Goal: Task Accomplishment & Management: Use online tool/utility

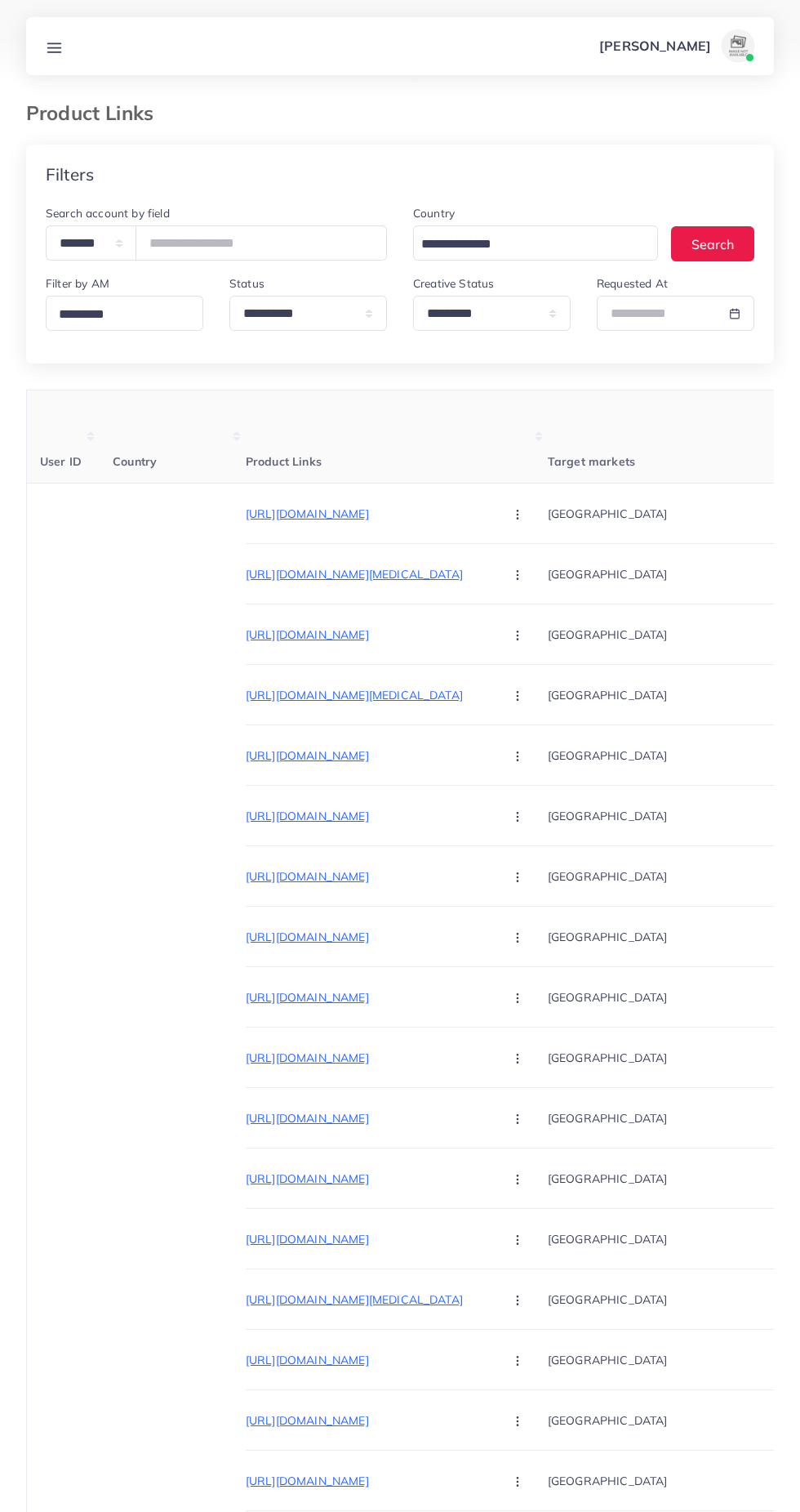
select select "*********"
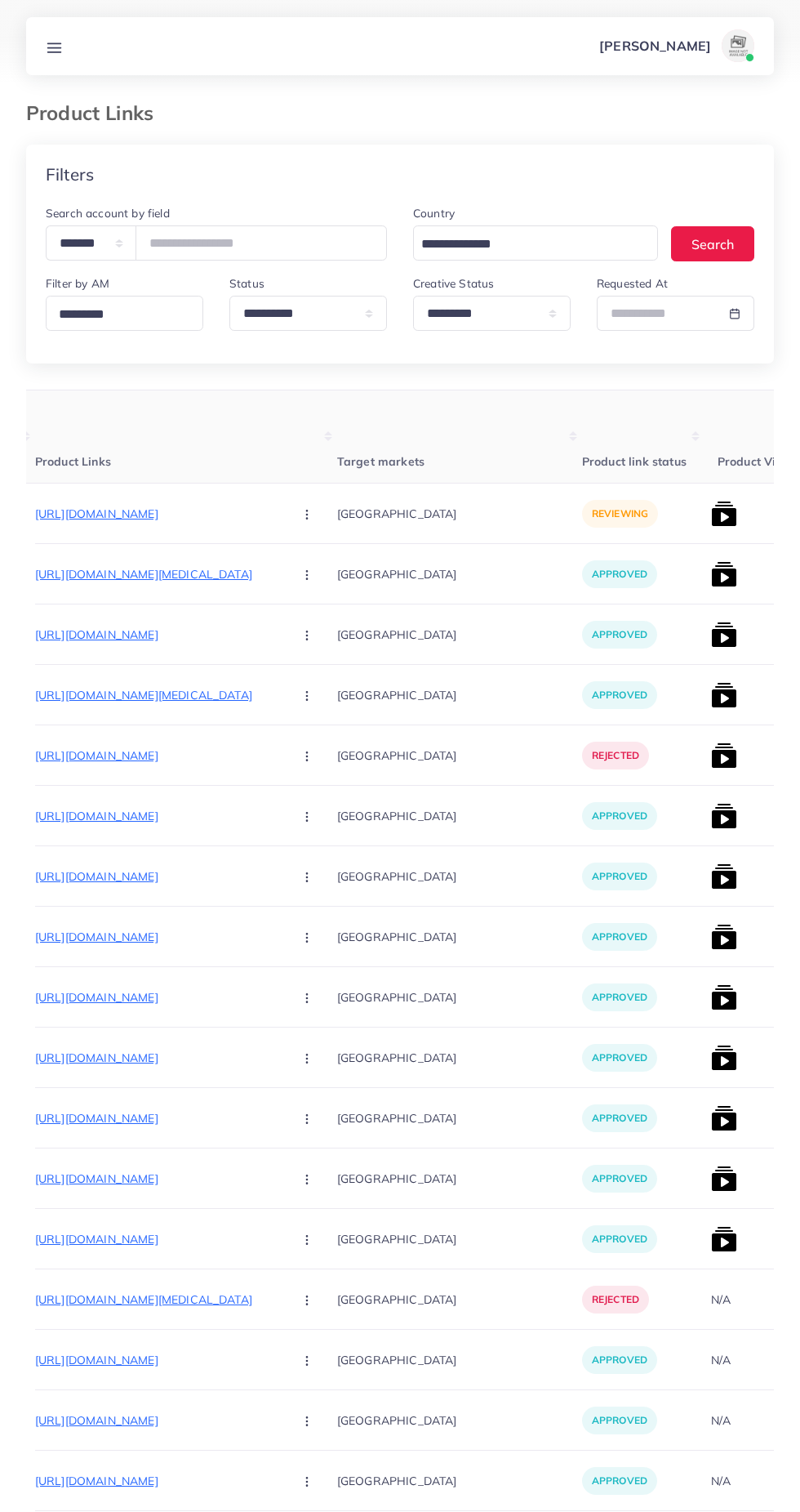
scroll to position [0, 318]
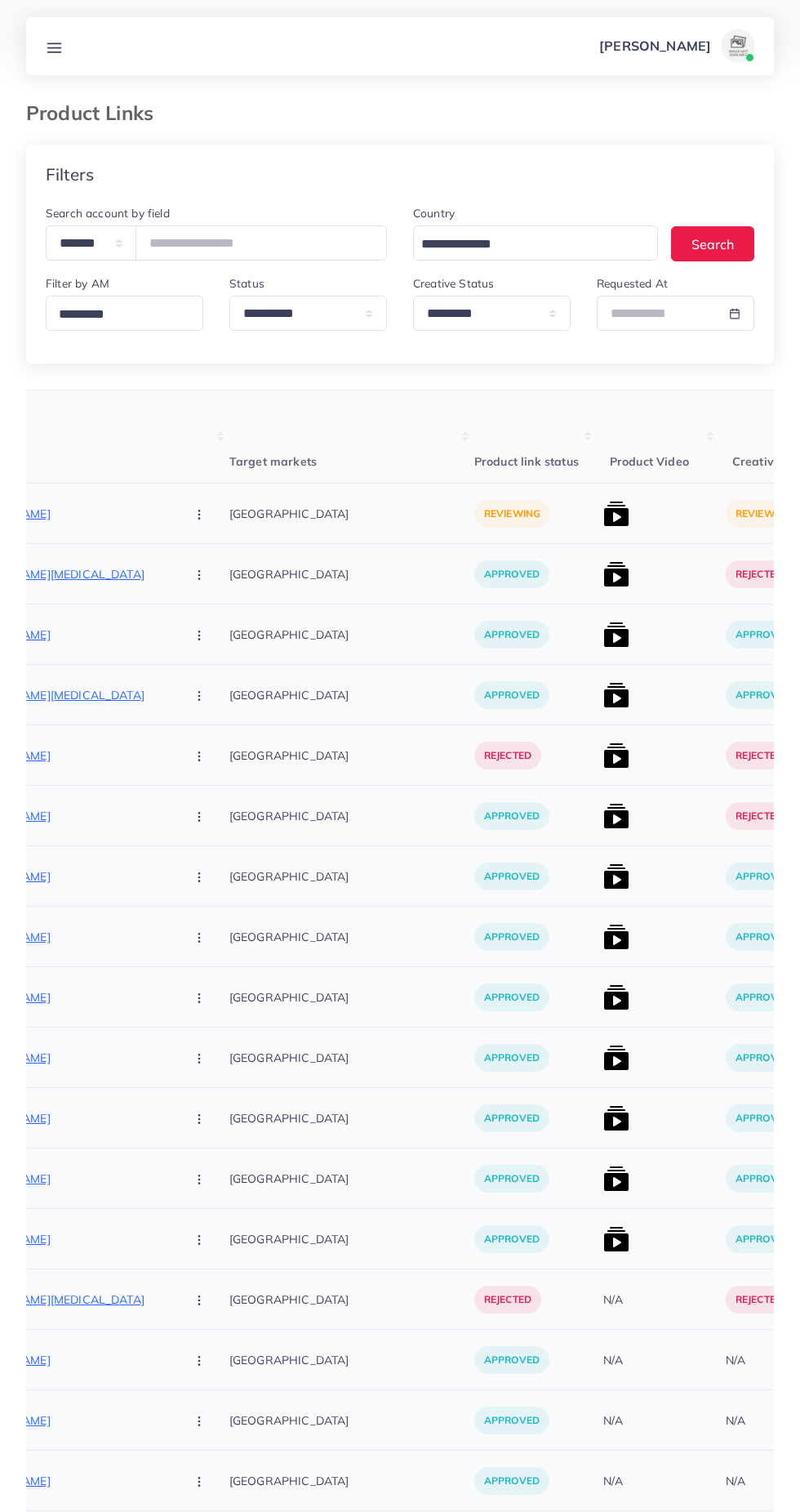
click at [603, 519] on img at bounding box center [616, 514] width 26 height 26
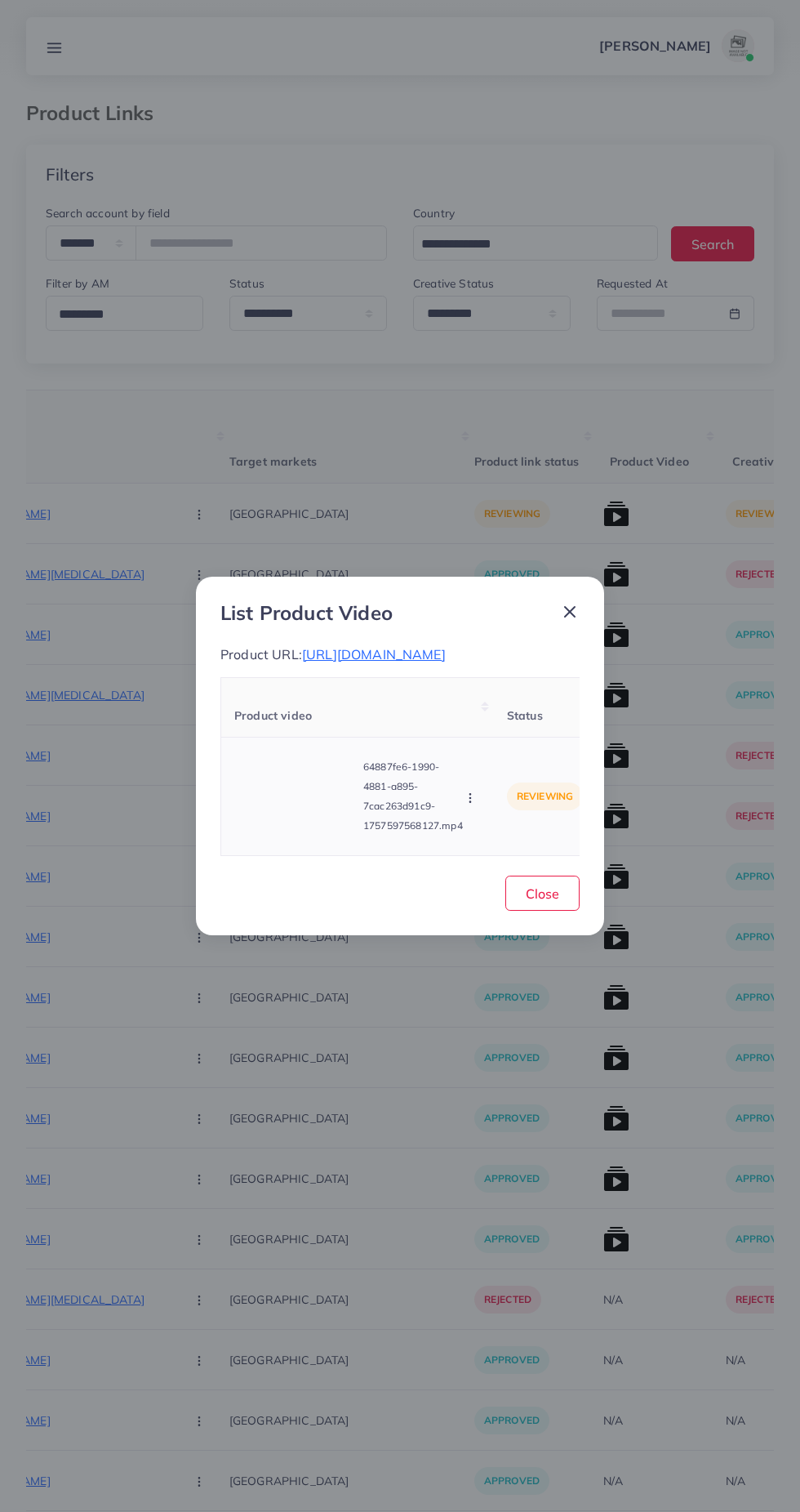
click at [295, 807] on video at bounding box center [296, 796] width 122 height 74
click at [318, 810] on div at bounding box center [296, 796] width 122 height 74
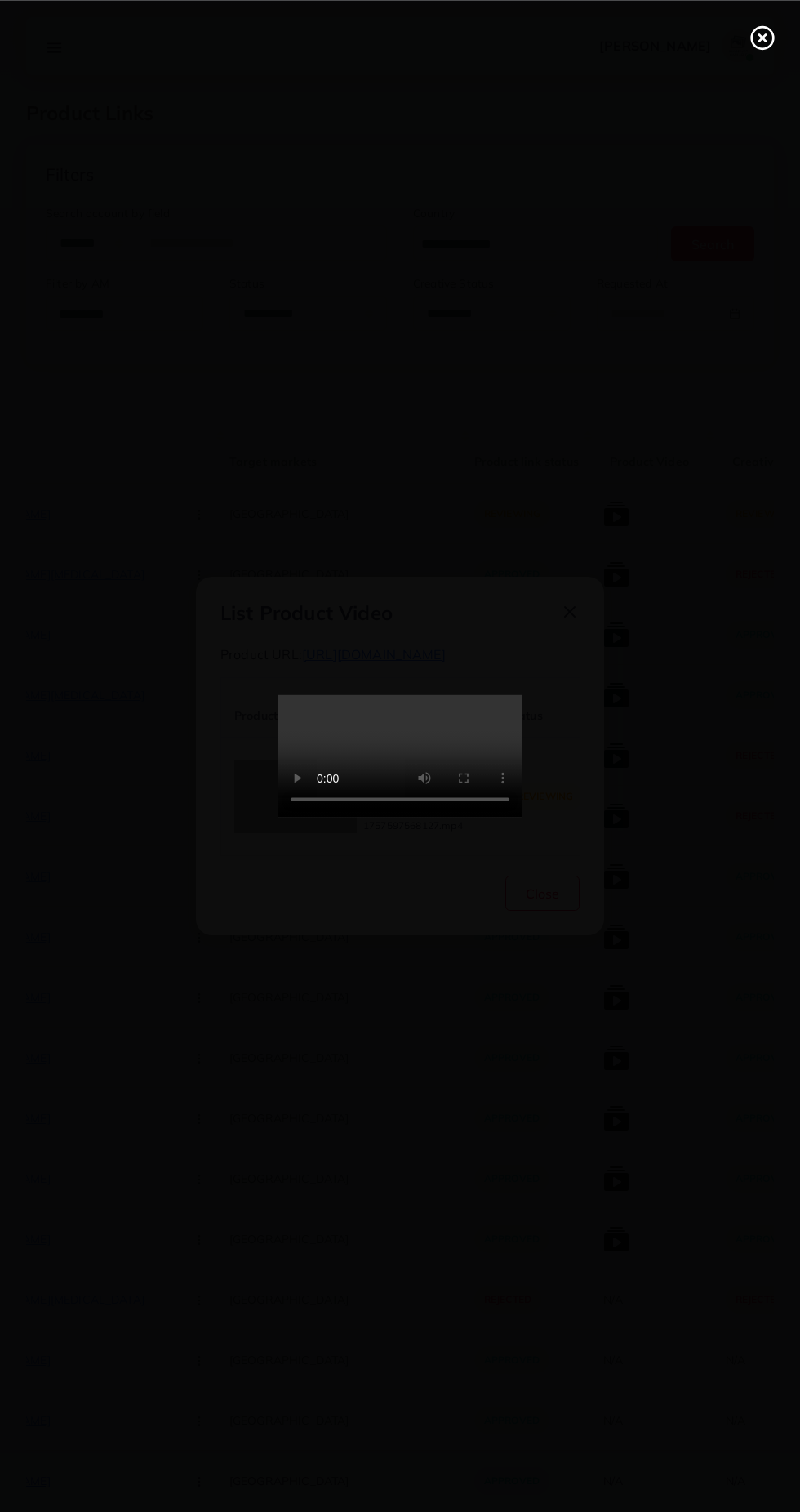
click at [763, 43] on icon at bounding box center [763, 37] width 26 height 26
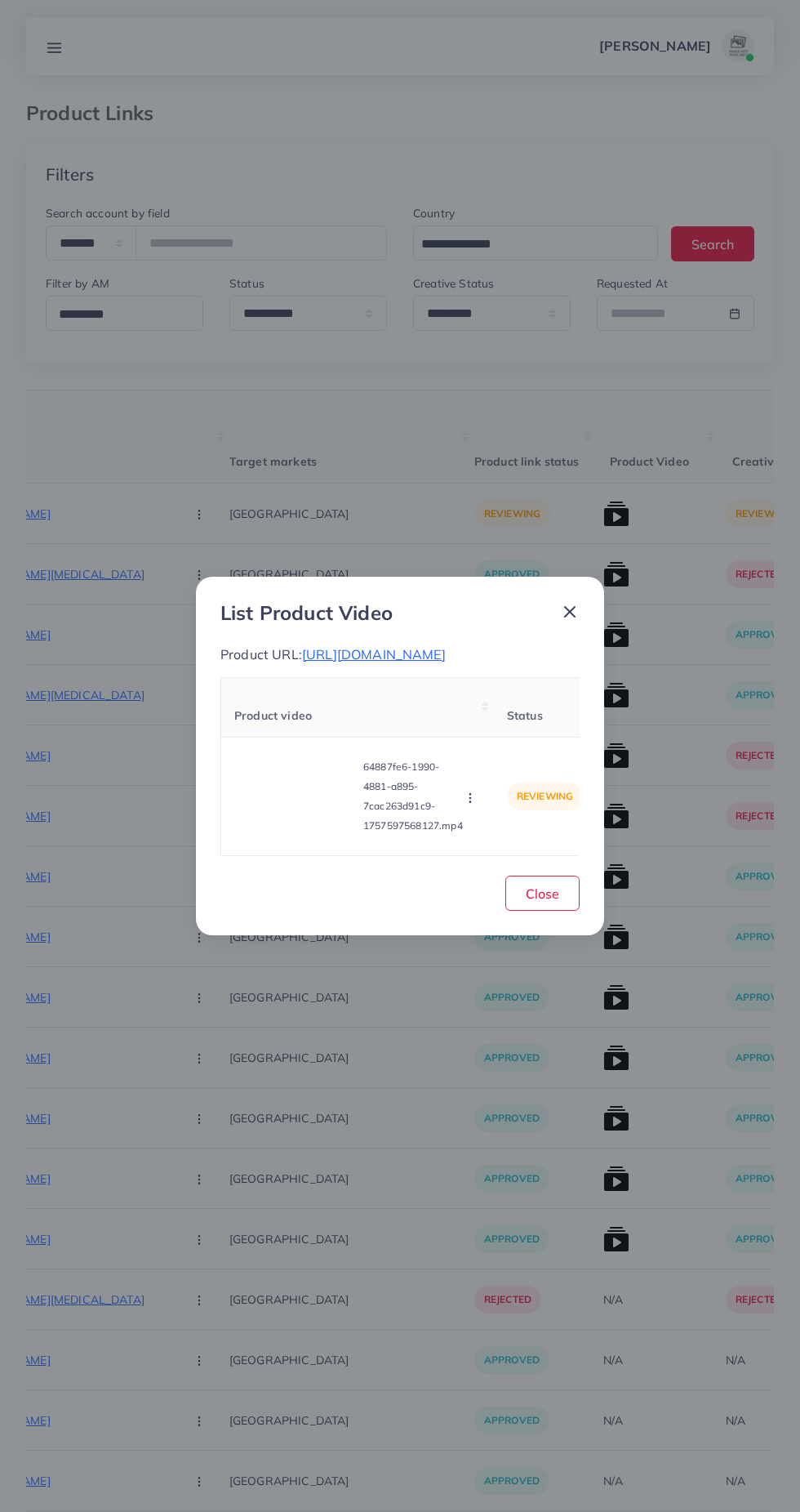
click at [574, 611] on icon at bounding box center [569, 611] width 19 height 19
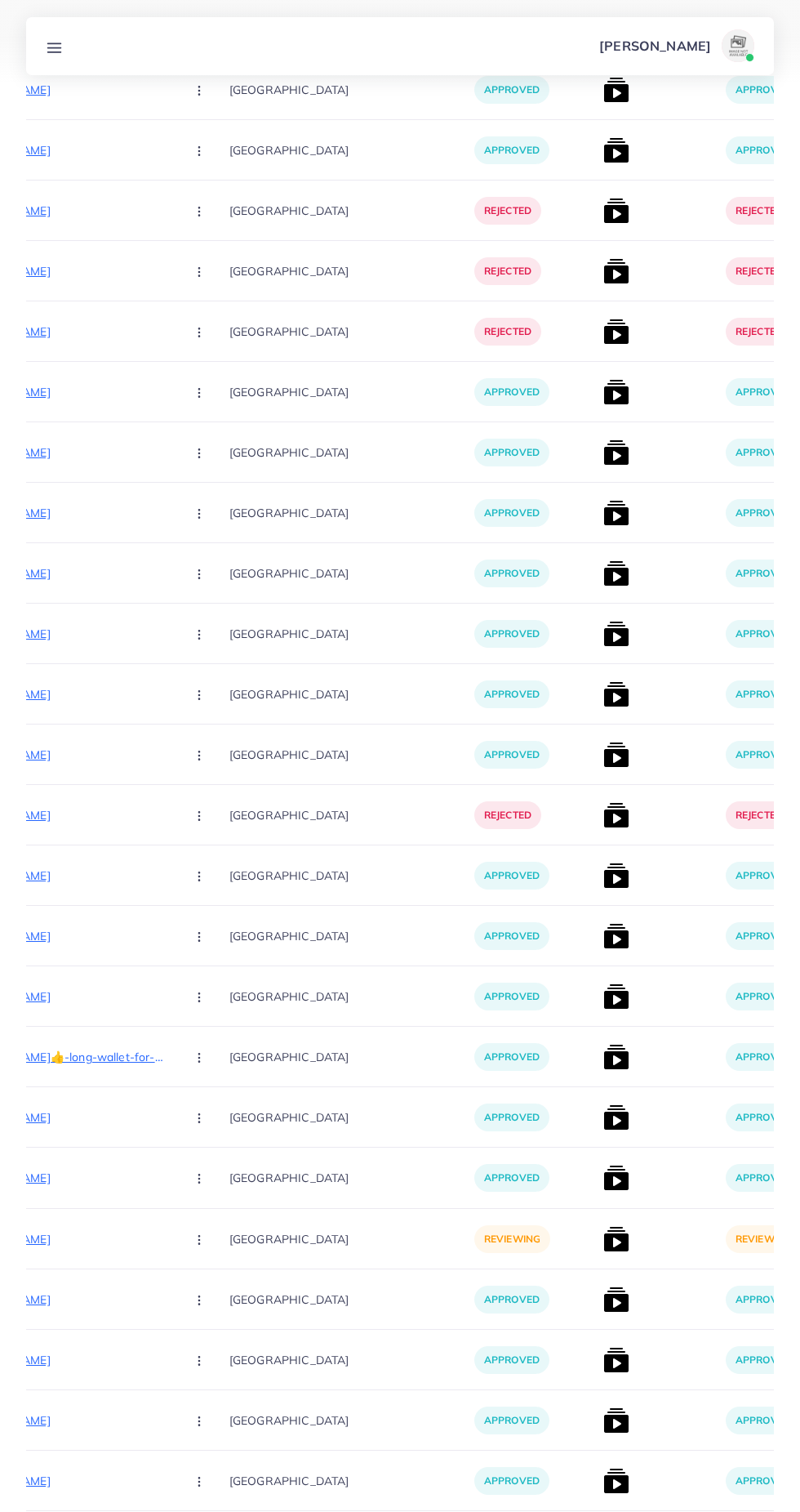
scroll to position [15255, 0]
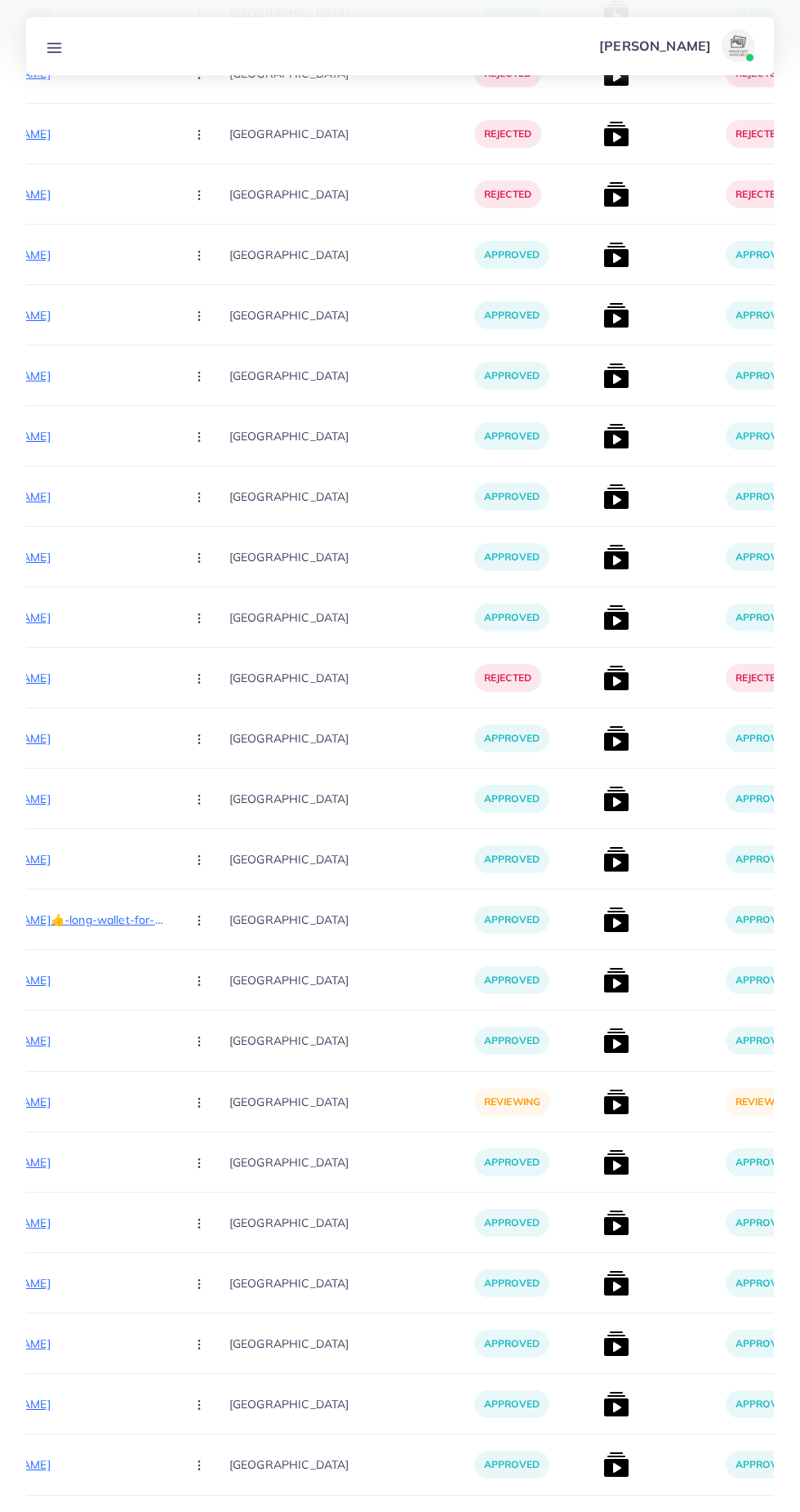
click at [722, 1511] on button "3" at bounding box center [724, 1537] width 30 height 30
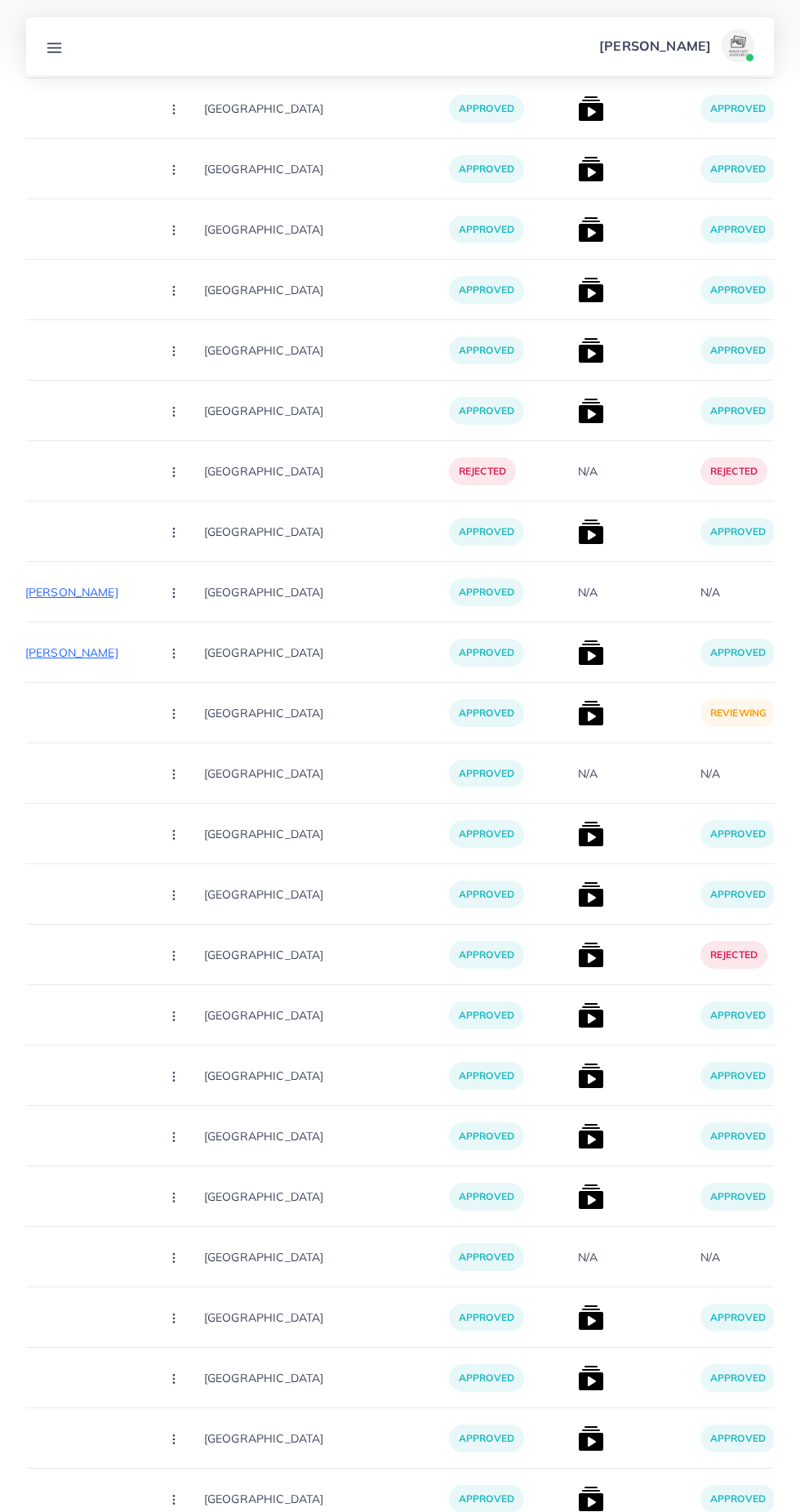
scroll to position [0, 399]
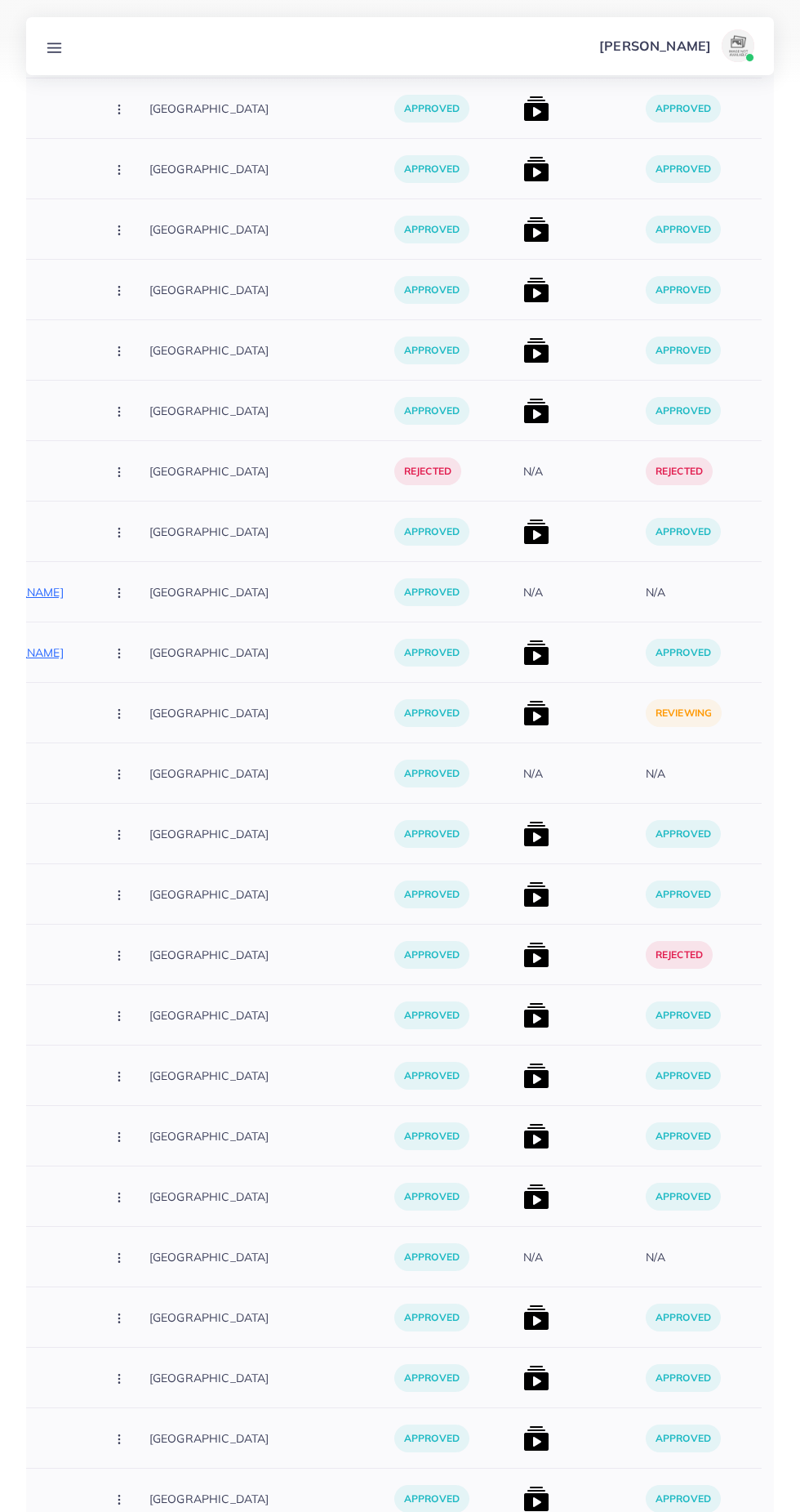
click at [524, 710] on img at bounding box center [536, 713] width 26 height 26
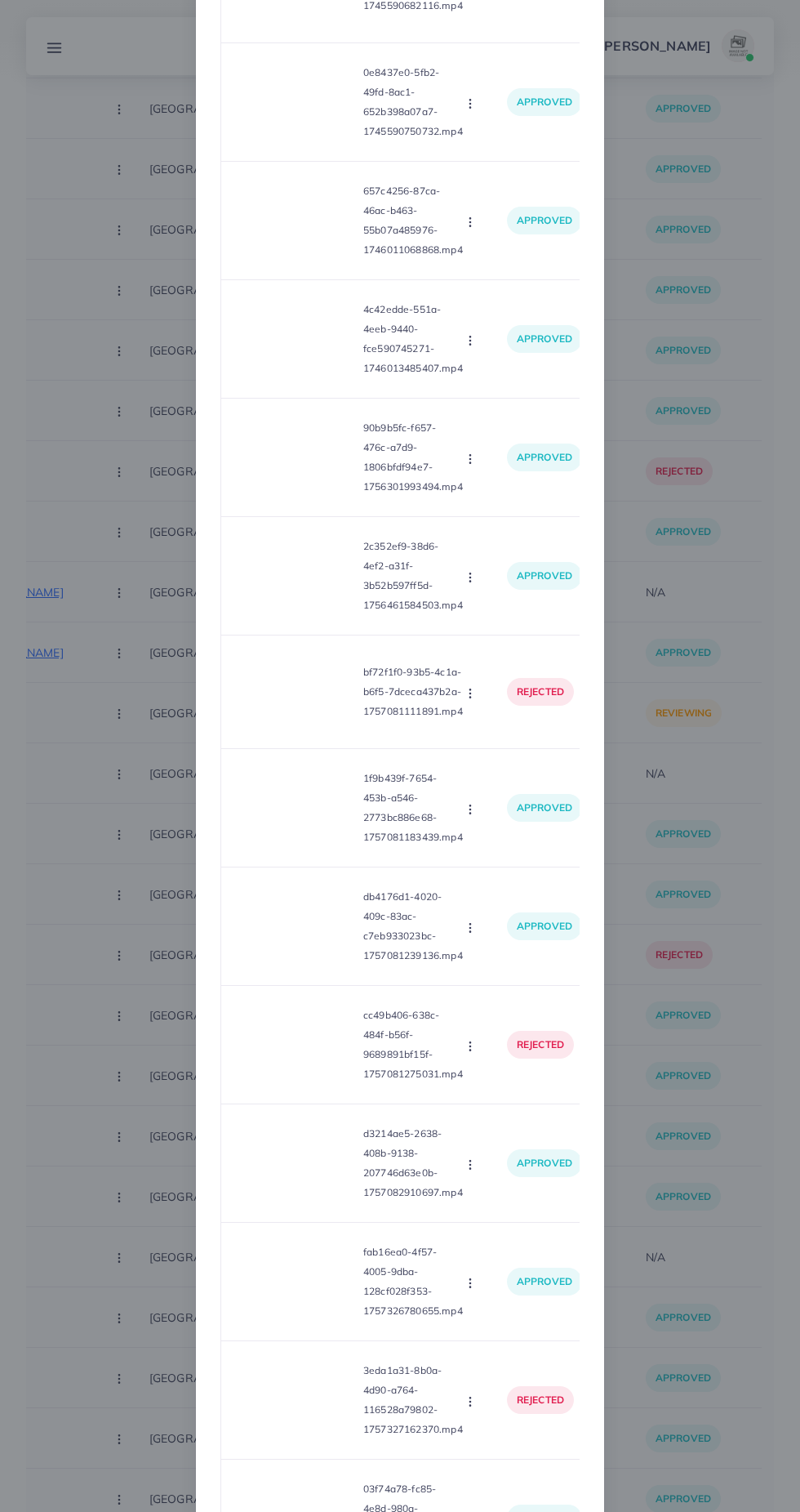
scroll to position [1265, 0]
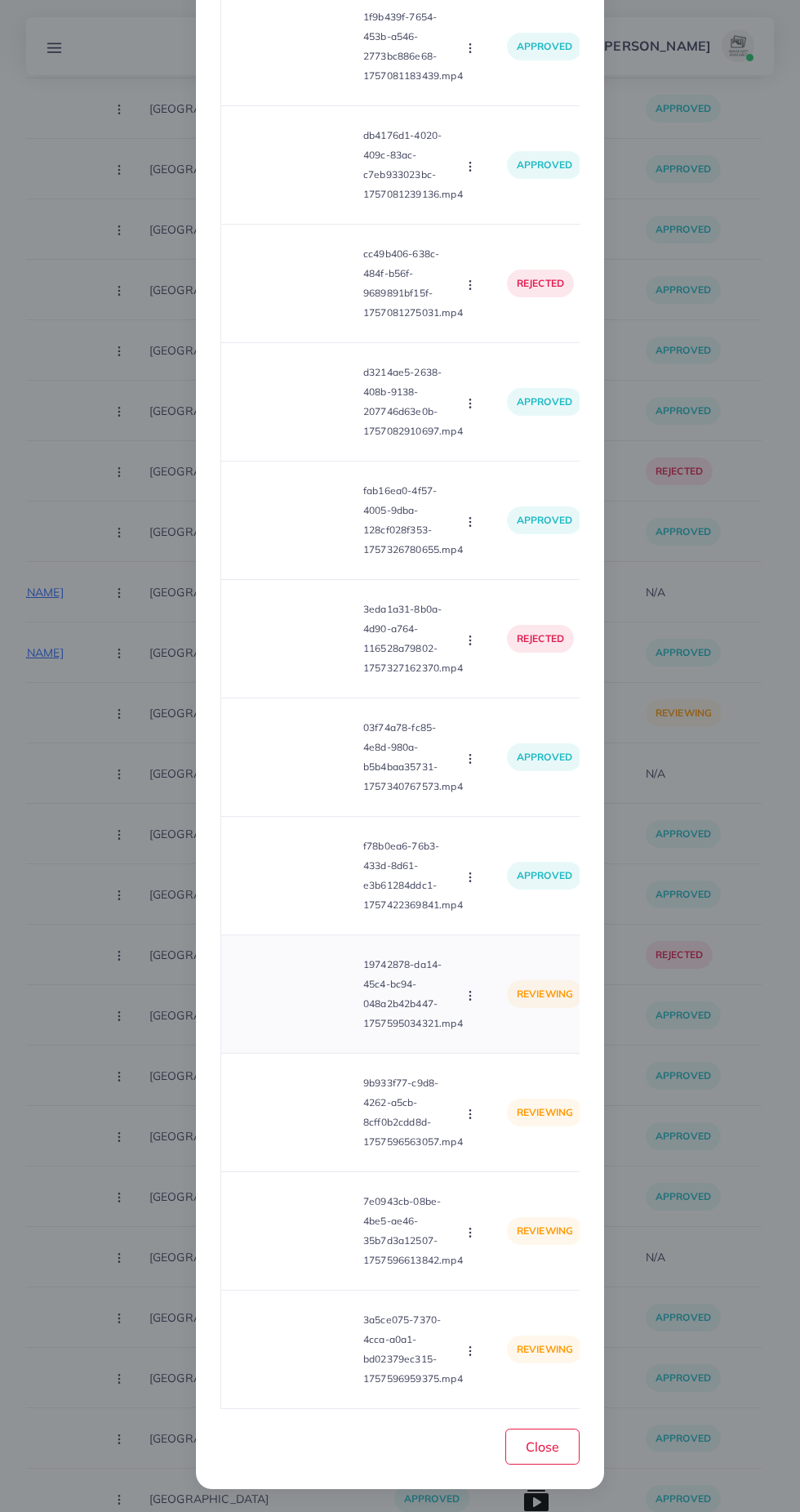
click at [315, 1007] on video at bounding box center [296, 994] width 122 height 74
click at [306, 992] on circle at bounding box center [296, 995] width 22 height 22
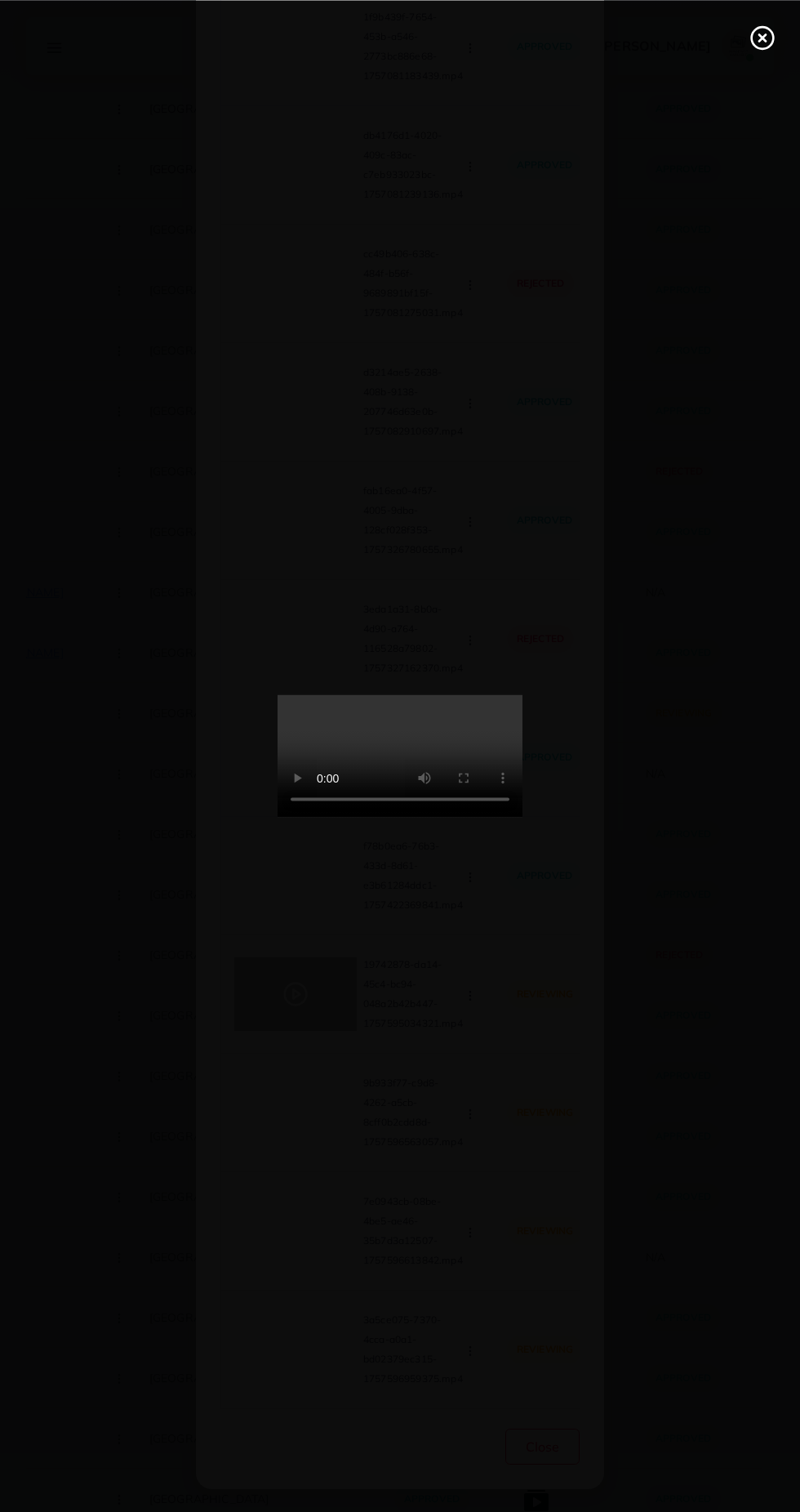
click at [762, 36] on line at bounding box center [762, 37] width 6 height 6
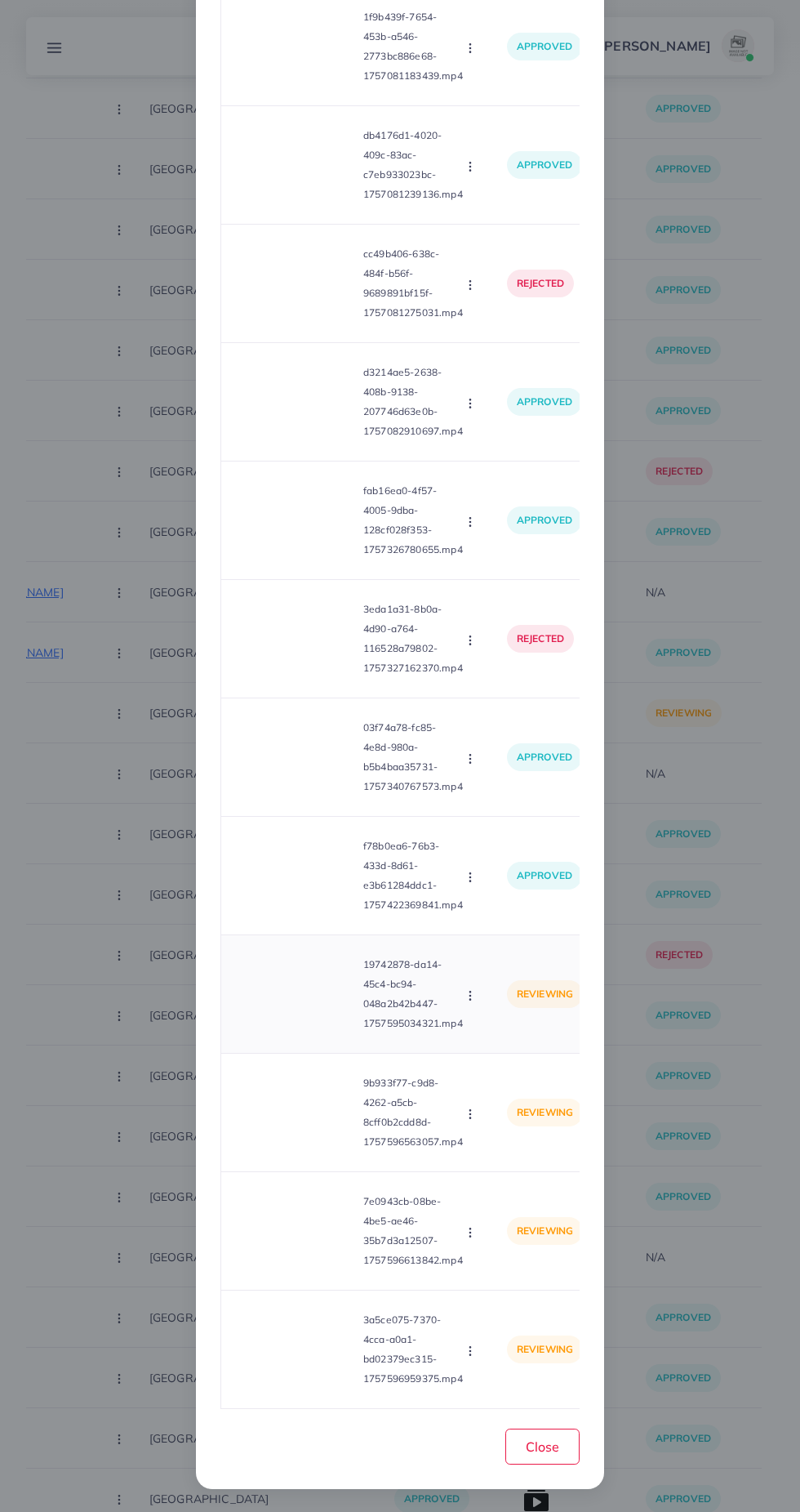
click at [467, 991] on button "button" at bounding box center [473, 995] width 18 height 16
click at [508, 1077] on span "Reject" at bounding box center [498, 1071] width 39 height 16
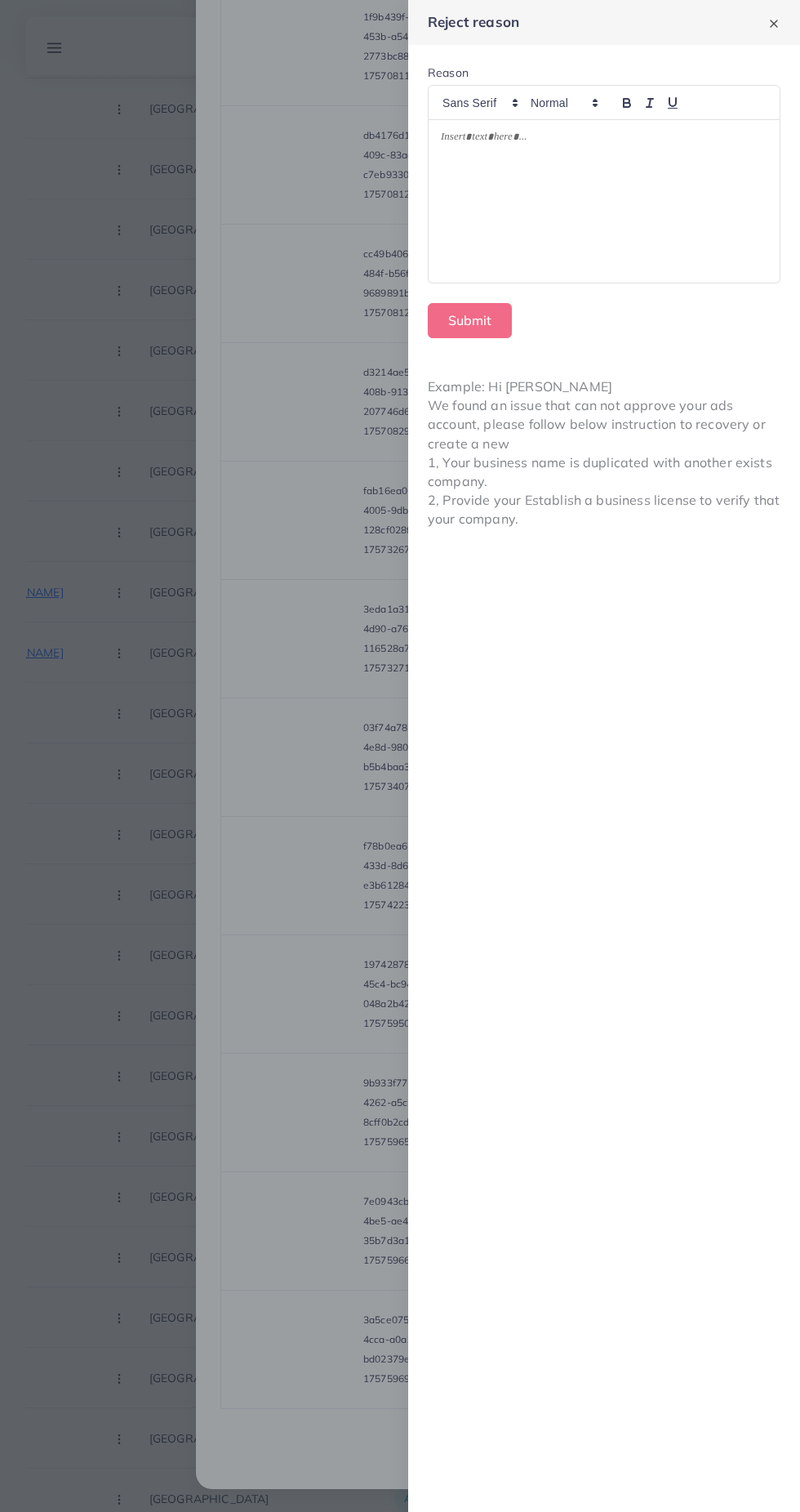
click at [657, 206] on div at bounding box center [604, 202] width 351 height 162
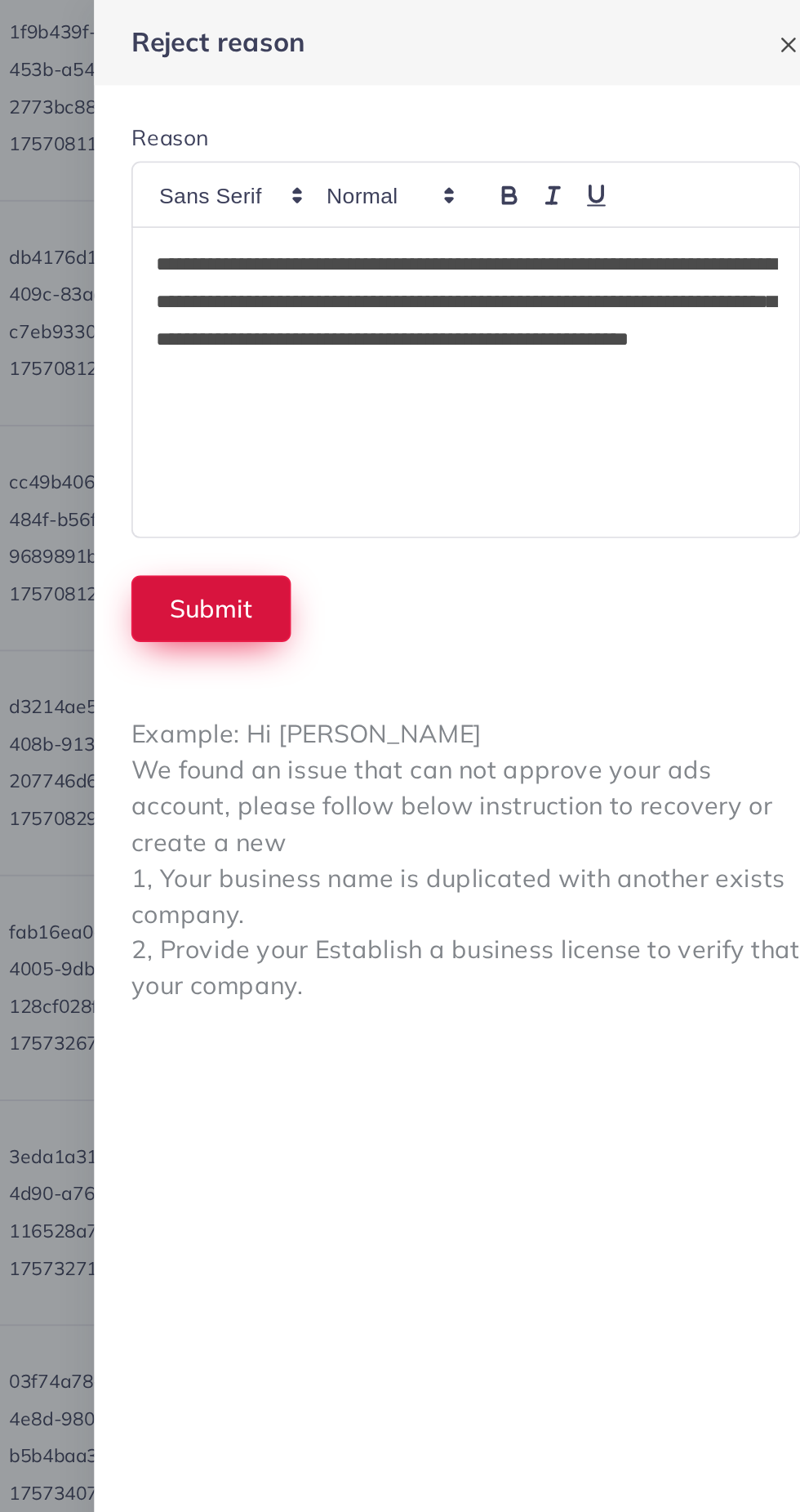
click at [442, 313] on button "Submit" at bounding box center [470, 320] width 84 height 35
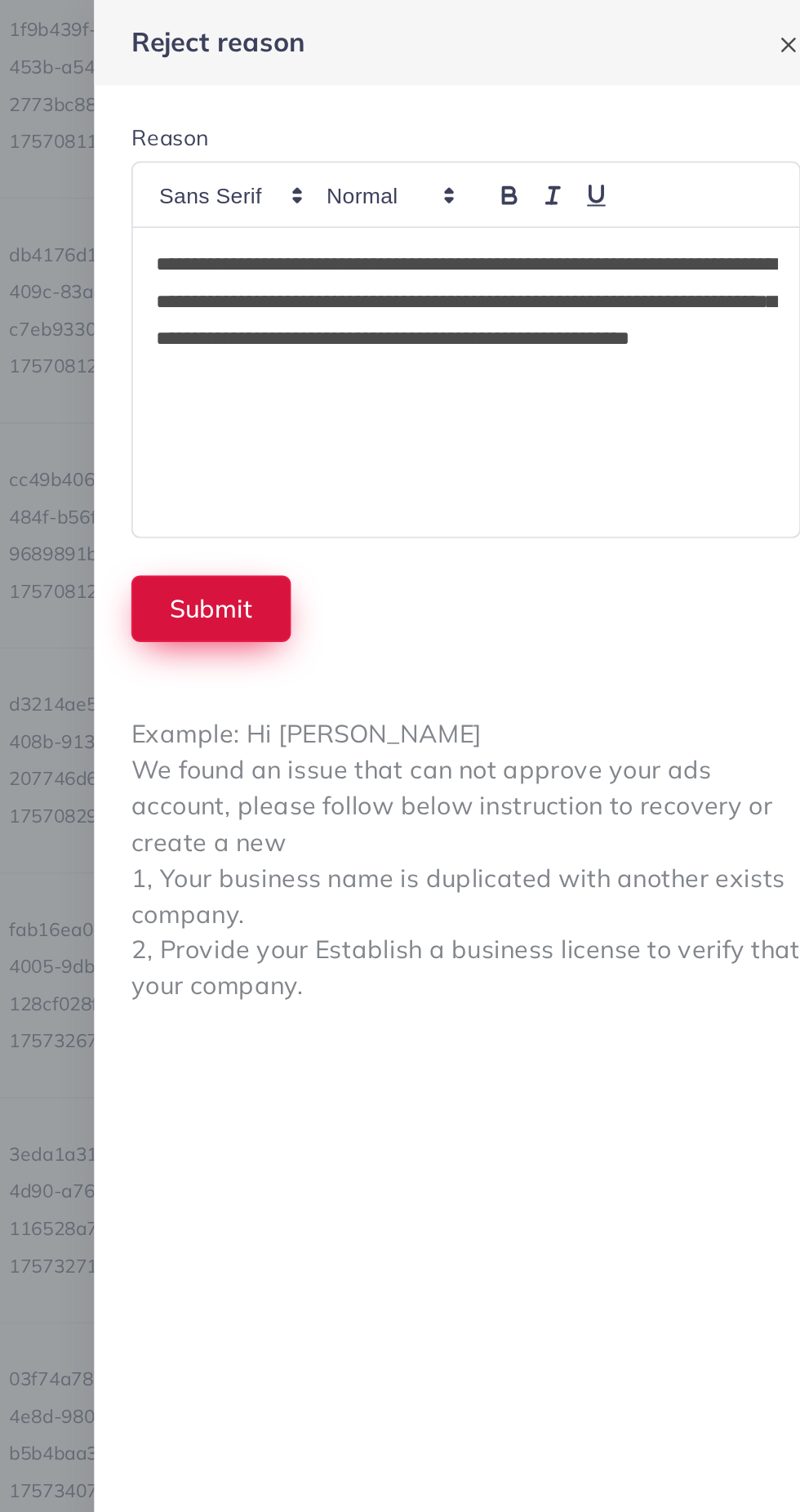
click at [457, 318] on button "Submit" at bounding box center [470, 320] width 84 height 35
click at [471, 320] on button "Submit" at bounding box center [470, 320] width 84 height 35
click at [464, 321] on button "Submit" at bounding box center [470, 320] width 84 height 35
click at [458, 315] on button "Submit" at bounding box center [470, 320] width 84 height 35
click at [472, 307] on button "Submit" at bounding box center [470, 320] width 84 height 35
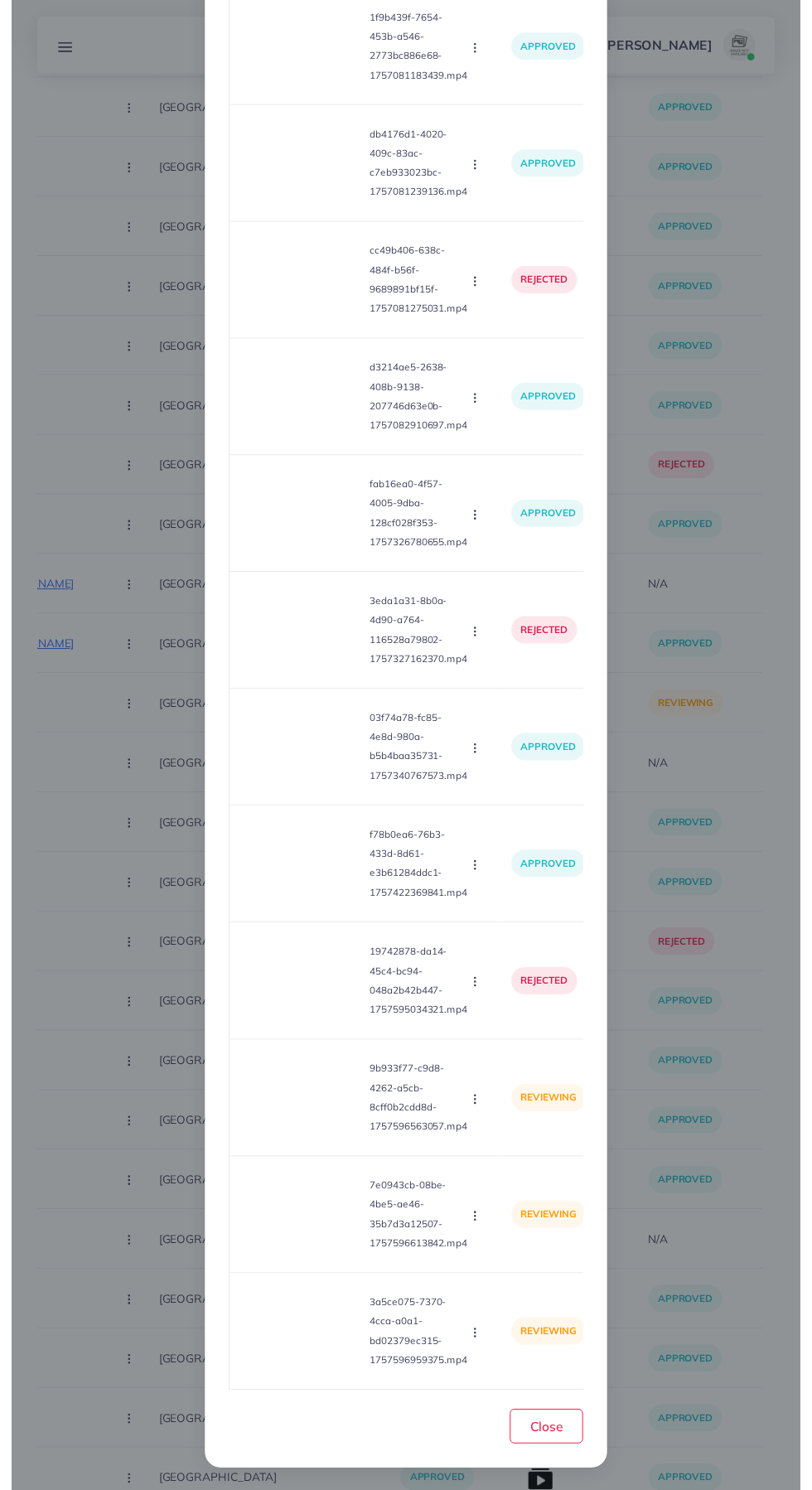
scroll to position [595, 0]
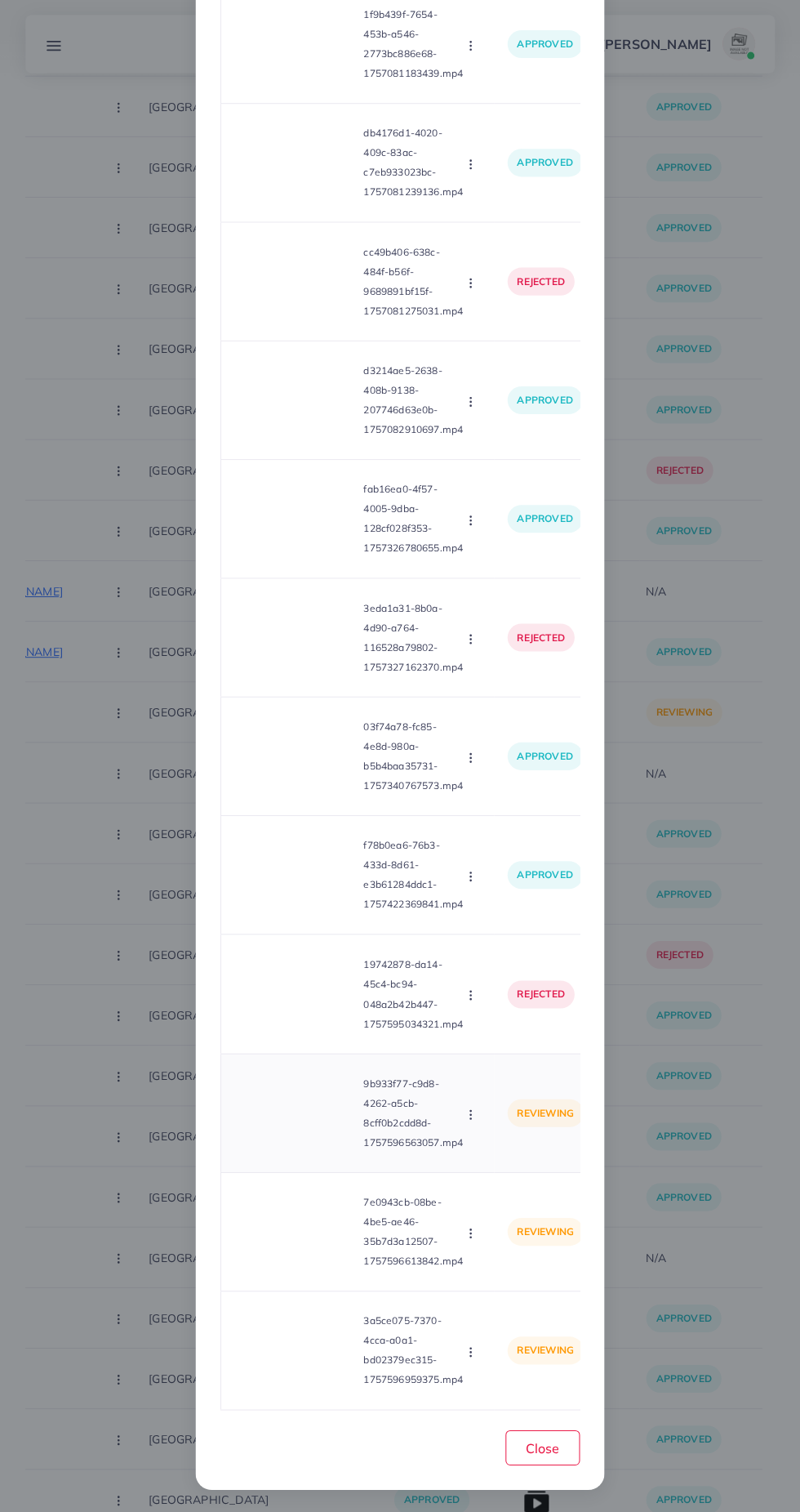
click at [291, 1107] on video at bounding box center [296, 1113] width 122 height 74
click at [297, 1102] on circle at bounding box center [296, 1113] width 22 height 22
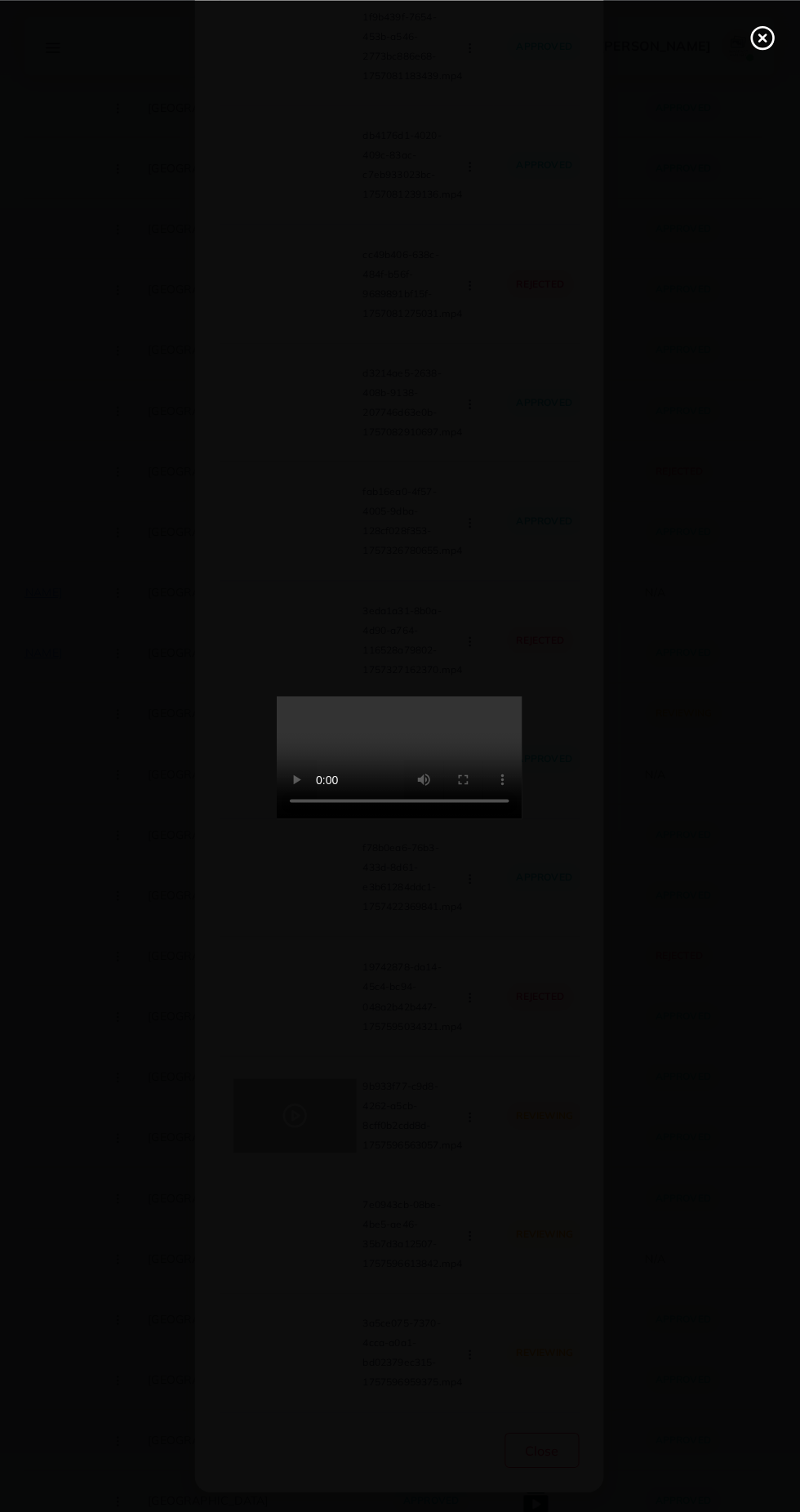
scroll to position [588, 0]
click at [762, 36] on line at bounding box center [762, 37] width 6 height 6
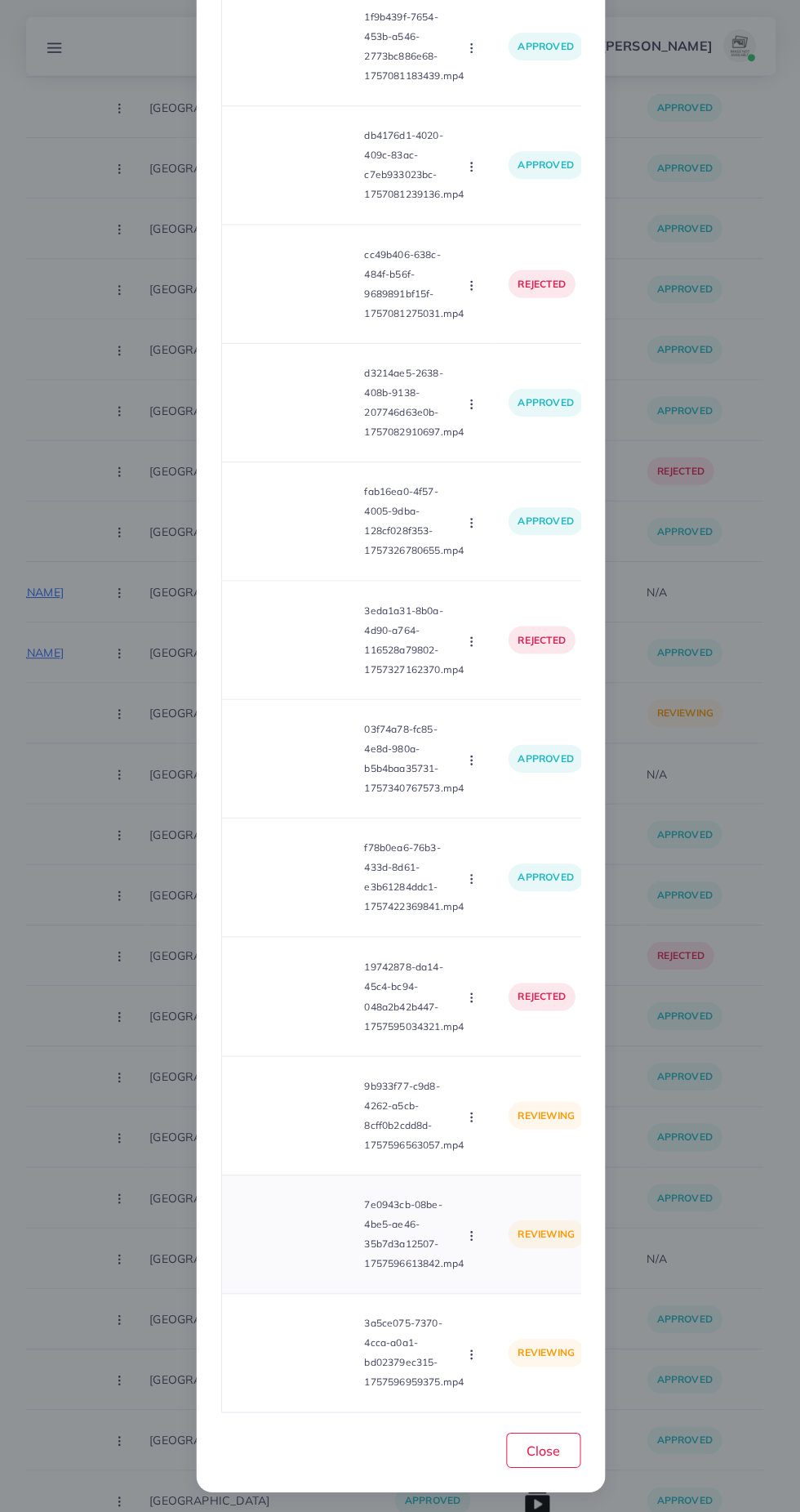
click at [296, 1220] on video at bounding box center [296, 1232] width 122 height 74
click at [314, 1239] on div at bounding box center [296, 1232] width 122 height 74
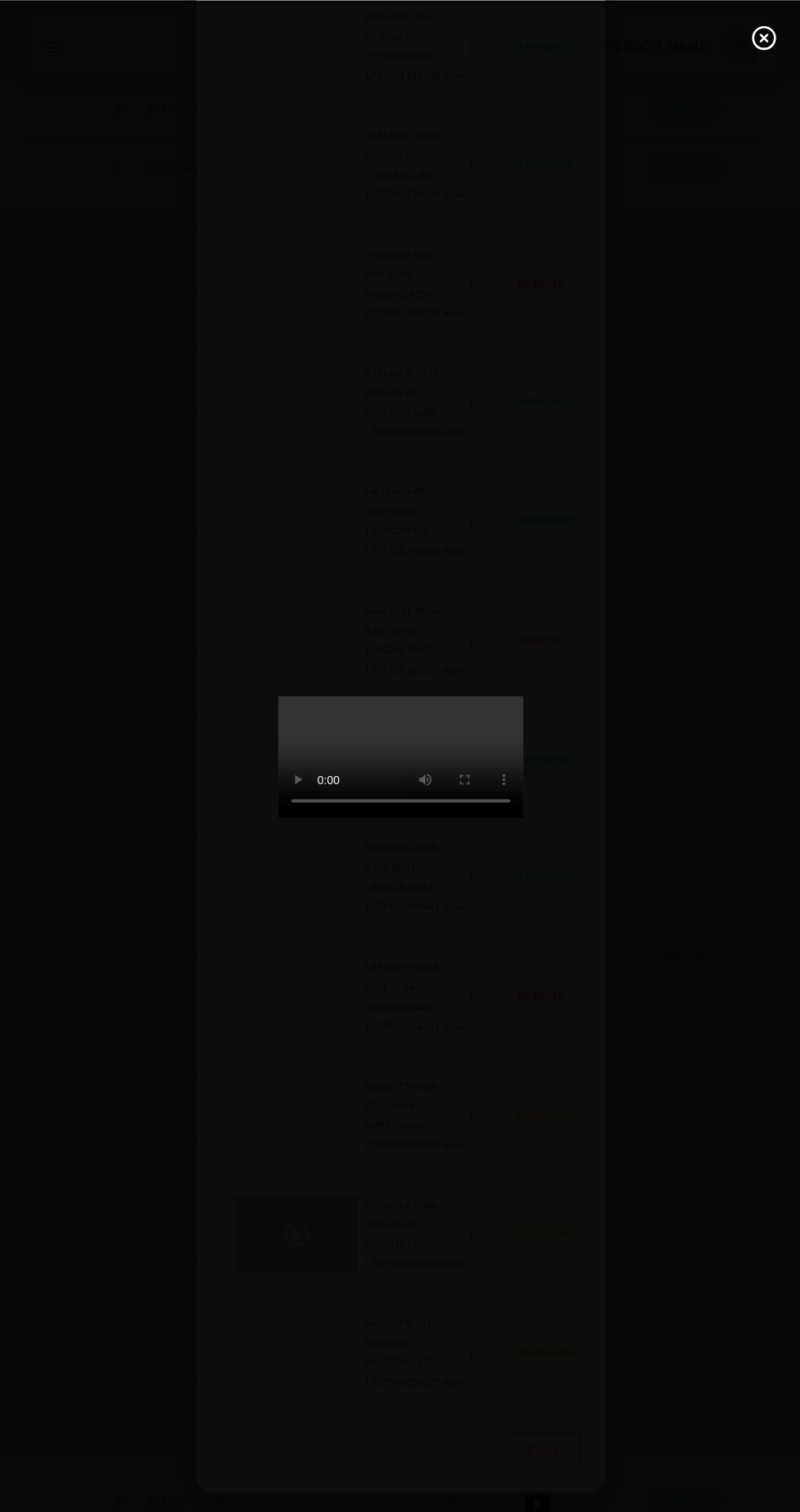
click at [764, 15] on div at bounding box center [400, 756] width 800 height 1512
click at [762, 46] on icon at bounding box center [763, 37] width 26 height 26
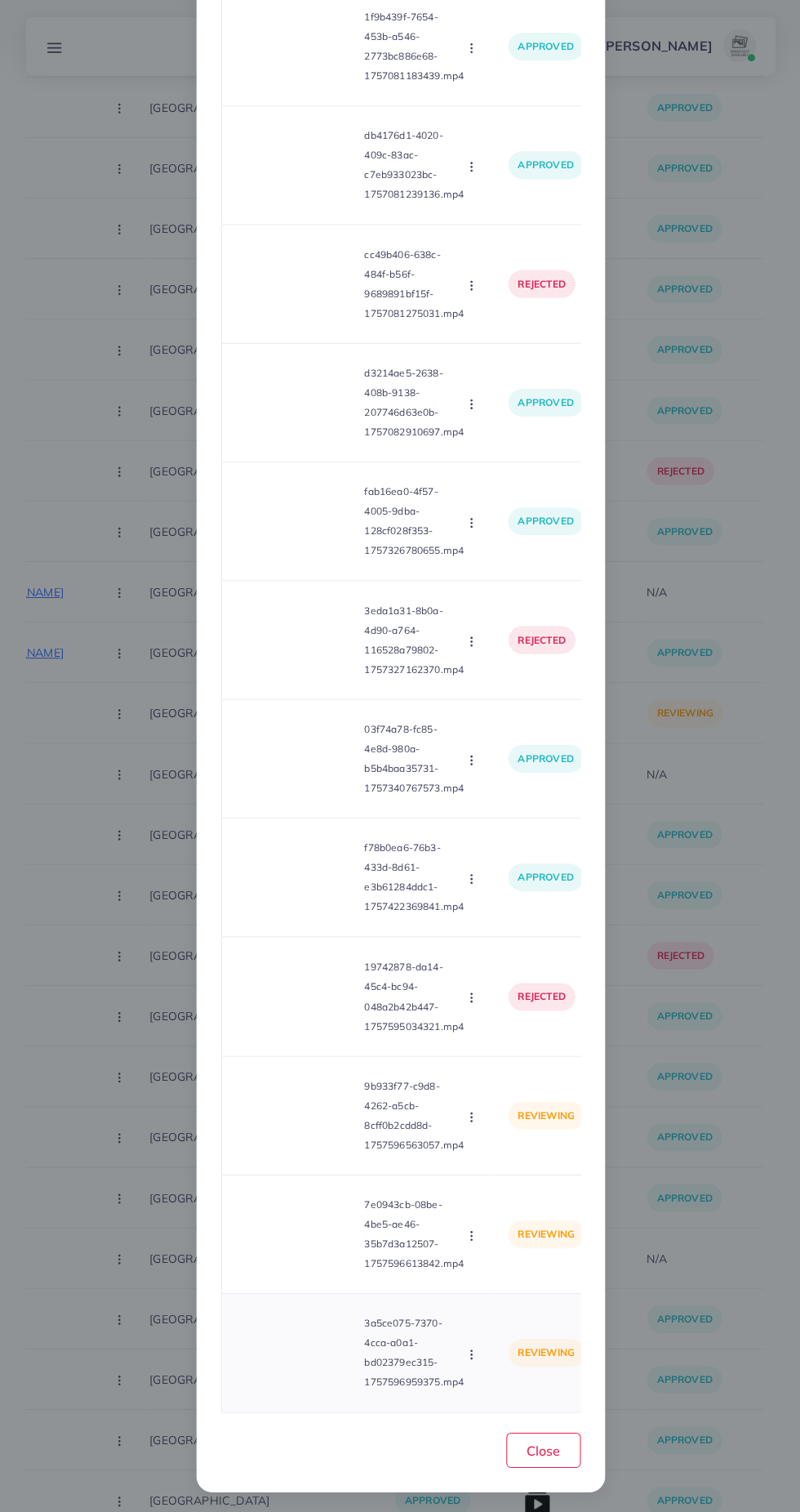
click at [307, 1359] on video at bounding box center [296, 1350] width 122 height 74
click at [304, 1355] on circle at bounding box center [296, 1350] width 22 height 22
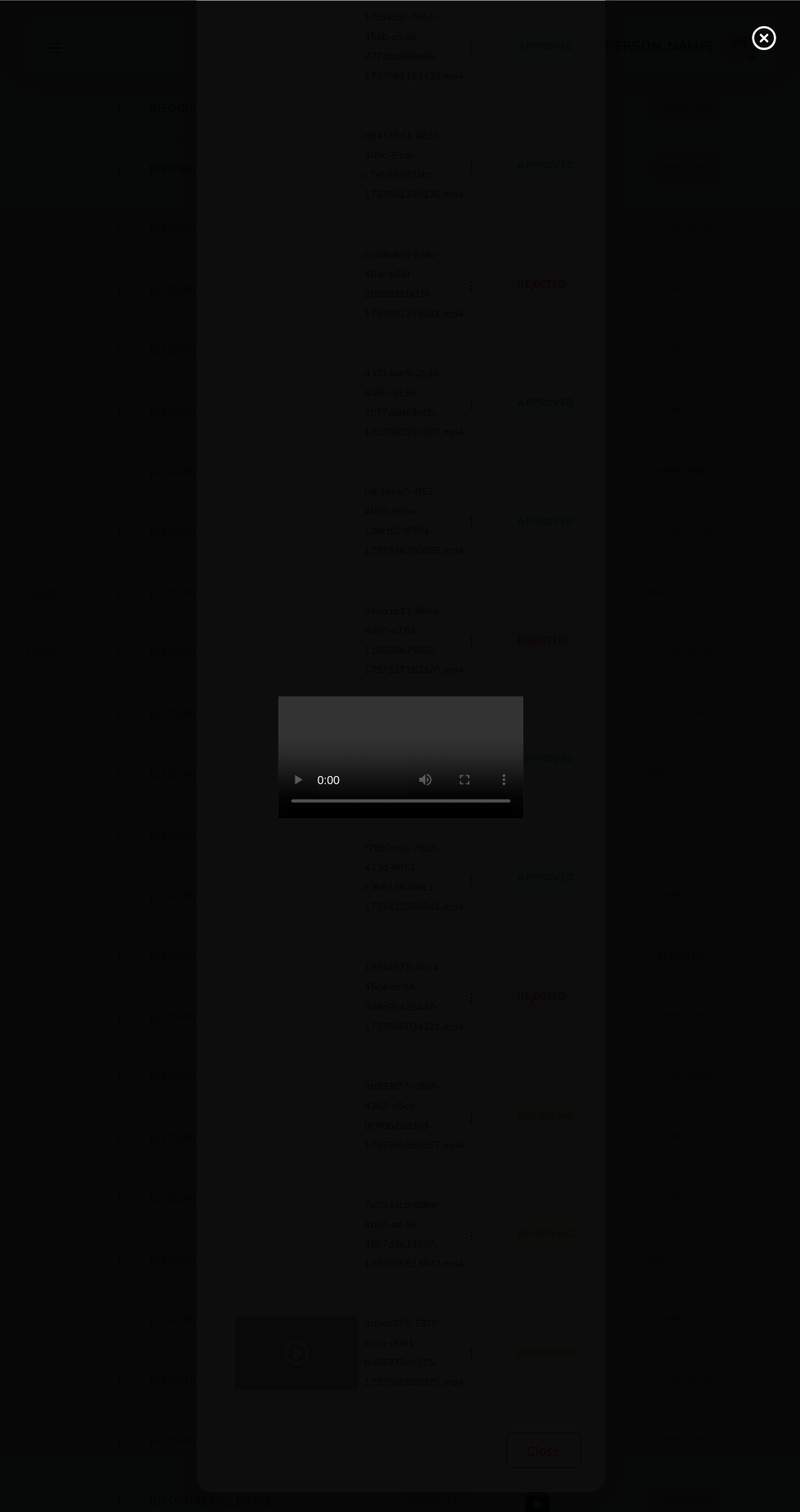
click at [762, 36] on line at bounding box center [762, 37] width 6 height 6
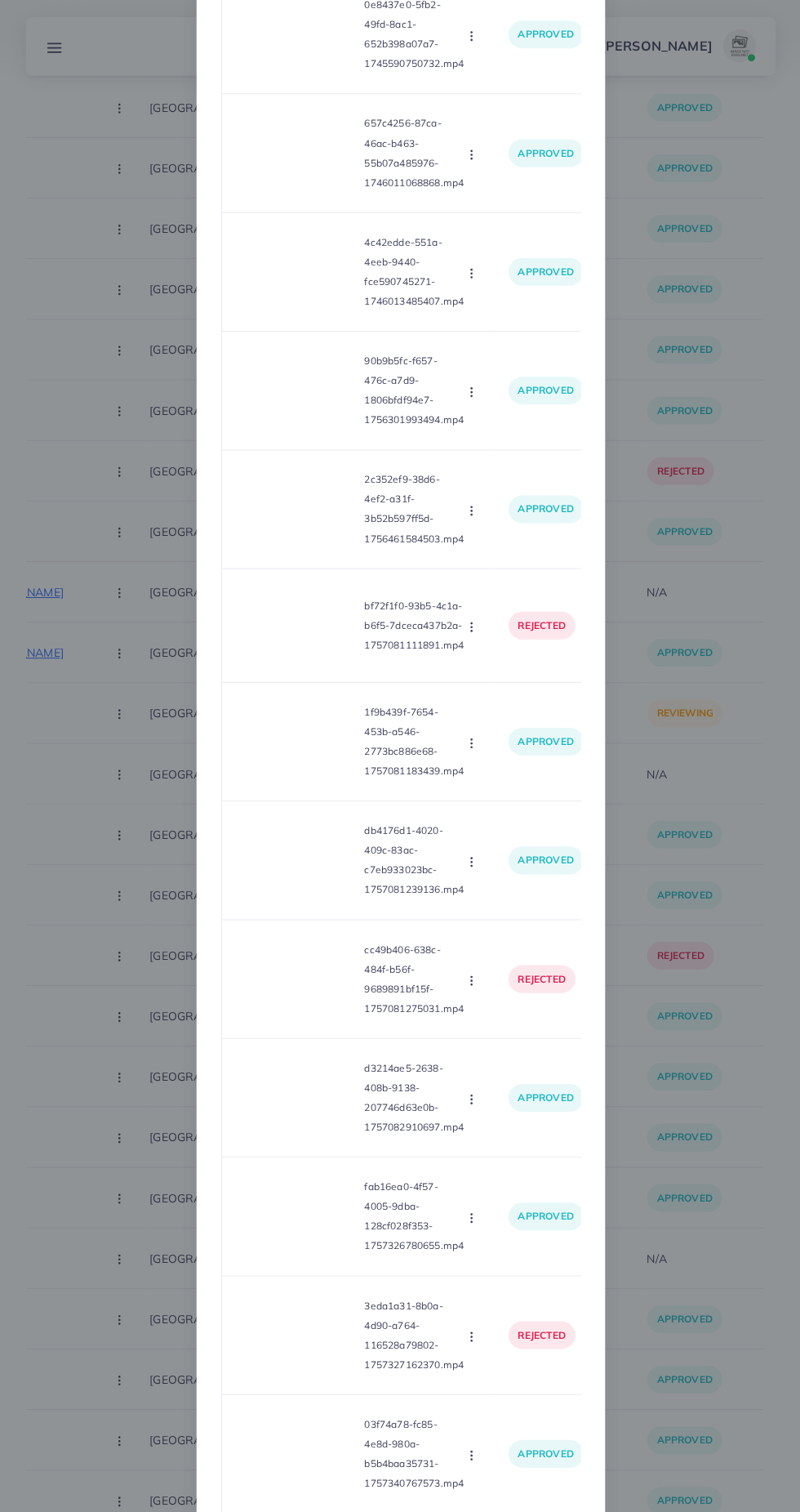
scroll to position [0, 0]
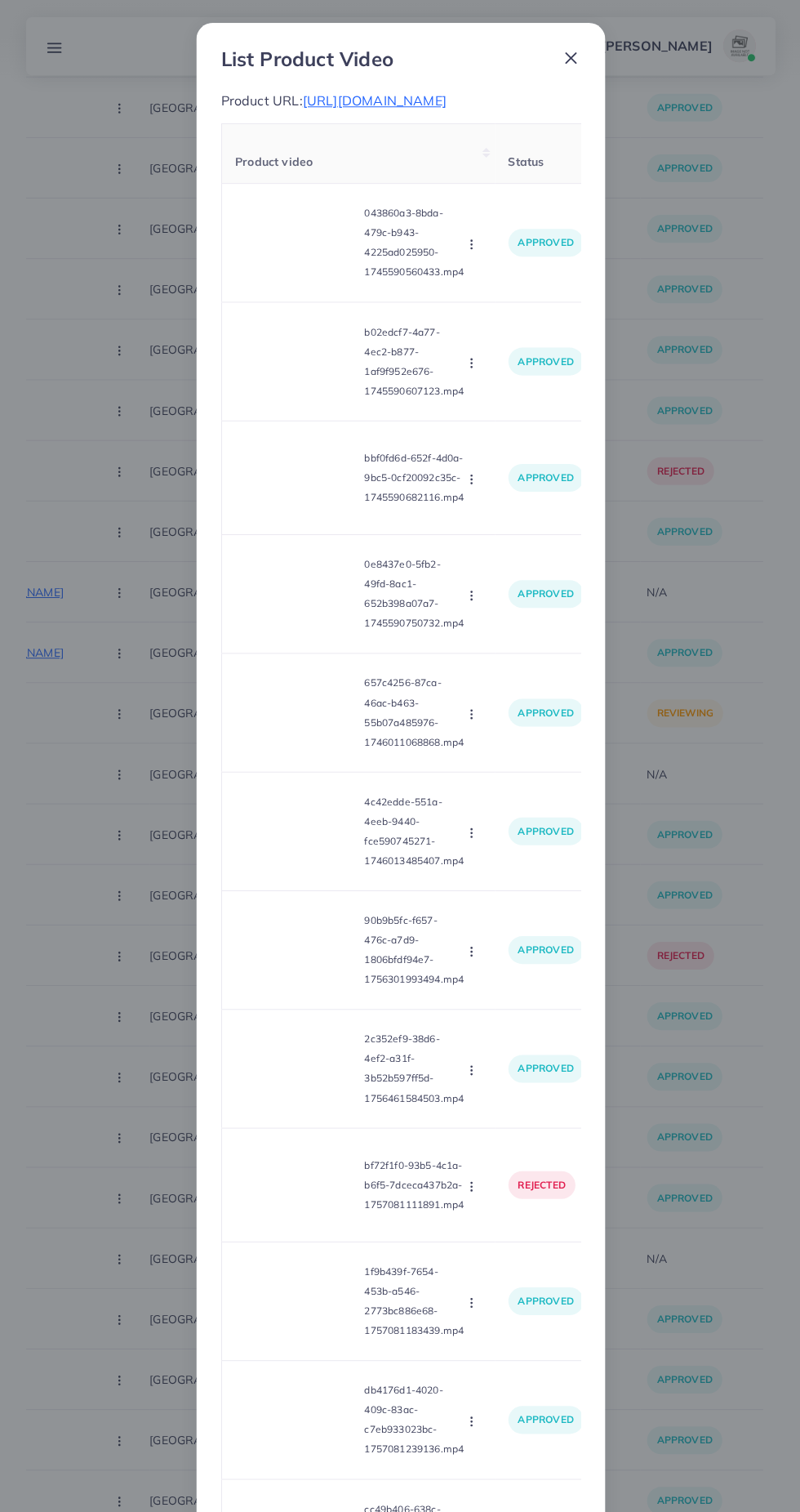
click at [424, 101] on span "https://arch-beat.com/products/arch-earcuffs-core" at bounding box center [374, 100] width 144 height 16
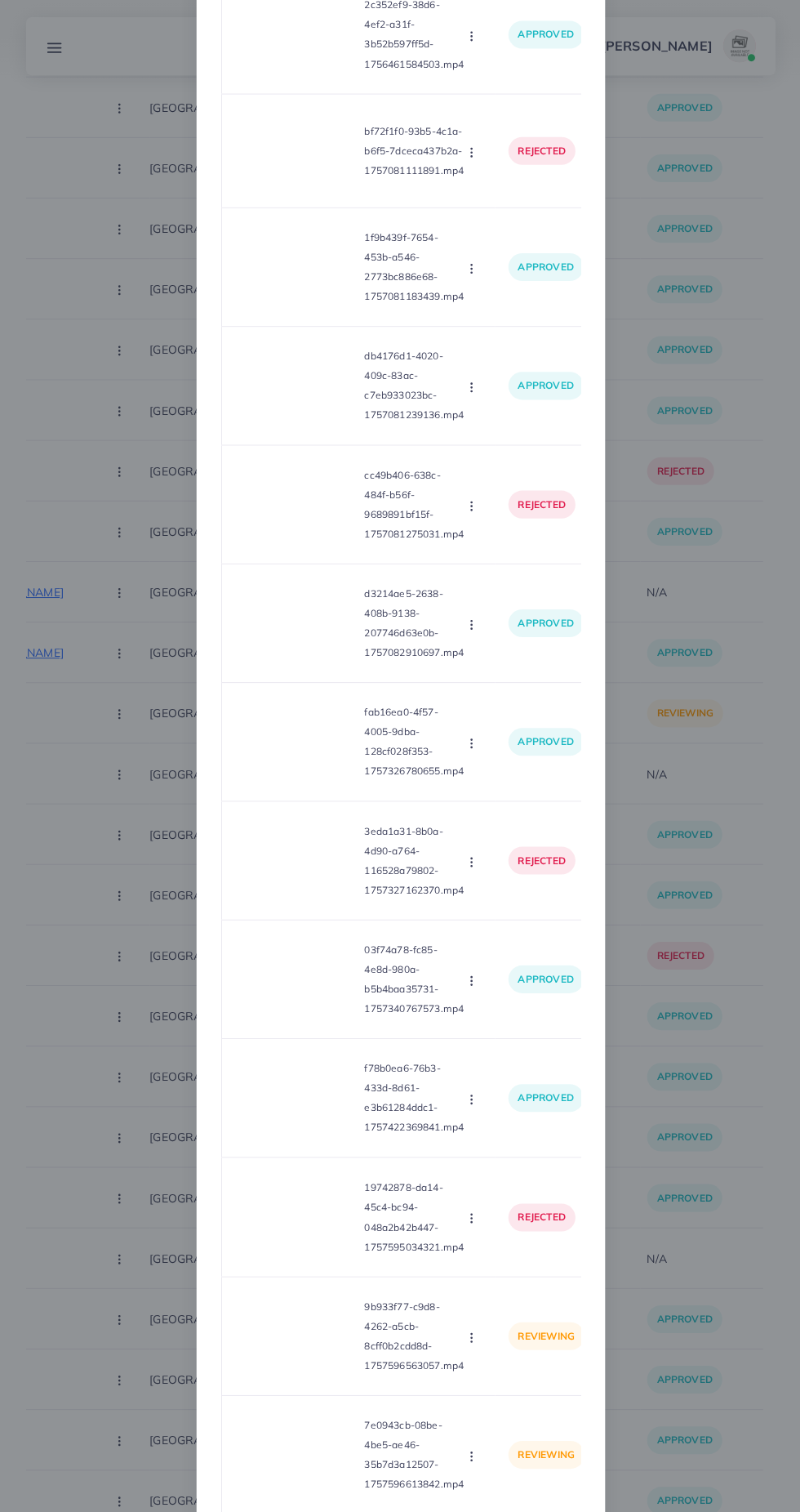
scroll to position [1266, 0]
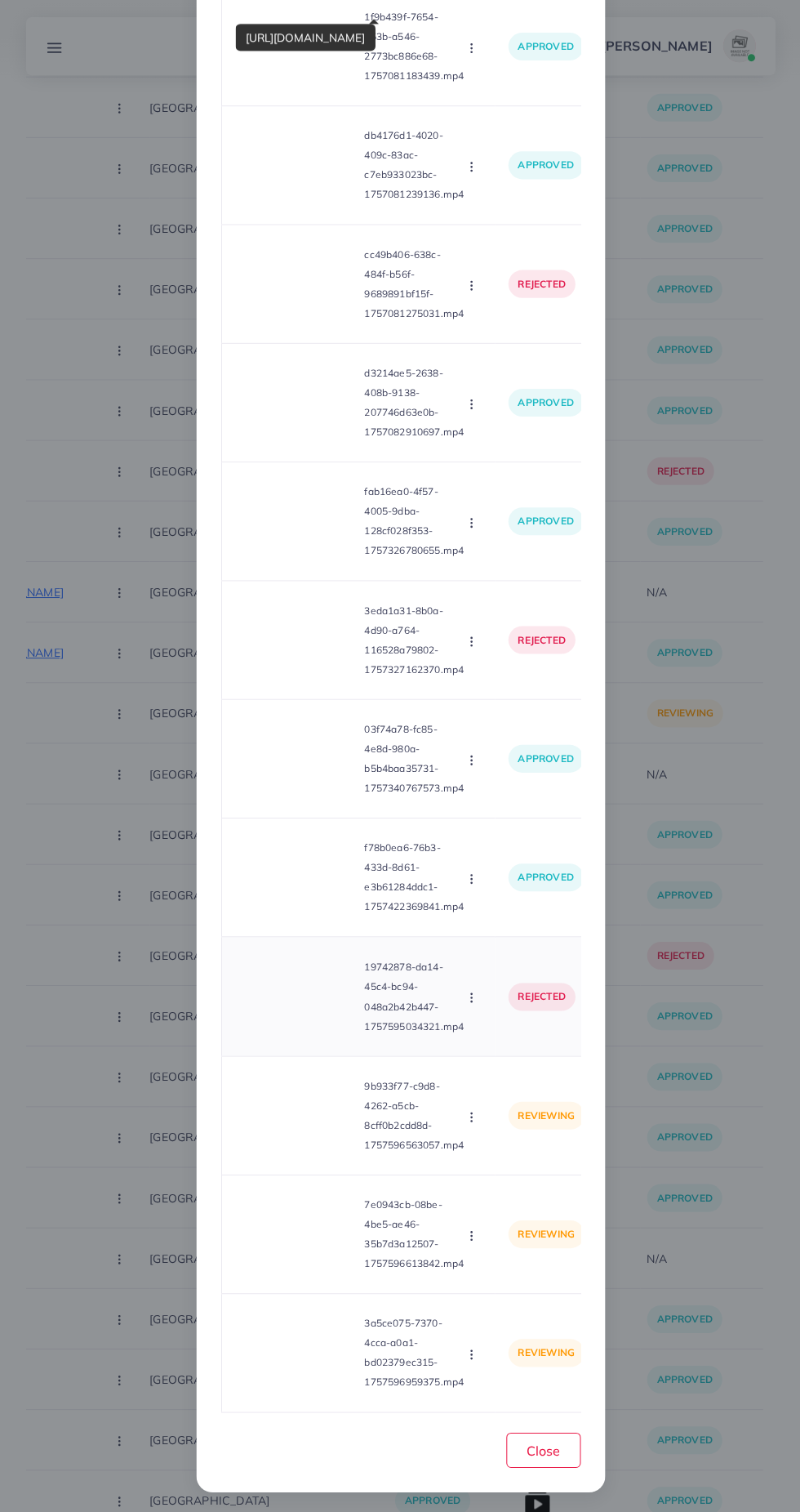
click at [472, 996] on icon "button" at bounding box center [470, 996] width 13 height 13
click at [501, 1031] on span "Approve" at bounding box center [505, 1035] width 54 height 16
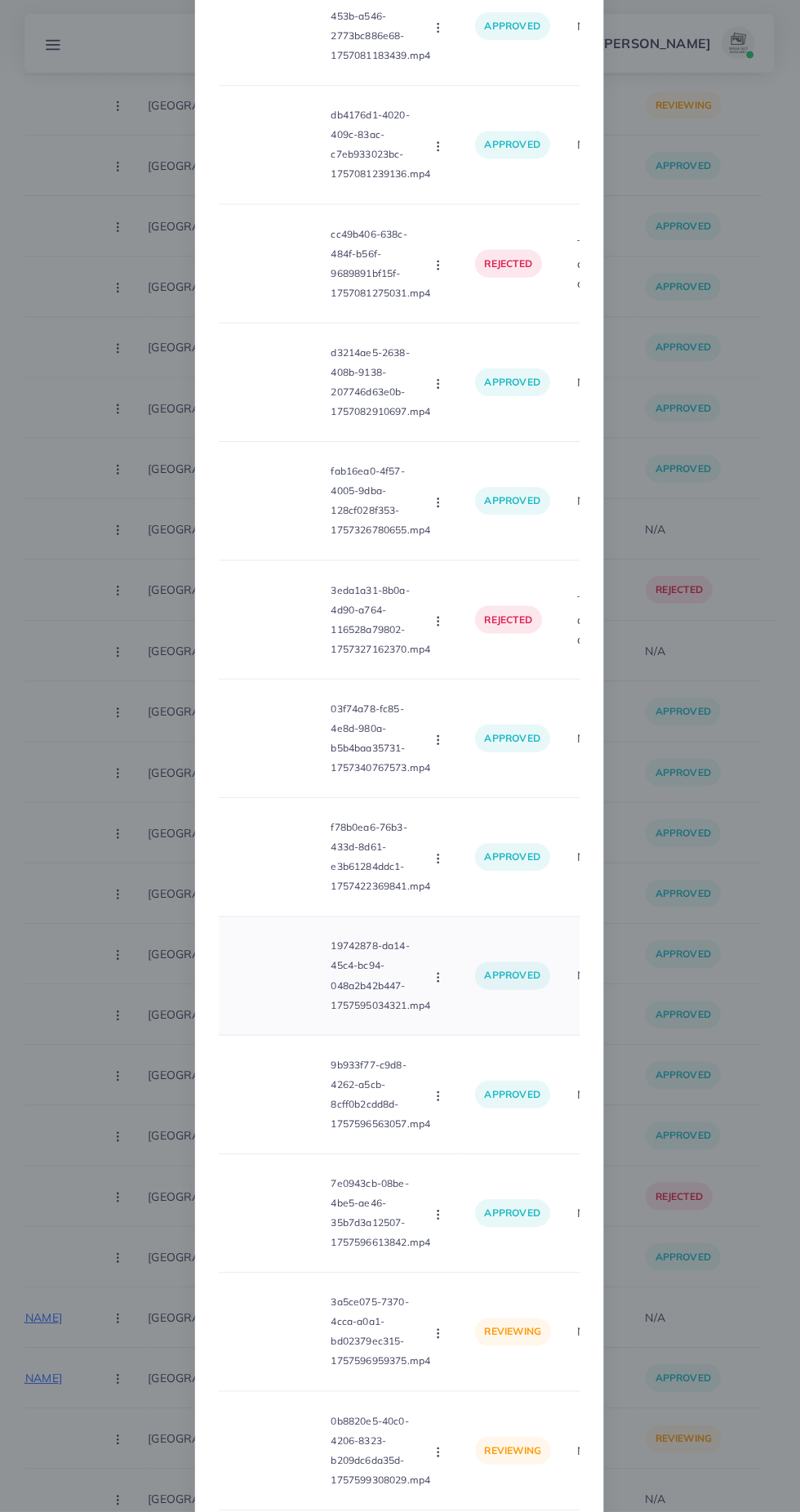
scroll to position [0, 101]
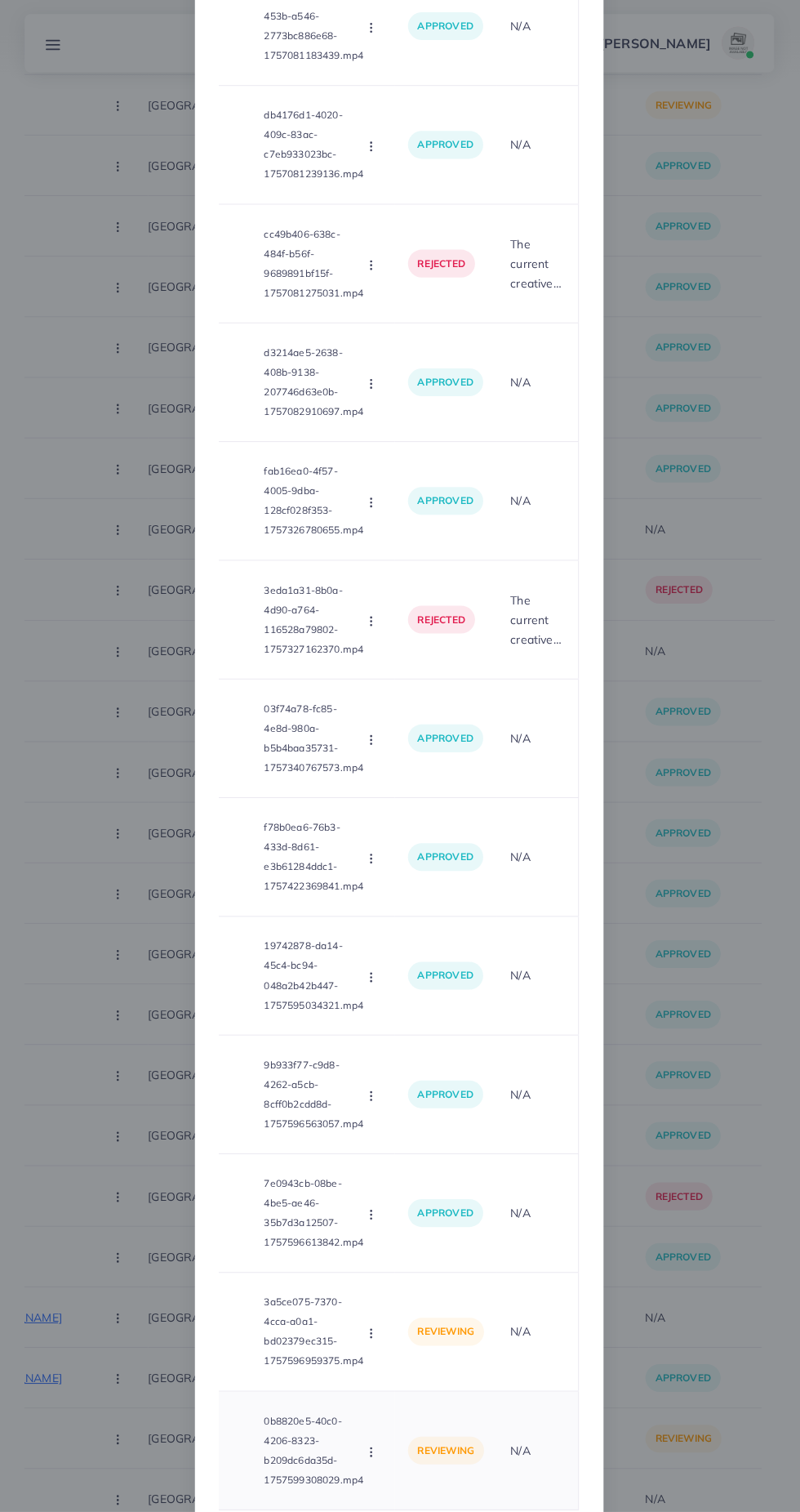
click at [316, 1458] on p "0b8820e5-40c0-4206-8323-b209dc6da35d-1757599308029.mp4" at bounding box center [315, 1451] width 99 height 78
click at [245, 1476] on video at bounding box center [197, 1450] width 122 height 74
click at [228, 1473] on div at bounding box center [197, 1450] width 122 height 74
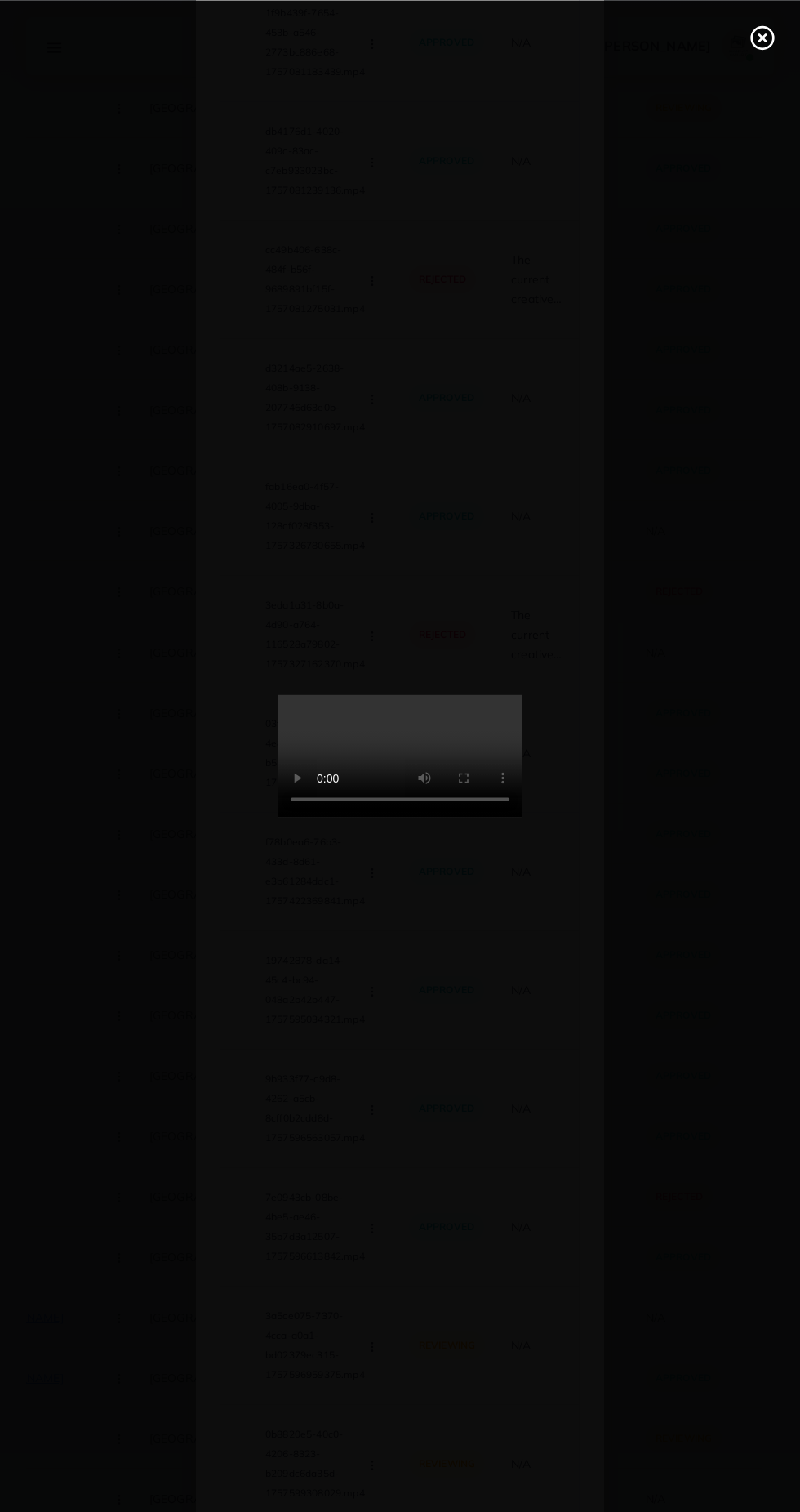
scroll to position [1232, 0]
click at [762, 36] on line at bounding box center [762, 37] width 6 height 6
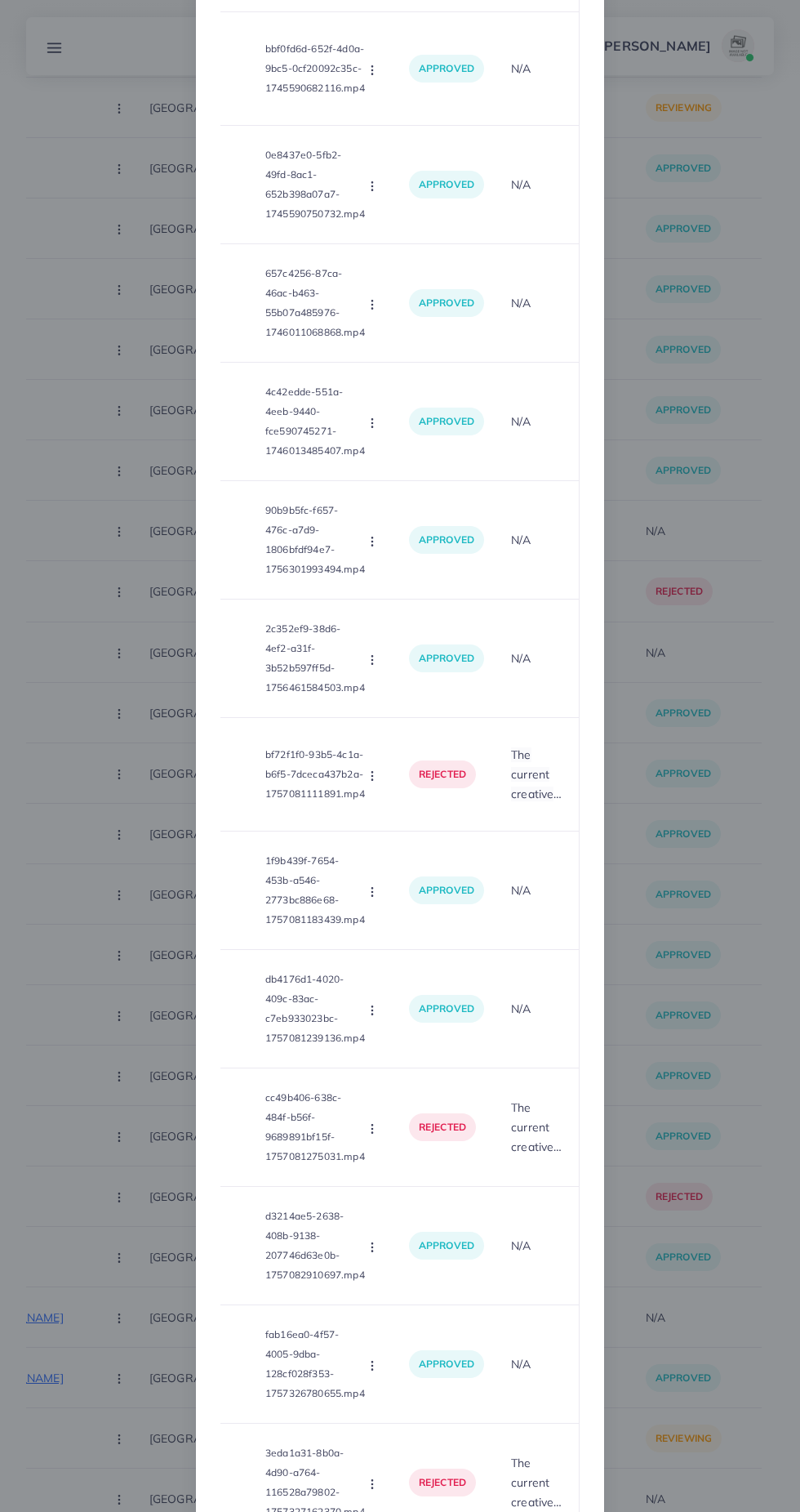
scroll to position [1383, 0]
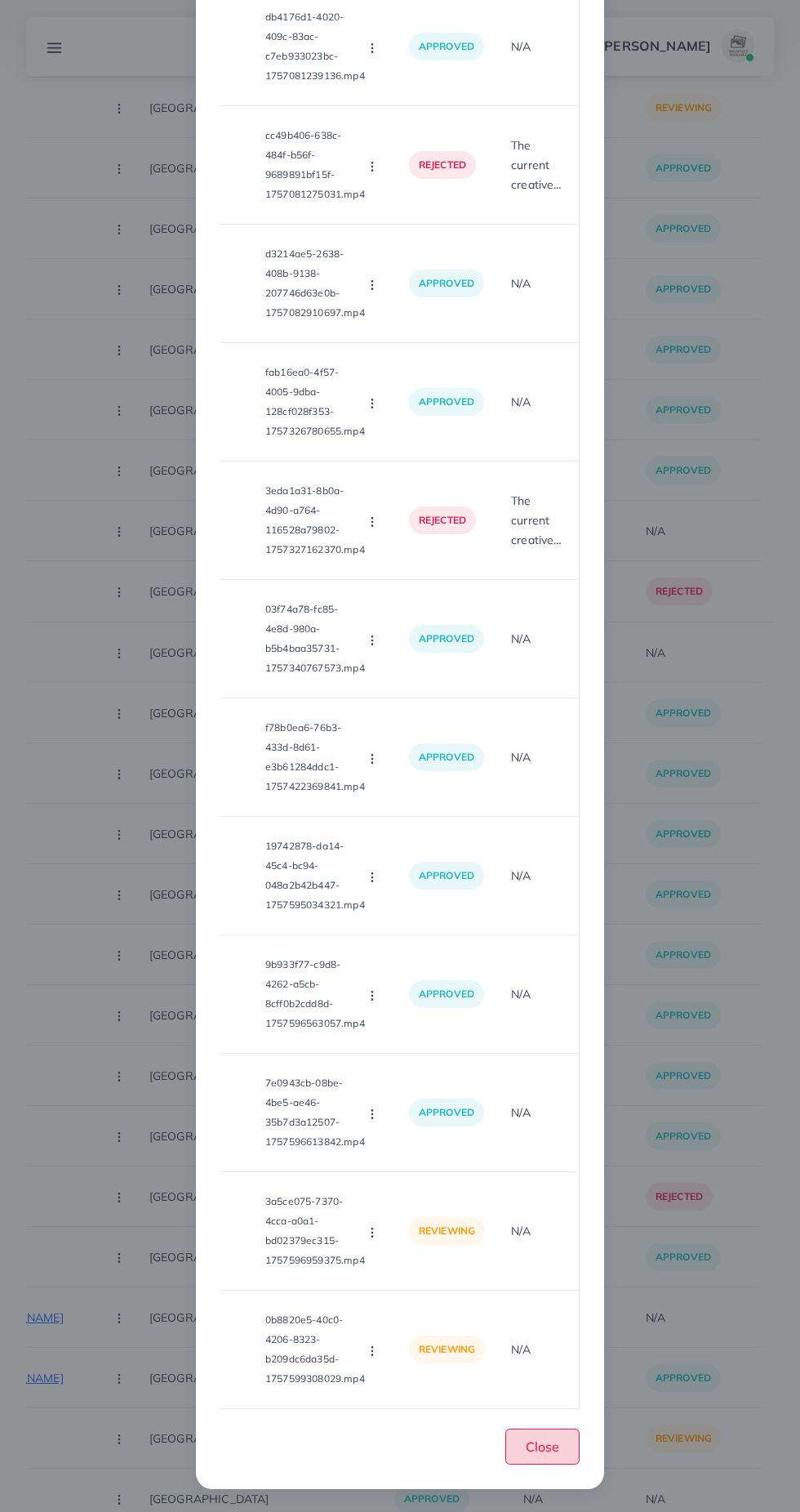
click at [554, 1449] on span "Close" at bounding box center [542, 1446] width 34 height 16
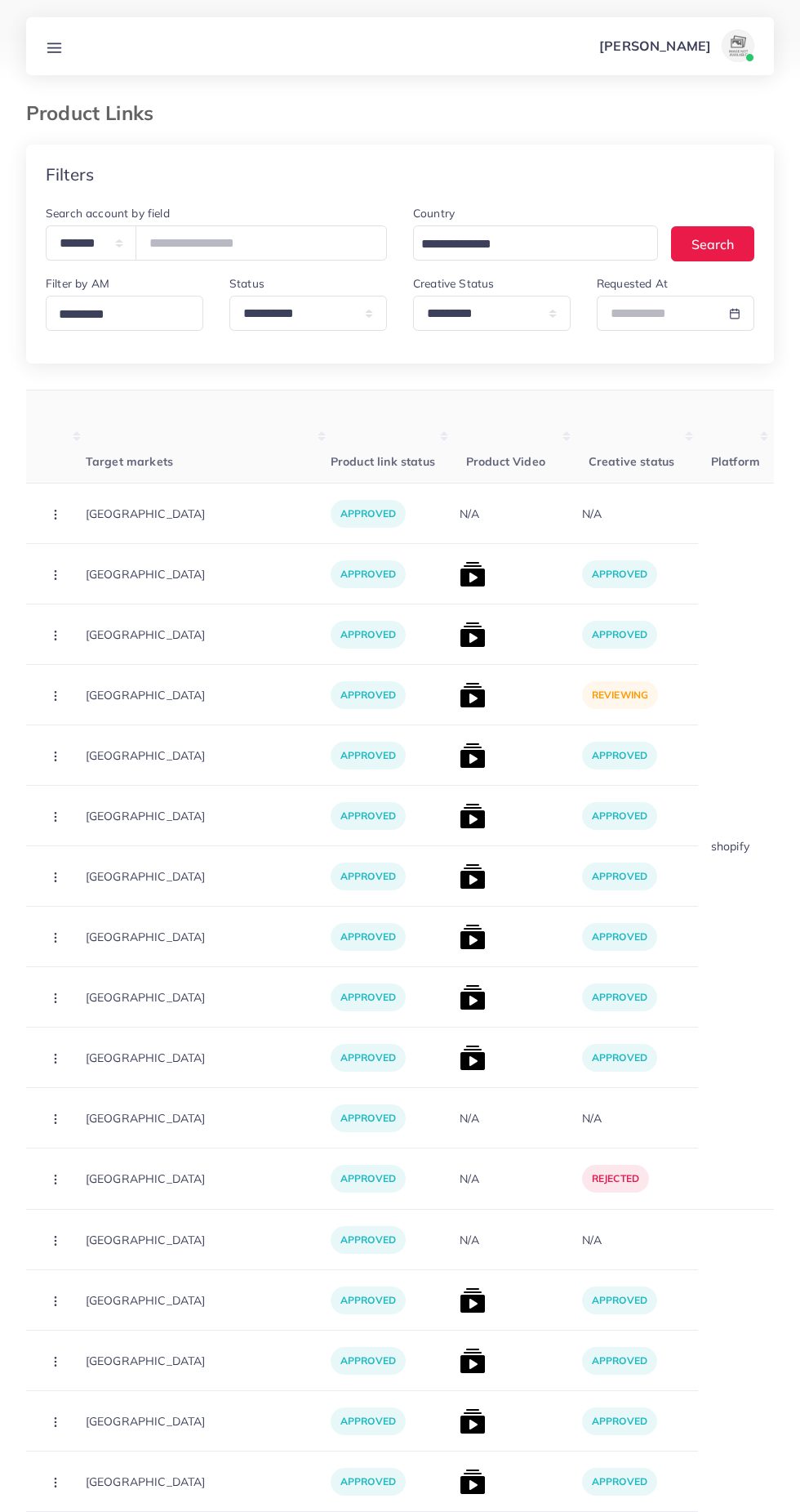
scroll to position [0, 266]
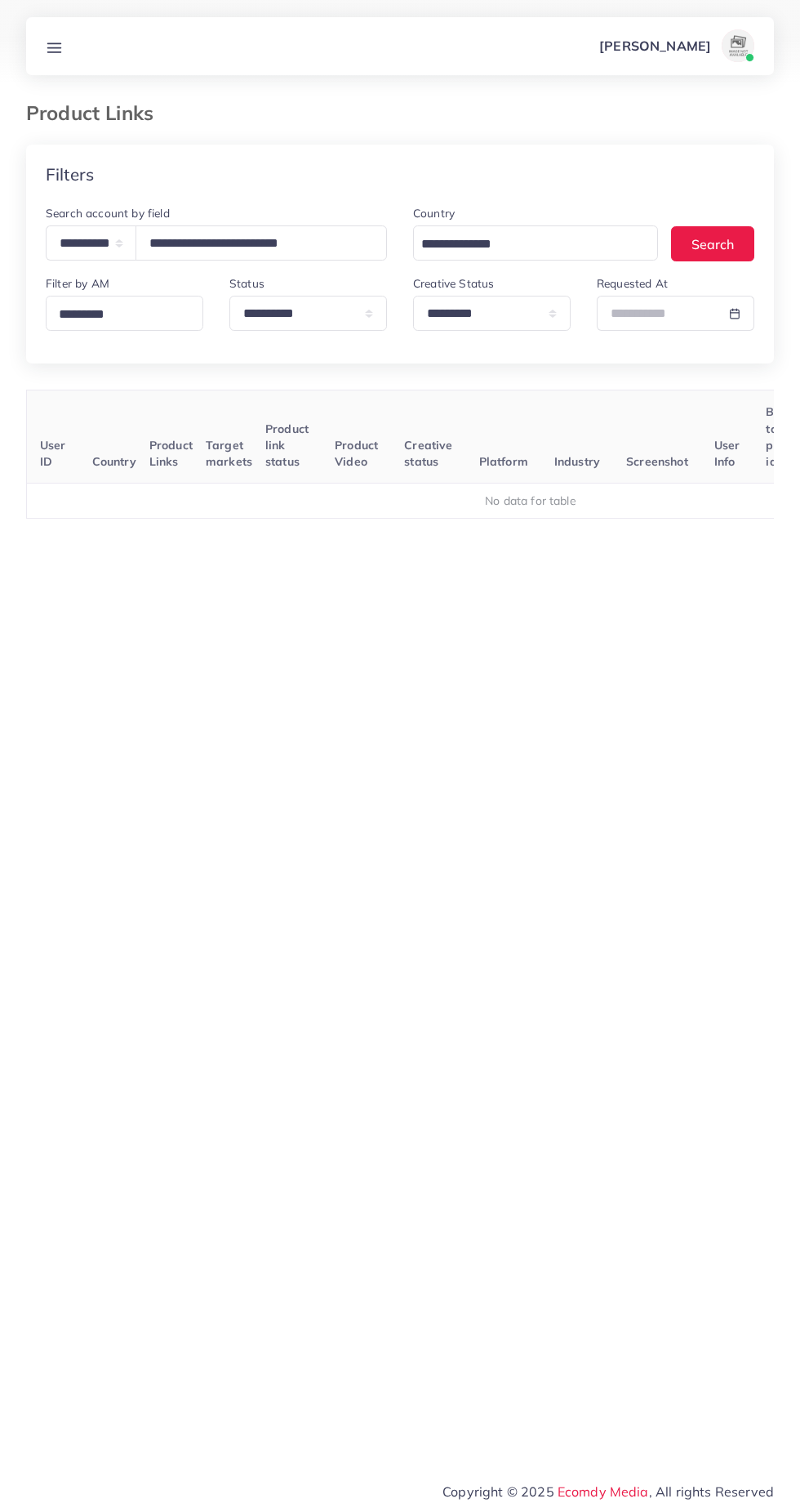
select select "*****"
select select "*********"
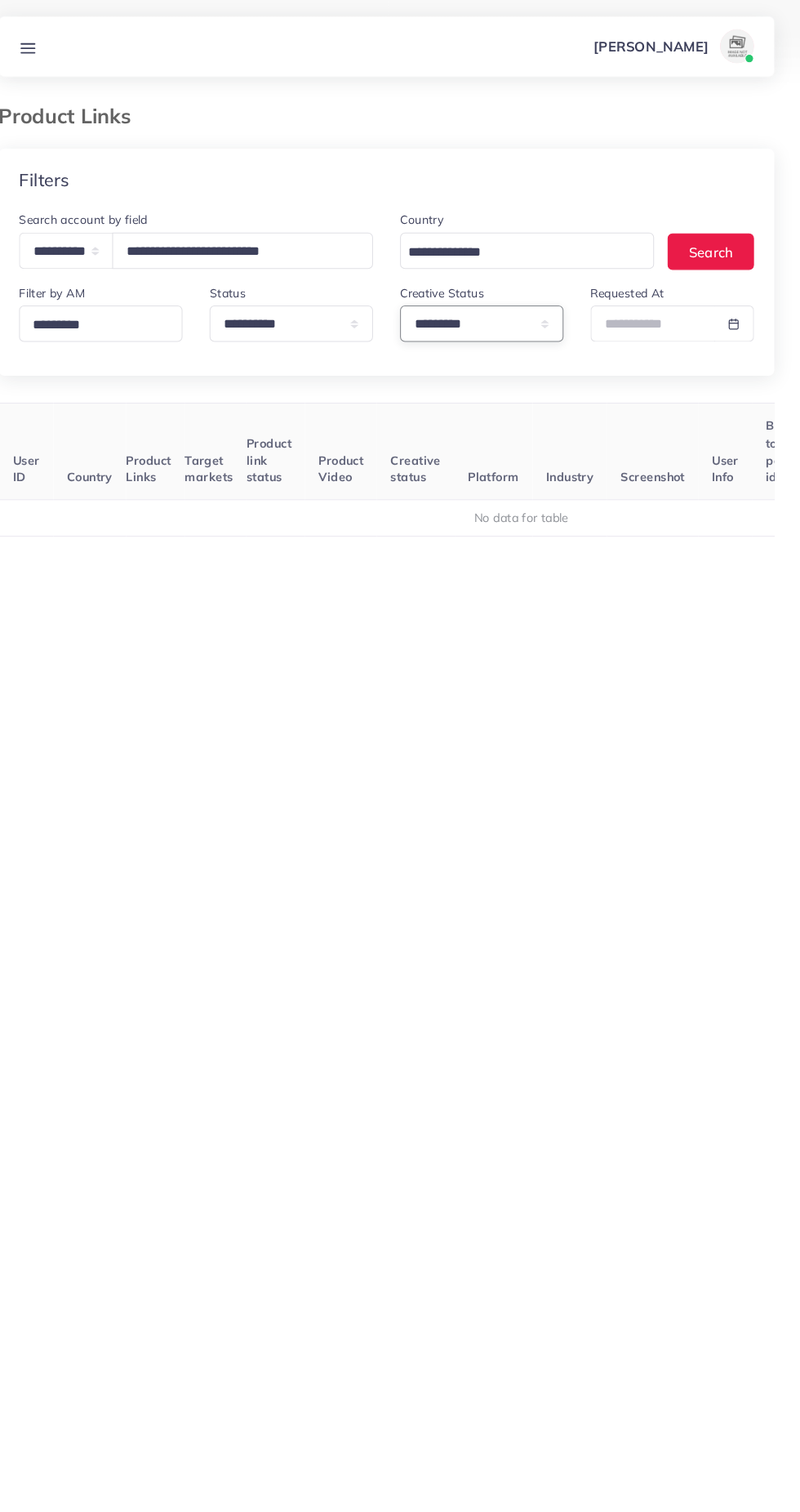
click at [483, 311] on select "**********" at bounding box center [492, 313] width 158 height 35
select select
click at [413, 297] on select "**********" at bounding box center [492, 313] width 158 height 35
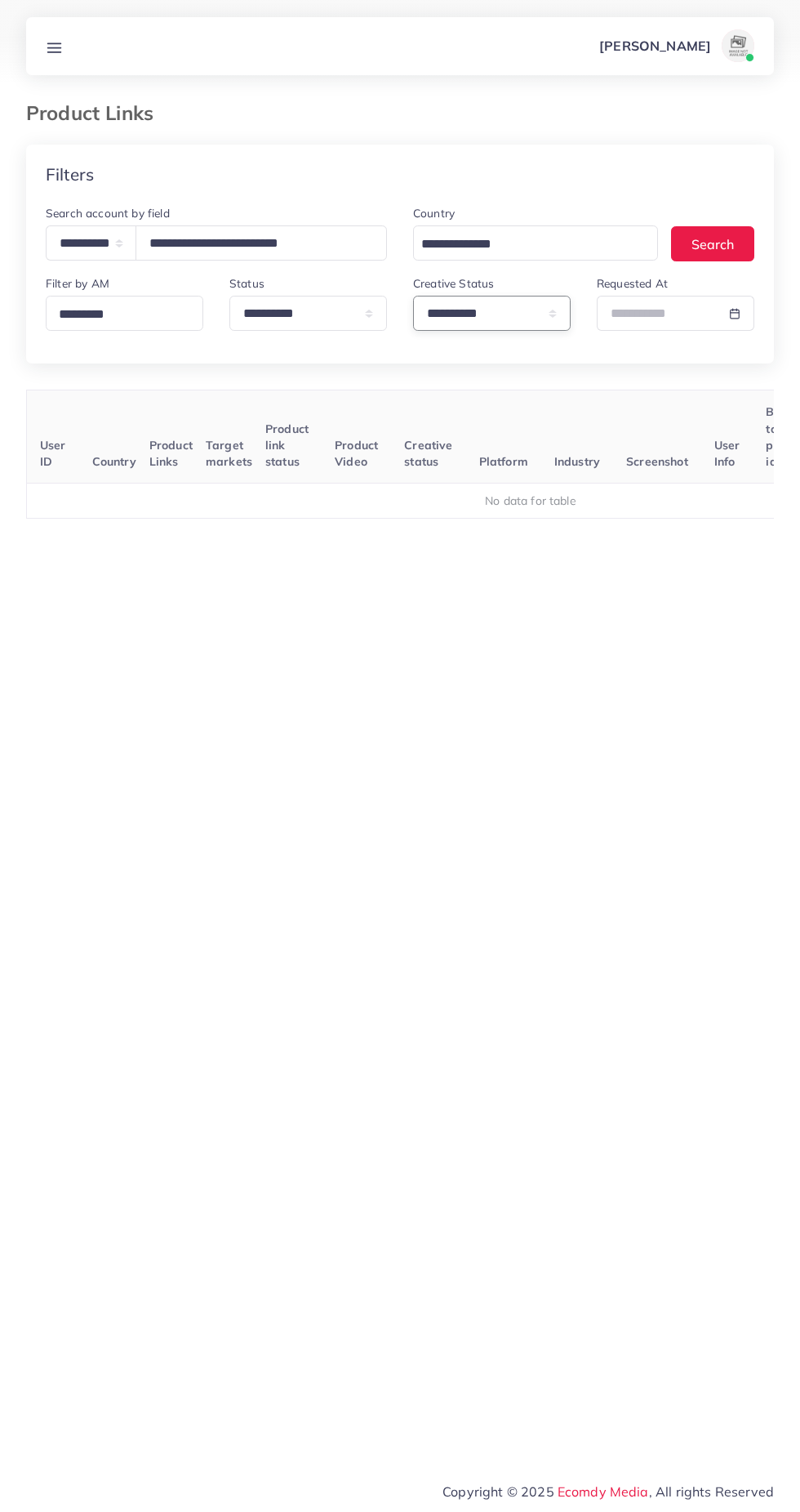
click at [508, 308] on select "**********" at bounding box center [492, 313] width 158 height 35
click at [413, 297] on select "**********" at bounding box center [492, 313] width 158 height 35
select select "*********"
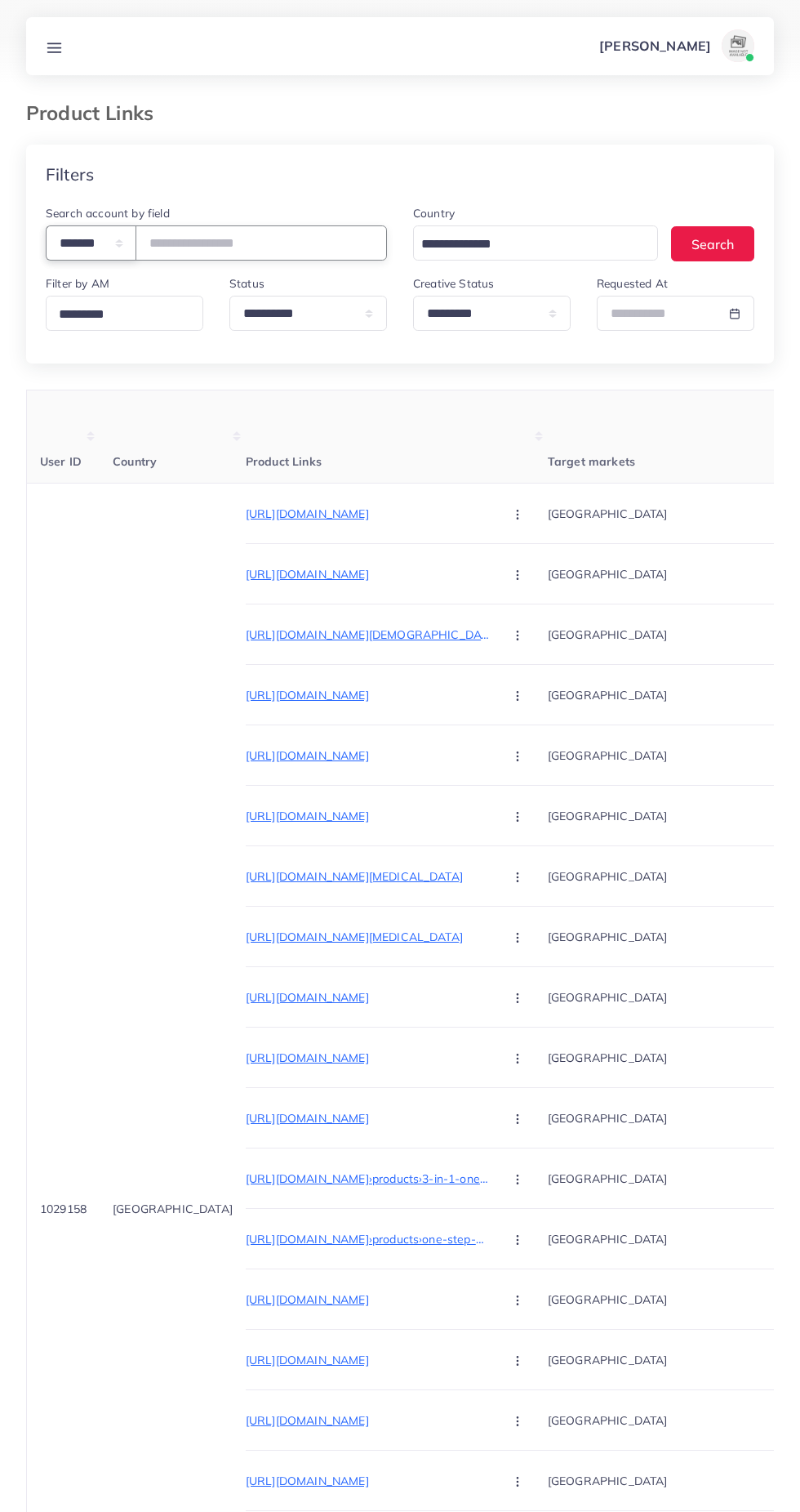
click at [96, 236] on select "**********" at bounding box center [90, 243] width 90 height 35
select select "*****"
click at [46, 225] on select "**********" at bounding box center [90, 243] width 90 height 35
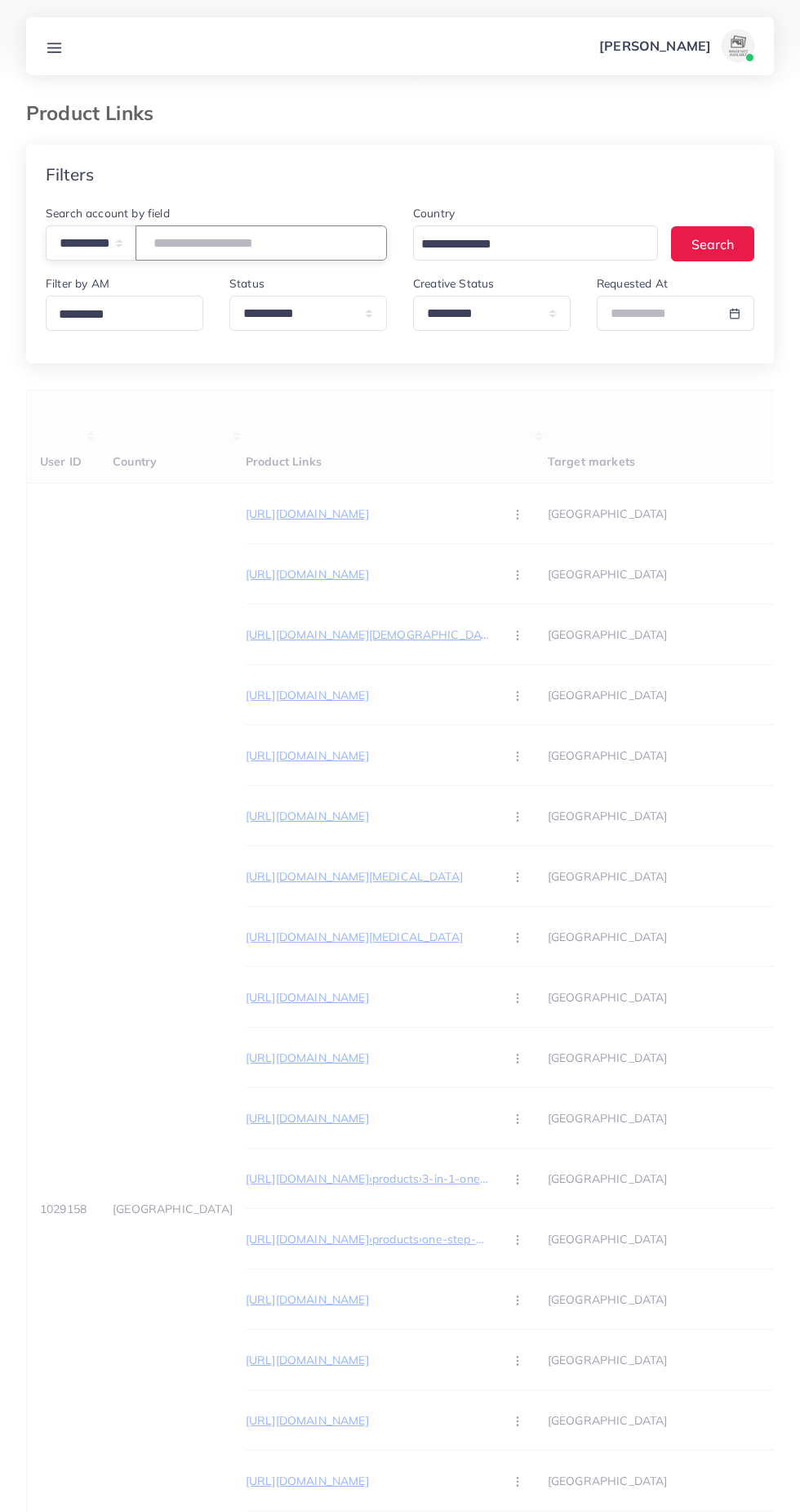
click at [281, 239] on input "text" at bounding box center [262, 243] width 252 height 35
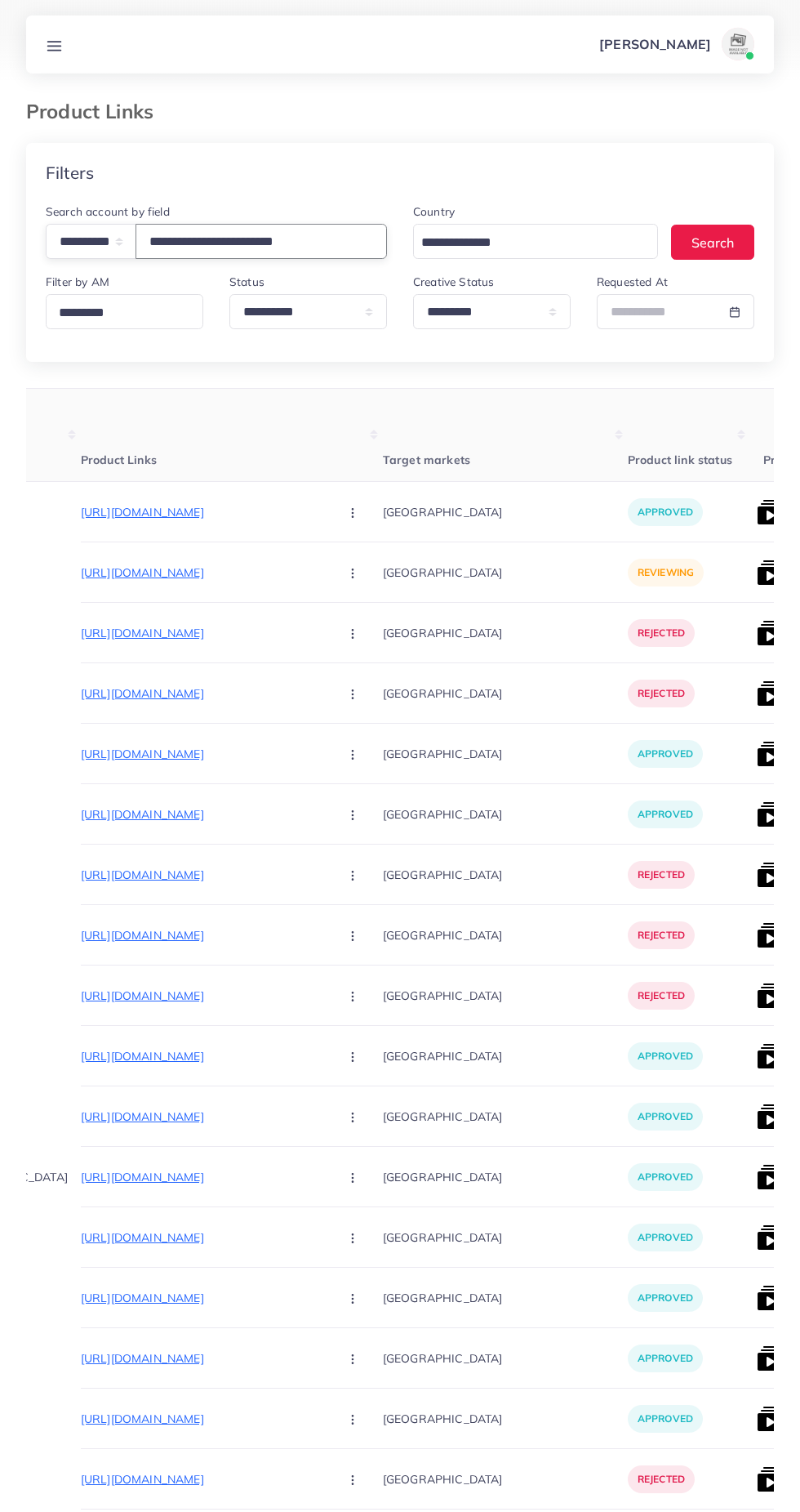
scroll to position [0, 167]
click at [755, 515] on img at bounding box center [768, 514] width 26 height 26
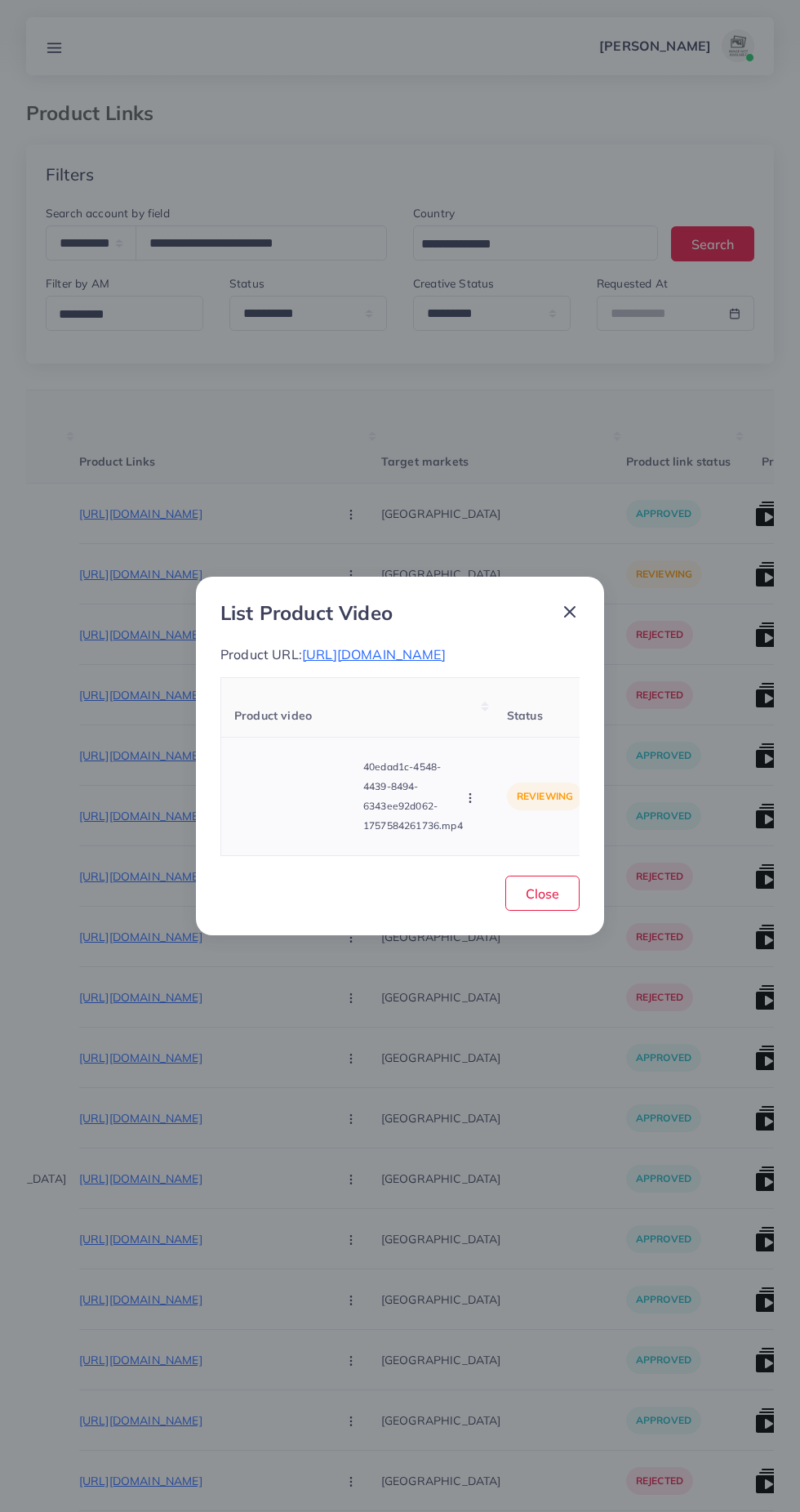
click at [317, 818] on video at bounding box center [296, 796] width 122 height 74
click at [314, 805] on div at bounding box center [296, 796] width 122 height 74
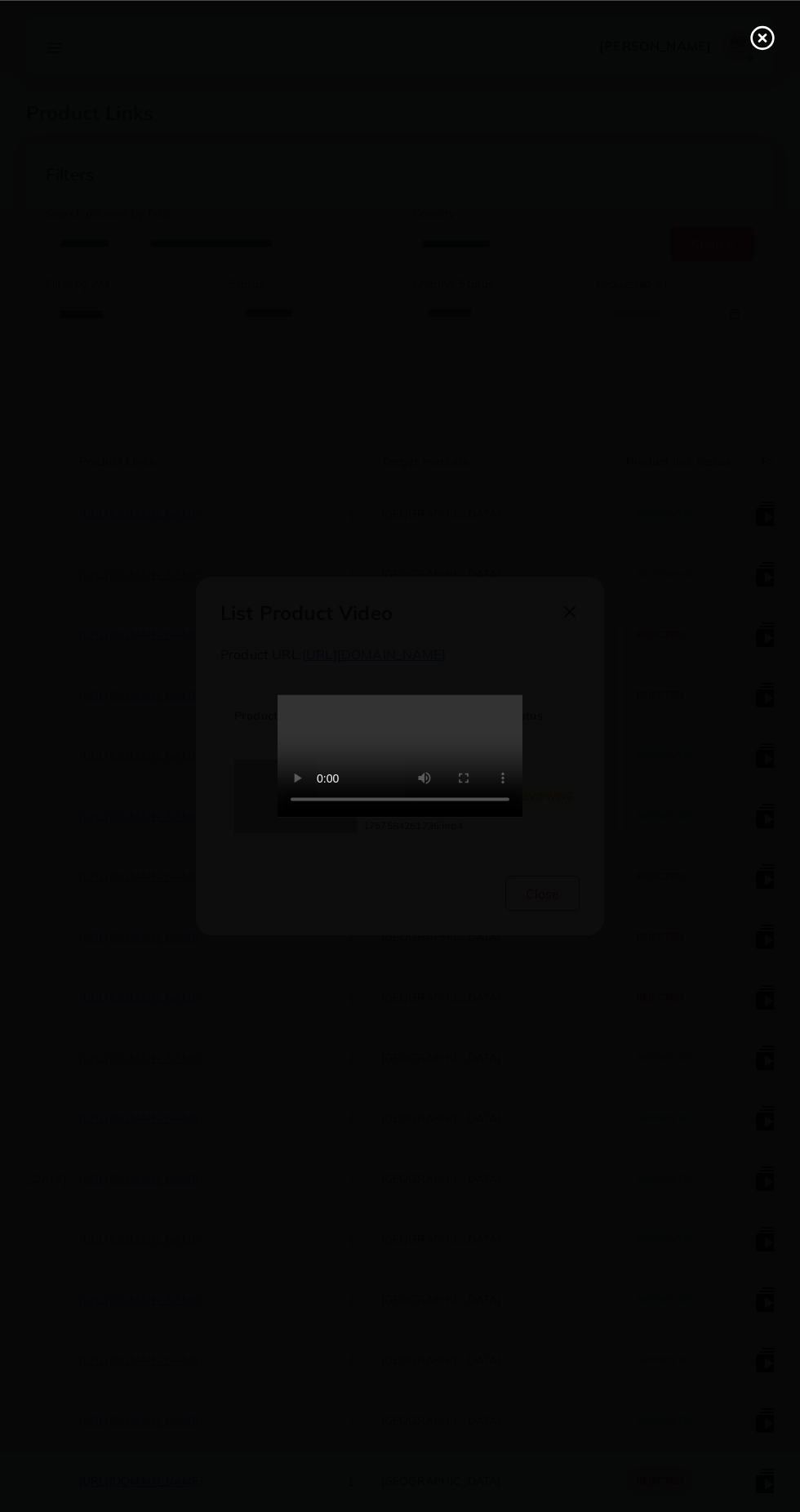
click at [749, 72] on div at bounding box center [400, 756] width 800 height 1512
click at [752, 38] on circle at bounding box center [763, 38] width 22 height 22
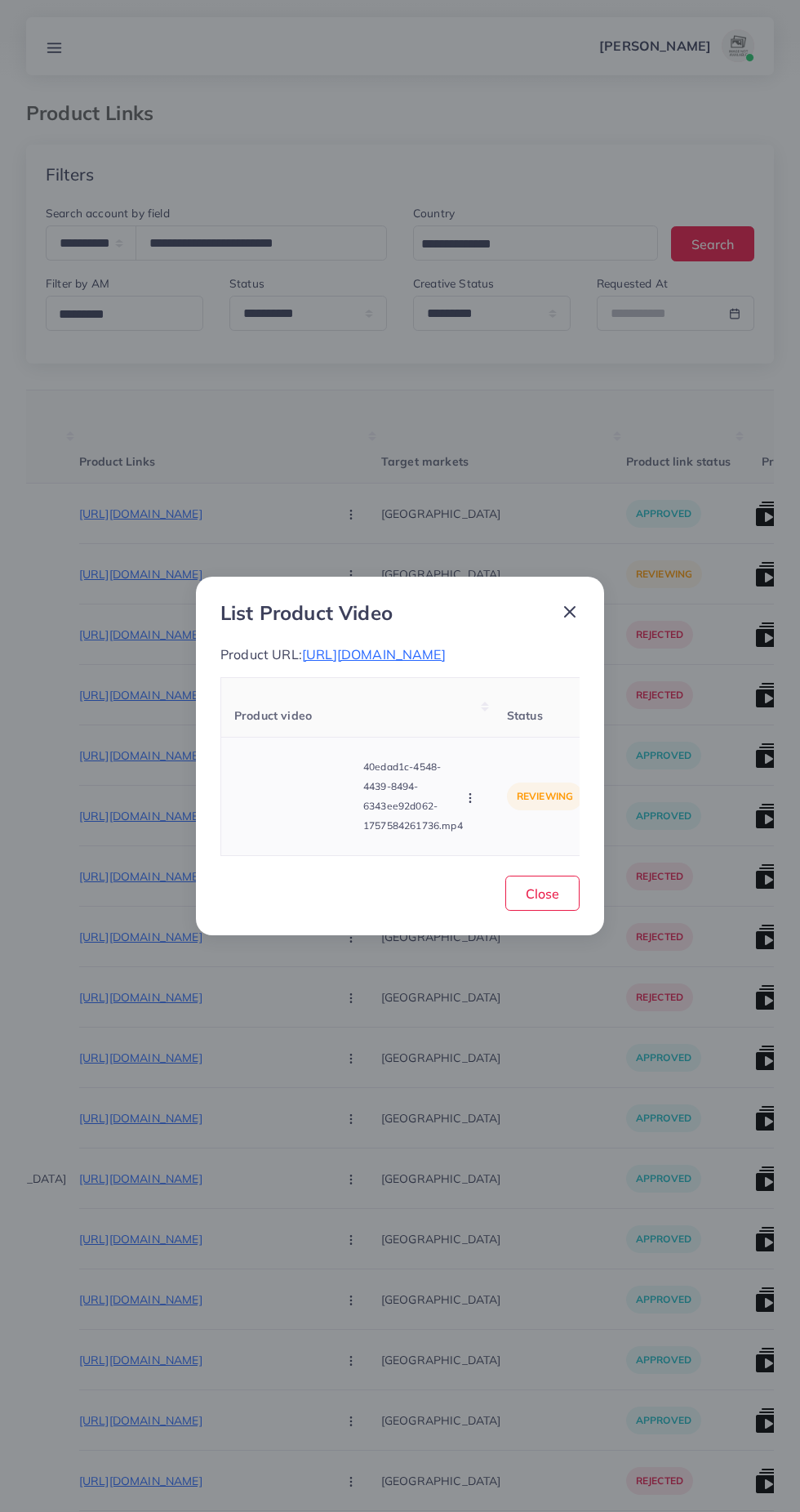
click at [556, 856] on td "reviewing" at bounding box center [545, 797] width 102 height 119
click at [539, 856] on td "reviewing" at bounding box center [545, 797] width 102 height 119
click at [551, 900] on span "Close" at bounding box center [542, 893] width 34 height 16
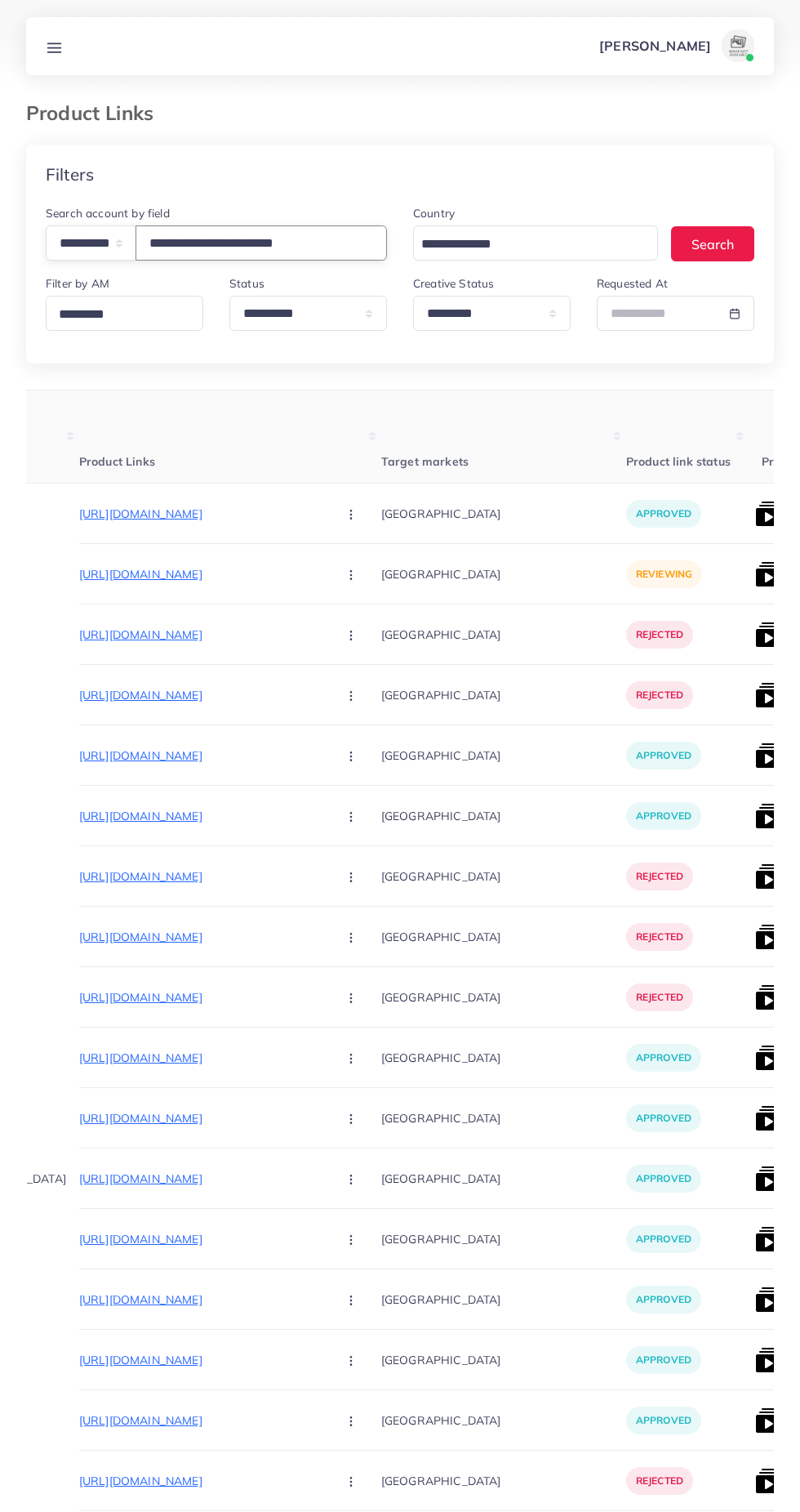
click at [259, 243] on input "**********" at bounding box center [262, 243] width 252 height 35
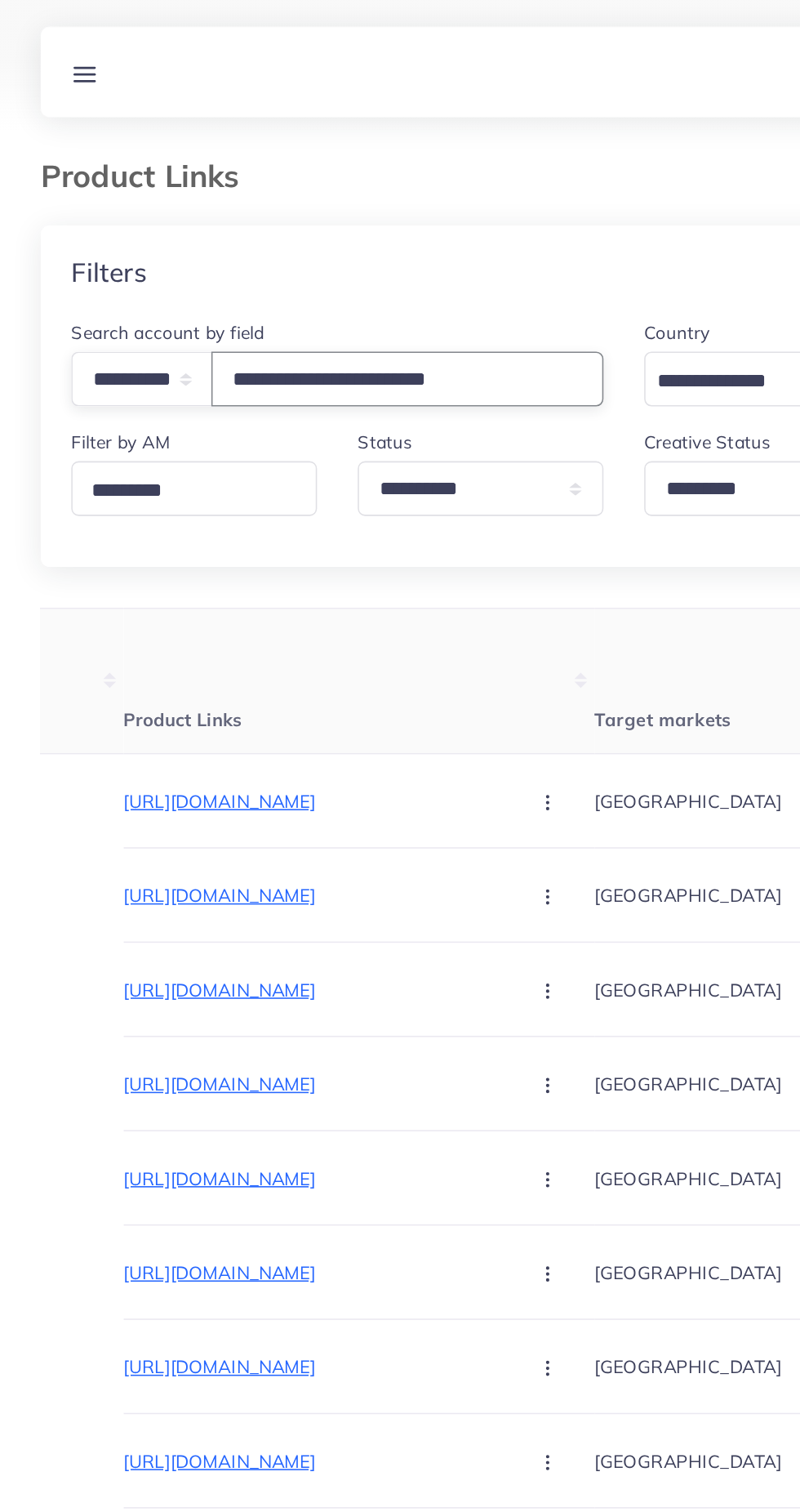
click at [339, 251] on input "**********" at bounding box center [262, 243] width 252 height 35
type input "*"
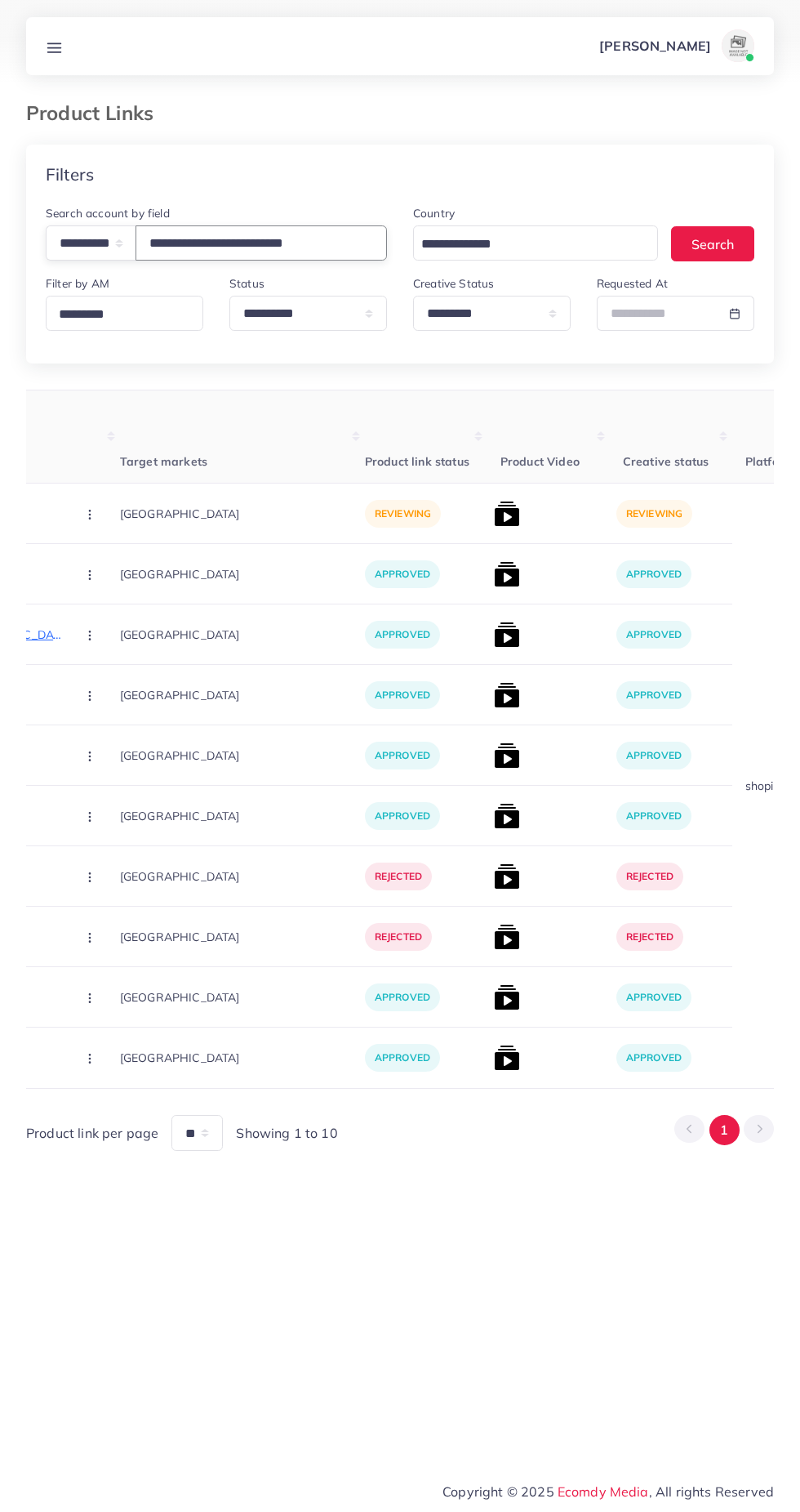
scroll to position [0, 425]
click at [496, 514] on img at bounding box center [509, 514] width 26 height 26
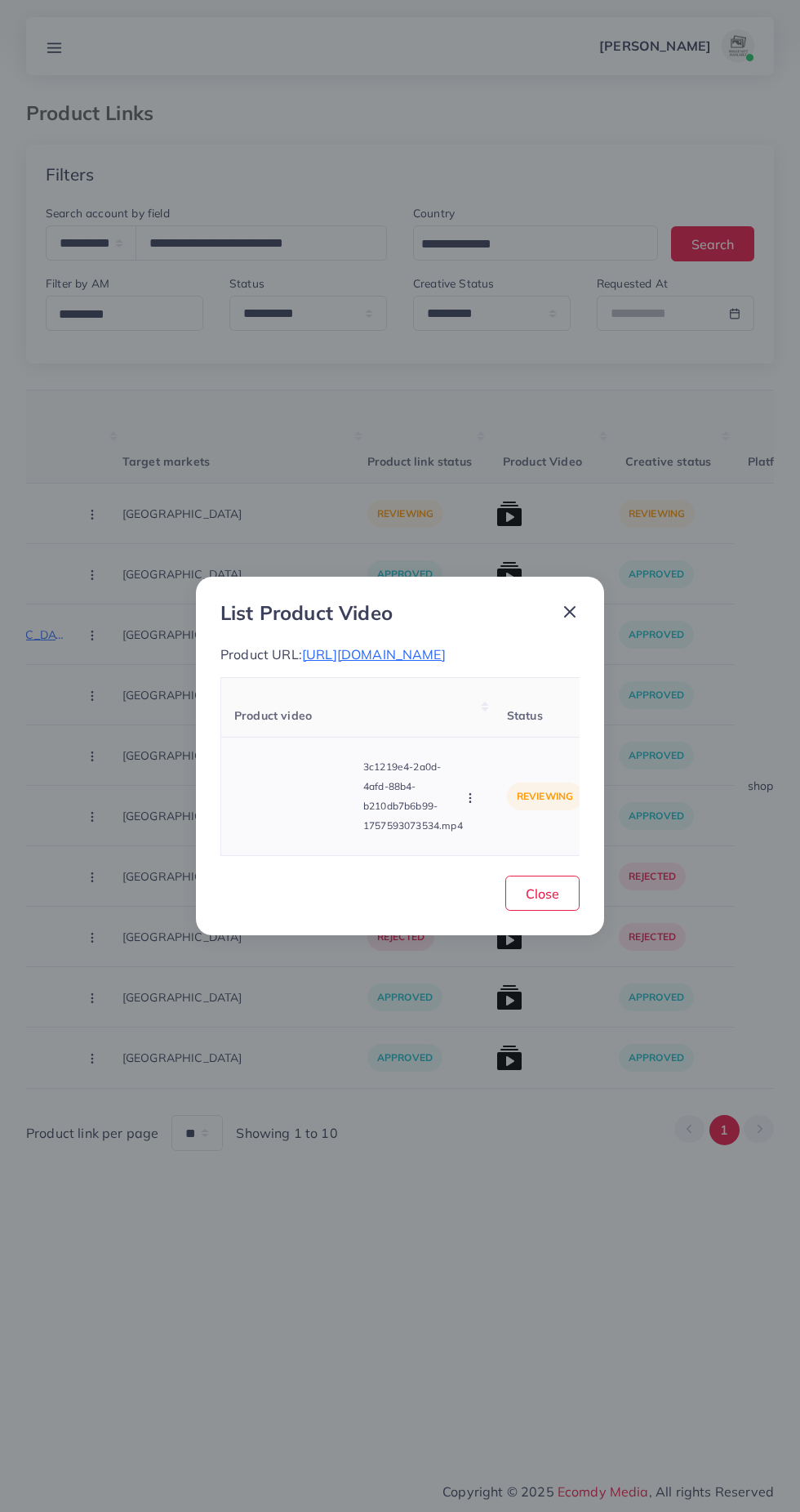
click at [307, 824] on video at bounding box center [296, 796] width 122 height 74
click at [305, 808] on circle at bounding box center [296, 797] width 22 height 22
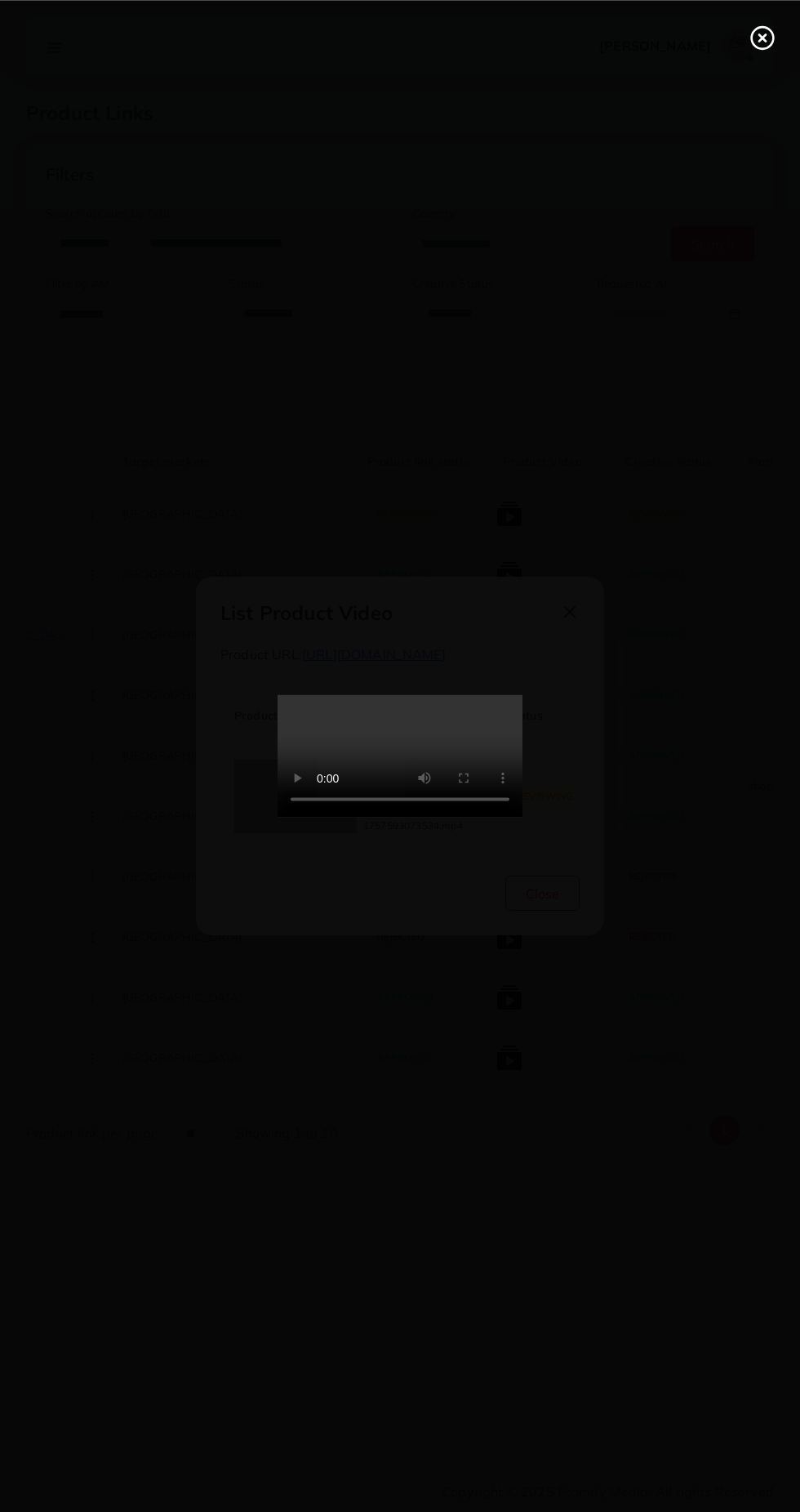
click at [771, 33] on icon at bounding box center [763, 37] width 26 height 26
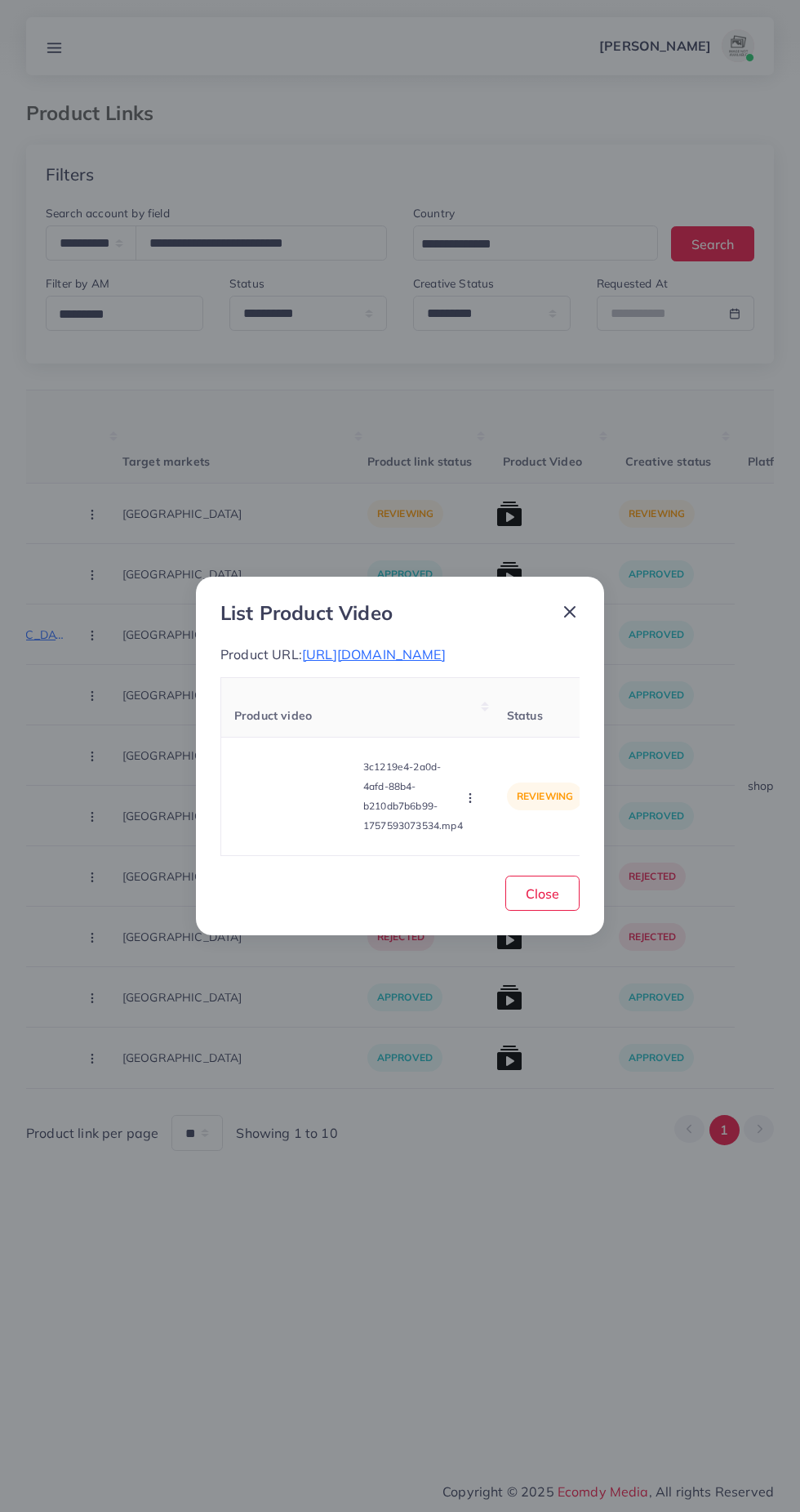
click at [575, 602] on icon at bounding box center [569, 611] width 19 height 19
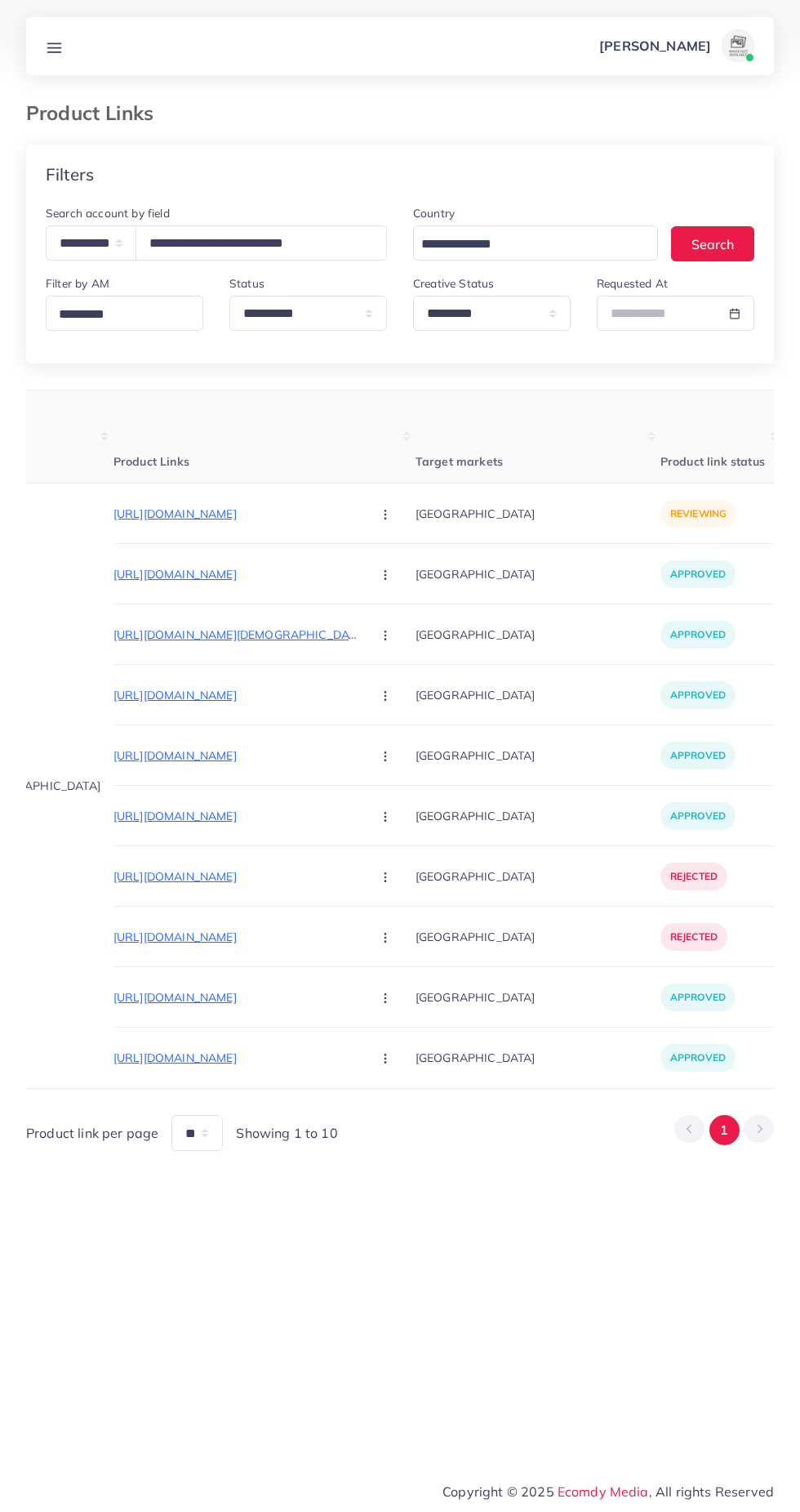
scroll to position [0, 87]
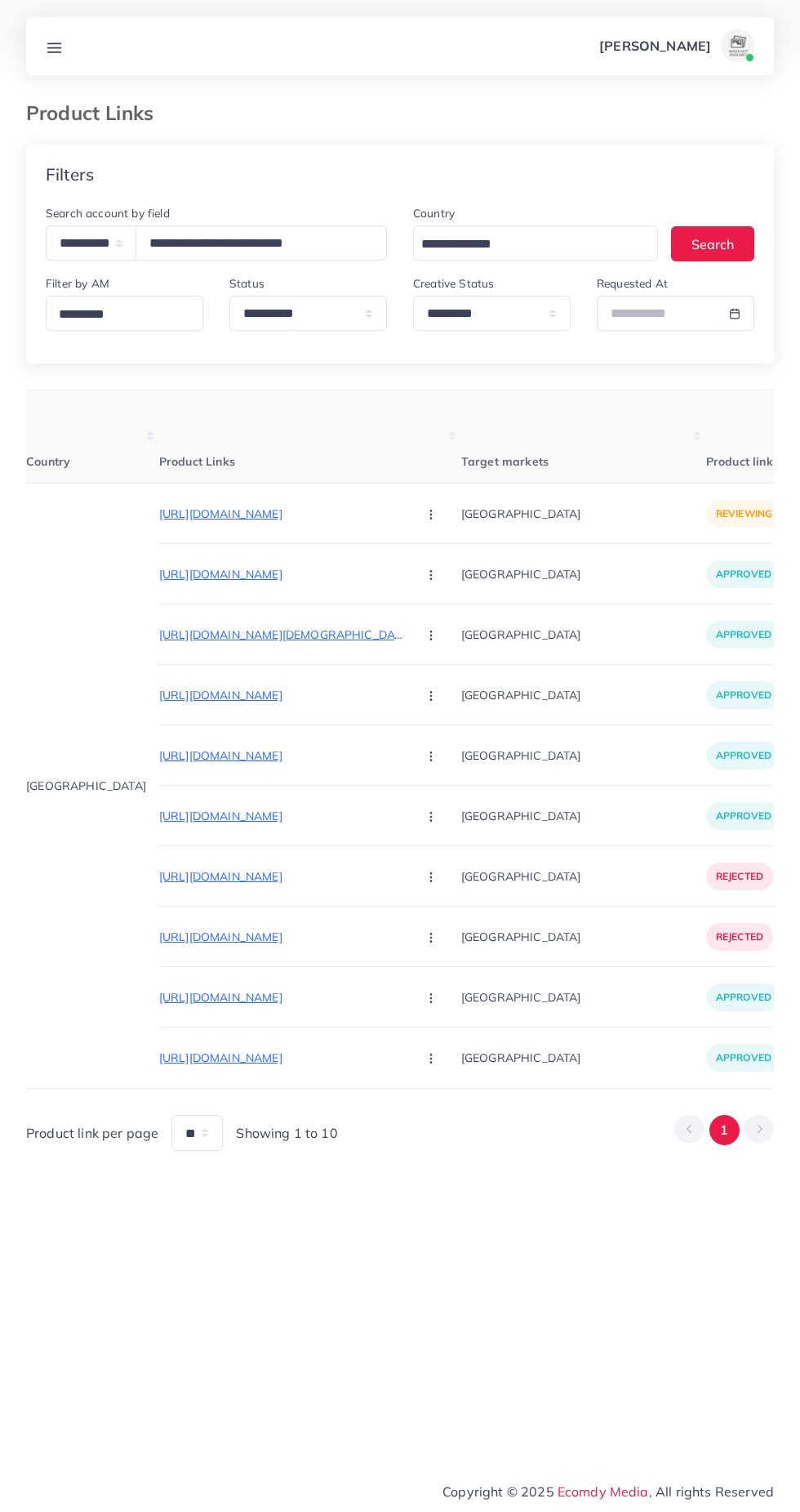
click at [530, 1226] on div "**********" at bounding box center [400, 734] width 800 height 1467
click at [310, 241] on input "**********" at bounding box center [262, 243] width 252 height 35
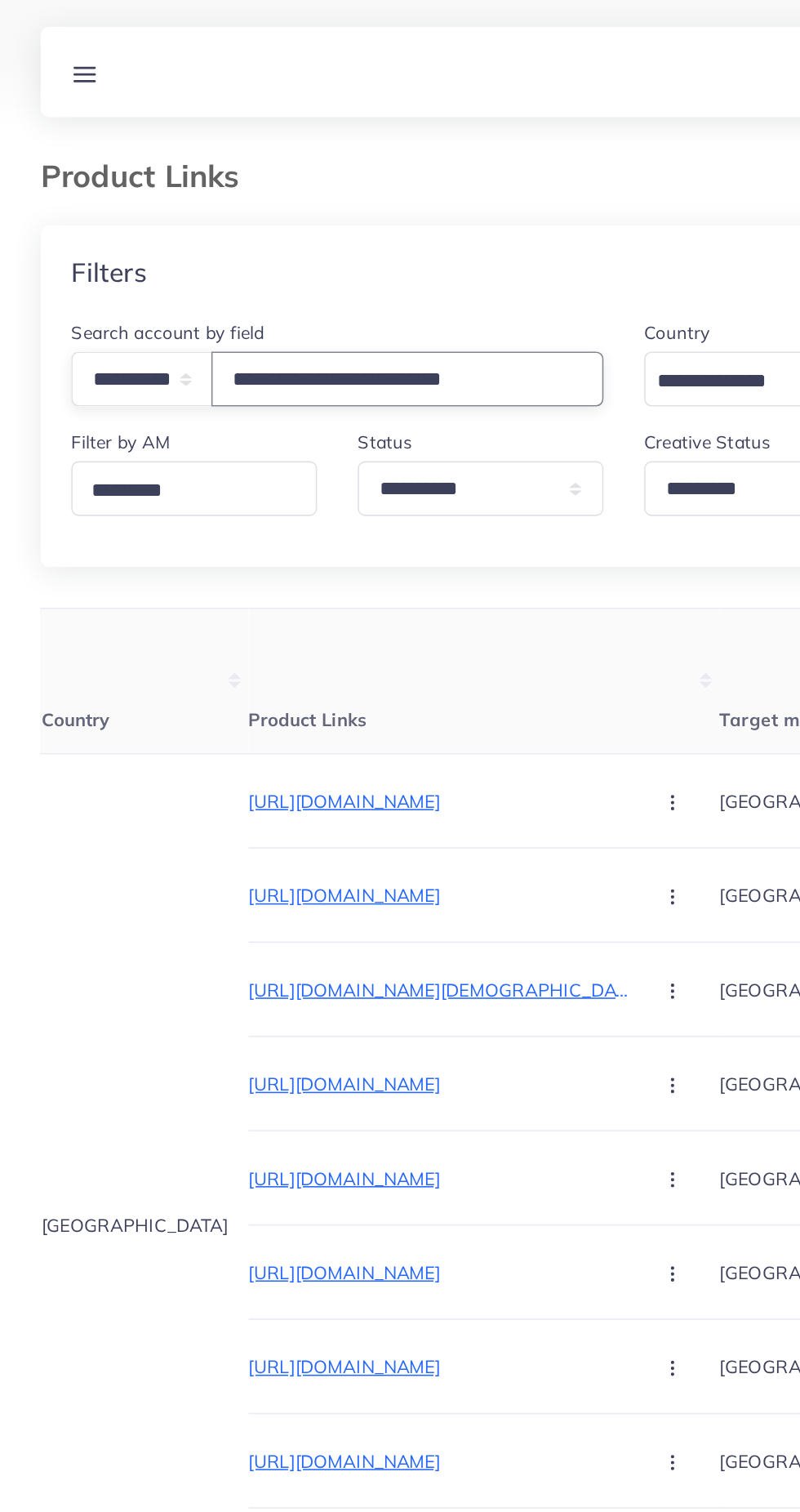
click at [349, 243] on input "**********" at bounding box center [262, 243] width 252 height 35
type input "*"
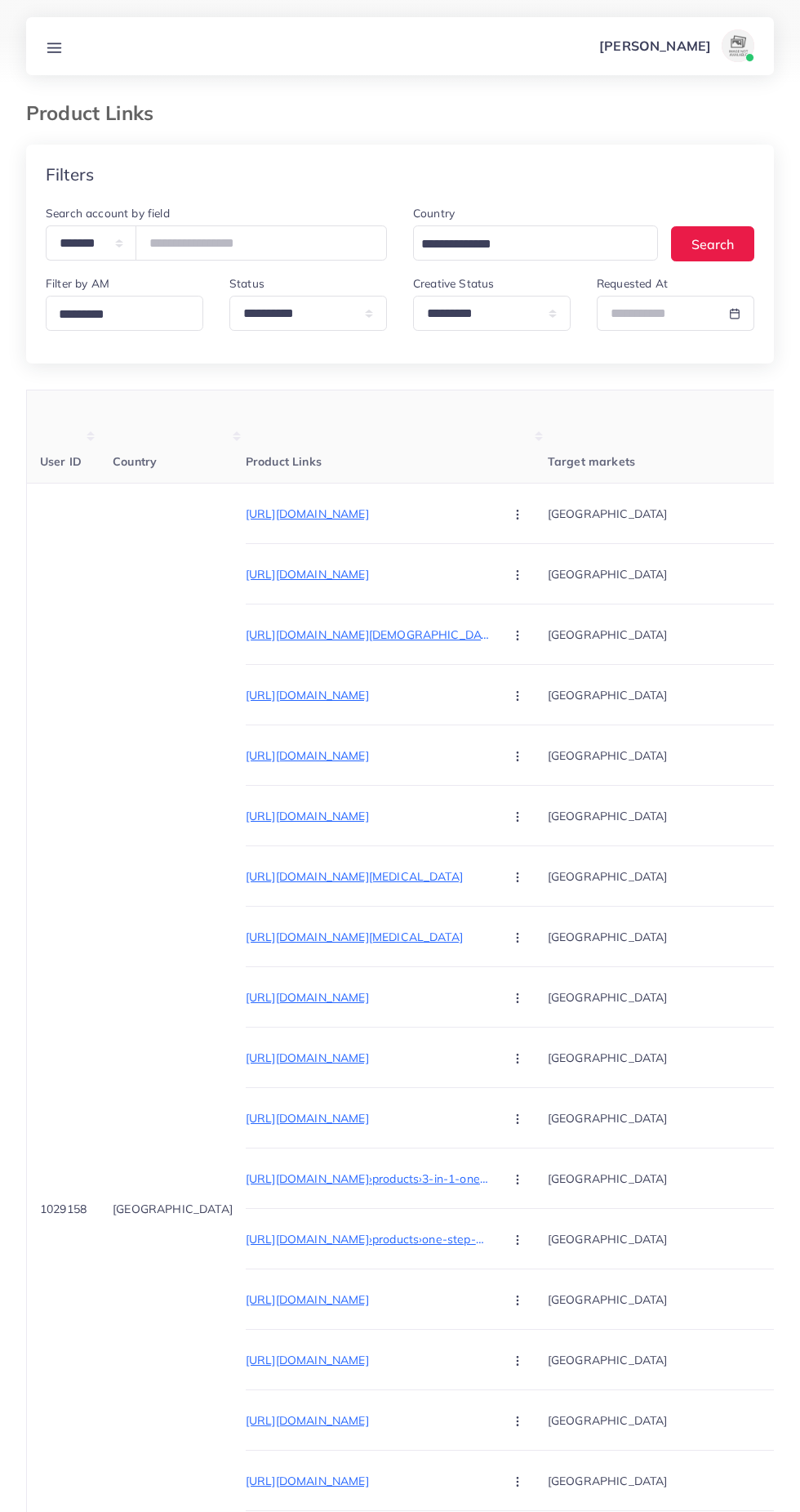
select select "*********"
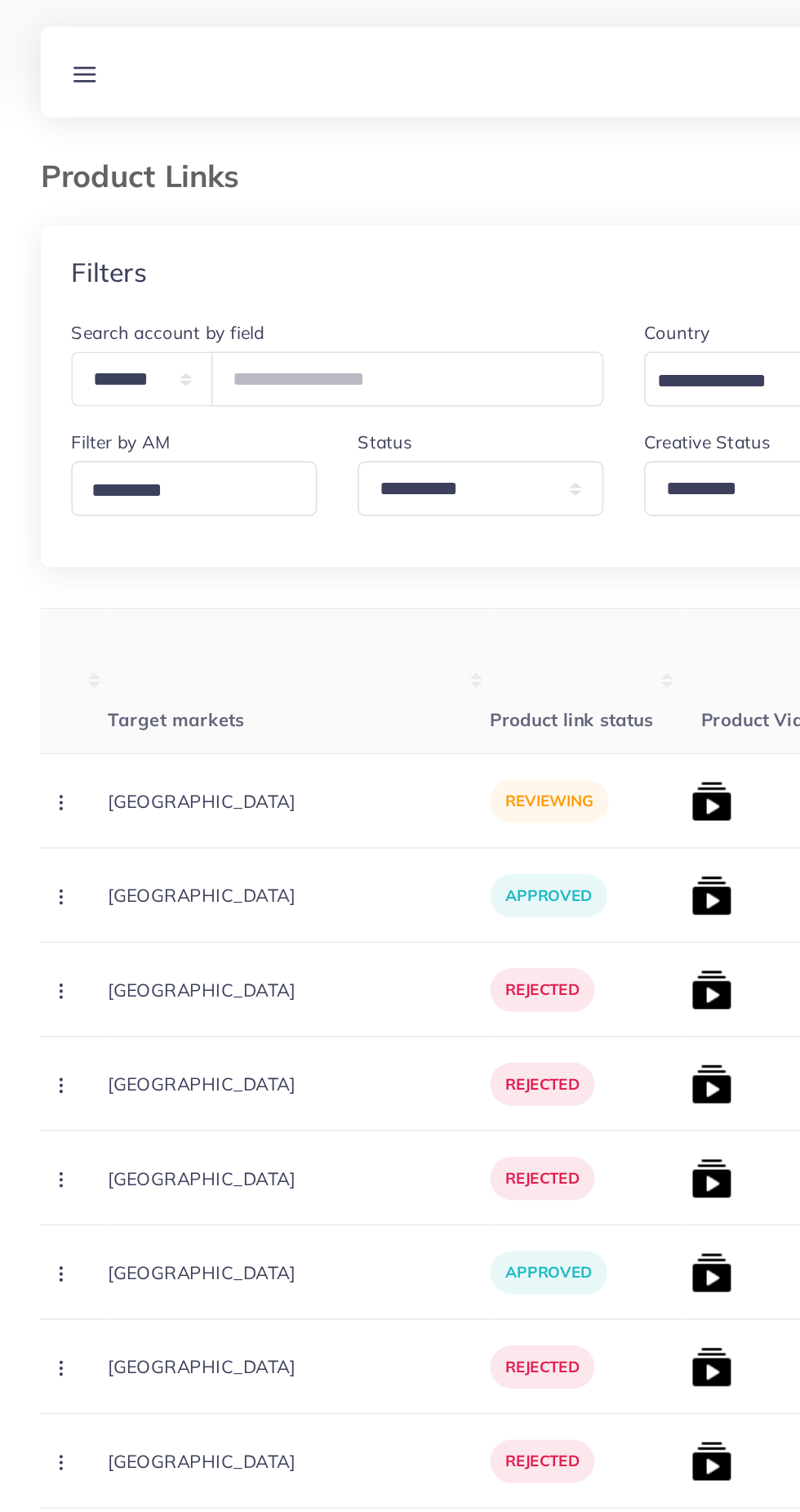
scroll to position [0, 468]
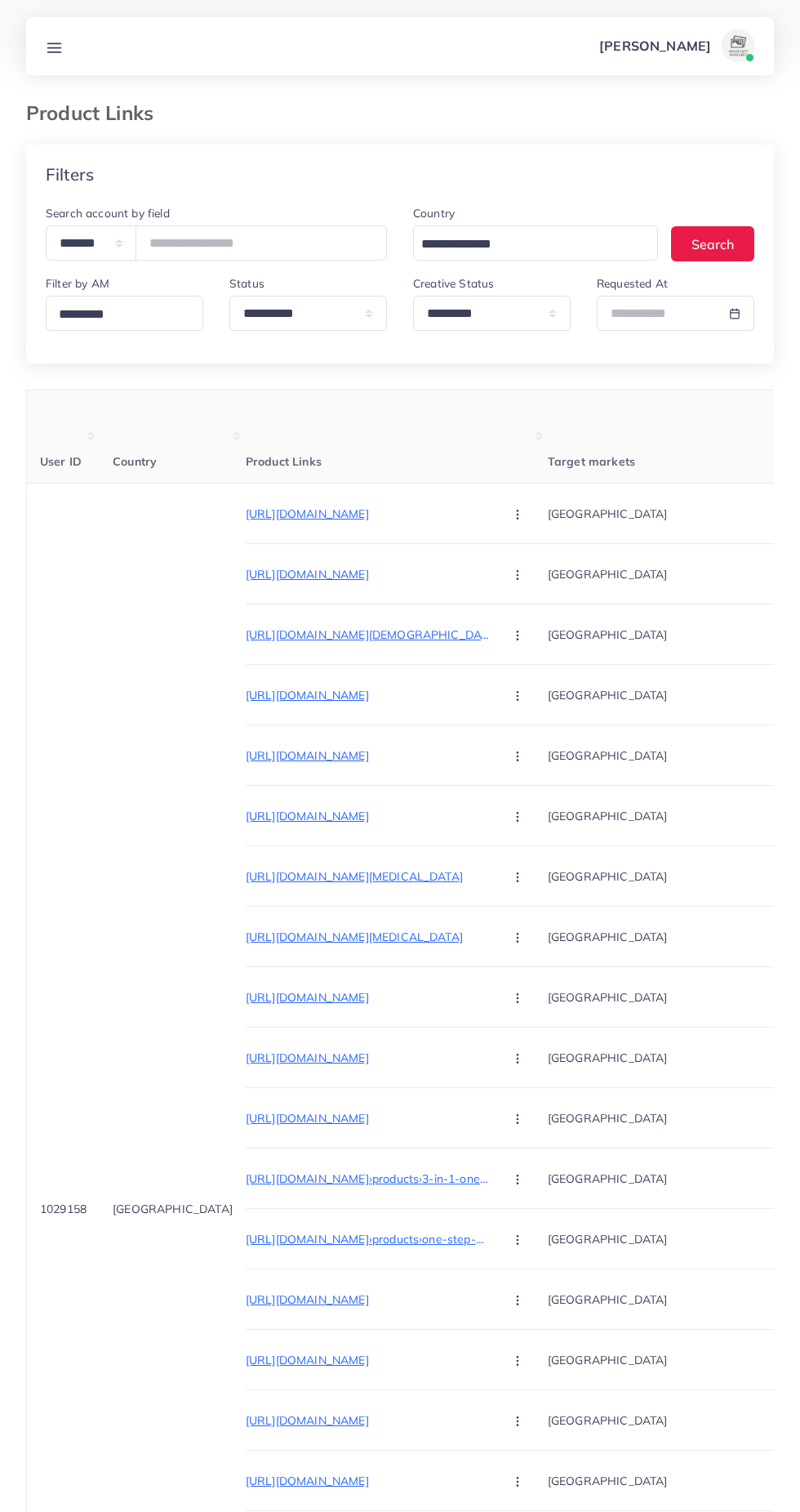
select select "*********"
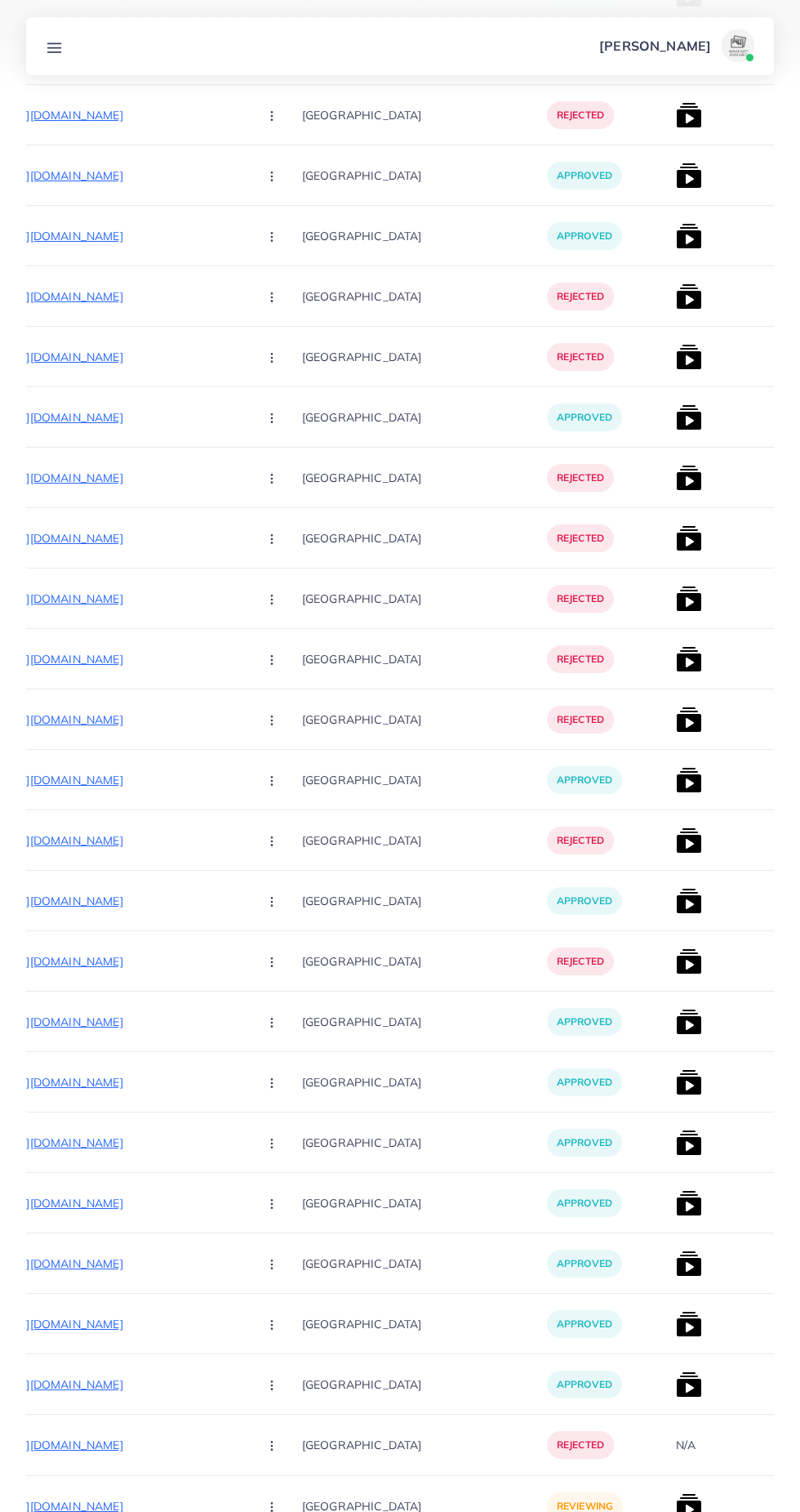
scroll to position [19002, 0]
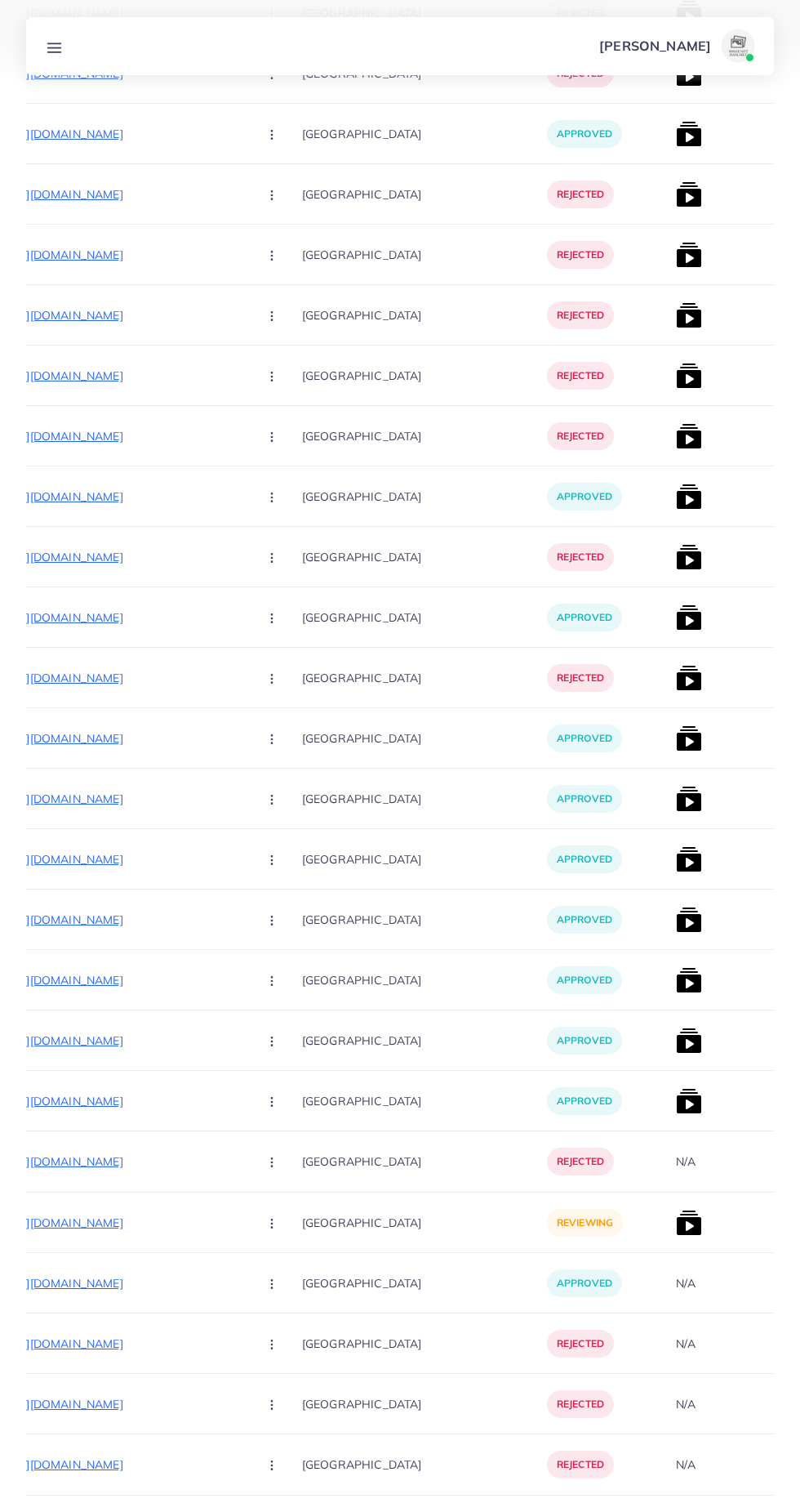
click at [759, 1511] on icon "Go to next page" at bounding box center [760, 1536] width 15 height 15
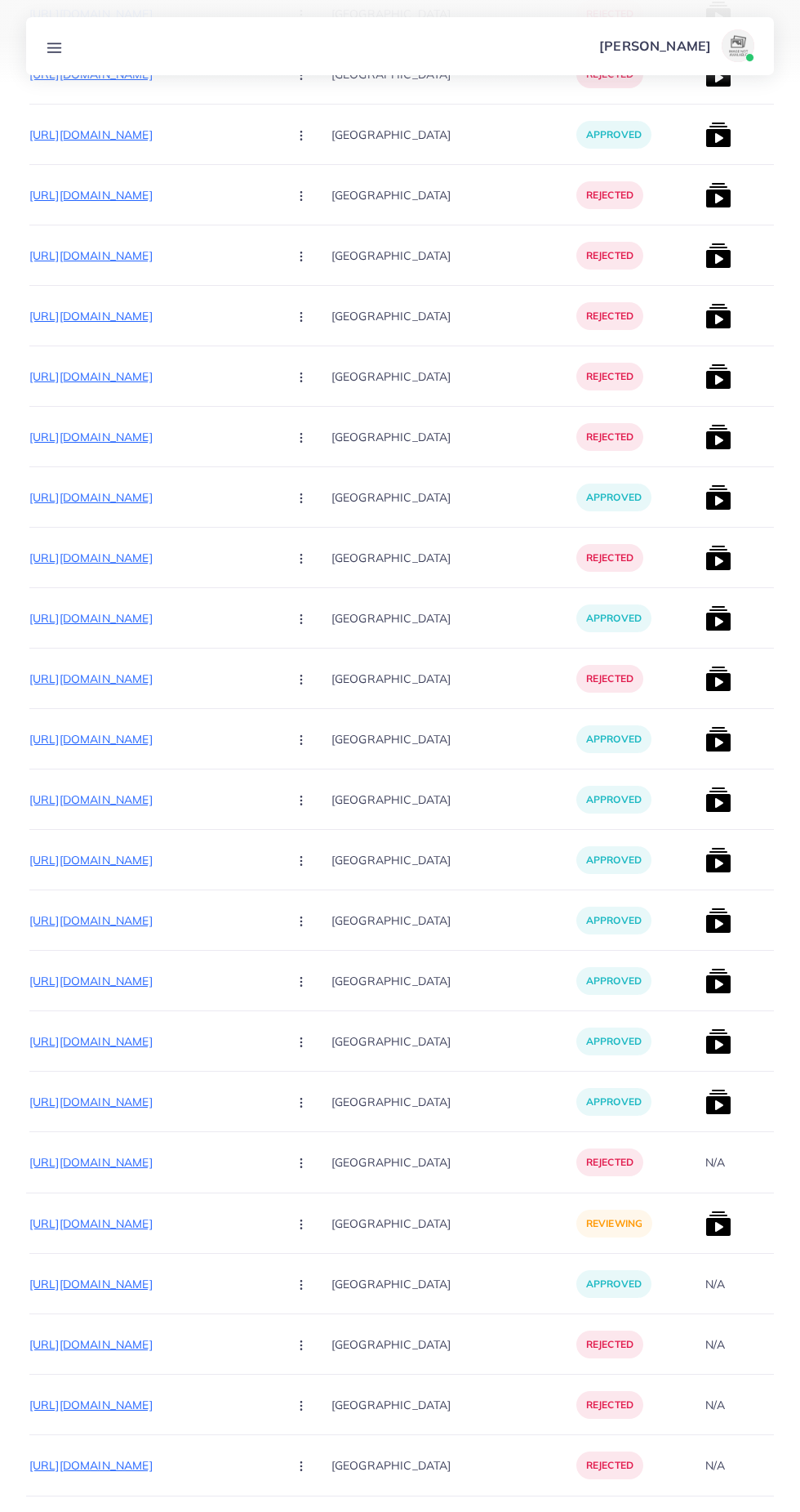
scroll to position [0, 284]
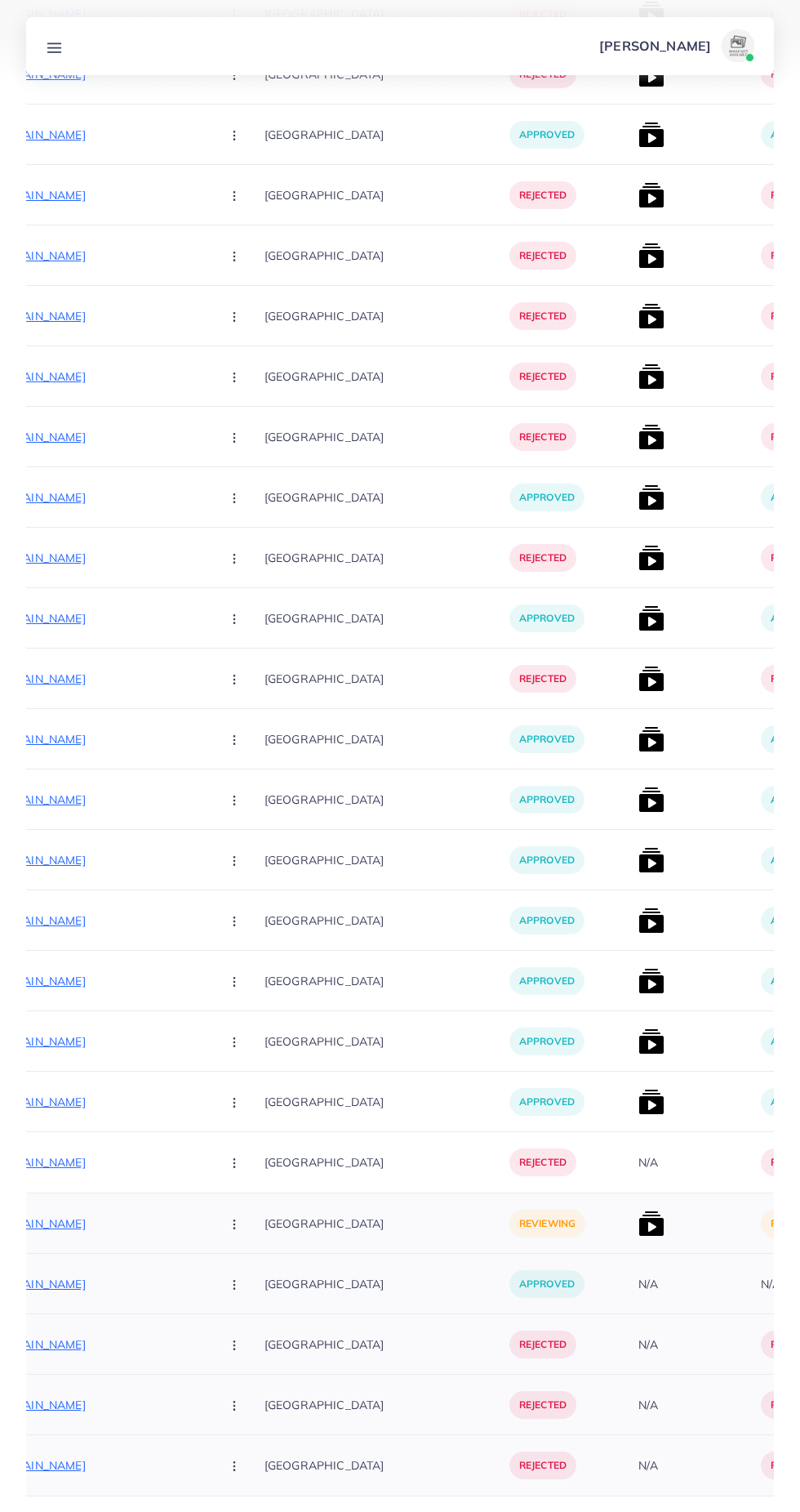
click at [639, 1226] on img at bounding box center [651, 1224] width 26 height 26
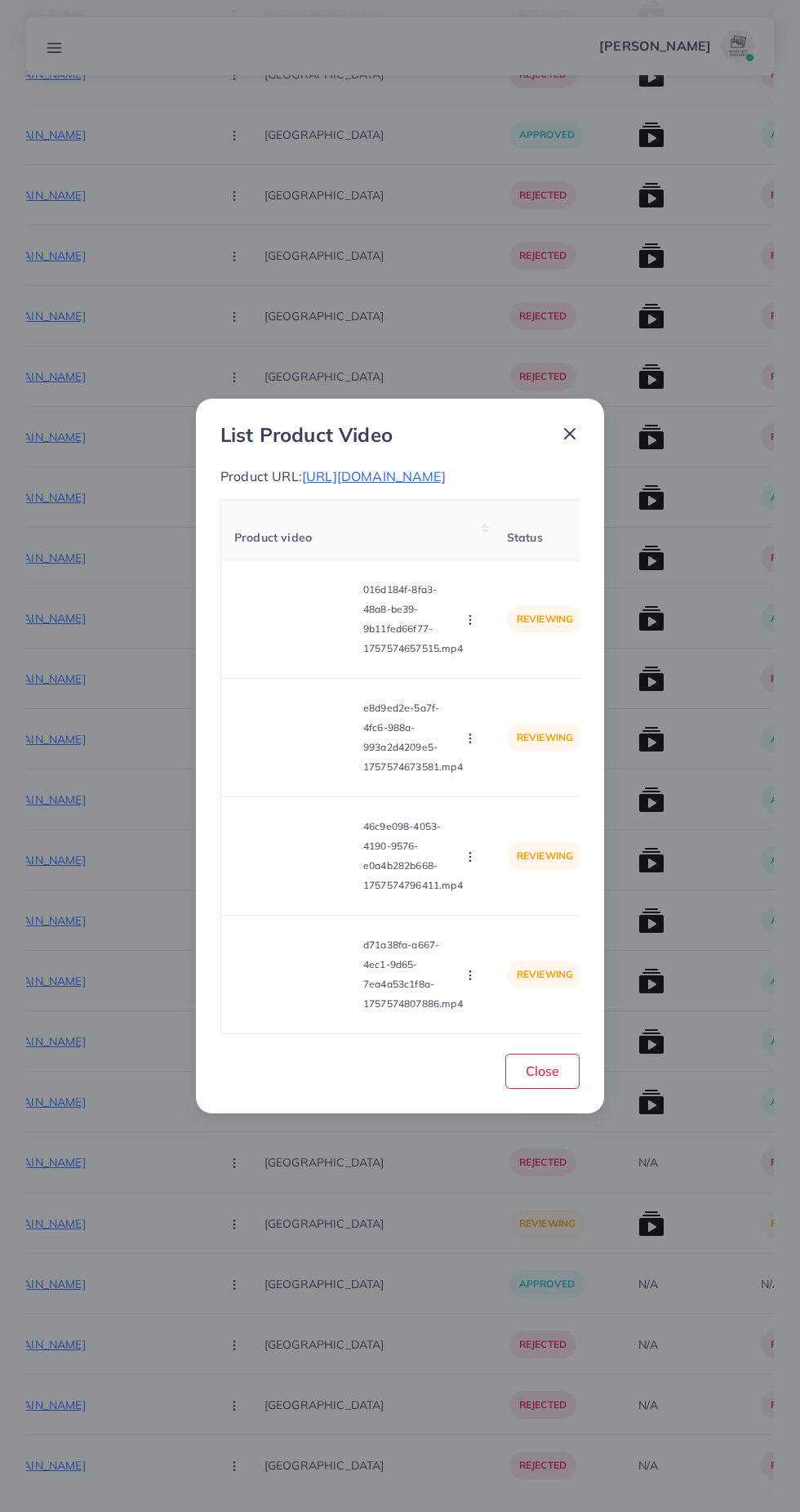
click at [596, 1219] on div "List Product Video Product URL: https://nayabee.store/products/flying-nova-pro-…" at bounding box center [400, 756] width 800 height 1512
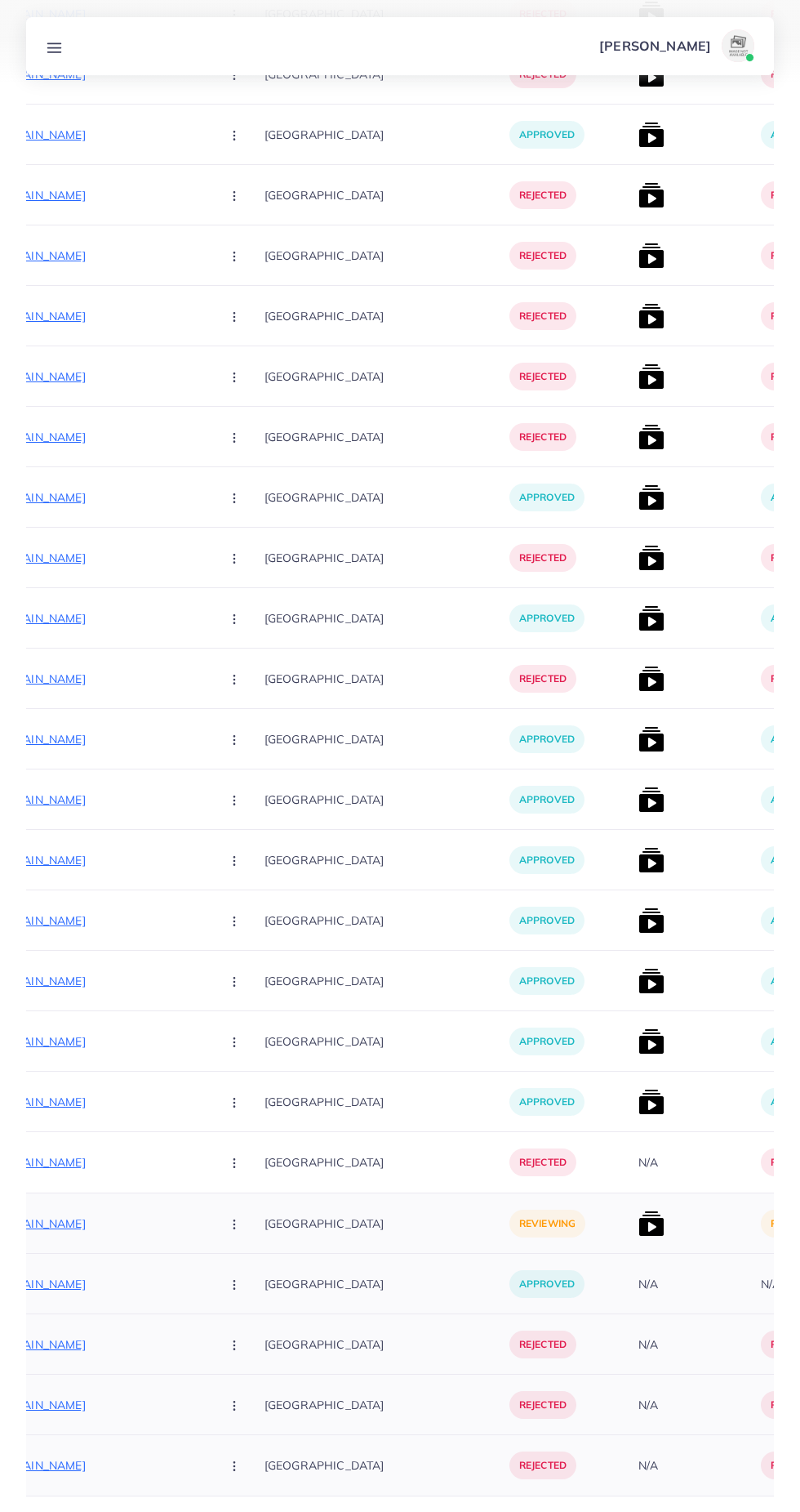
click at [639, 1233] on img at bounding box center [651, 1224] width 26 height 26
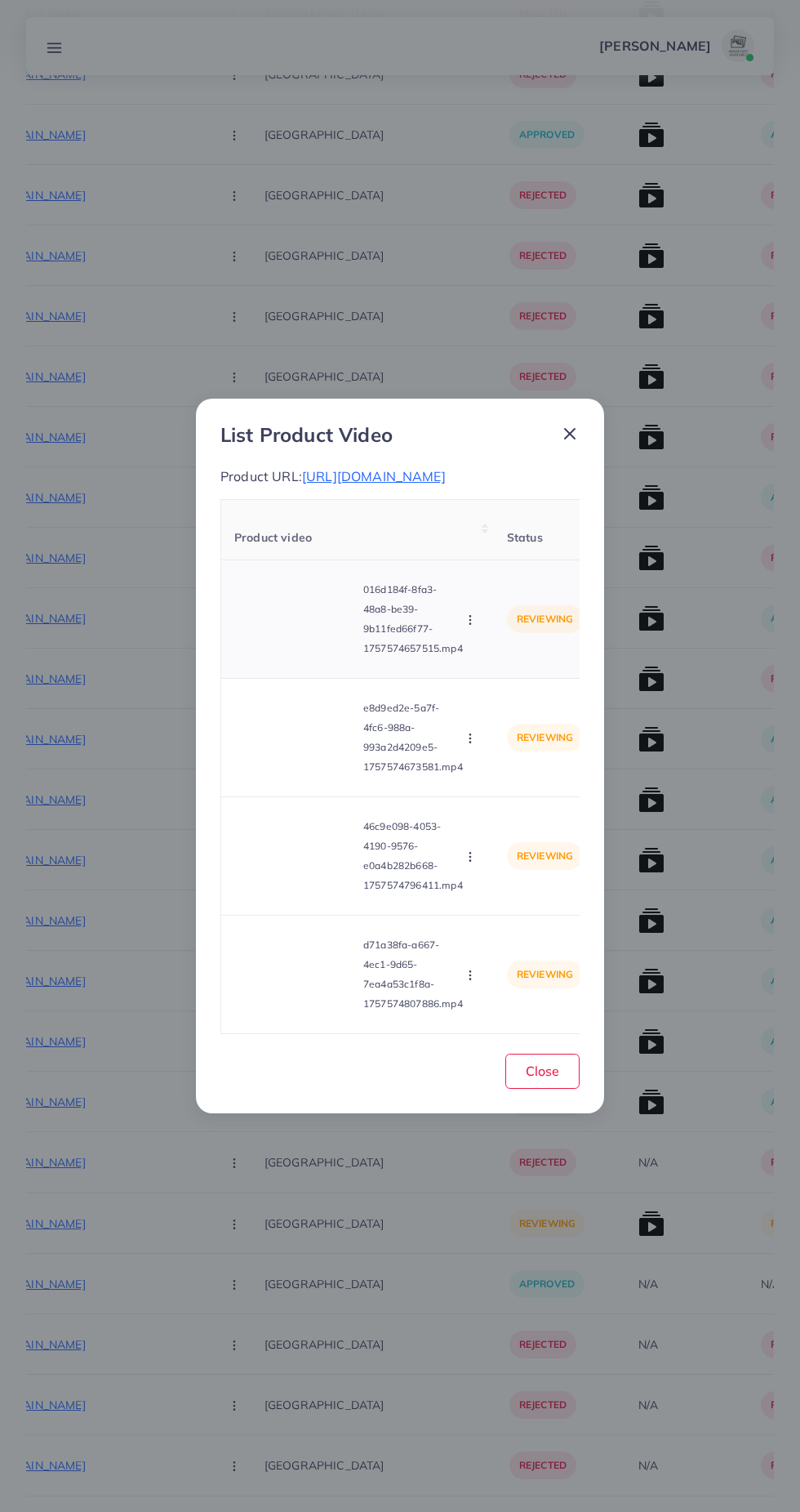
click at [300, 656] on video at bounding box center [296, 619] width 122 height 74
click at [297, 656] on div at bounding box center [296, 619] width 122 height 74
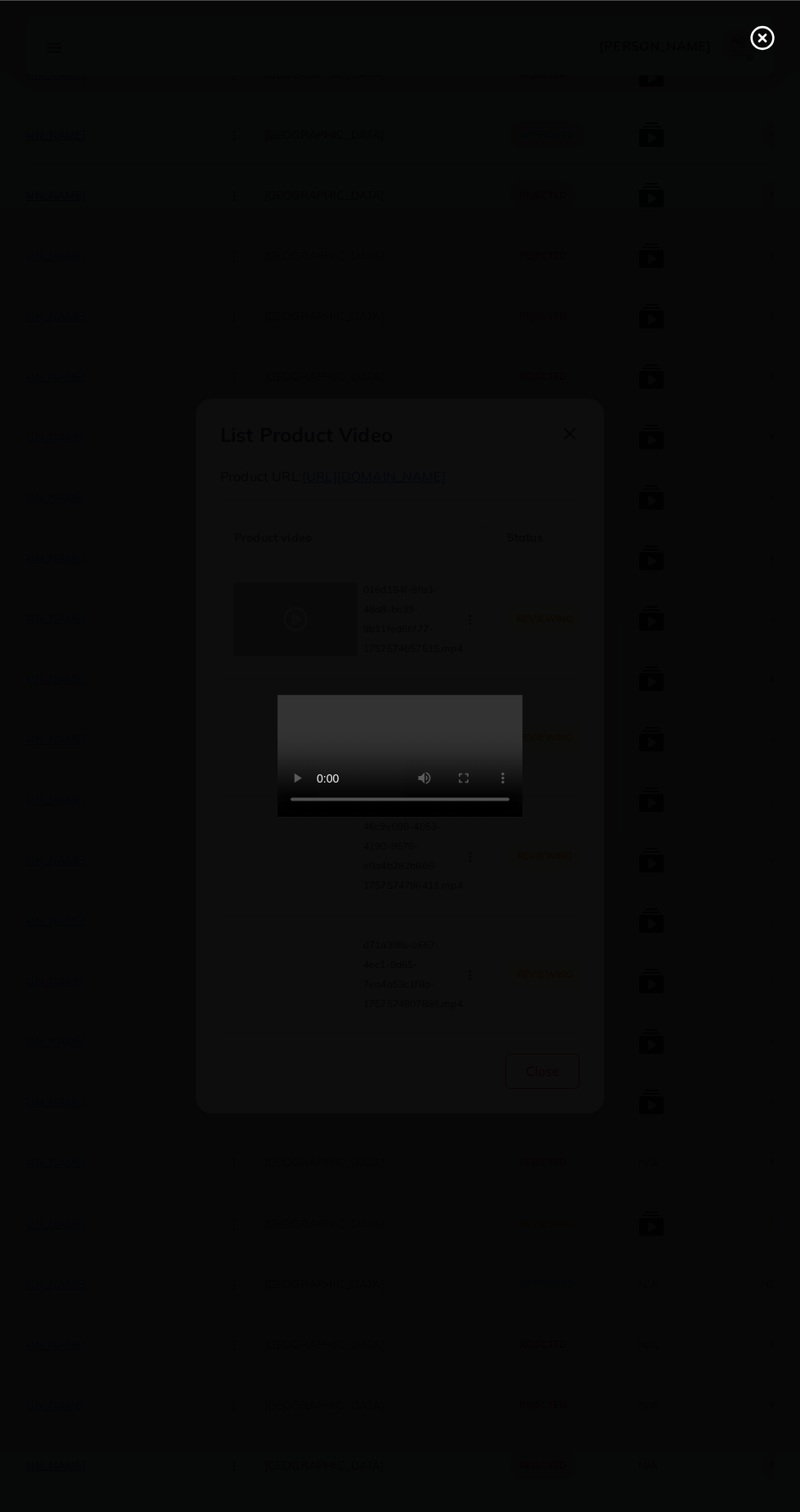
click at [762, 36] on line at bounding box center [762, 37] width 6 height 6
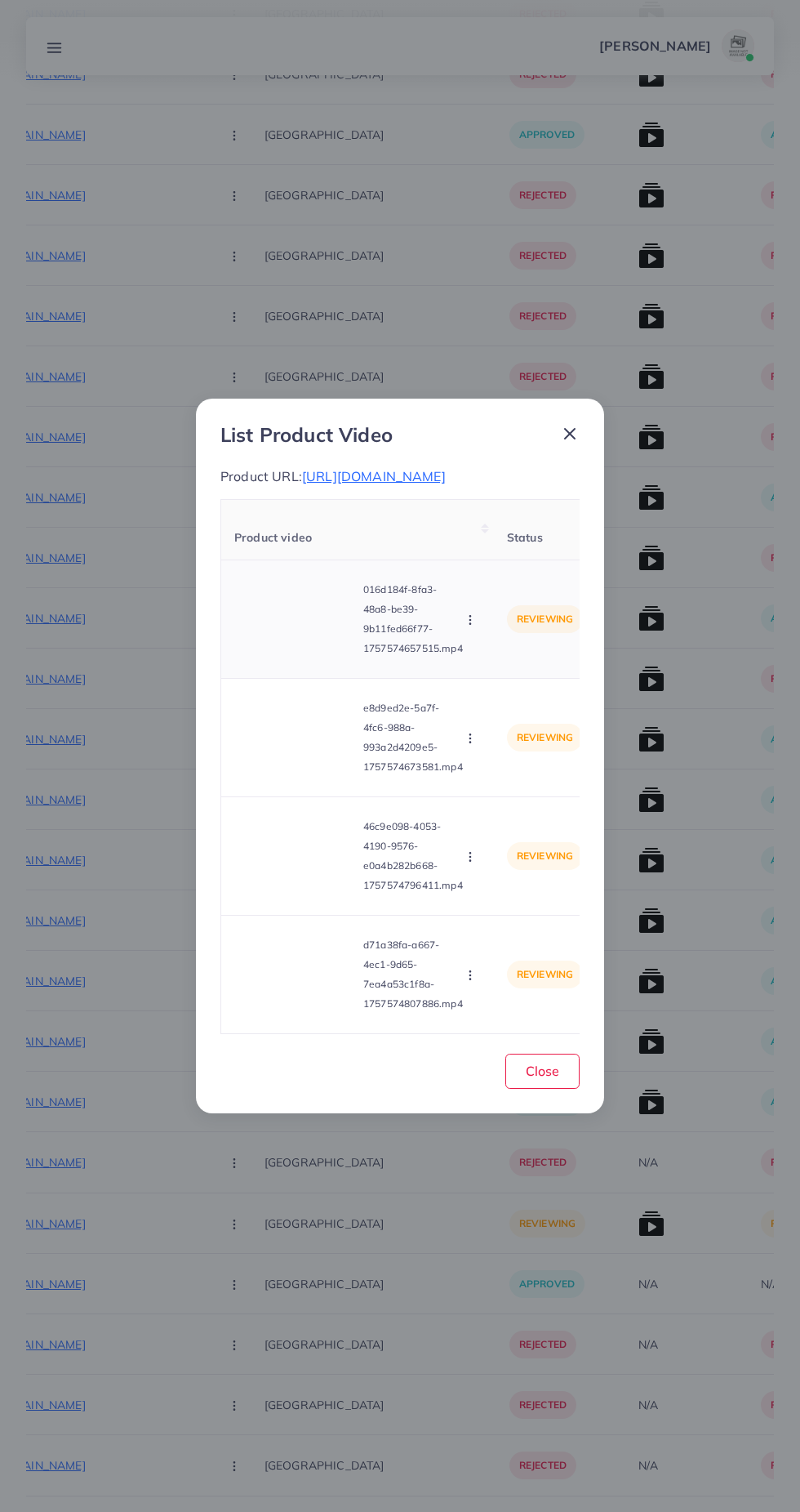
click at [286, 656] on video at bounding box center [296, 619] width 122 height 74
click at [307, 632] on icon at bounding box center [296, 619] width 26 height 26
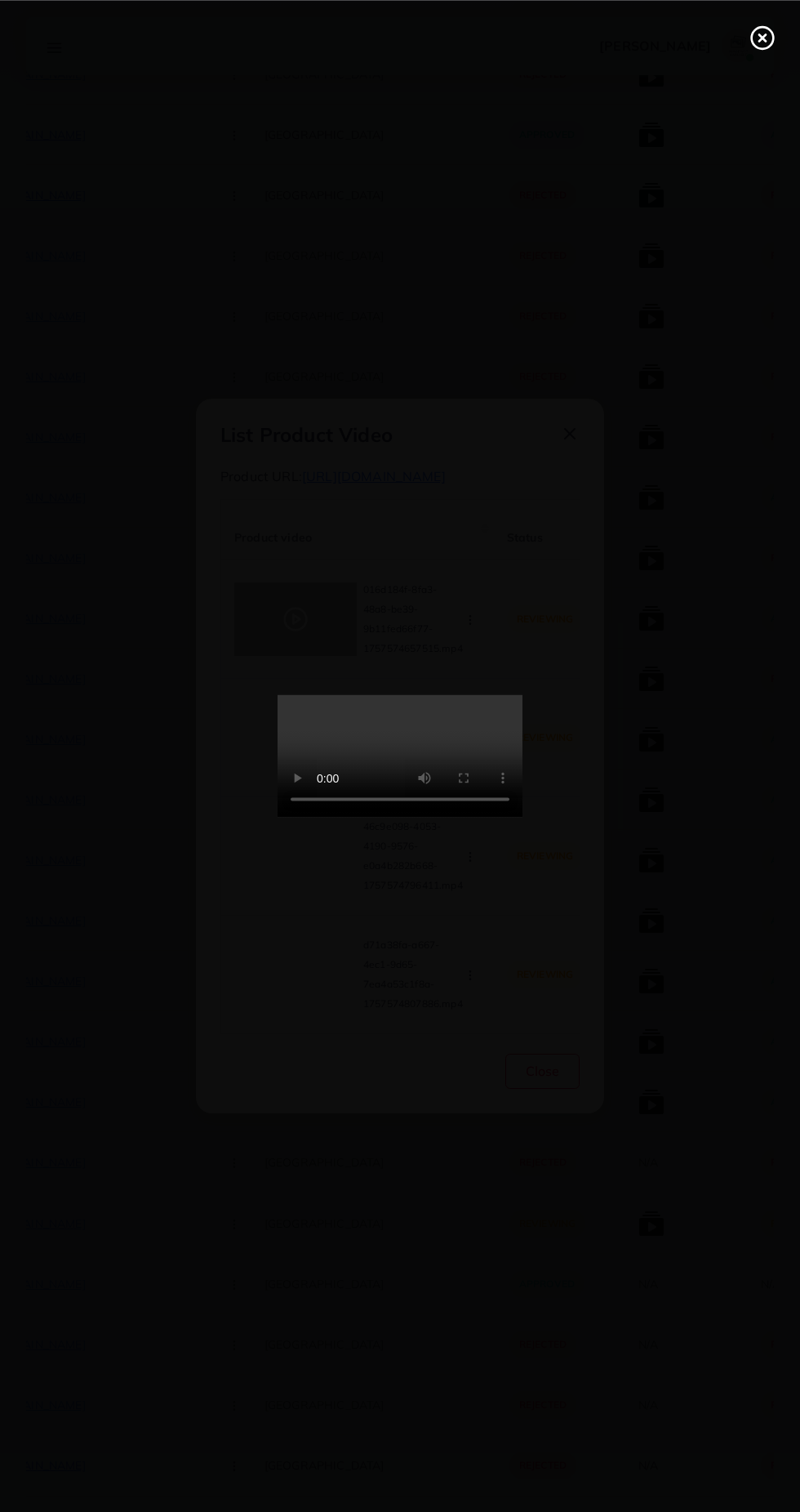
click at [766, 44] on icon at bounding box center [763, 37] width 26 height 26
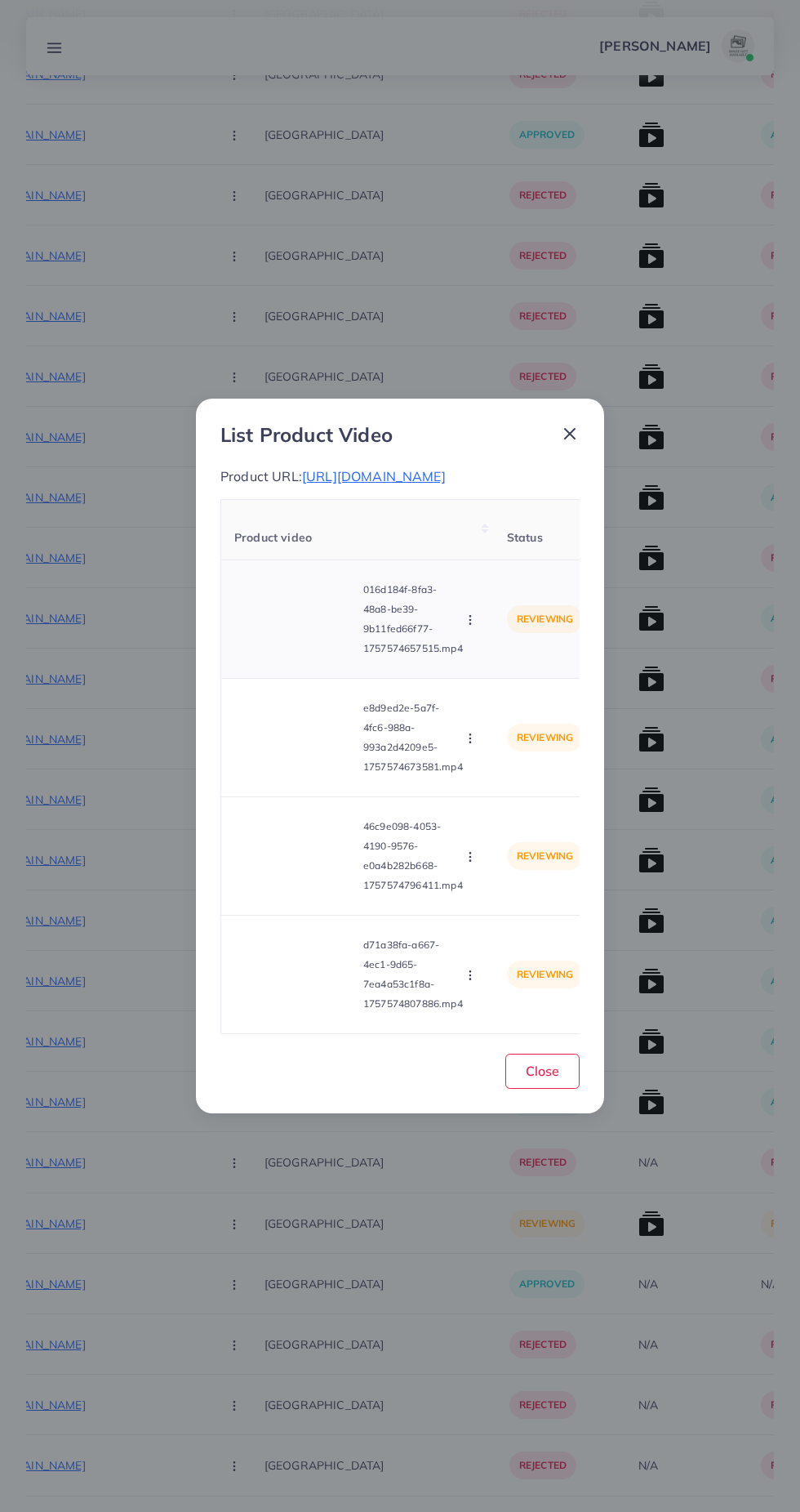
click at [474, 627] on icon "button" at bounding box center [470, 620] width 13 height 13
click at [510, 667] on span "Approve" at bounding box center [505, 659] width 54 height 16
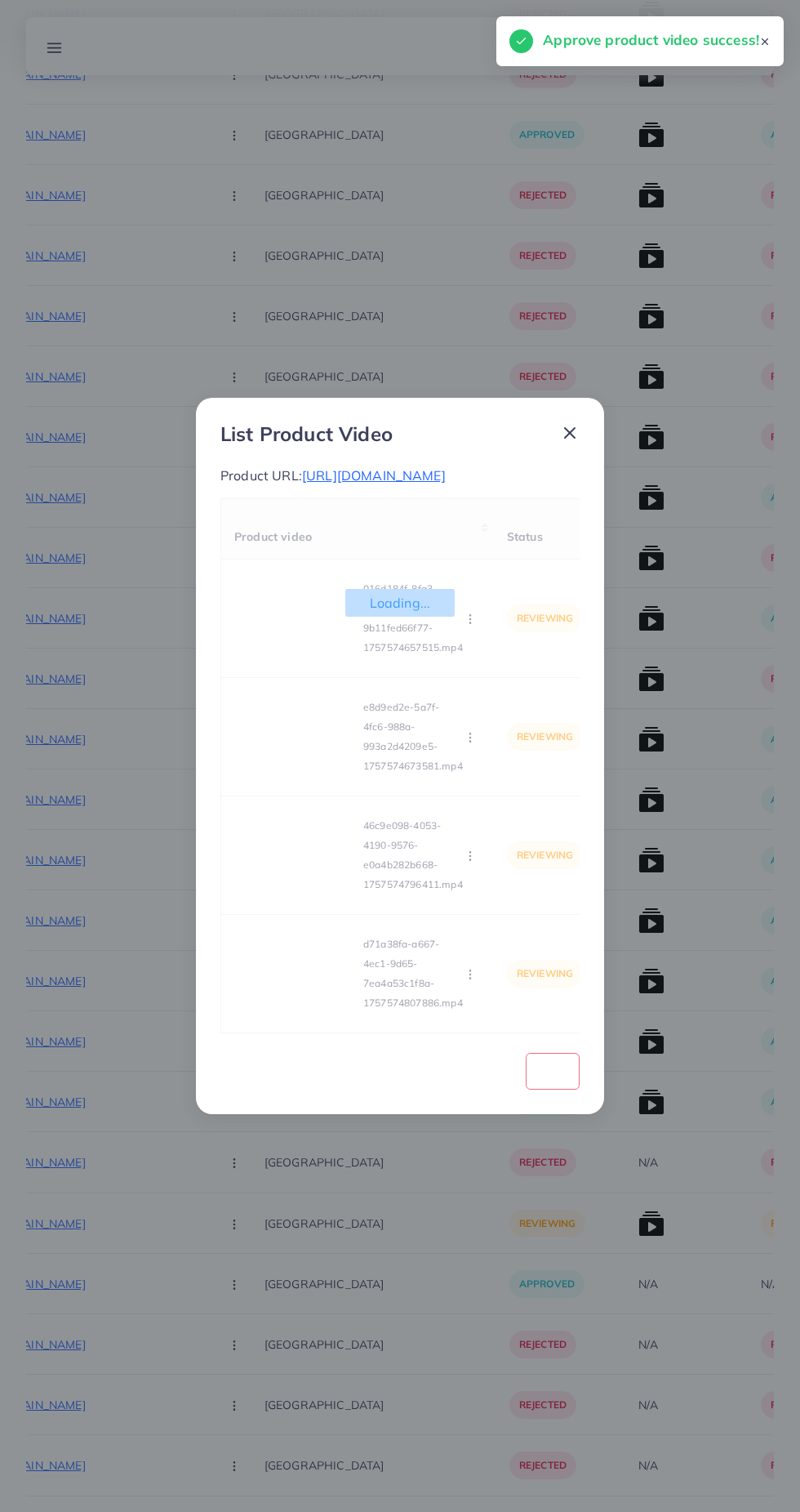
click at [276, 833] on div "Loading... Product video Status Reason reject 016d184f-8fa3-48a8-be39-9b11fed66…" at bounding box center [400, 766] width 359 height 535
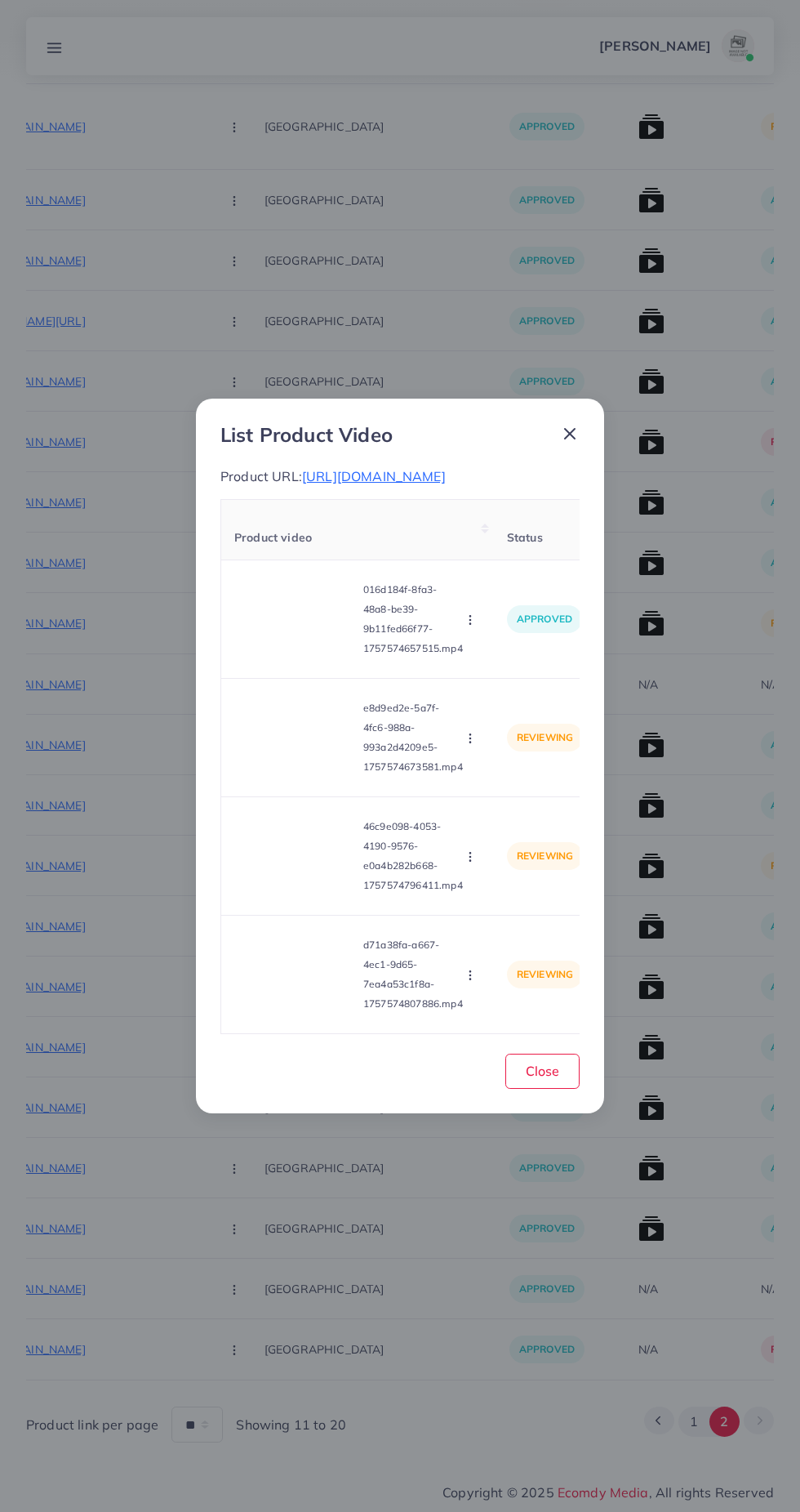
scroll to position [6988, 0]
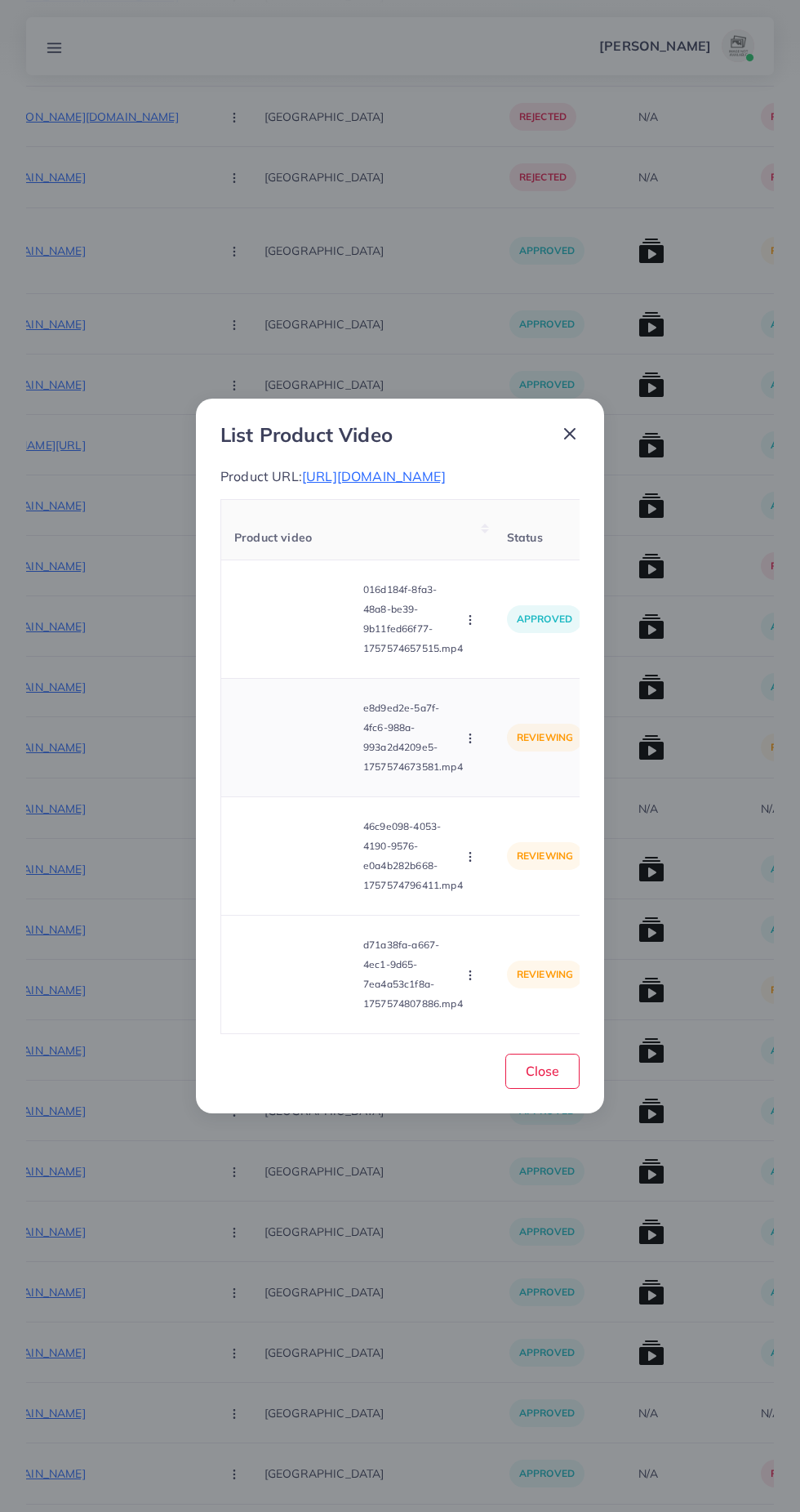
click at [284, 775] on video at bounding box center [296, 737] width 122 height 74
click at [295, 742] on polygon at bounding box center [296, 737] width 6 height 9
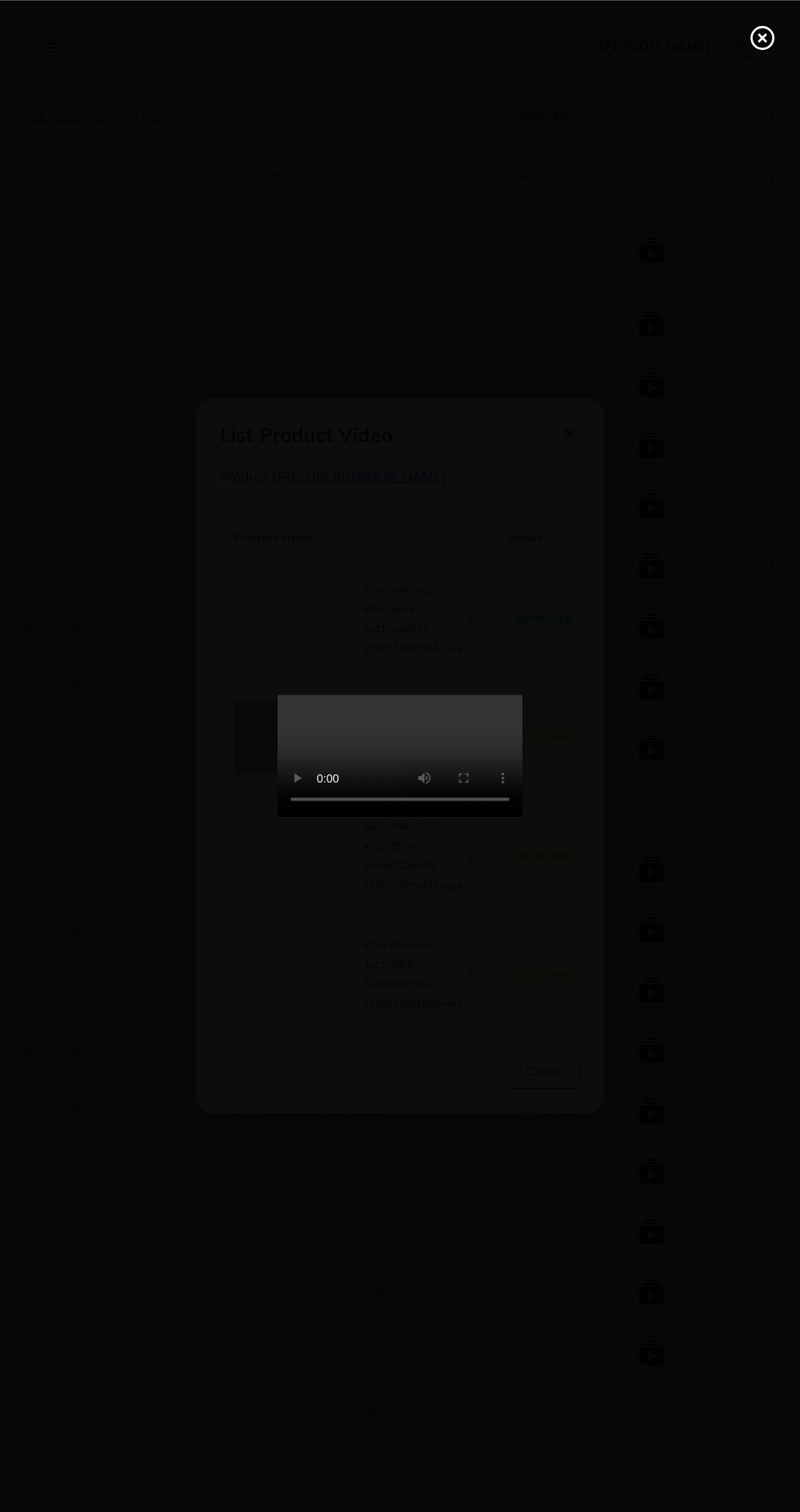
click at [761, 19] on div at bounding box center [400, 756] width 800 height 1512
click at [768, 44] on icon at bounding box center [763, 37] width 26 height 26
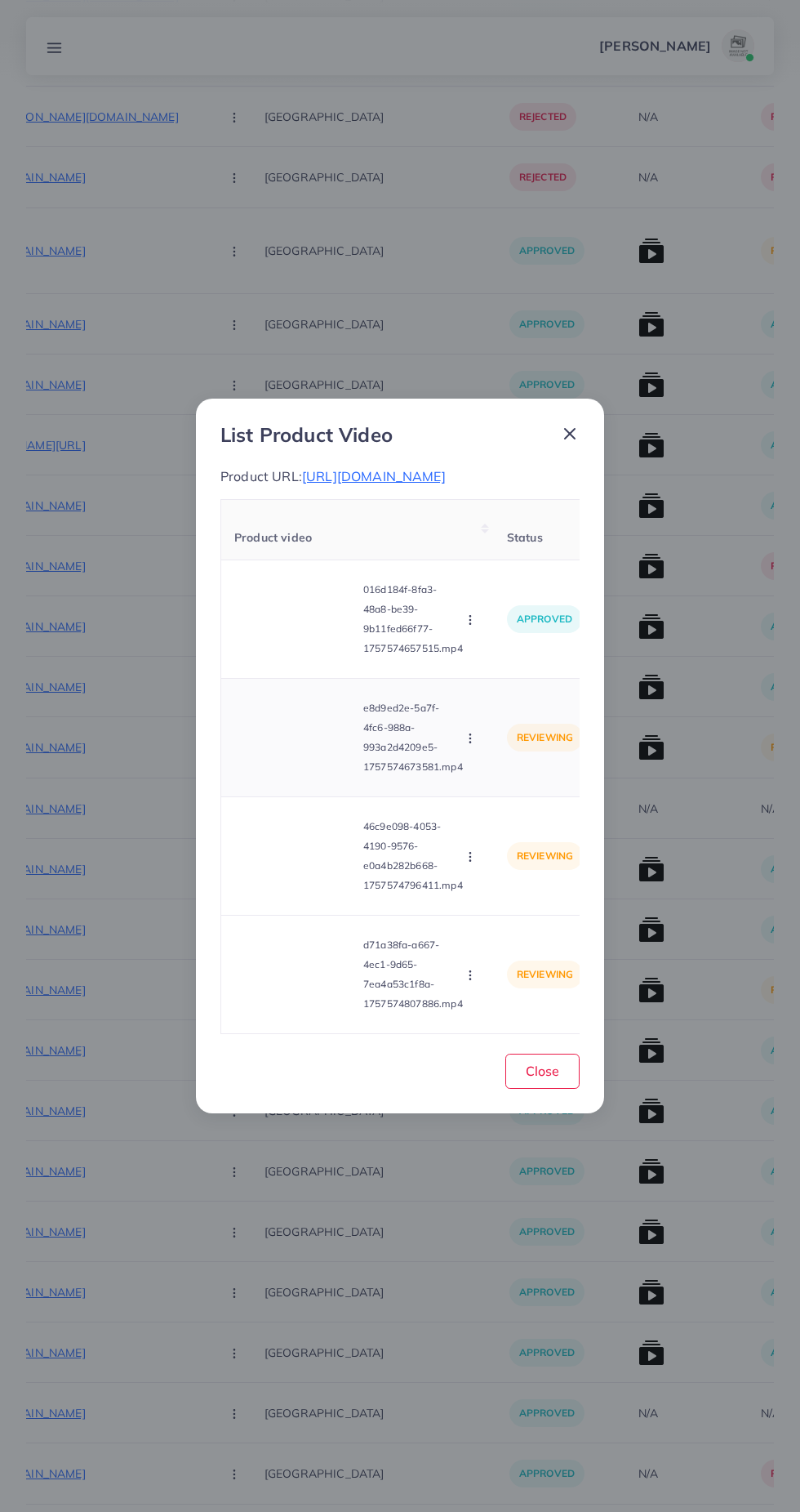
click at [468, 745] on icon "button" at bounding box center [470, 738] width 13 height 13
click at [528, 796] on link "Approve" at bounding box center [508, 777] width 129 height 36
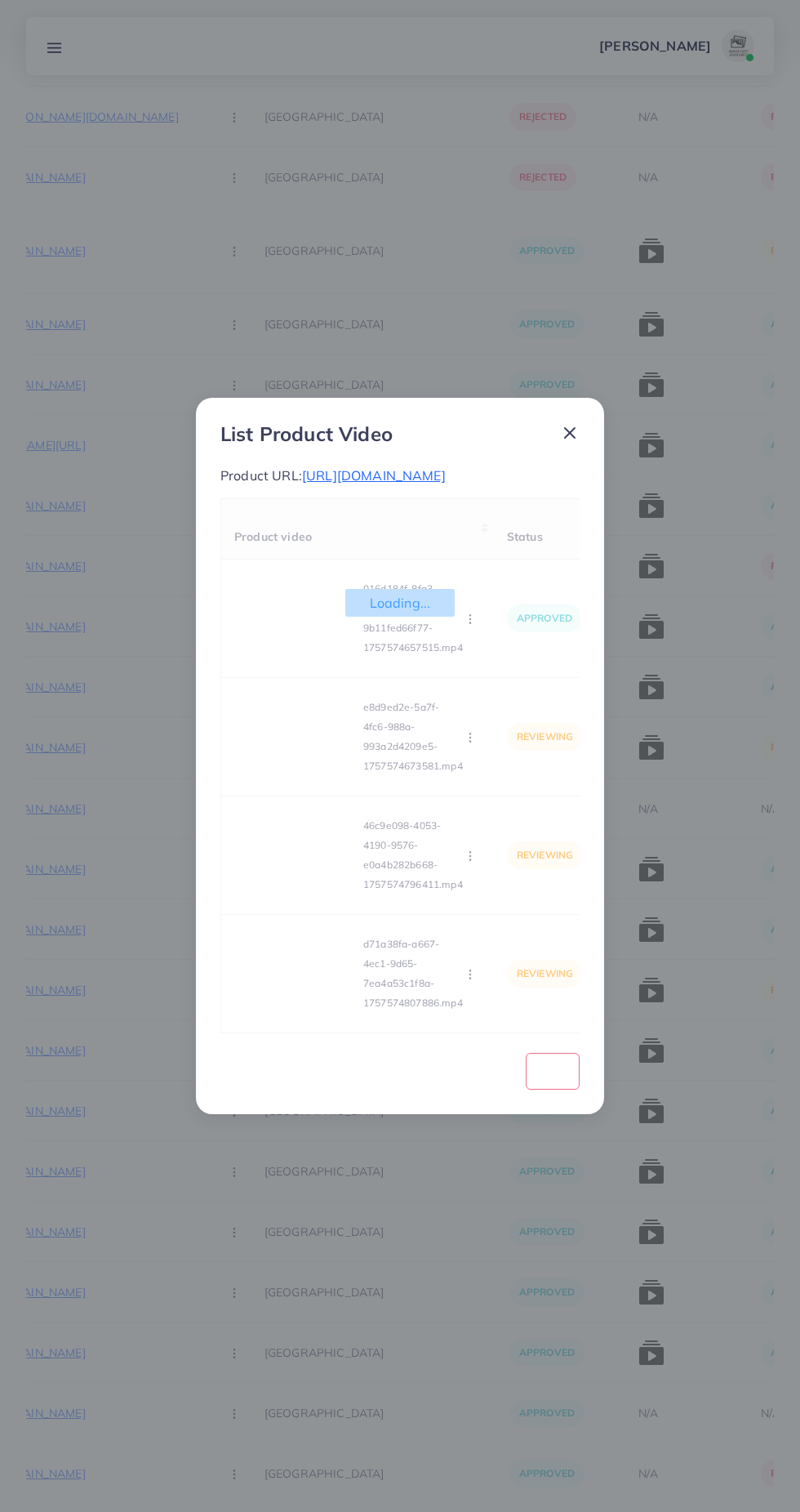
click at [292, 942] on div "Loading... Product video Status Reason reject 016d184f-8fa3-48a8-be39-9b11fed66…" at bounding box center [400, 766] width 359 height 535
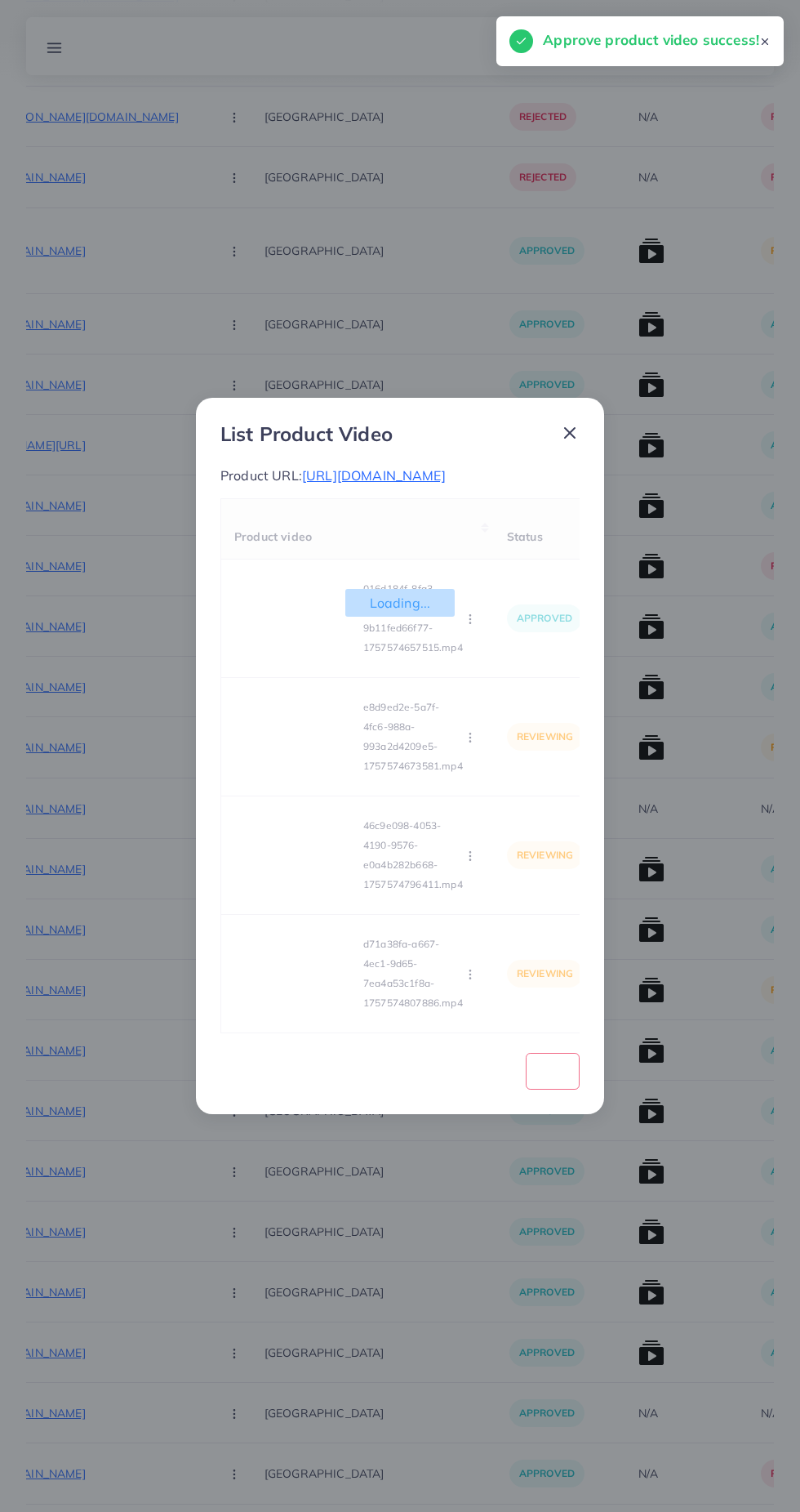
click at [323, 933] on div "Loading... Product video Status Reason reject 016d184f-8fa3-48a8-be39-9b11fed66…" at bounding box center [400, 766] width 359 height 535
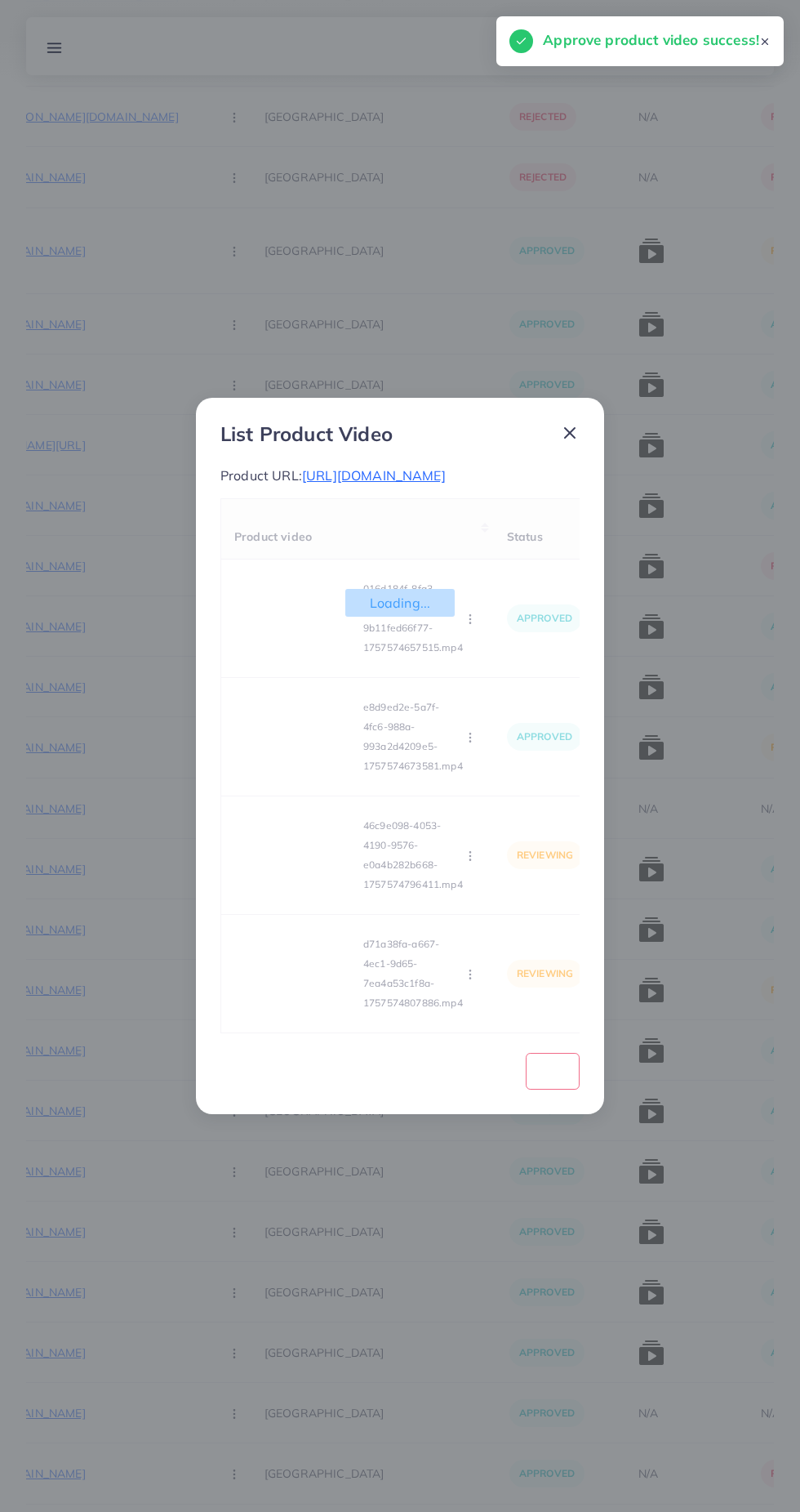
click at [315, 934] on div "Loading... Product video Status Reason reject 016d184f-8fa3-48a8-be39-9b11fed66…" at bounding box center [400, 766] width 359 height 535
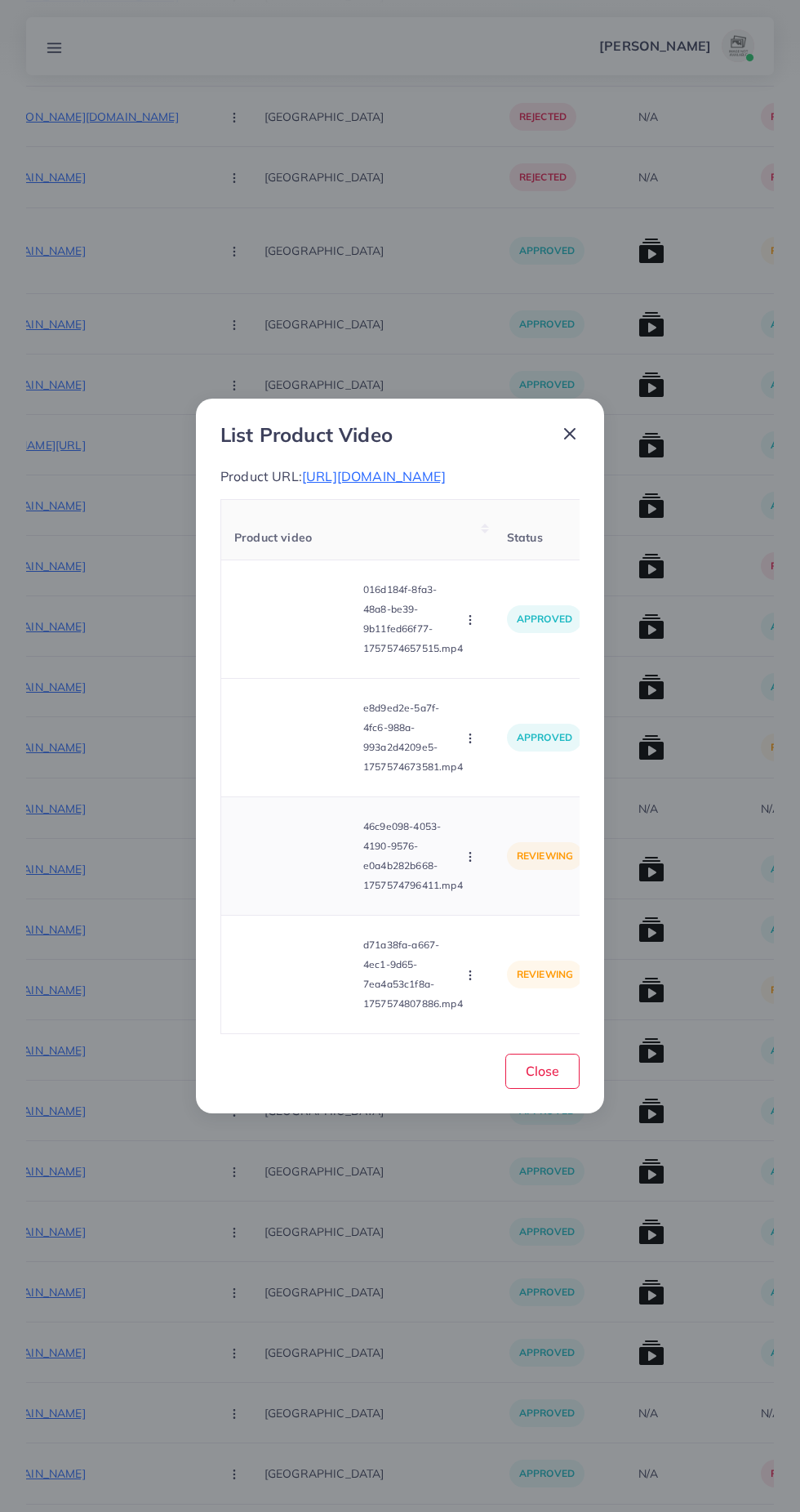
click at [330, 892] on video at bounding box center [296, 856] width 122 height 74
click at [318, 892] on div at bounding box center [296, 856] width 122 height 74
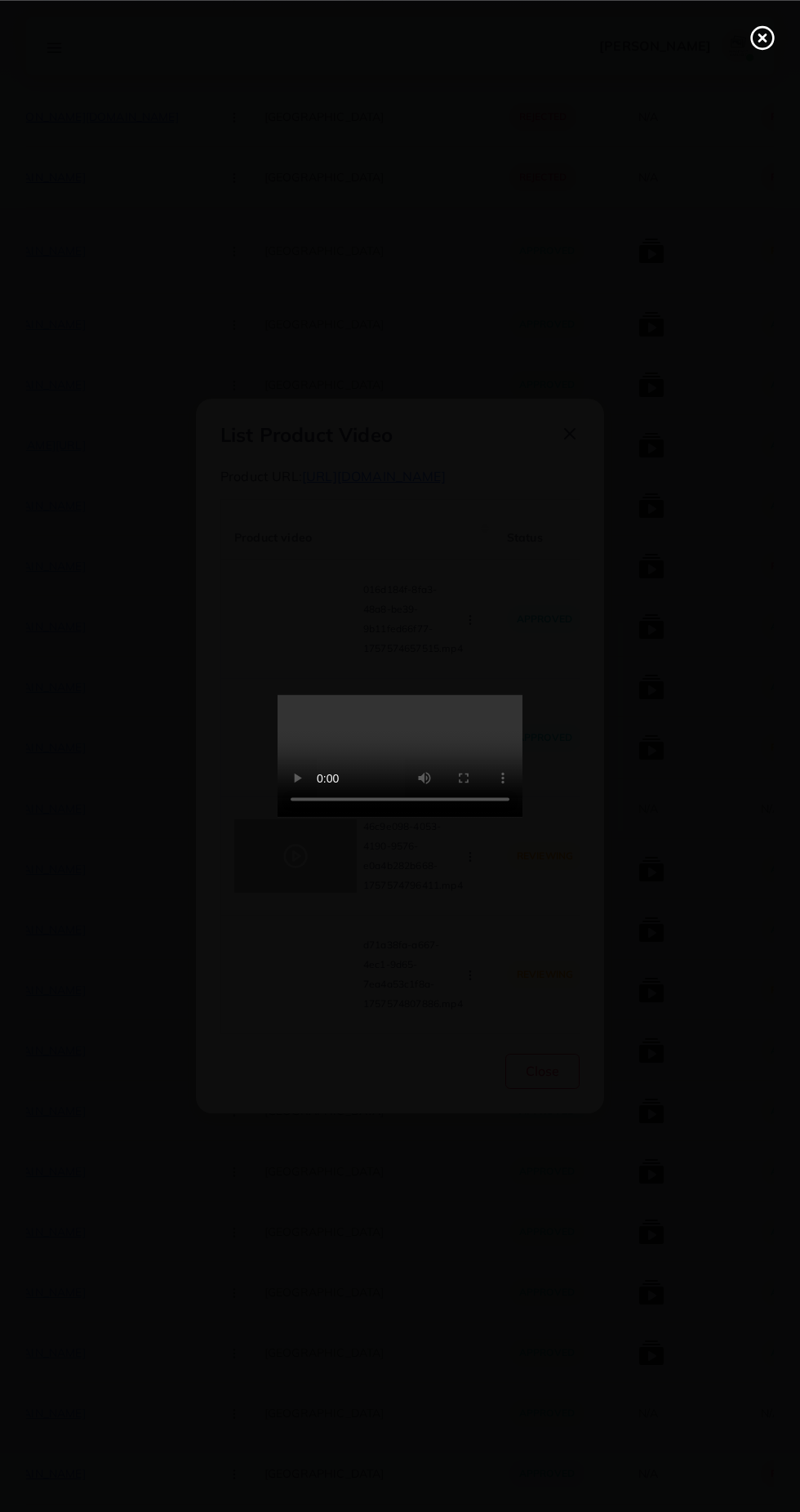
click at [770, 71] on div at bounding box center [400, 756] width 800 height 1512
click at [762, 36] on line at bounding box center [762, 37] width 6 height 6
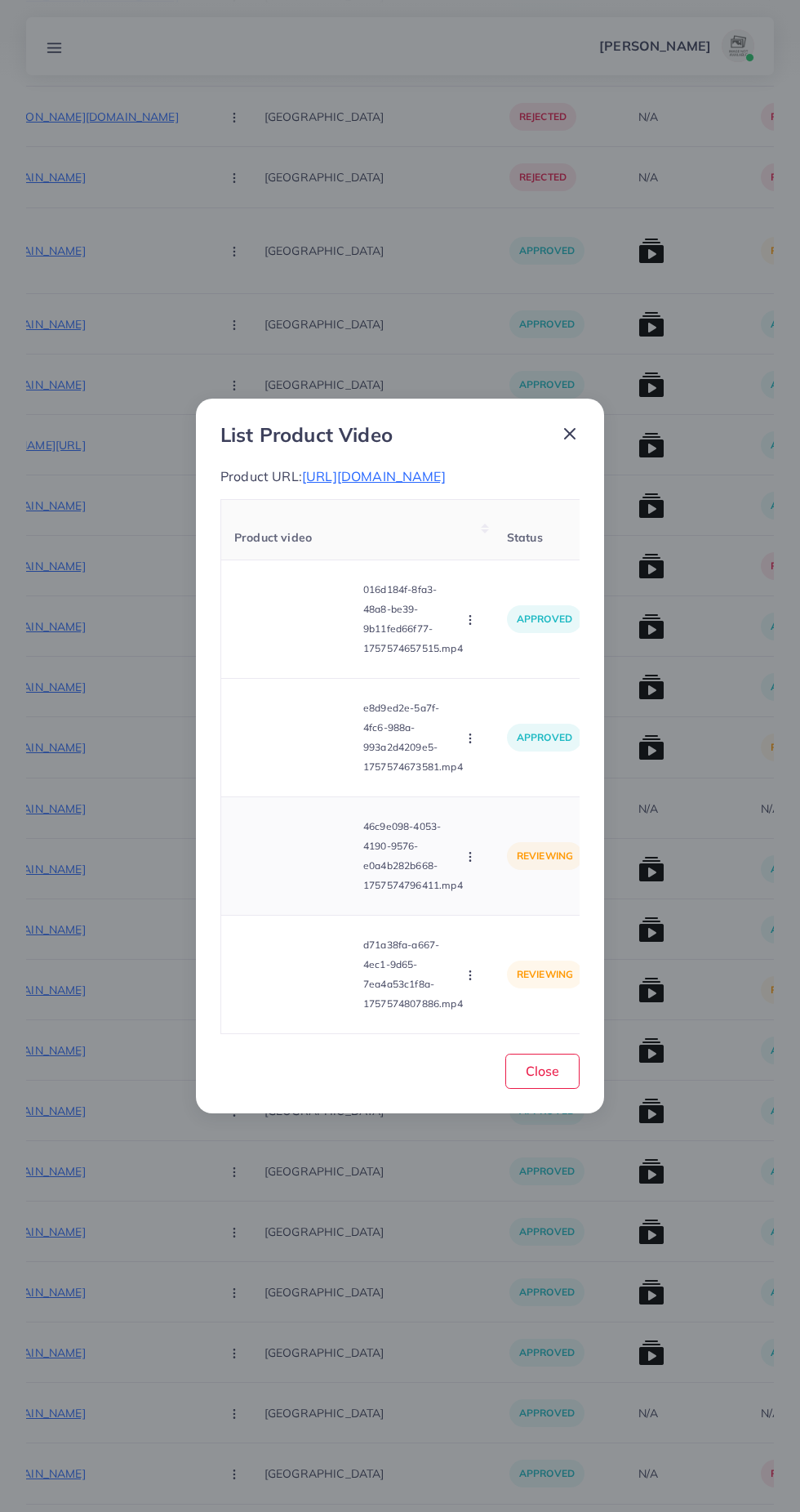
click at [471, 860] on circle "button" at bounding box center [470, 860] width 1 height 1
click at [506, 904] on span "Approve" at bounding box center [505, 896] width 54 height 16
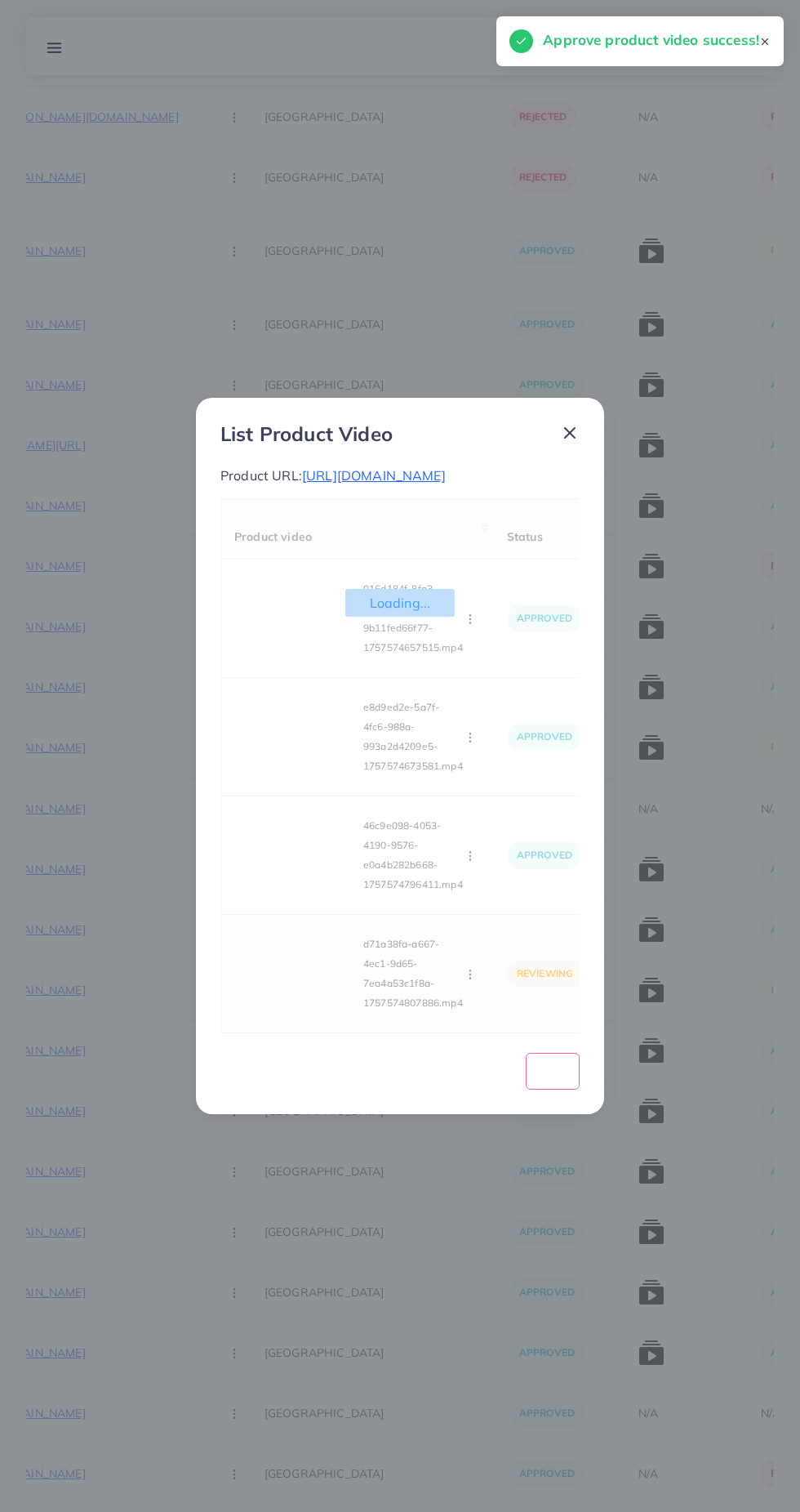
click at [341, 1010] on video at bounding box center [296, 974] width 122 height 74
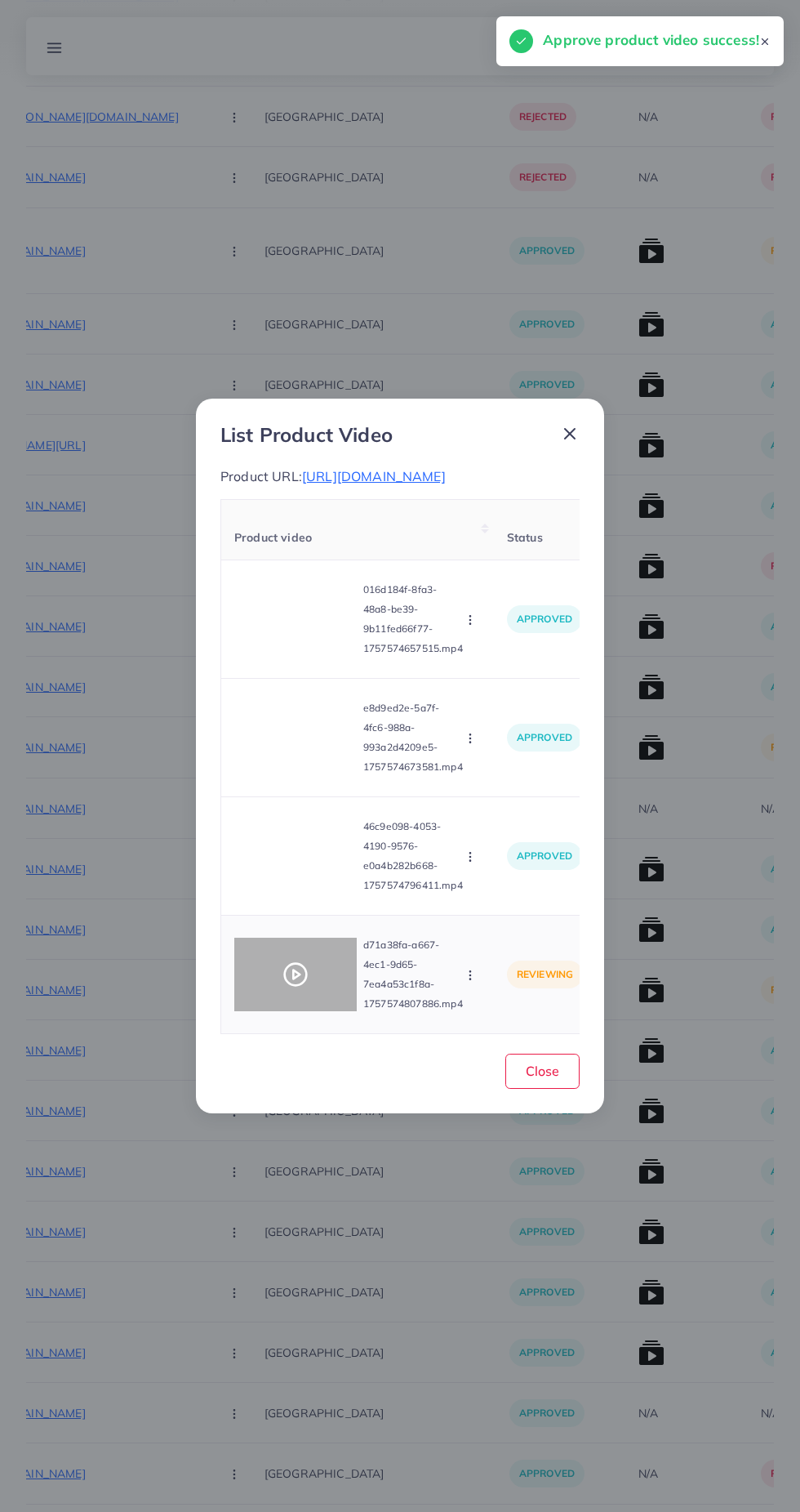
click at [327, 1011] on div at bounding box center [296, 975] width 122 height 74
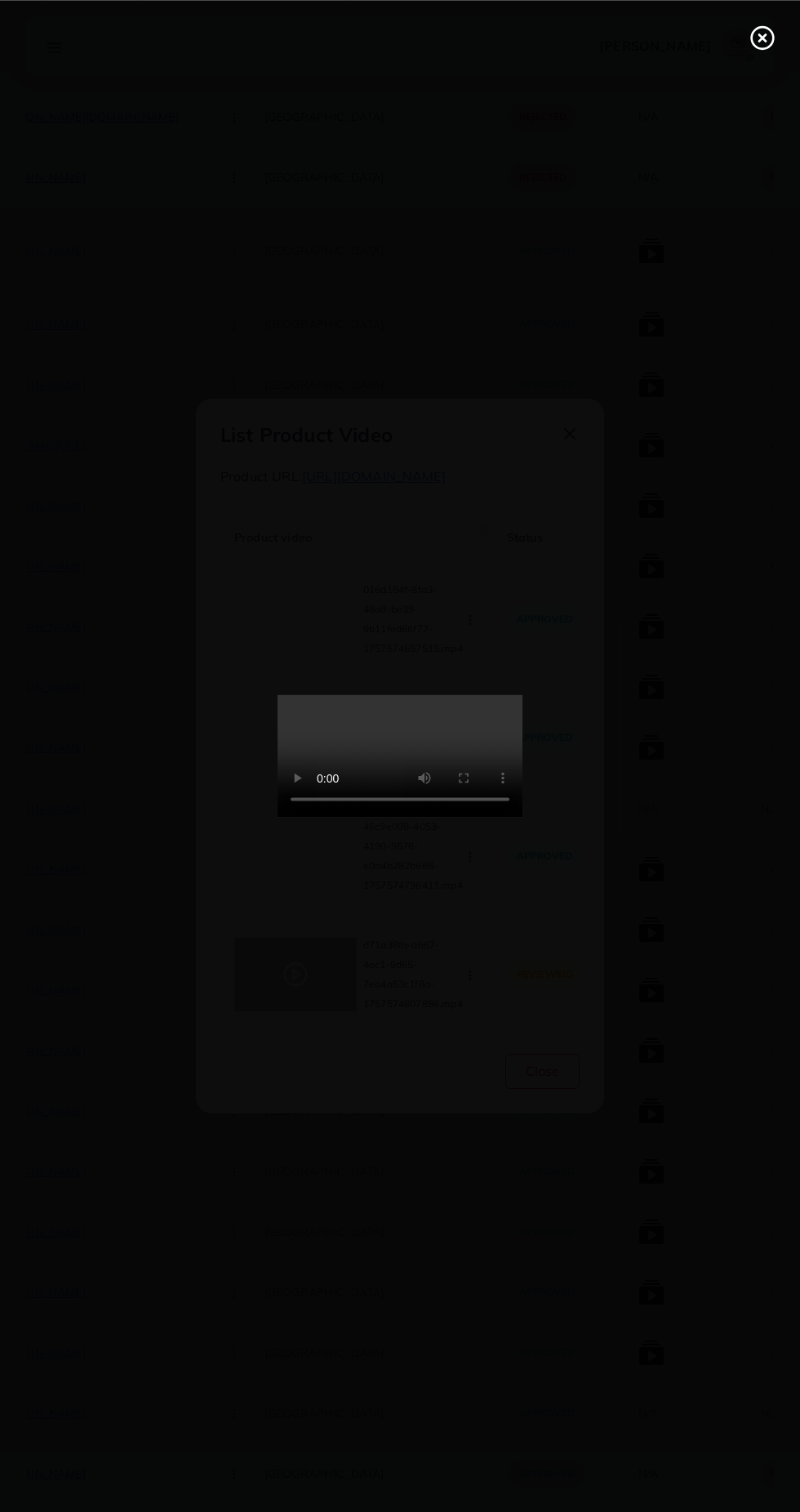
click at [762, 36] on line at bounding box center [762, 37] width 6 height 6
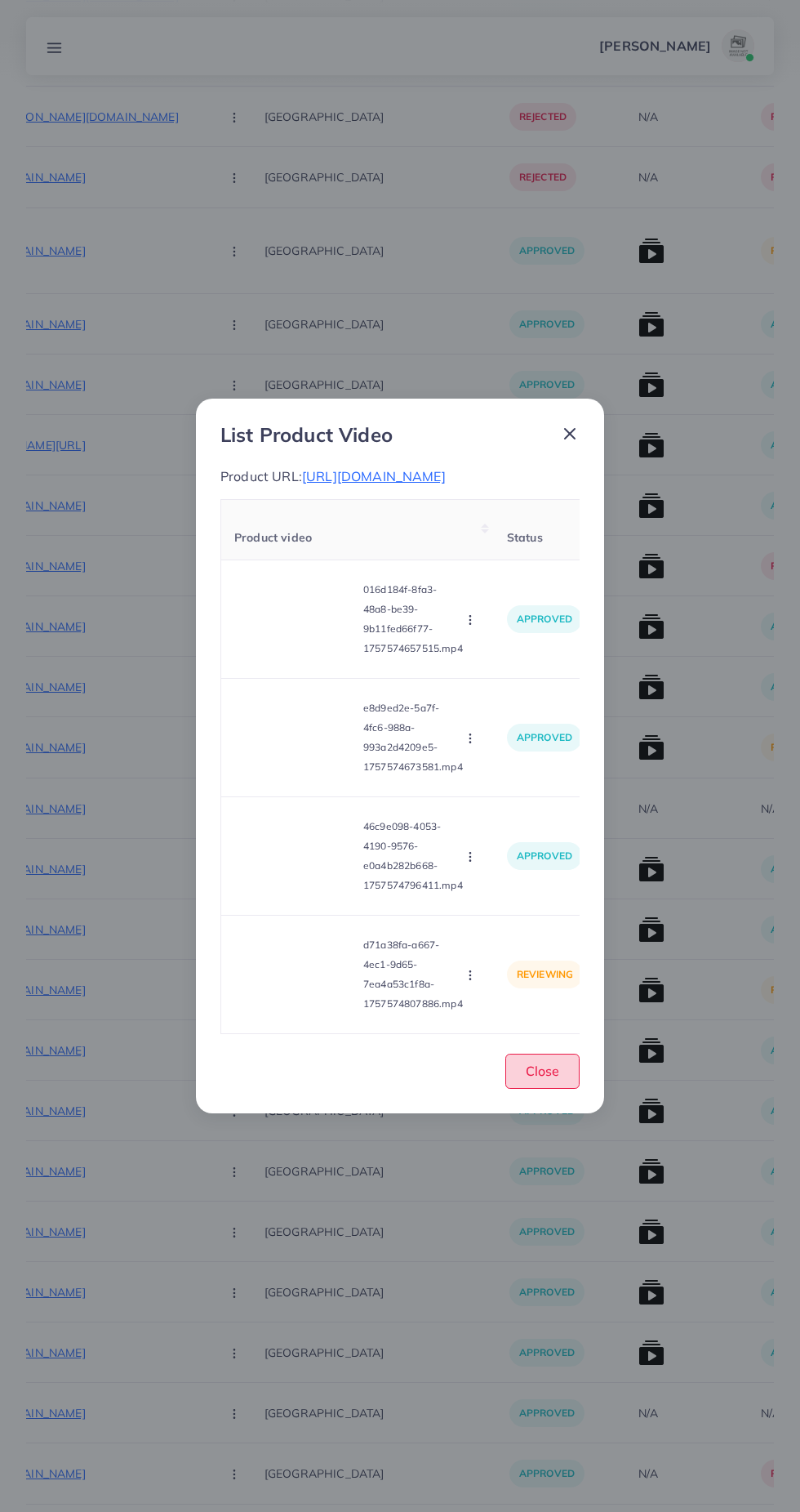
click at [537, 1079] on span "Close" at bounding box center [542, 1071] width 34 height 16
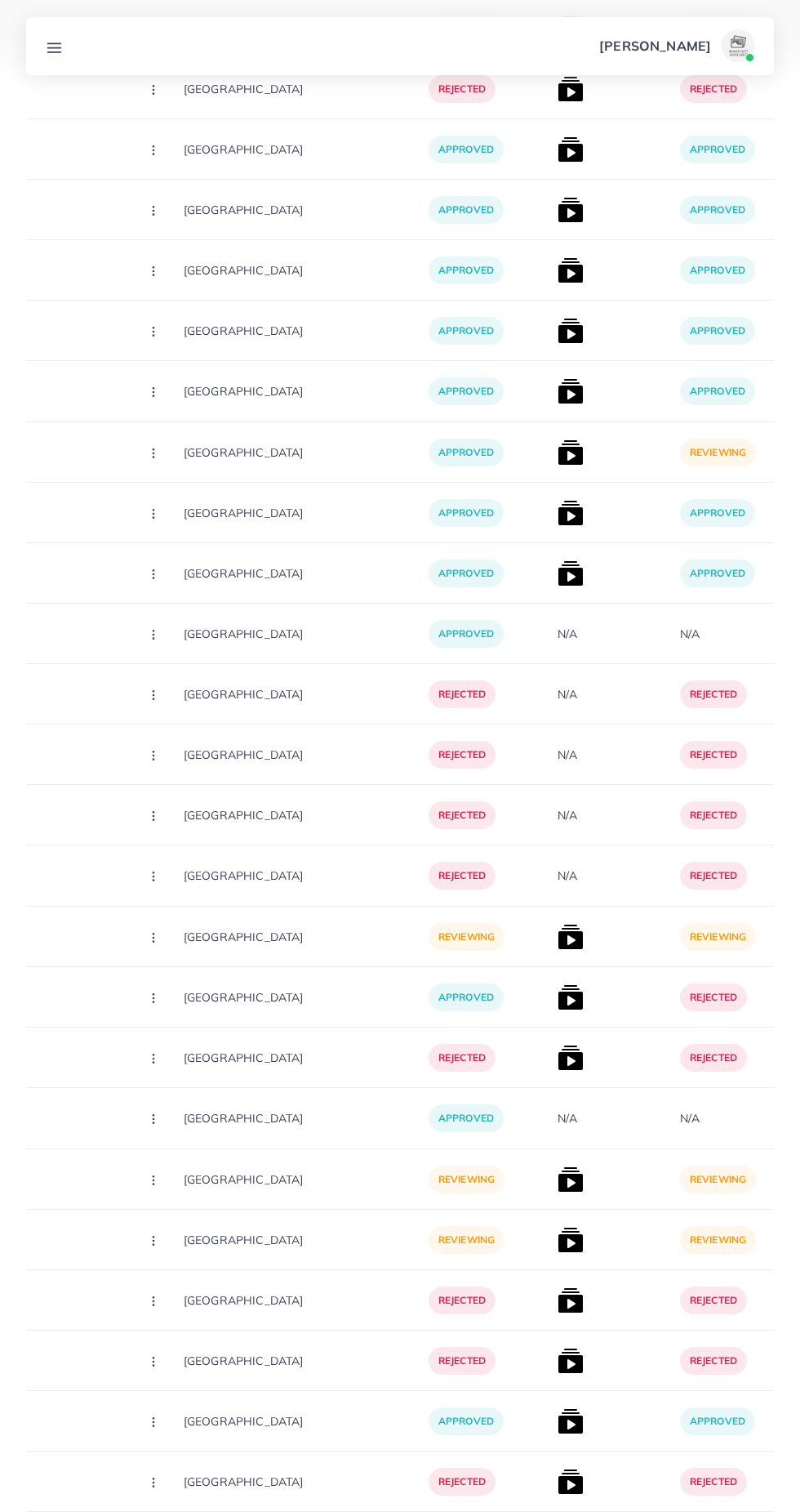
scroll to position [0, 438]
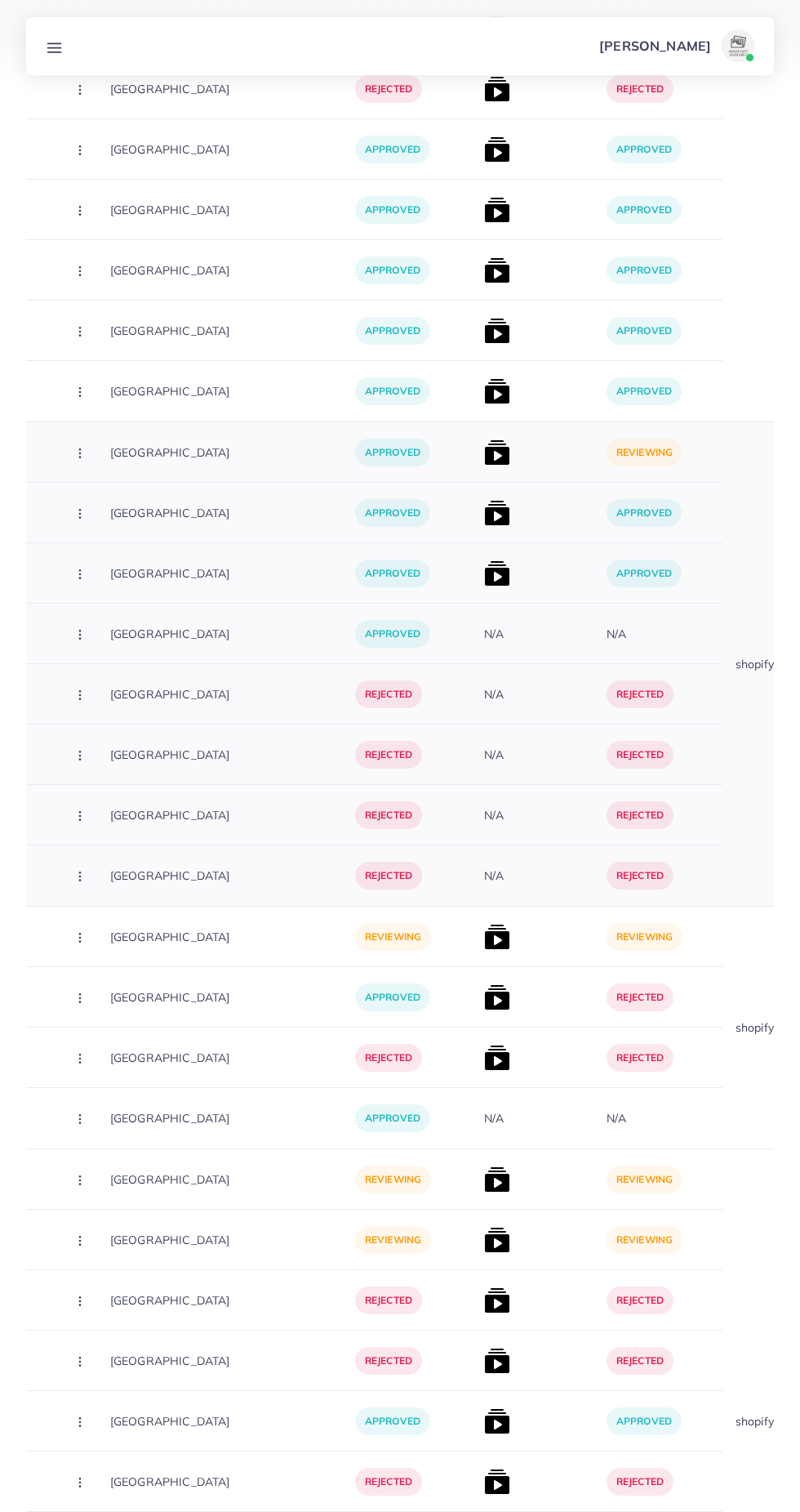
click at [484, 447] on img at bounding box center [497, 453] width 26 height 26
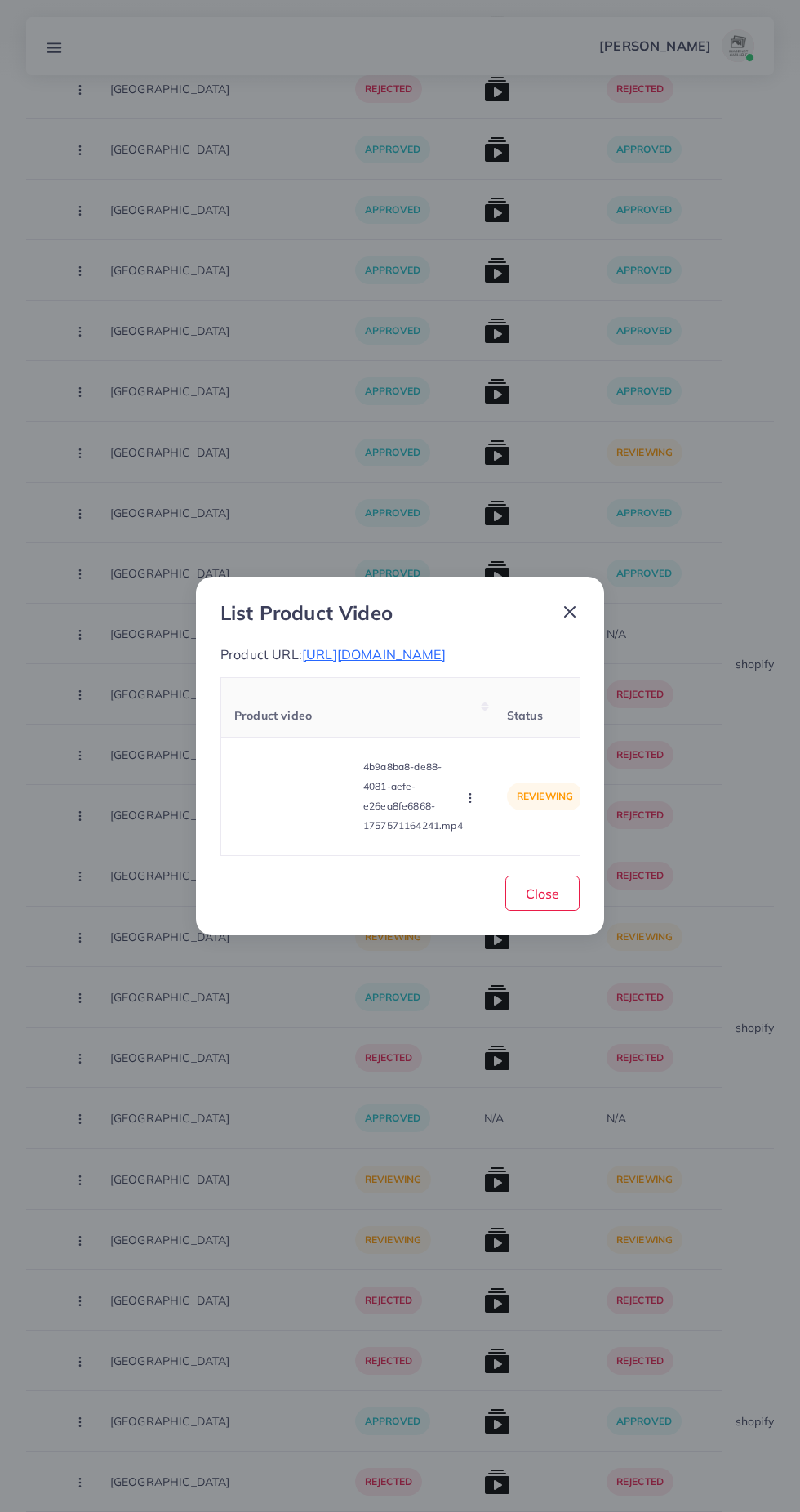
click at [460, 440] on div "List Product Video Product URL: https://nayab-cart.shop/products/6-pcs-long-las…" at bounding box center [400, 756] width 800 height 1512
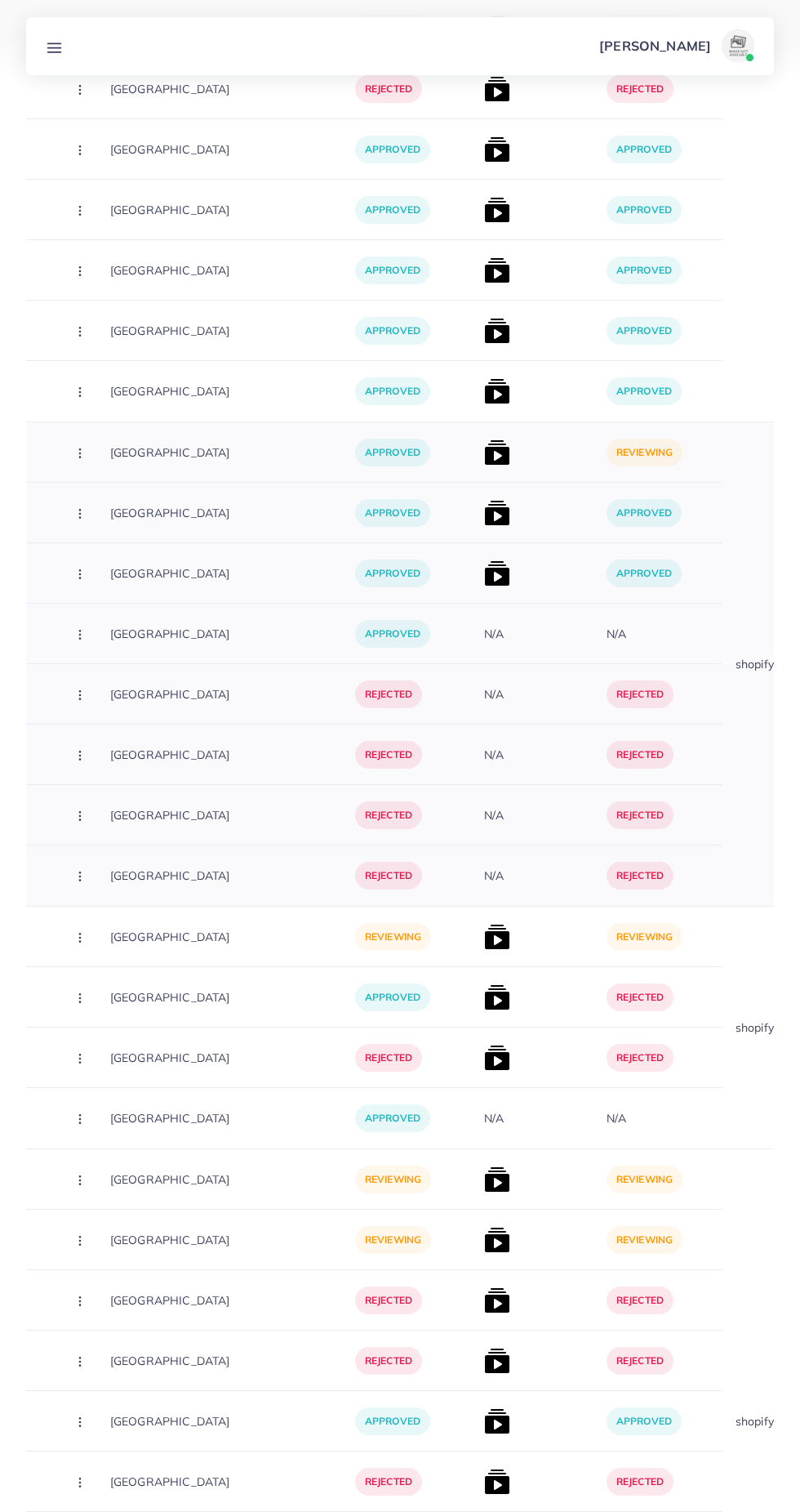
click at [484, 453] on img at bounding box center [497, 453] width 26 height 26
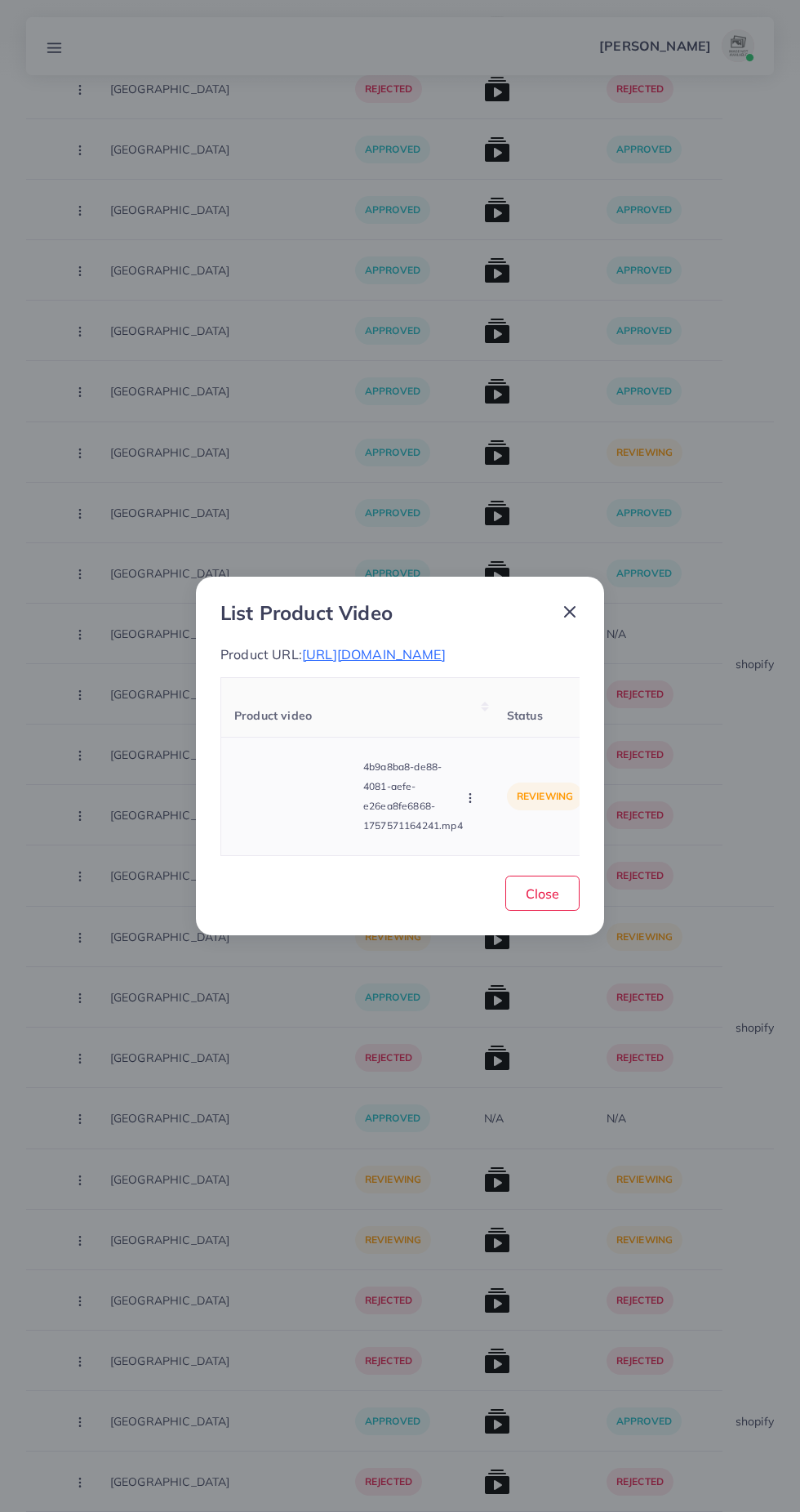
click at [301, 833] on video at bounding box center [296, 796] width 122 height 74
click at [316, 833] on div at bounding box center [296, 796] width 122 height 74
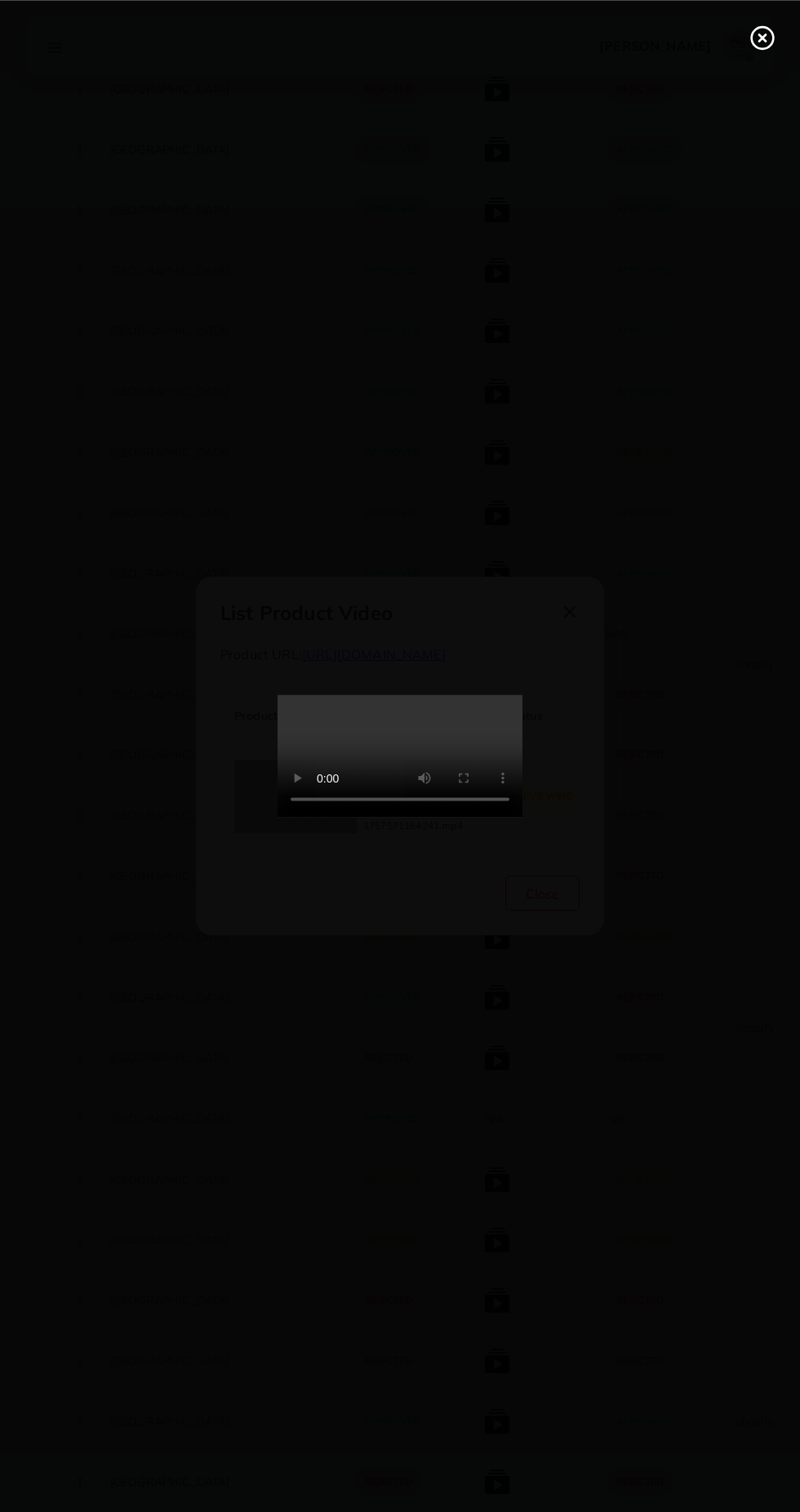
click at [762, 36] on line at bounding box center [762, 37] width 6 height 6
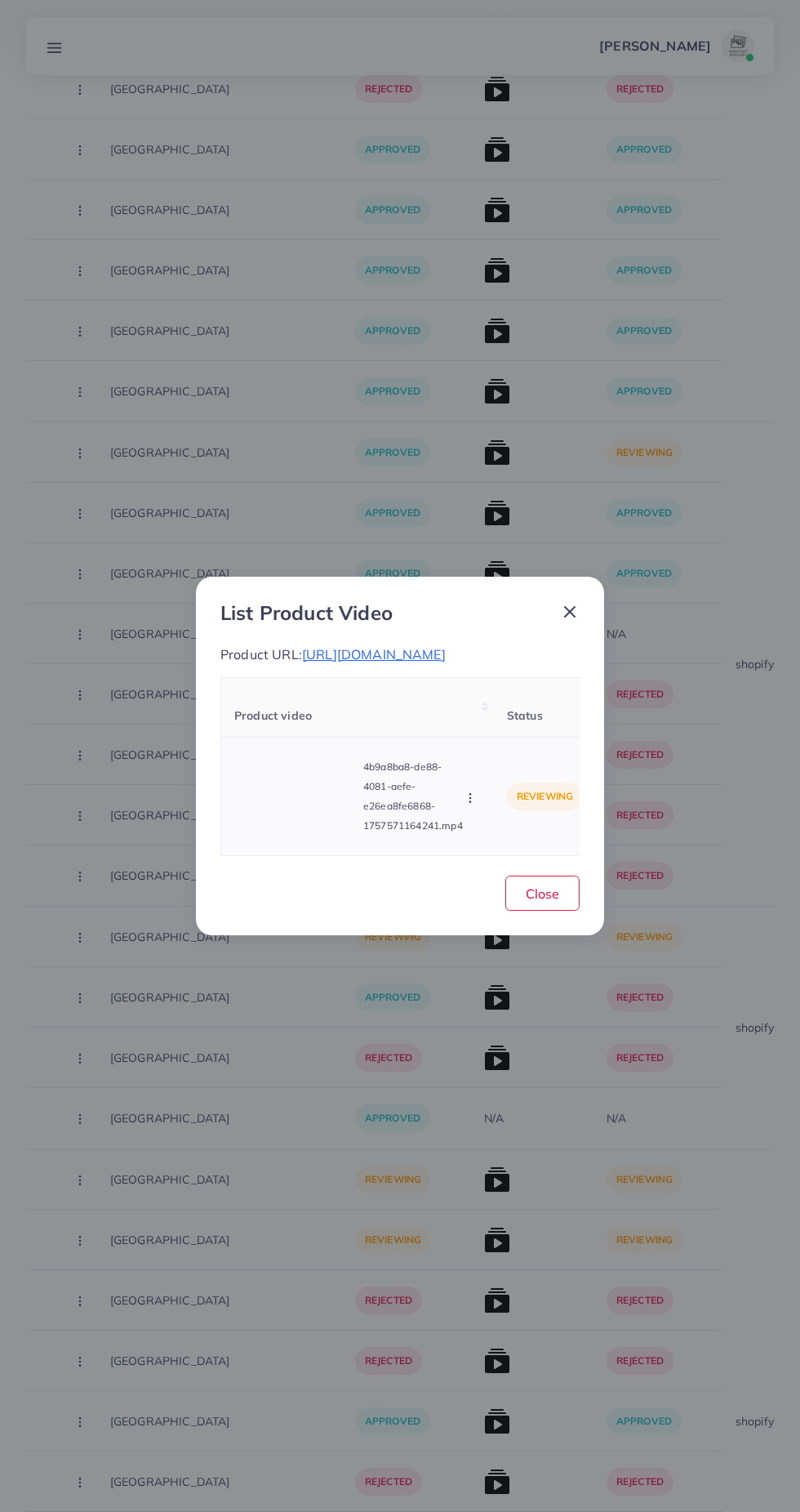
click at [473, 805] on icon "button" at bounding box center [470, 798] width 13 height 13
click at [347, 814] on video at bounding box center [296, 796] width 122 height 74
click at [304, 808] on icon at bounding box center [296, 796] width 26 height 26
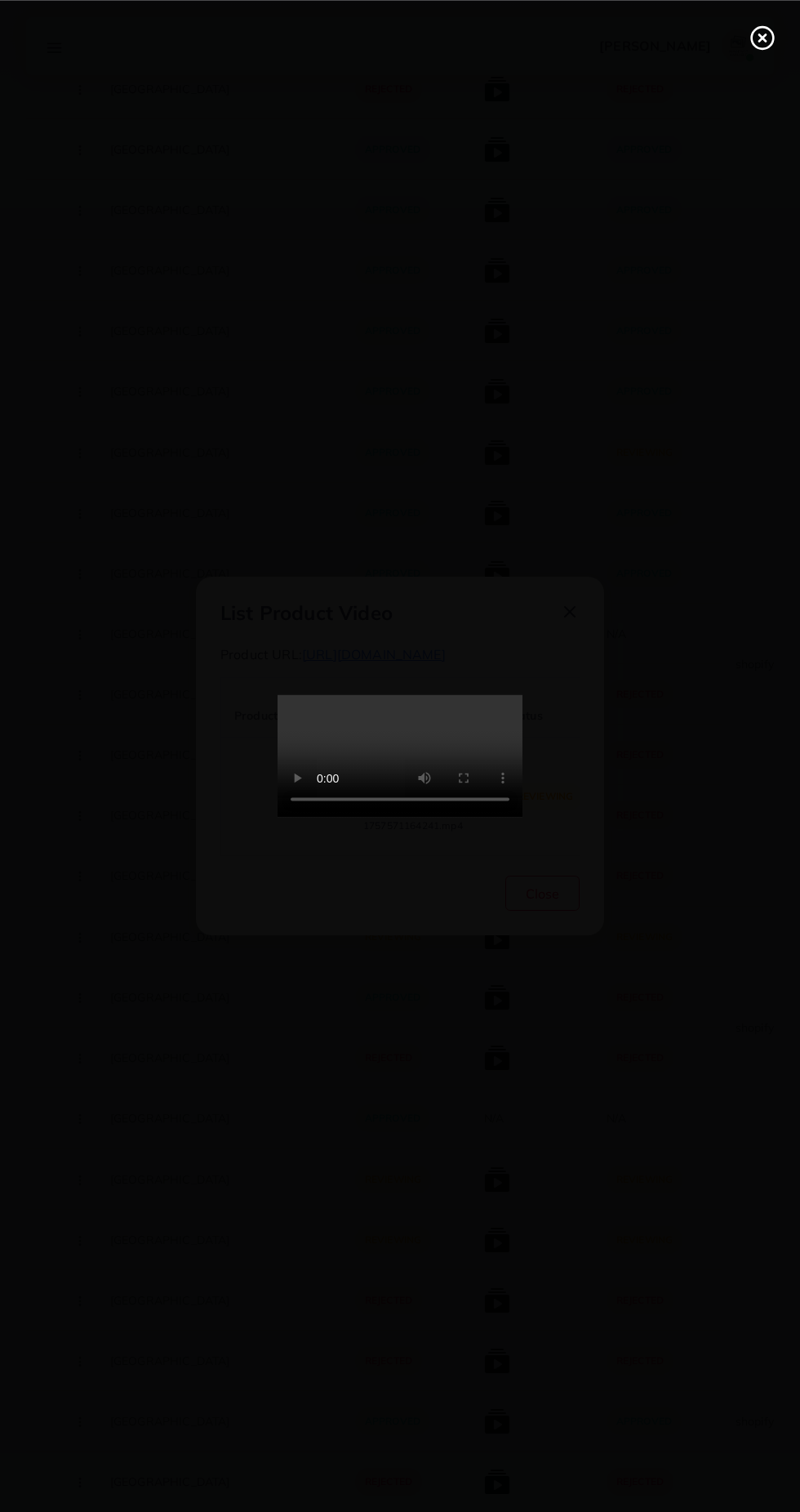
click at [771, 45] on circle at bounding box center [763, 38] width 22 height 22
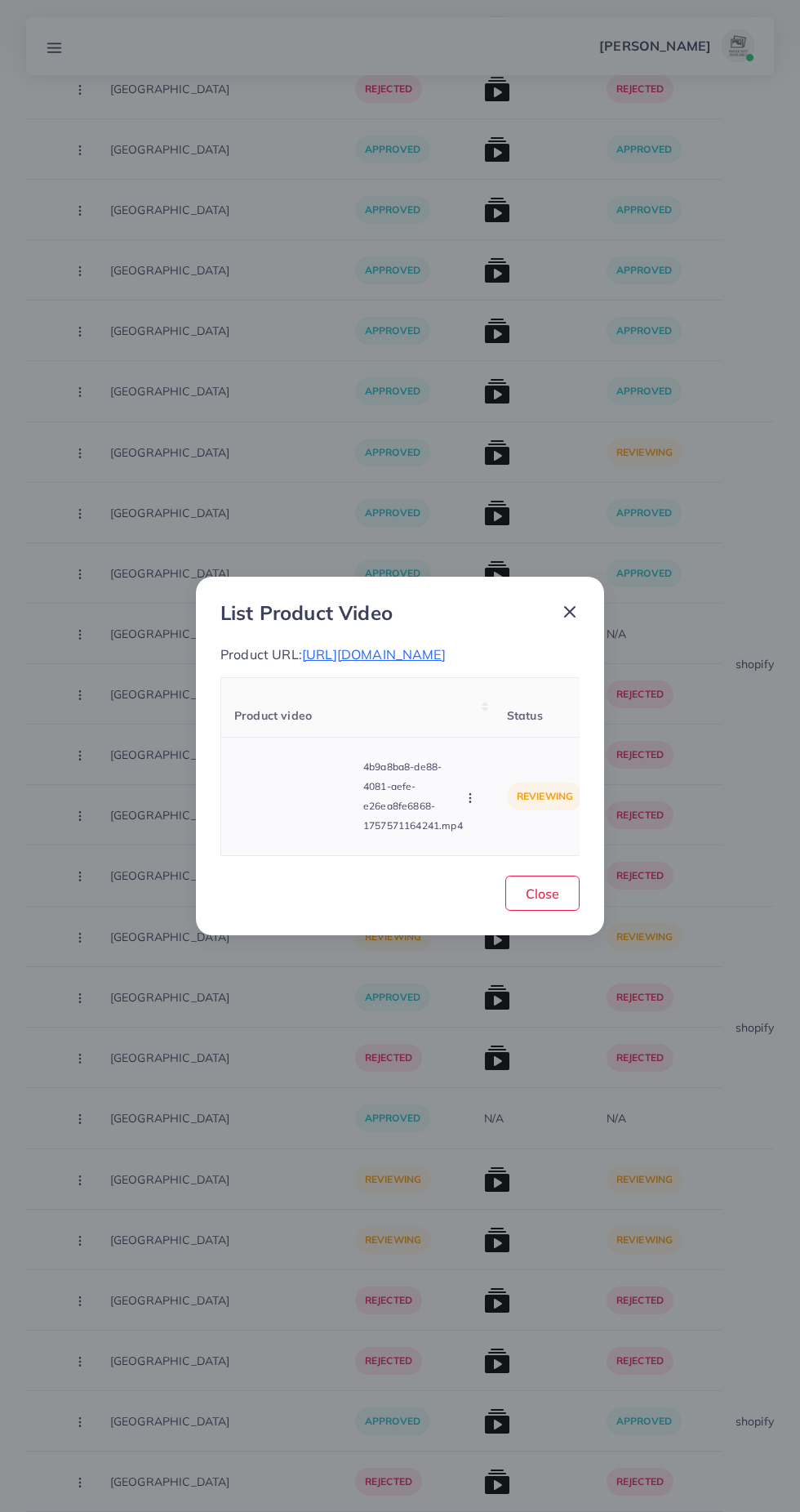
click at [473, 805] on icon "button" at bounding box center [470, 798] width 13 height 13
click at [520, 720] on link "Approve" at bounding box center [508, 722] width 129 height 36
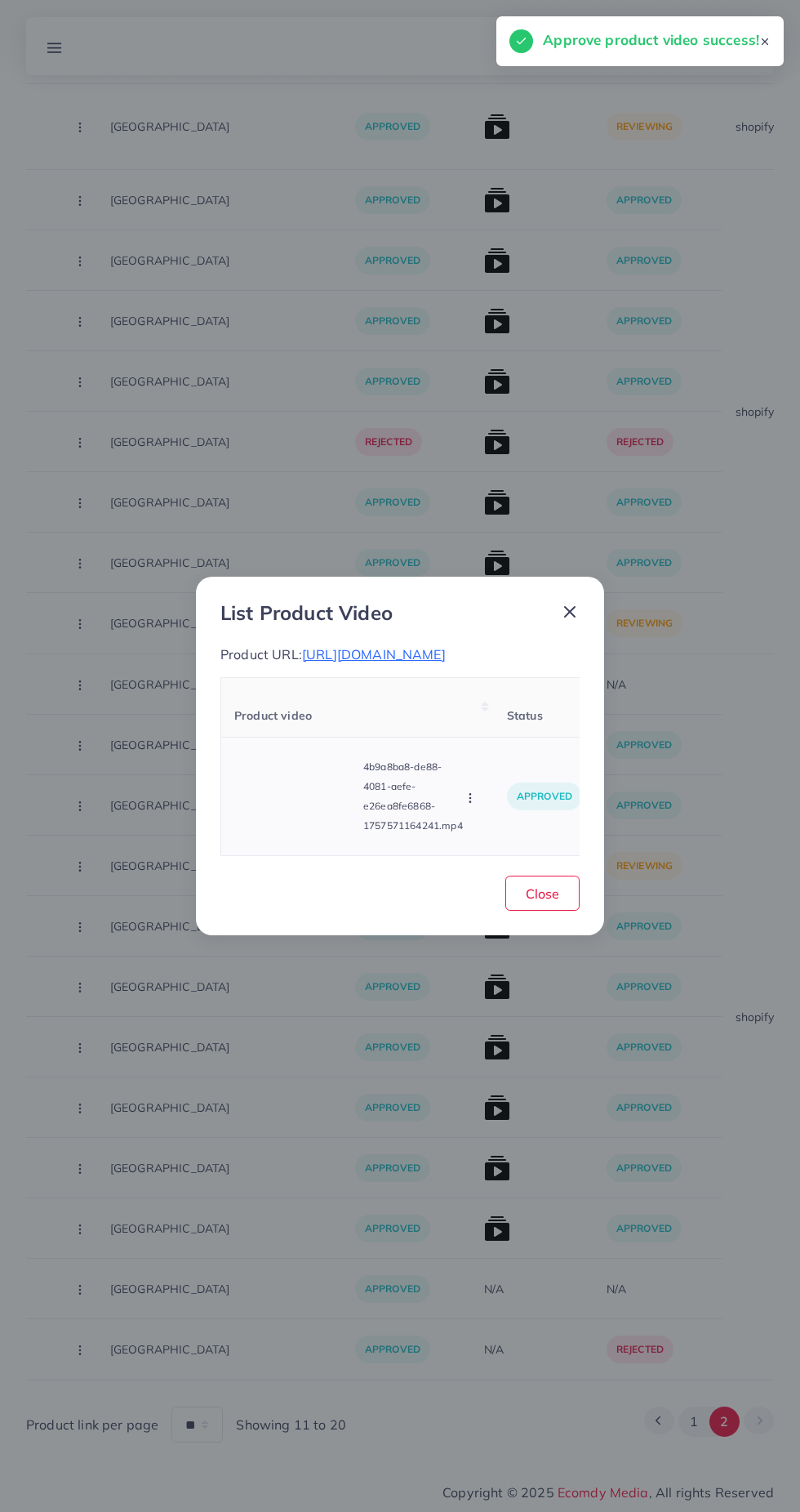
scroll to position [693, 0]
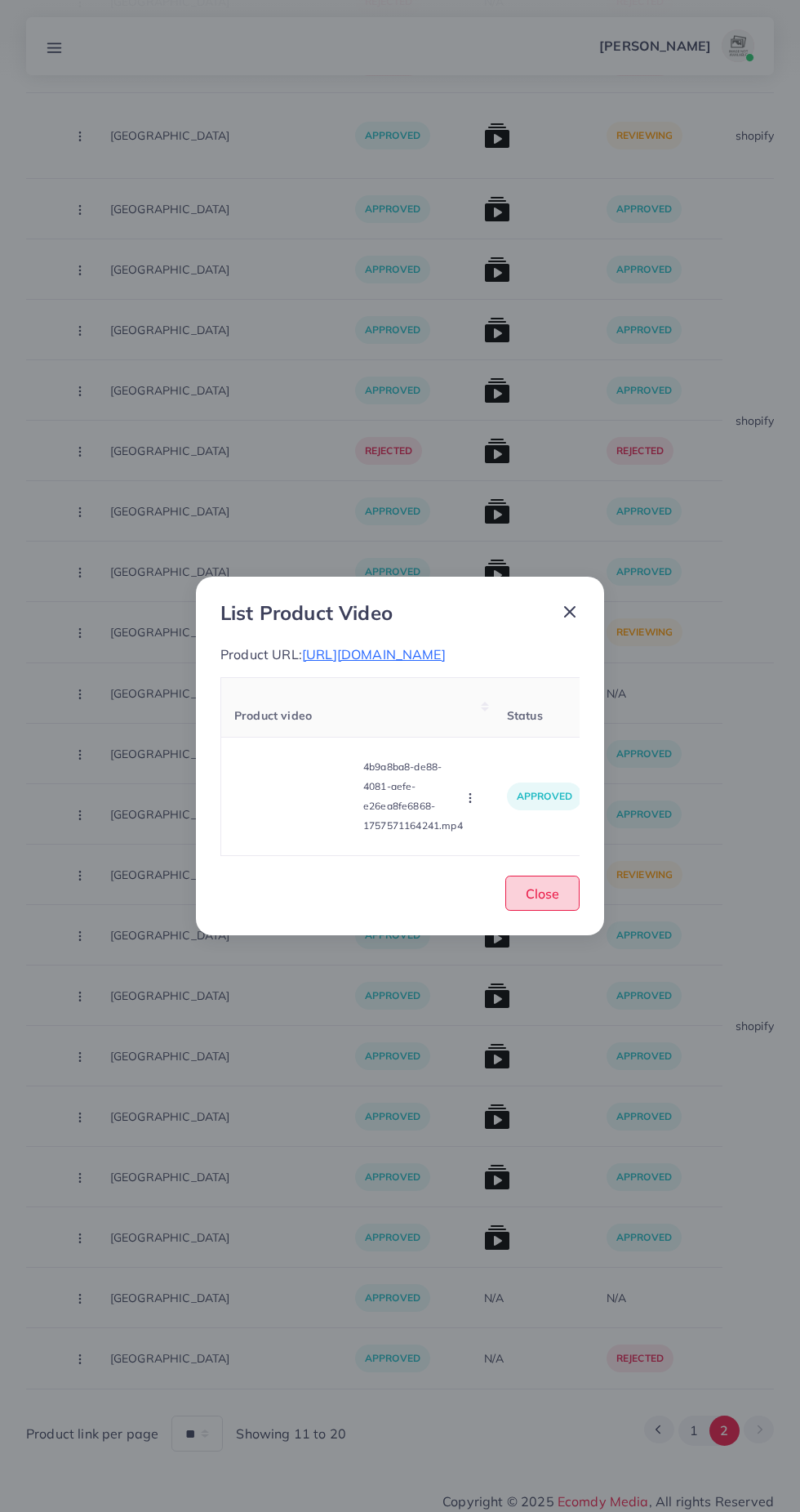
click at [546, 902] on span "Close" at bounding box center [542, 893] width 34 height 16
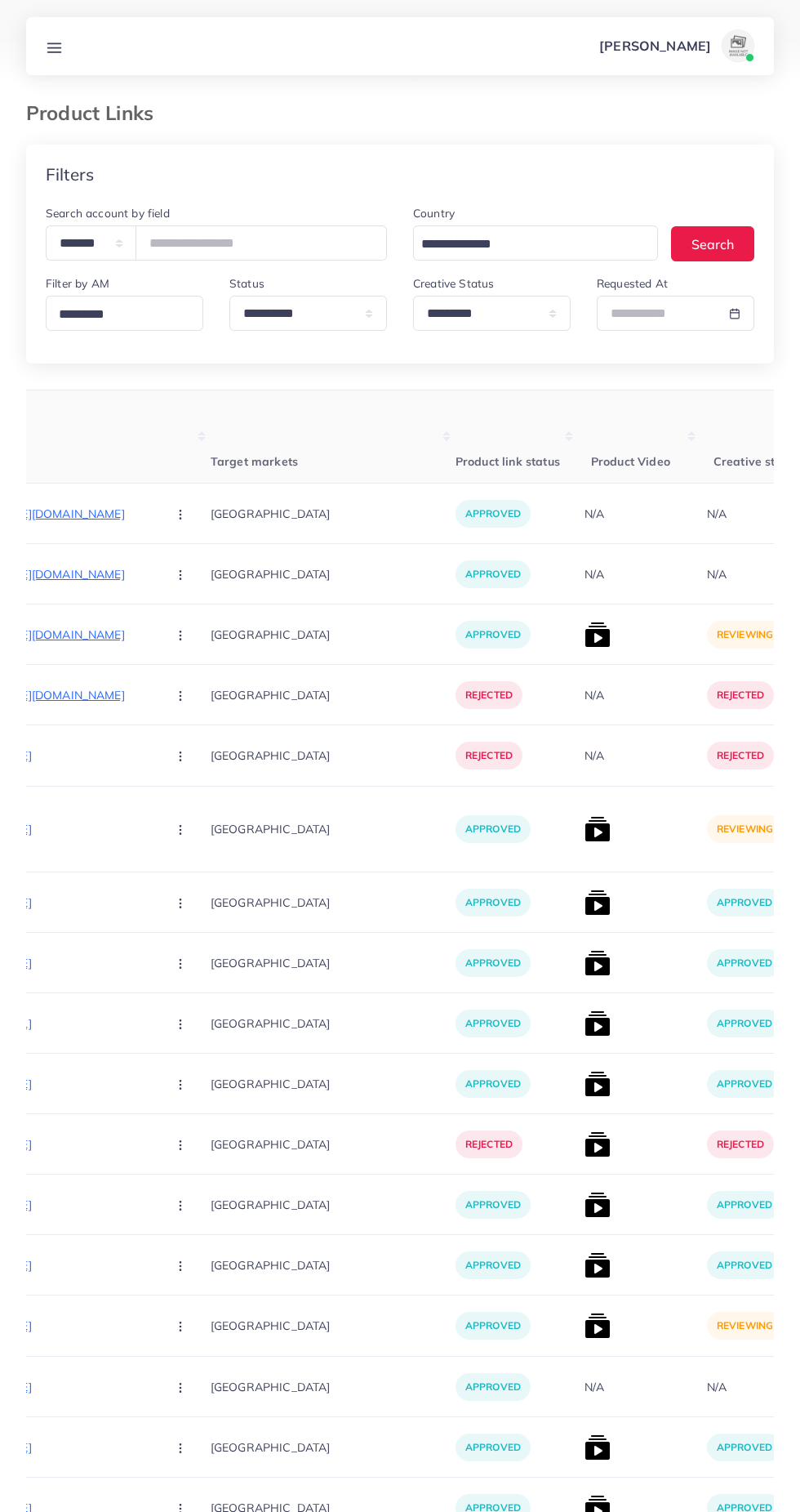
scroll to position [0, 330]
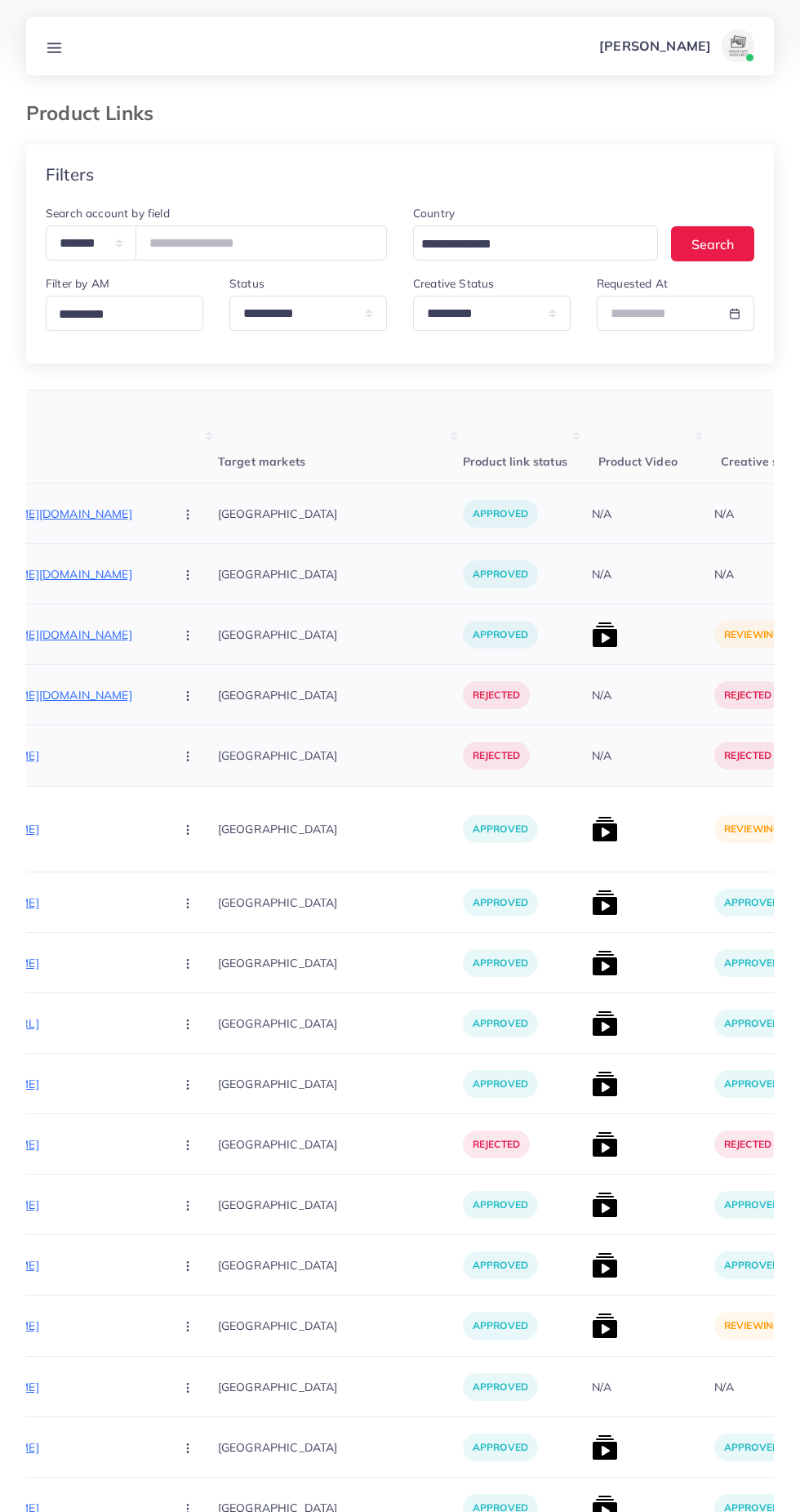
click at [592, 634] on img at bounding box center [605, 634] width 26 height 26
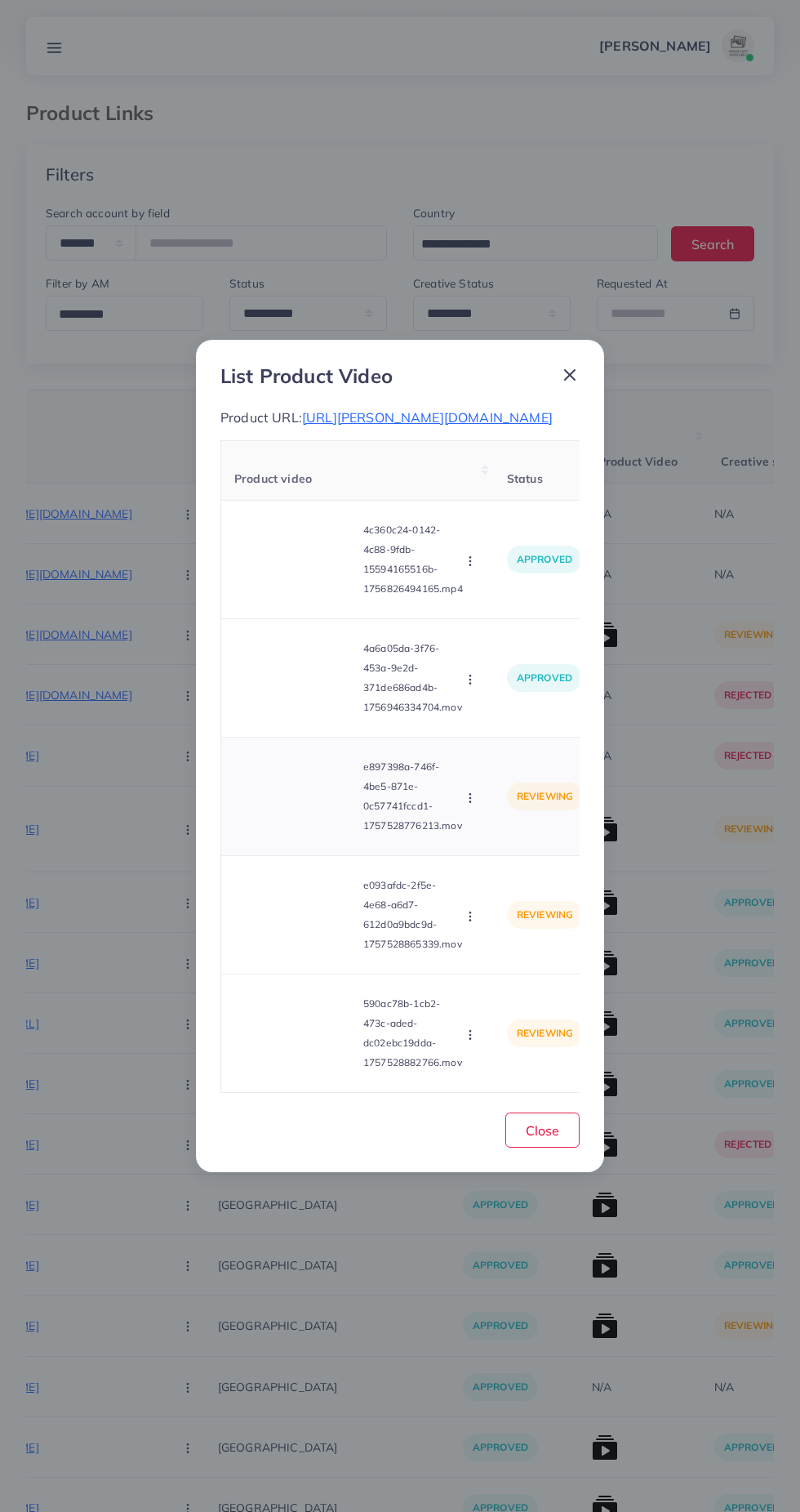
click at [316, 833] on video at bounding box center [296, 796] width 122 height 74
click at [301, 833] on div at bounding box center [296, 796] width 122 height 74
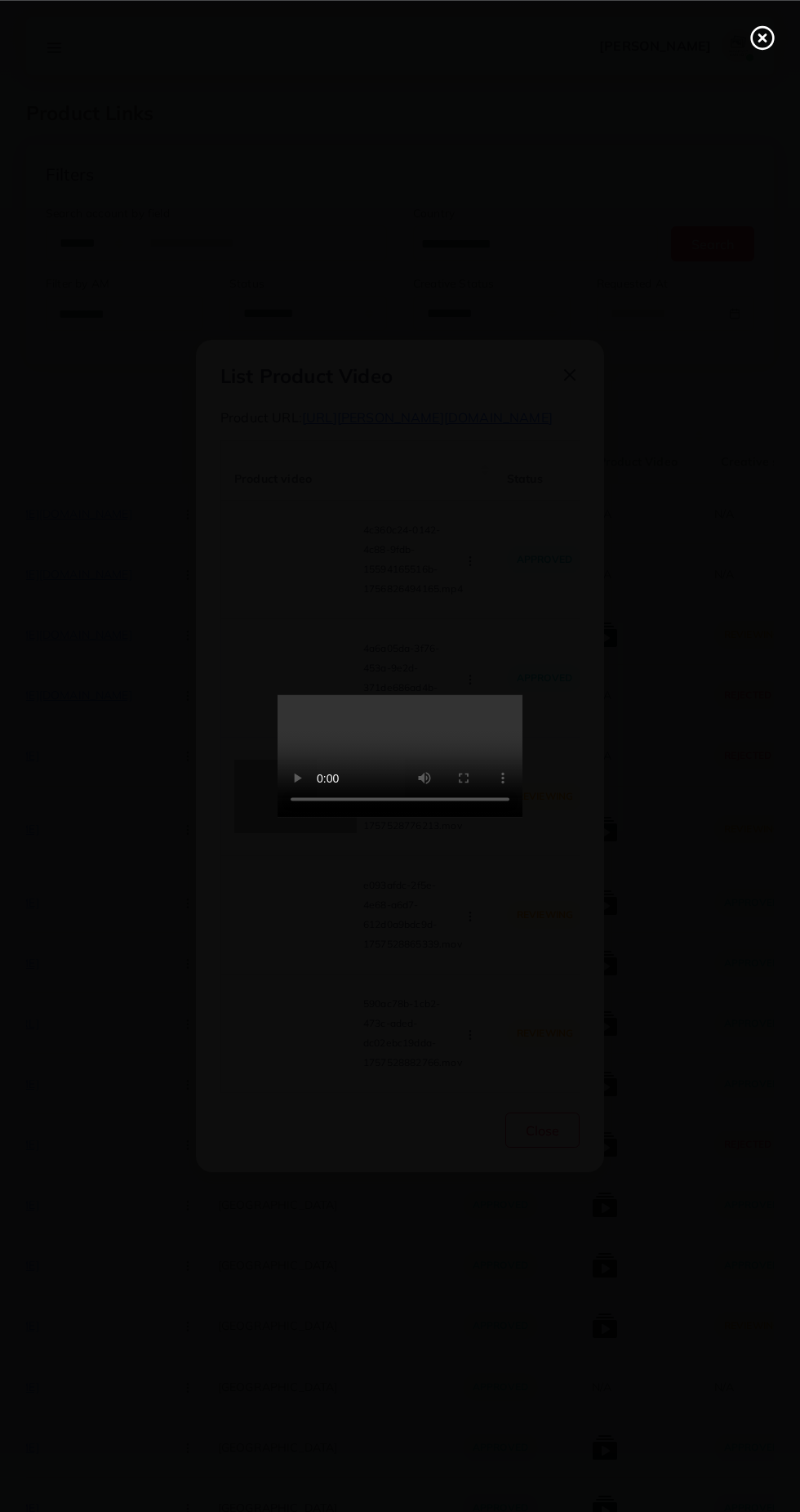
click at [772, 41] on icon at bounding box center [763, 37] width 26 height 26
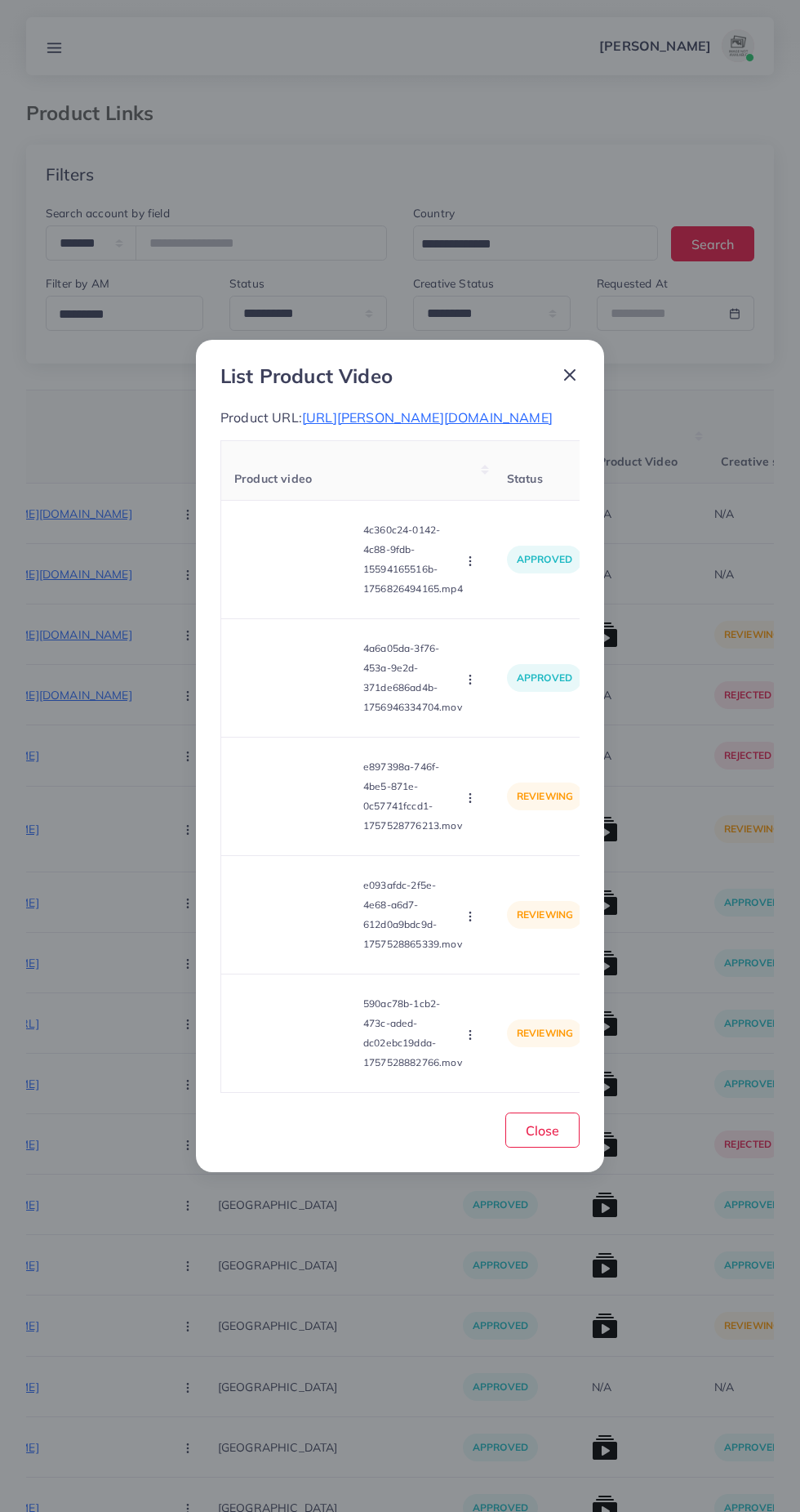
click at [504, 409] on span "https://wriston.org/products/racing-edition-gt-style-sports-watch" at bounding box center [427, 417] width 251 height 16
click at [574, 376] on icon at bounding box center [569, 374] width 19 height 19
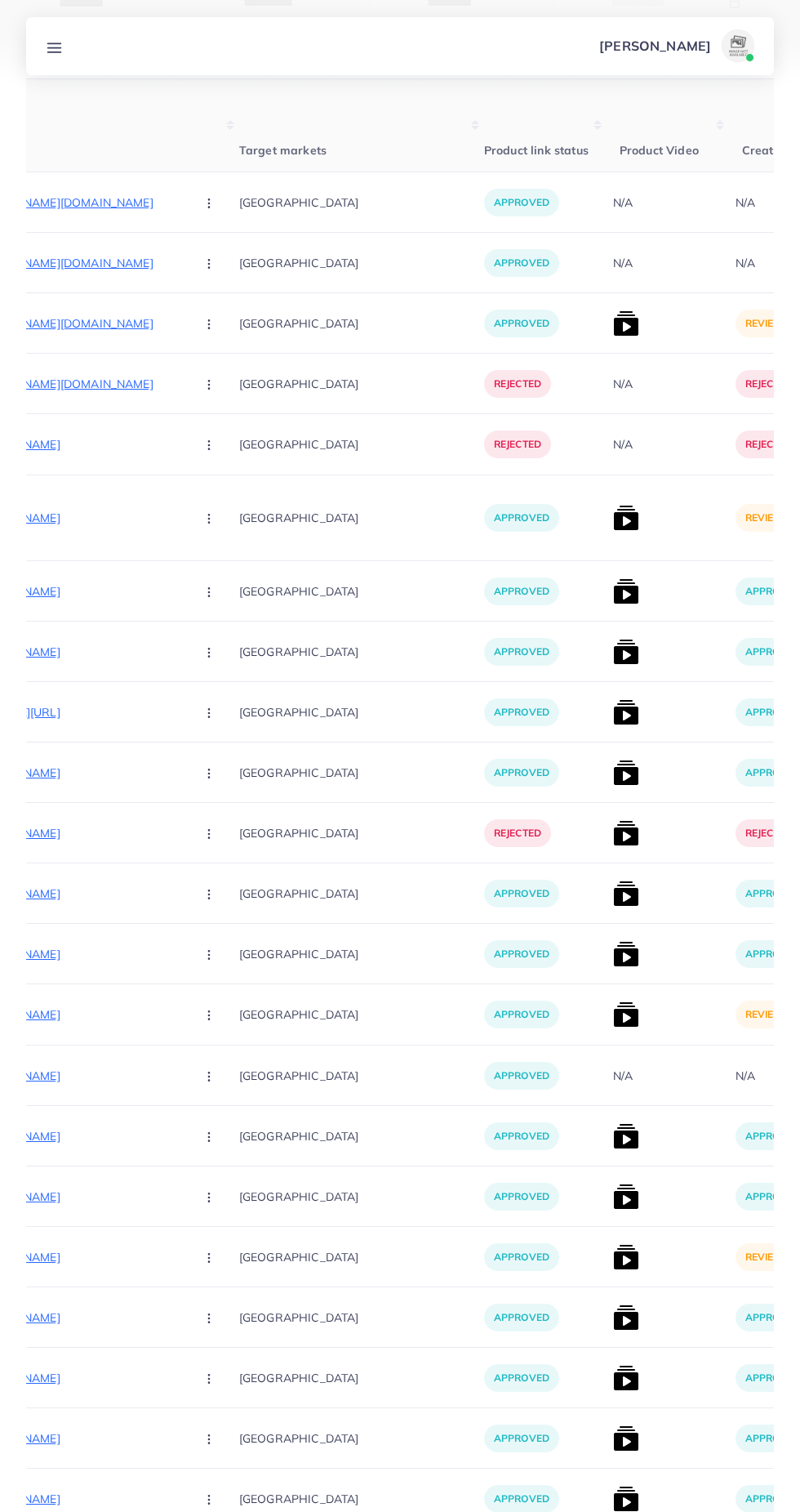
scroll to position [0, 357]
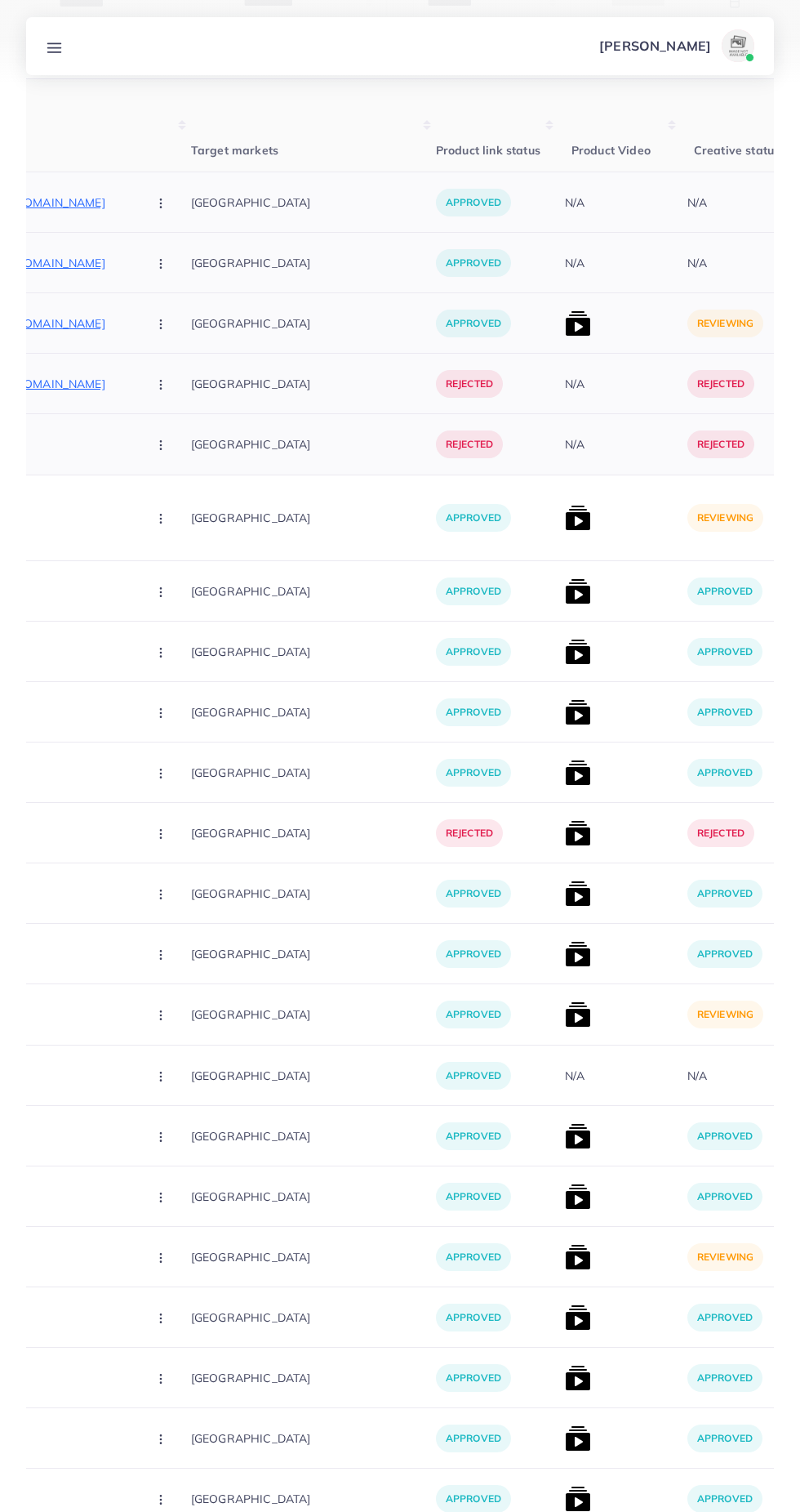
click at [565, 325] on img at bounding box center [577, 323] width 26 height 26
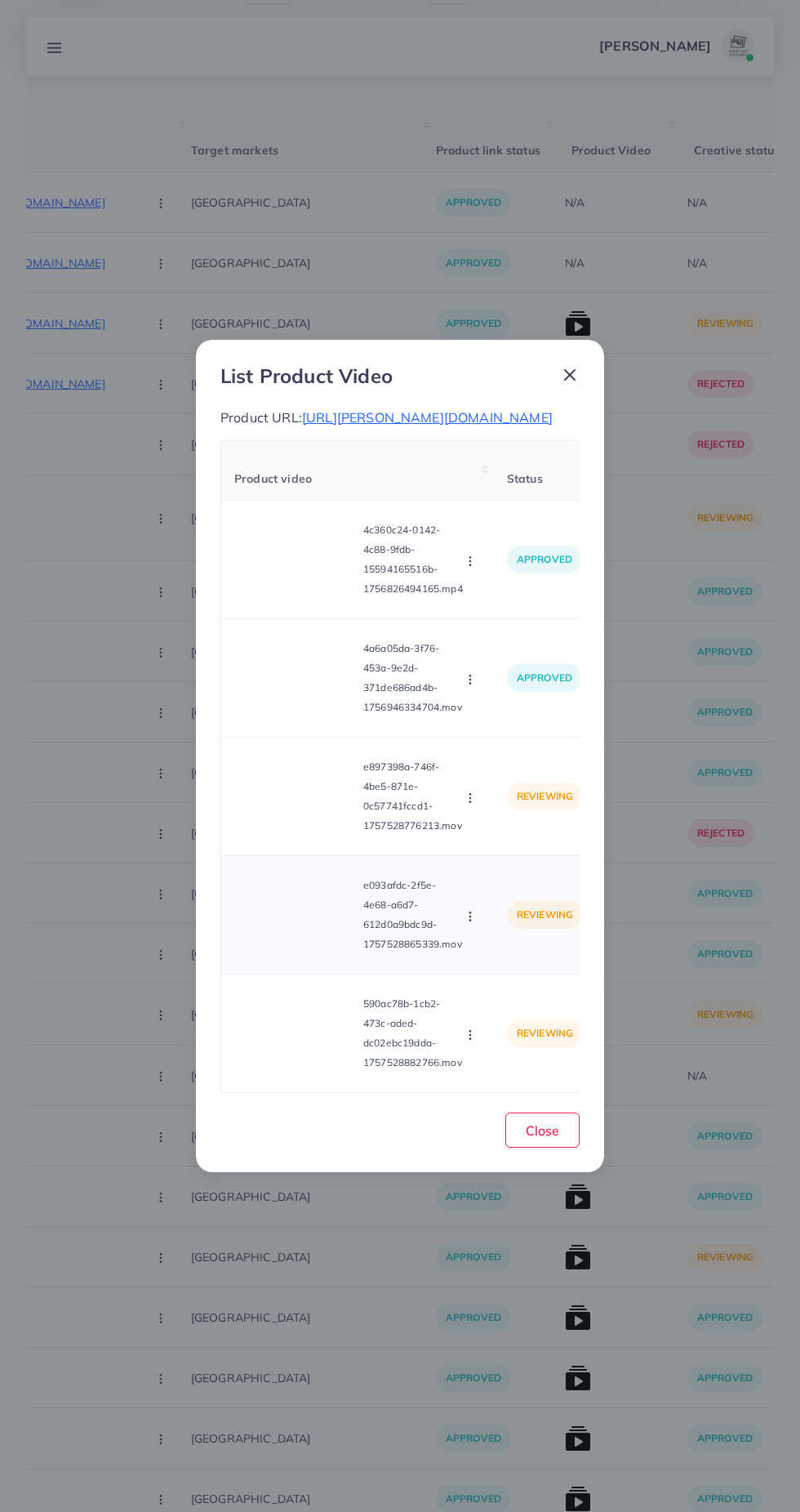
click at [322, 933] on video at bounding box center [296, 914] width 122 height 74
click at [327, 921] on div at bounding box center [296, 914] width 122 height 74
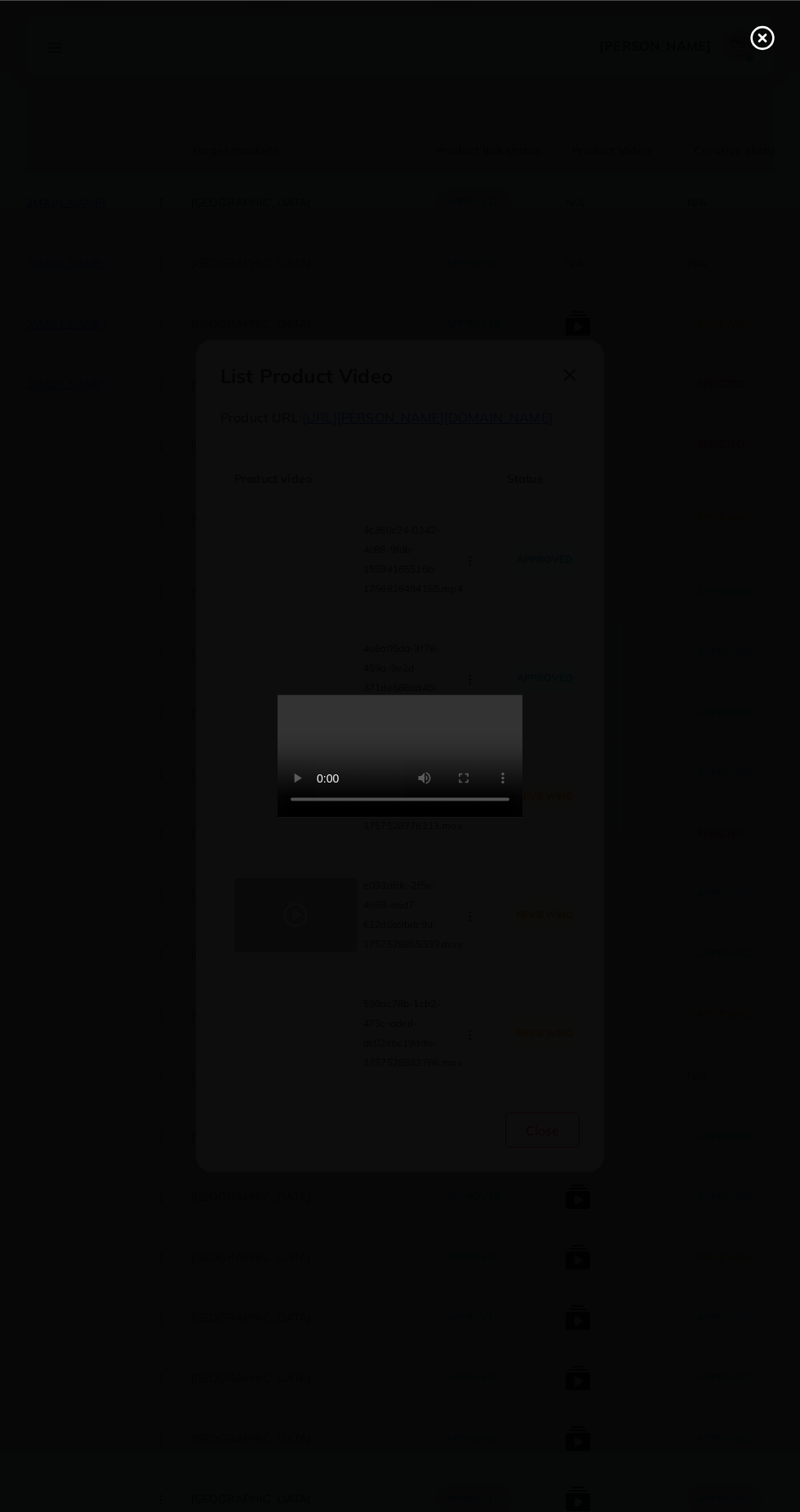
click at [762, 36] on line at bounding box center [762, 37] width 6 height 6
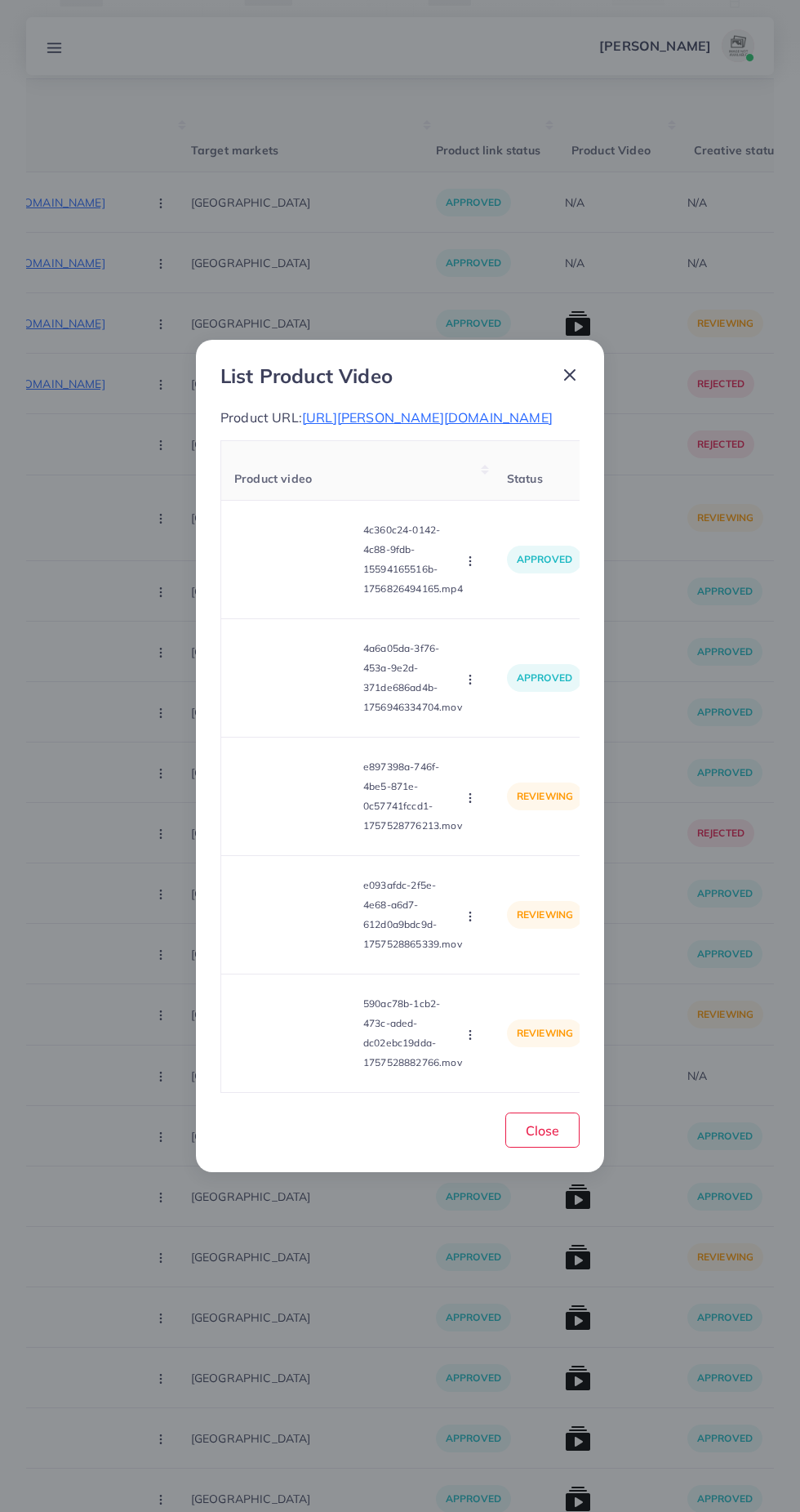
click at [431, 409] on span "https://wriston.org/products/racing-edition-gt-style-sports-watch" at bounding box center [427, 417] width 251 height 16
click at [471, 795] on circle "button" at bounding box center [470, 794] width 1 height 1
click at [529, 845] on span "Approve" at bounding box center [505, 837] width 54 height 16
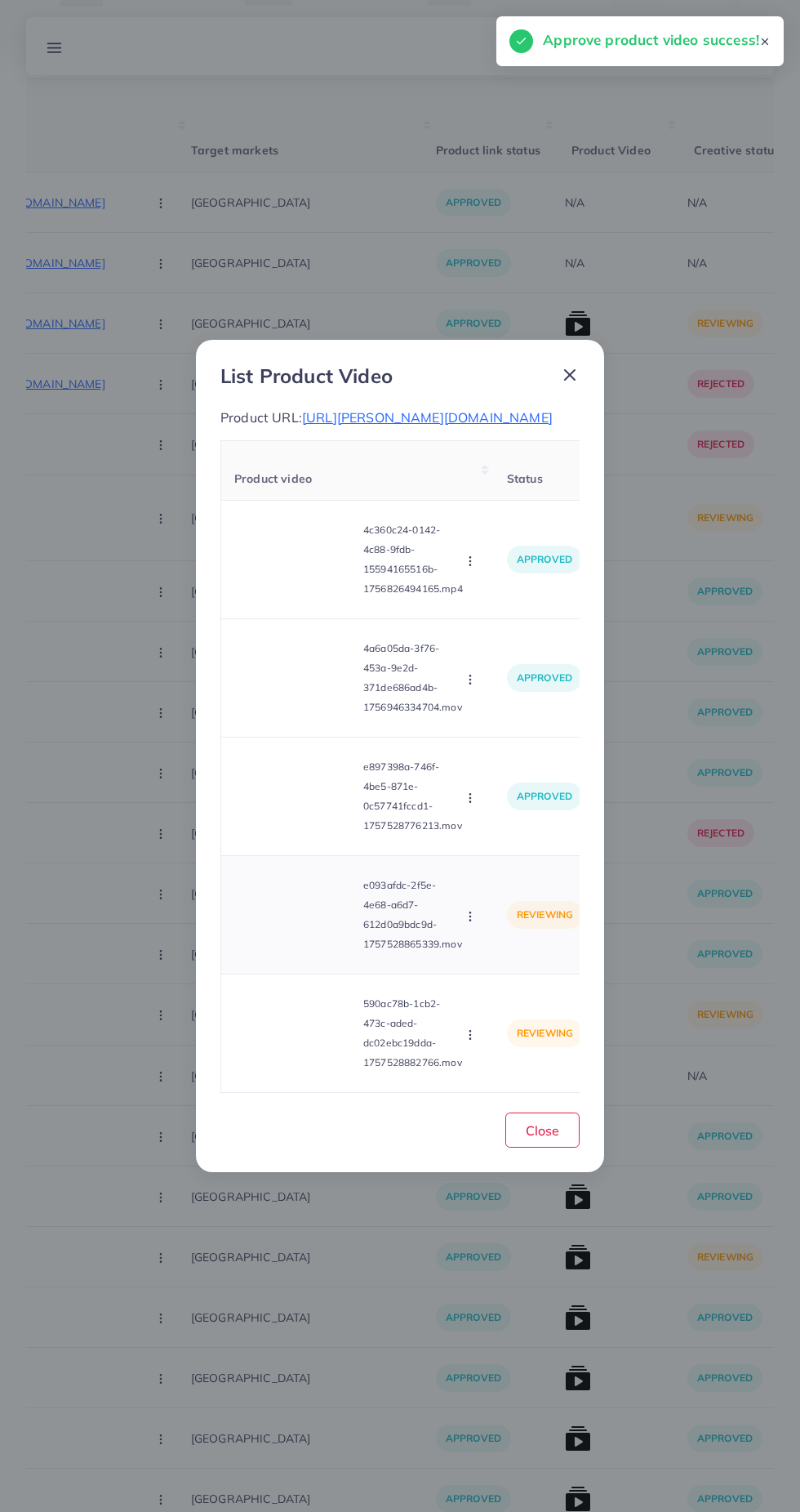
click at [328, 952] on video at bounding box center [296, 914] width 122 height 74
click at [470, 923] on icon "button" at bounding box center [470, 916] width 13 height 13
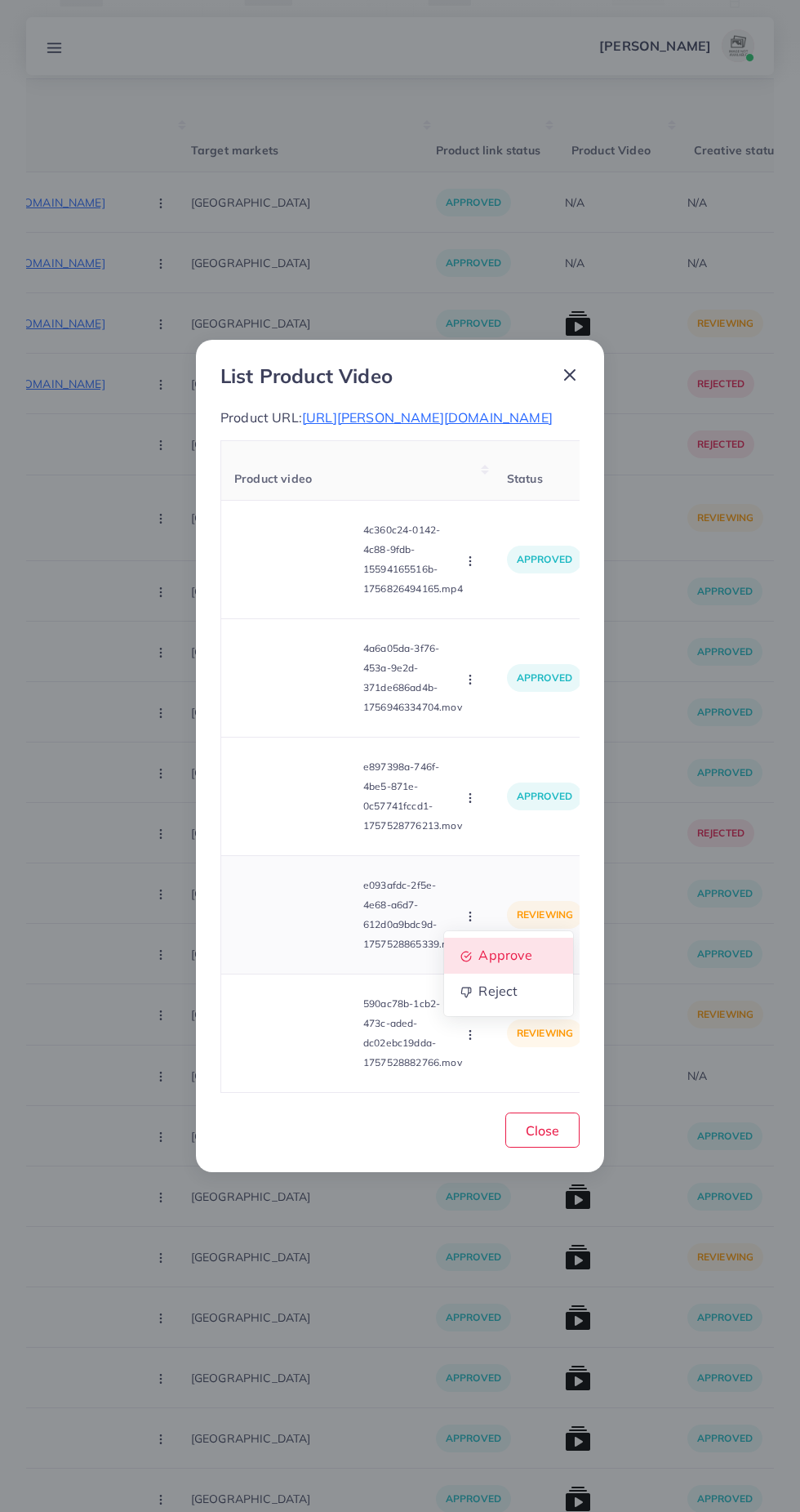
click at [532, 950] on link "Approve" at bounding box center [508, 955] width 129 height 36
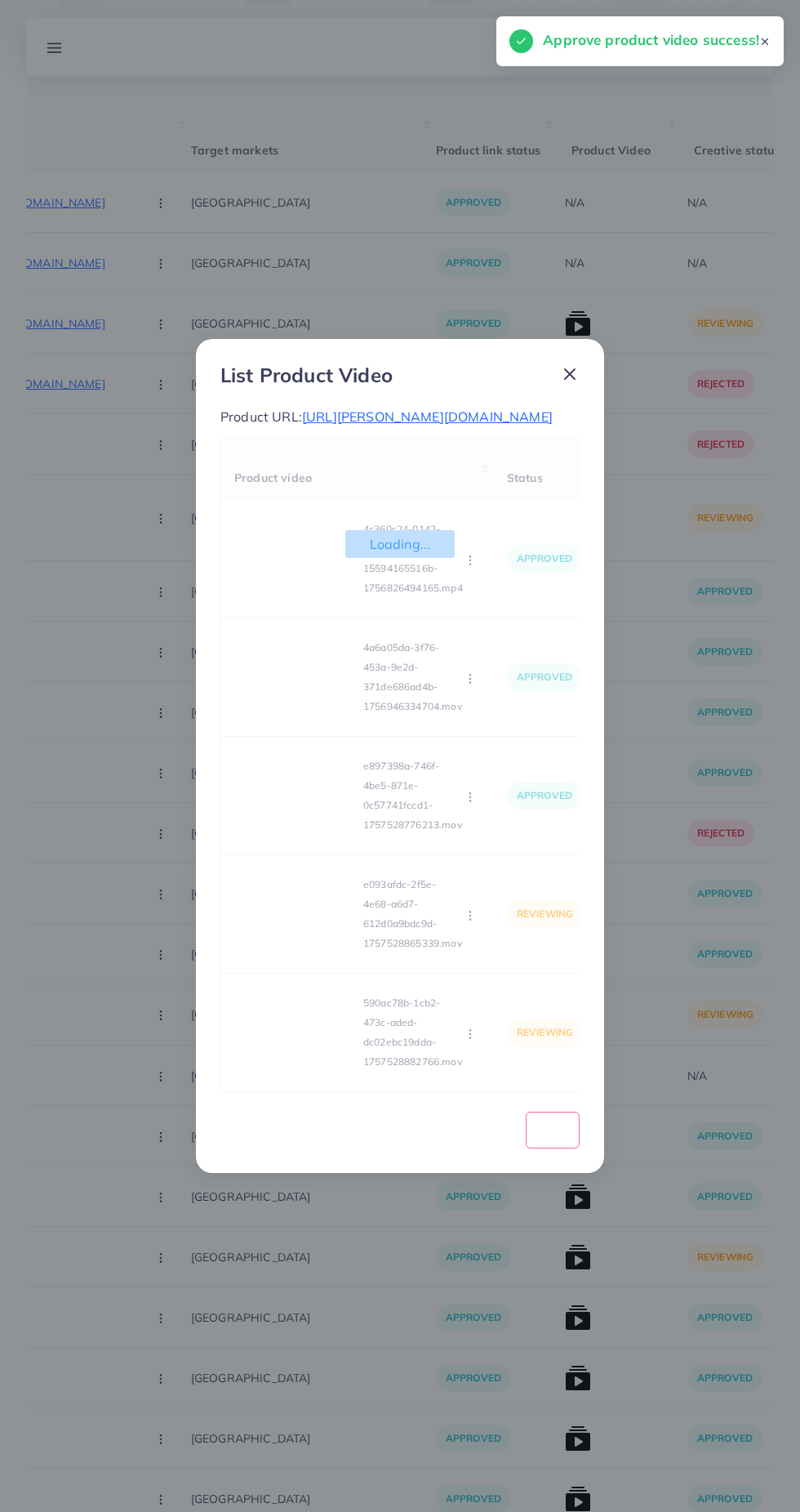
click at [328, 1052] on div "Loading... Product video Status Reason reject 4c360c24-0142-4c88-9fdb-155941655…" at bounding box center [400, 766] width 359 height 653
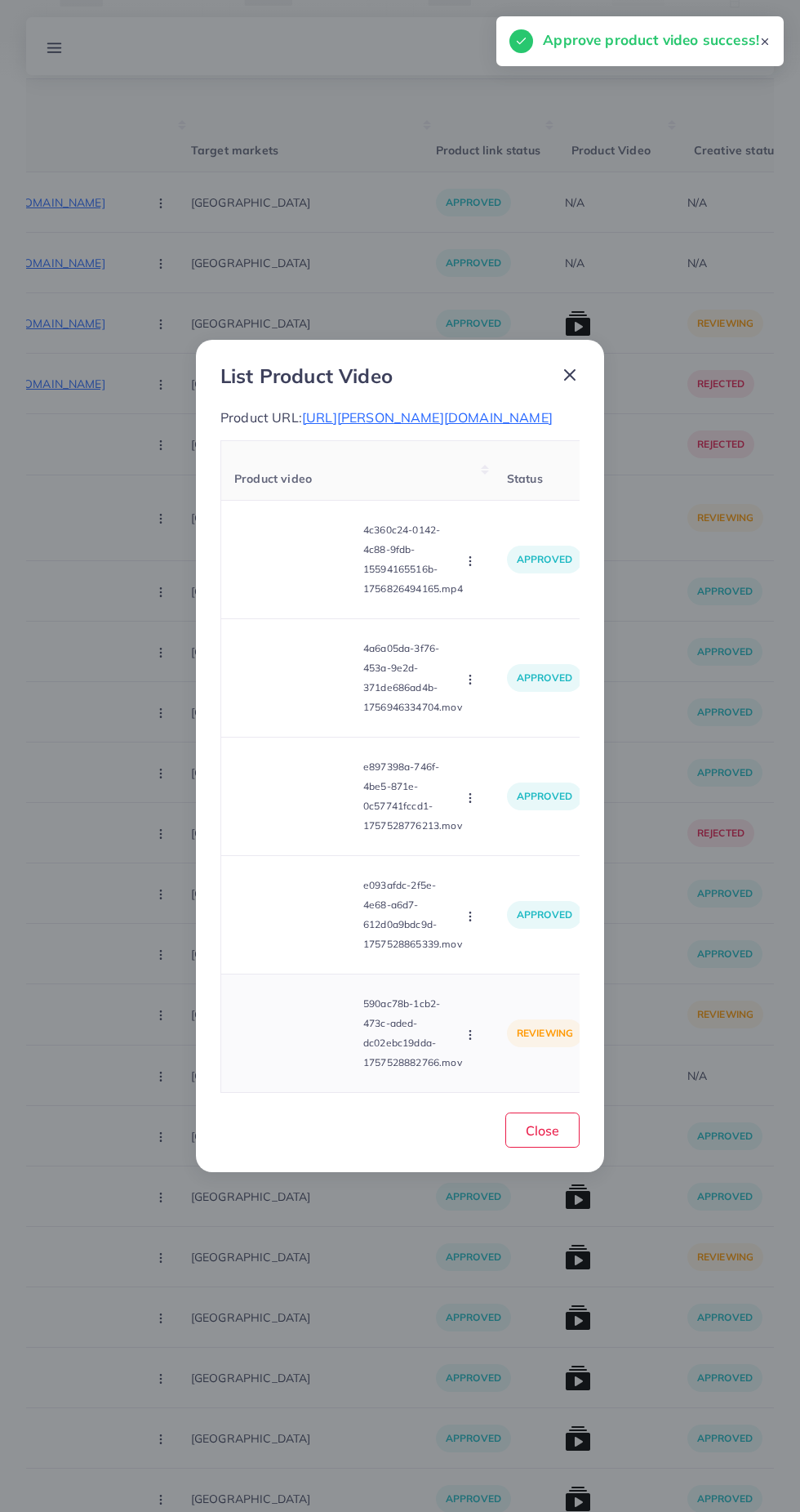
click at [317, 1061] on video at bounding box center [296, 1033] width 122 height 74
click at [298, 1038] on polygon at bounding box center [296, 1034] width 6 height 9
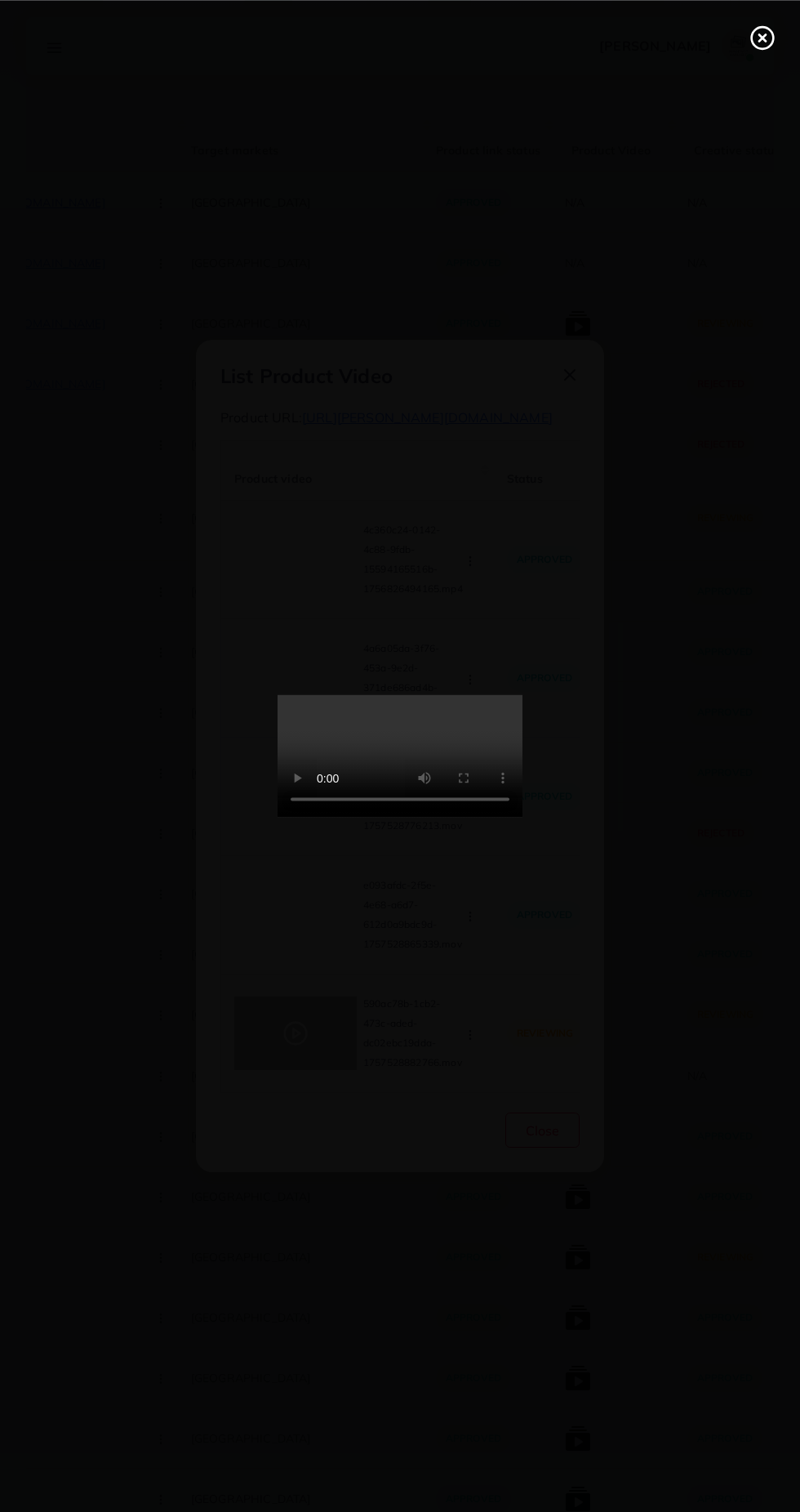
click at [762, 47] on circle at bounding box center [763, 38] width 22 height 22
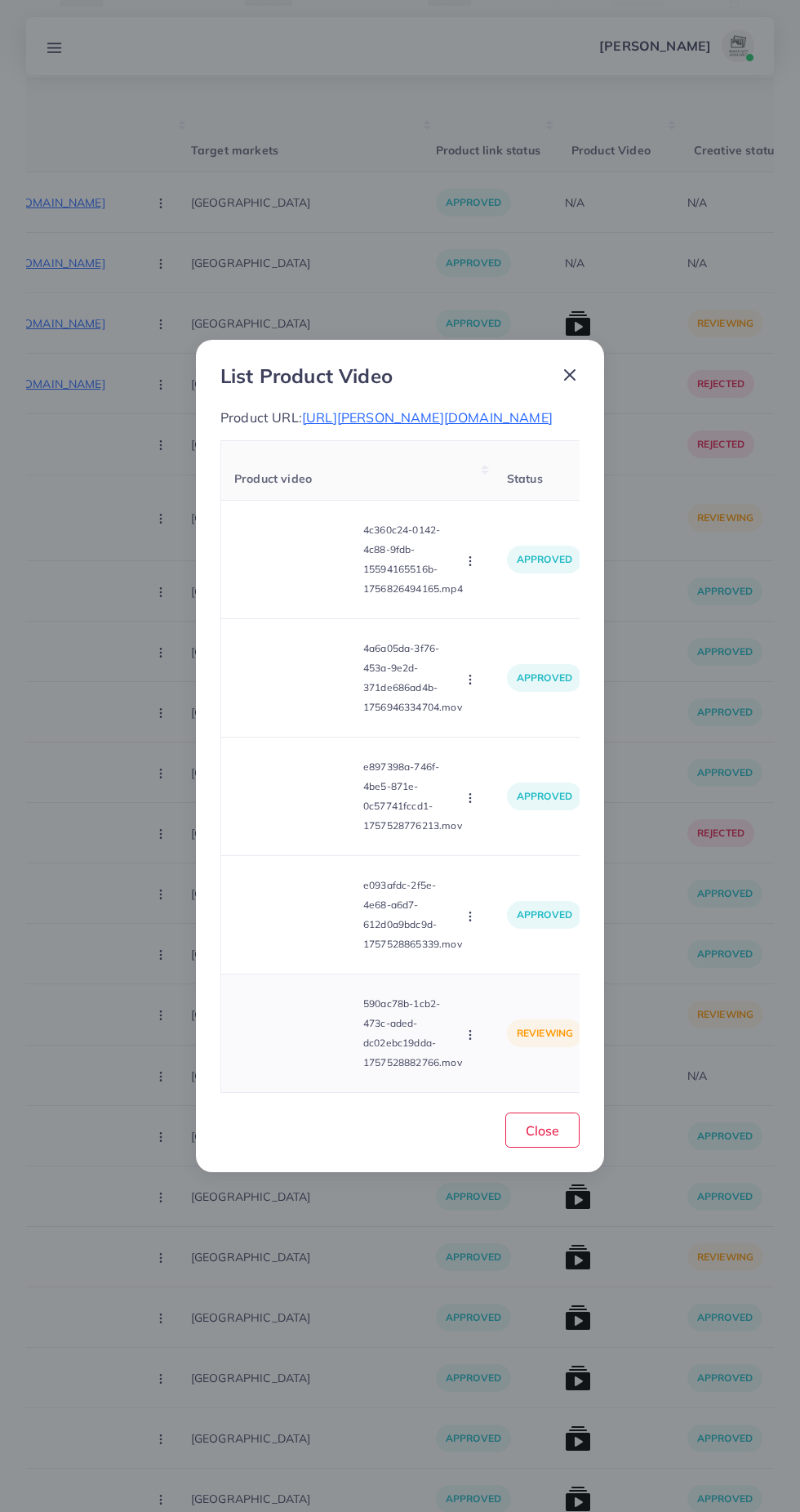
click at [469, 1041] on icon "button" at bounding box center [470, 1035] width 13 height 13
click at [536, 957] on link "Approve" at bounding box center [508, 958] width 129 height 36
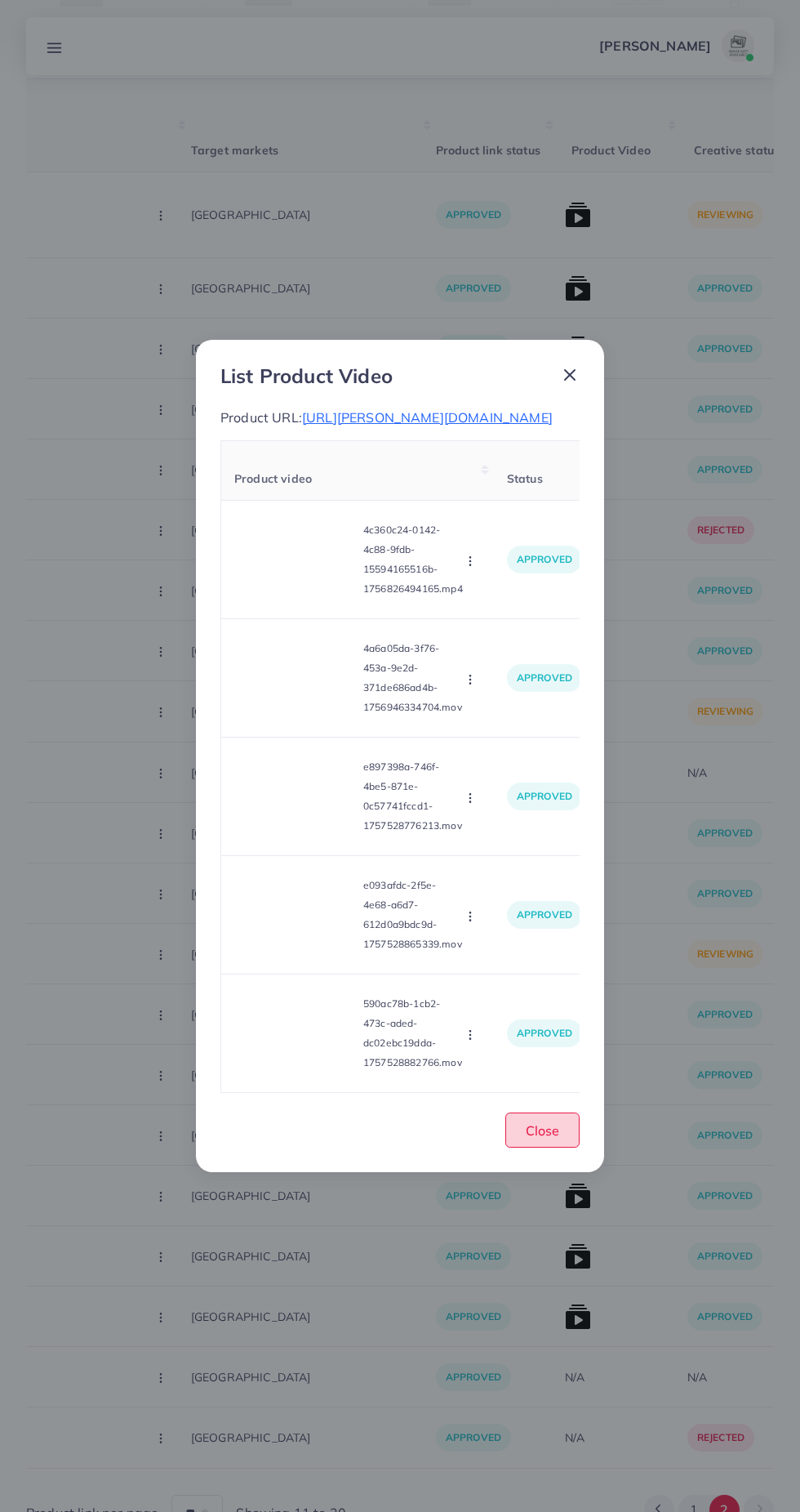
click at [540, 1136] on span "Close" at bounding box center [542, 1131] width 34 height 16
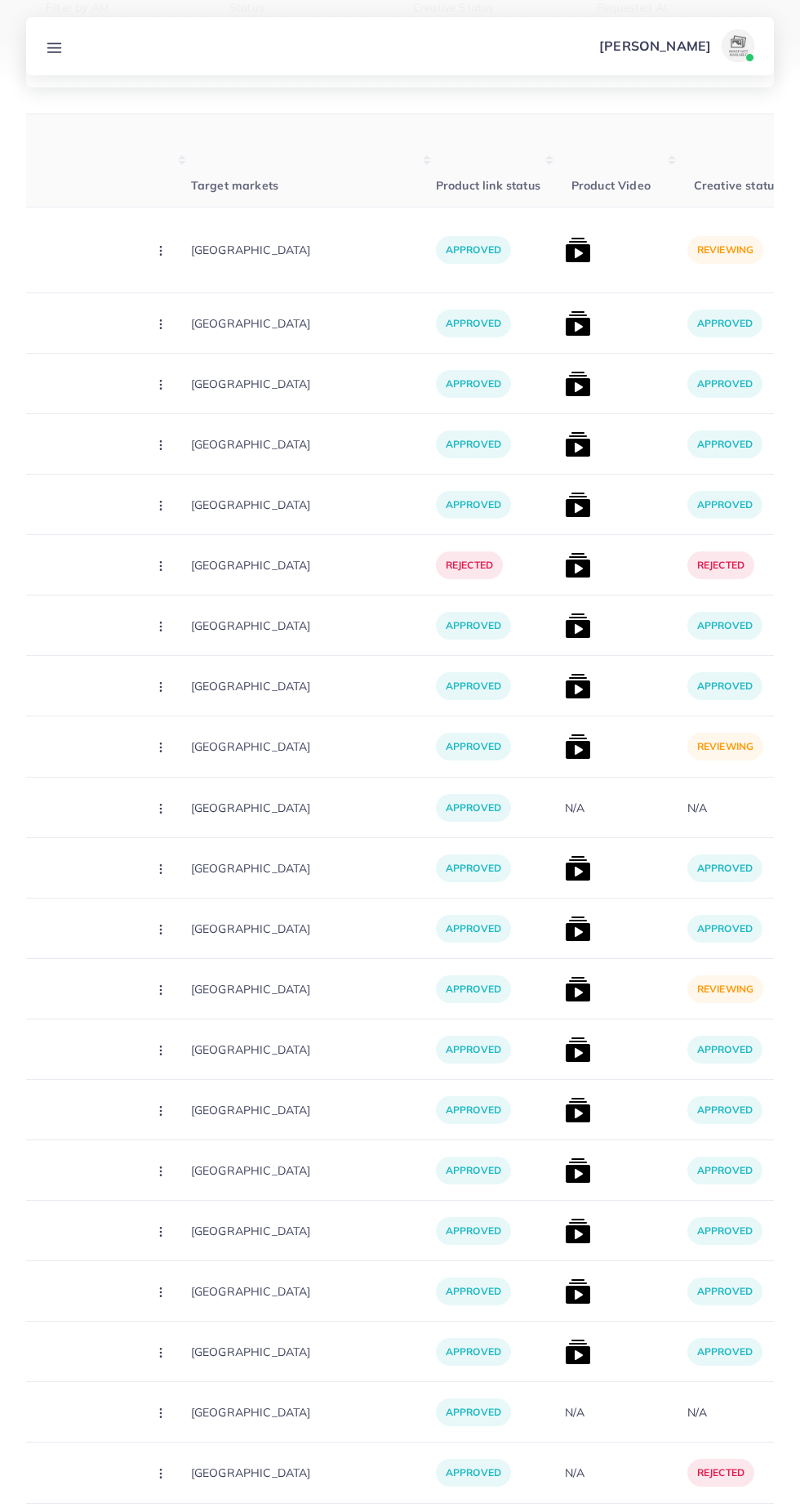
scroll to position [0, 0]
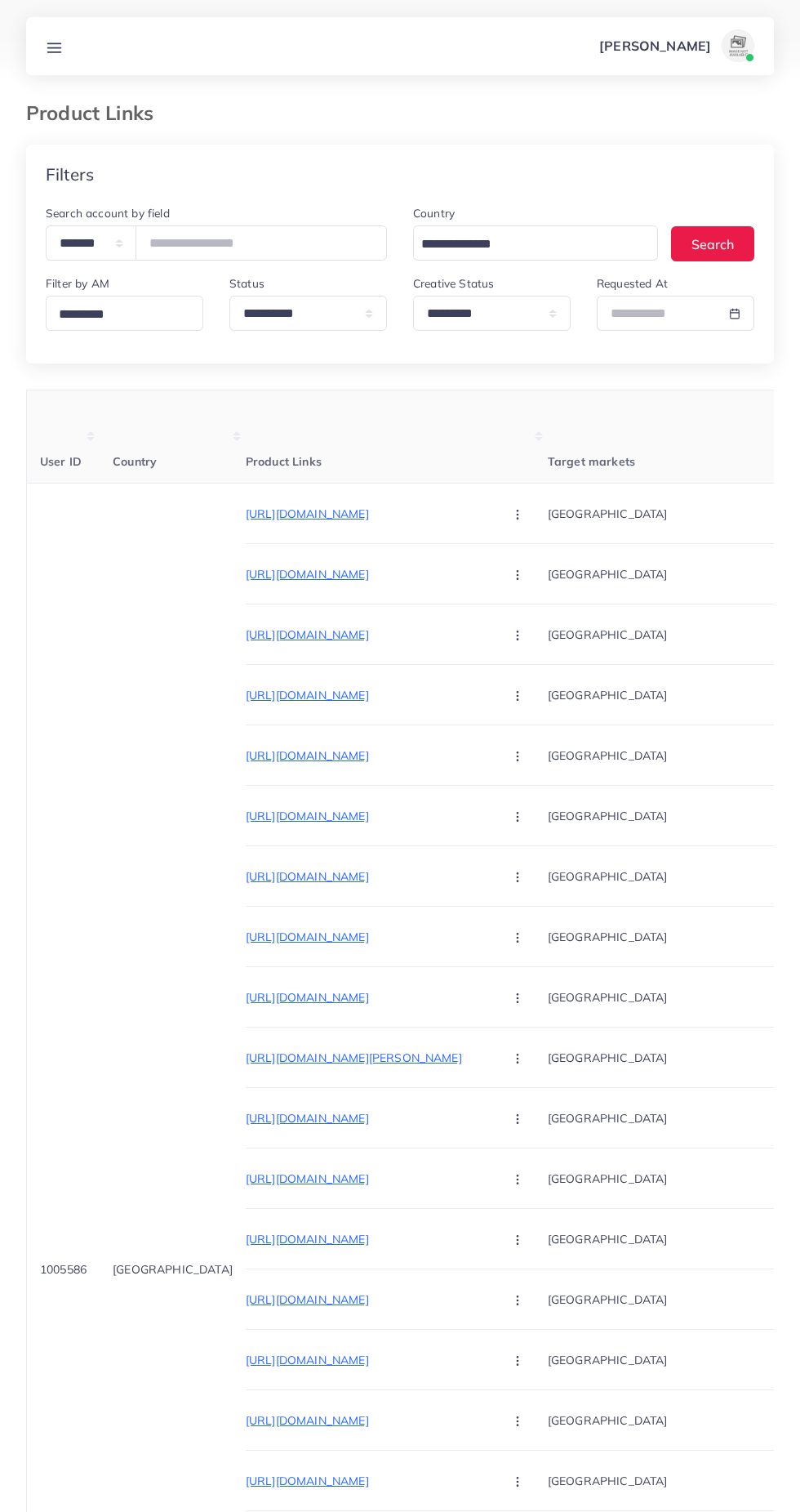
select select "*********"
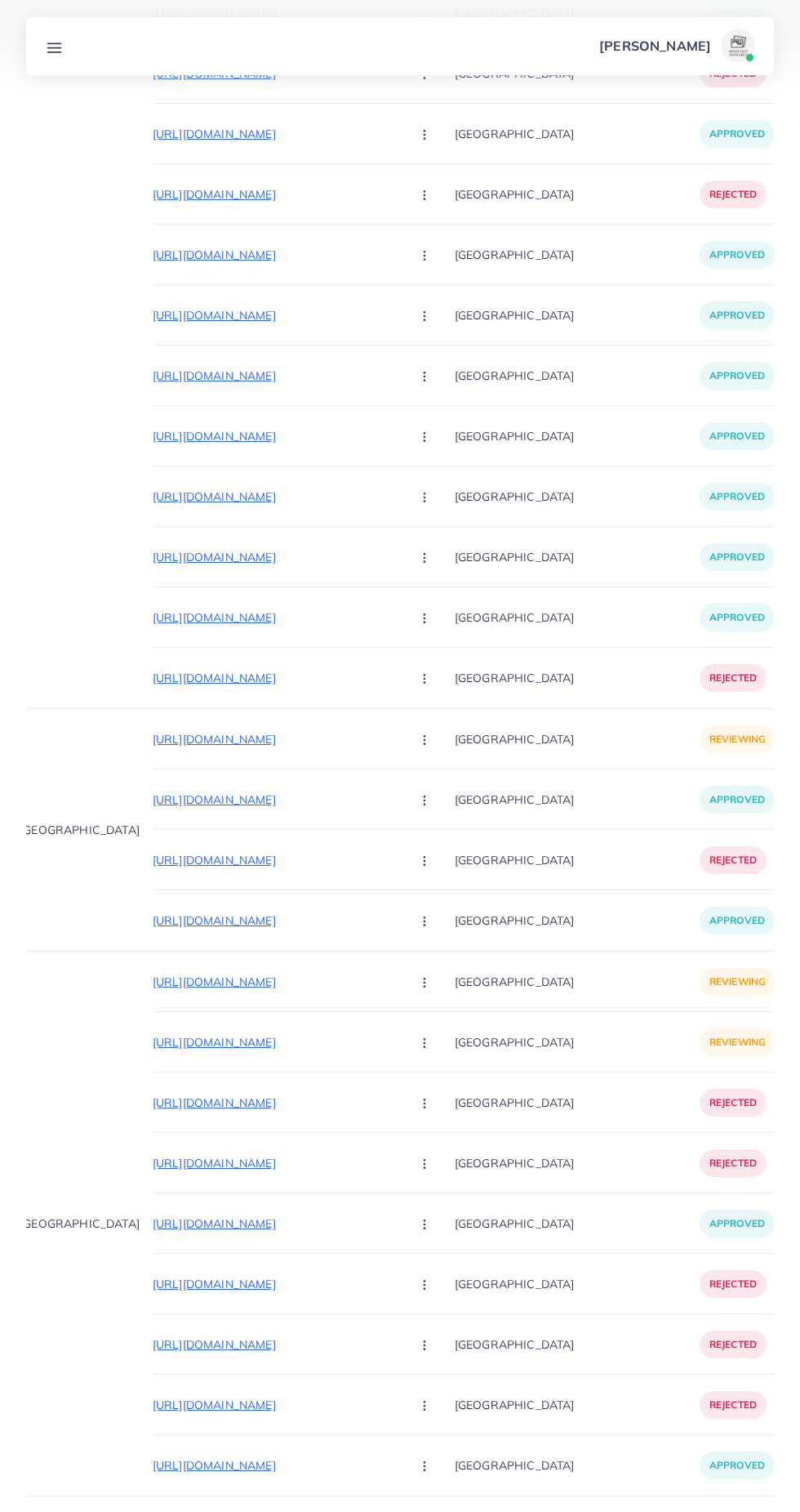
scroll to position [16040, 0]
click at [726, 1511] on button "2" at bounding box center [724, 1537] width 30 height 30
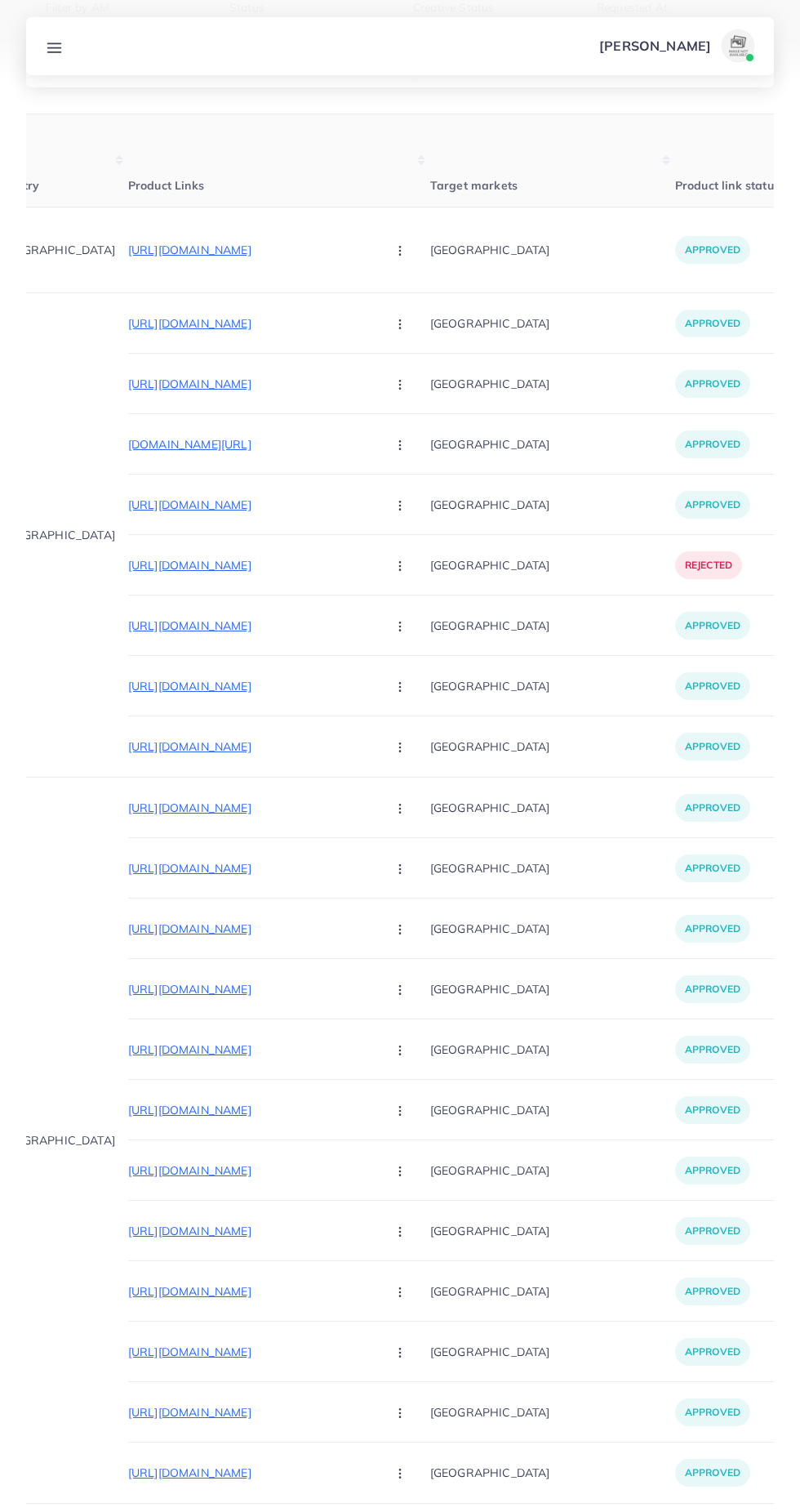
scroll to position [0, 103]
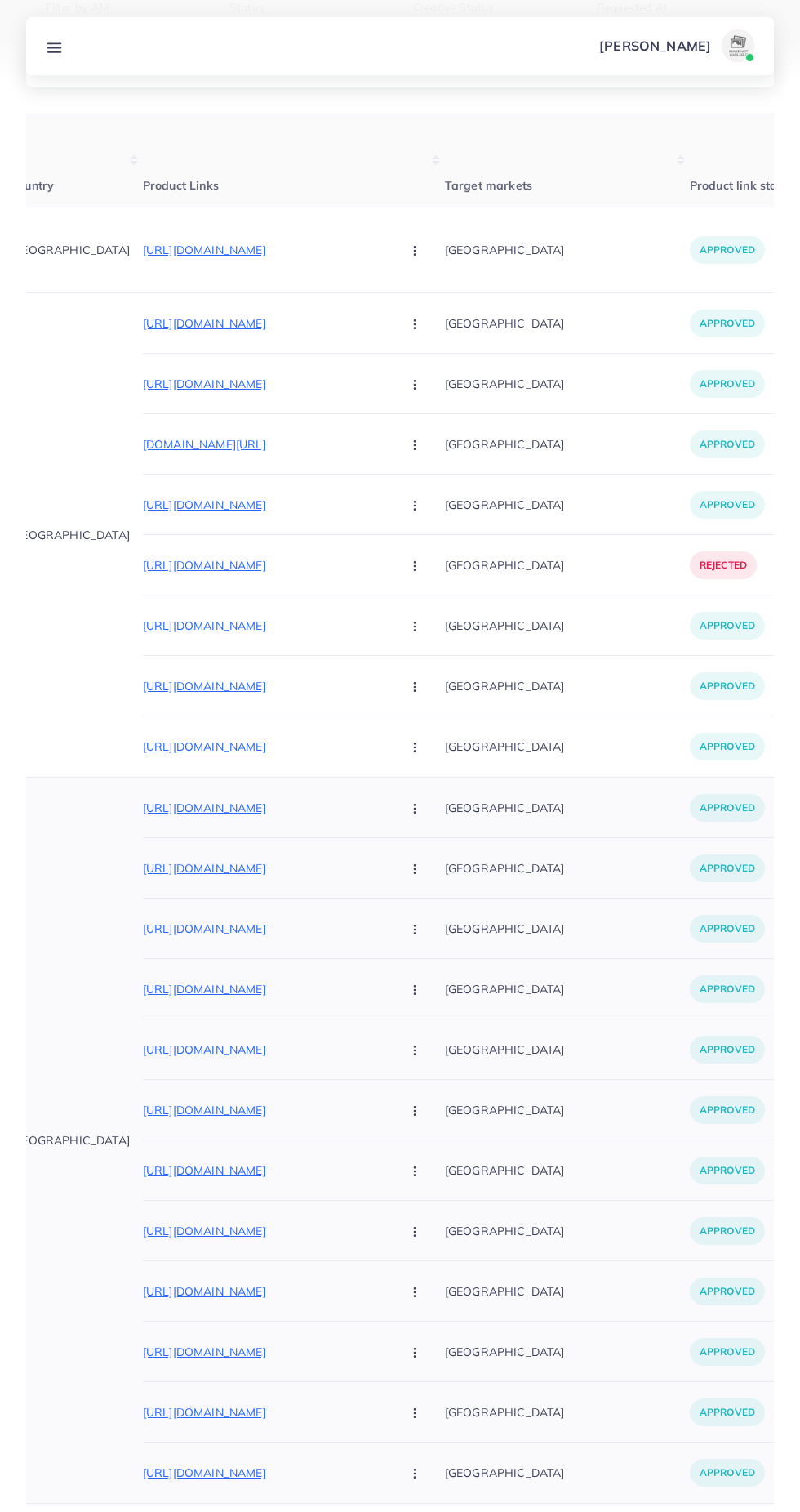
click at [143, 985] on p "[URL][DOMAIN_NAME]" at bounding box center [265, 988] width 245 height 19
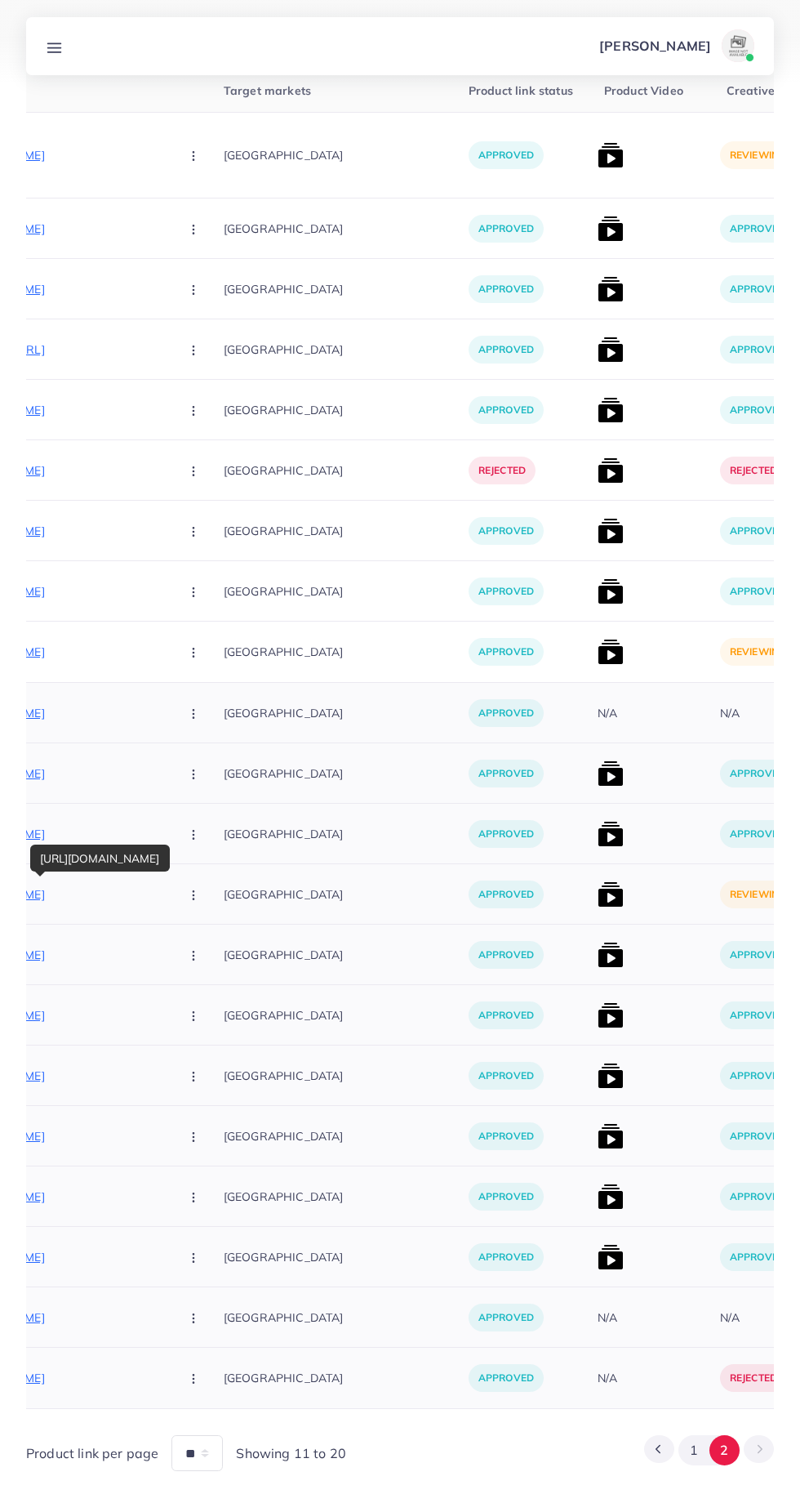
scroll to position [0, 332]
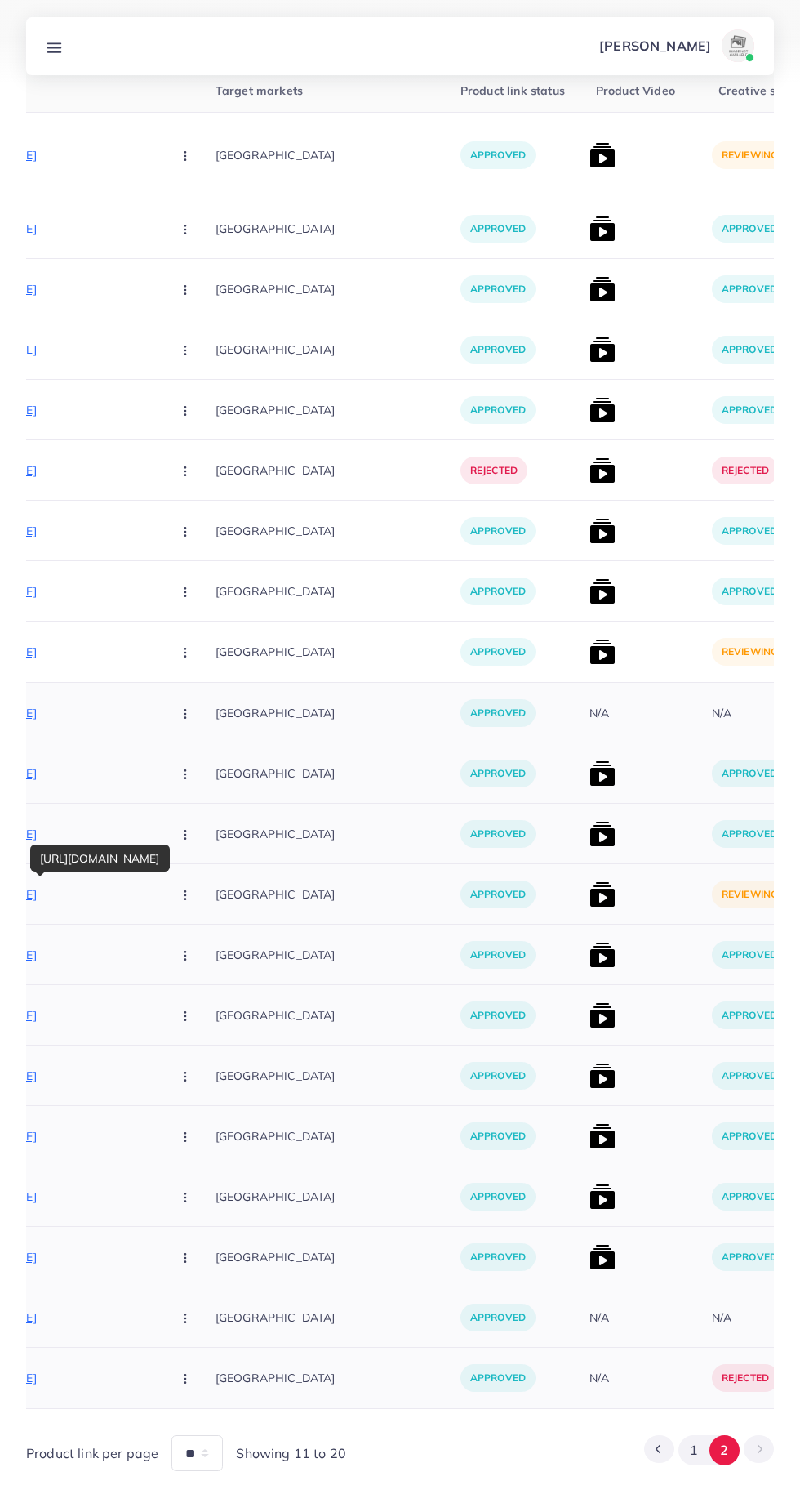
click at [589, 881] on img at bounding box center [602, 894] width 26 height 26
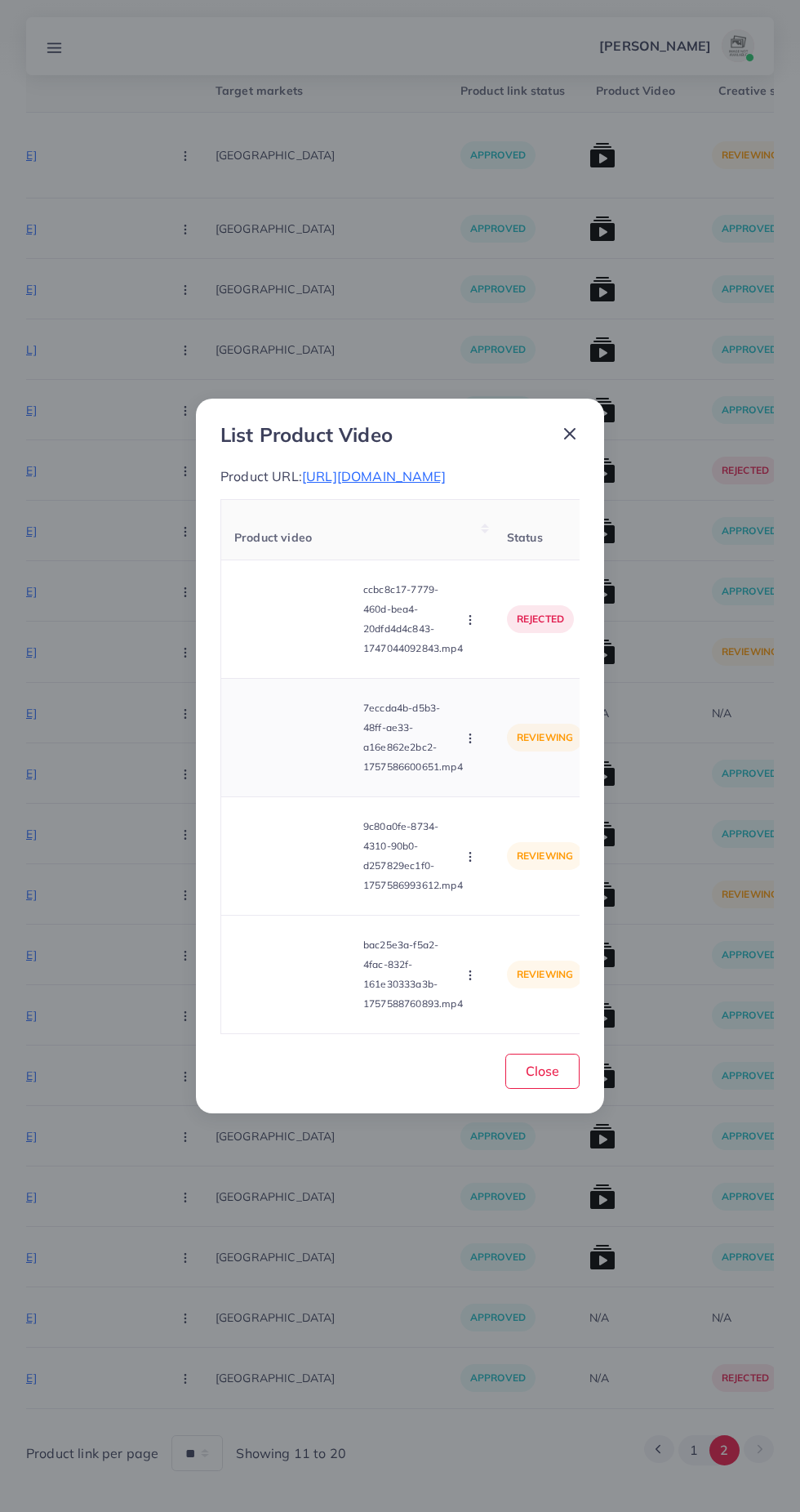
click at [303, 746] on video at bounding box center [296, 737] width 122 height 74
click at [547, 1079] on span "Close" at bounding box center [542, 1071] width 34 height 16
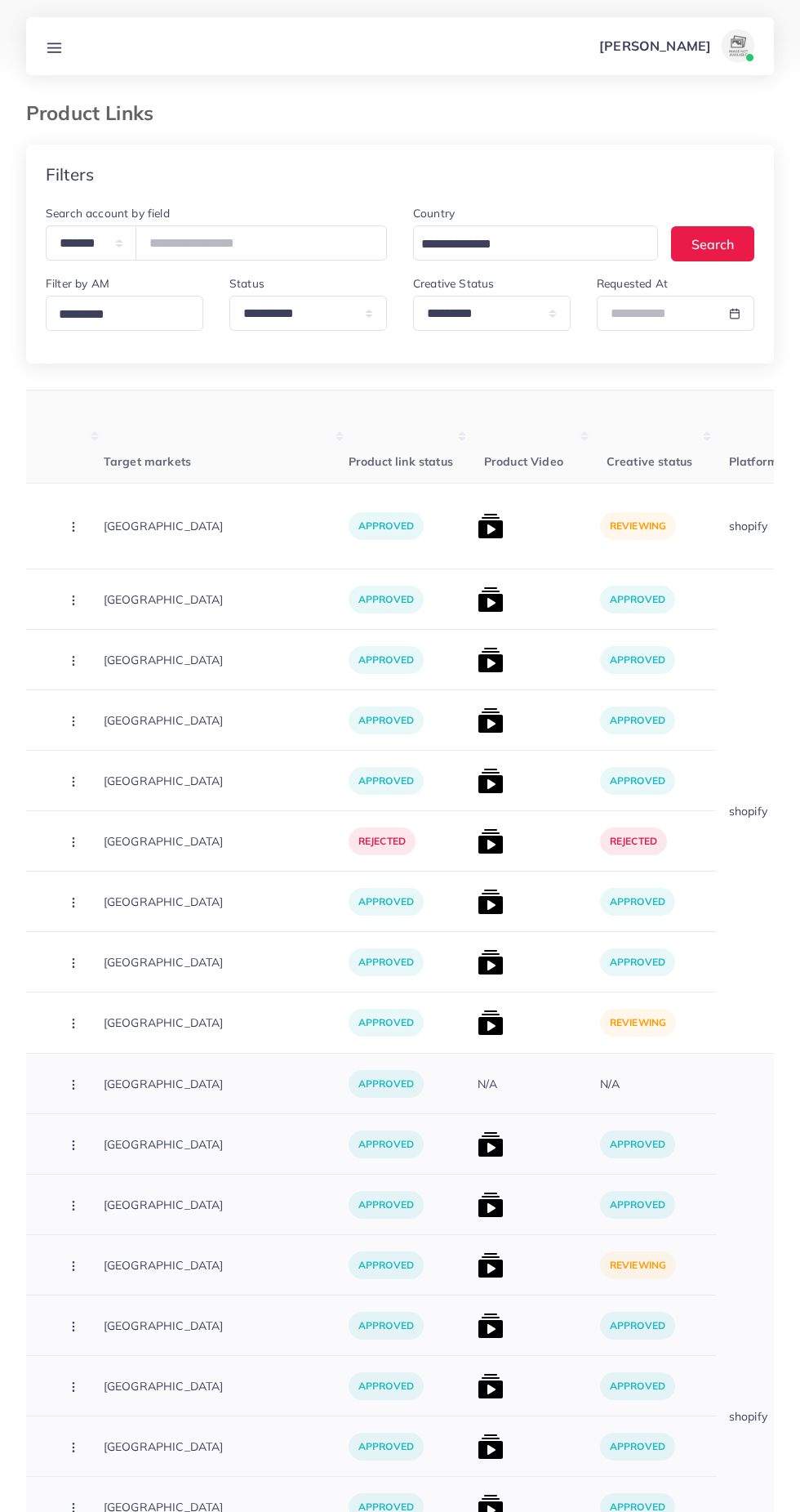
scroll to position [0, 456]
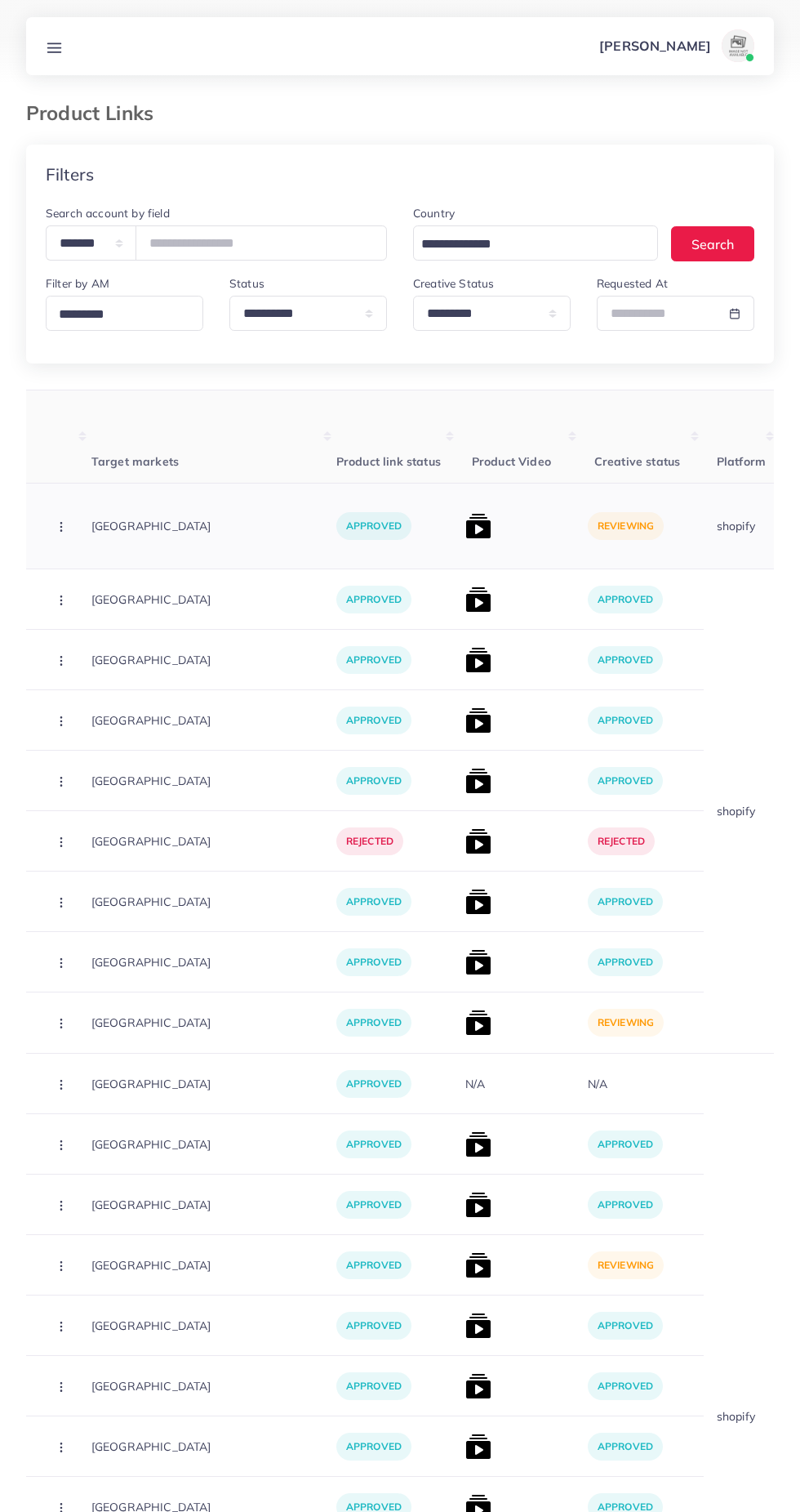
click at [465, 518] on img at bounding box center [478, 526] width 26 height 26
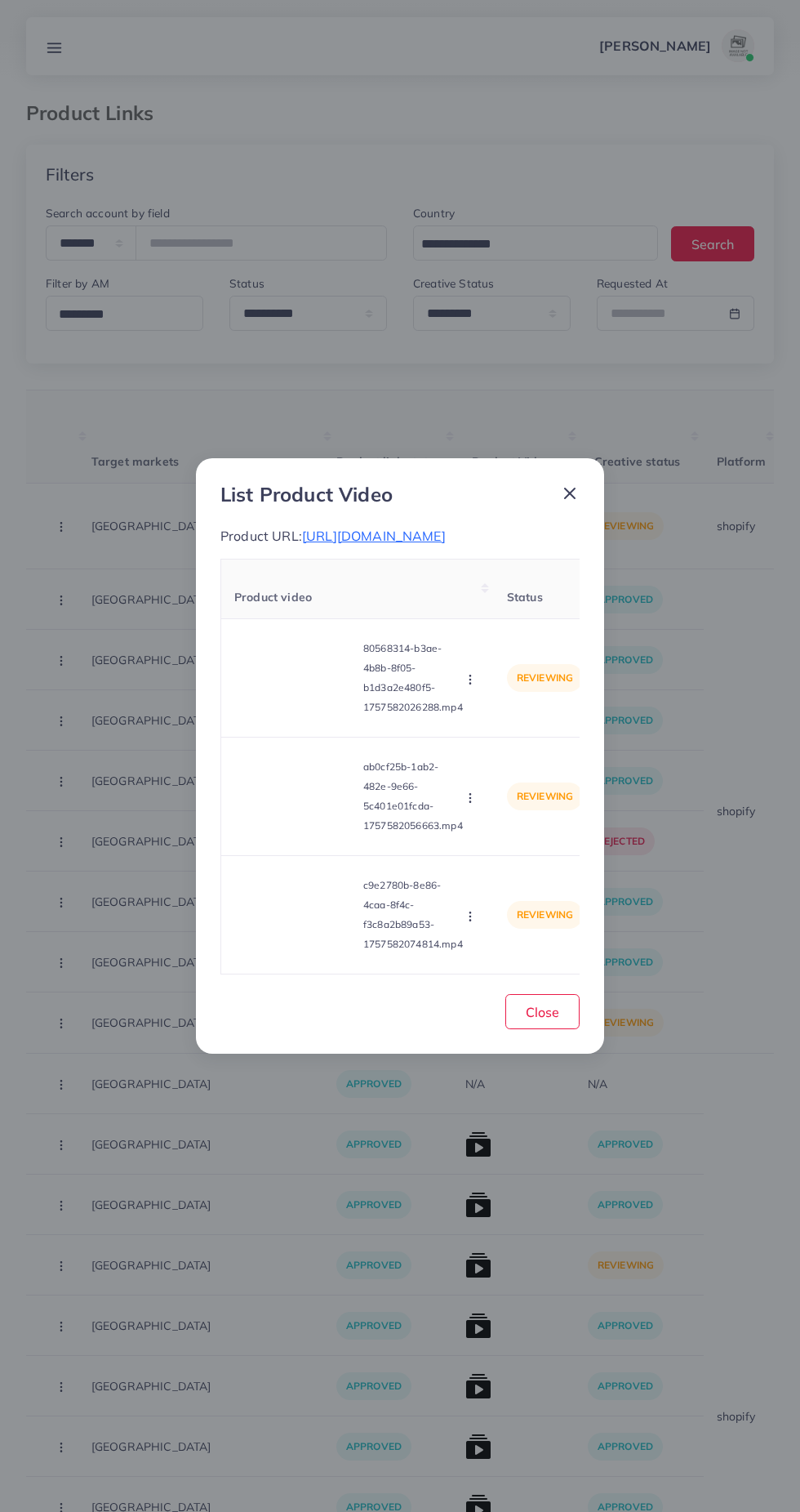
click at [376, 1240] on div "List Product Video Product URL: https://thepkmart.com/products/customized-engra…" at bounding box center [400, 756] width 800 height 1512
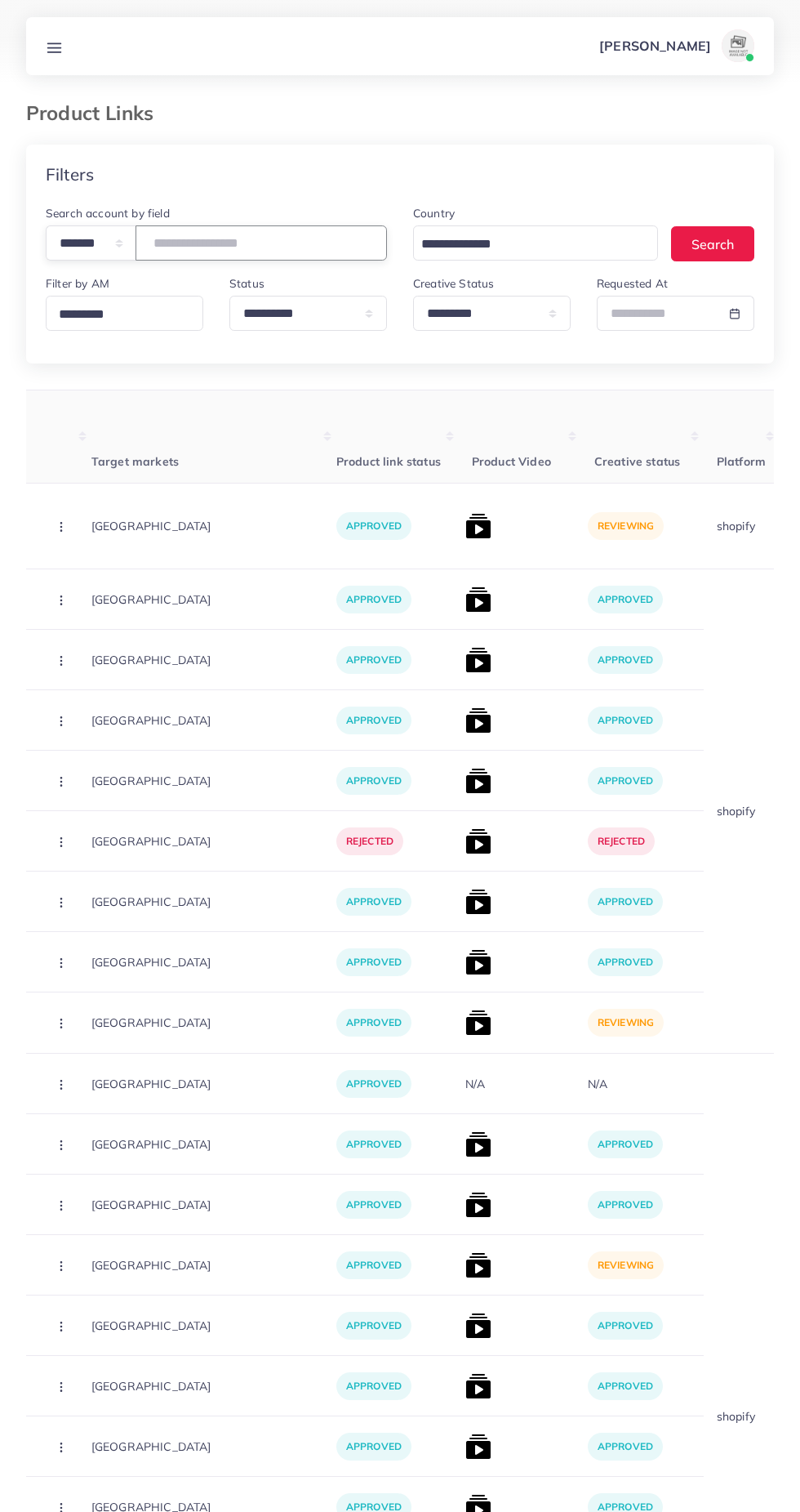
click at [261, 236] on input "number" at bounding box center [262, 243] width 252 height 35
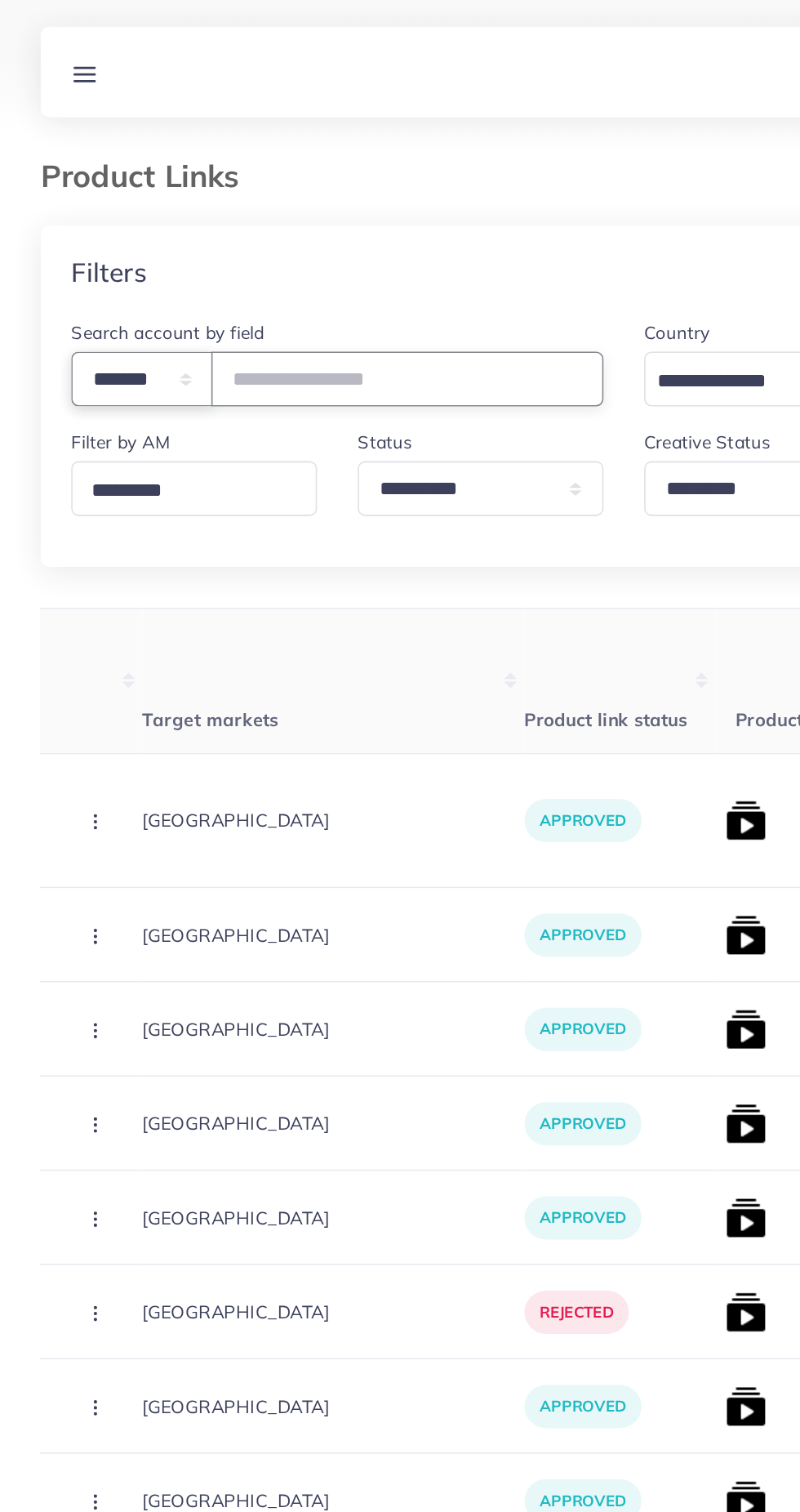
click at [92, 261] on select "**********" at bounding box center [90, 243] width 90 height 35
click at [95, 233] on select "**********" at bounding box center [90, 243] width 90 height 35
select select "*****"
click at [46, 225] on select "**********" at bounding box center [90, 243] width 90 height 35
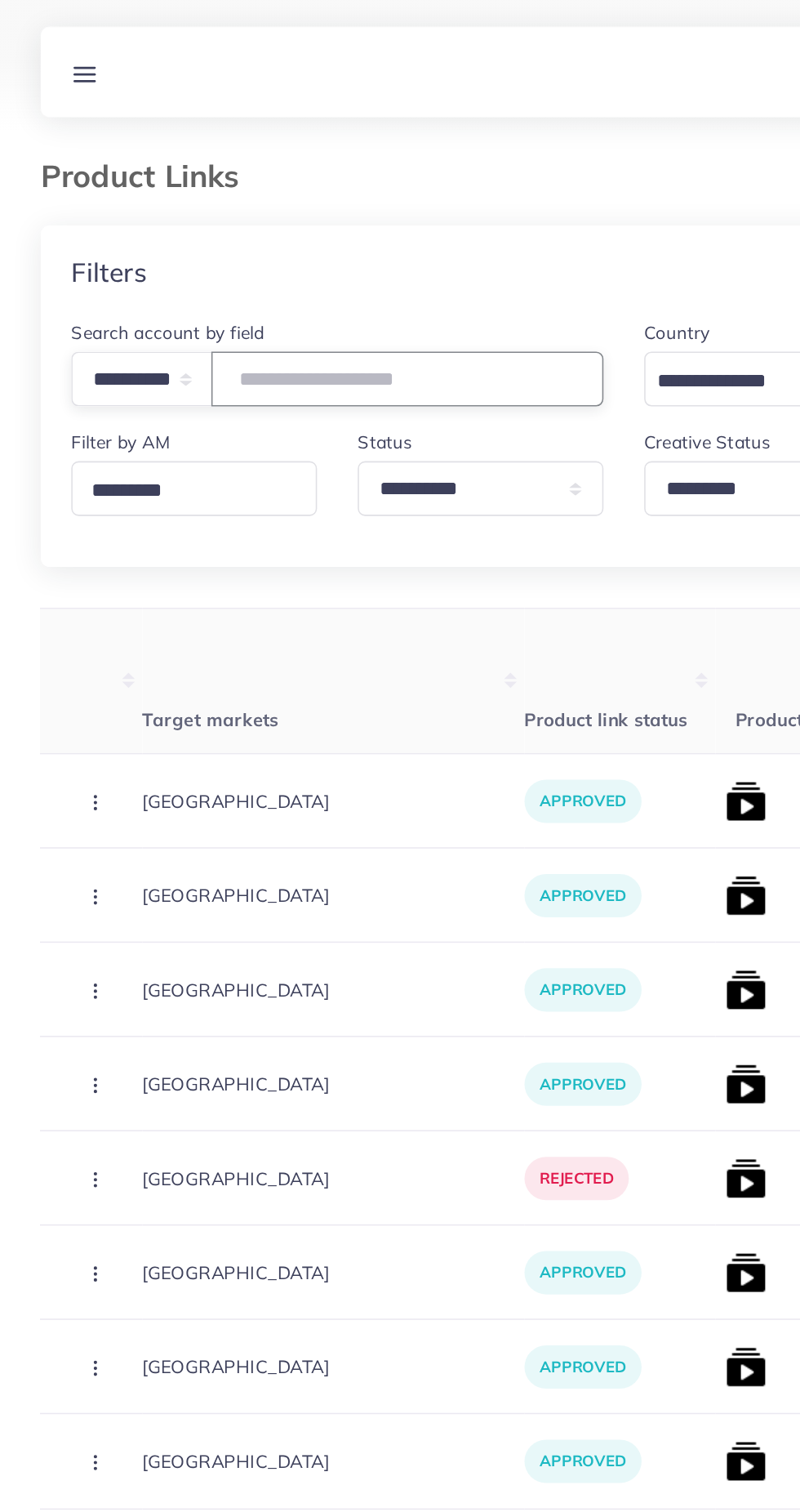
click at [202, 247] on input "text" at bounding box center [262, 243] width 252 height 35
paste input "**********"
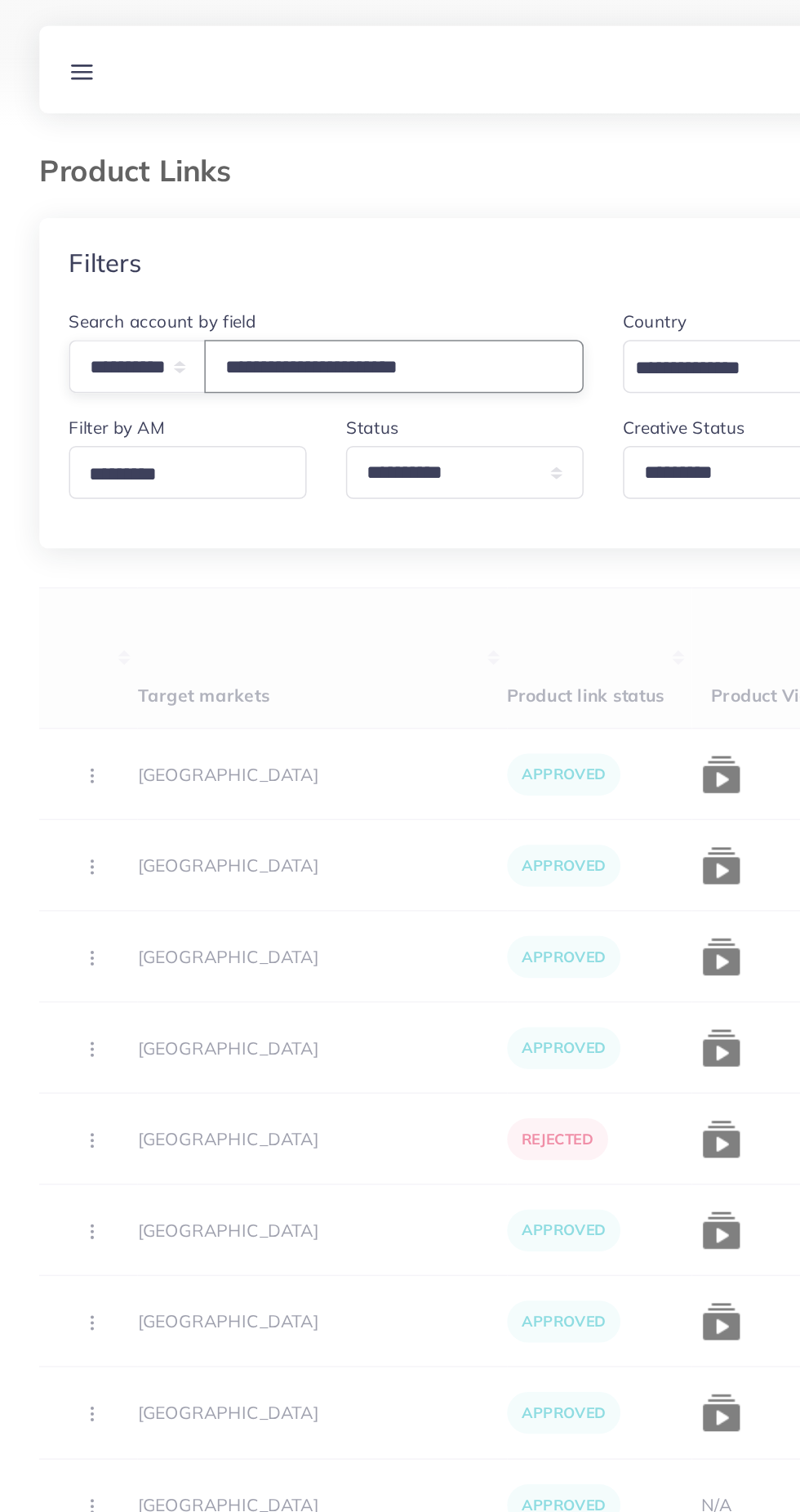
scroll to position [0, 255]
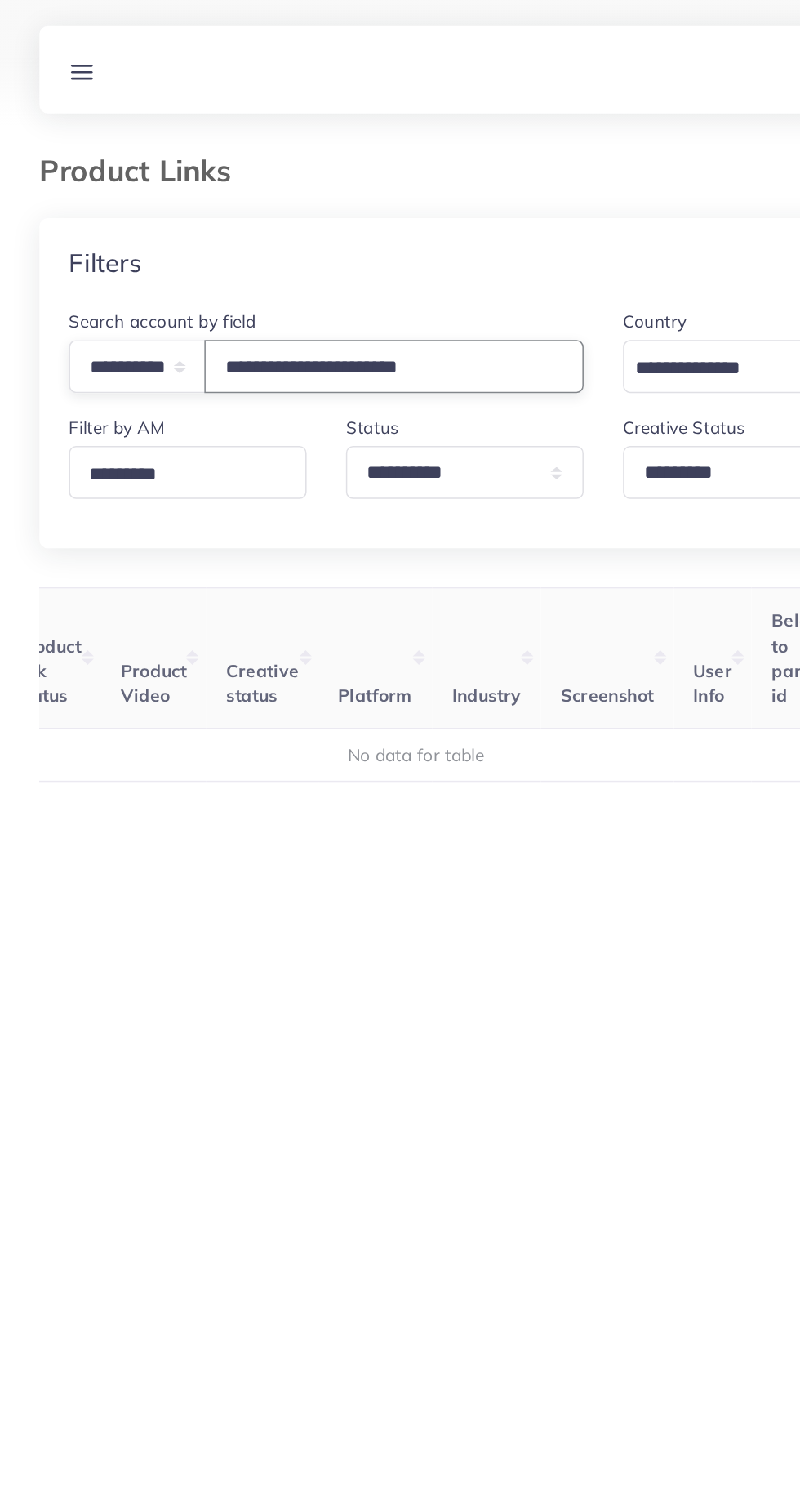
type input "**********"
click at [457, 314] on select "**********" at bounding box center [492, 313] width 158 height 35
select select
click at [413, 297] on select "**********" at bounding box center [492, 313] width 158 height 35
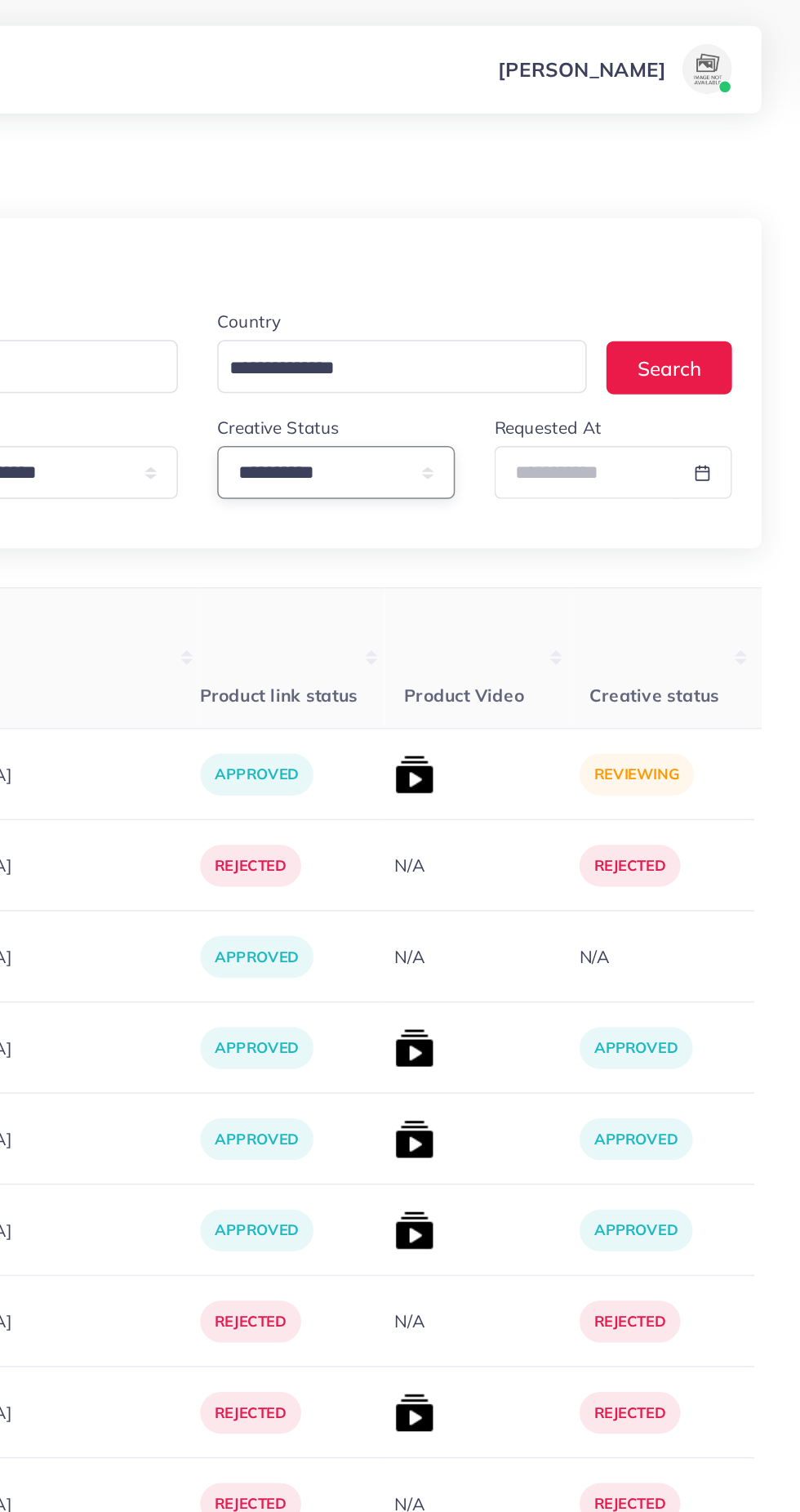
scroll to position [0, 391]
click at [531, 525] on img at bounding box center [544, 514] width 26 height 26
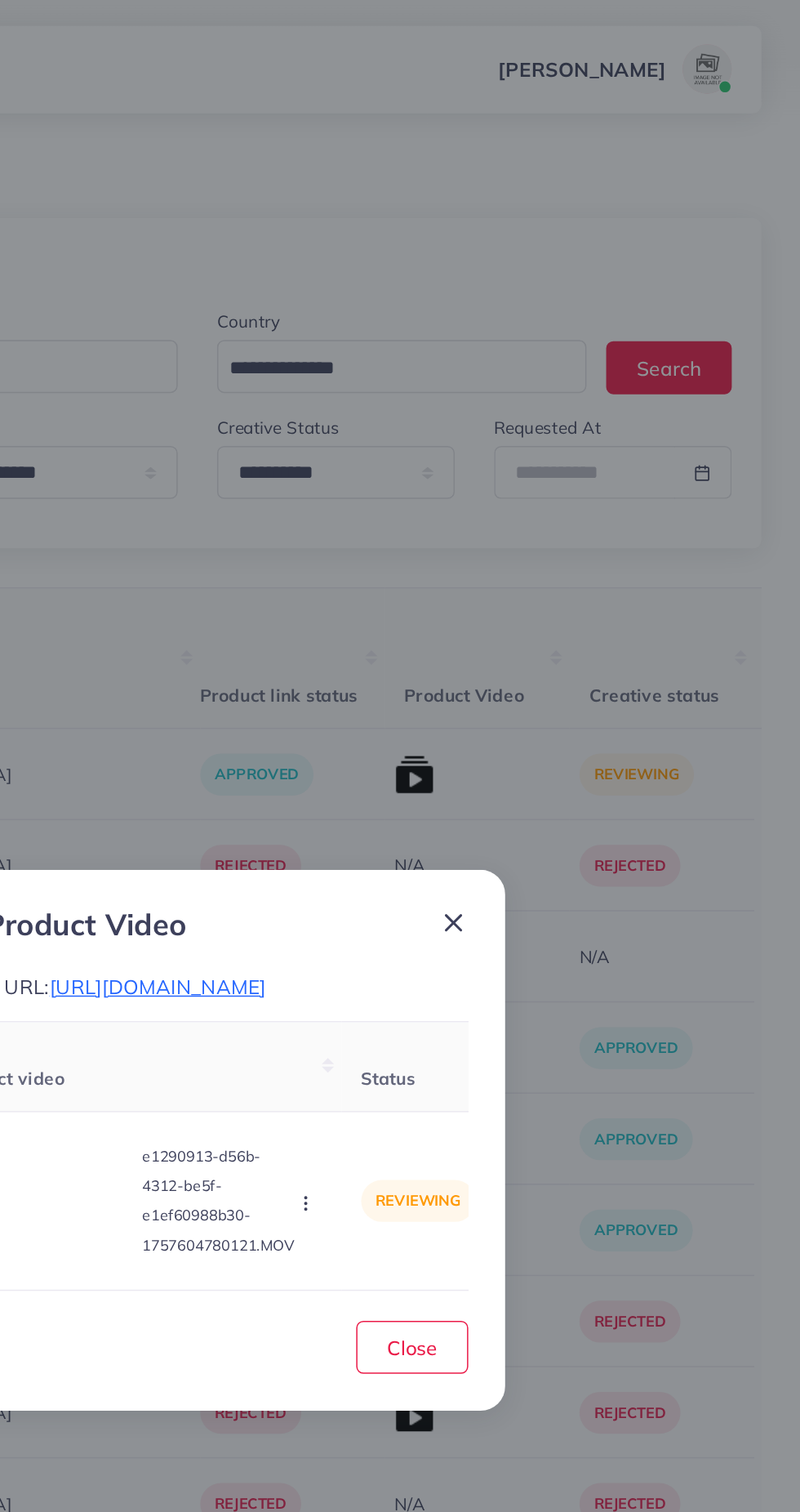
scroll to position [0, 0]
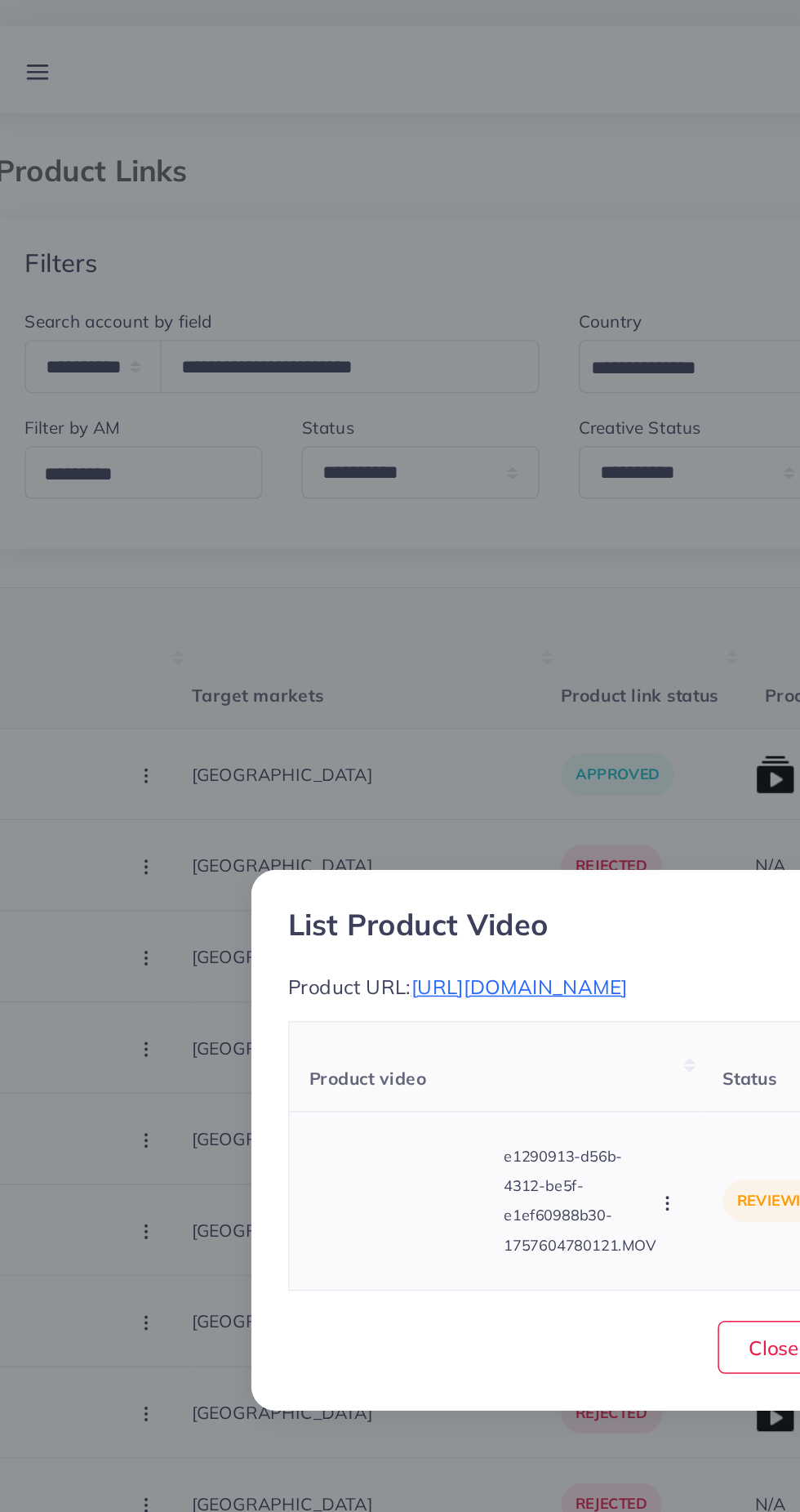
click at [301, 827] on video at bounding box center [296, 796] width 122 height 74
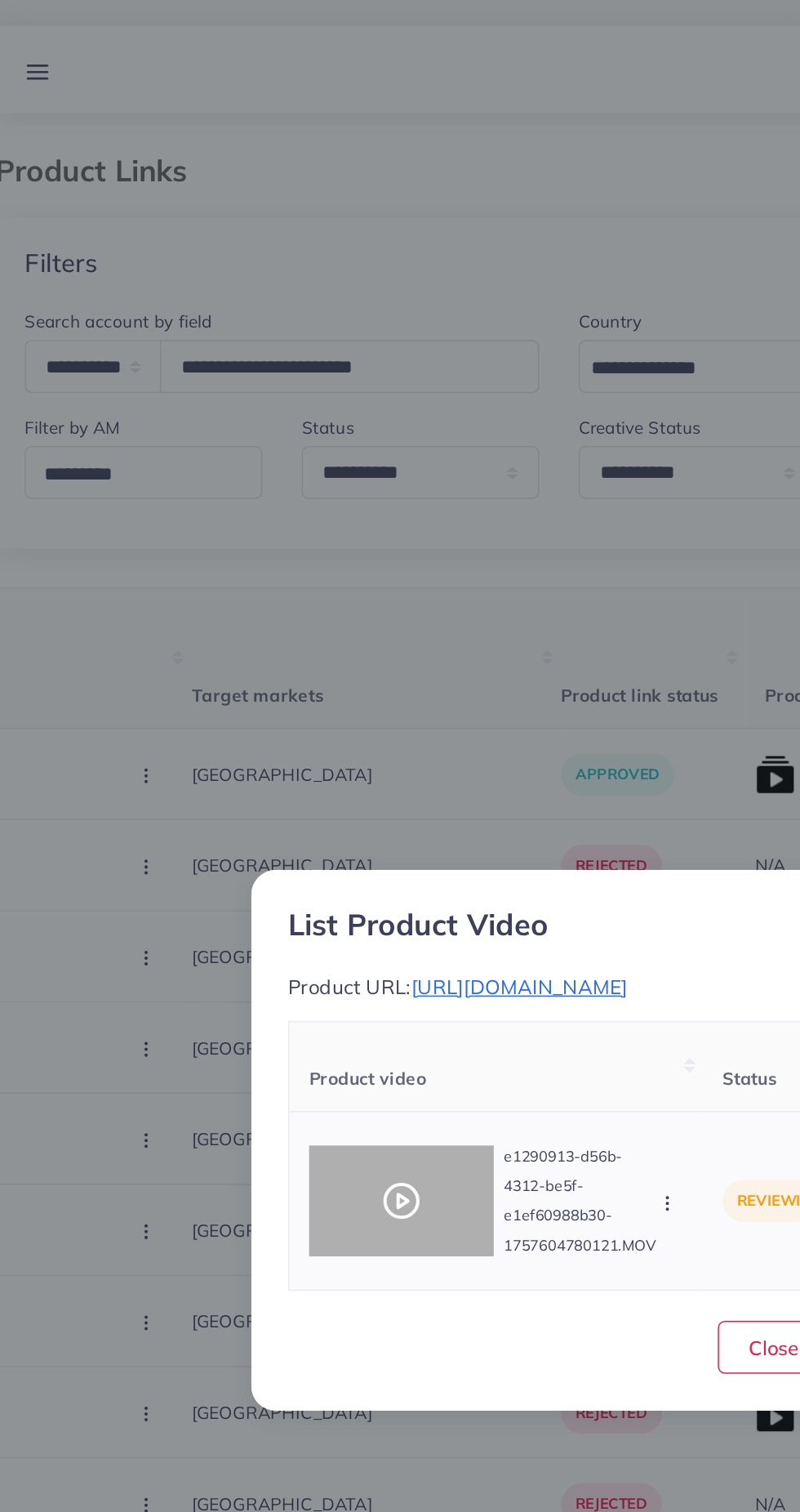
click at [299, 833] on div at bounding box center [296, 796] width 122 height 74
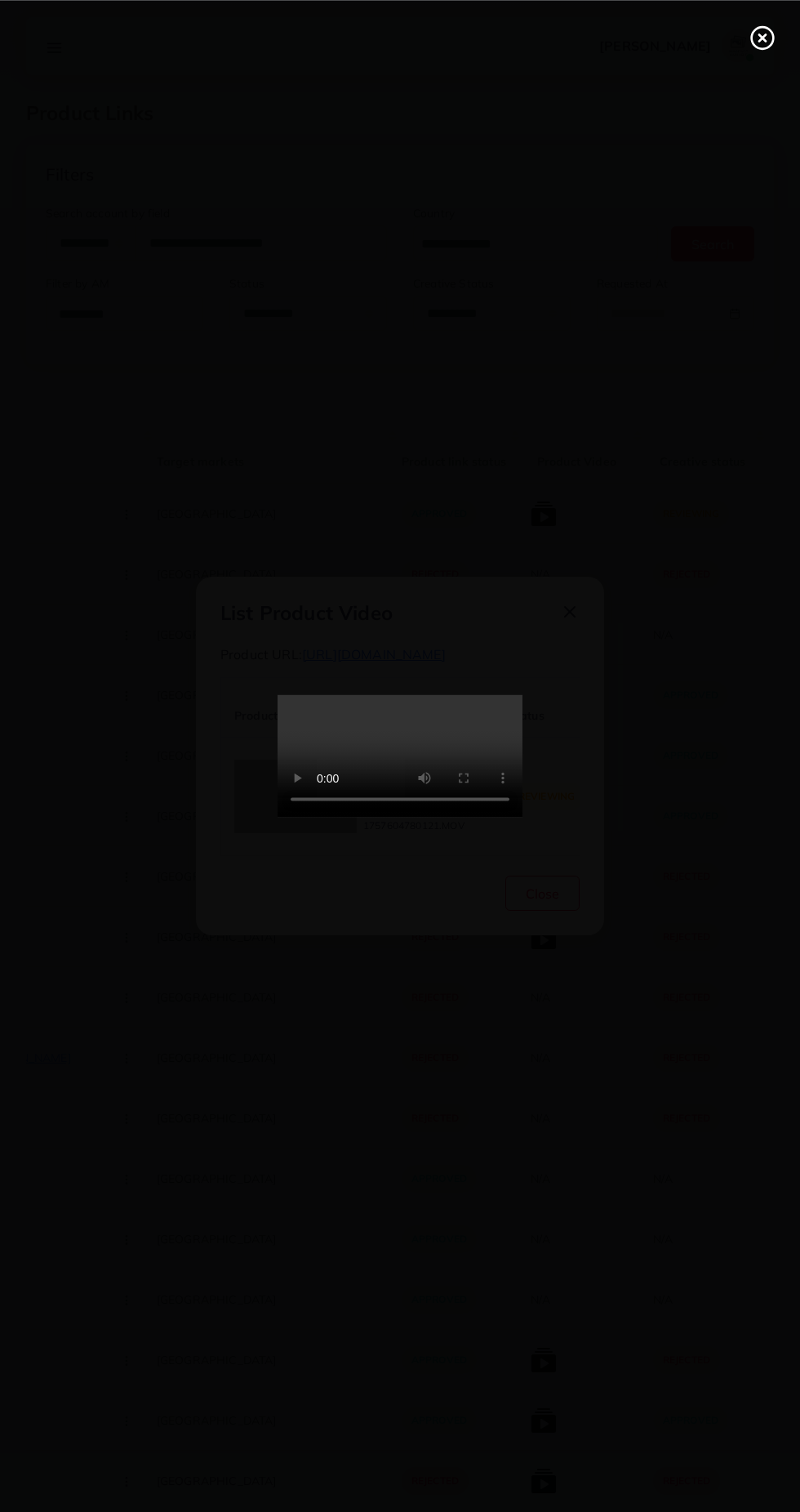
click at [769, 36] on icon at bounding box center [763, 37] width 26 height 26
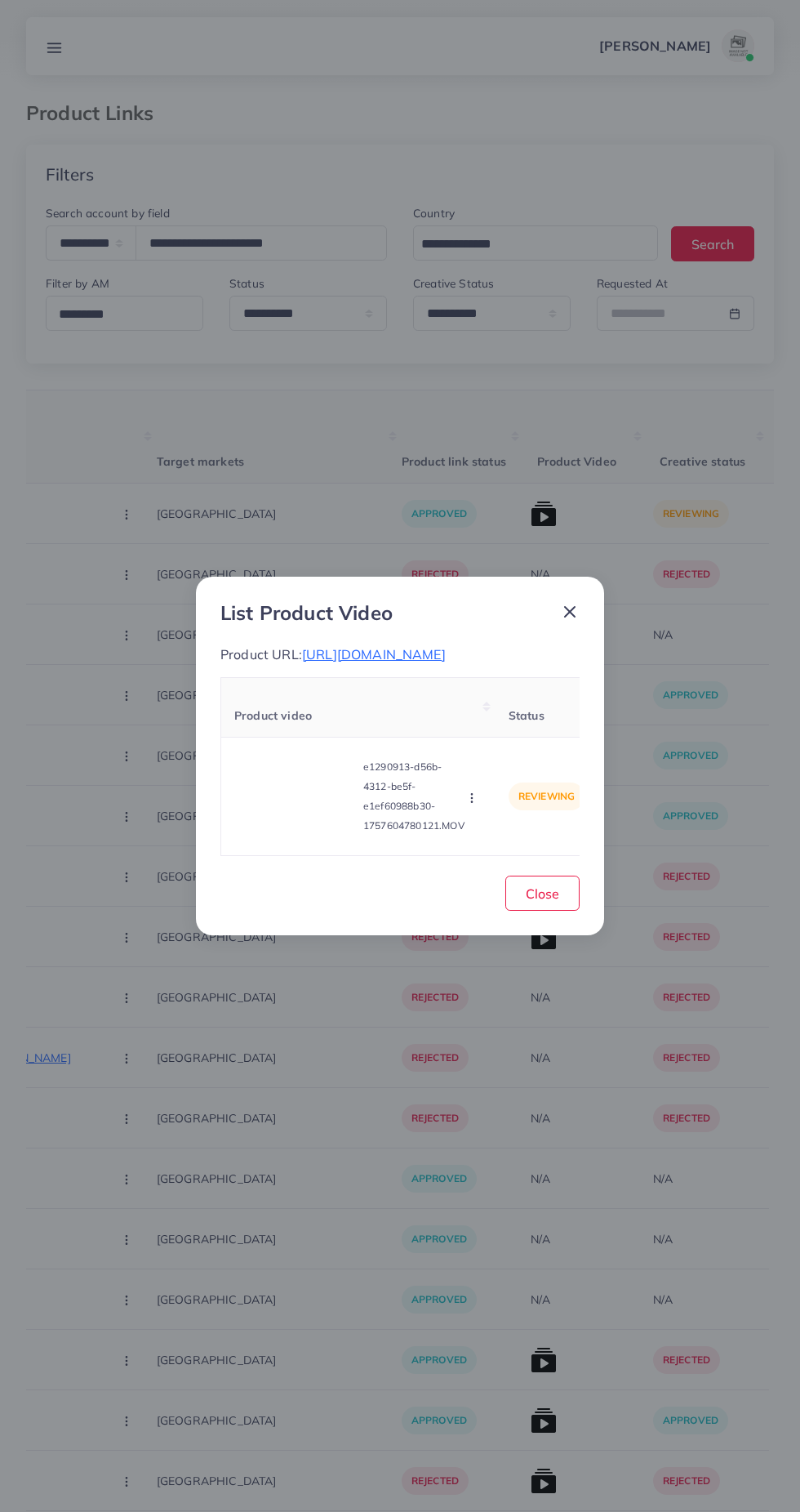
click at [430, 646] on span "https://pkbazaar.online/collections/baby-products?utm_source=tiktok&utm_medium=…" at bounding box center [374, 654] width 144 height 16
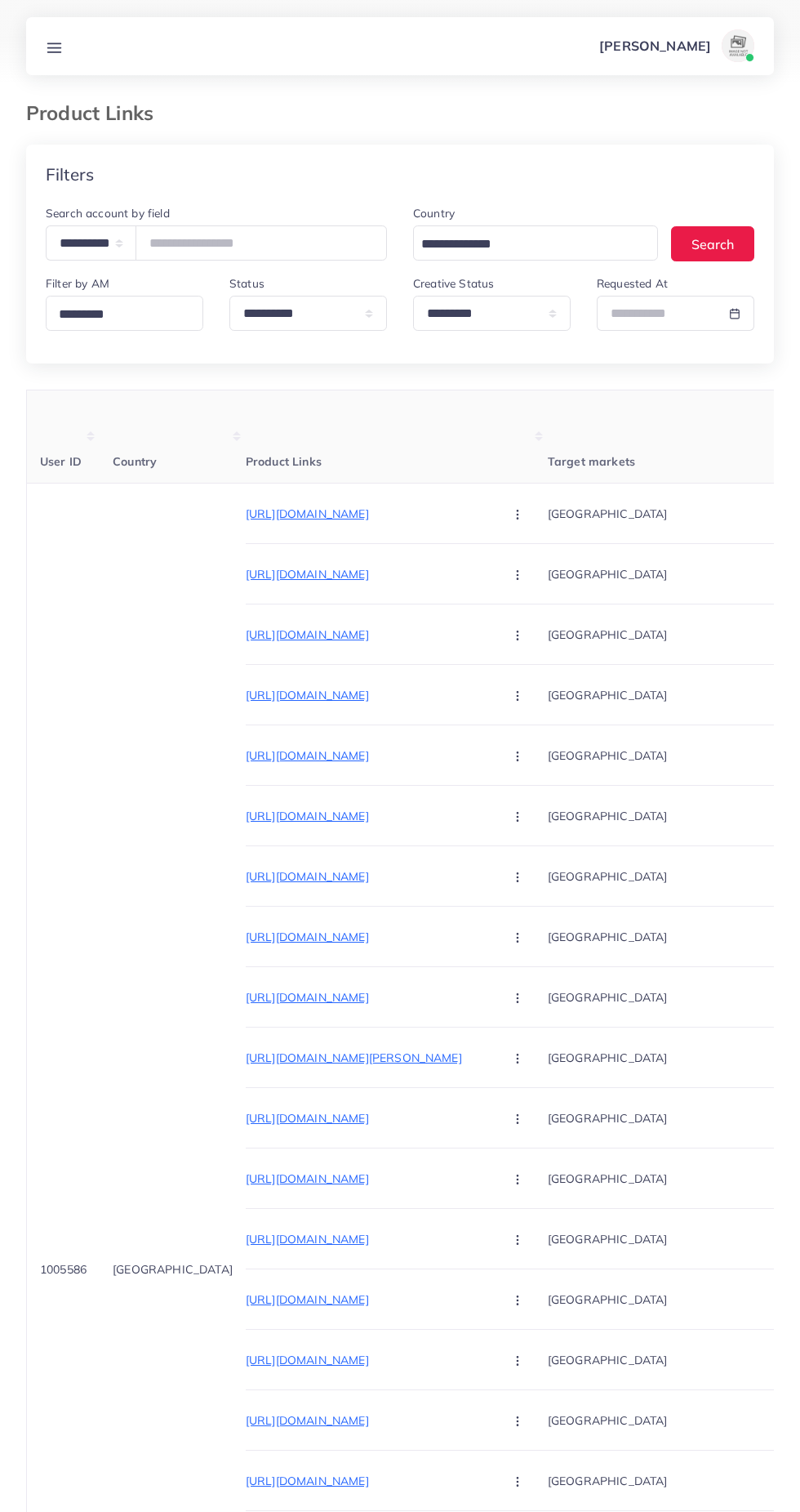
select select "*****"
select select "*********"
type input "*"
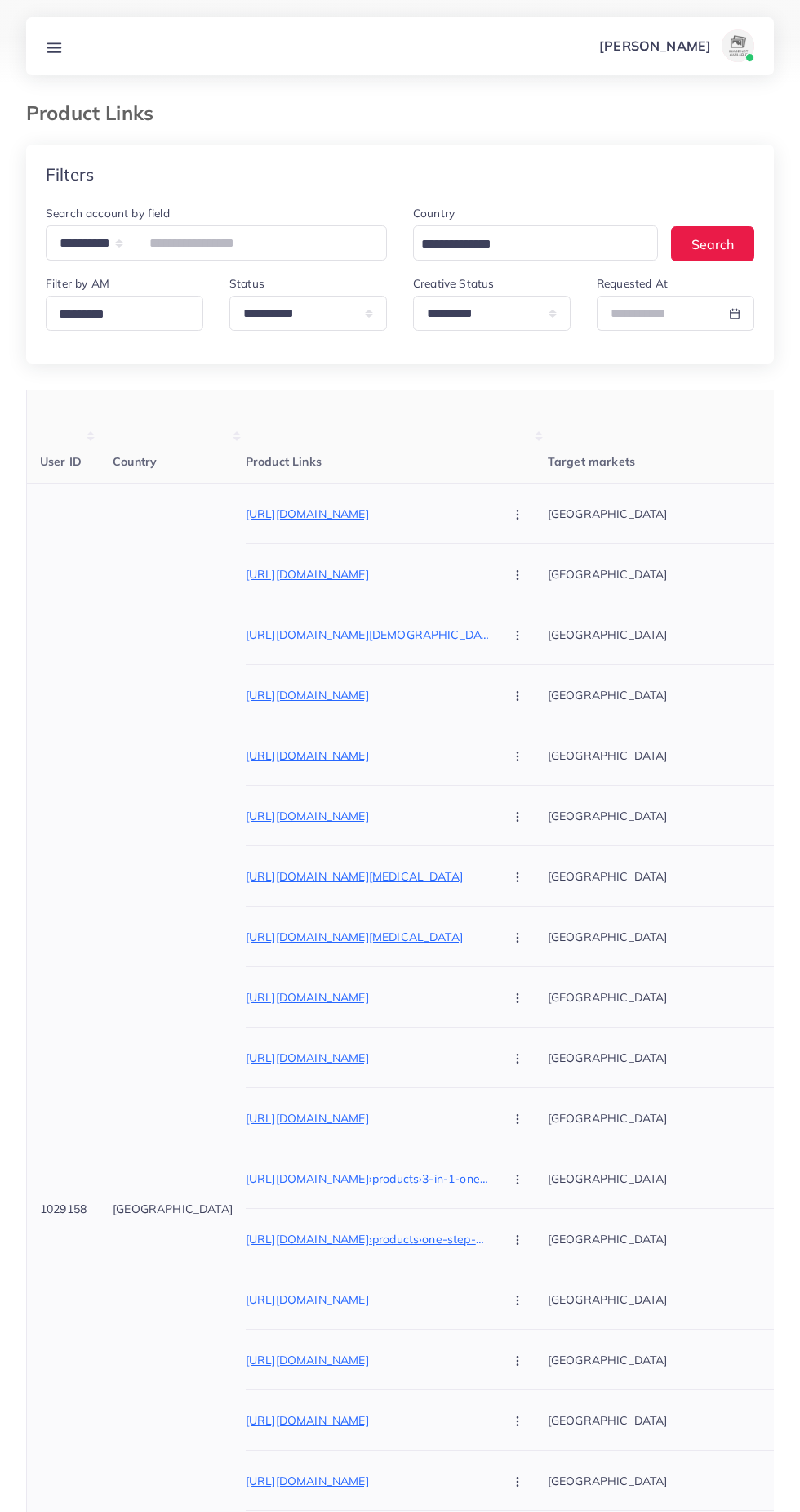
click at [677, 615] on div "[GEOGRAPHIC_DATA]" at bounding box center [670, 634] width 245 height 60
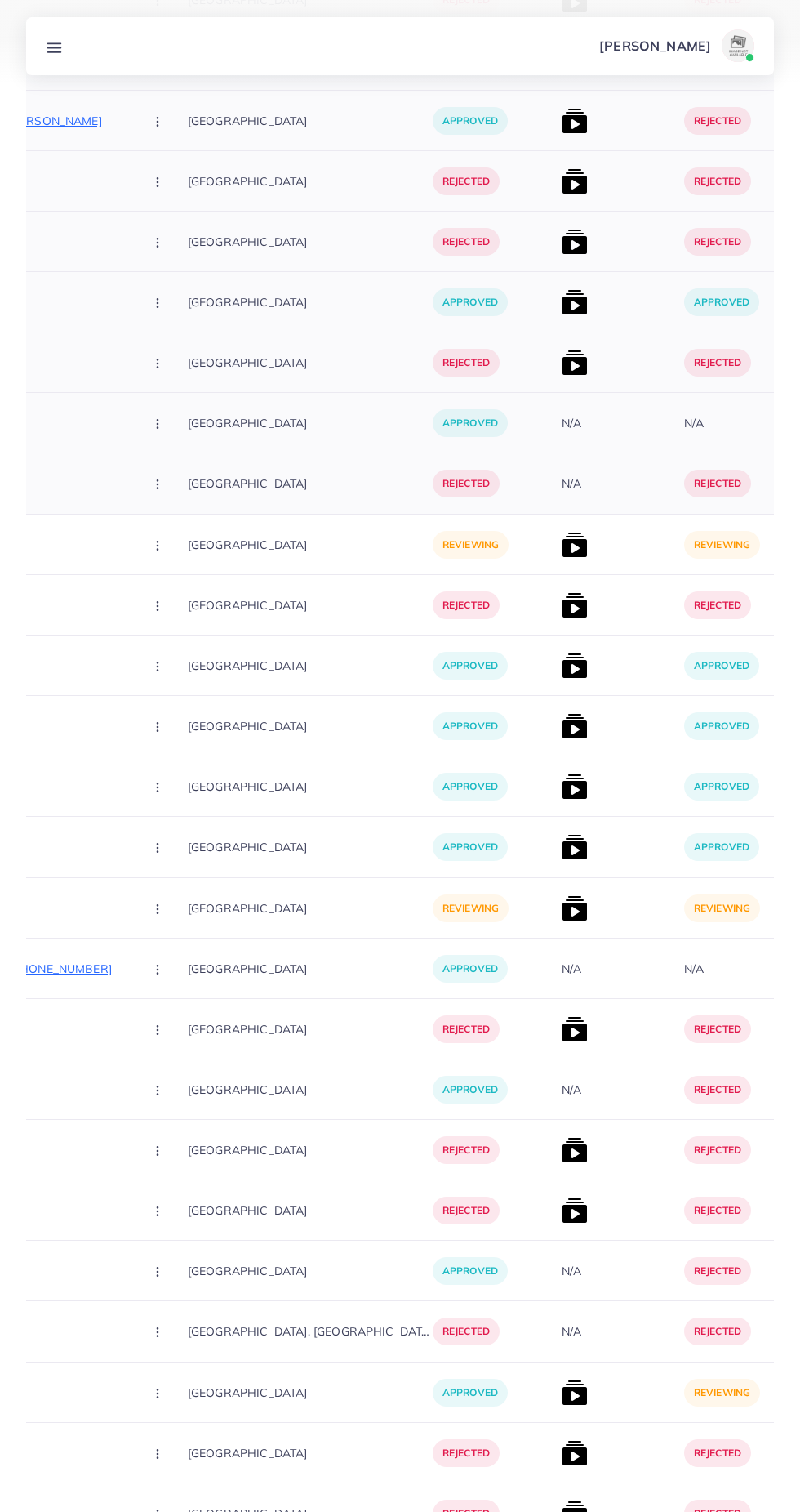
scroll to position [0, 362]
click at [560, 553] on img at bounding box center [573, 545] width 26 height 26
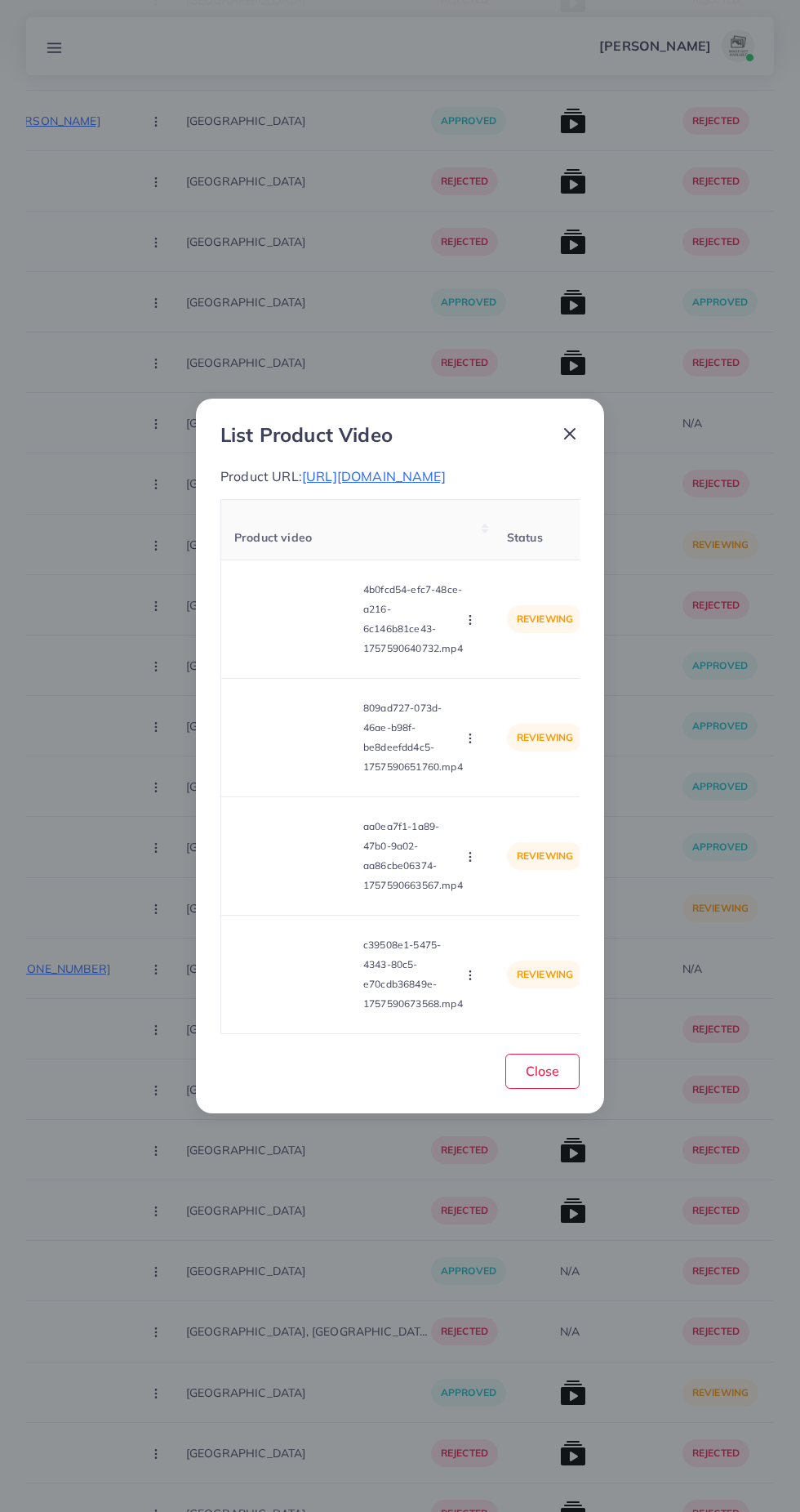
click at [721, 699] on div "List Product Video Product URL: [URL][DOMAIN_NAME] Product video Status Reason …" at bounding box center [400, 756] width 800 height 1512
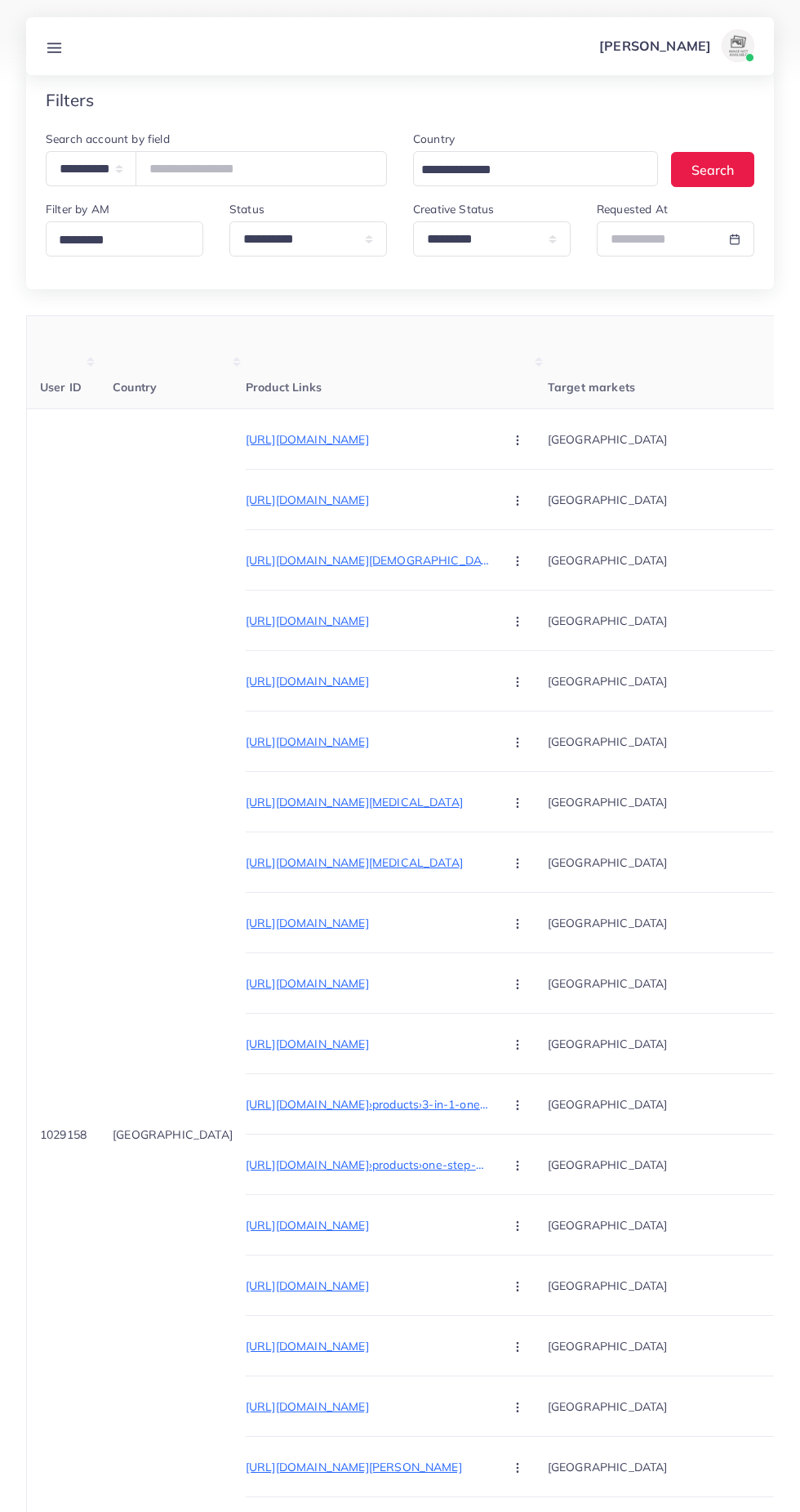
scroll to position [0, 0]
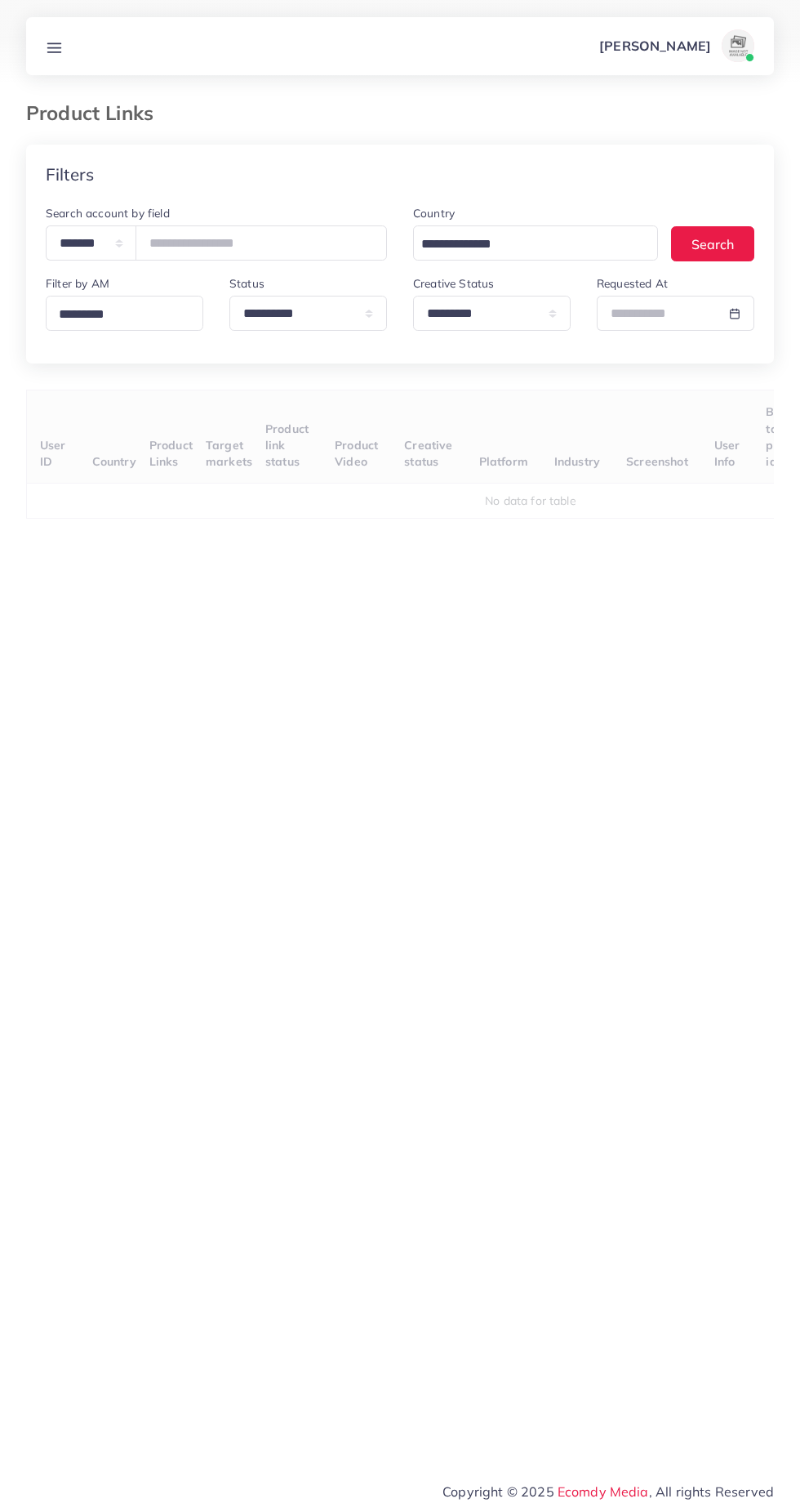
select select "*********"
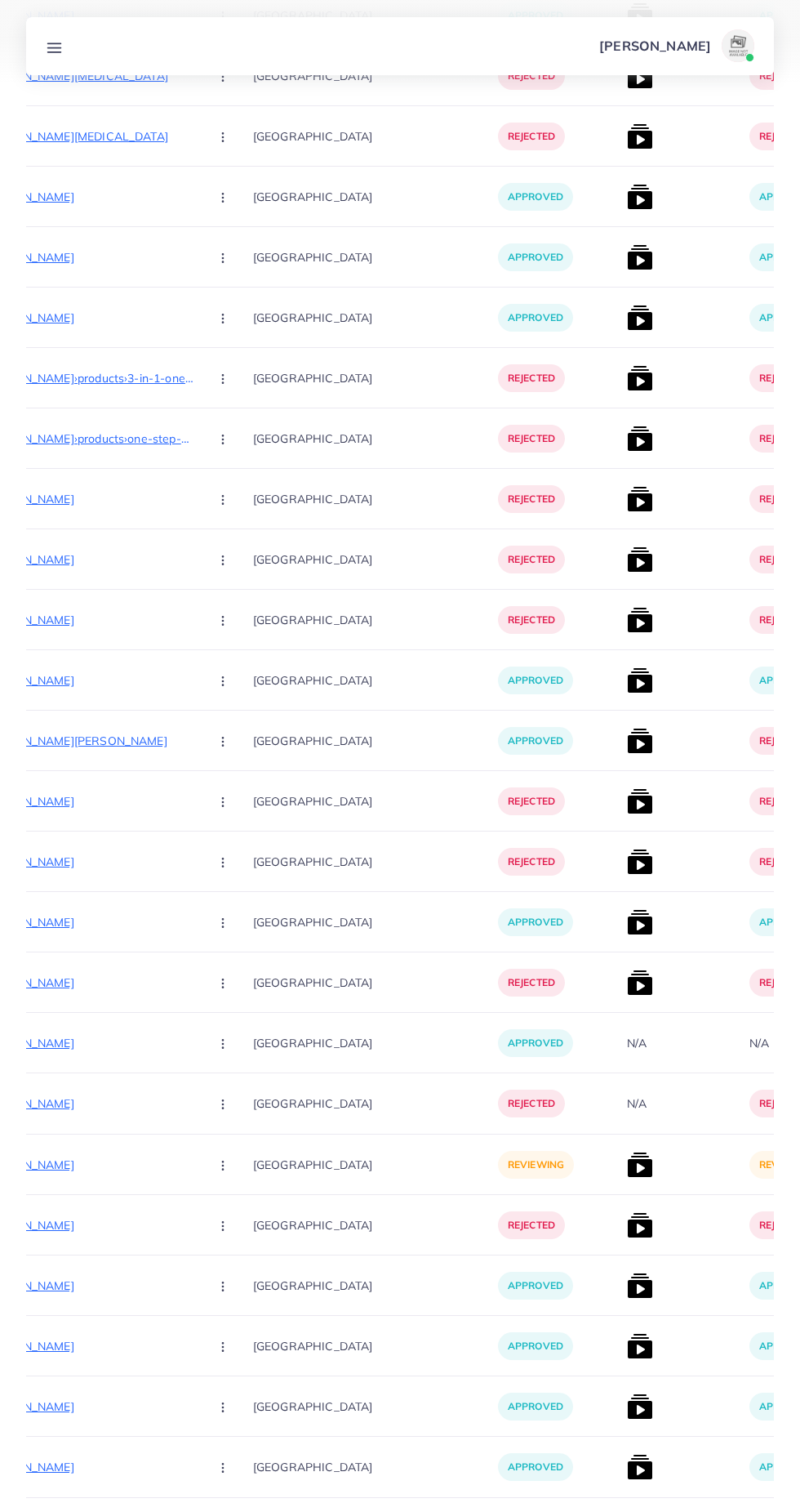
scroll to position [0, 296]
click at [627, 1174] on img at bounding box center [639, 1164] width 26 height 26
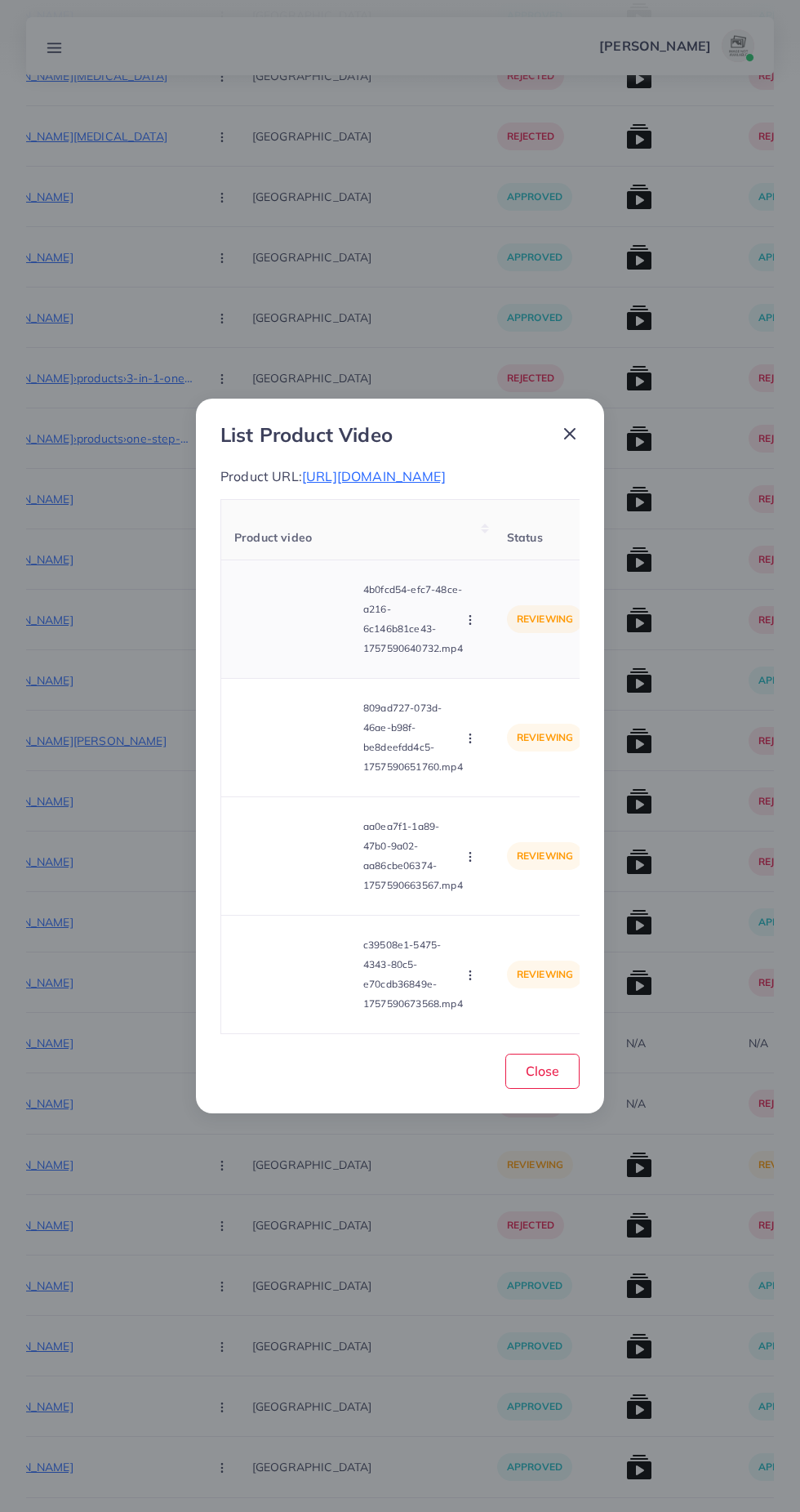
click at [302, 656] on video at bounding box center [296, 619] width 122 height 74
click at [325, 892] on video at bounding box center [296, 856] width 122 height 74
click at [315, 892] on div at bounding box center [296, 856] width 122 height 74
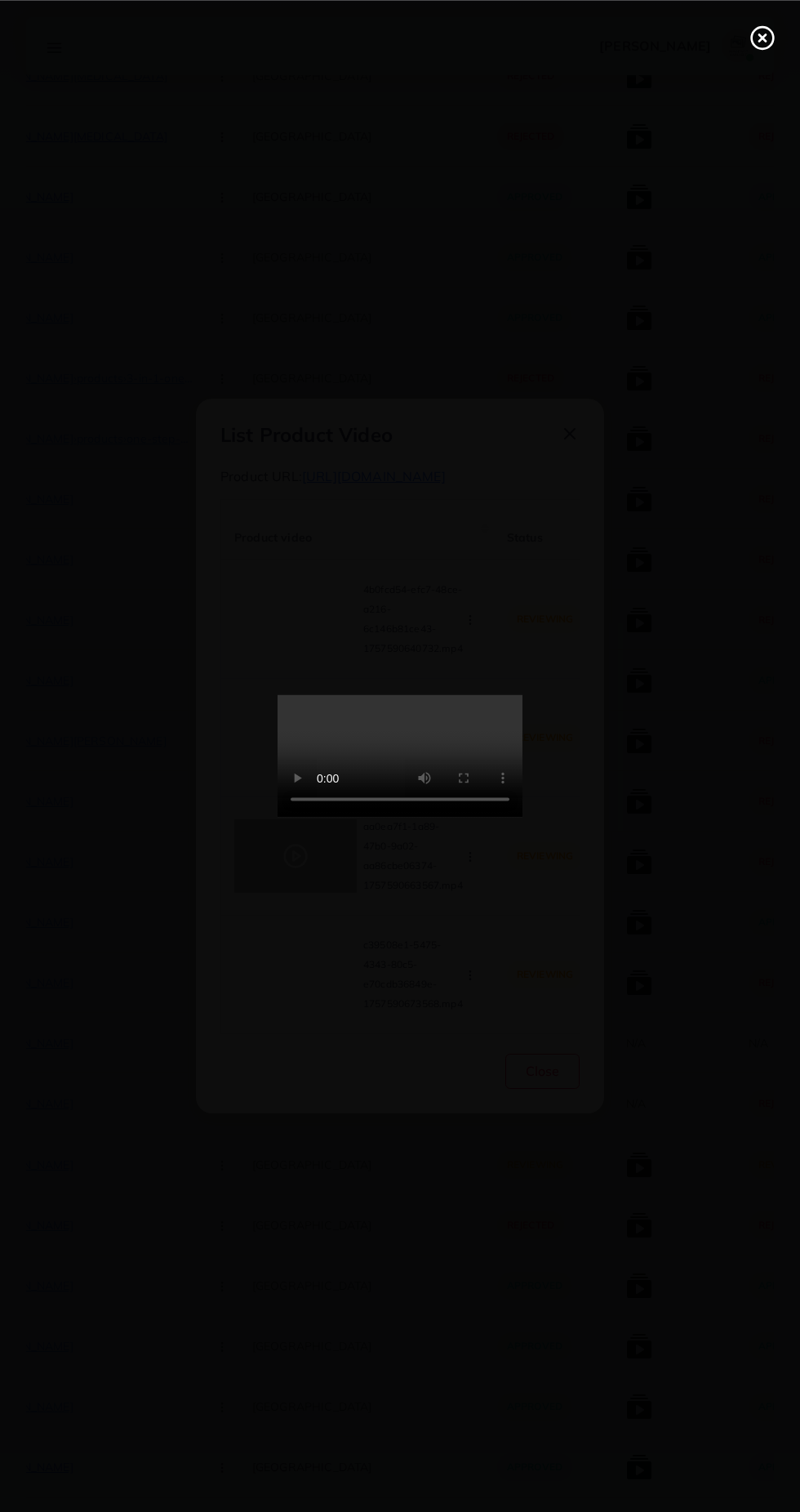
click at [673, 939] on div at bounding box center [400, 756] width 800 height 1512
click at [759, 86] on div at bounding box center [400, 756] width 800 height 1512
click at [762, 36] on line at bounding box center [762, 37] width 6 height 6
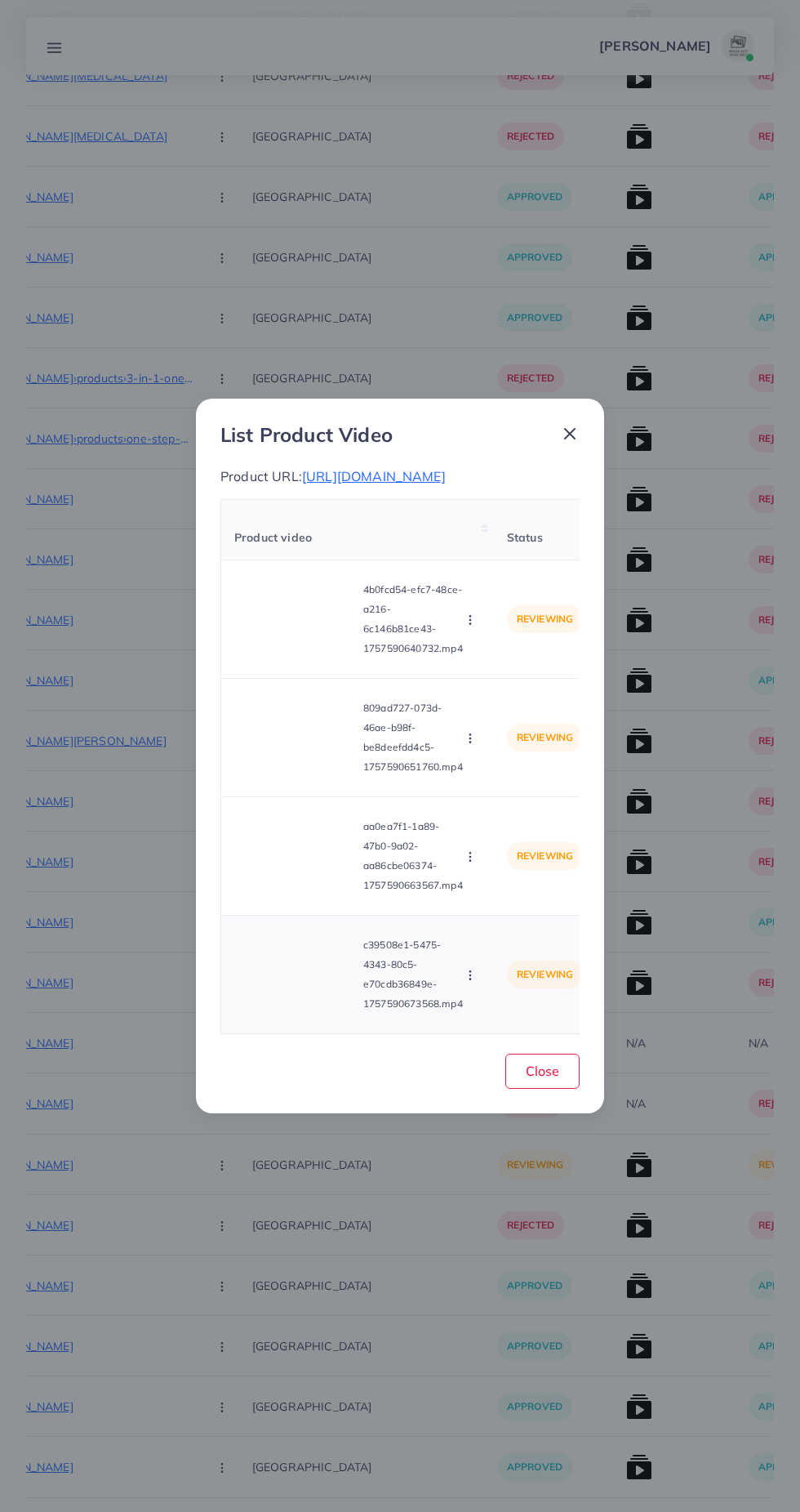
click at [311, 1011] on video at bounding box center [296, 975] width 122 height 74
click at [310, 1011] on div at bounding box center [296, 975] width 122 height 74
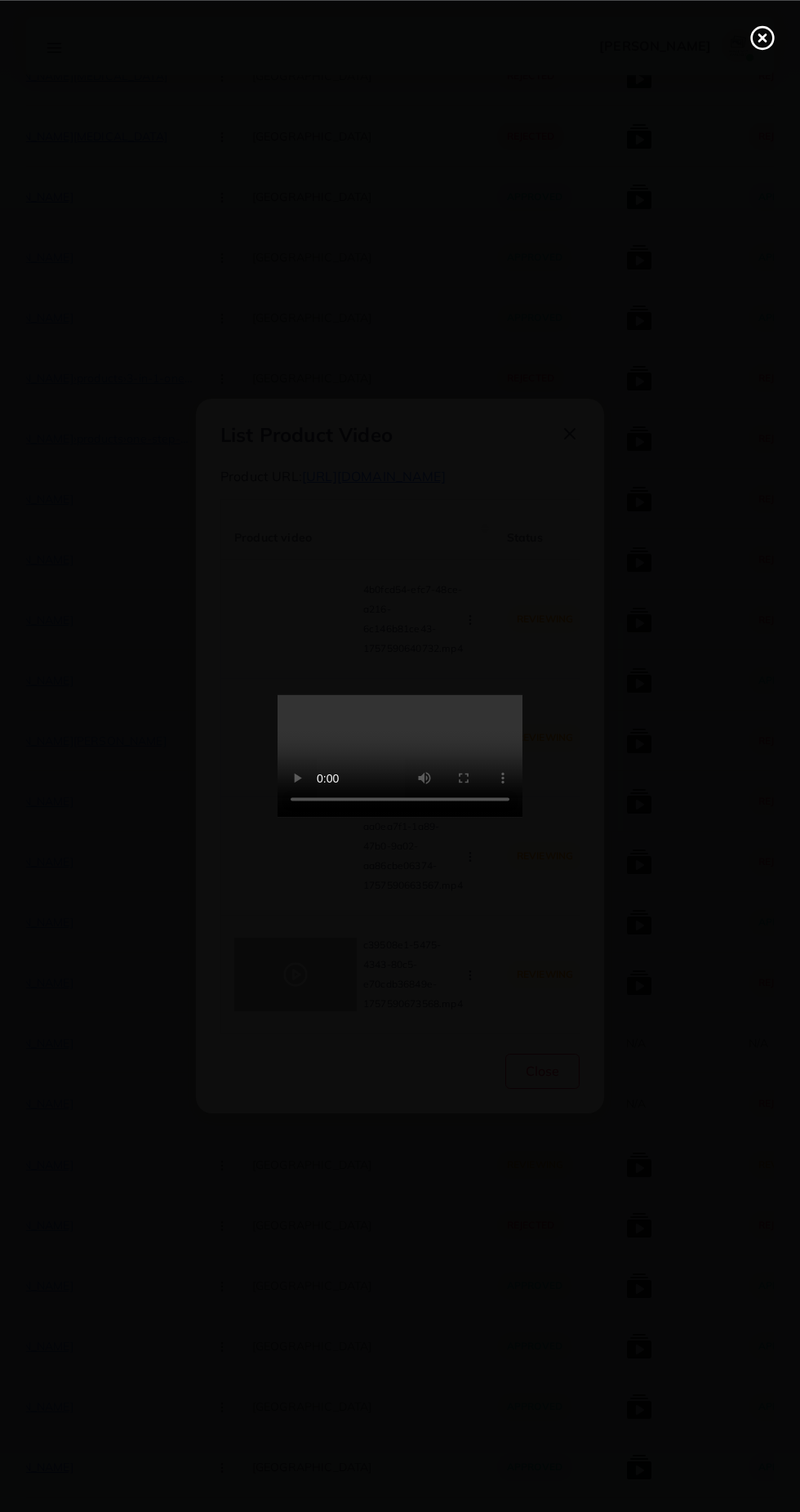
click at [764, 48] on circle at bounding box center [763, 38] width 22 height 22
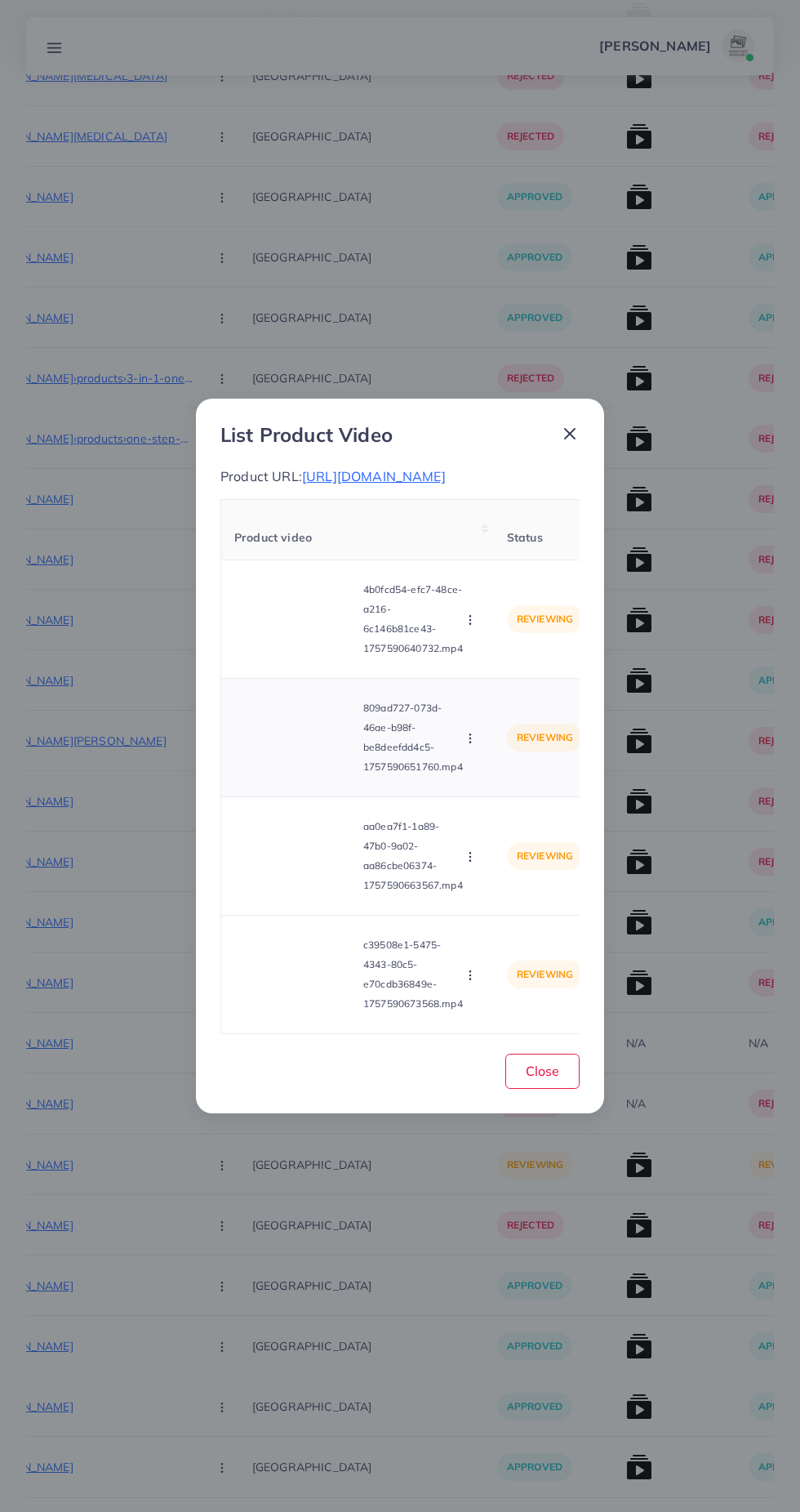
click at [303, 775] on video at bounding box center [296, 737] width 122 height 74
click at [313, 775] on div at bounding box center [296, 737] width 122 height 74
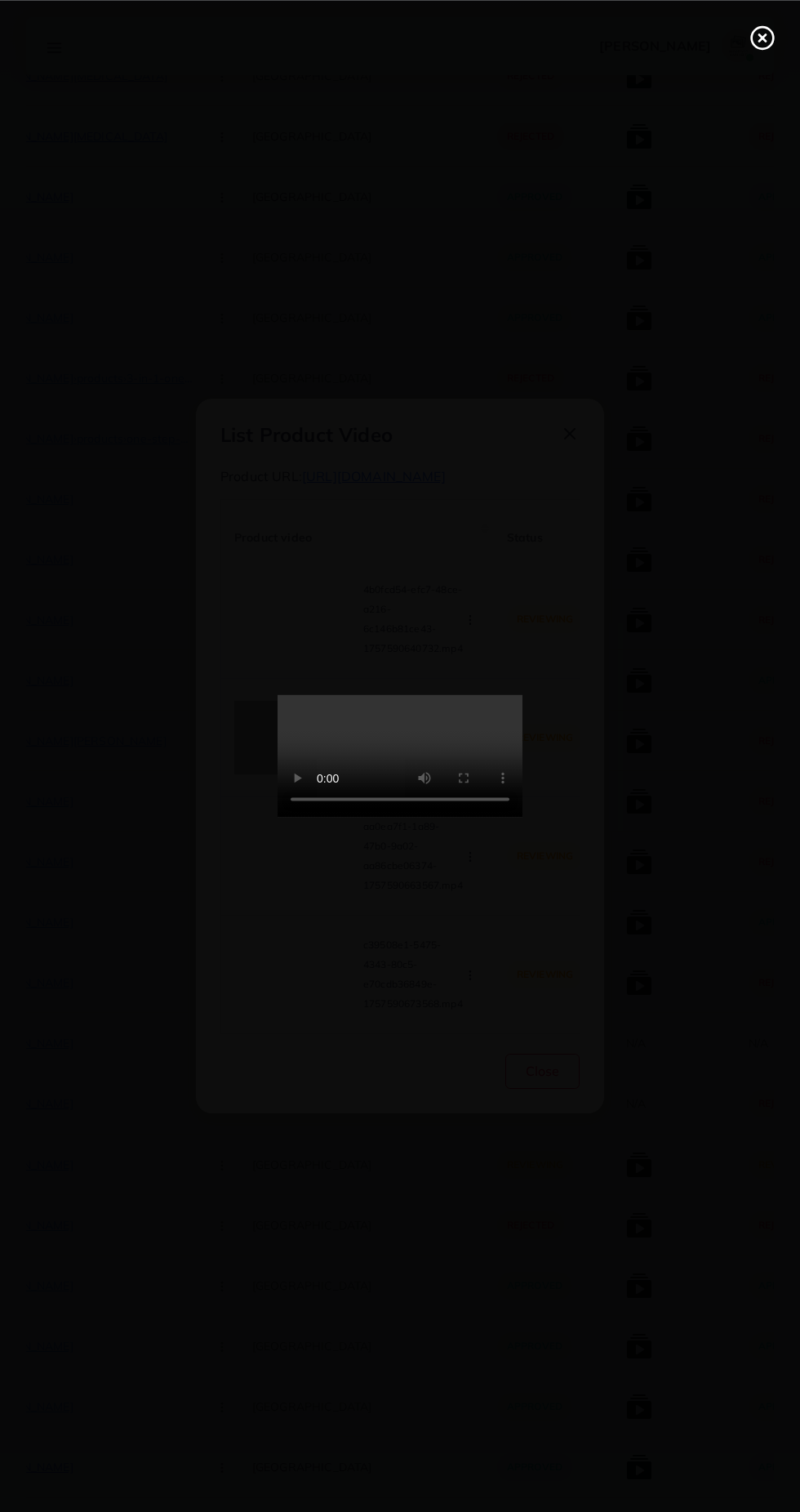
click at [755, 76] on div at bounding box center [400, 756] width 800 height 1512
click at [763, 36] on line at bounding box center [762, 37] width 6 height 6
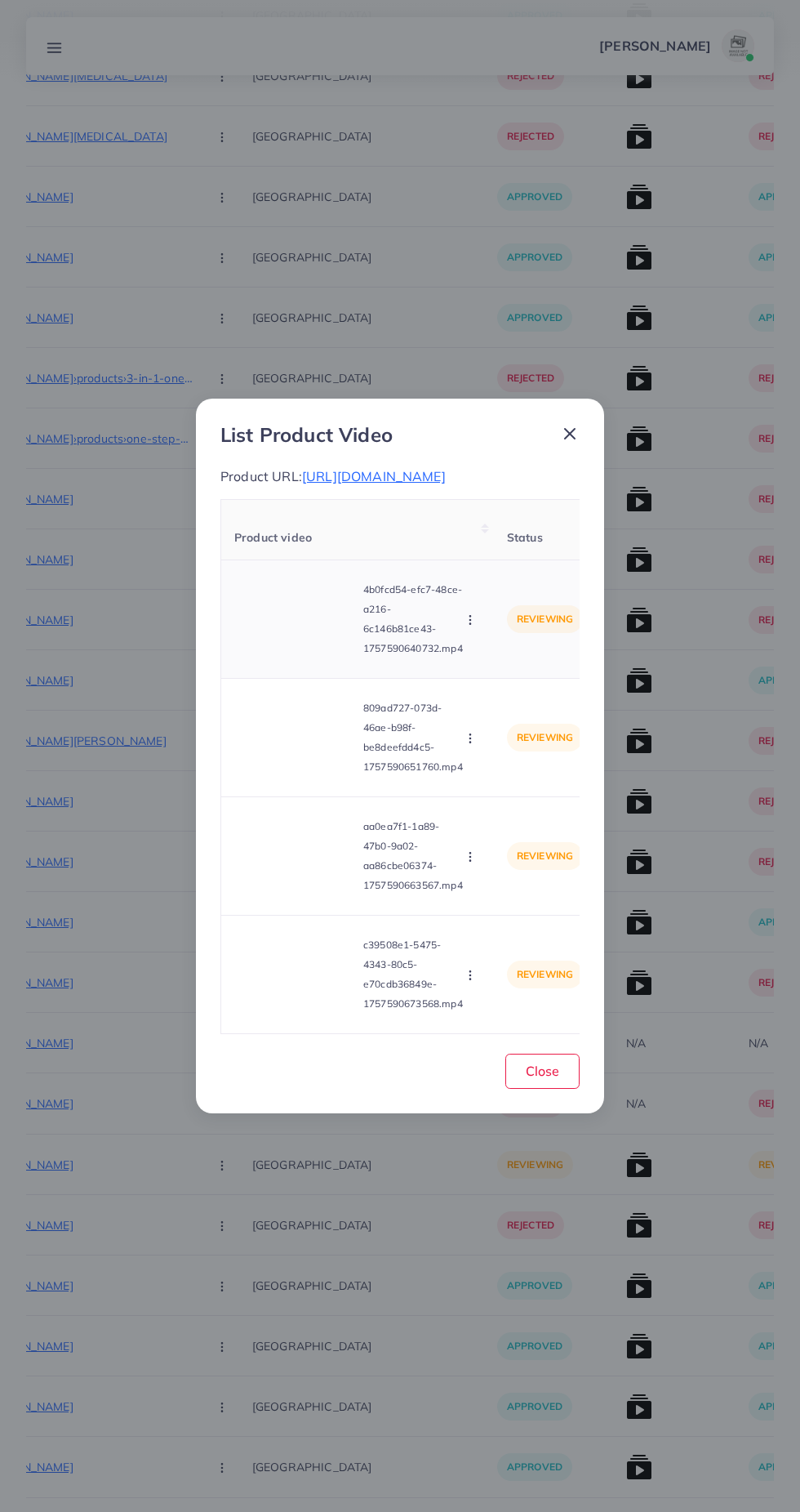
click at [325, 656] on video at bounding box center [296, 619] width 122 height 74
click at [311, 656] on div at bounding box center [296, 619] width 122 height 74
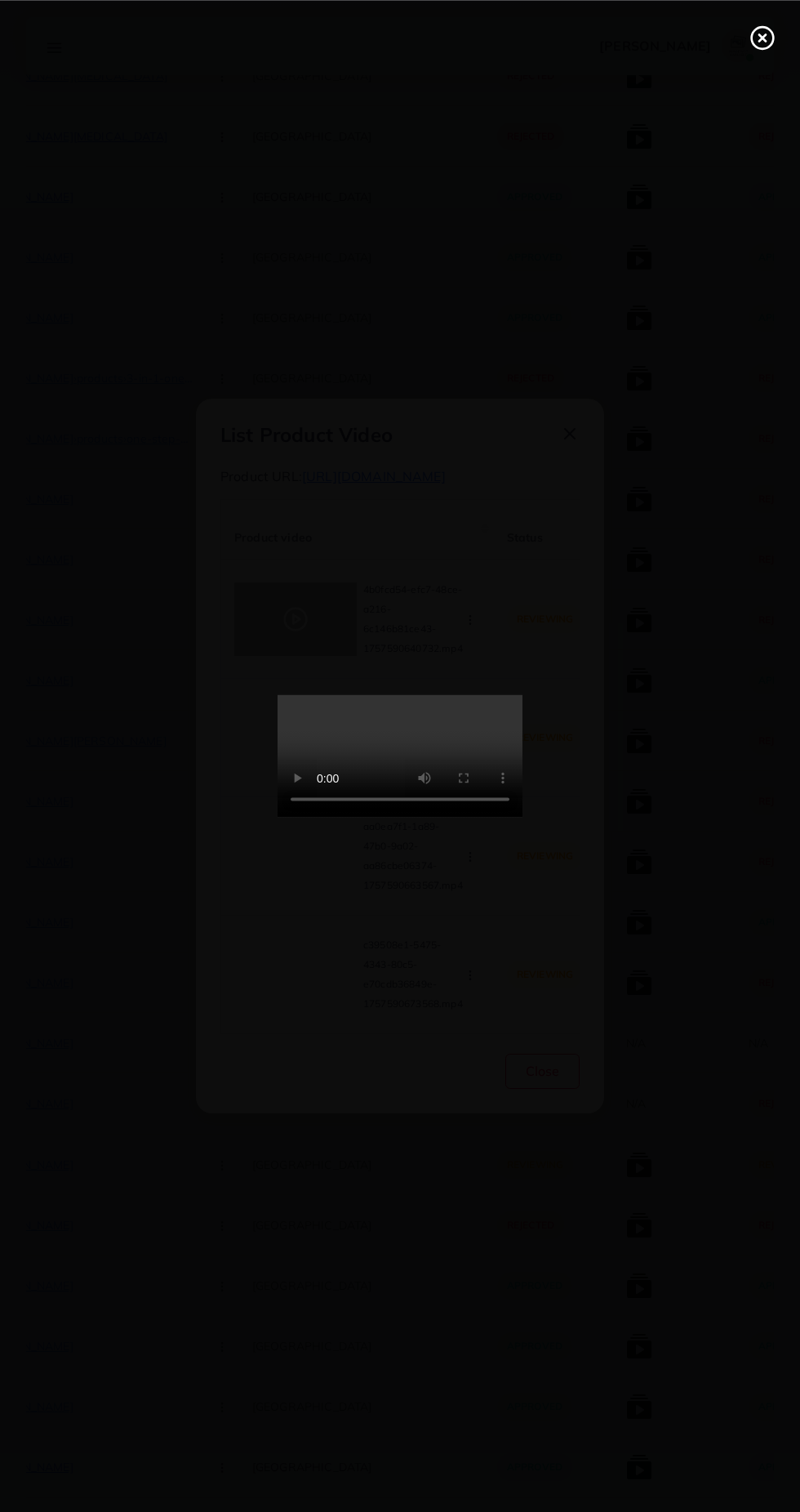
click at [122, 805] on div at bounding box center [400, 756] width 800 height 1512
click at [762, 44] on icon at bounding box center [763, 37] width 26 height 26
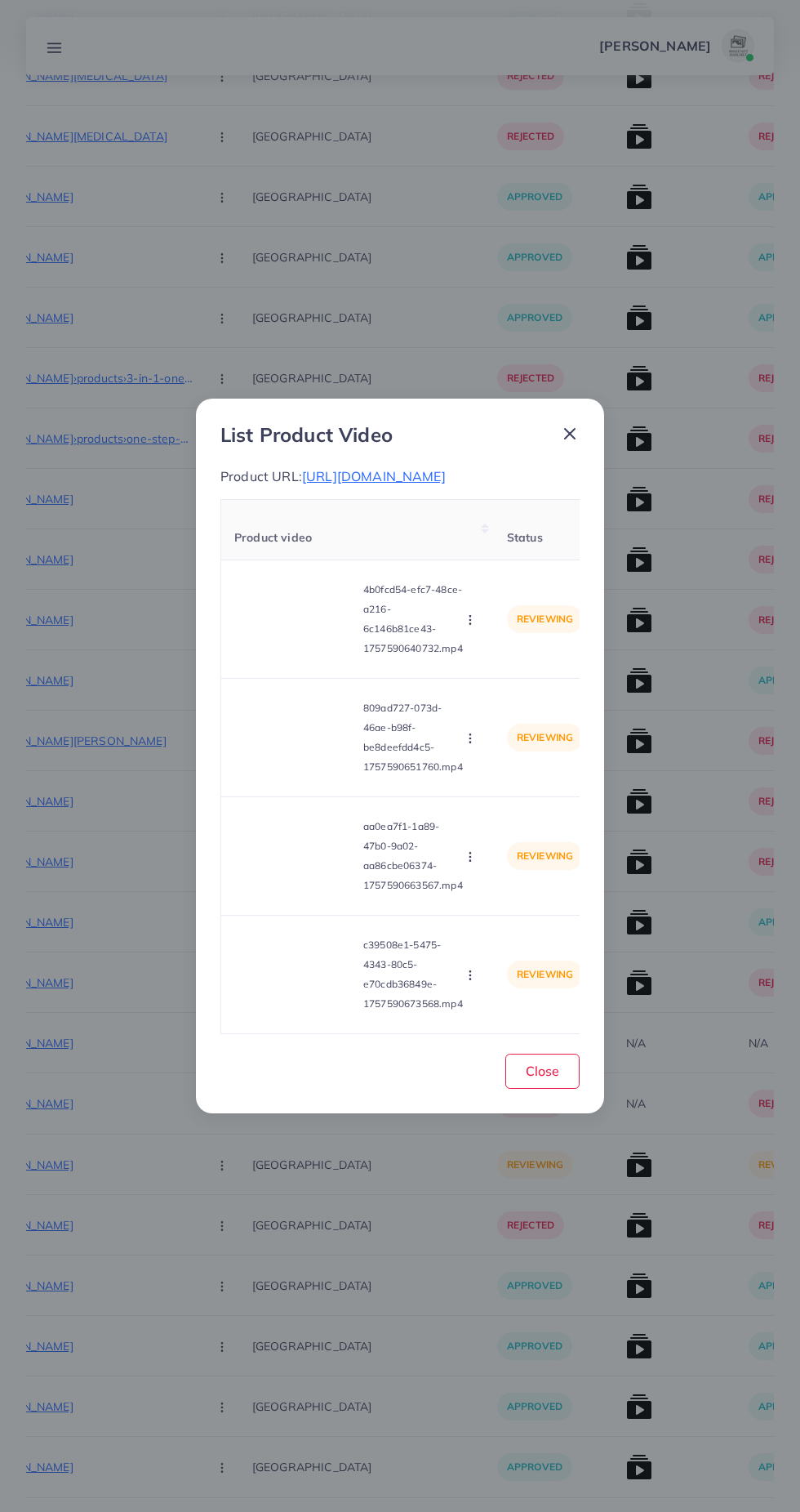
click at [569, 439] on line at bounding box center [569, 433] width 10 height 10
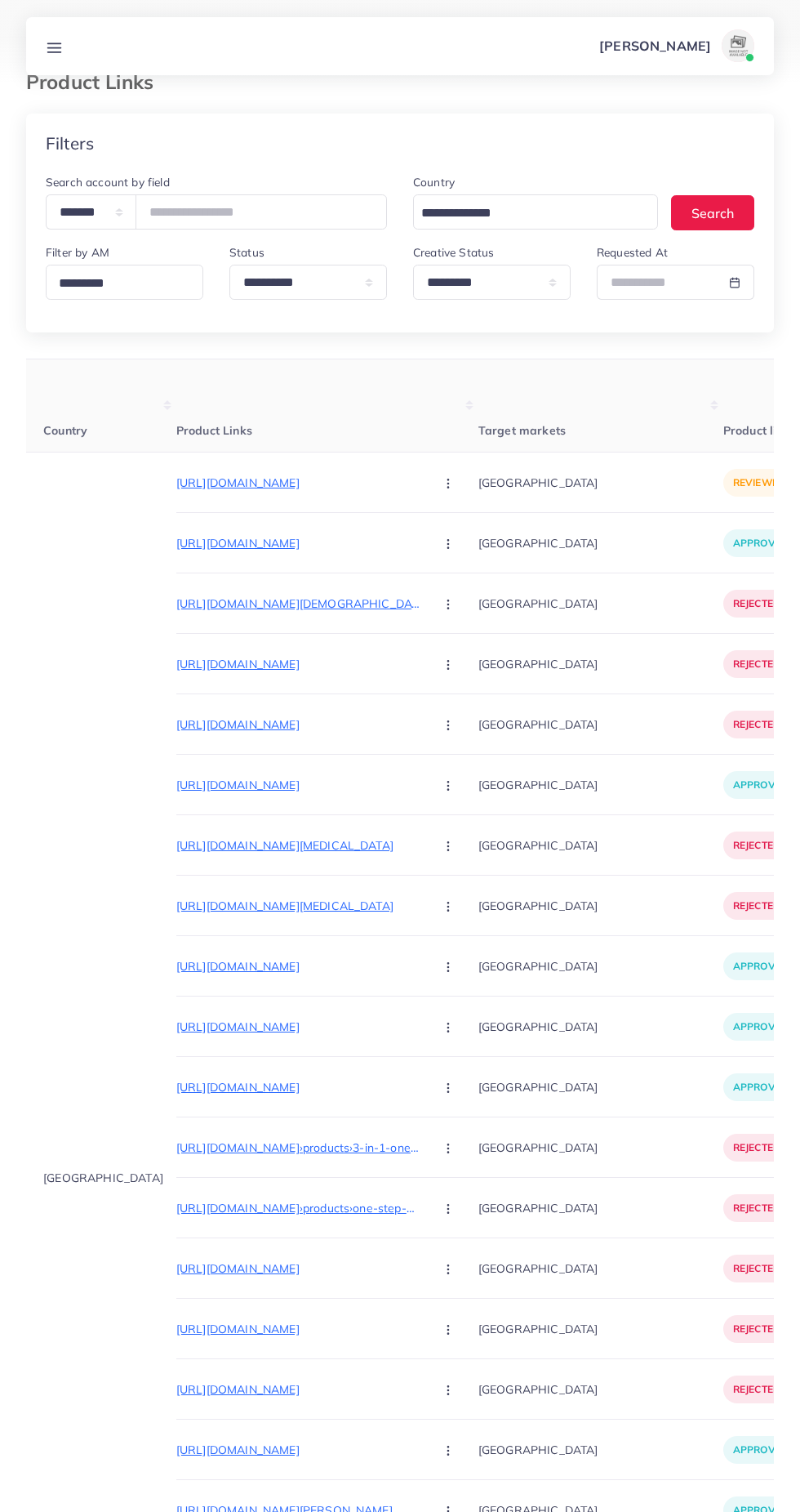
scroll to position [0, 0]
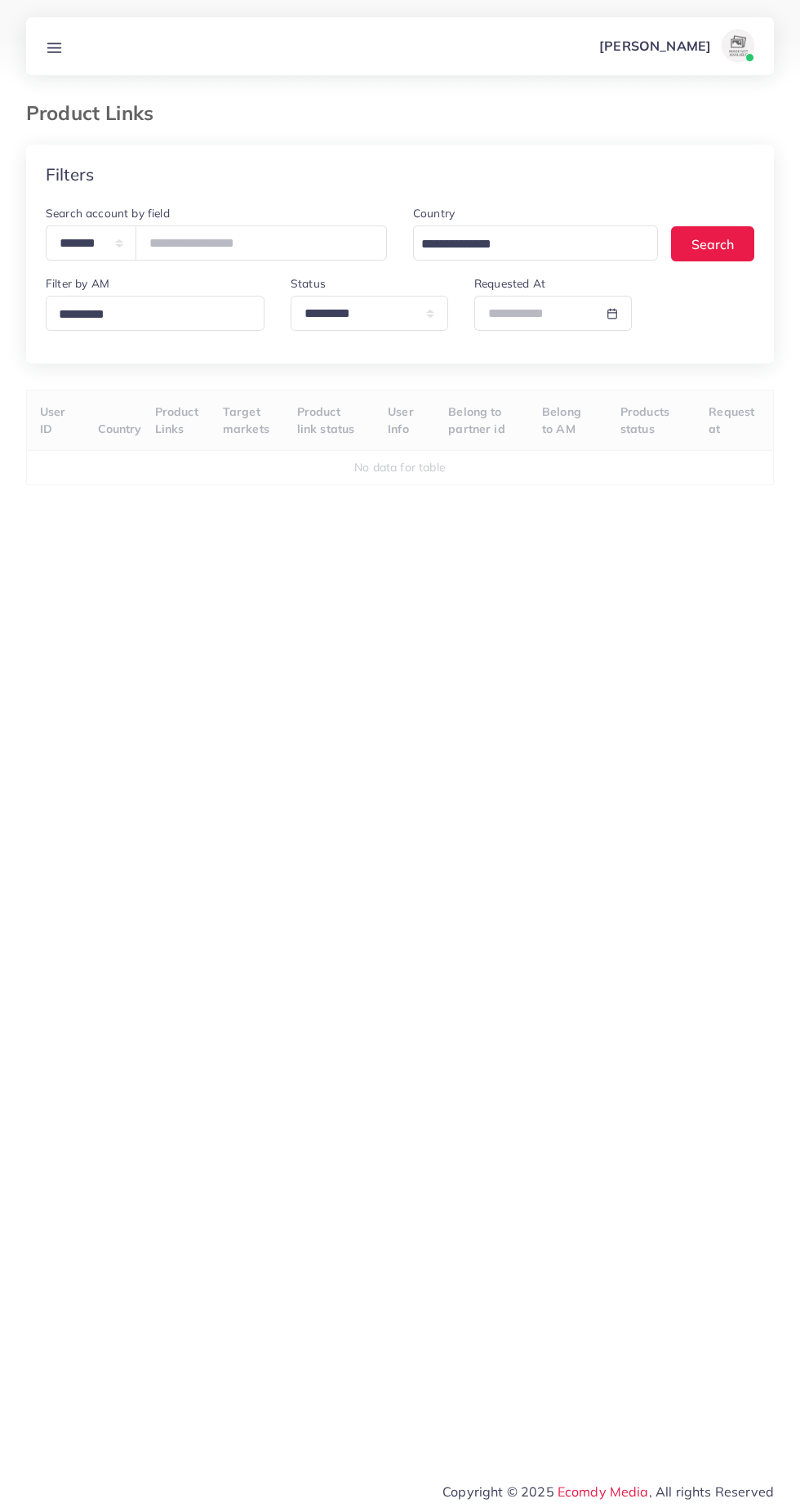
select select "*********"
select select
select select "*********"
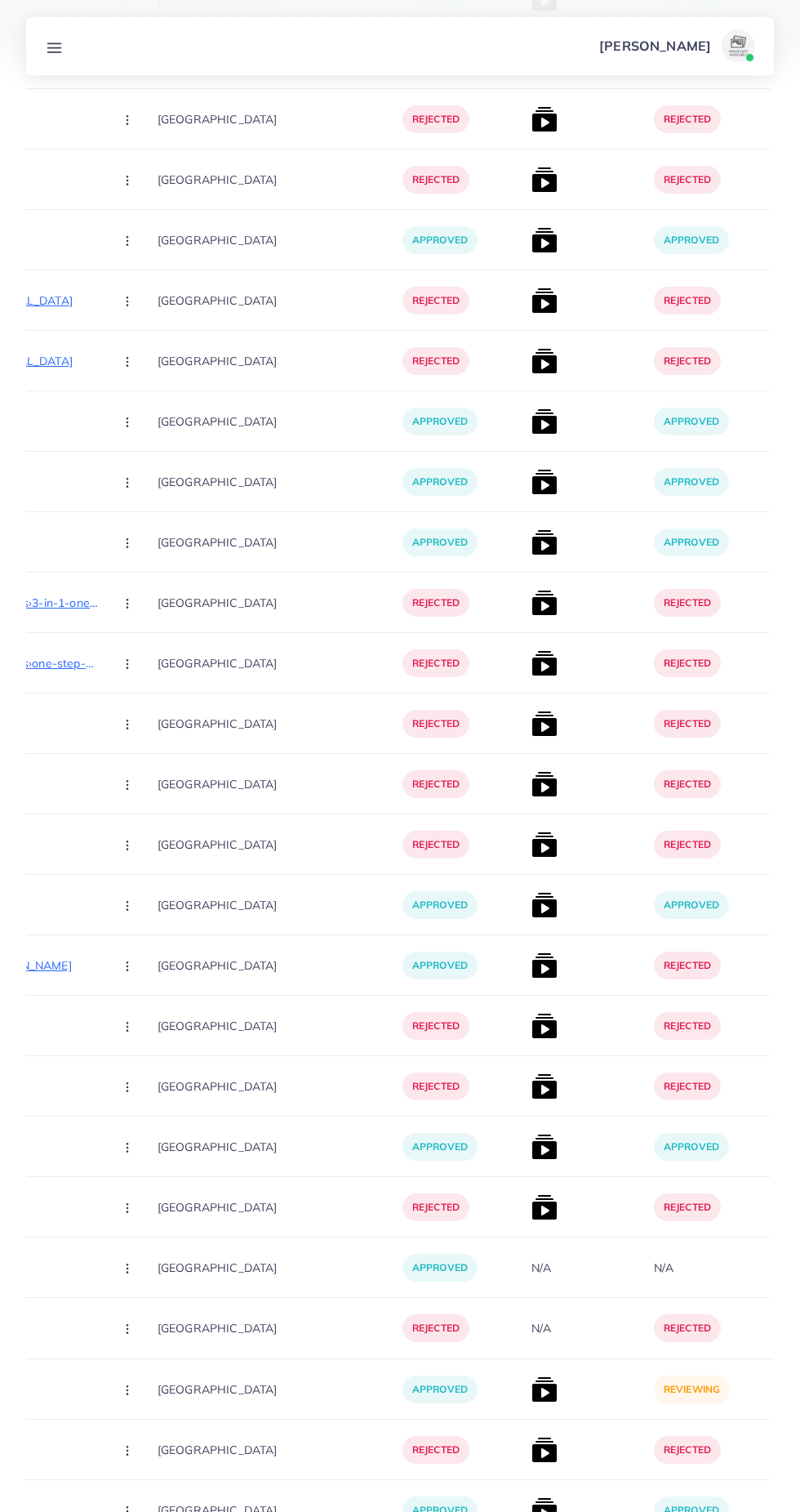
scroll to position [0, 403]
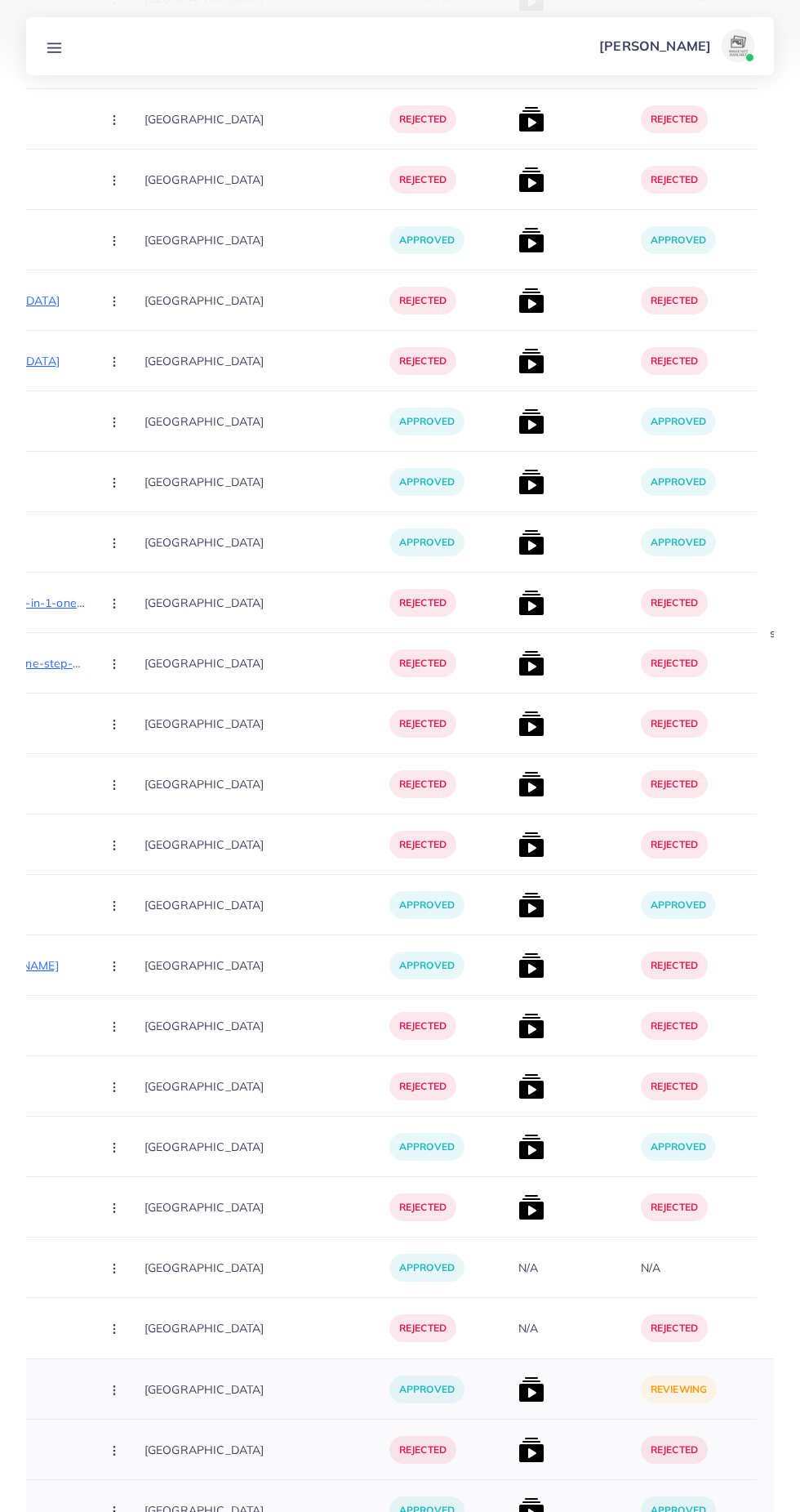
click at [518, 1390] on img at bounding box center [531, 1389] width 26 height 26
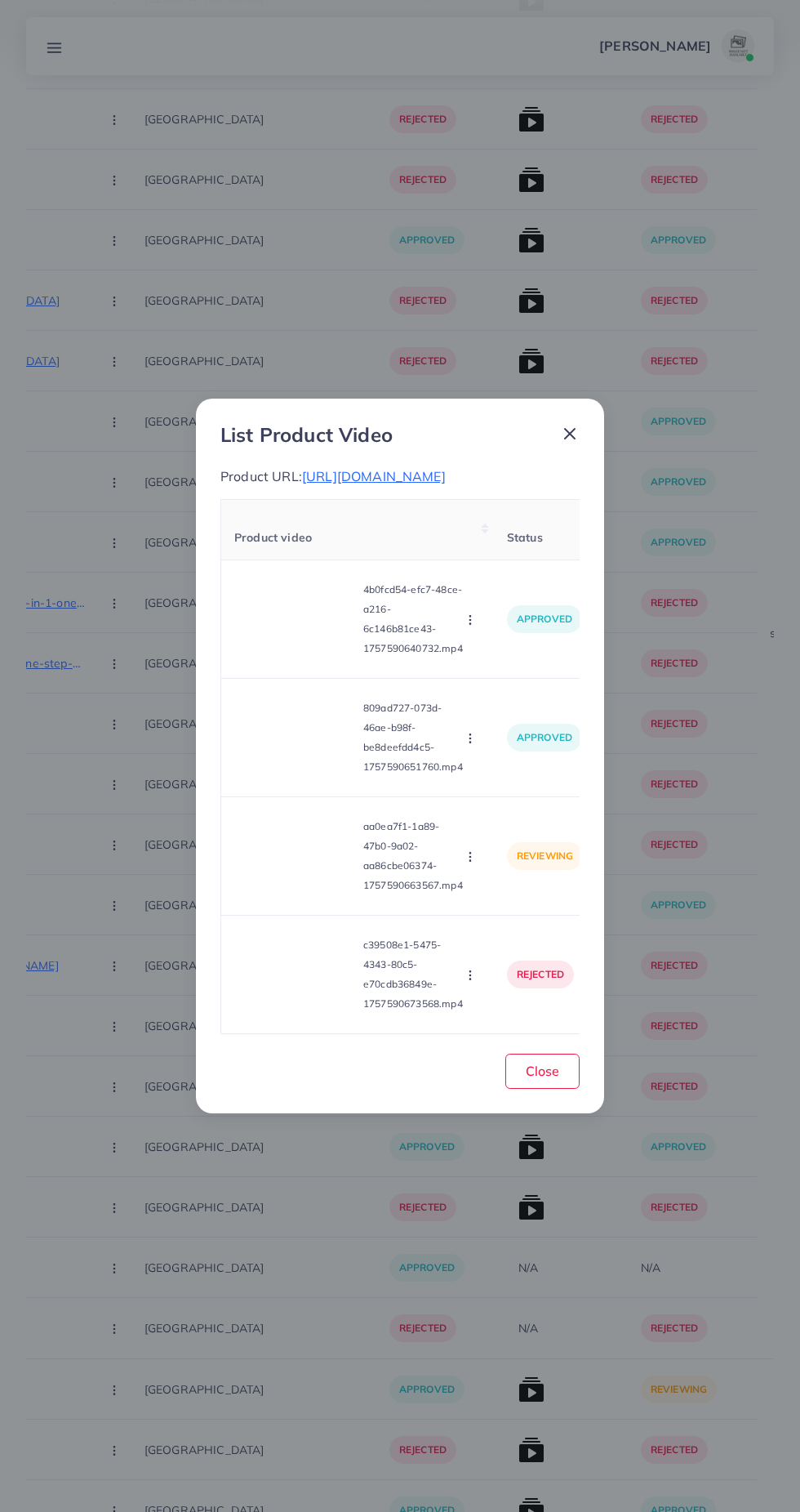
click at [477, 1375] on div "List Product Video Product URL: [URL][DOMAIN_NAME] Product video Status Reason …" at bounding box center [400, 756] width 800 height 1512
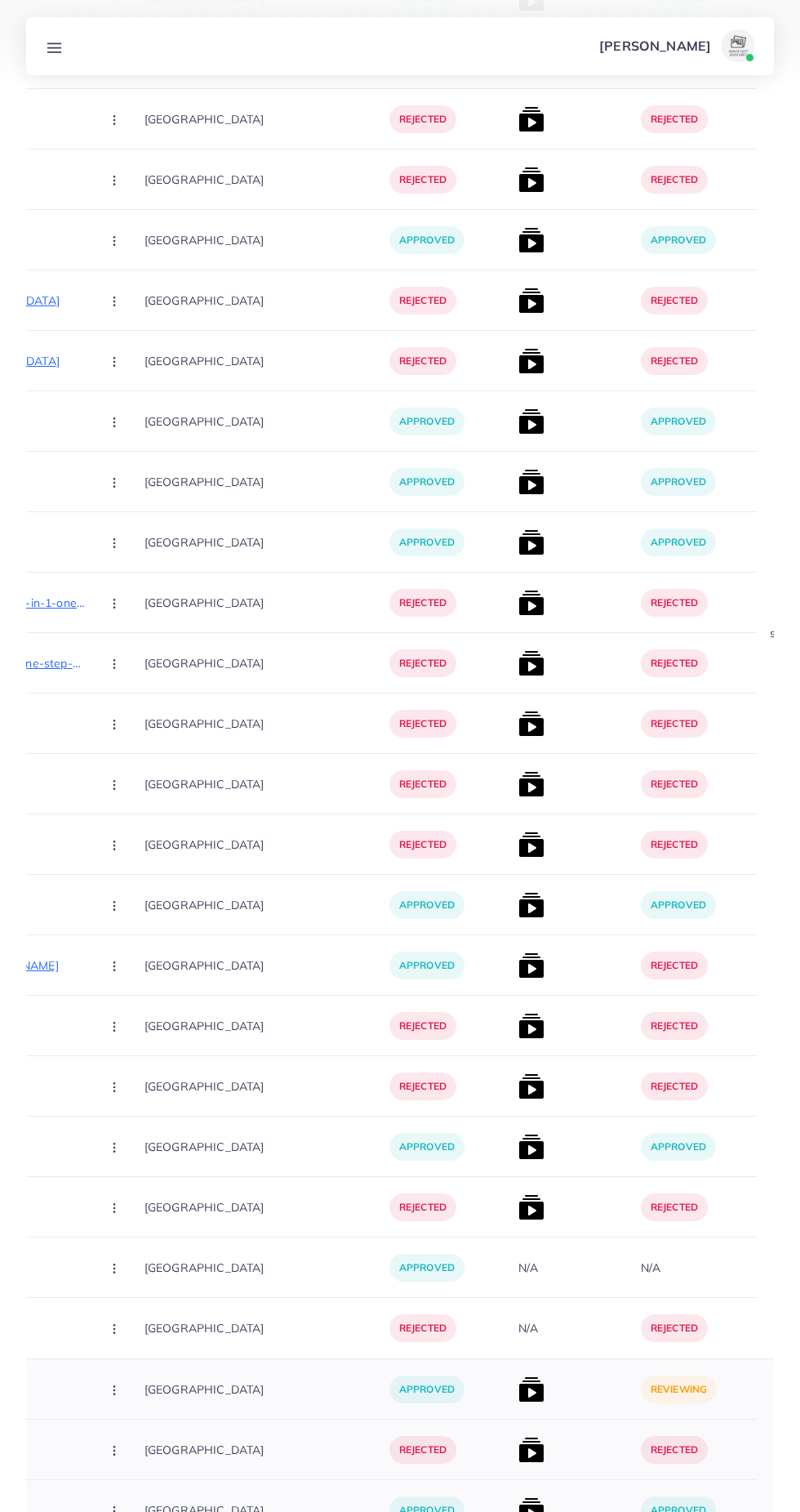
click at [518, 1390] on img at bounding box center [531, 1389] width 26 height 26
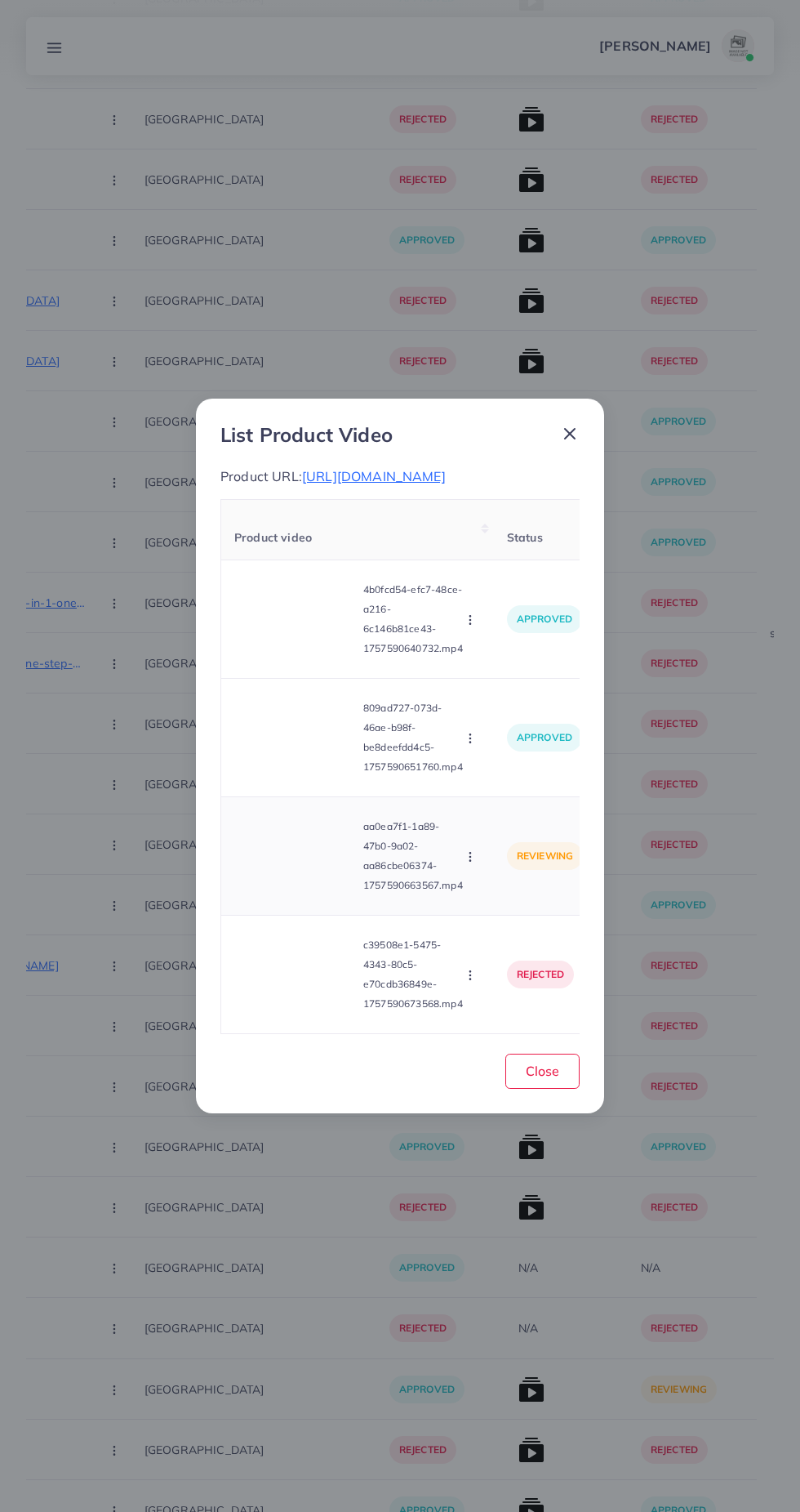
click at [499, 906] on td "reviewing" at bounding box center [545, 856] width 102 height 119
click at [468, 863] on icon "button" at bounding box center [470, 857] width 13 height 13
click at [497, 904] on span "Approve" at bounding box center [505, 896] width 54 height 16
click at [556, 1079] on span "Close" at bounding box center [542, 1071] width 34 height 16
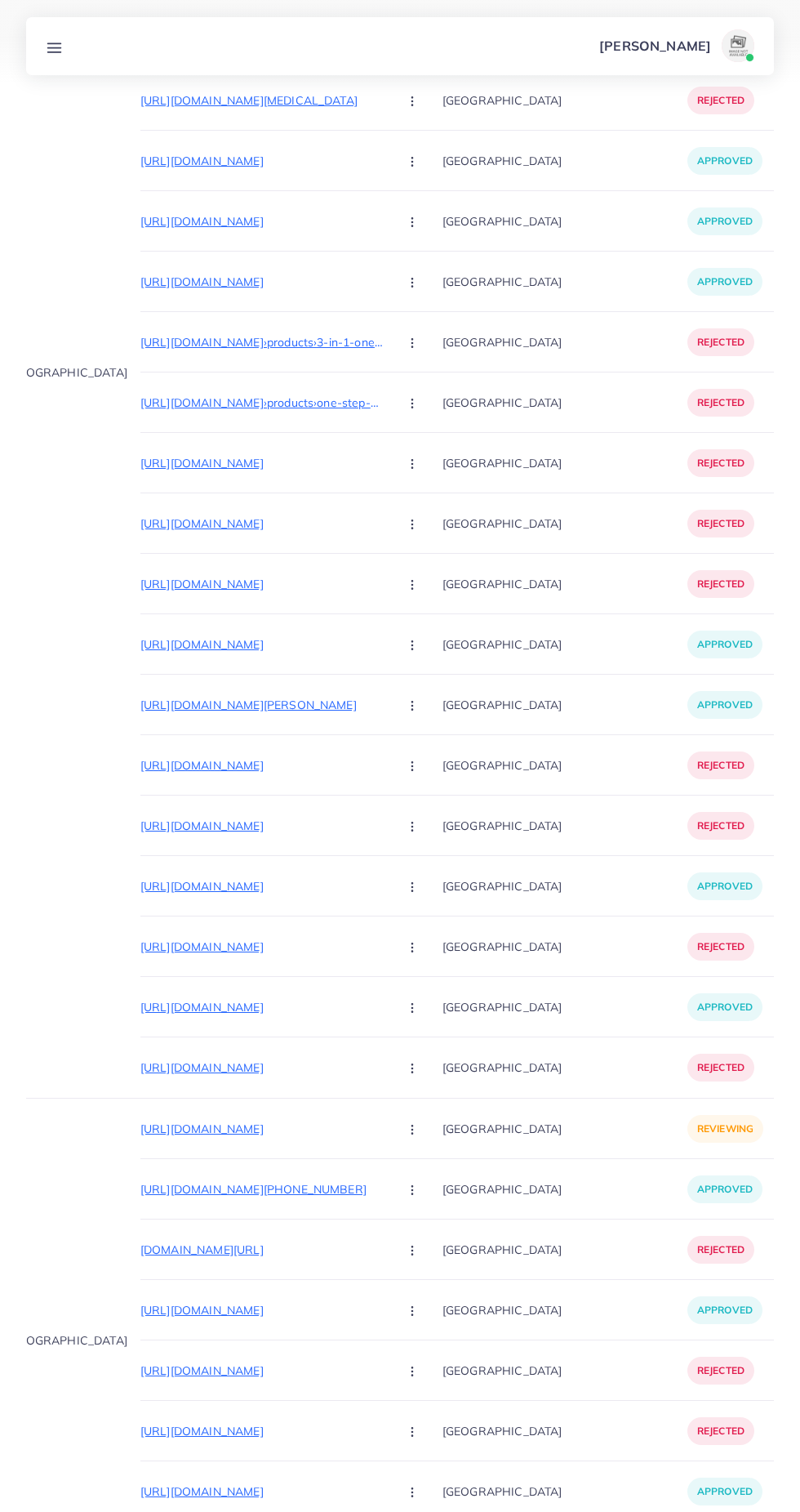
scroll to position [841, 0]
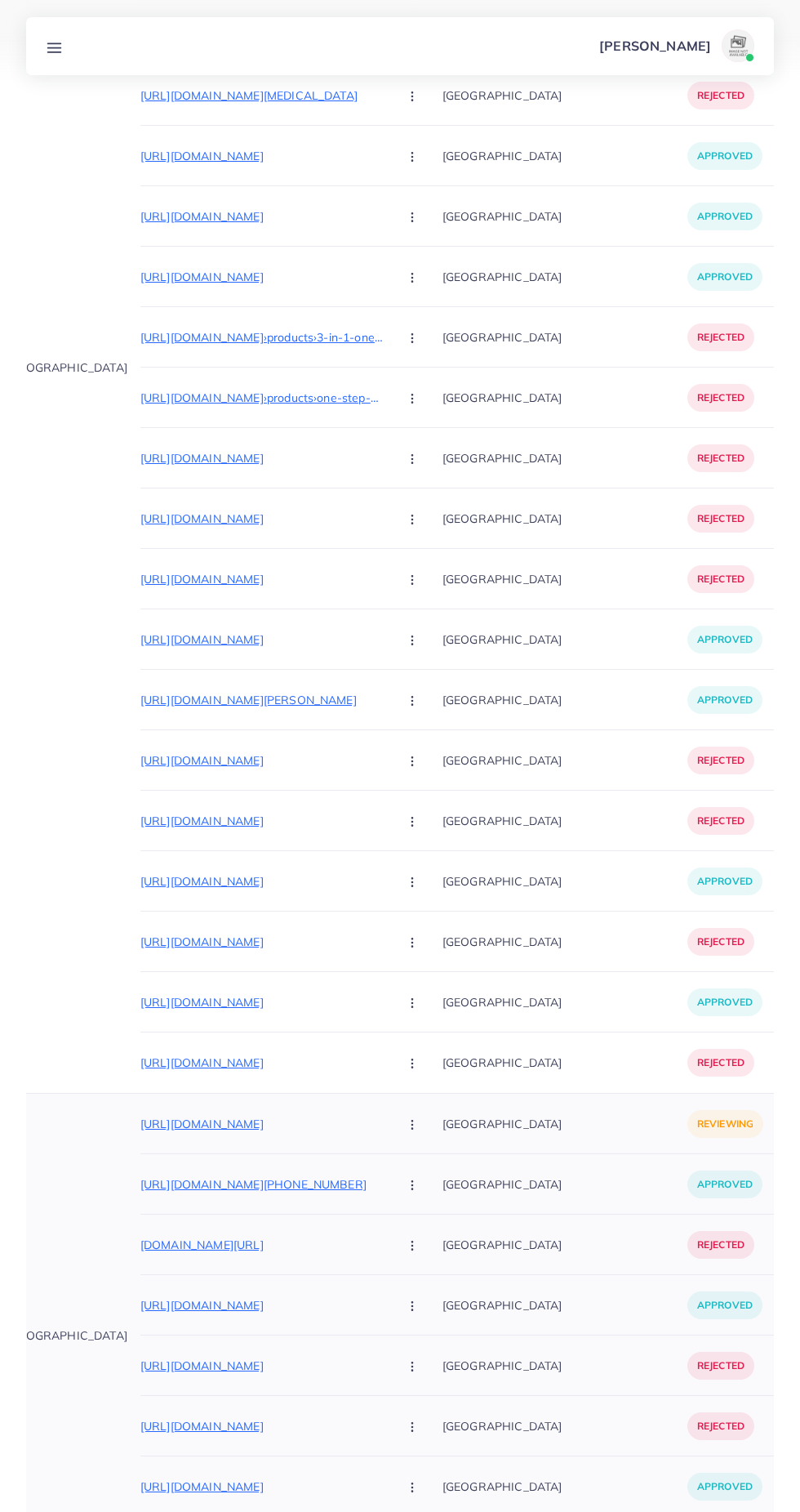
click at [206, 1116] on p "[URL][DOMAIN_NAME]" at bounding box center [263, 1123] width 245 height 19
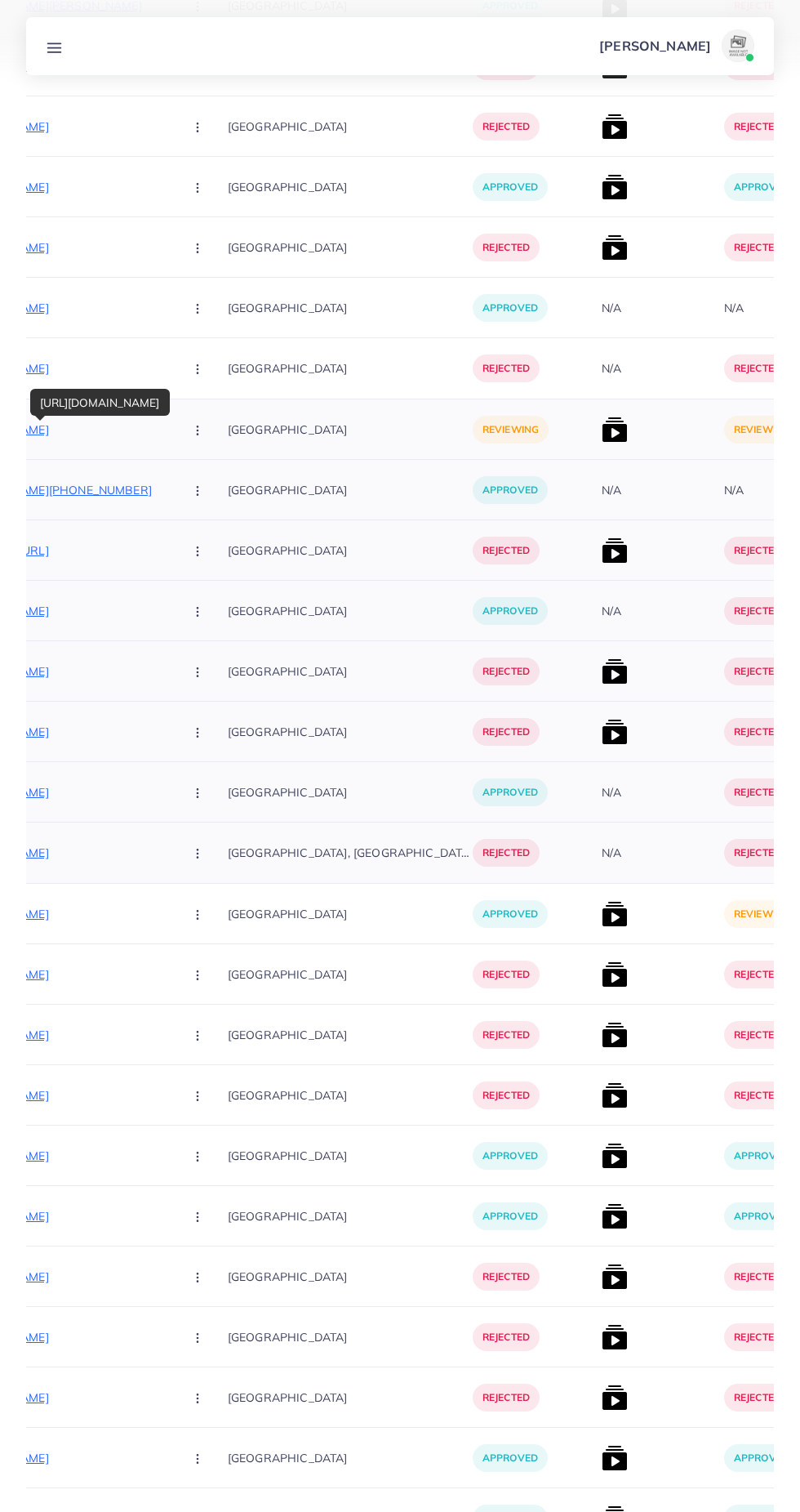
scroll to position [0, 326]
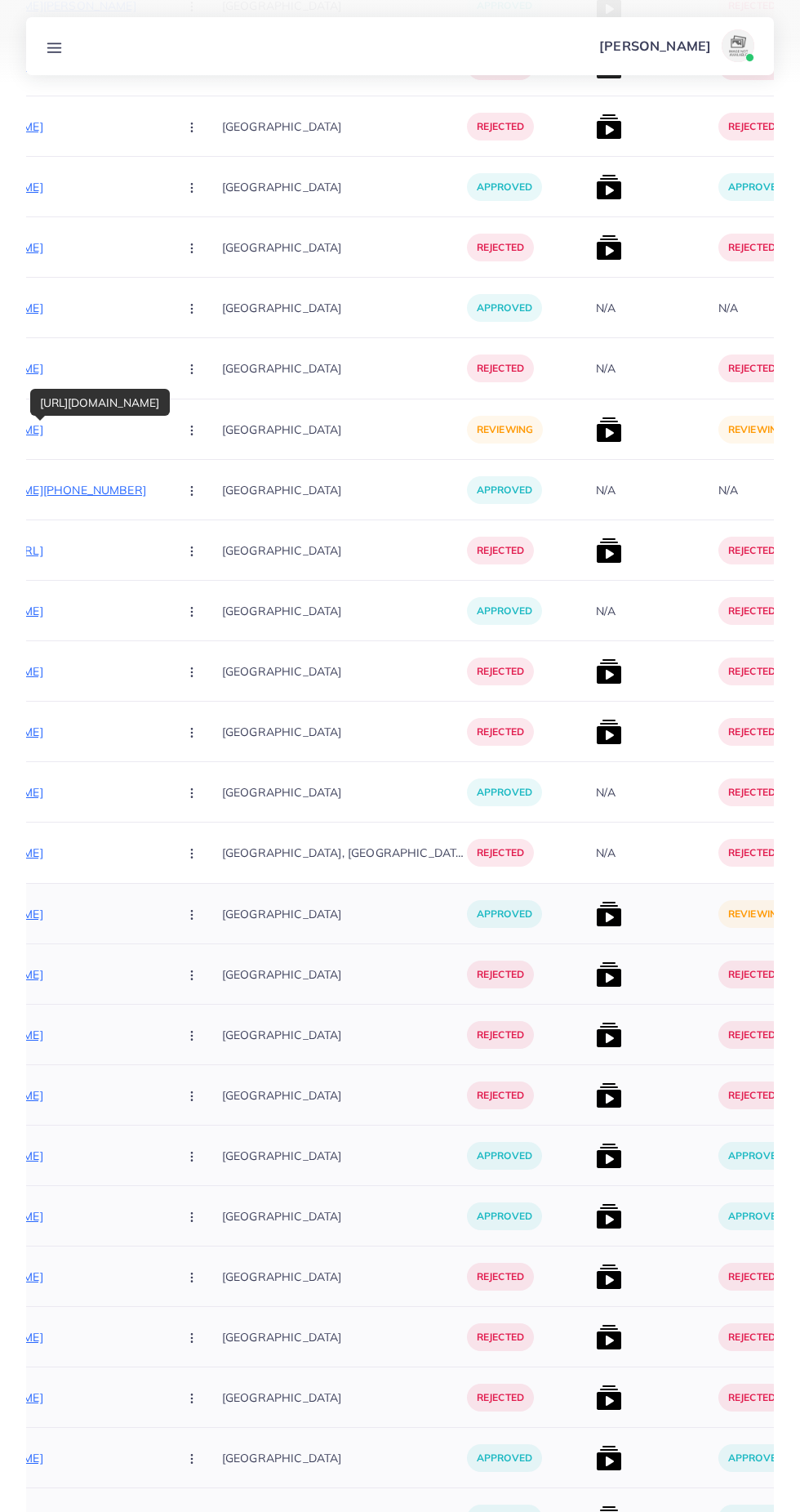
click at [596, 910] on img at bounding box center [608, 913] width 26 height 26
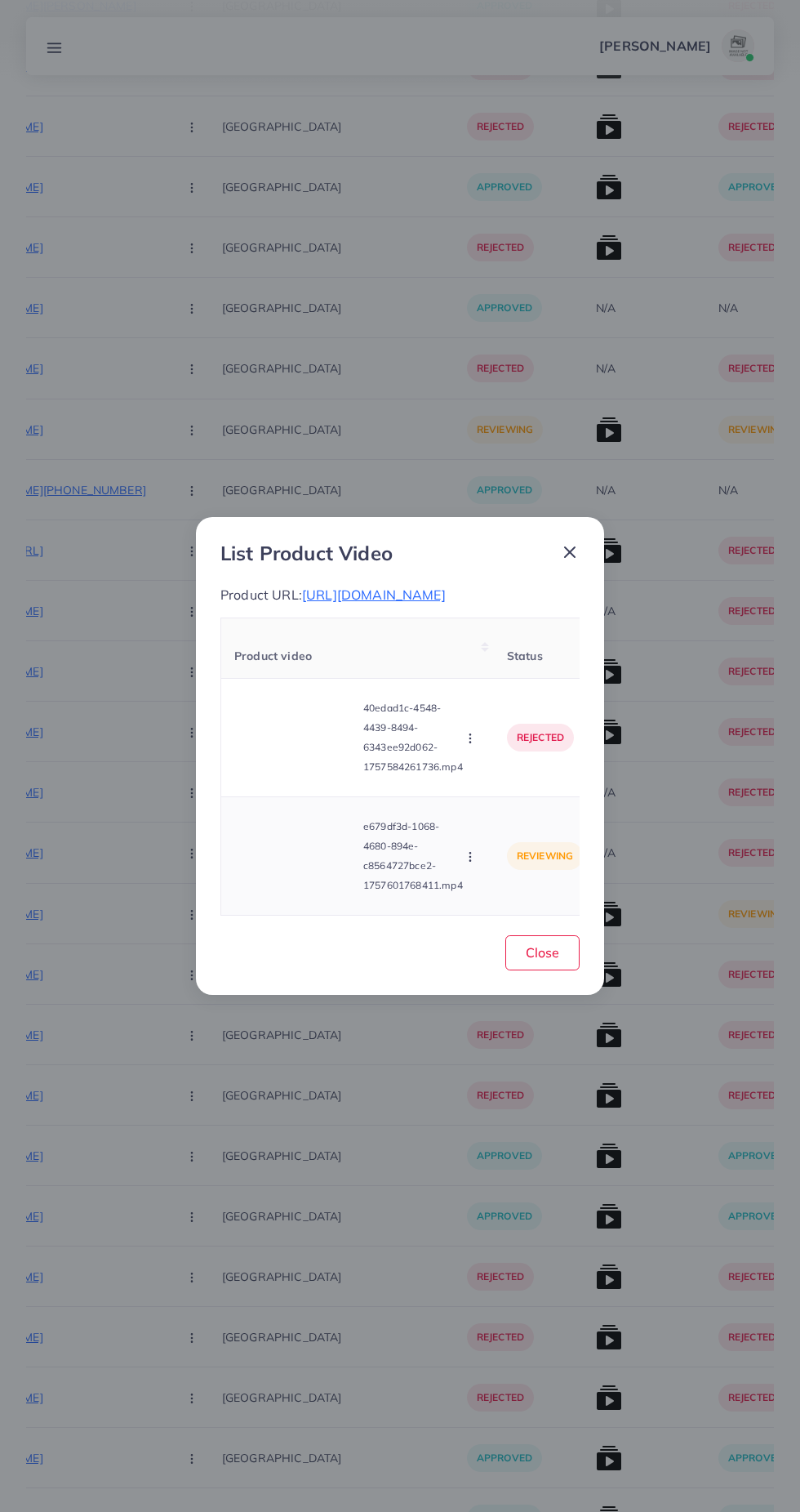
click at [286, 892] on video at bounding box center [296, 856] width 122 height 74
click at [320, 892] on div at bounding box center [296, 856] width 122 height 74
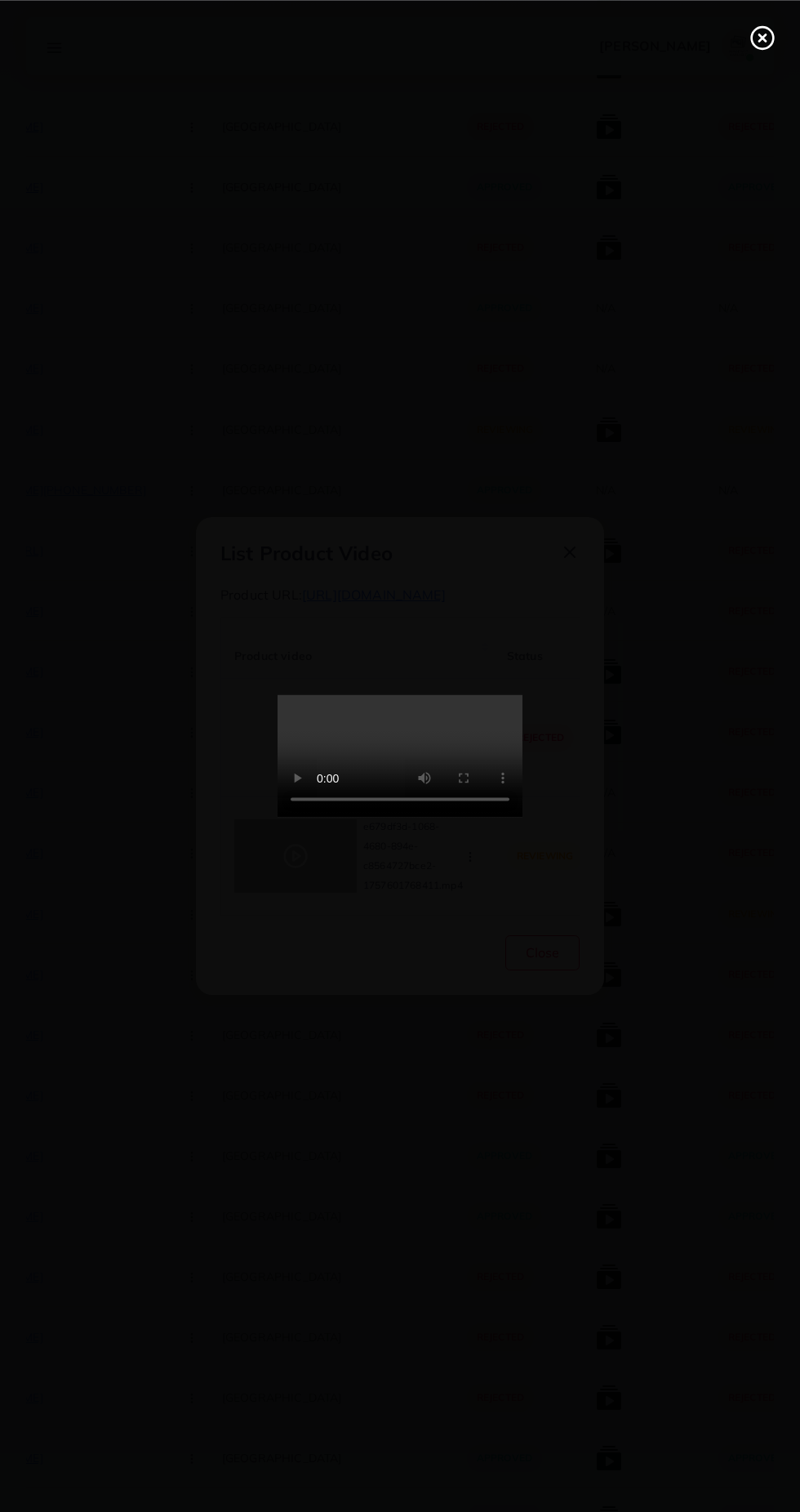
click at [762, 44] on icon at bounding box center [763, 37] width 26 height 26
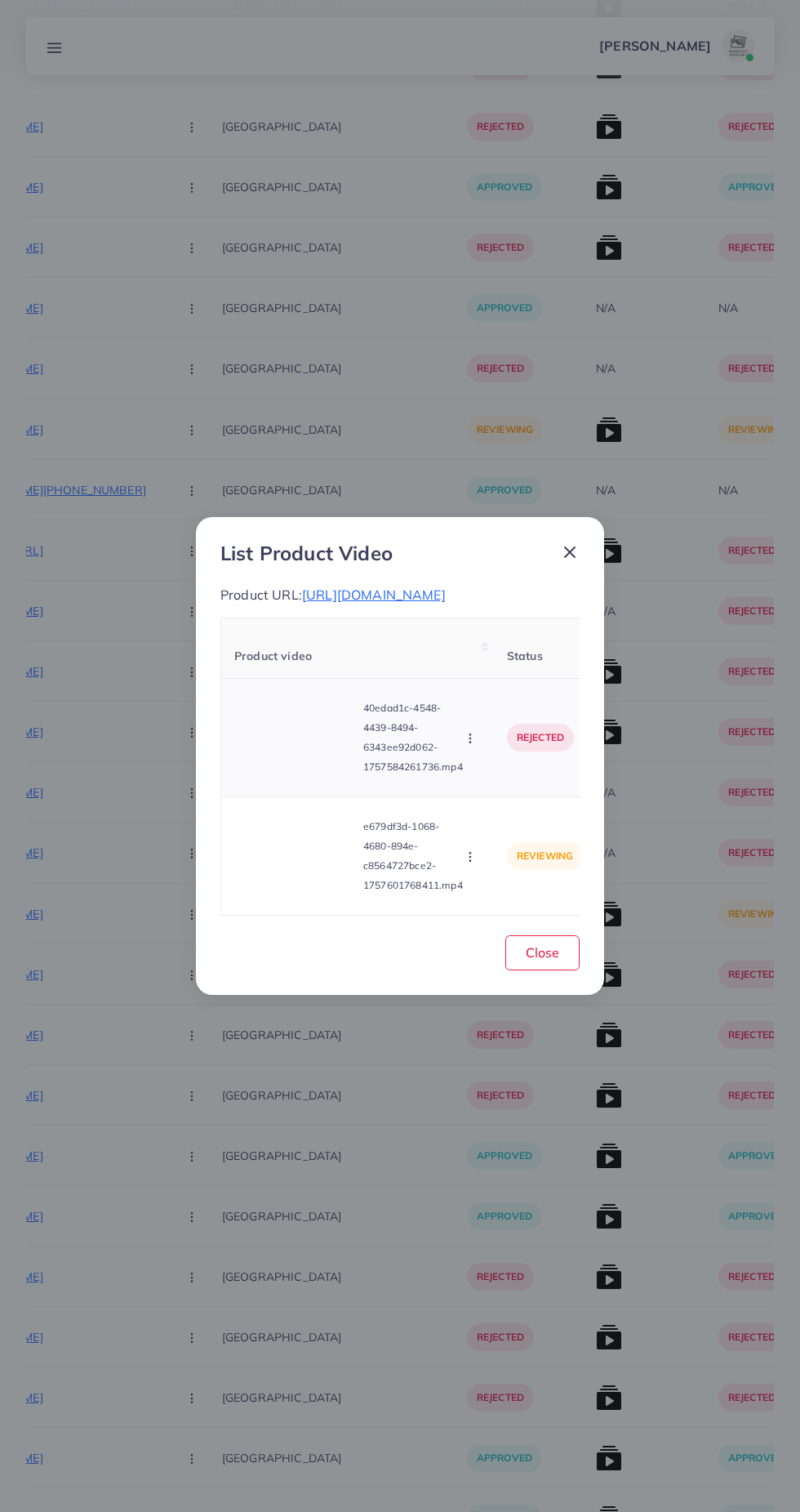
click at [313, 775] on video at bounding box center [296, 737] width 122 height 74
click at [323, 775] on div at bounding box center [296, 737] width 122 height 74
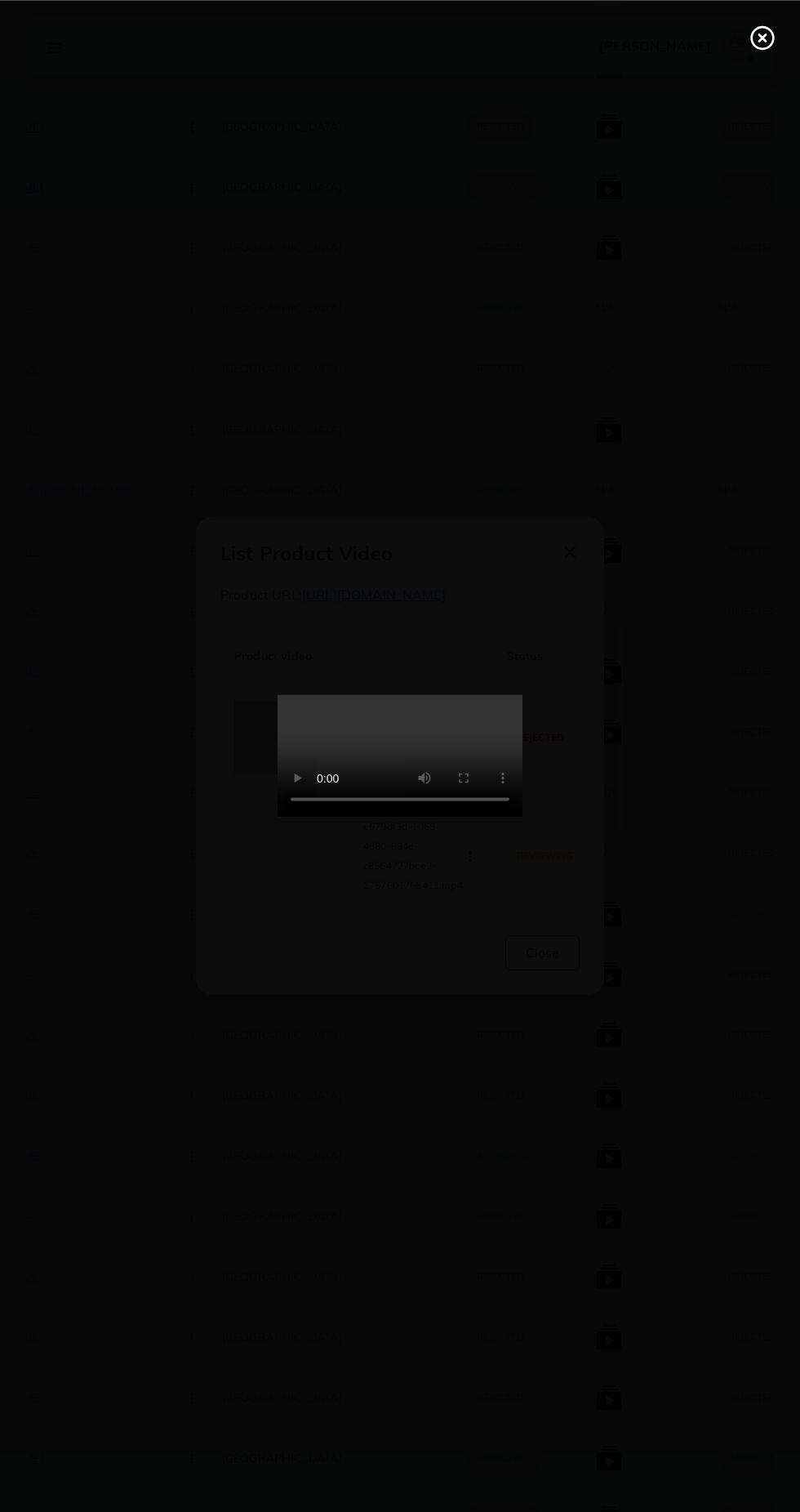
click at [762, 47] on icon at bounding box center [763, 37] width 26 height 26
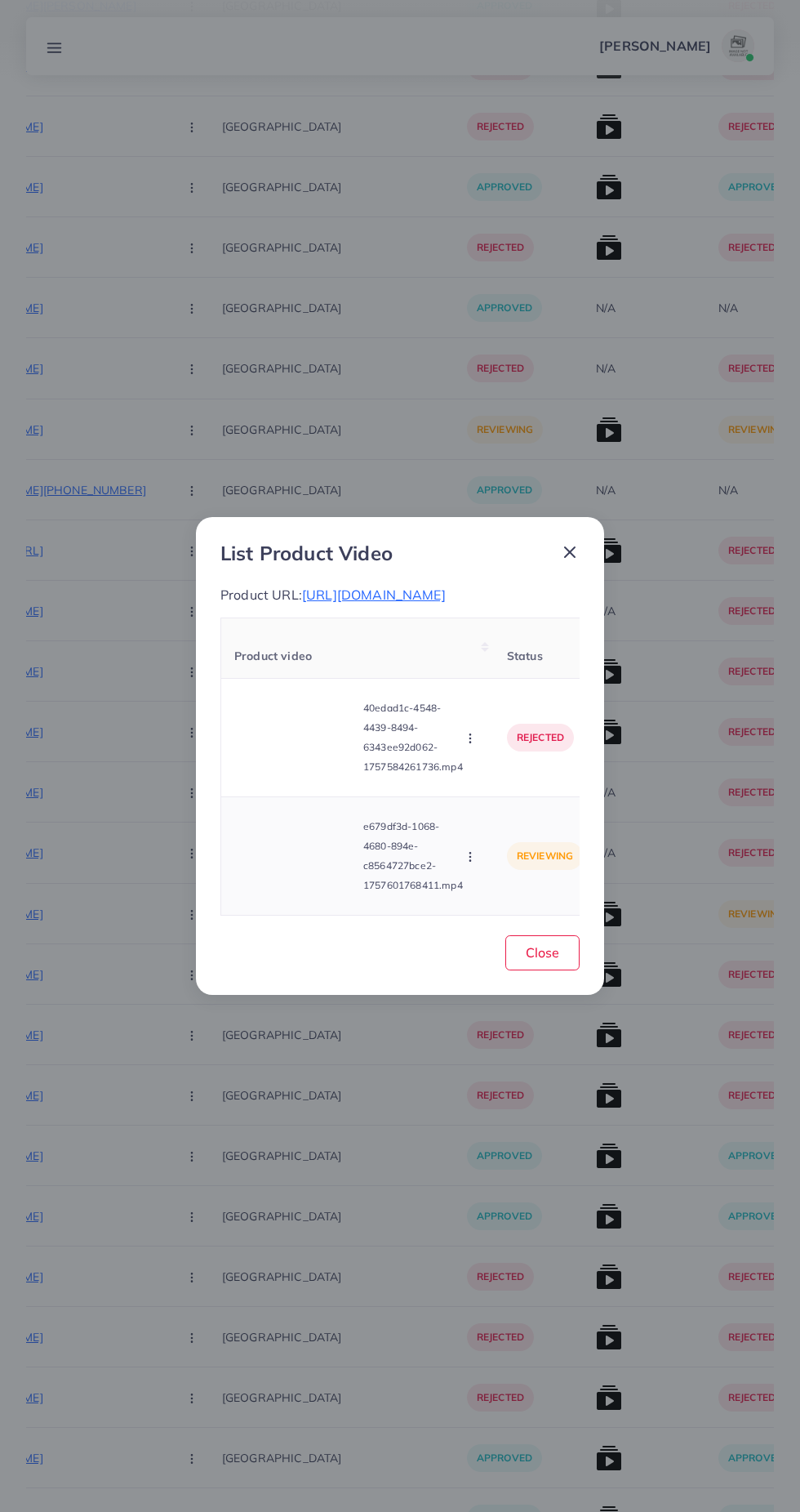
click at [473, 863] on icon "button" at bounding box center [470, 857] width 13 height 13
click at [502, 825] on span "Reject" at bounding box center [498, 817] width 39 height 16
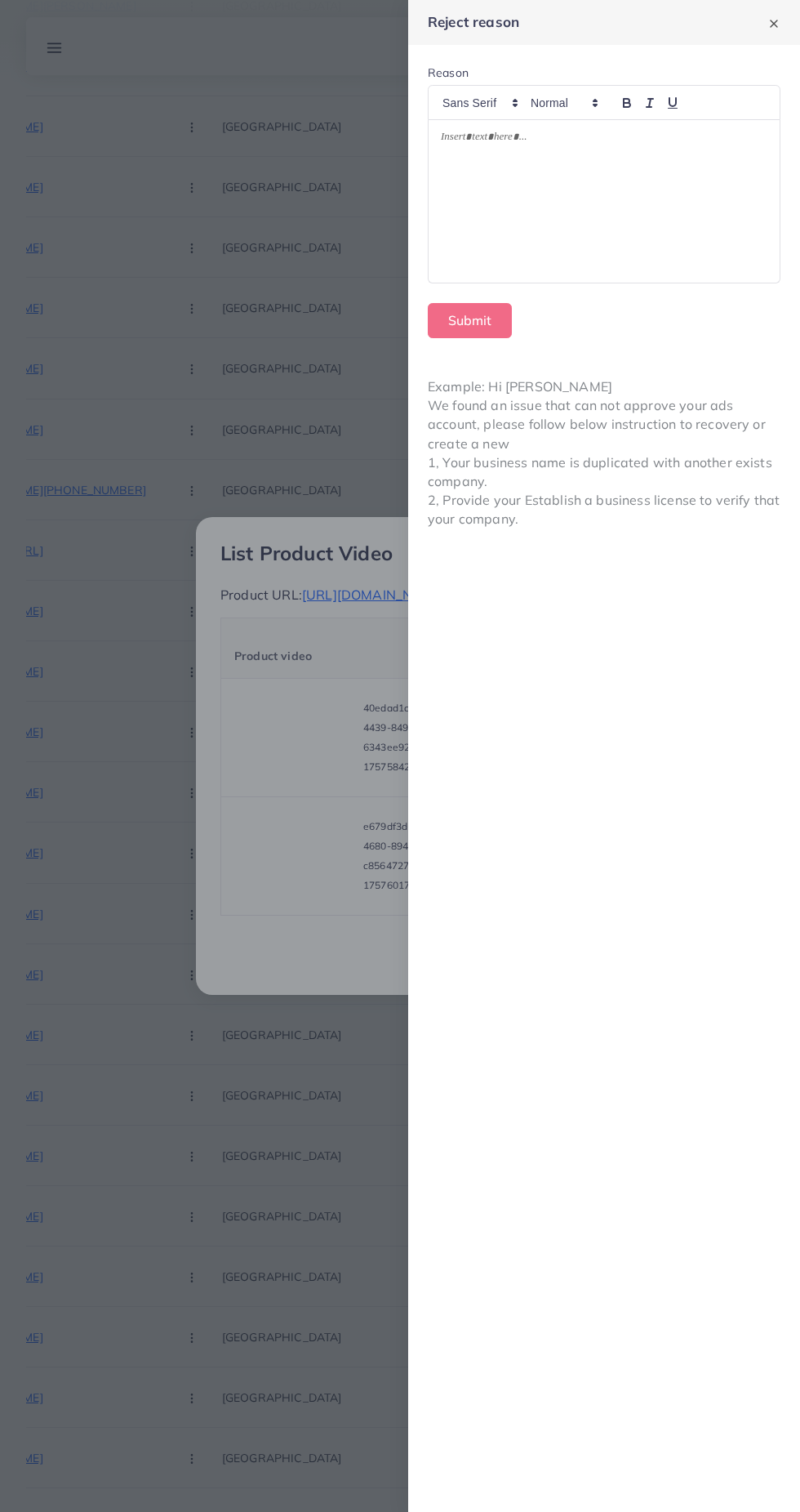
click at [667, 197] on div at bounding box center [604, 202] width 351 height 162
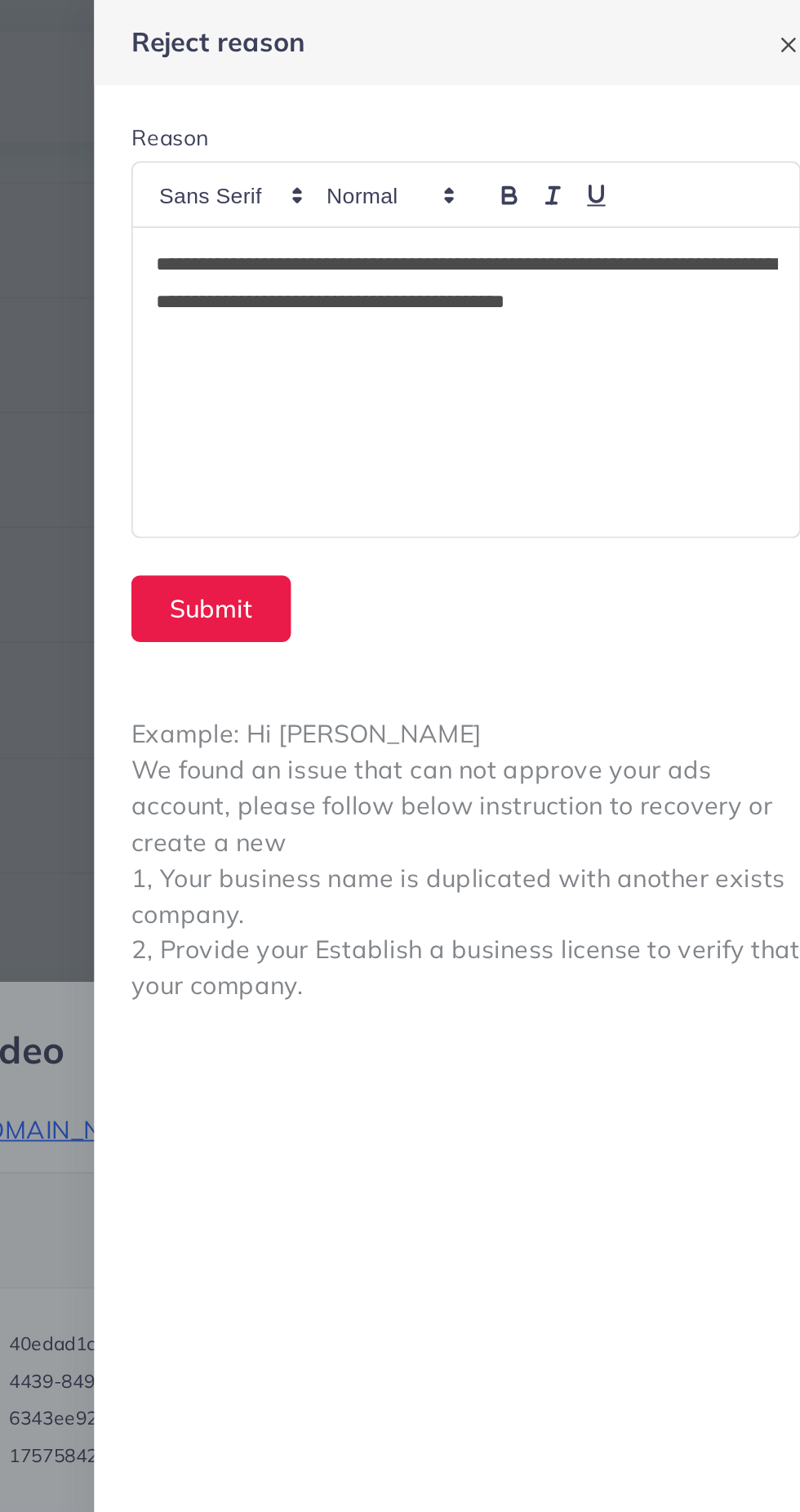
click at [452, 167] on p "**********" at bounding box center [604, 149] width 327 height 39
click at [740, 162] on p "**********" at bounding box center [604, 149] width 327 height 39
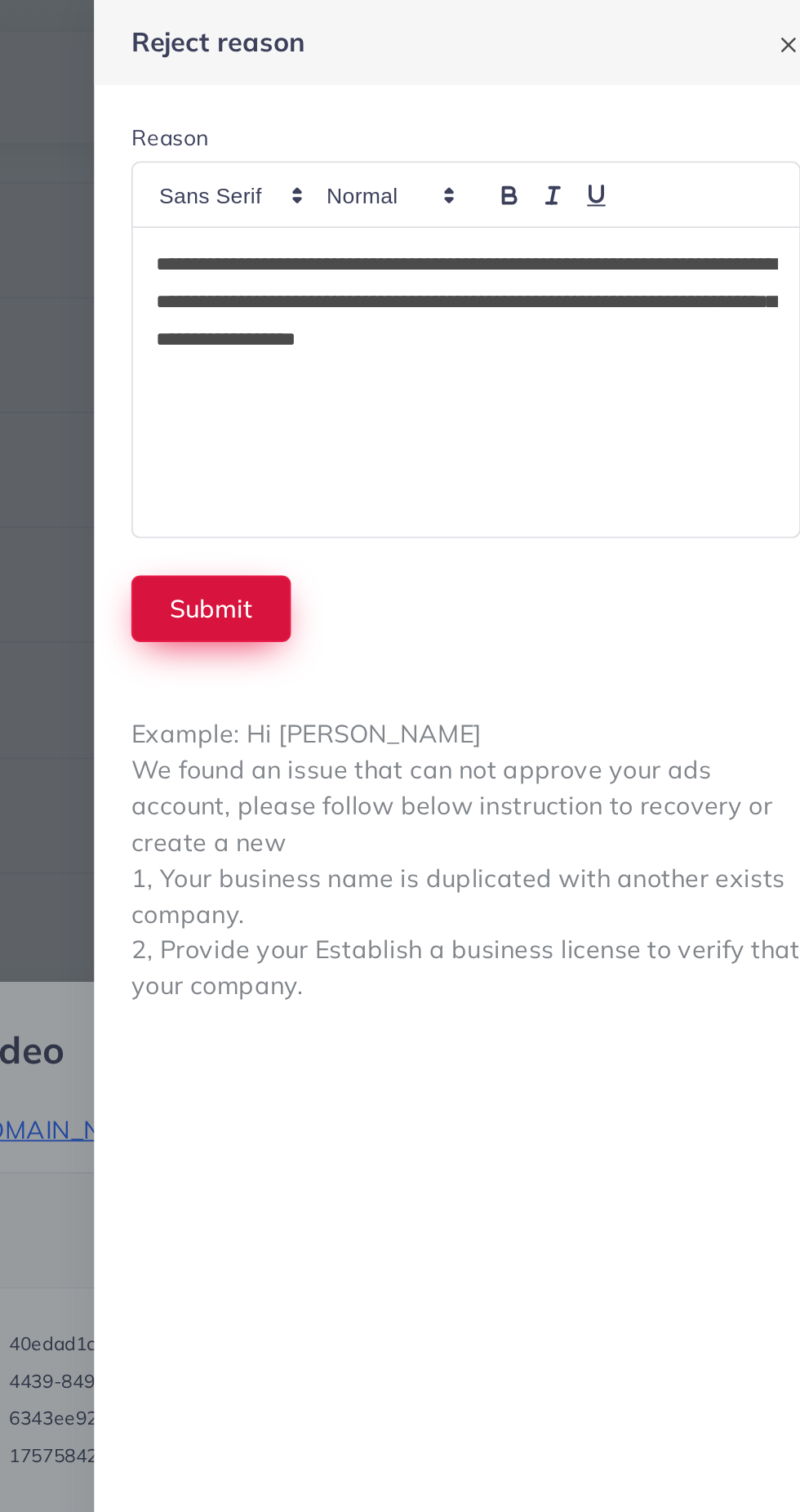
click at [457, 314] on button "Submit" at bounding box center [470, 320] width 84 height 35
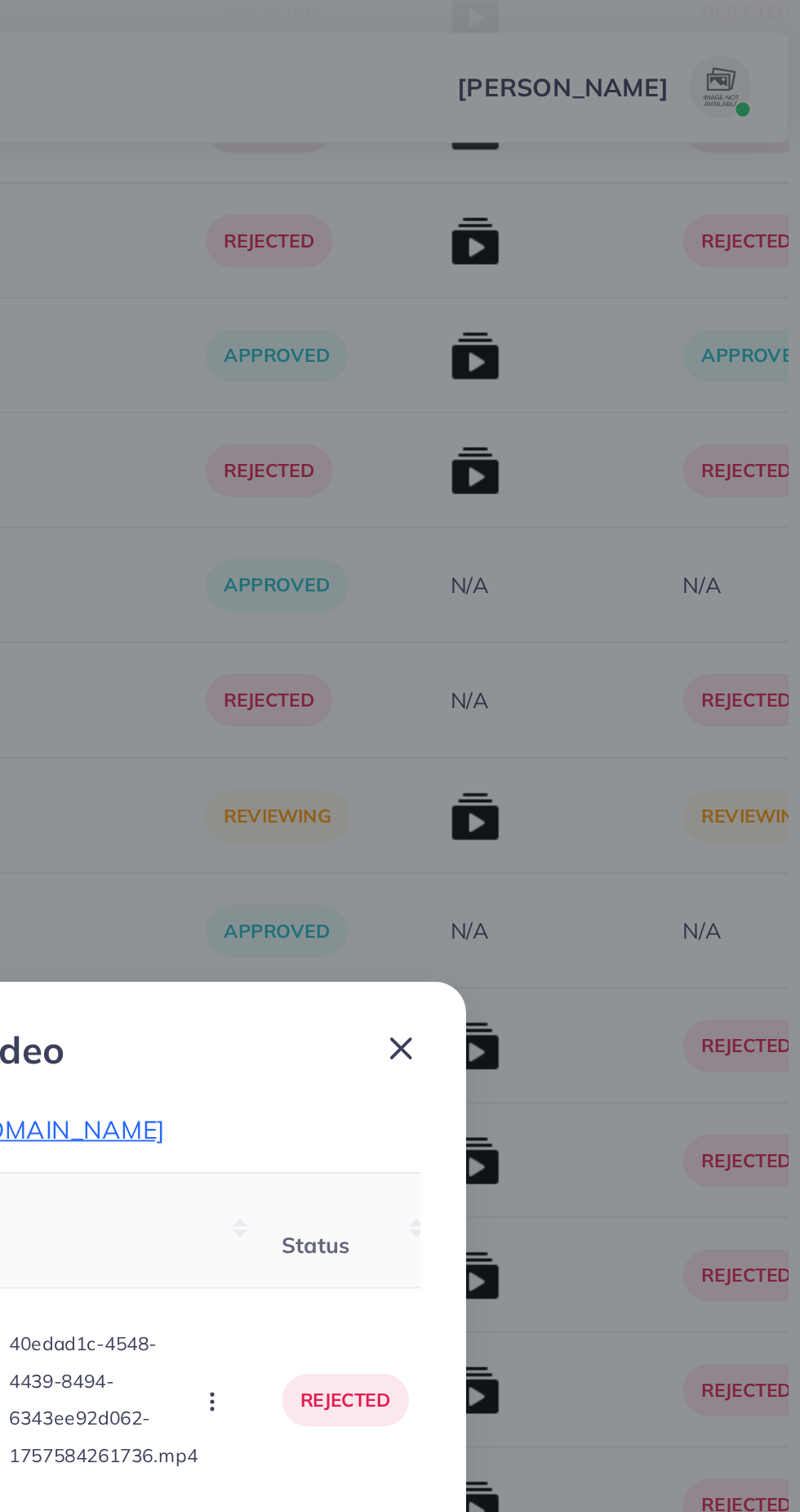
click at [573, 546] on icon at bounding box center [569, 551] width 19 height 19
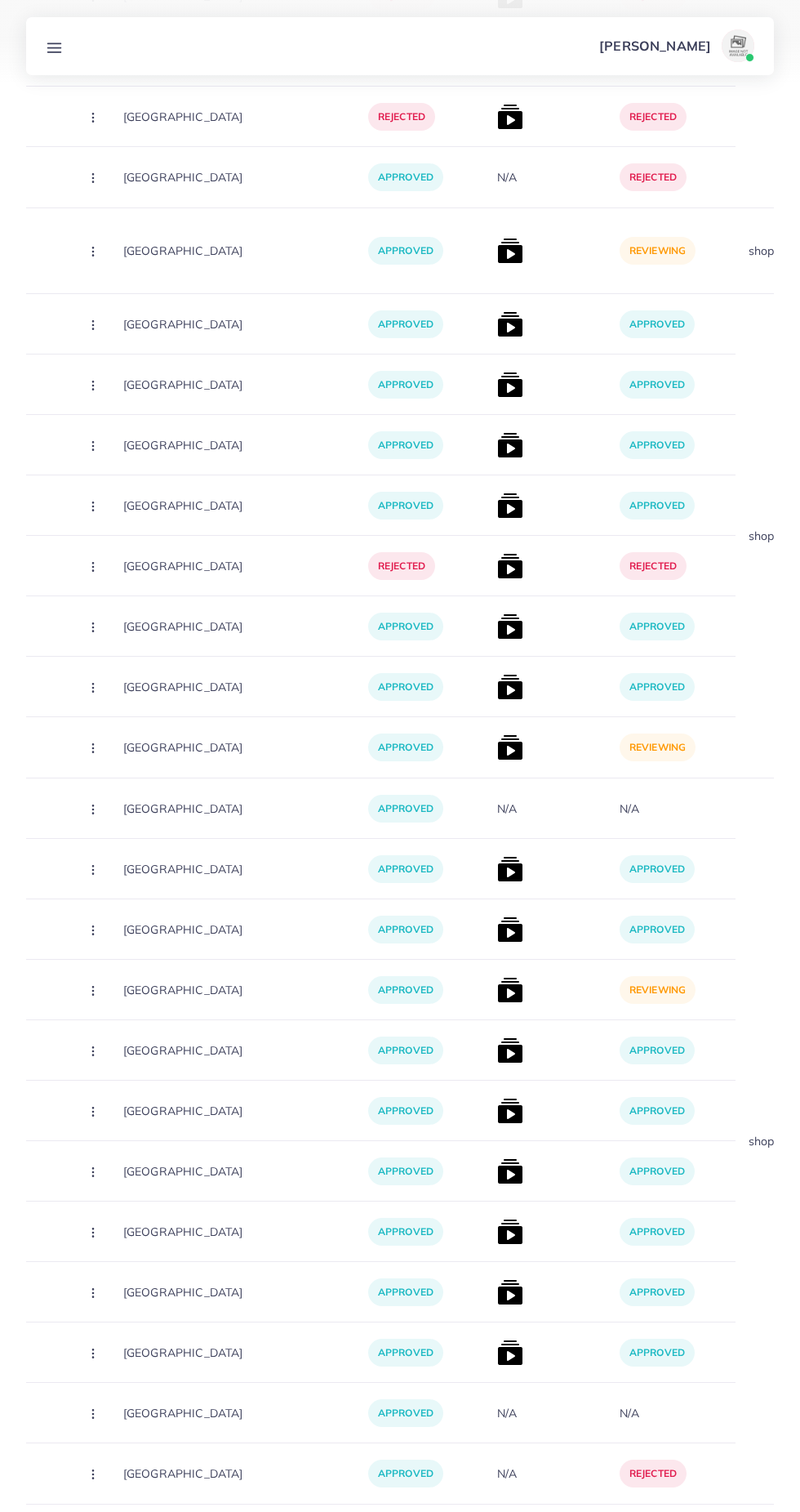
scroll to position [0, 426]
click at [495, 985] on img at bounding box center [508, 990] width 26 height 26
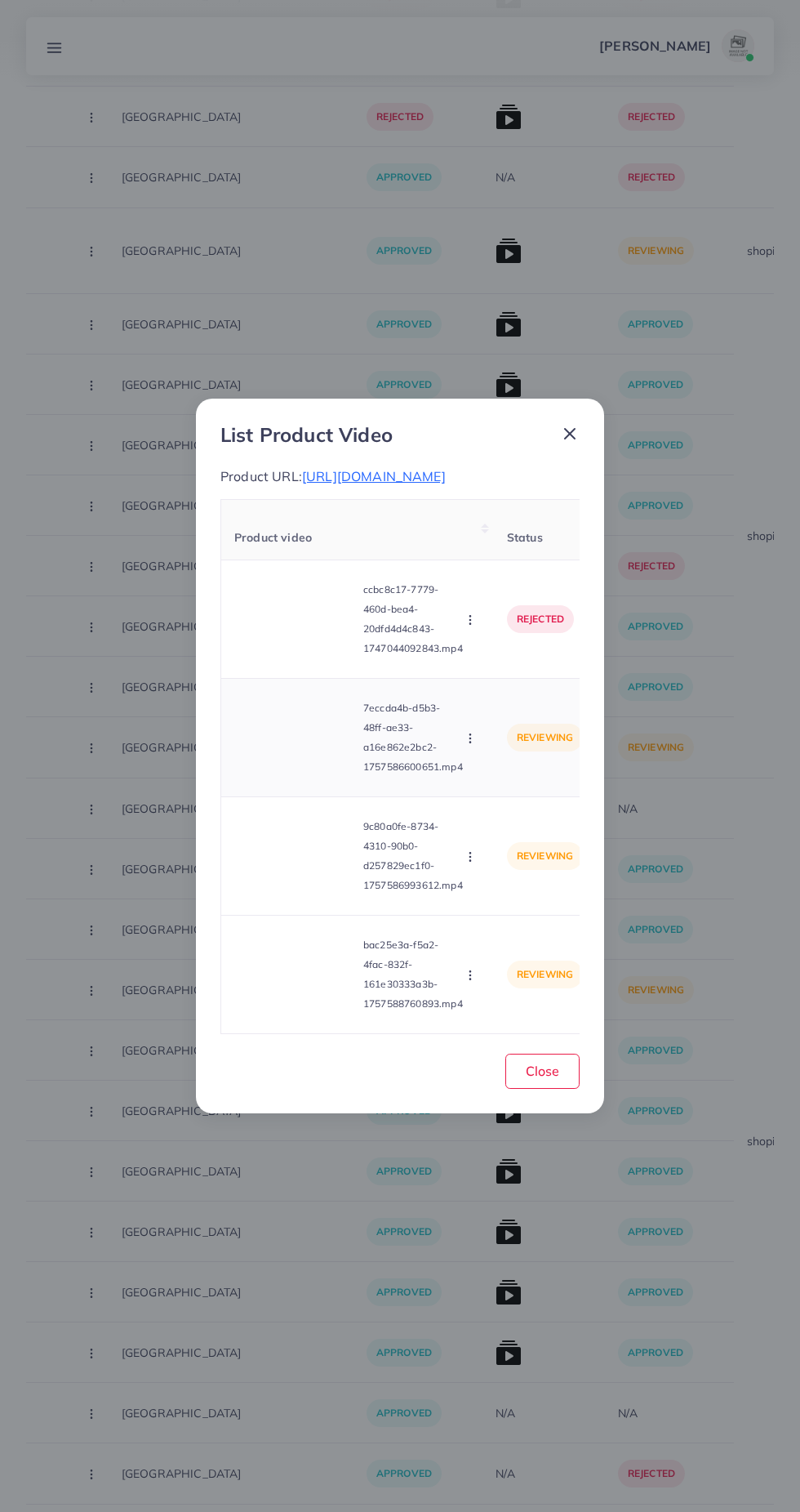
click at [284, 775] on video at bounding box center [296, 737] width 122 height 74
click at [294, 775] on div at bounding box center [296, 737] width 122 height 74
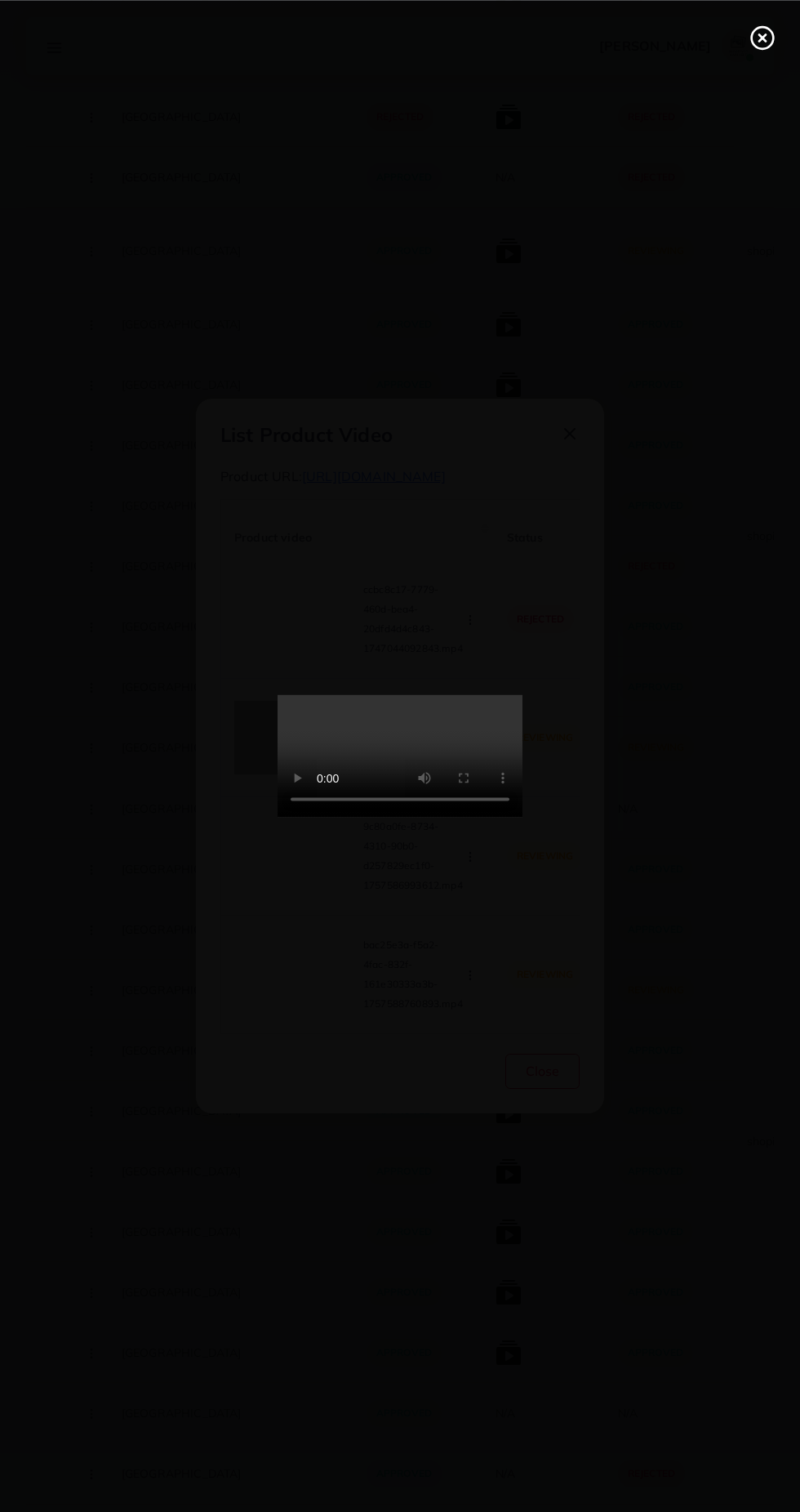
click at [762, 36] on line at bounding box center [762, 37] width 6 height 6
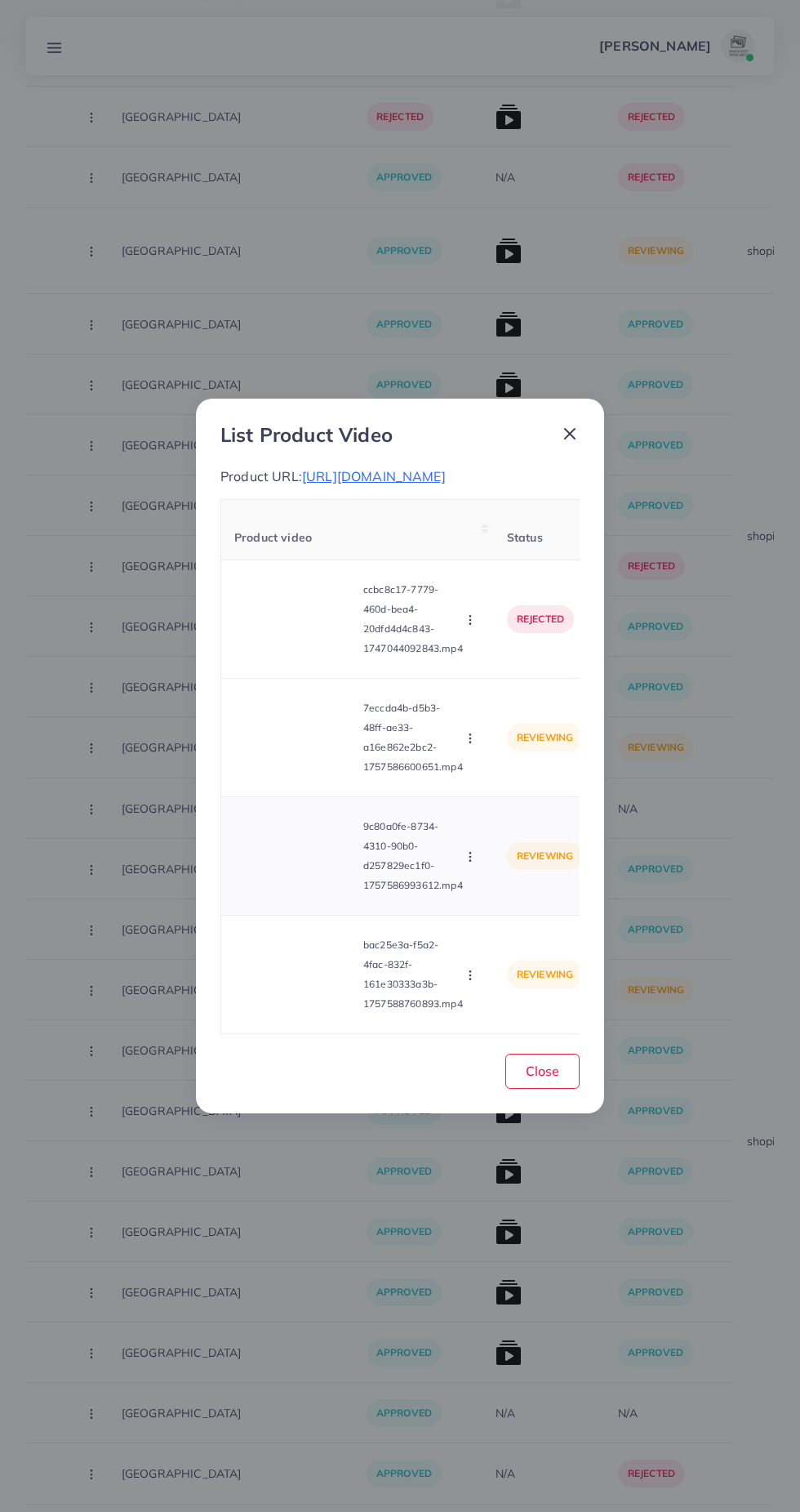
click at [299, 892] on video at bounding box center [296, 856] width 122 height 74
click at [296, 892] on div at bounding box center [296, 856] width 122 height 74
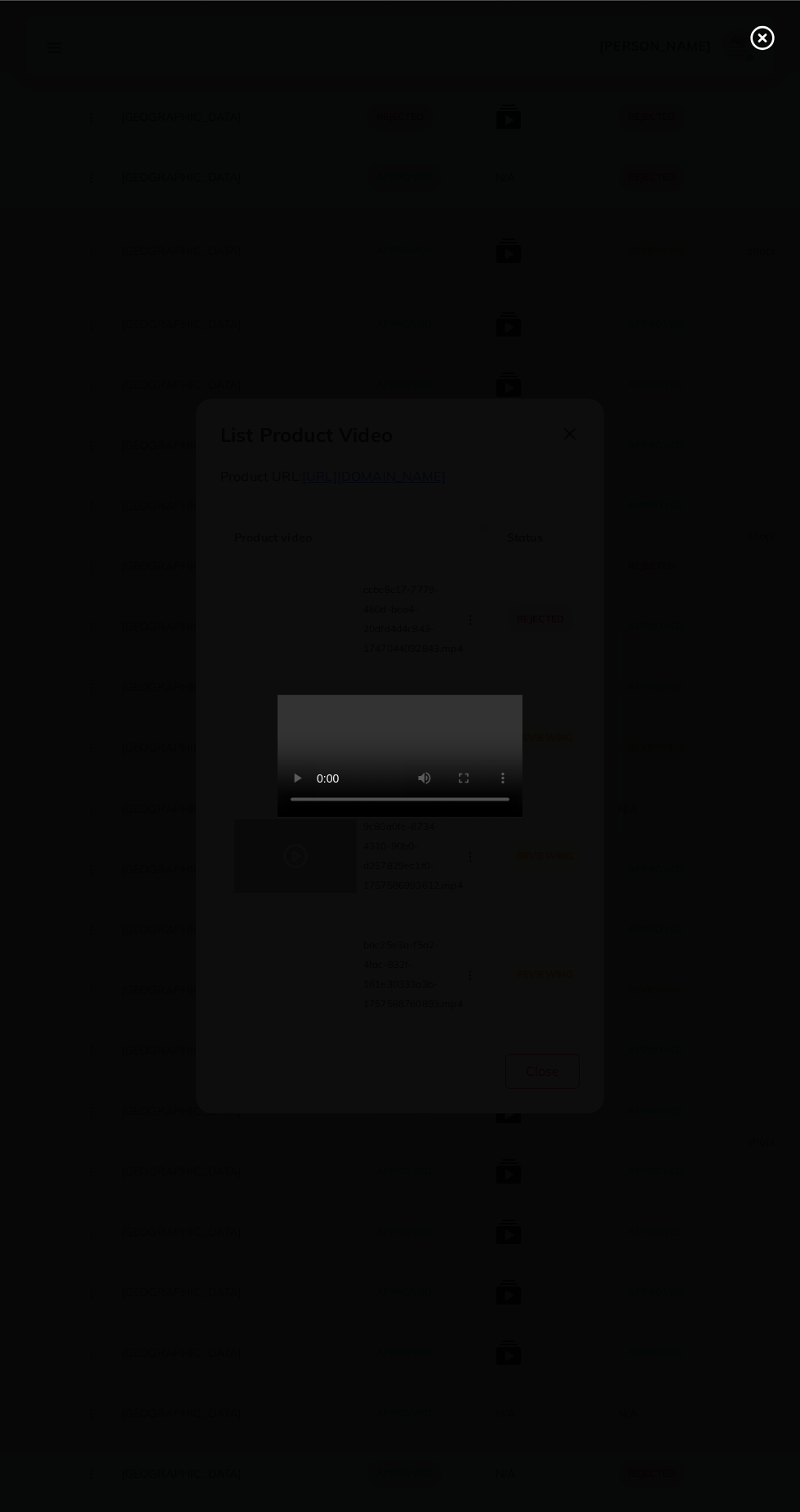
click at [763, 46] on icon at bounding box center [763, 37] width 26 height 26
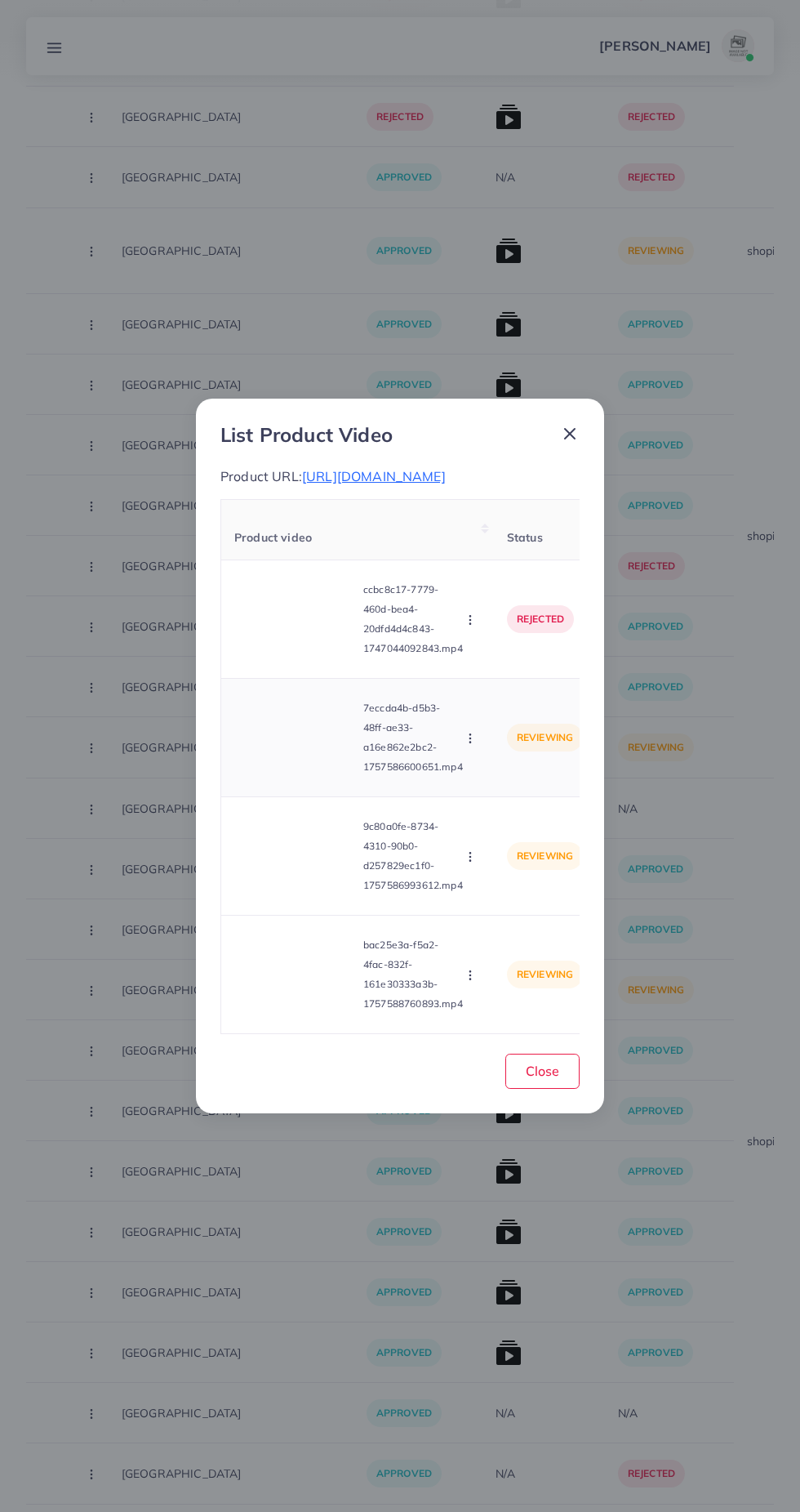
click at [292, 775] on video at bounding box center [296, 737] width 122 height 74
click at [308, 775] on div at bounding box center [296, 737] width 122 height 74
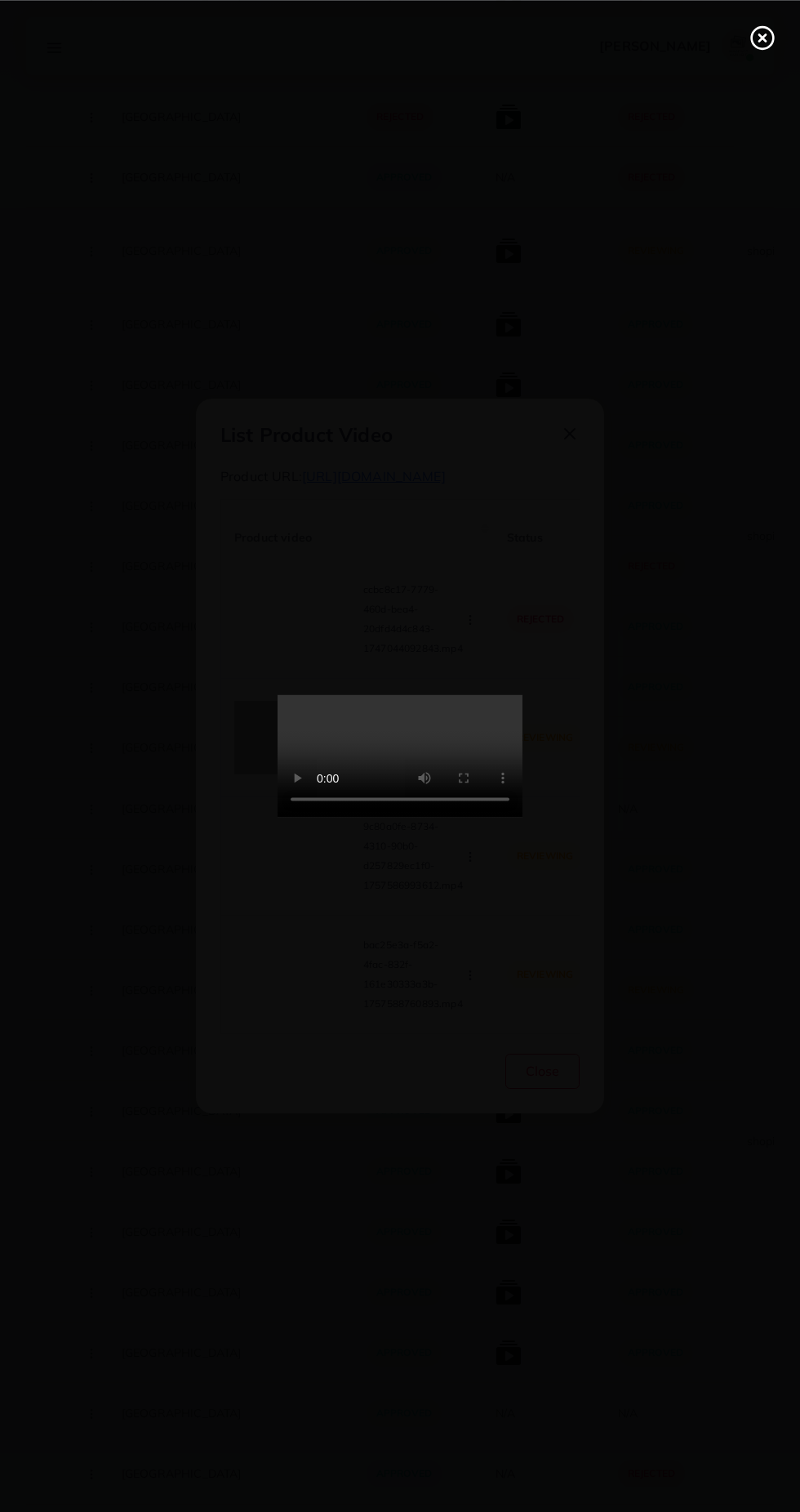
click at [762, 36] on line at bounding box center [762, 37] width 6 height 6
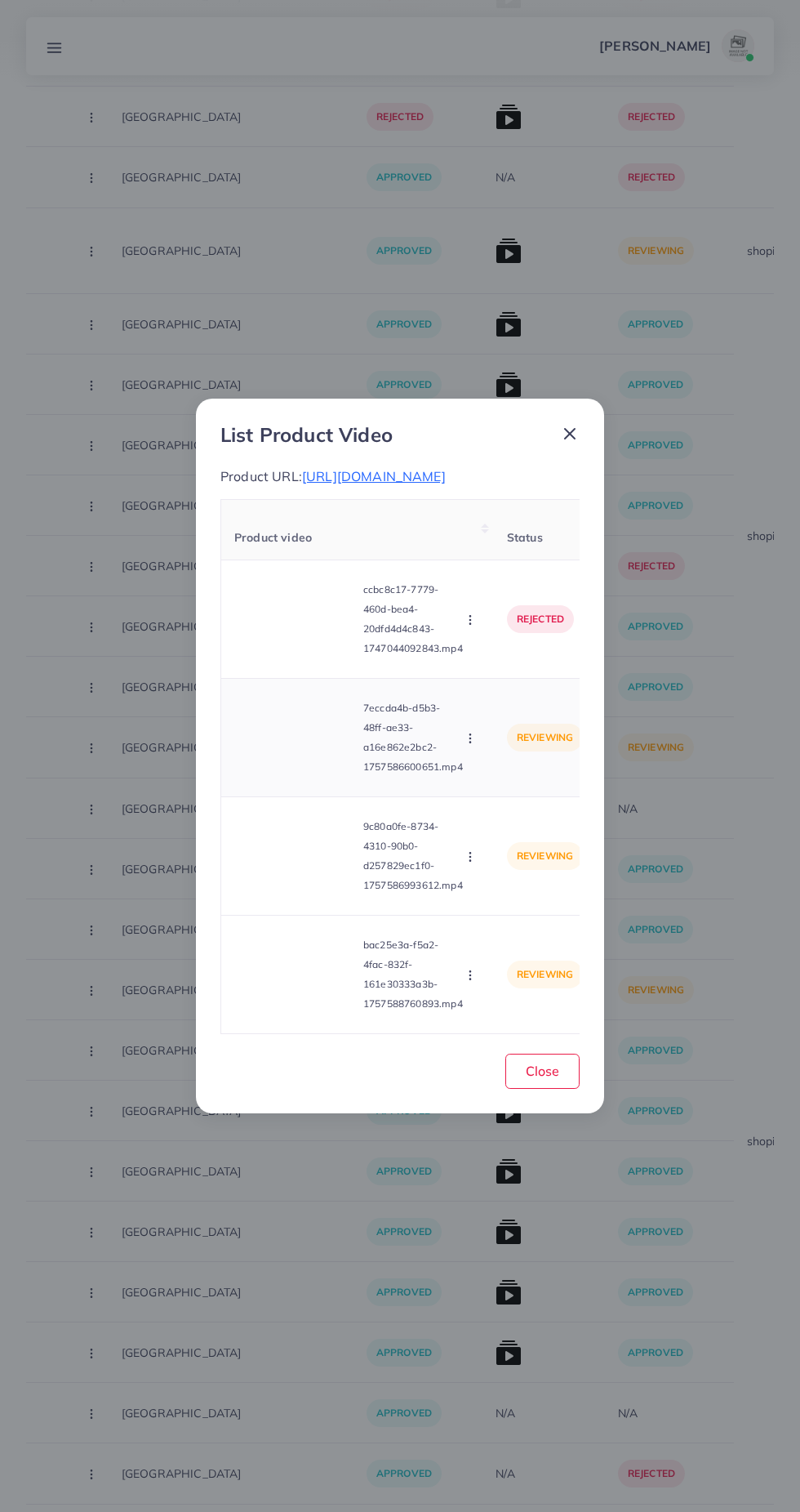
click at [471, 745] on icon "button" at bounding box center [470, 738] width 13 height 13
click at [520, 831] on link "Reject" at bounding box center [508, 813] width 129 height 36
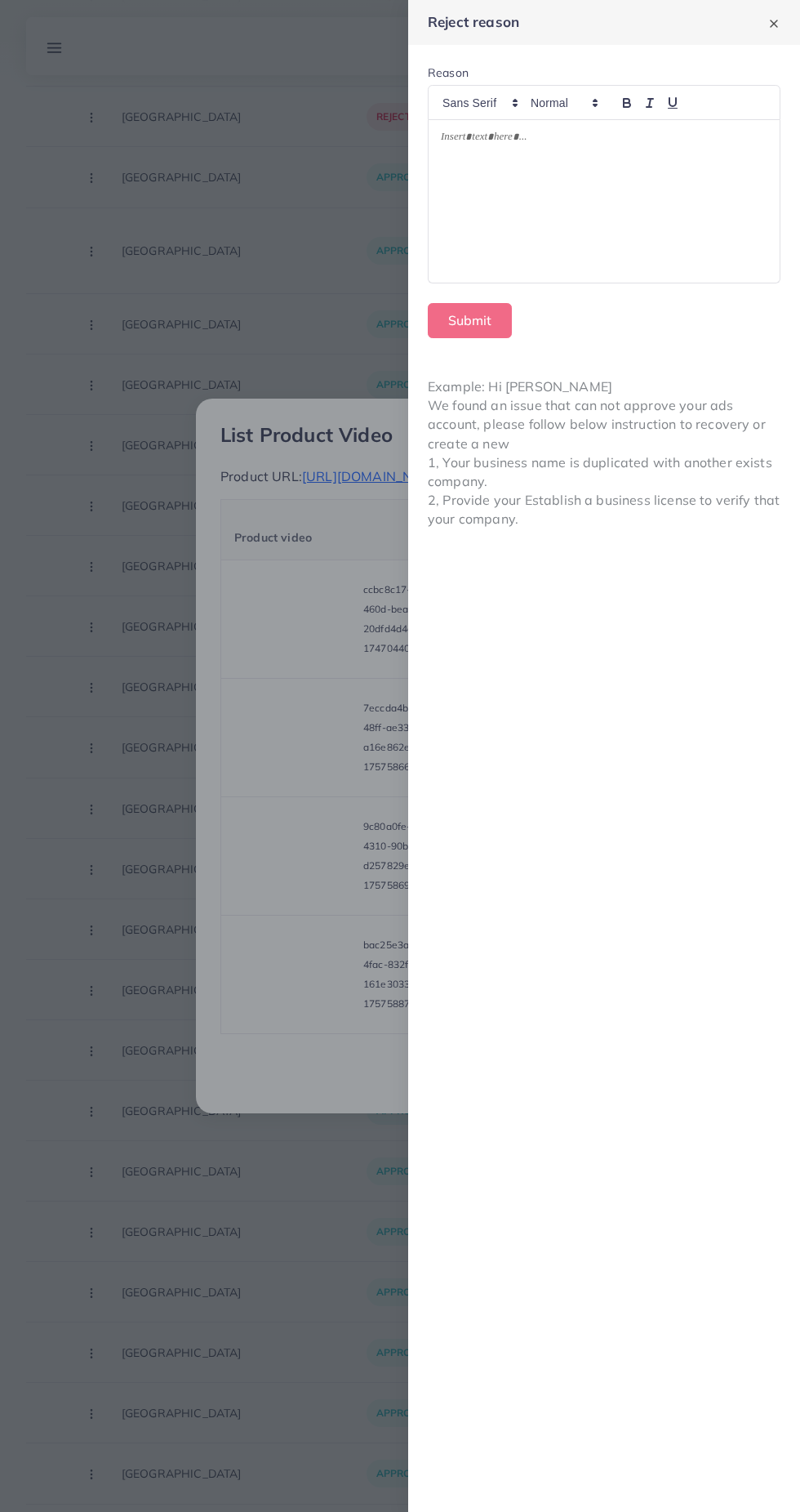
click at [592, 172] on div at bounding box center [604, 202] width 351 height 162
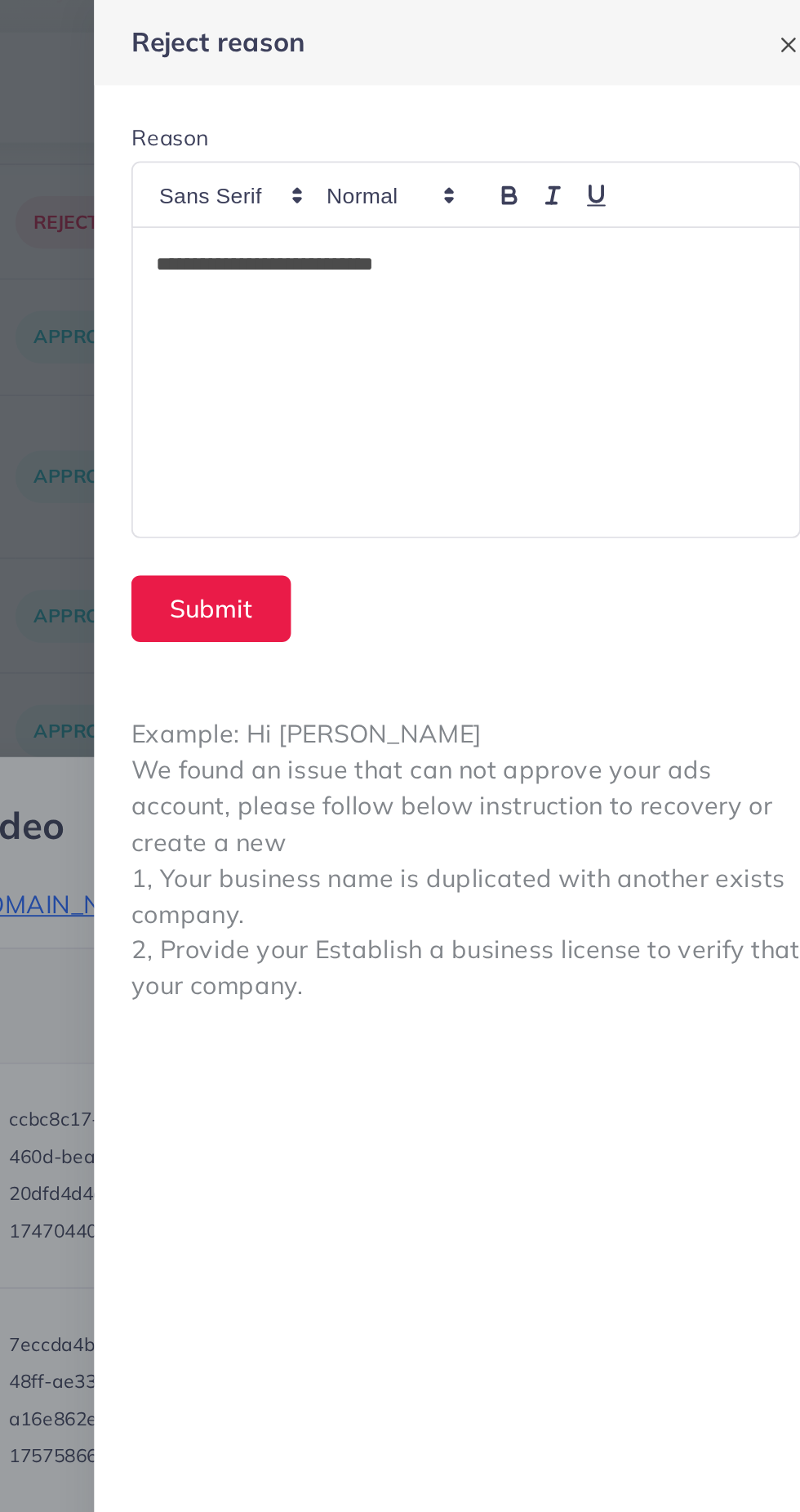
click at [555, 136] on p "**********" at bounding box center [604, 139] width 327 height 19
click at [554, 136] on p "**********" at bounding box center [604, 139] width 327 height 19
click at [565, 138] on p "**********" at bounding box center [604, 139] width 327 height 19
click at [704, 174] on div "**********" at bounding box center [604, 202] width 351 height 162
click at [492, 158] on p "**********" at bounding box center [604, 149] width 327 height 39
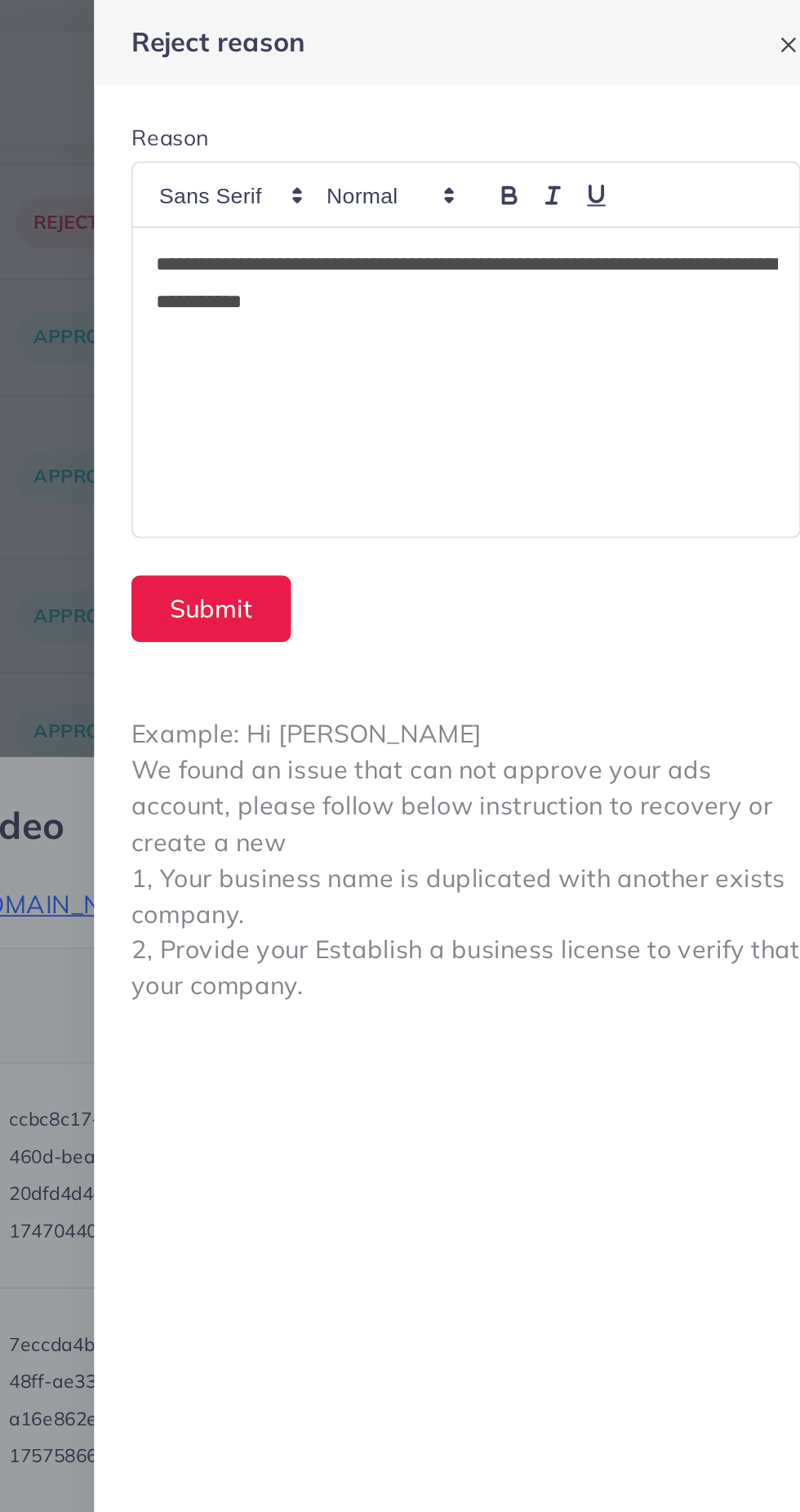
click at [483, 149] on p "**********" at bounding box center [604, 149] width 327 height 39
click at [567, 206] on div "**********" at bounding box center [604, 202] width 351 height 162
click at [596, 191] on div "**********" at bounding box center [604, 202] width 351 height 162
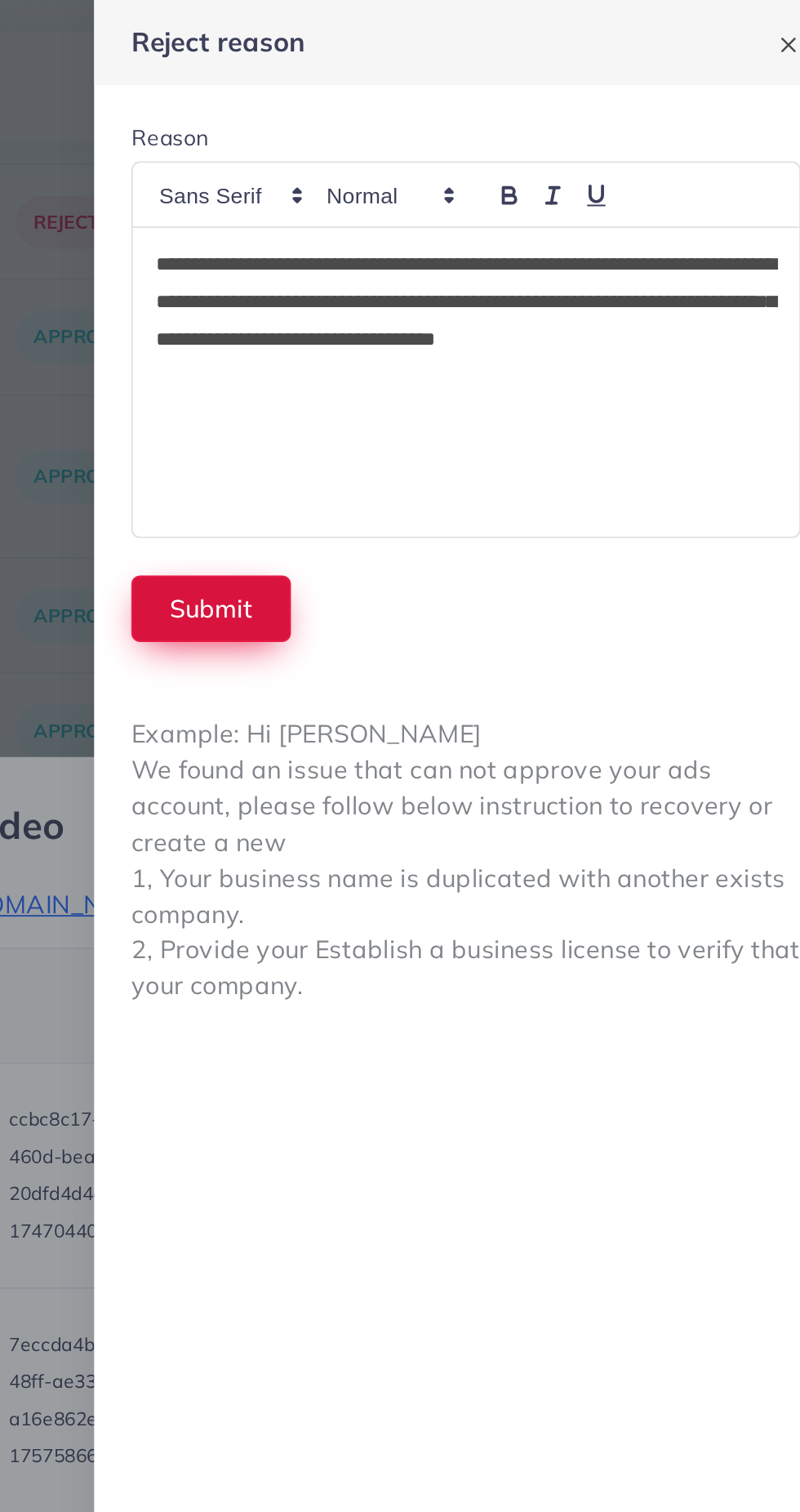
click at [448, 318] on button "Submit" at bounding box center [470, 320] width 84 height 35
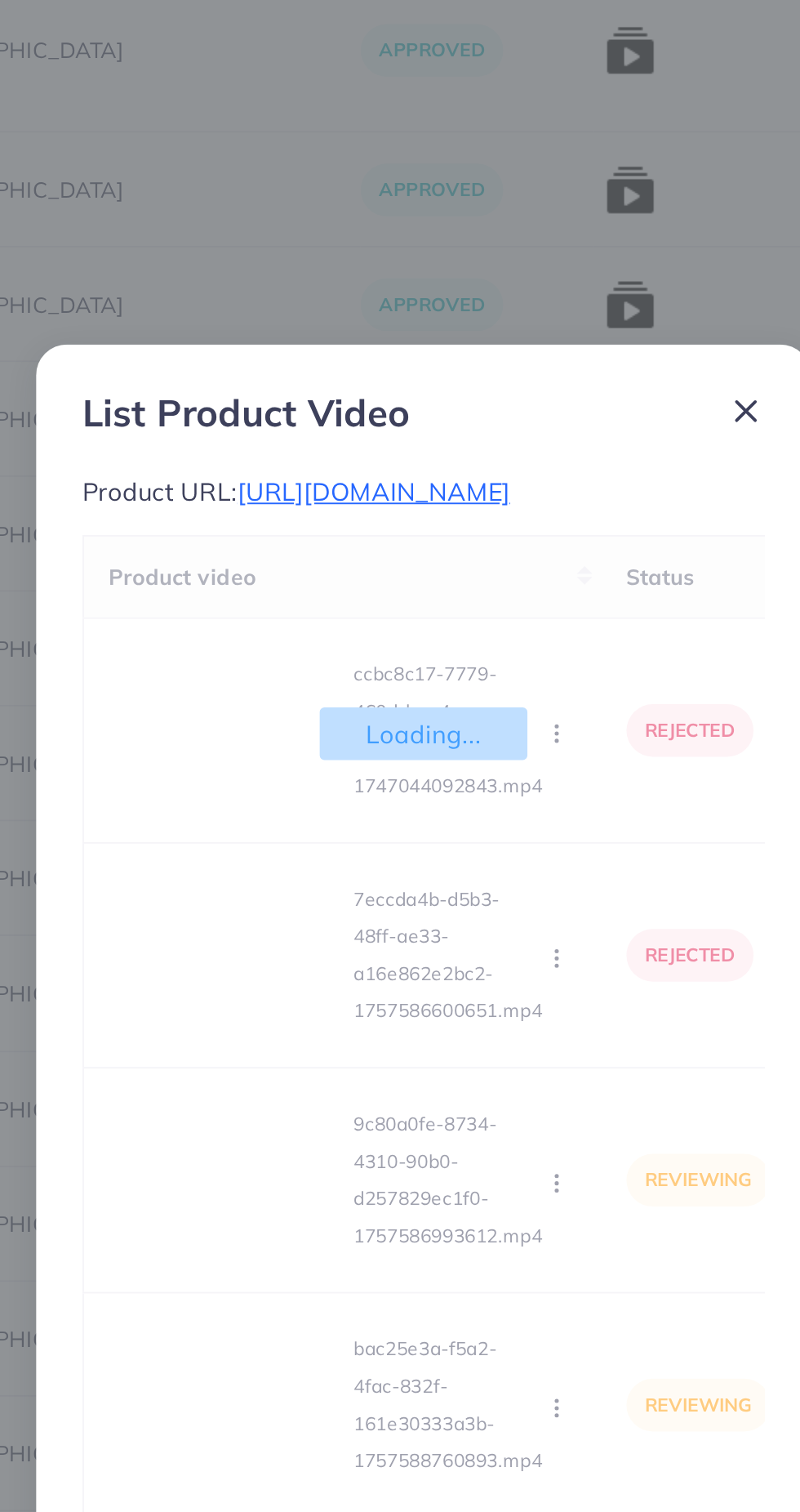
scroll to position [10433, 0]
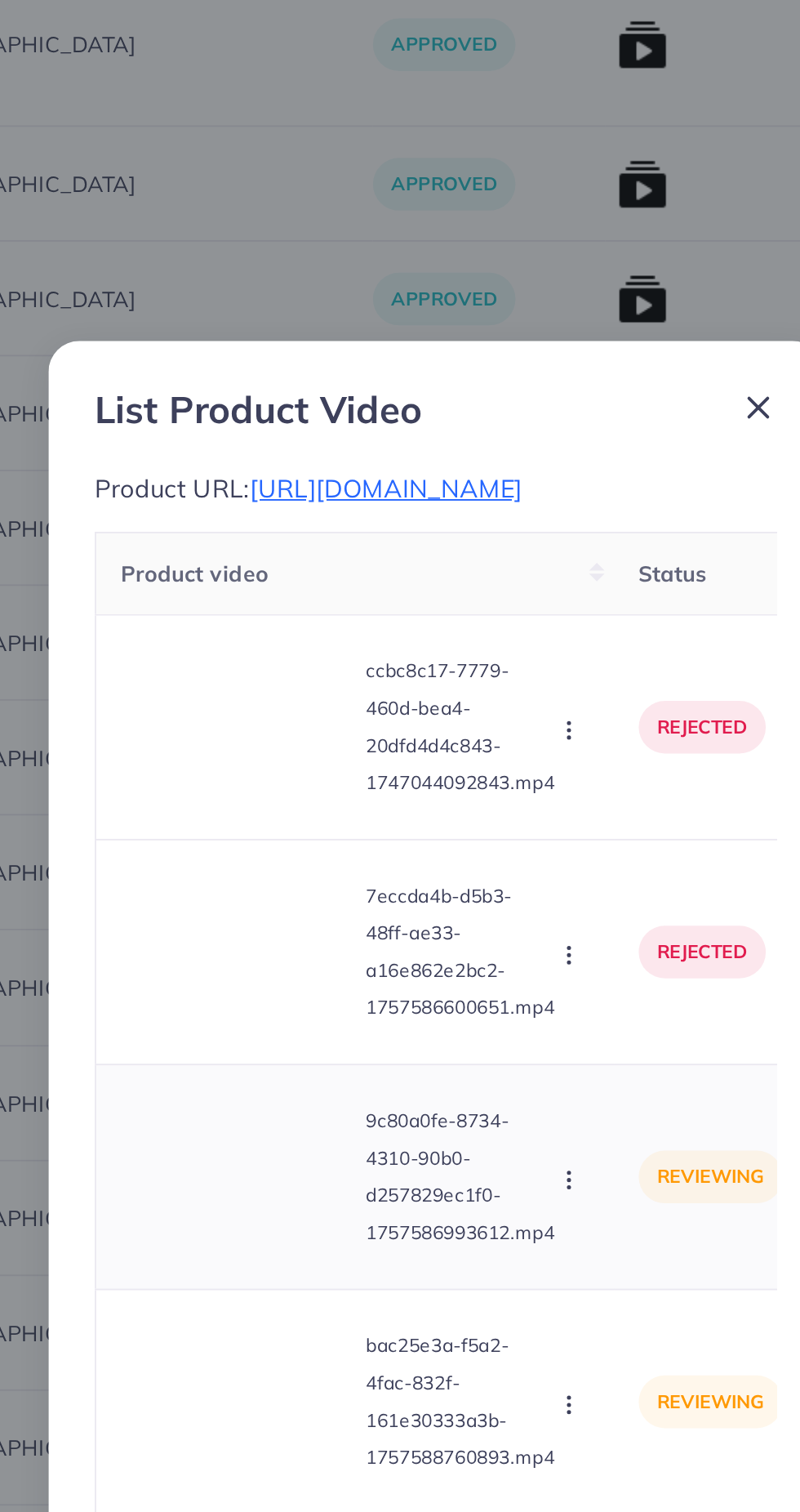
click at [299, 883] on video at bounding box center [296, 847] width 122 height 74
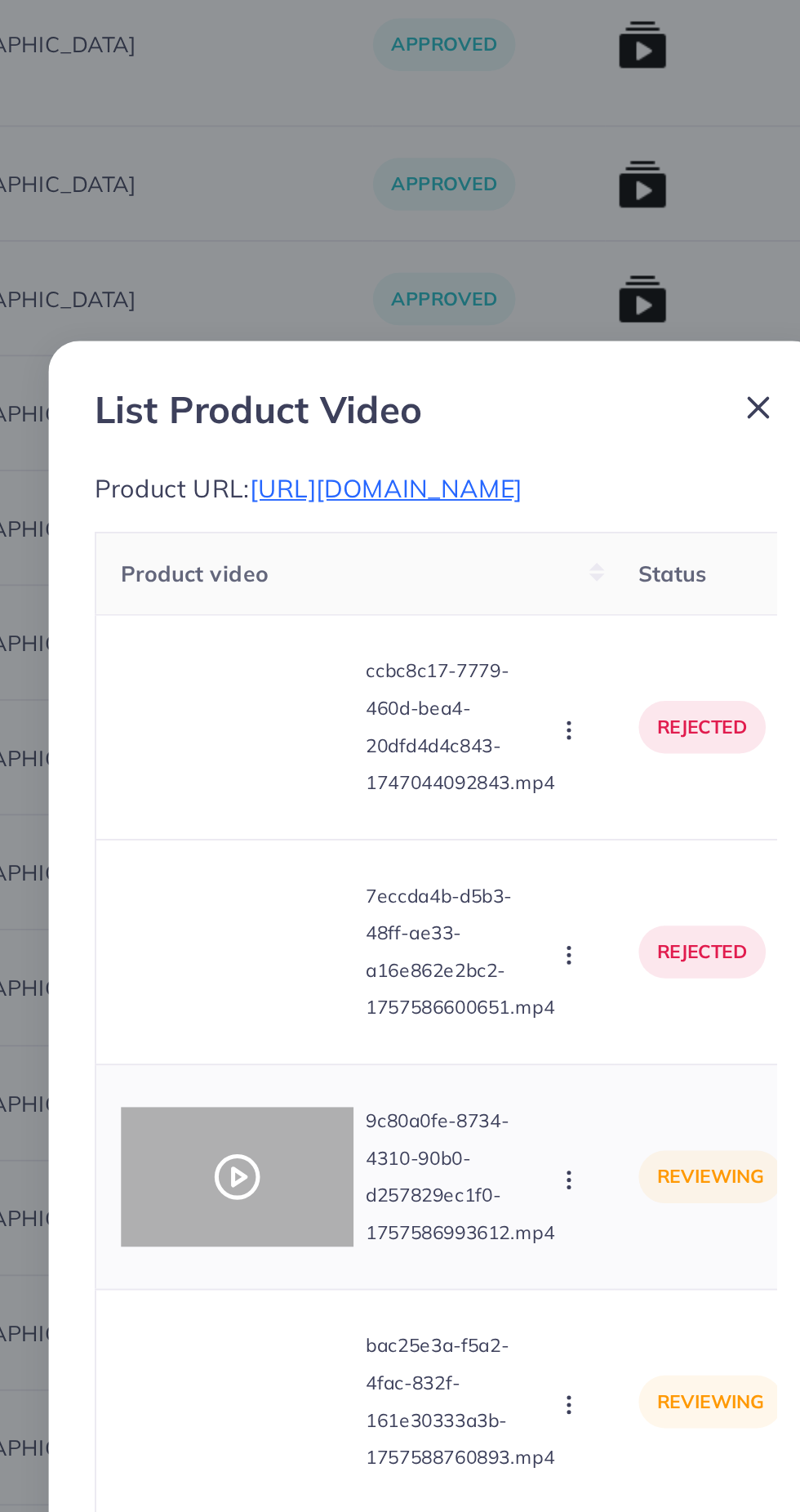
click at [306, 860] on icon at bounding box center [296, 847] width 26 height 26
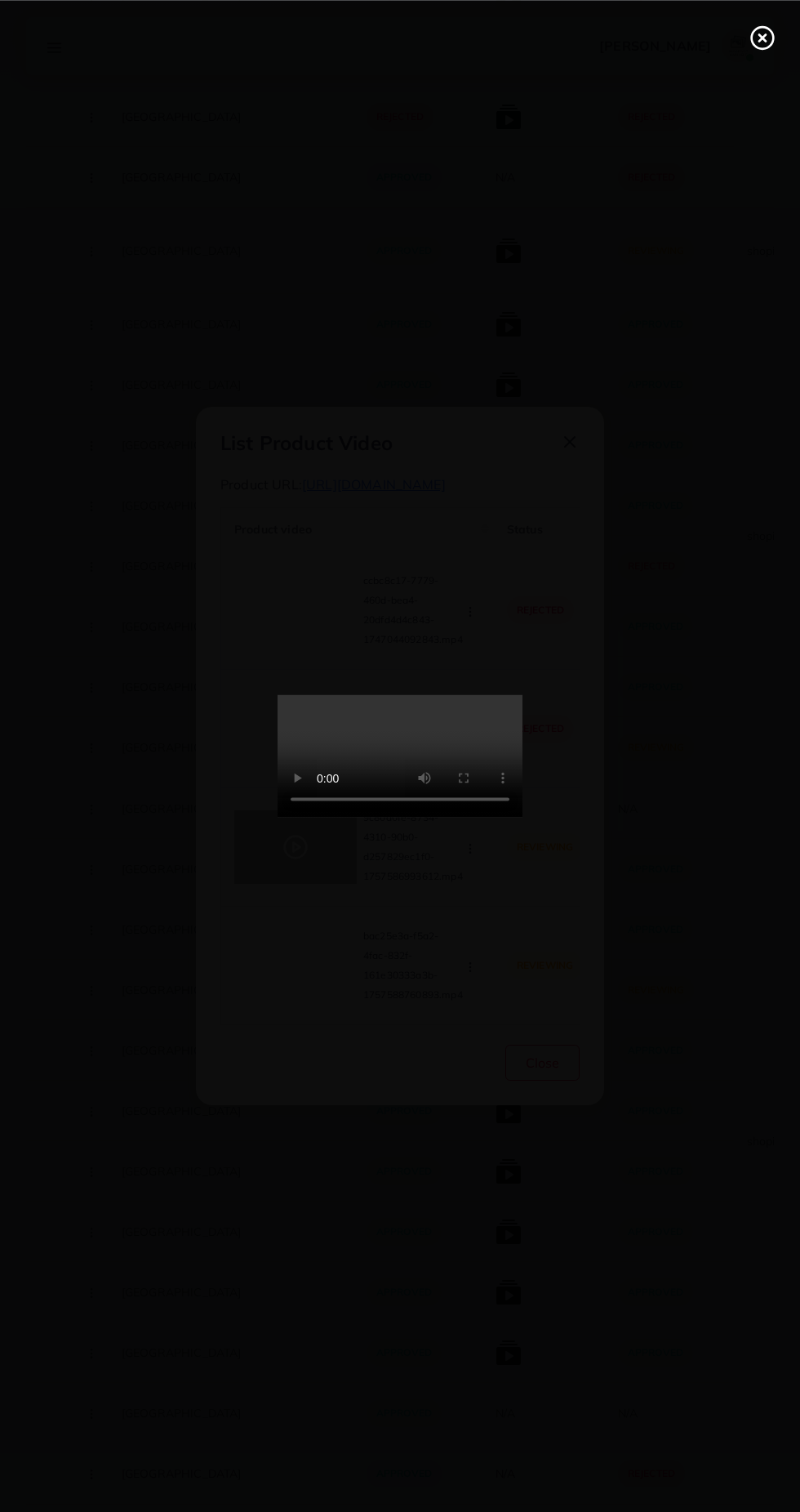
click at [788, 34] on div at bounding box center [400, 756] width 800 height 1512
click at [758, 39] on icon at bounding box center [763, 37] width 26 height 26
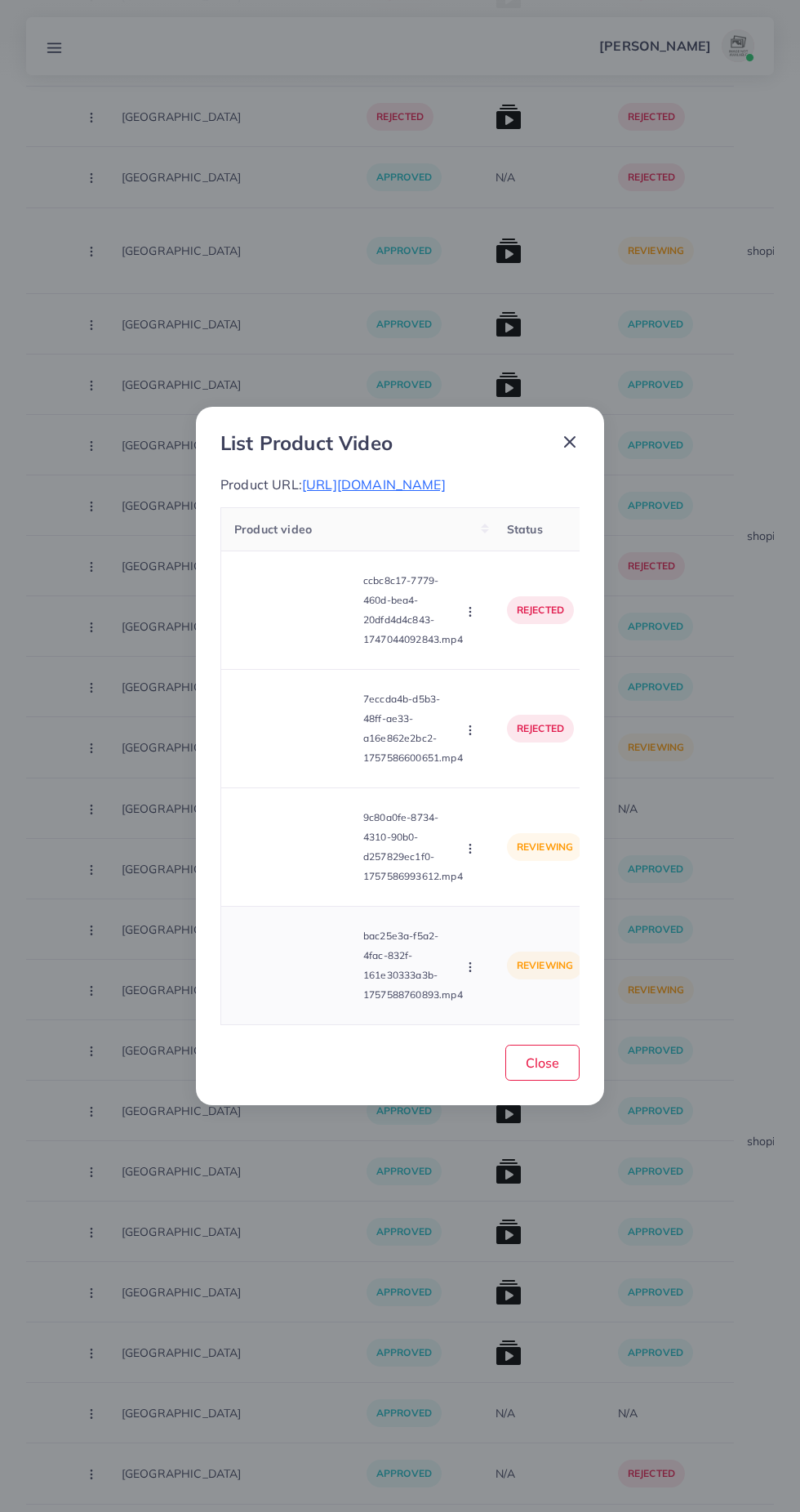
click at [311, 1002] on video at bounding box center [296, 965] width 122 height 74
click at [296, 978] on icon at bounding box center [296, 965] width 26 height 26
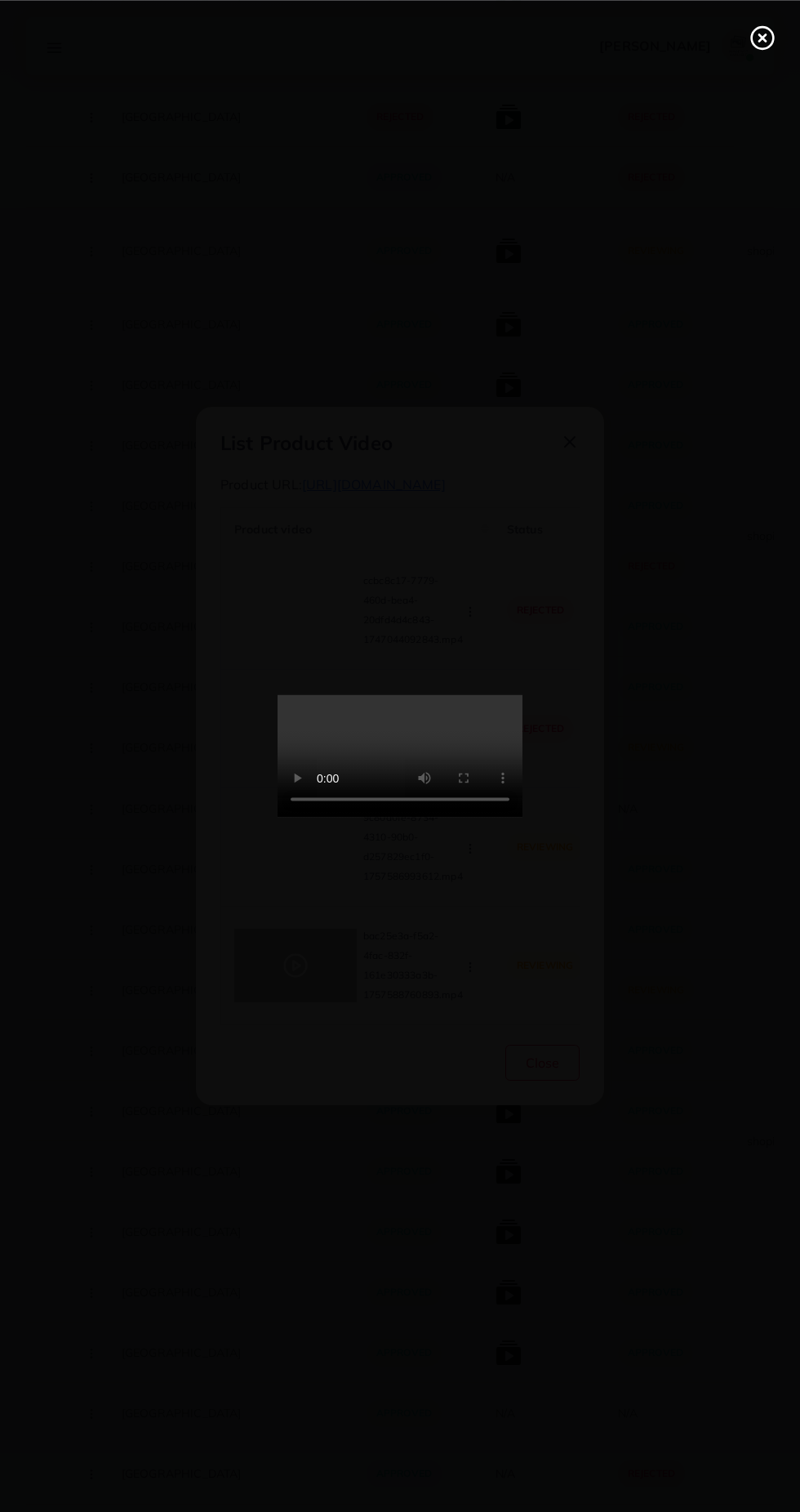
click at [762, 46] on icon at bounding box center [763, 37] width 26 height 26
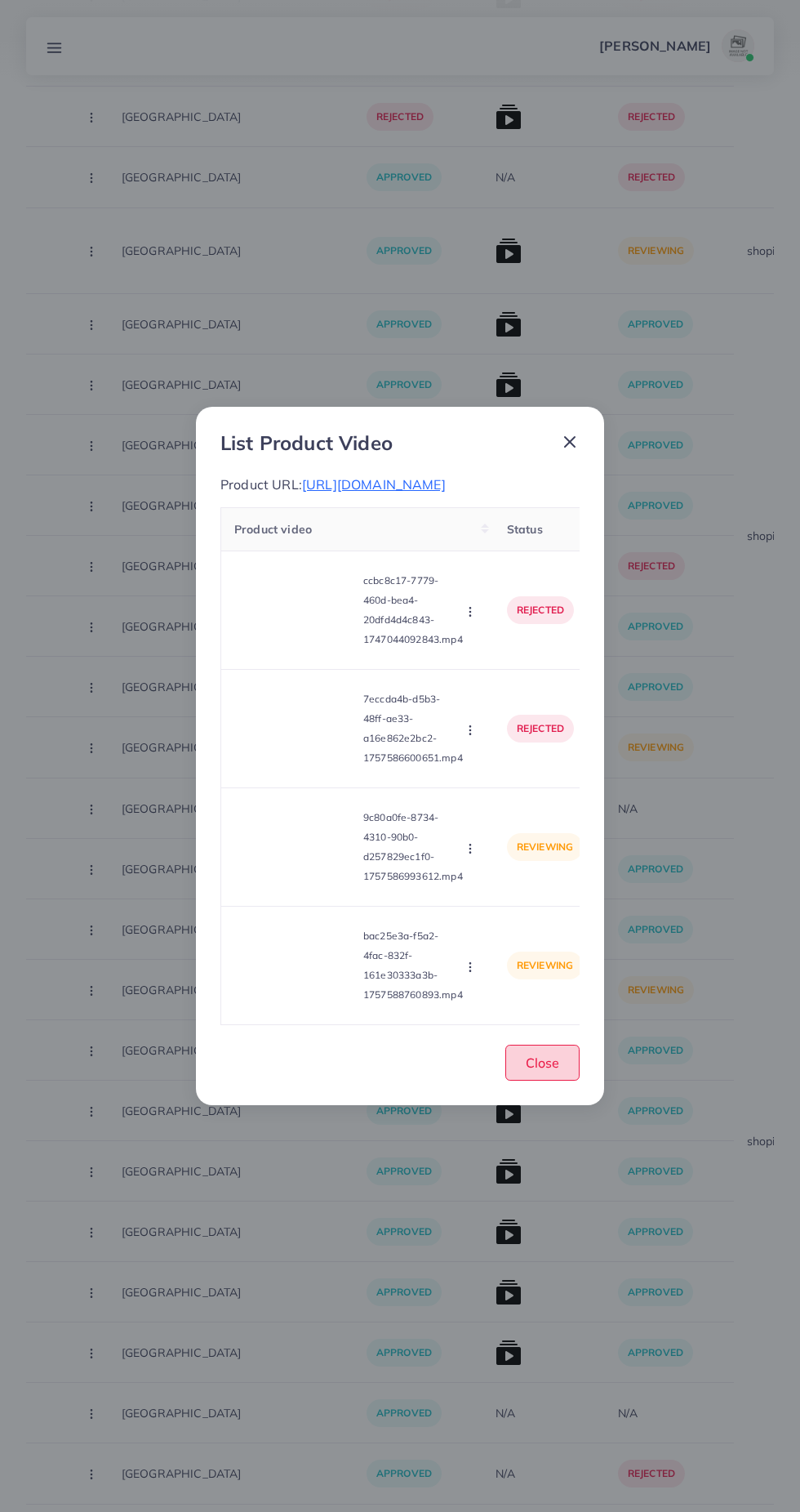
click at [556, 1070] on span "Close" at bounding box center [542, 1063] width 34 height 16
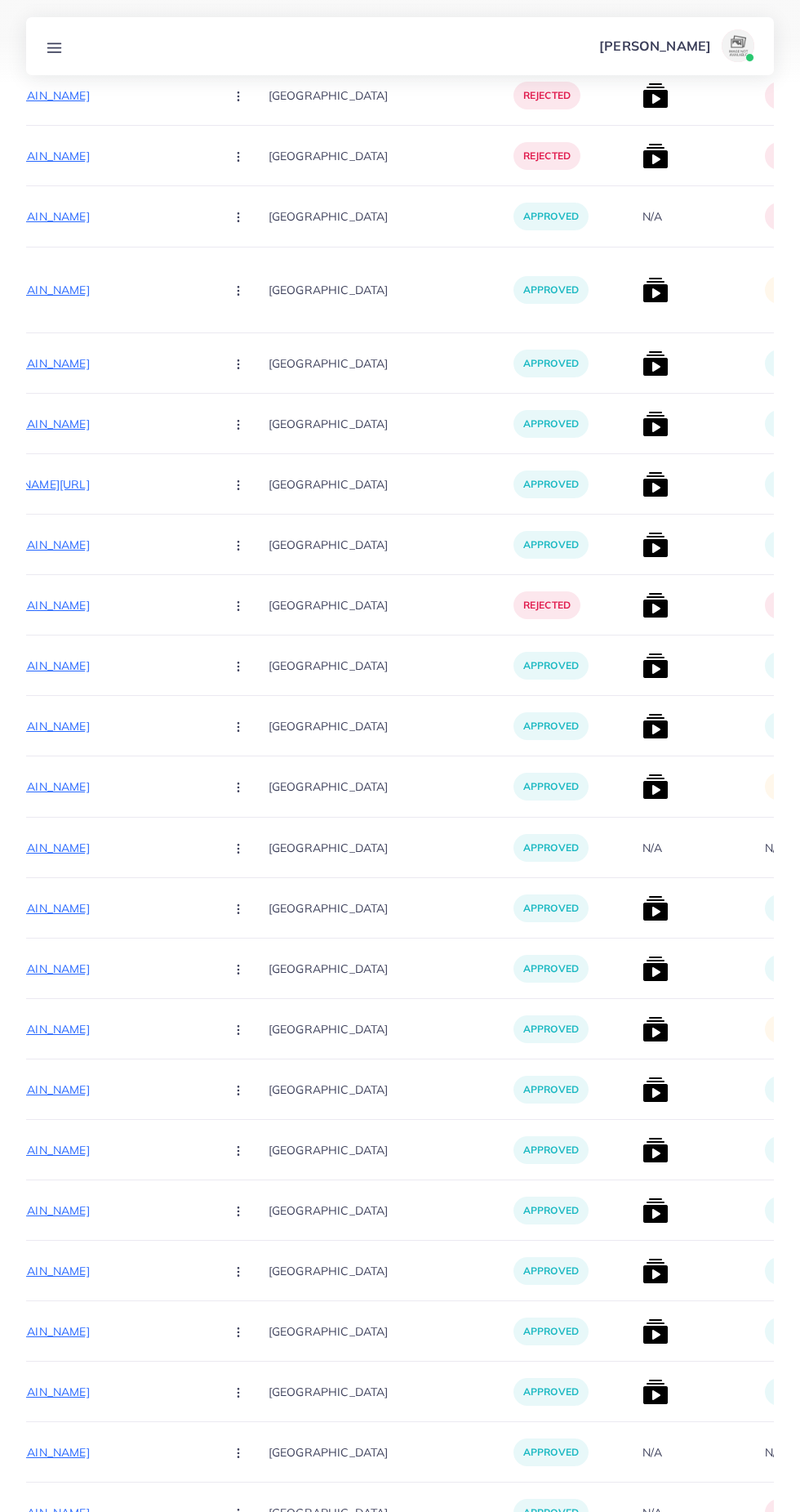
scroll to position [0, 280]
click at [642, 775] on img at bounding box center [655, 787] width 26 height 26
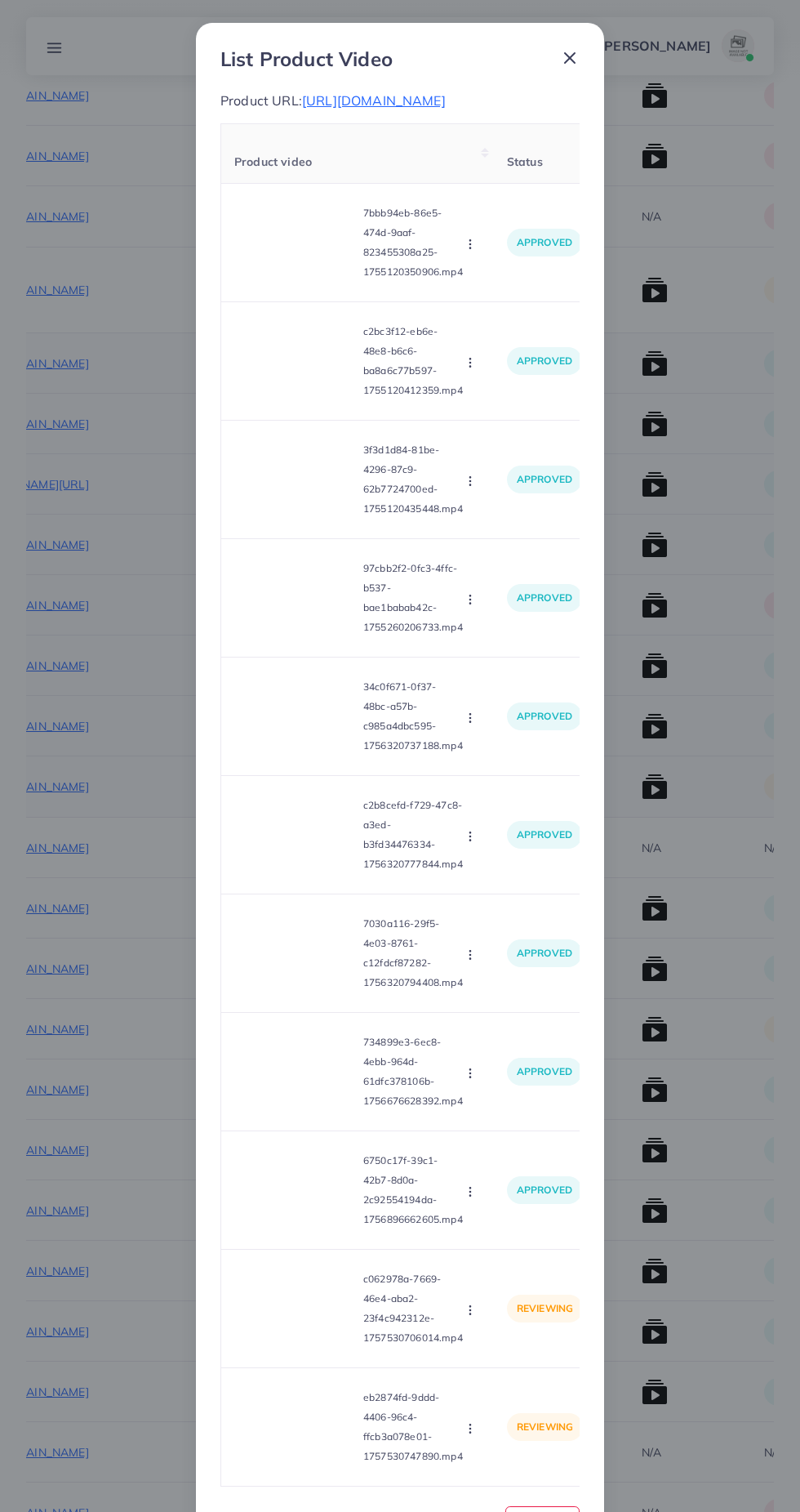
scroll to position [93, 0]
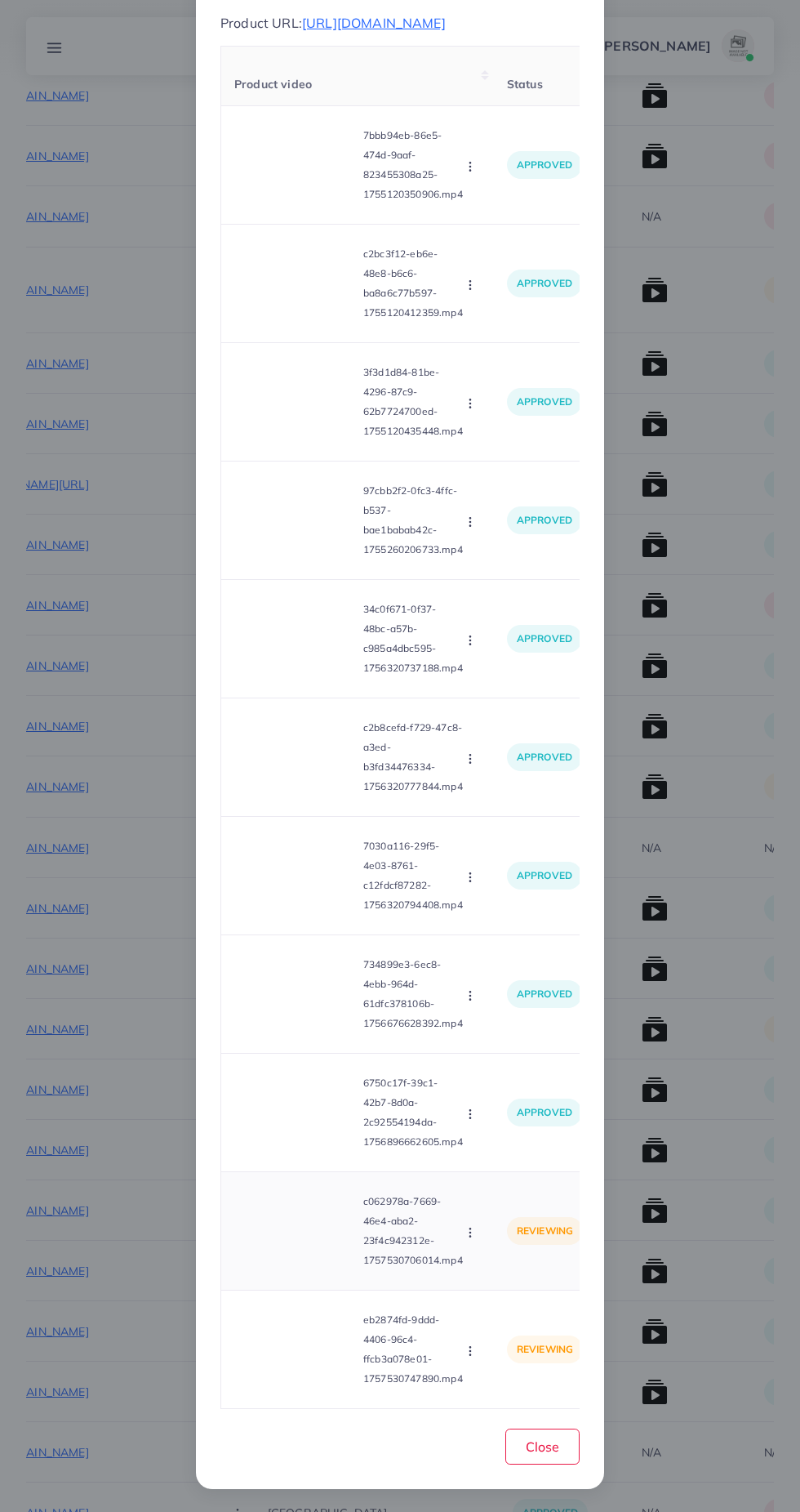
click at [306, 1214] on video at bounding box center [296, 1231] width 122 height 74
click at [325, 1245] on div at bounding box center [296, 1231] width 122 height 74
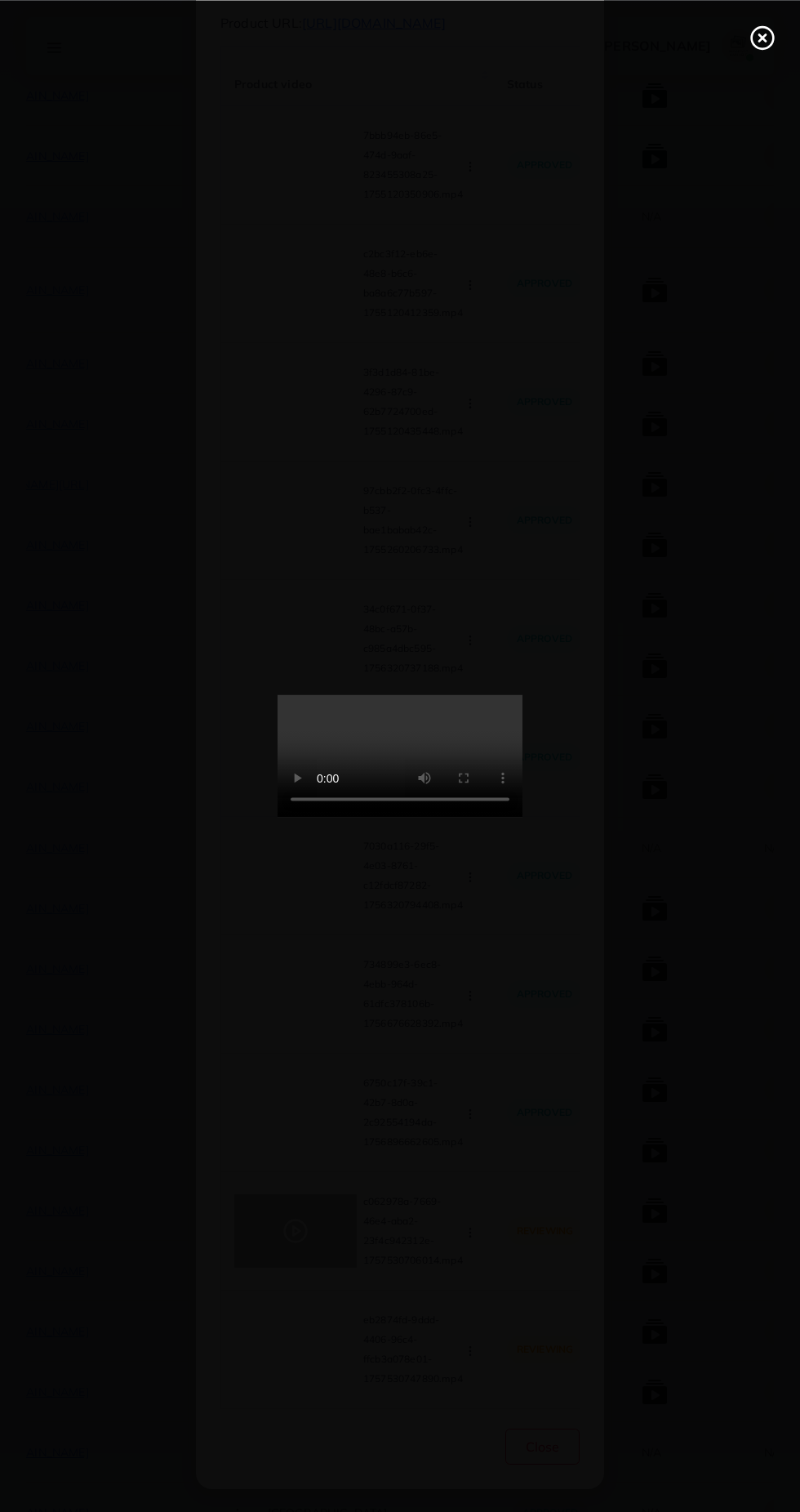
click at [763, 36] on line at bounding box center [762, 37] width 6 height 6
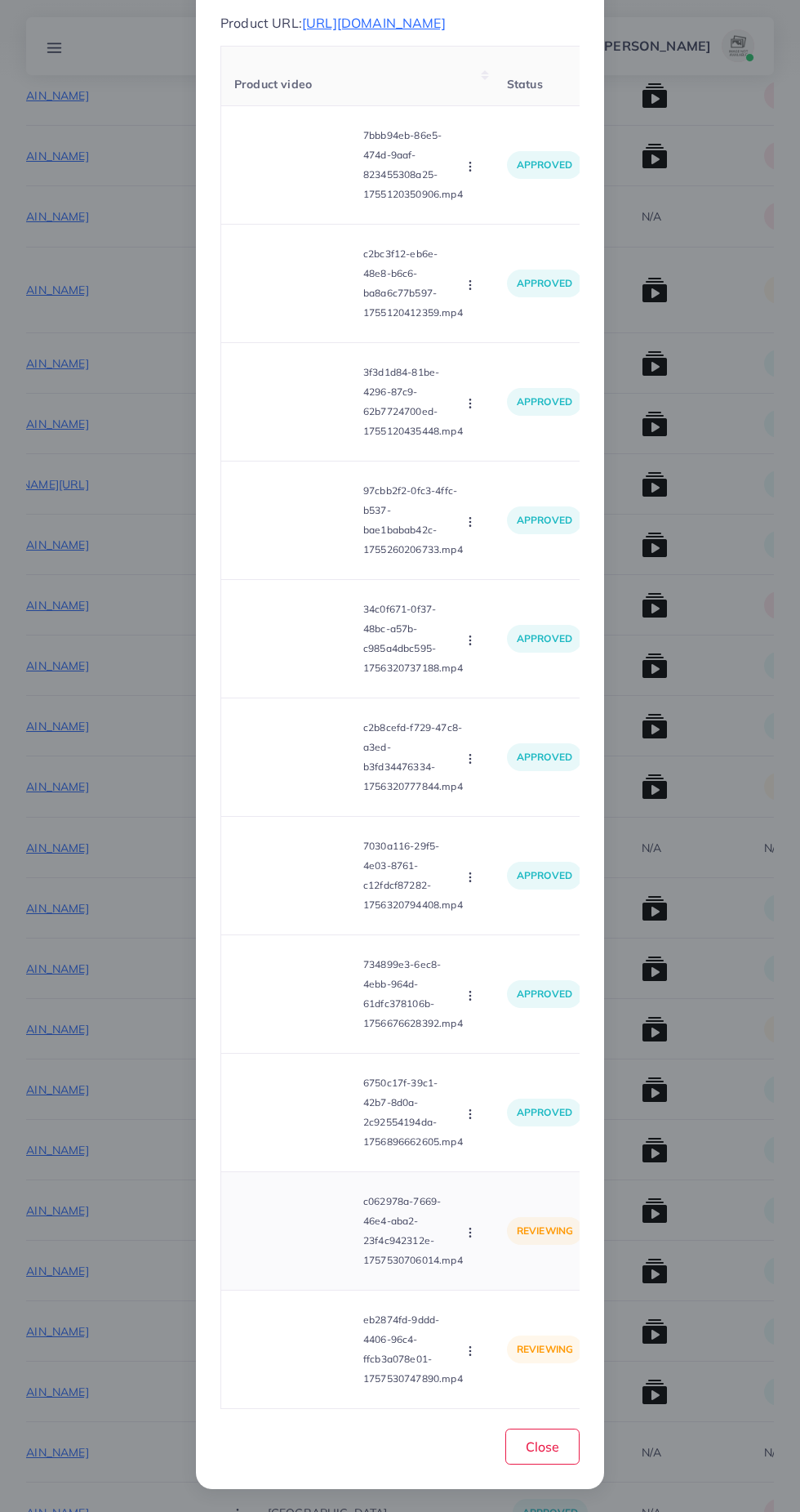
click at [473, 1226] on button "button" at bounding box center [473, 1232] width 18 height 16
click at [529, 1267] on span "Approve" at bounding box center [505, 1272] width 54 height 16
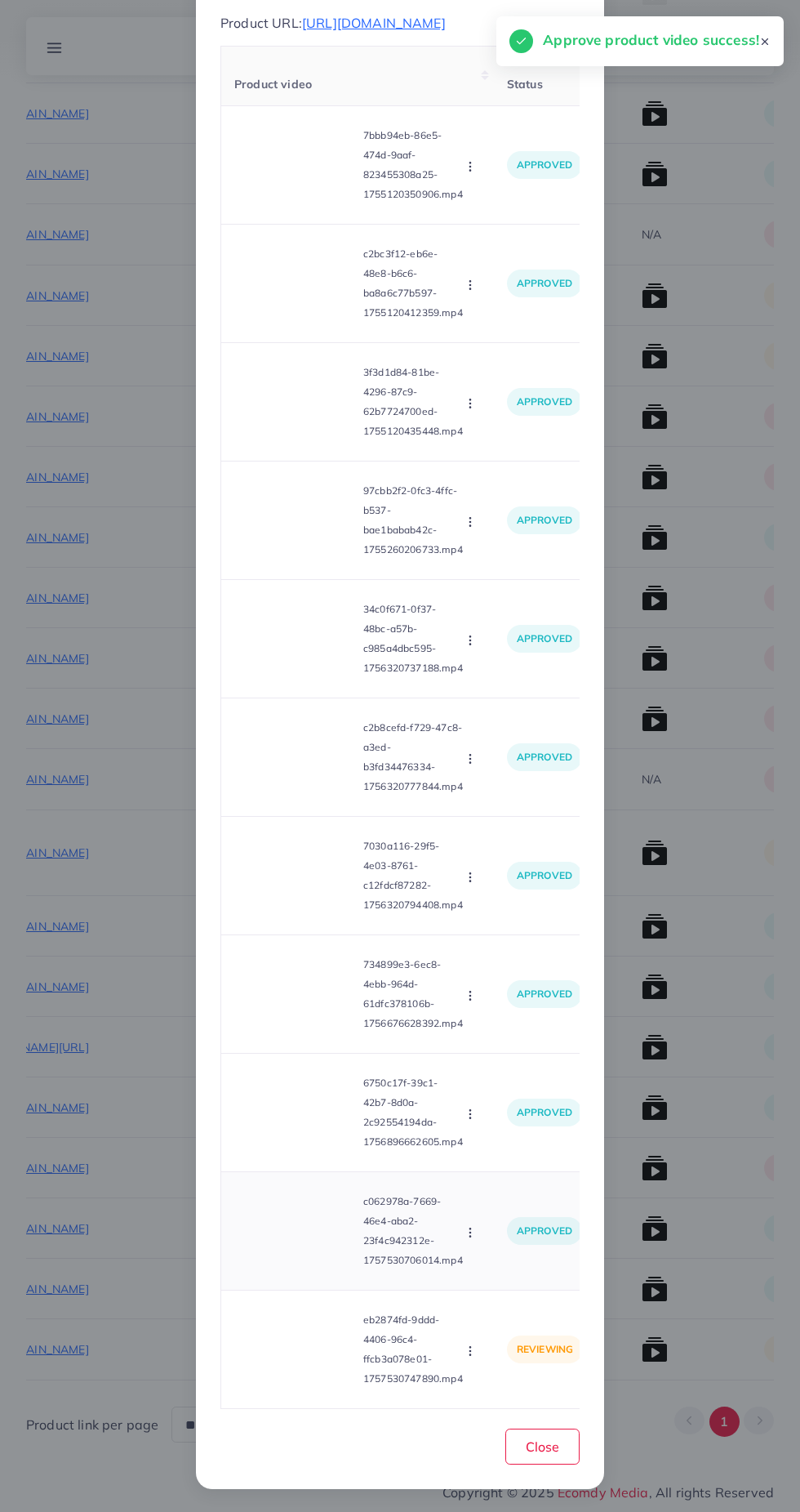
scroll to position [9821, 0]
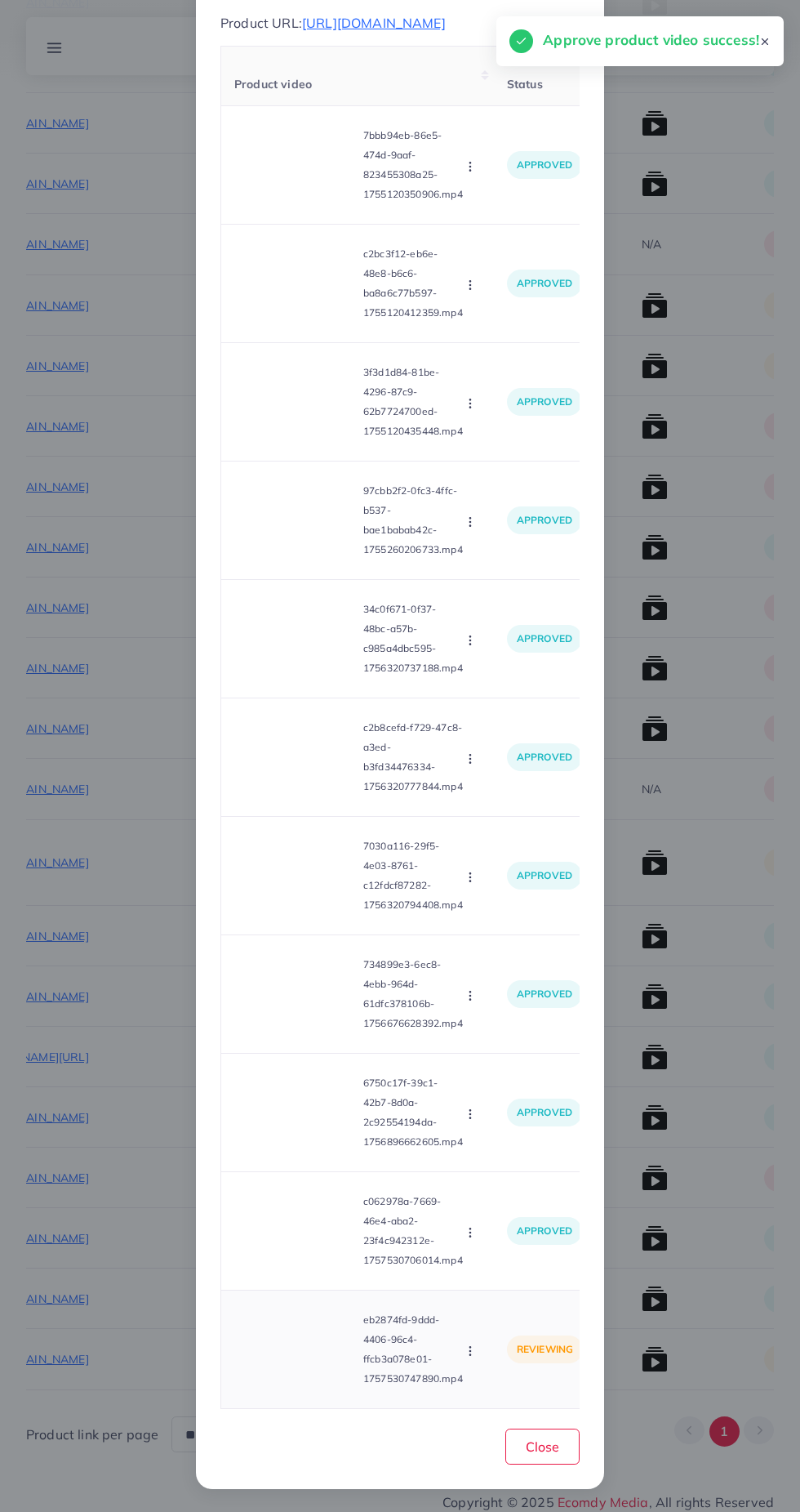
click at [304, 1358] on video at bounding box center [296, 1349] width 122 height 74
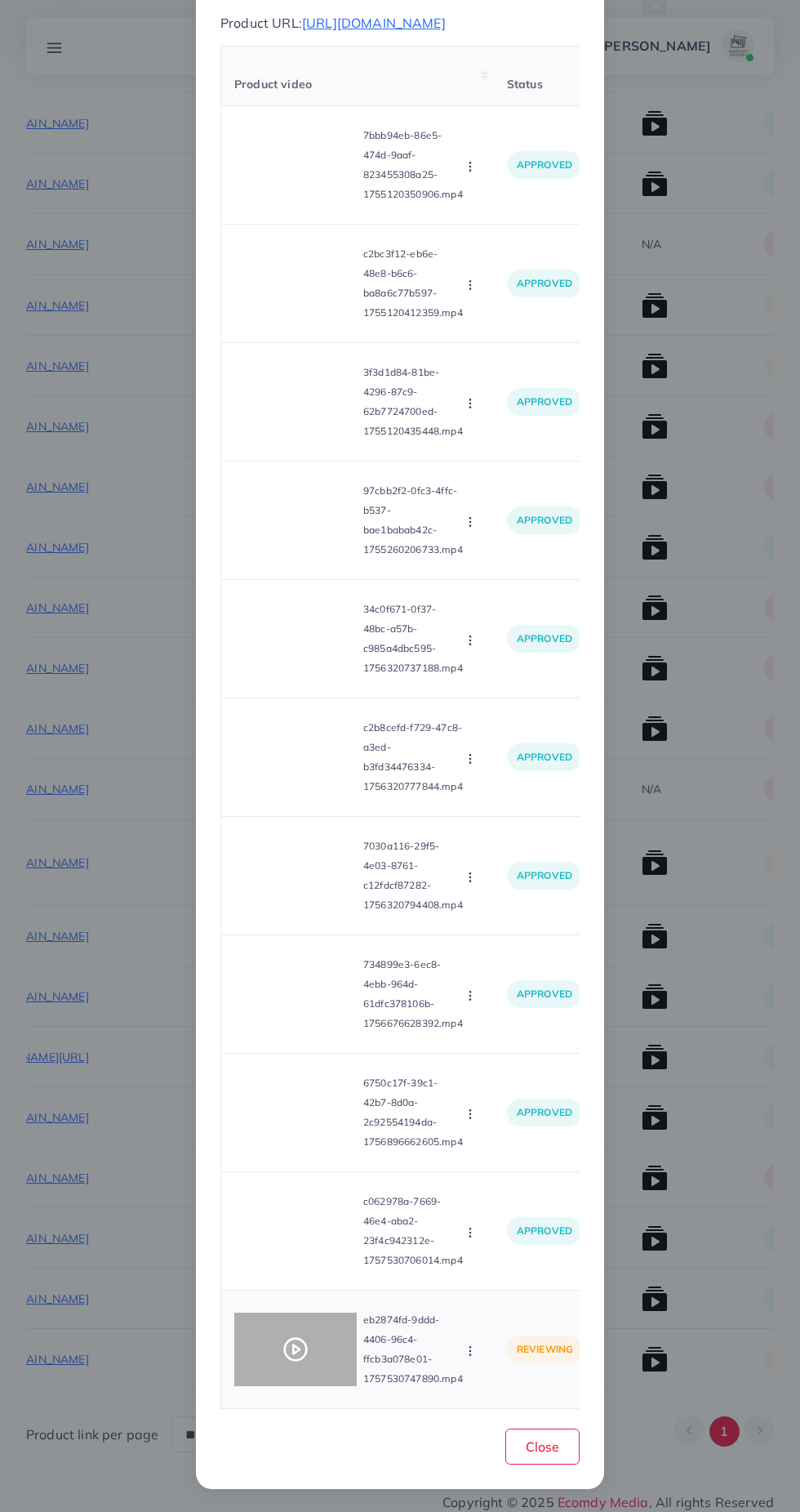
click at [309, 1343] on div at bounding box center [296, 1349] width 122 height 74
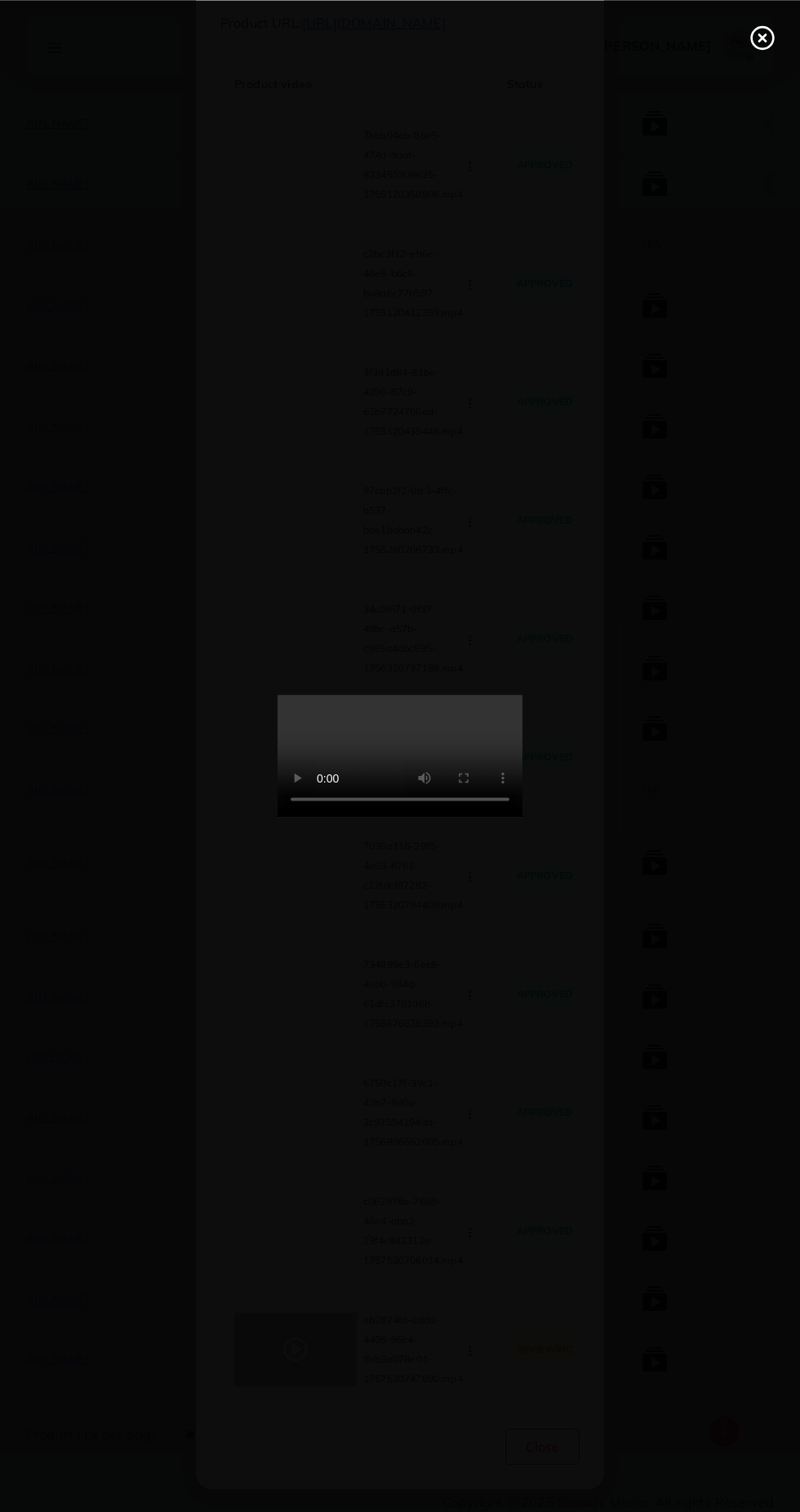
click at [746, 74] on div at bounding box center [400, 756] width 800 height 1512
click at [762, 36] on line at bounding box center [762, 37] width 6 height 6
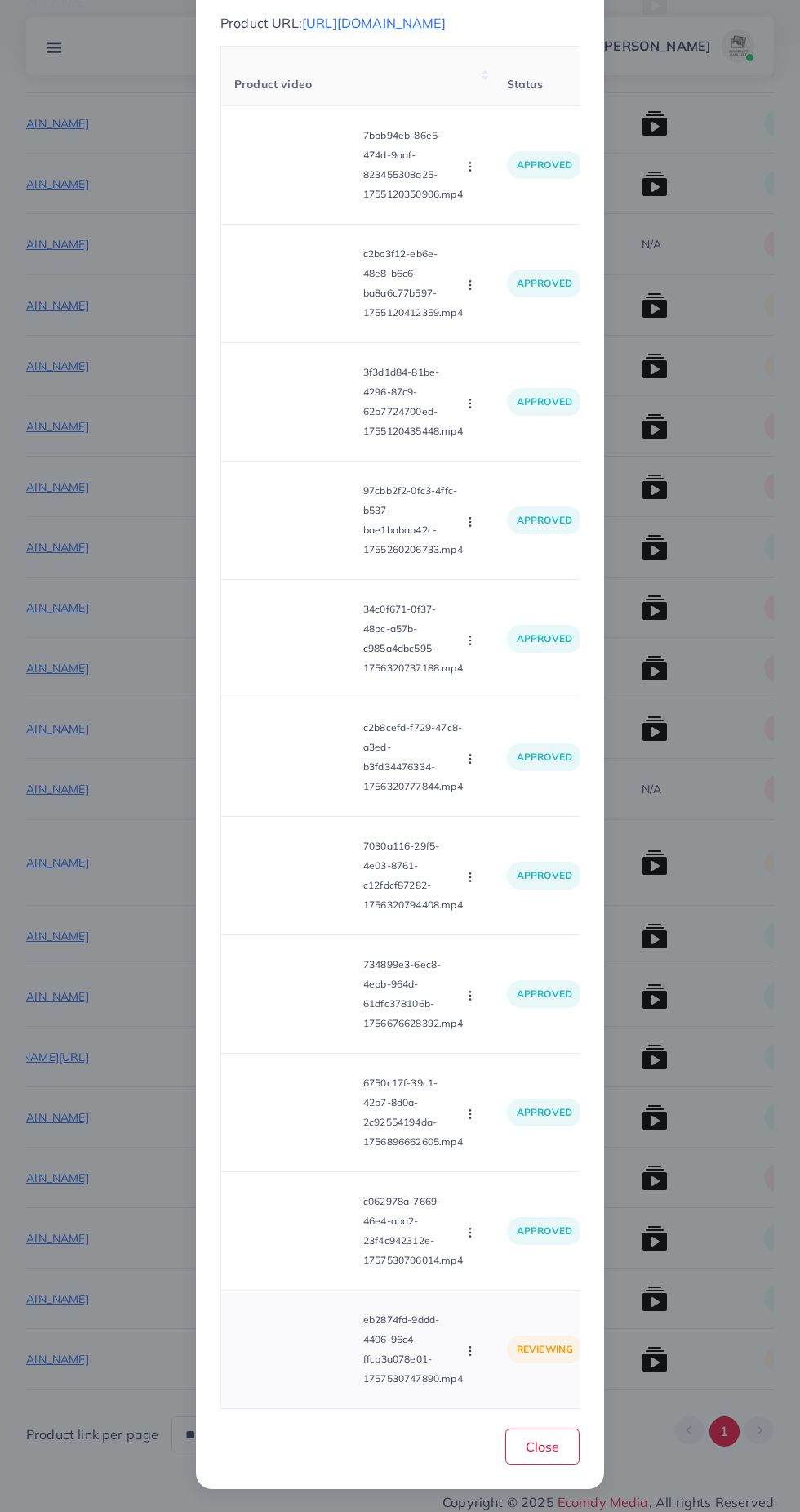
click at [481, 1353] on button "button" at bounding box center [473, 1350] width 18 height 16
click at [514, 1271] on span "Approve" at bounding box center [505, 1275] width 54 height 16
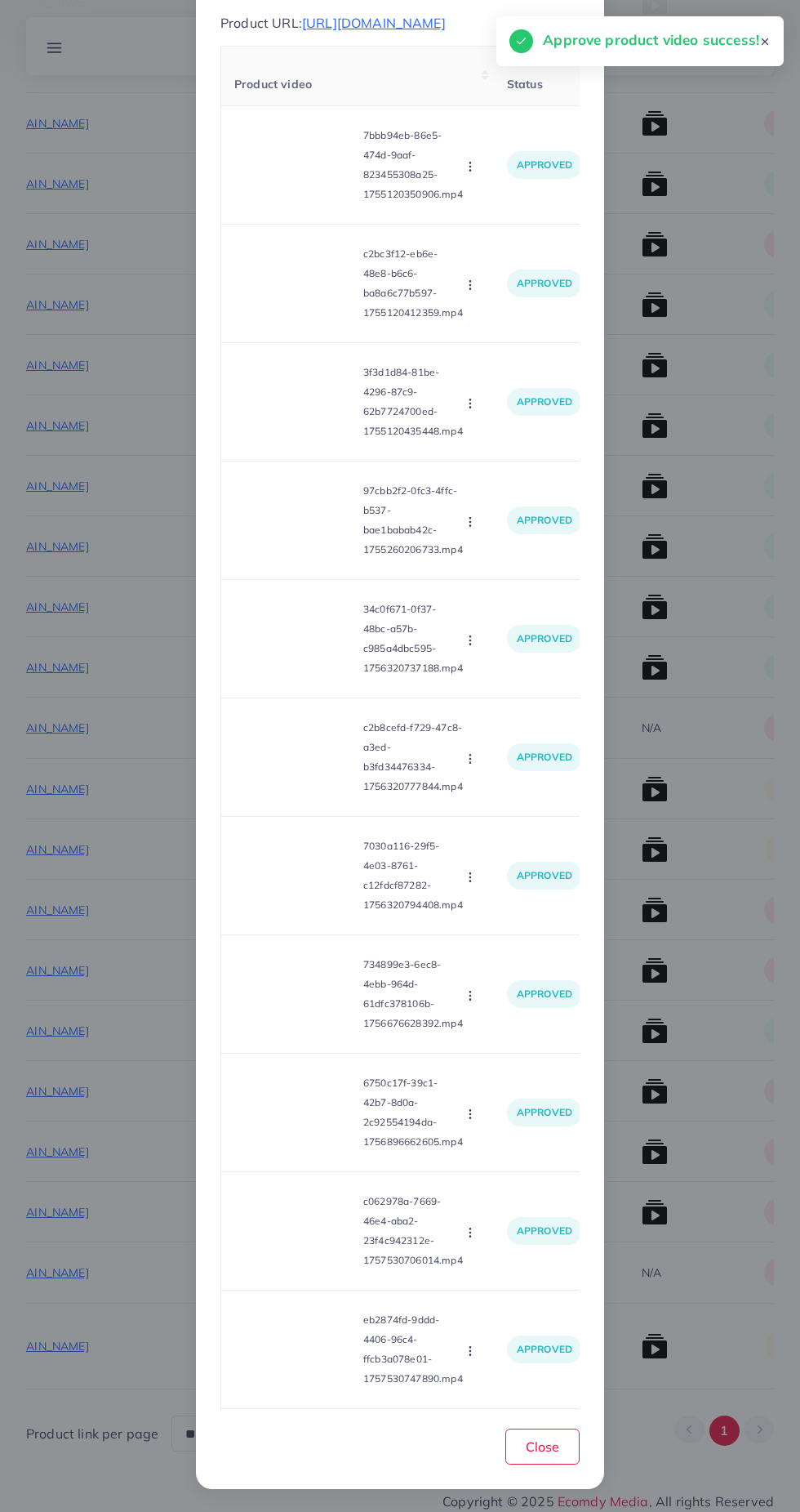
click at [703, 1109] on div "List Product Video Product URL: [URL][DOMAIN_NAME] Product video Status Reason …" at bounding box center [400, 756] width 800 height 1512
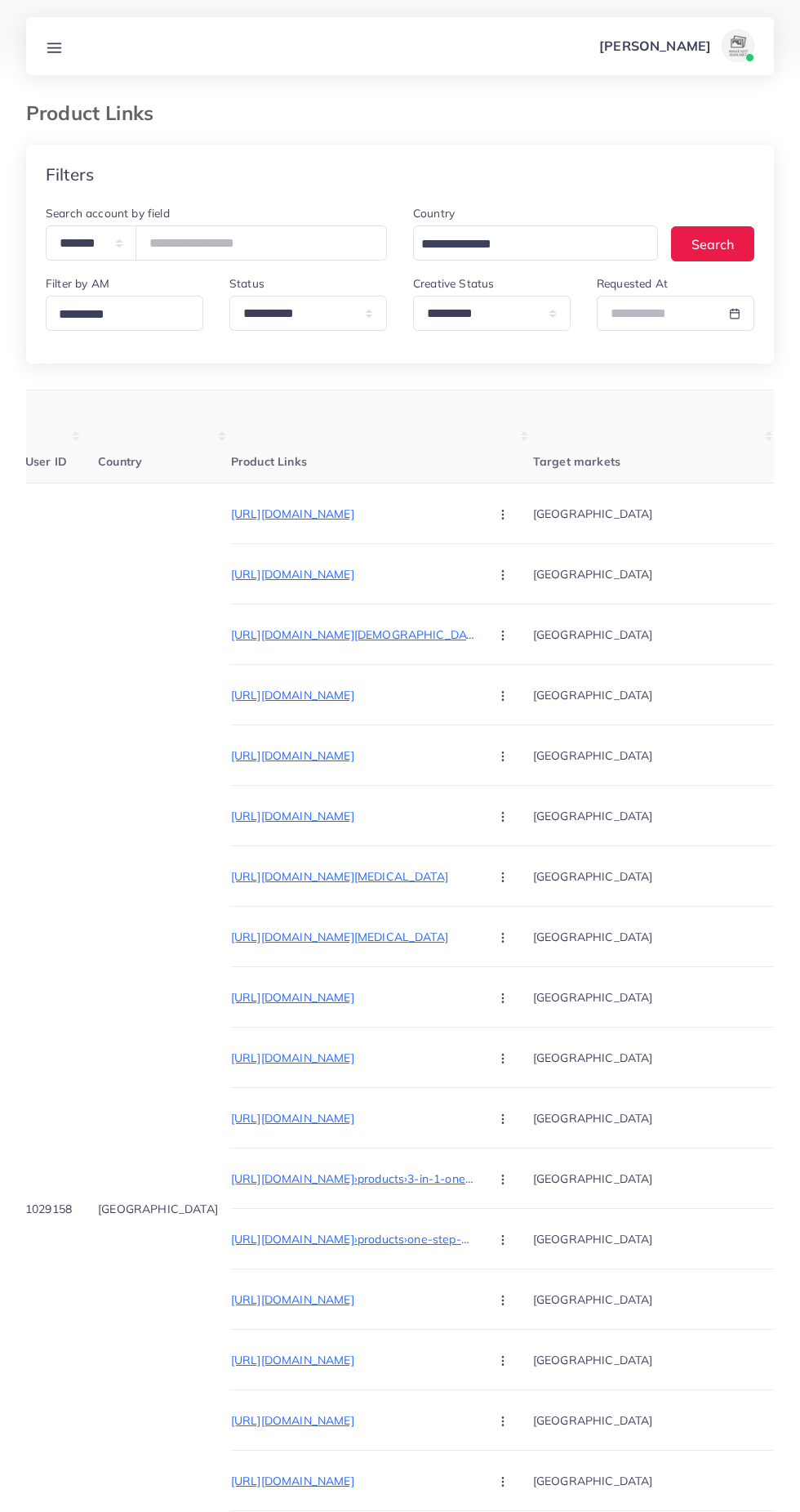
scroll to position [0, 0]
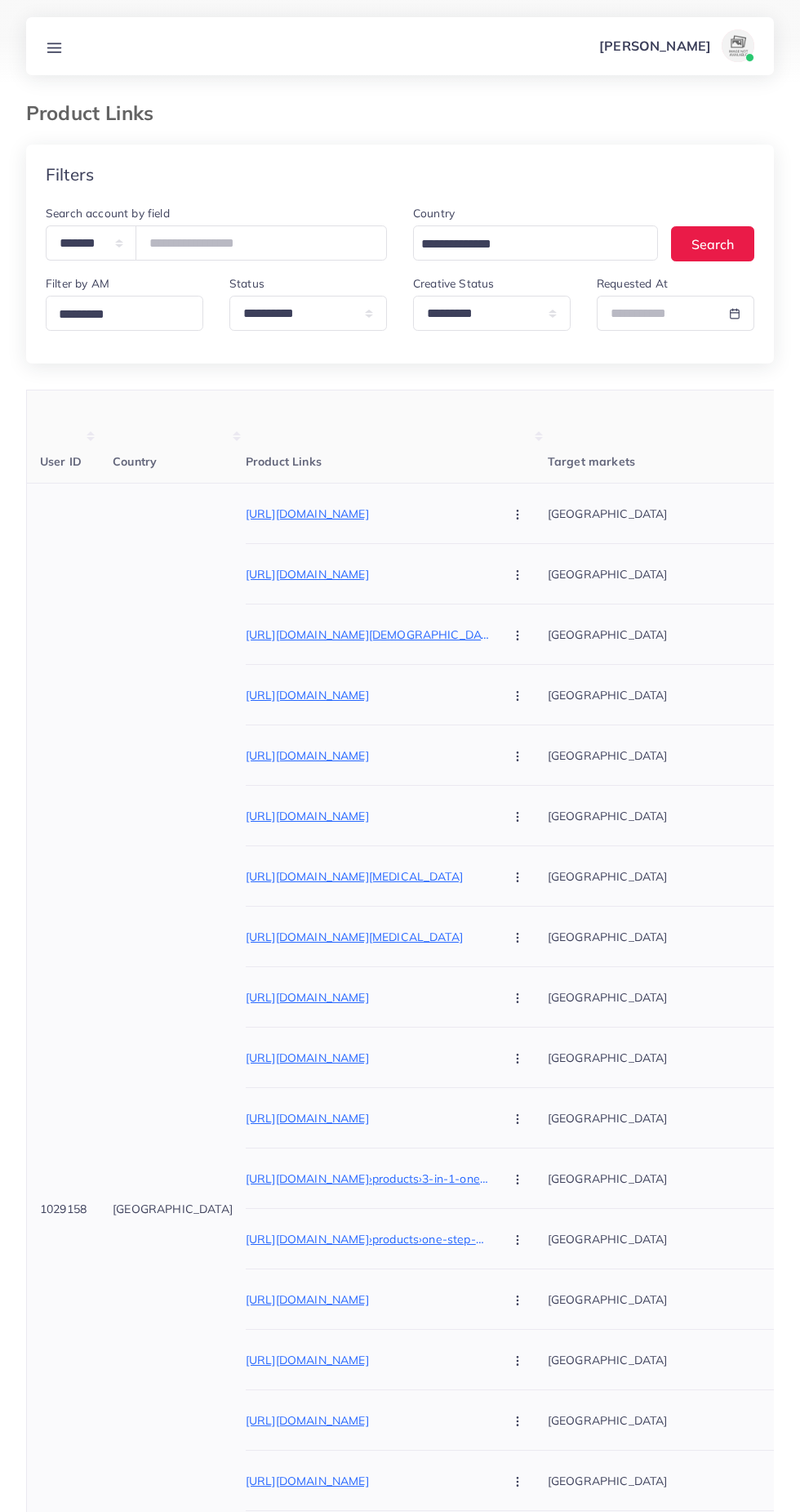
click at [340, 505] on p "[URL][DOMAIN_NAME]" at bounding box center [368, 513] width 245 height 19
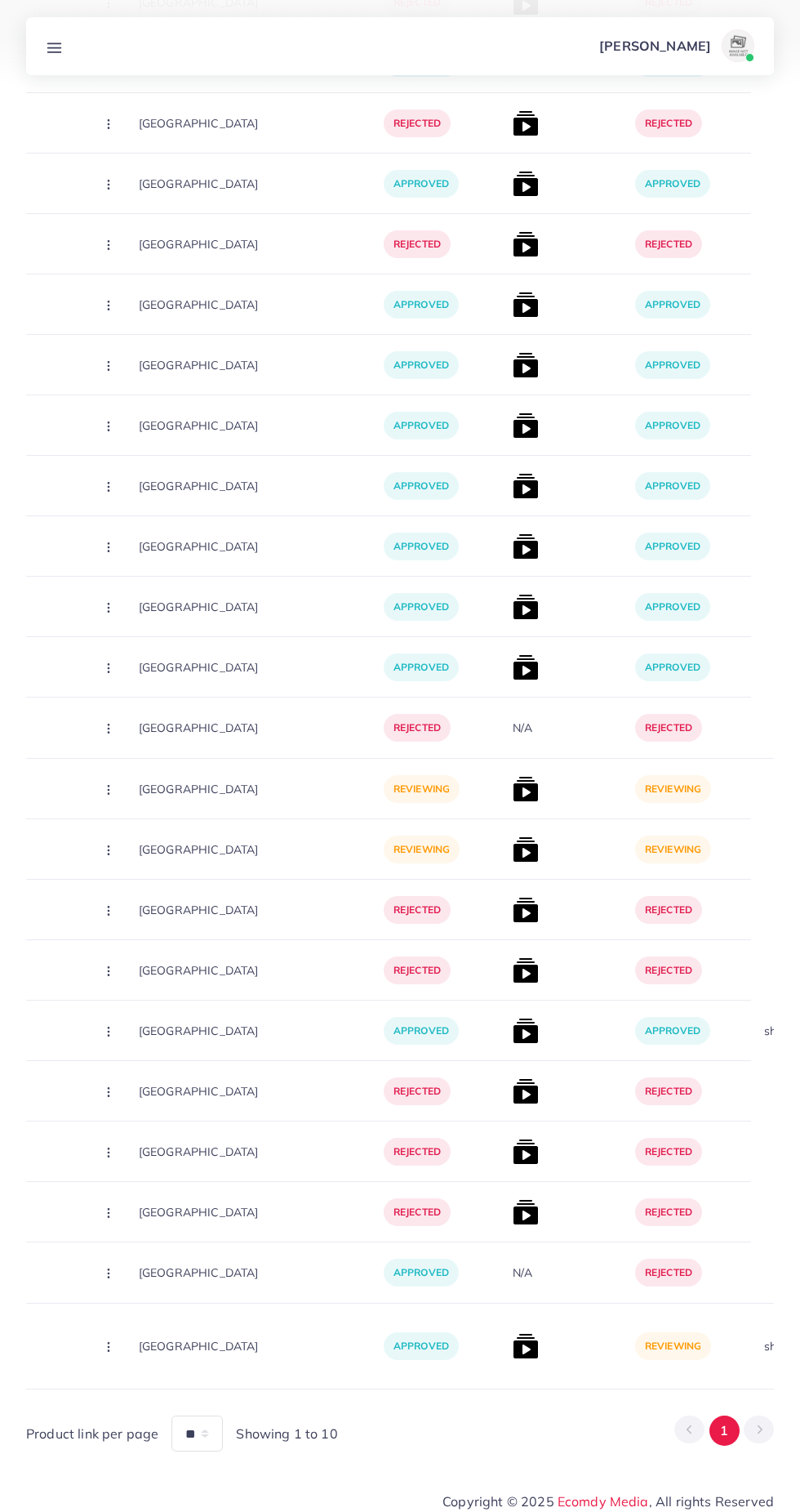
scroll to position [0, 422]
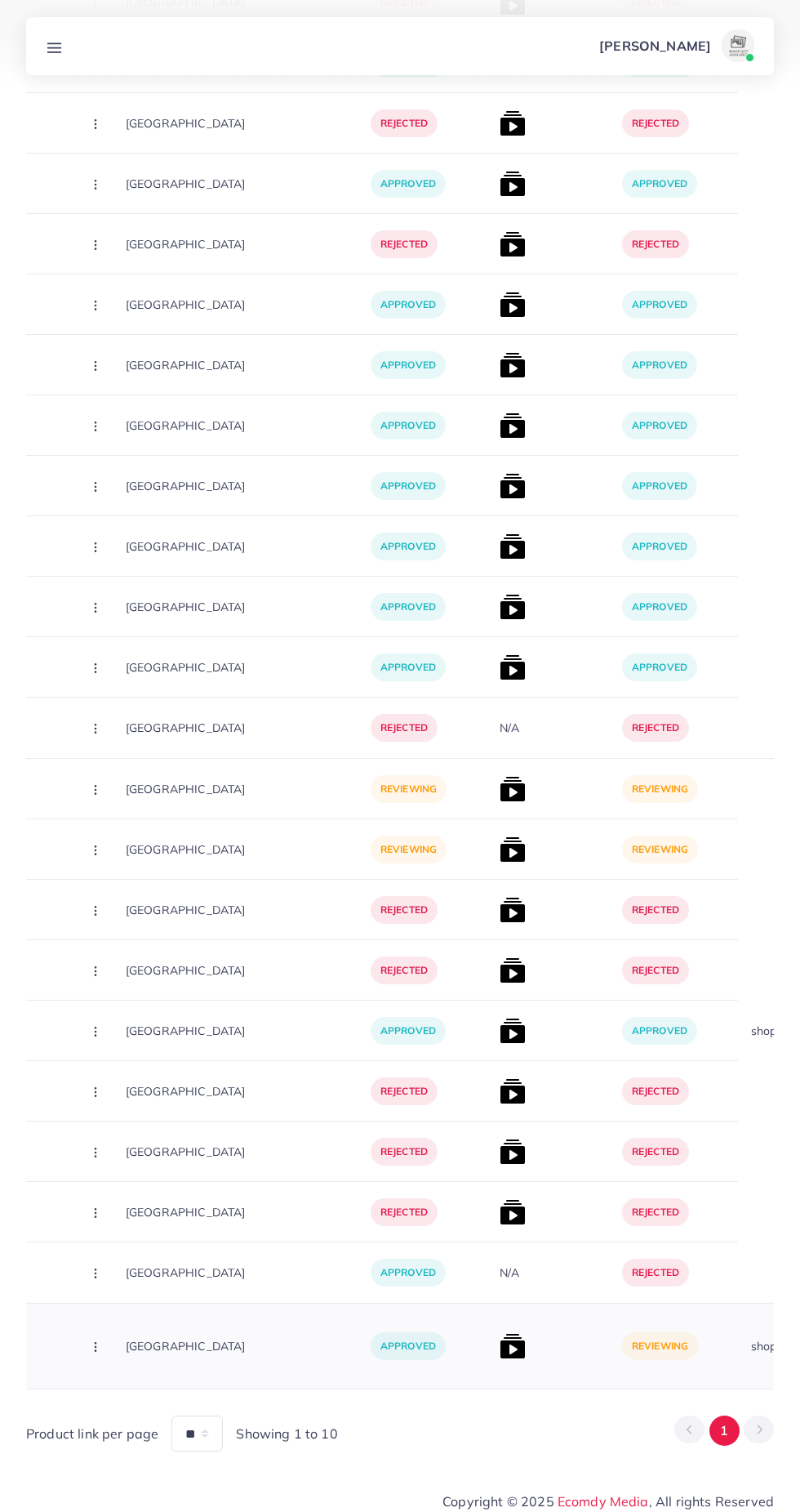
click at [500, 1340] on img at bounding box center [513, 1346] width 26 height 26
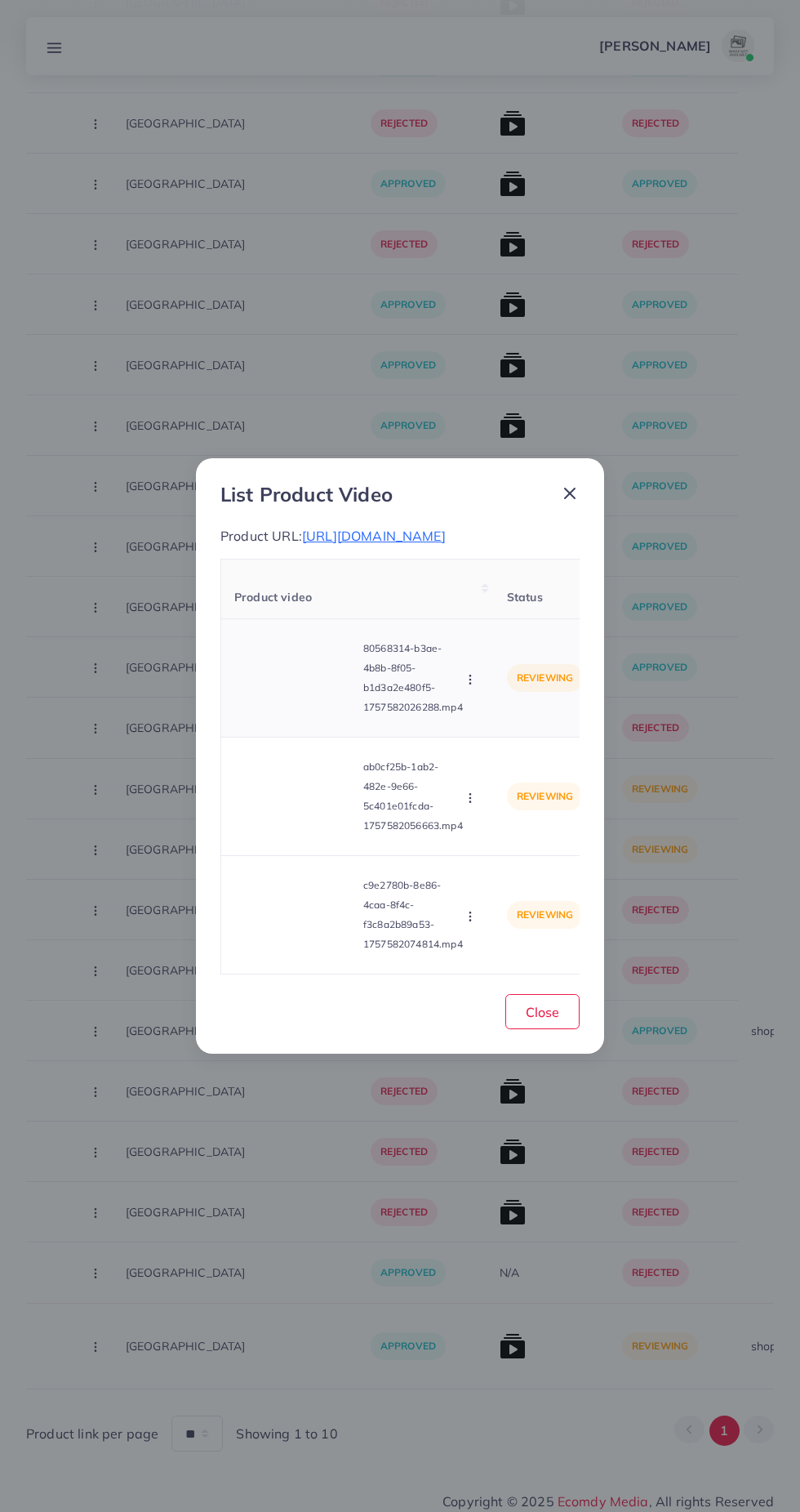
click at [324, 704] on video at bounding box center [296, 678] width 122 height 74
click at [327, 714] on div at bounding box center [296, 678] width 122 height 74
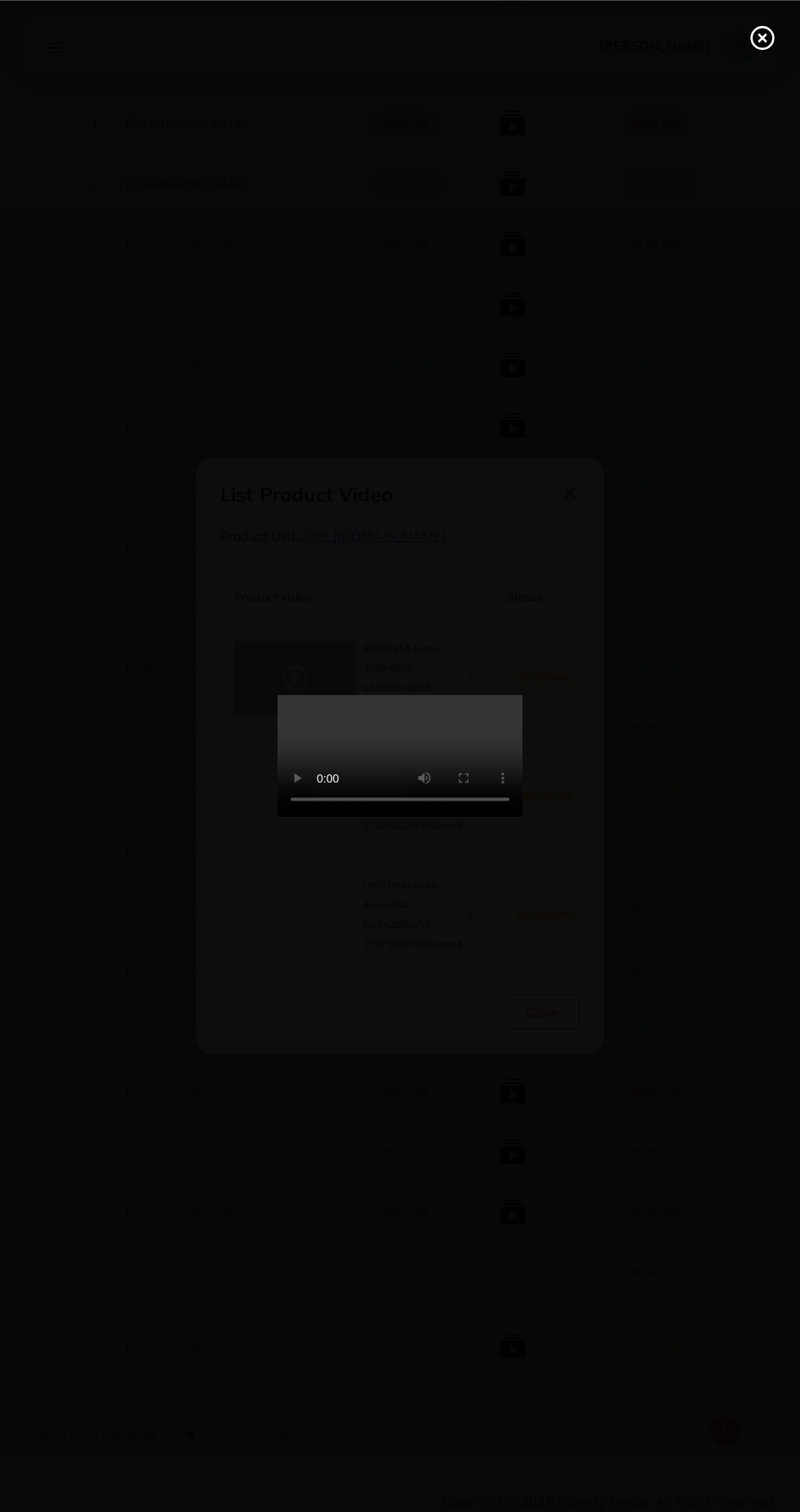
click at [760, 42] on icon at bounding box center [763, 37] width 26 height 26
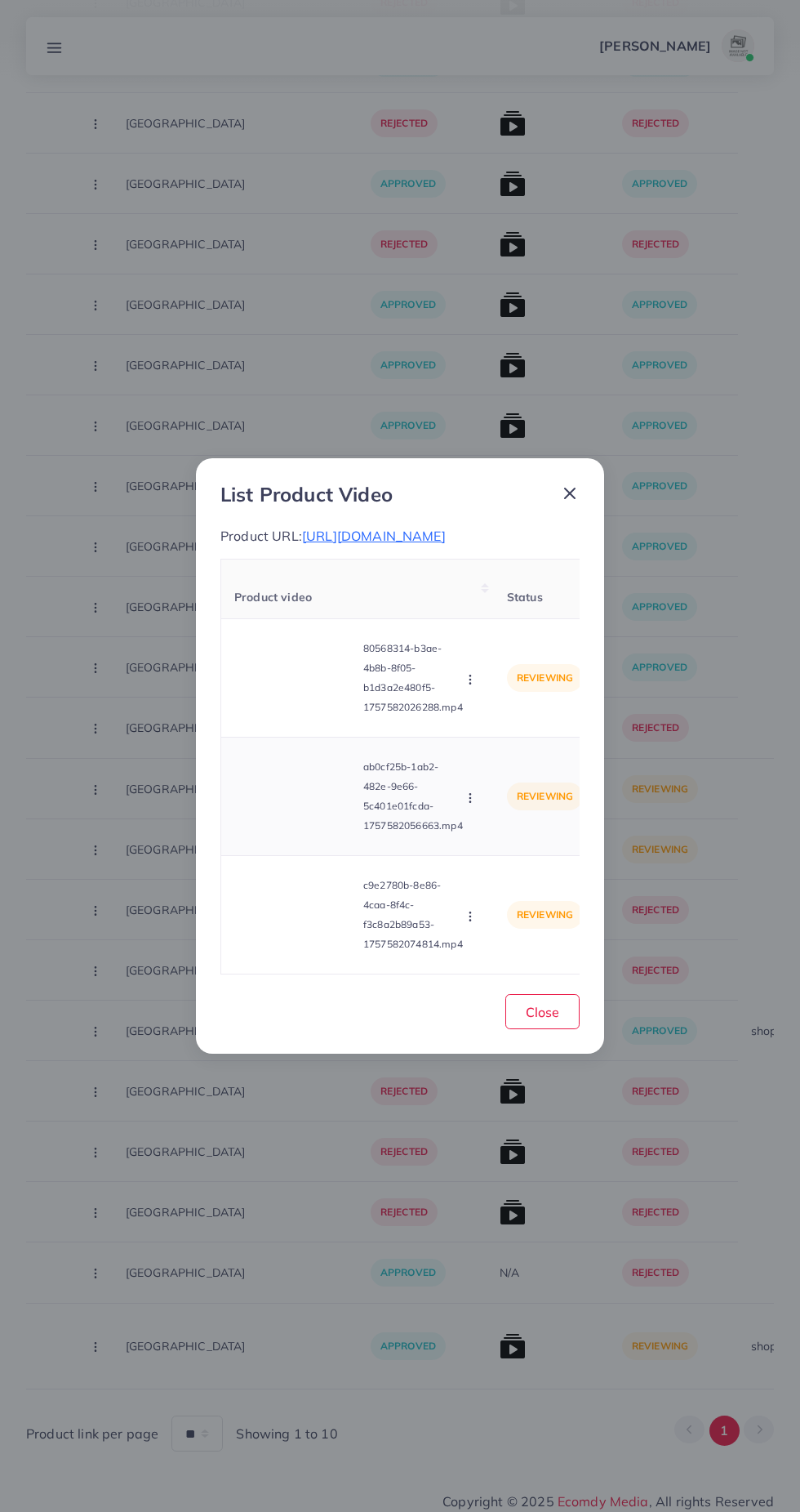
click at [315, 817] on video at bounding box center [296, 796] width 122 height 74
click at [317, 817] on div at bounding box center [296, 796] width 122 height 74
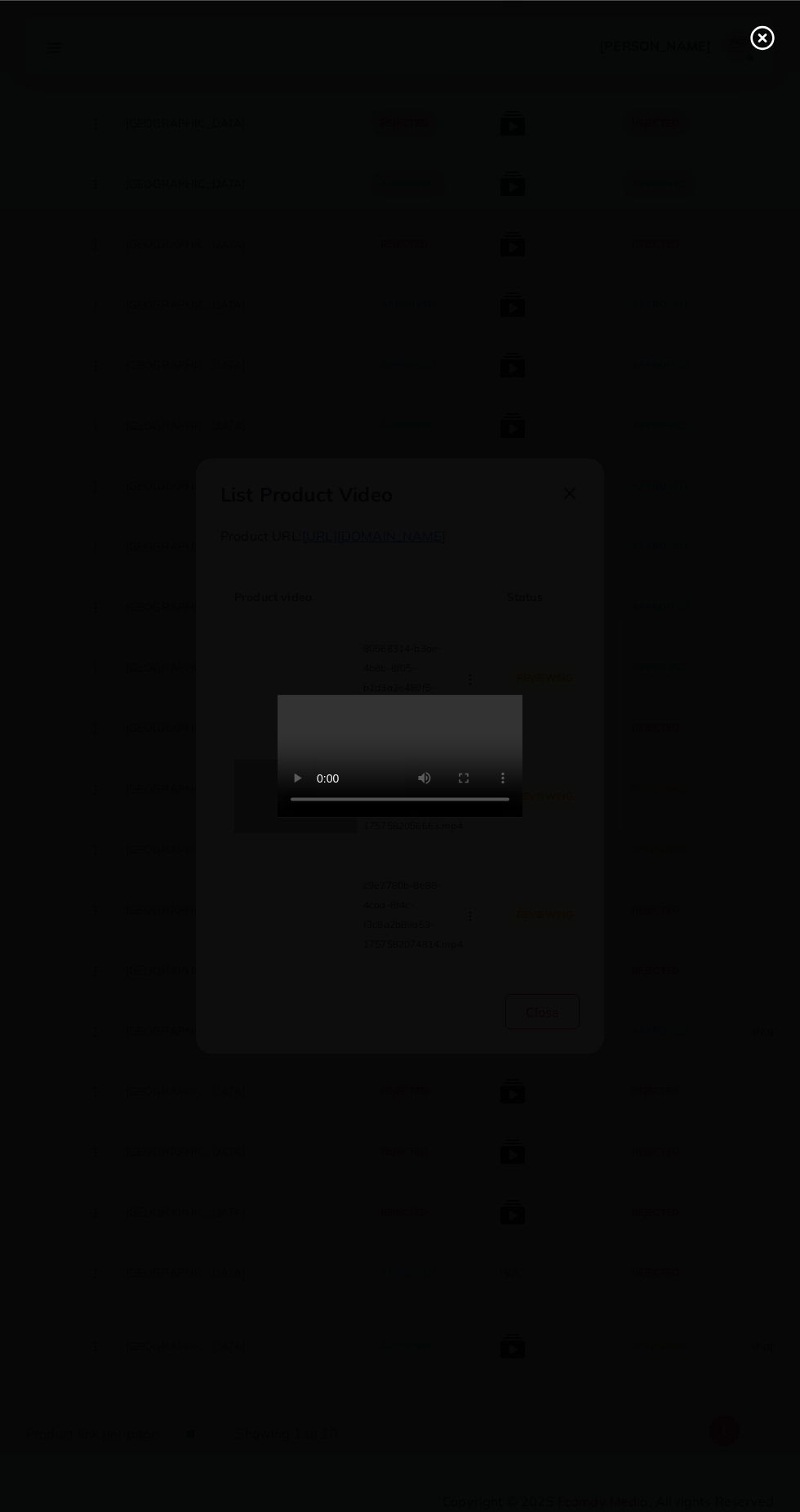
click at [756, 41] on icon at bounding box center [763, 37] width 26 height 26
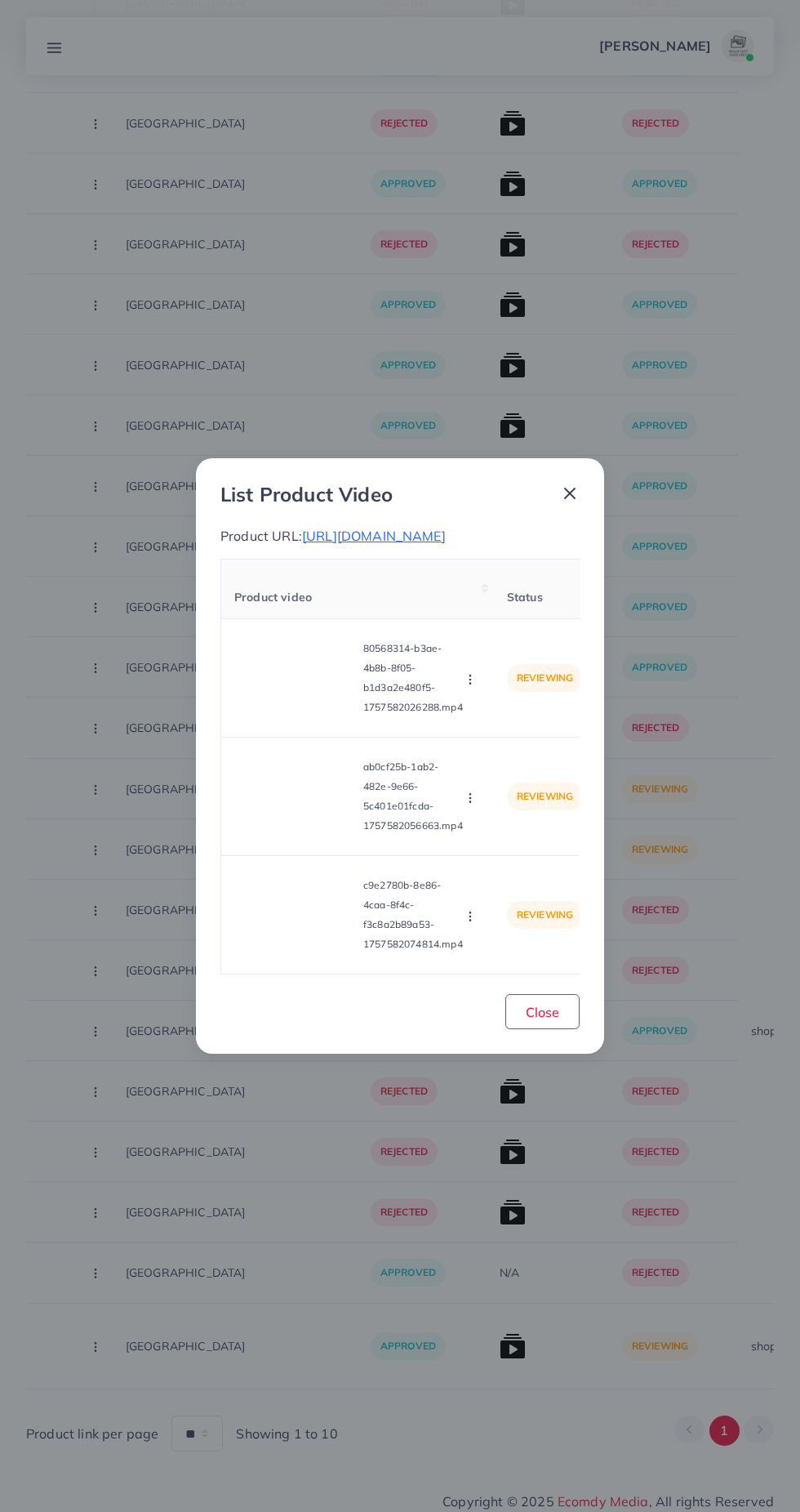
click at [446, 539] on span "[URL][DOMAIN_NAME]" at bounding box center [374, 536] width 144 height 16
click at [320, 932] on video at bounding box center [296, 914] width 122 height 74
click at [347, 922] on div at bounding box center [296, 914] width 122 height 74
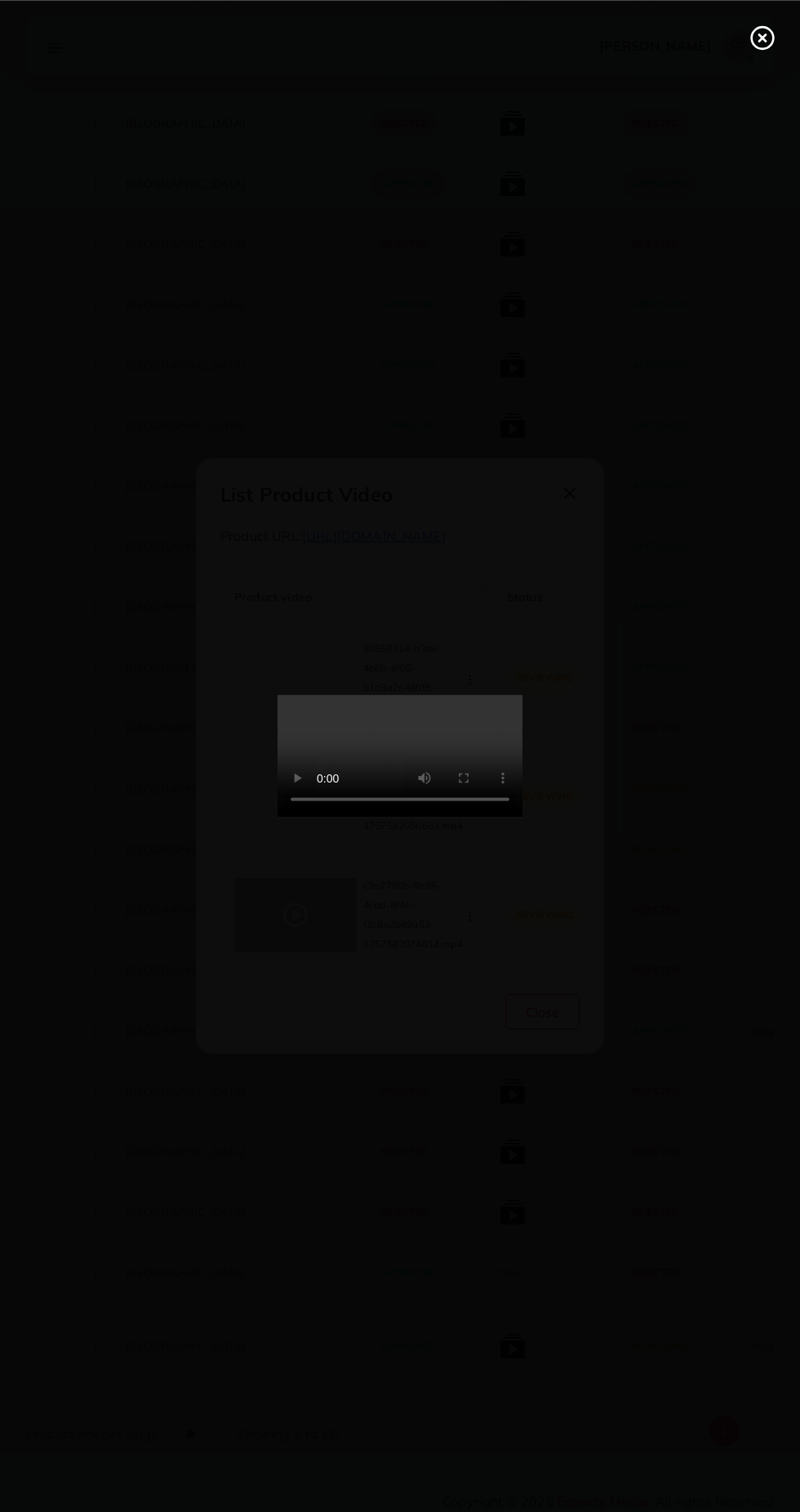
click at [759, 36] on icon at bounding box center [763, 37] width 26 height 26
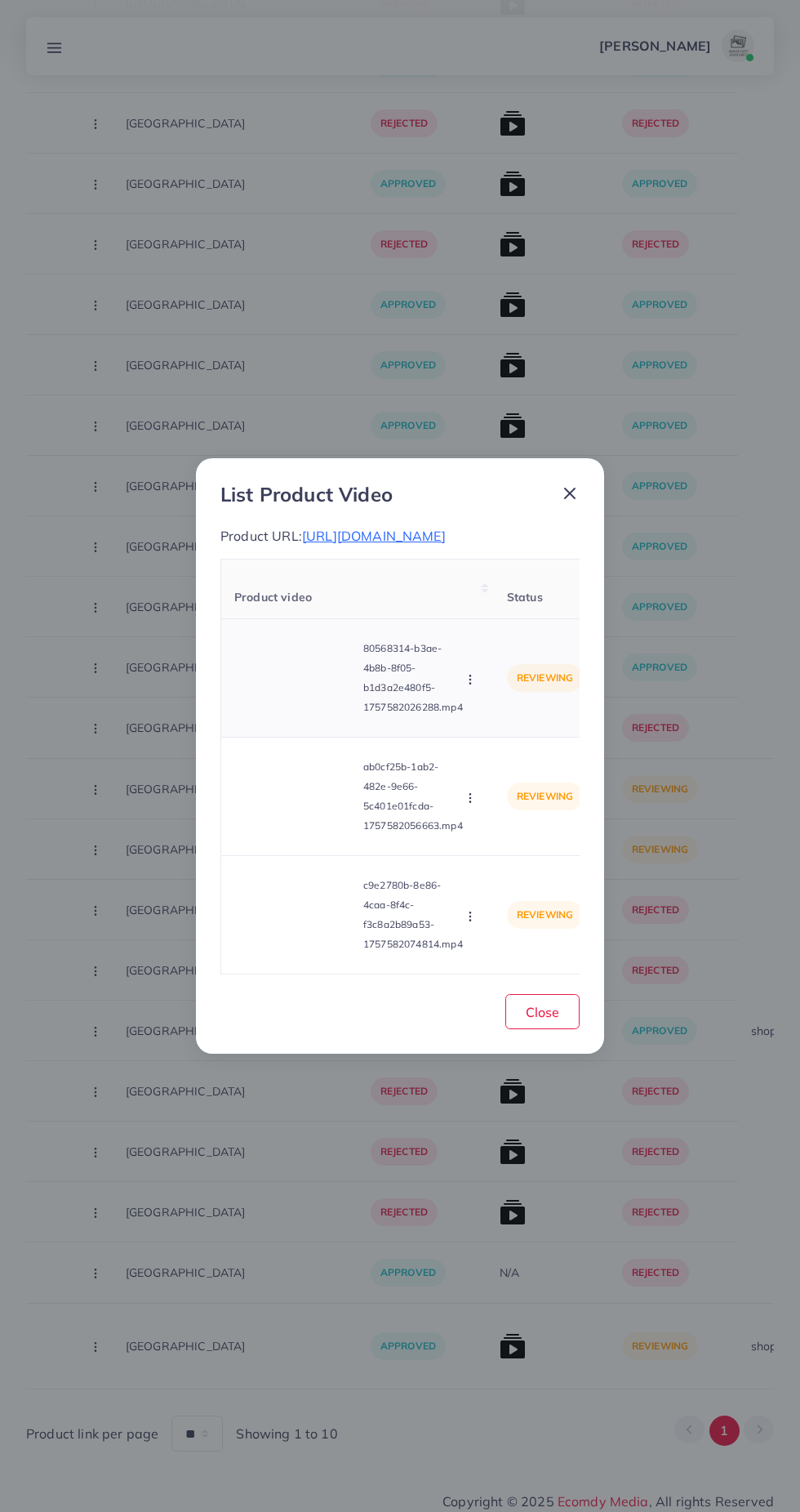
click at [471, 686] on icon "button" at bounding box center [470, 680] width 13 height 13
click at [500, 726] on span "Approve" at bounding box center [505, 718] width 54 height 16
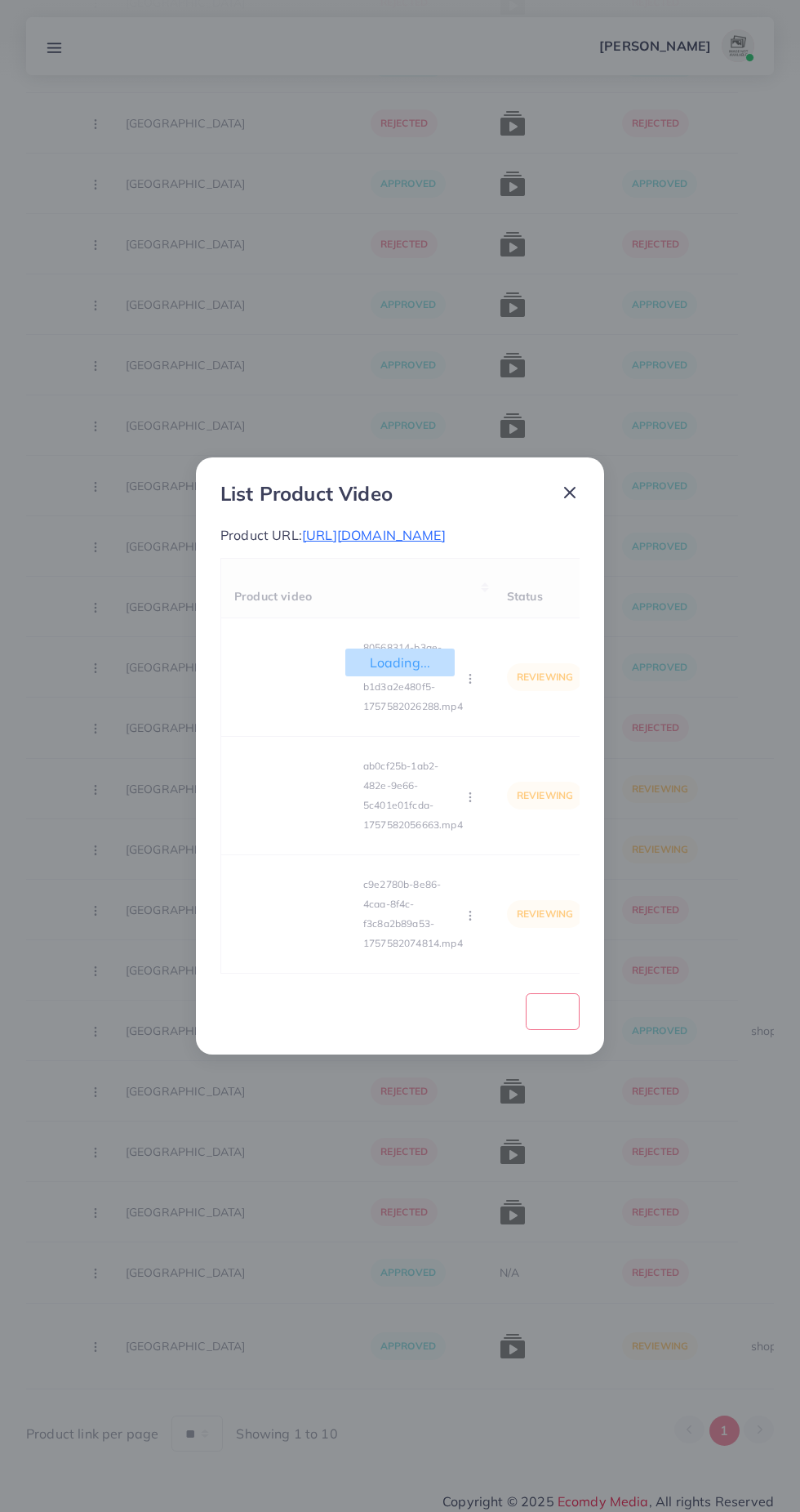
click at [467, 832] on div "Loading... Product video Status Reason reject 80568314-b3ae-4b8b-8f05-b1d3a2e48…" at bounding box center [400, 766] width 359 height 416
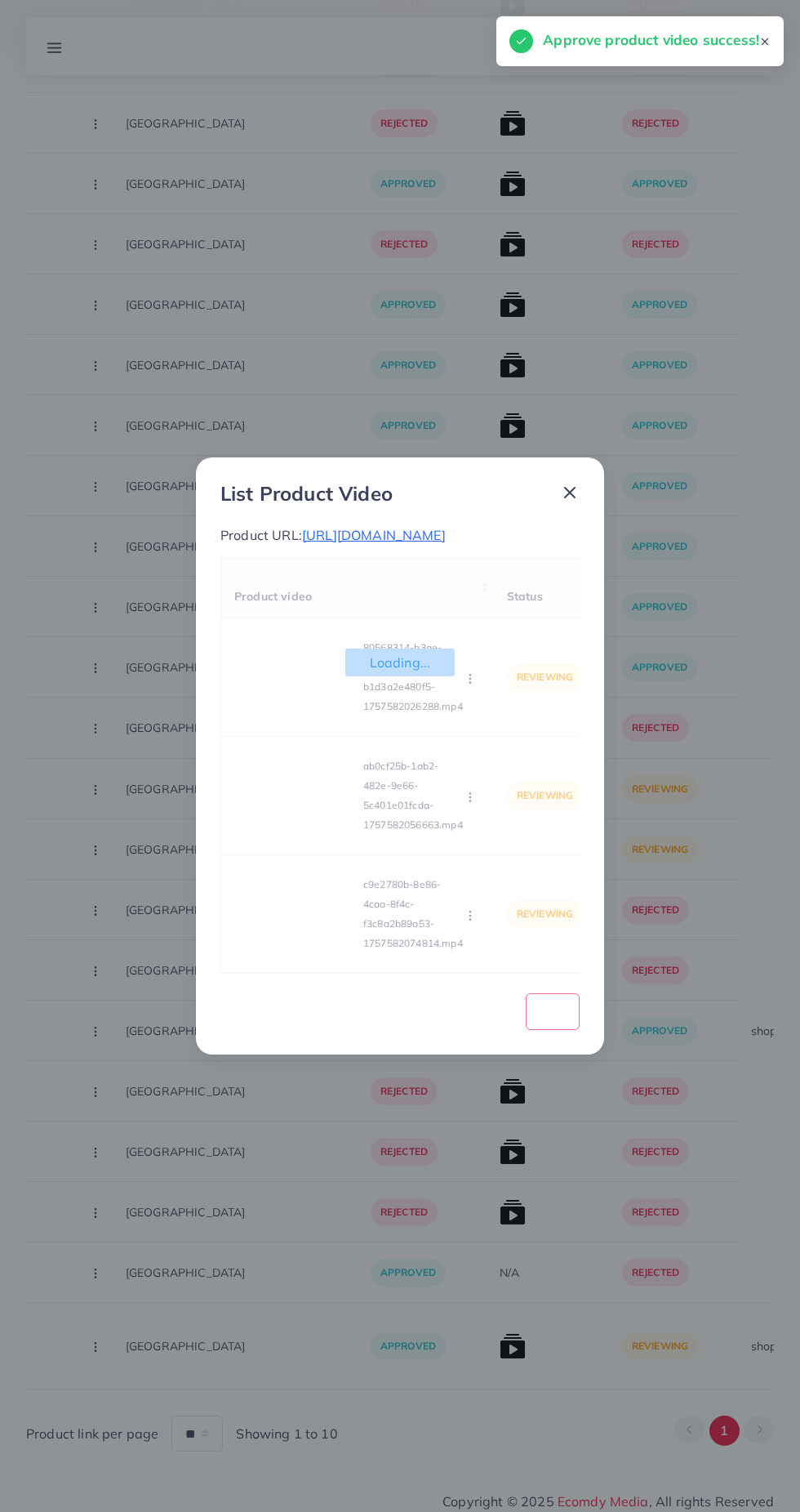
click at [466, 812] on div "Loading... Product video Status Reason reject 80568314-b3ae-4b8b-8f05-b1d3a2e48…" at bounding box center [400, 766] width 359 height 416
click at [455, 829] on div "Loading... Product video Status Reason reject 80568314-b3ae-4b8b-8f05-b1d3a2e48…" at bounding box center [400, 766] width 359 height 416
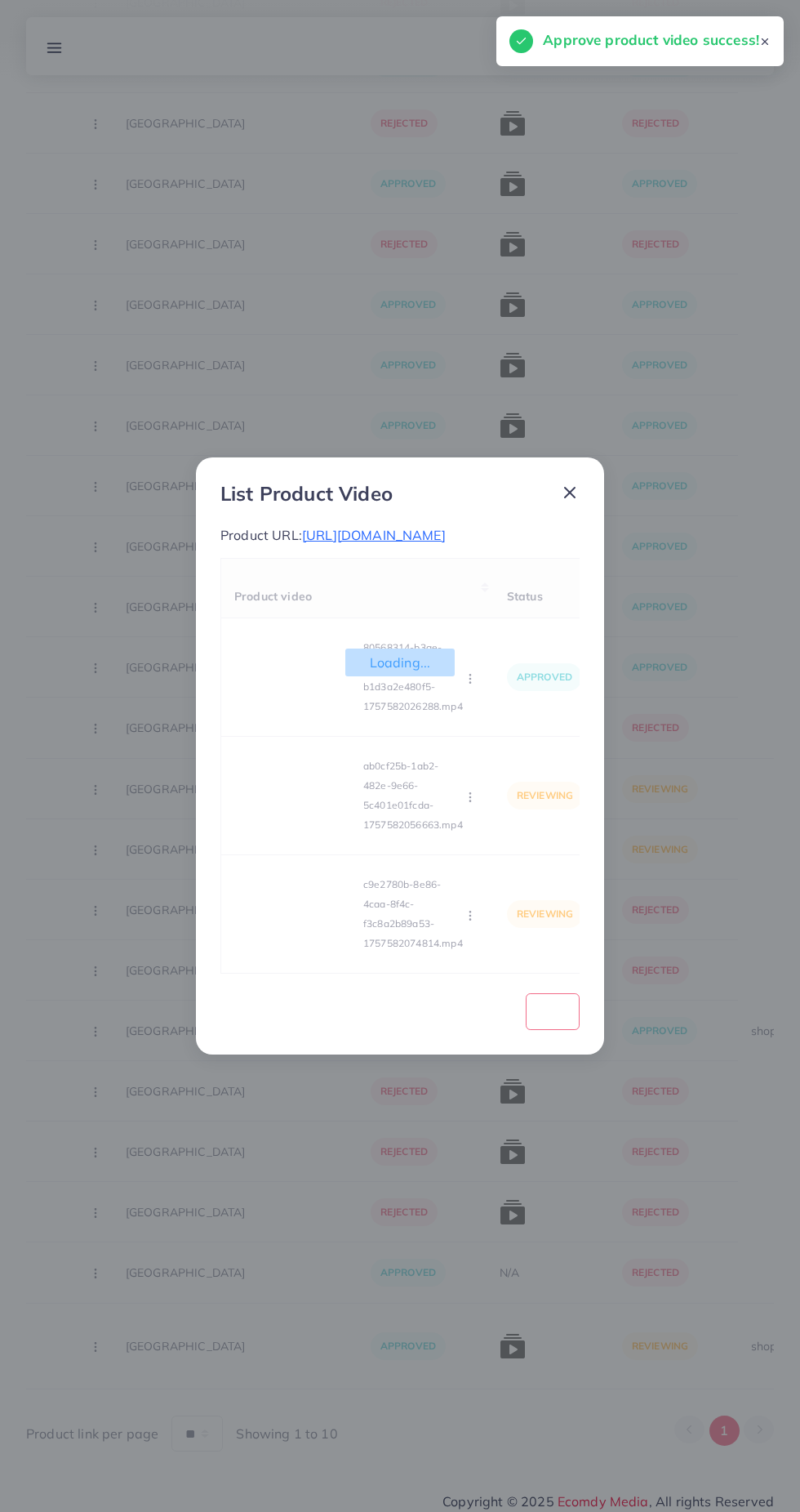
click at [463, 820] on div "Loading... Product video Status Reason reject 80568314-b3ae-4b8b-8f05-b1d3a2e48…" at bounding box center [400, 766] width 359 height 416
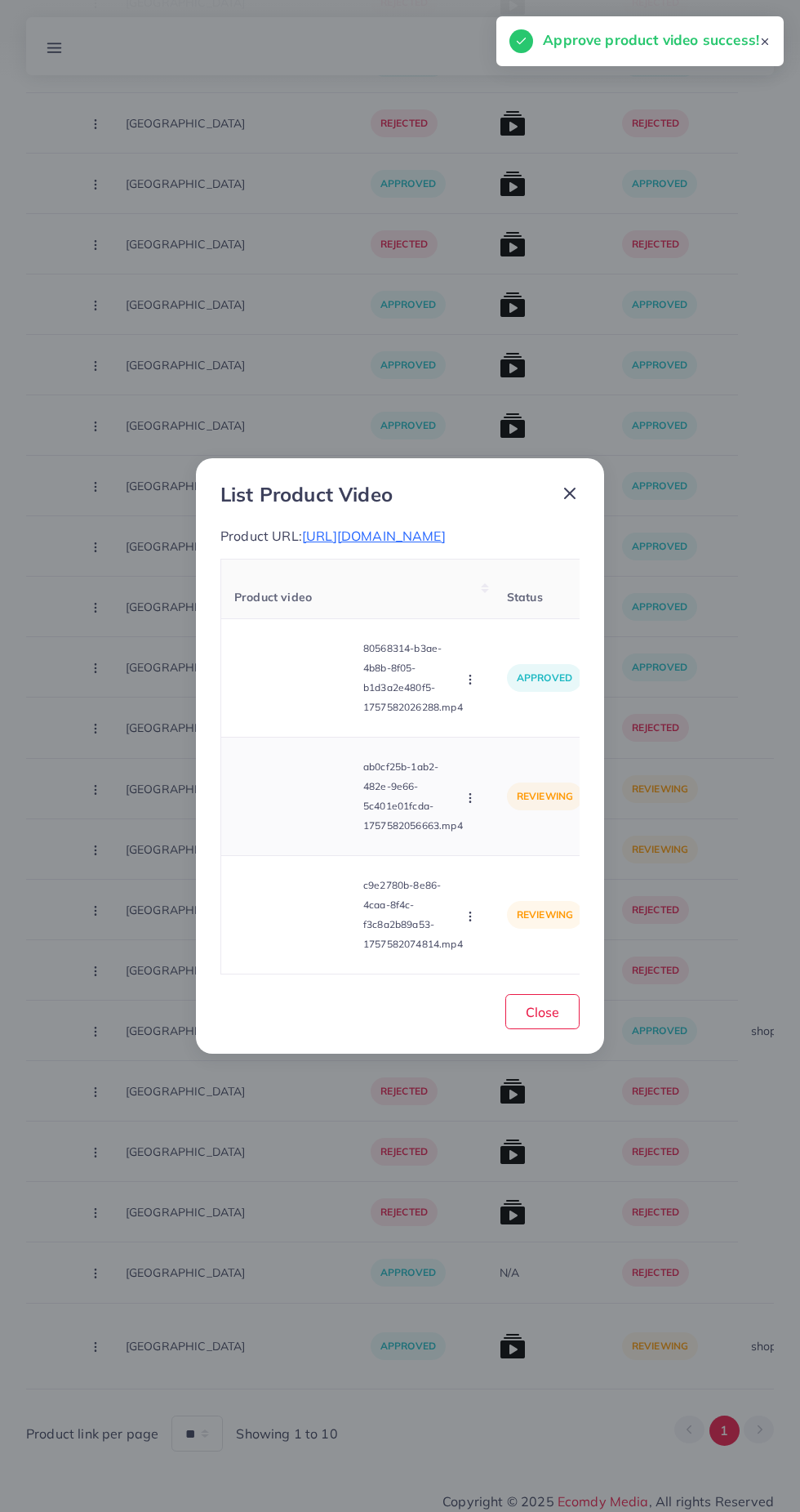
click at [473, 805] on icon "button" at bounding box center [470, 798] width 13 height 13
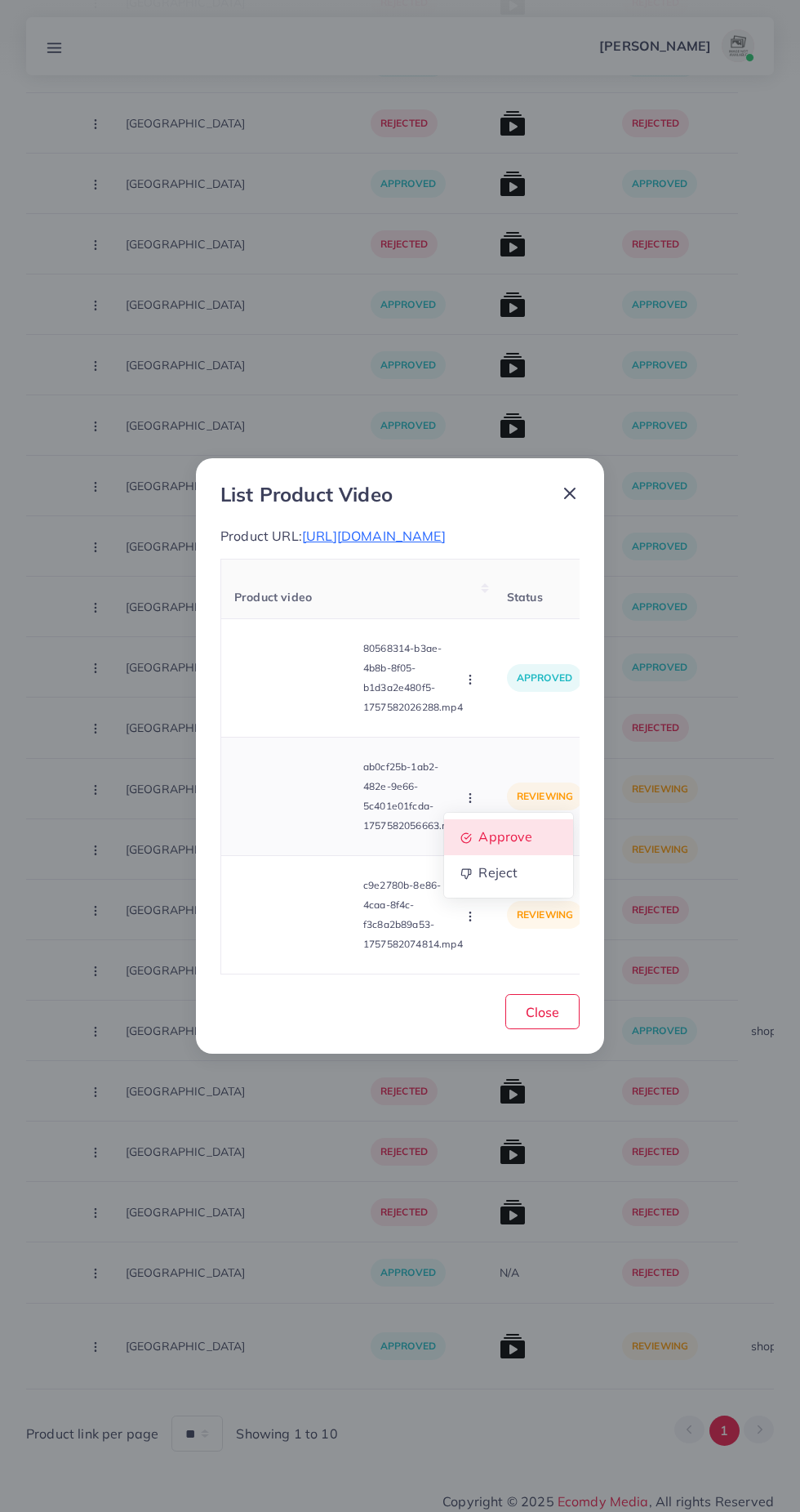
click at [506, 845] on span "Approve" at bounding box center [505, 837] width 54 height 16
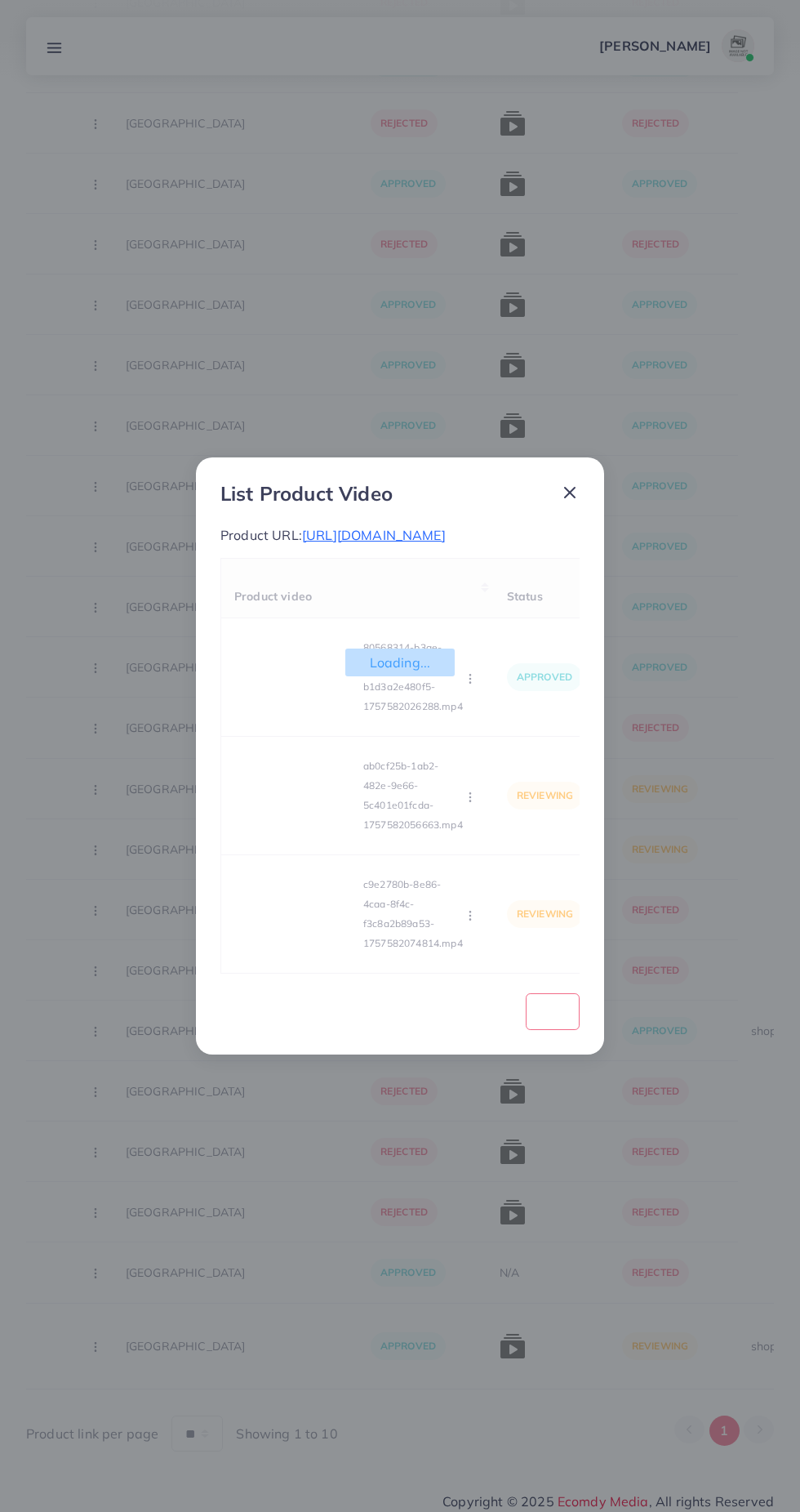
click at [467, 949] on div "Loading... Product video Status Reason reject 80568314-b3ae-4b8b-8f05-b1d3a2e48…" at bounding box center [400, 766] width 359 height 416
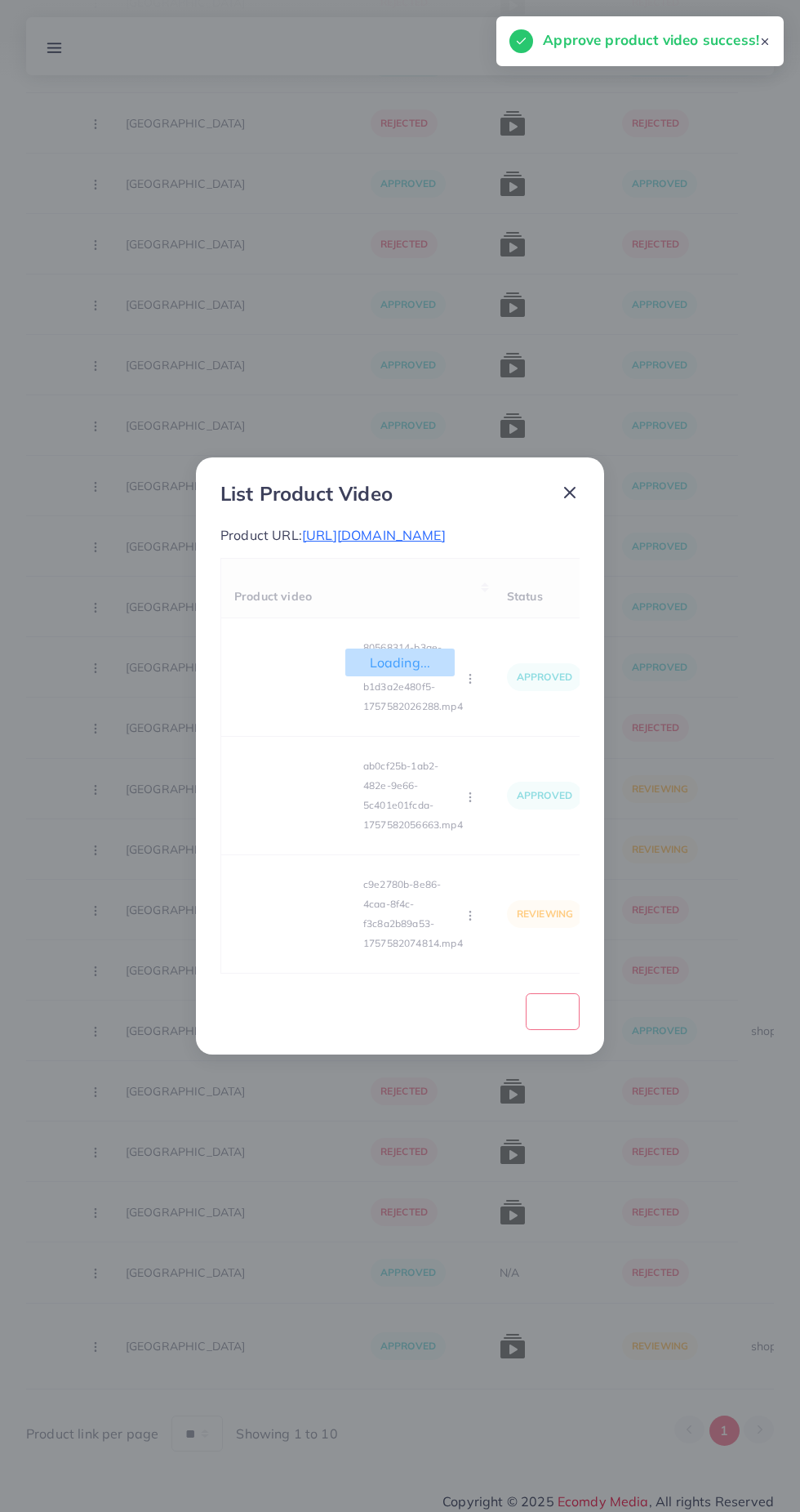
click at [480, 940] on div "Loading... Product video Status Reason reject 80568314-b3ae-4b8b-8f05-b1d3a2e48…" at bounding box center [400, 766] width 359 height 416
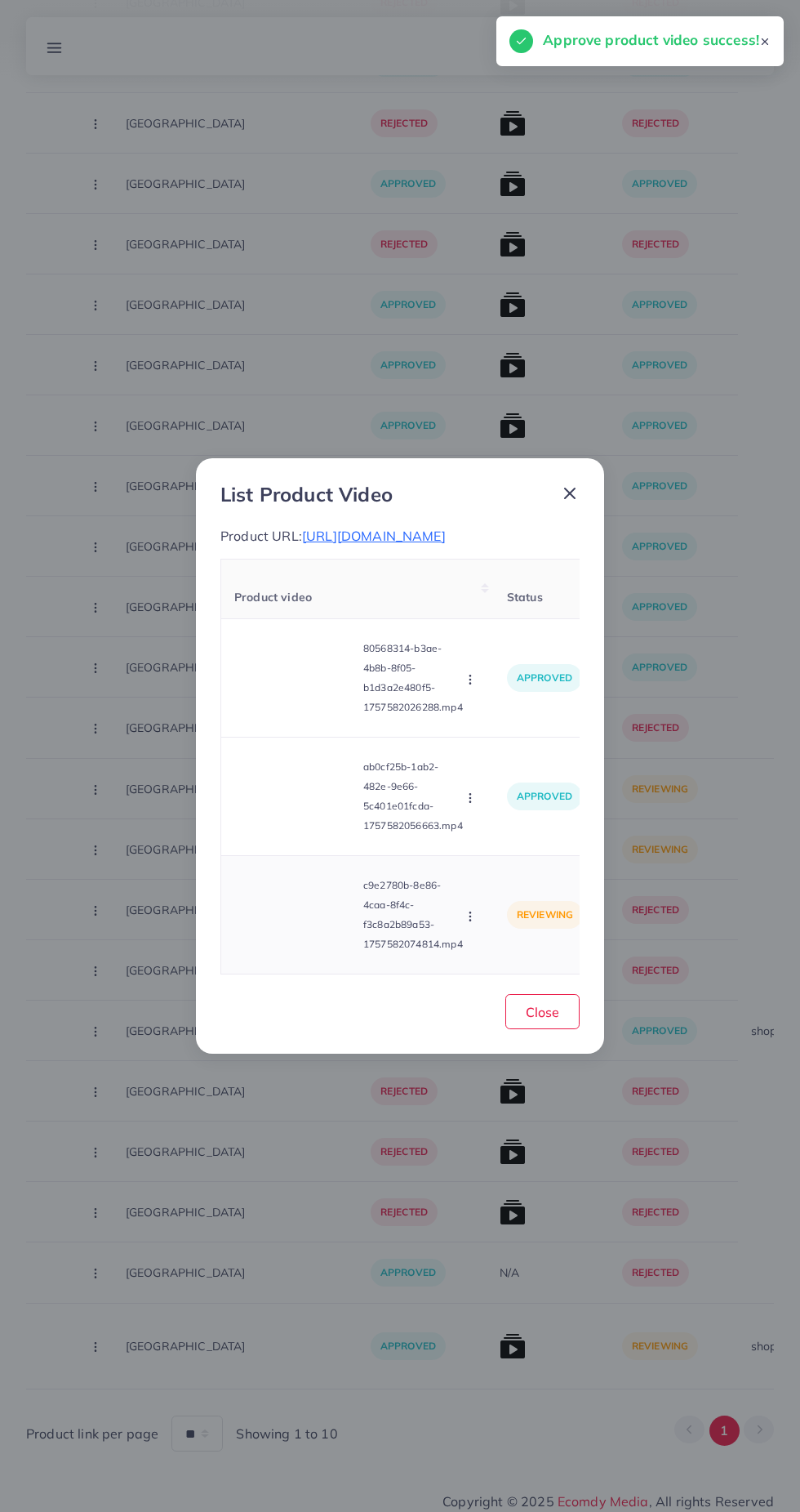
click at [471, 916] on circle "button" at bounding box center [470, 915] width 1 height 1
click at [538, 848] on link "Approve" at bounding box center [508, 839] width 129 height 36
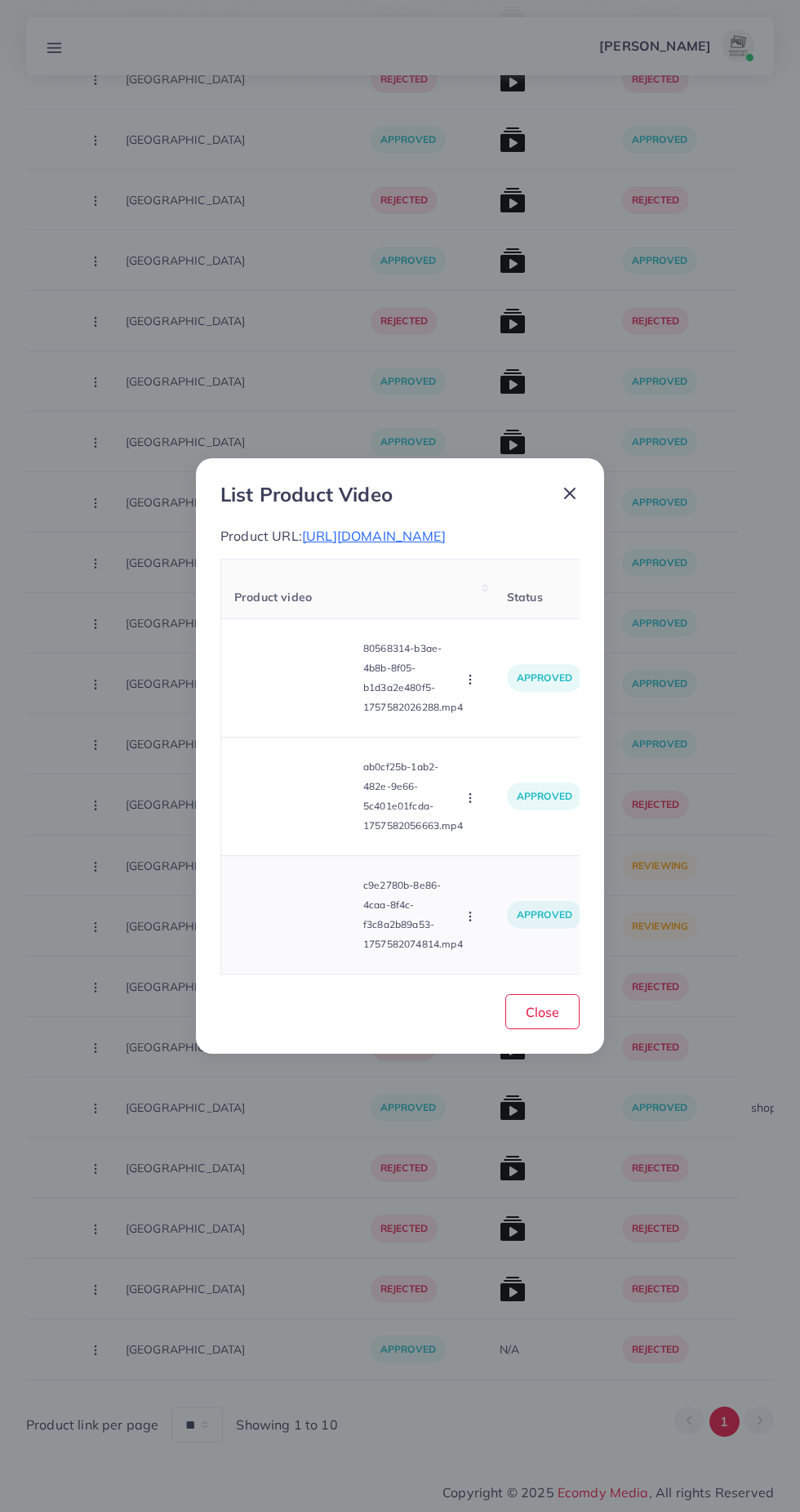
scroll to position [9261, 0]
click at [546, 1020] on span "Close" at bounding box center [542, 1012] width 34 height 16
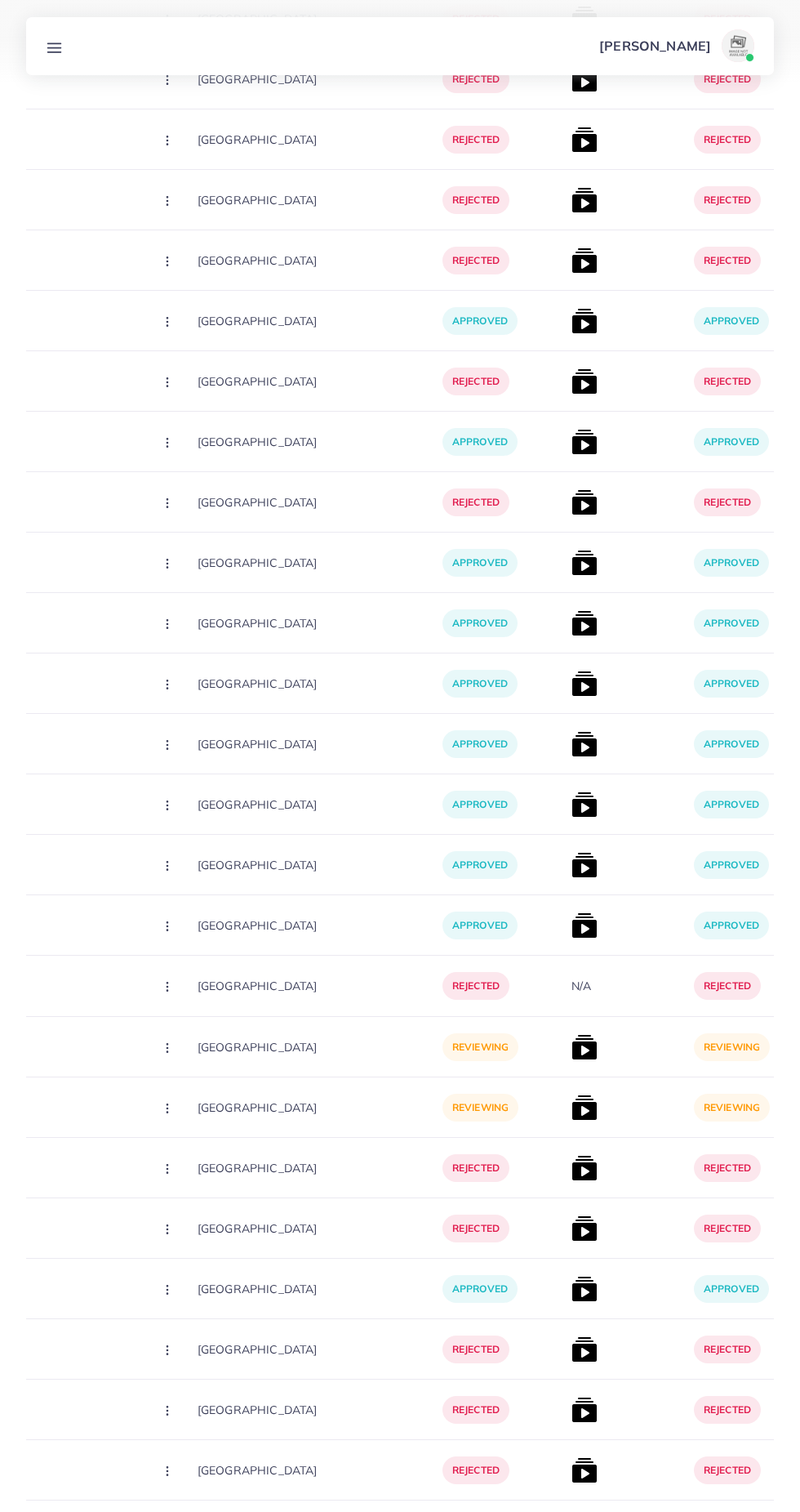
scroll to position [0, 359]
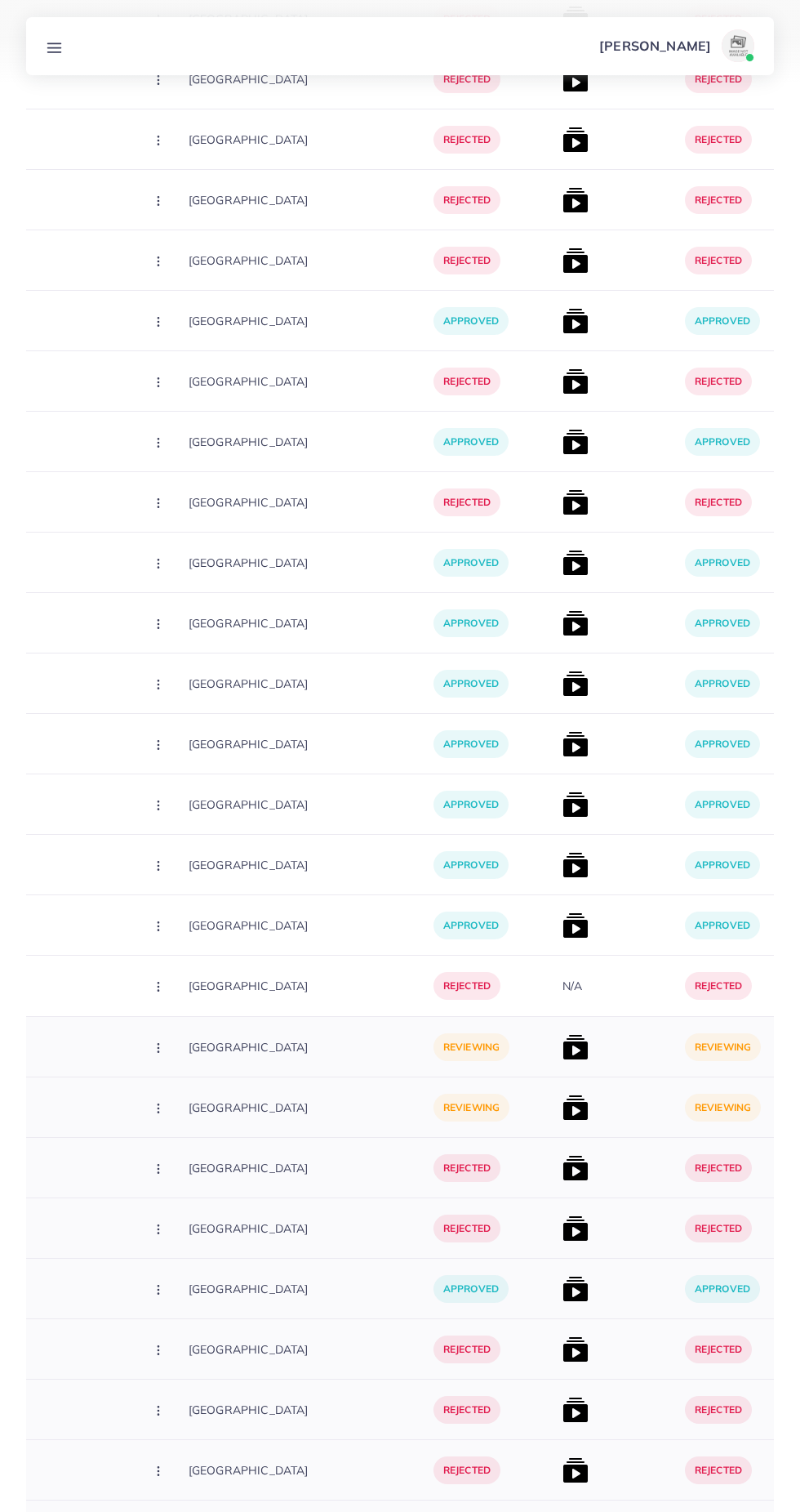
click at [563, 1106] on img at bounding box center [576, 1107] width 26 height 26
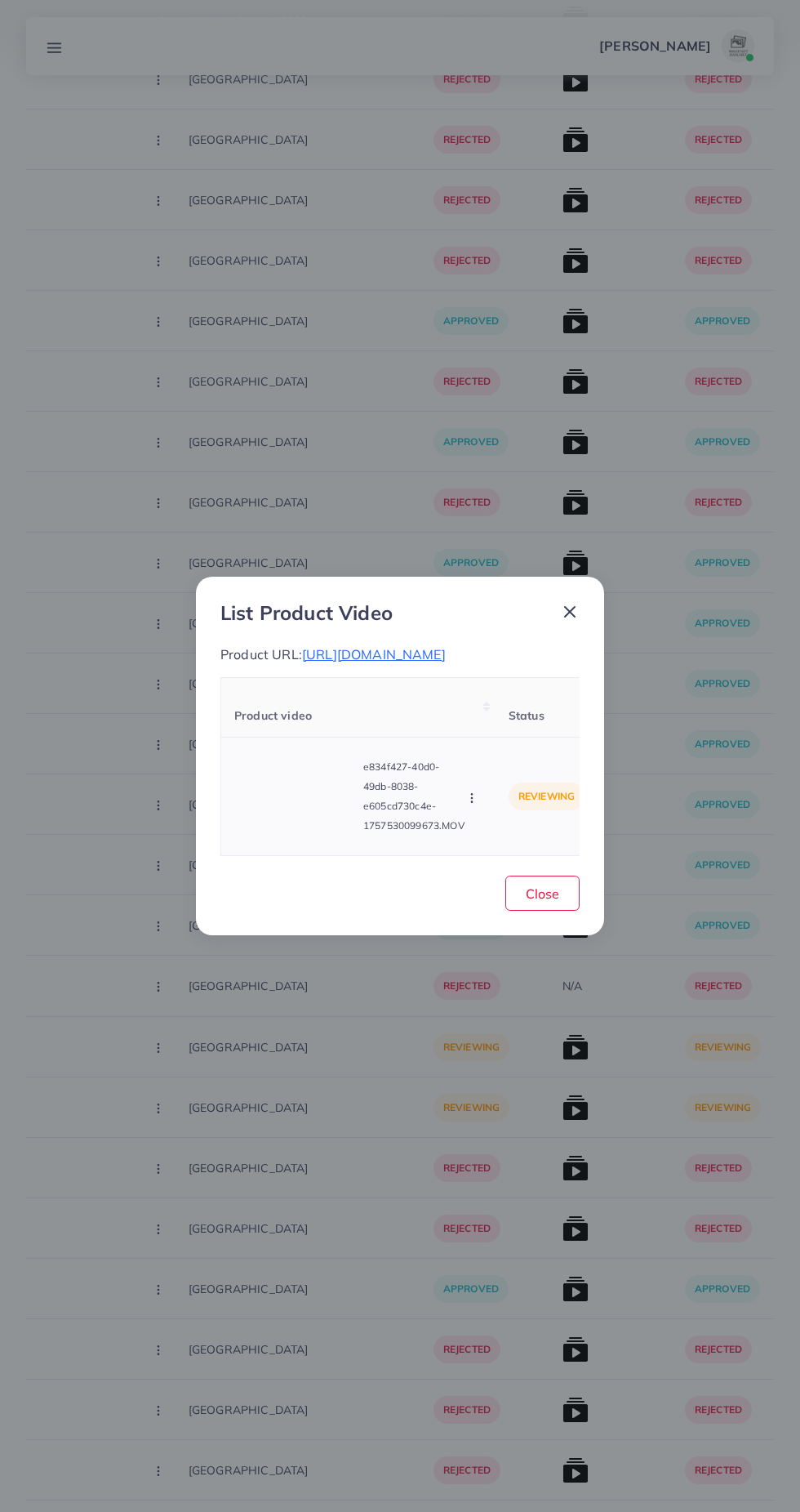
click at [312, 798] on video at bounding box center [296, 796] width 122 height 74
click at [295, 809] on icon at bounding box center [296, 796] width 26 height 26
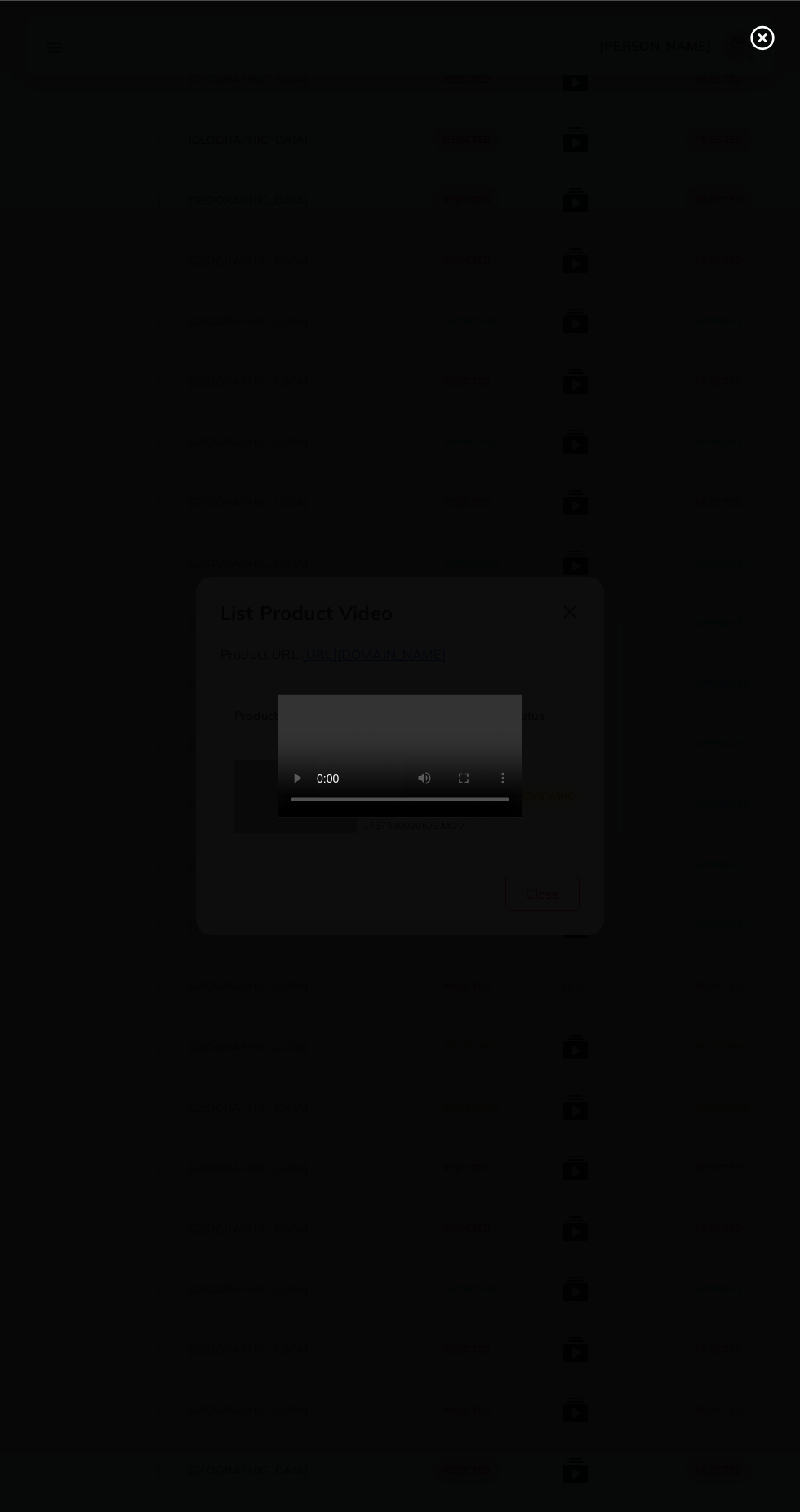
click at [765, 37] on icon at bounding box center [763, 37] width 26 height 26
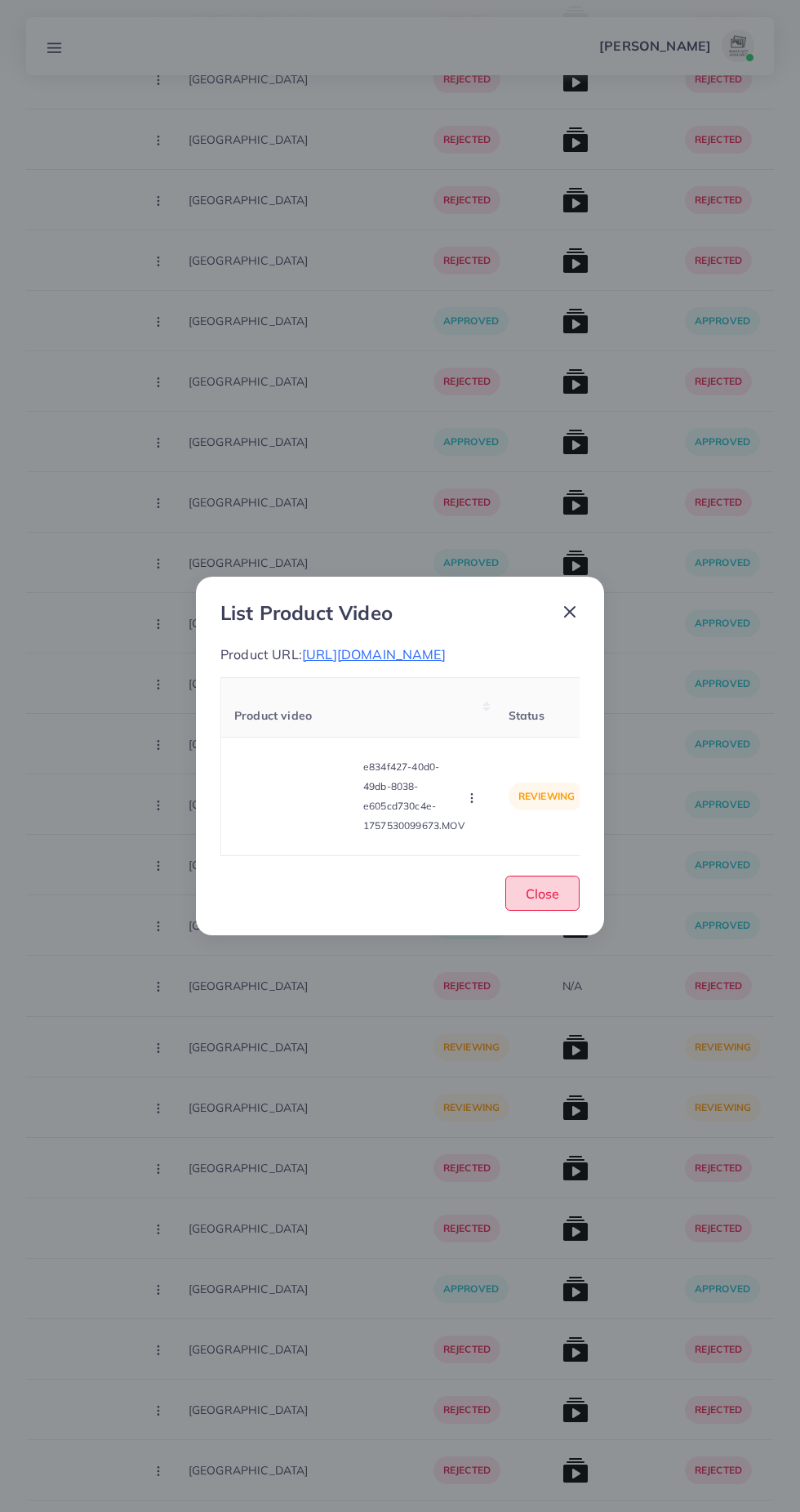
click at [546, 902] on span "Close" at bounding box center [542, 893] width 34 height 16
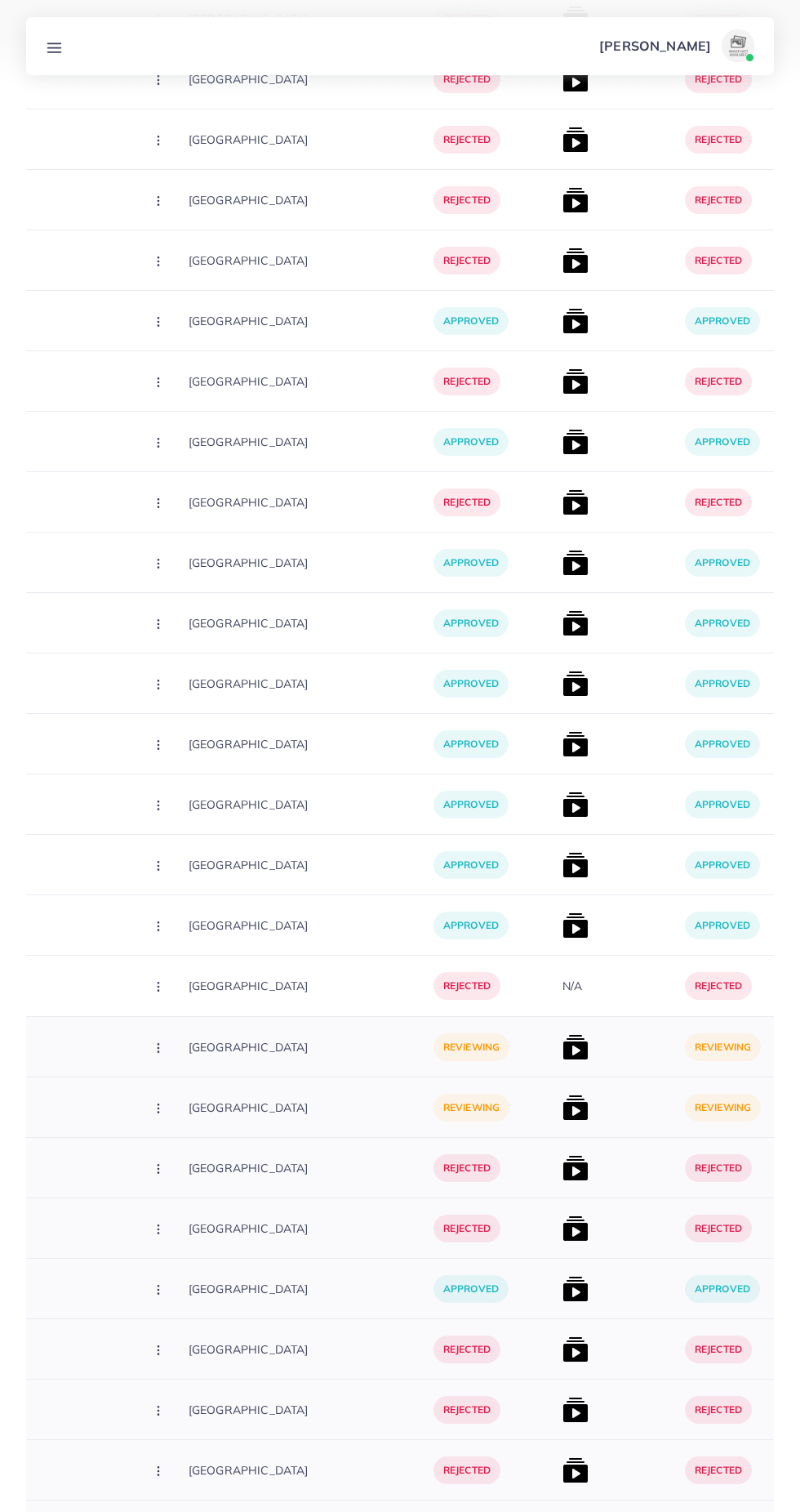
click at [563, 1048] on img at bounding box center [576, 1047] width 26 height 26
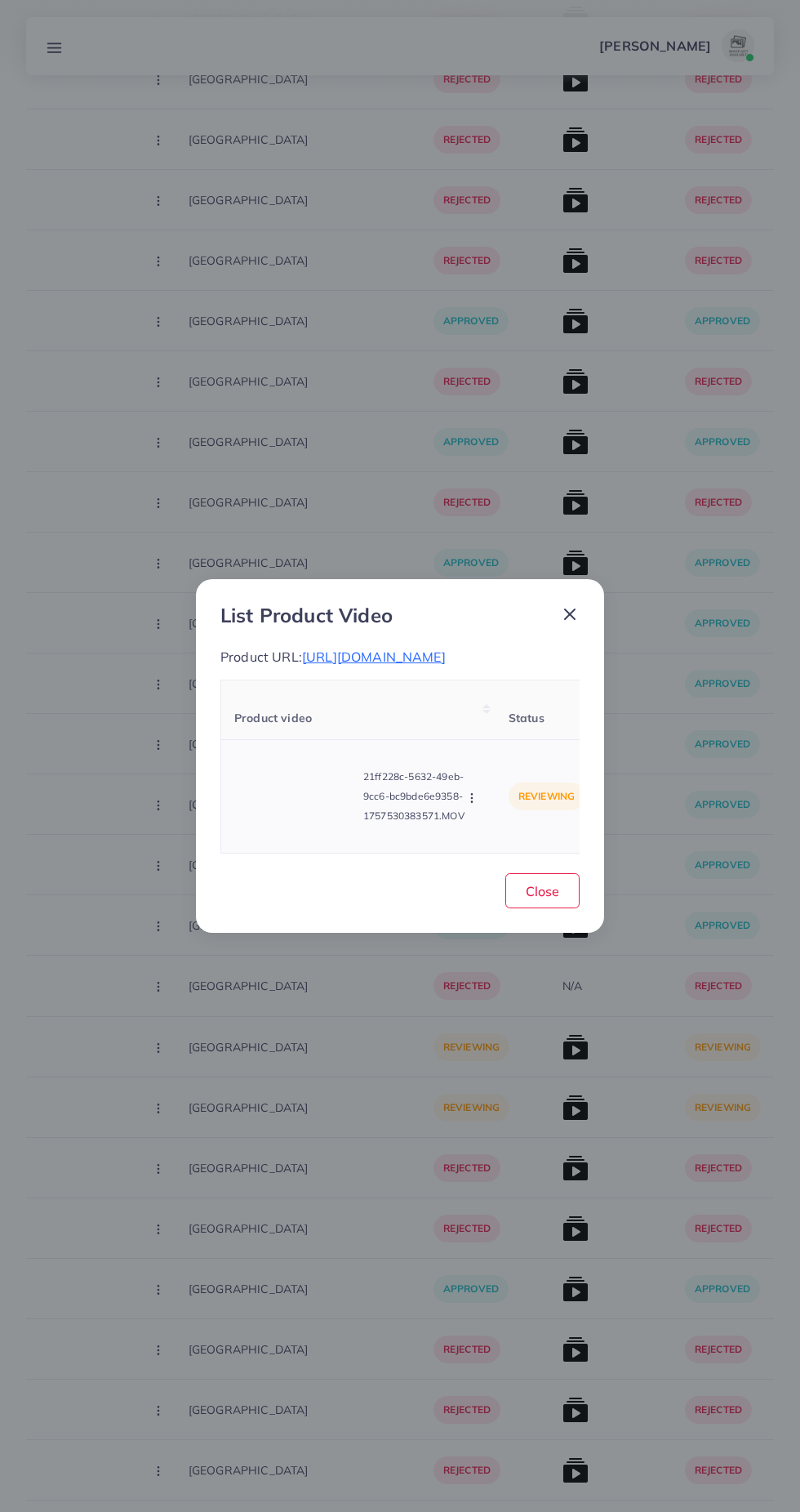
click at [295, 824] on video at bounding box center [296, 796] width 122 height 74
click at [299, 833] on div at bounding box center [296, 796] width 122 height 74
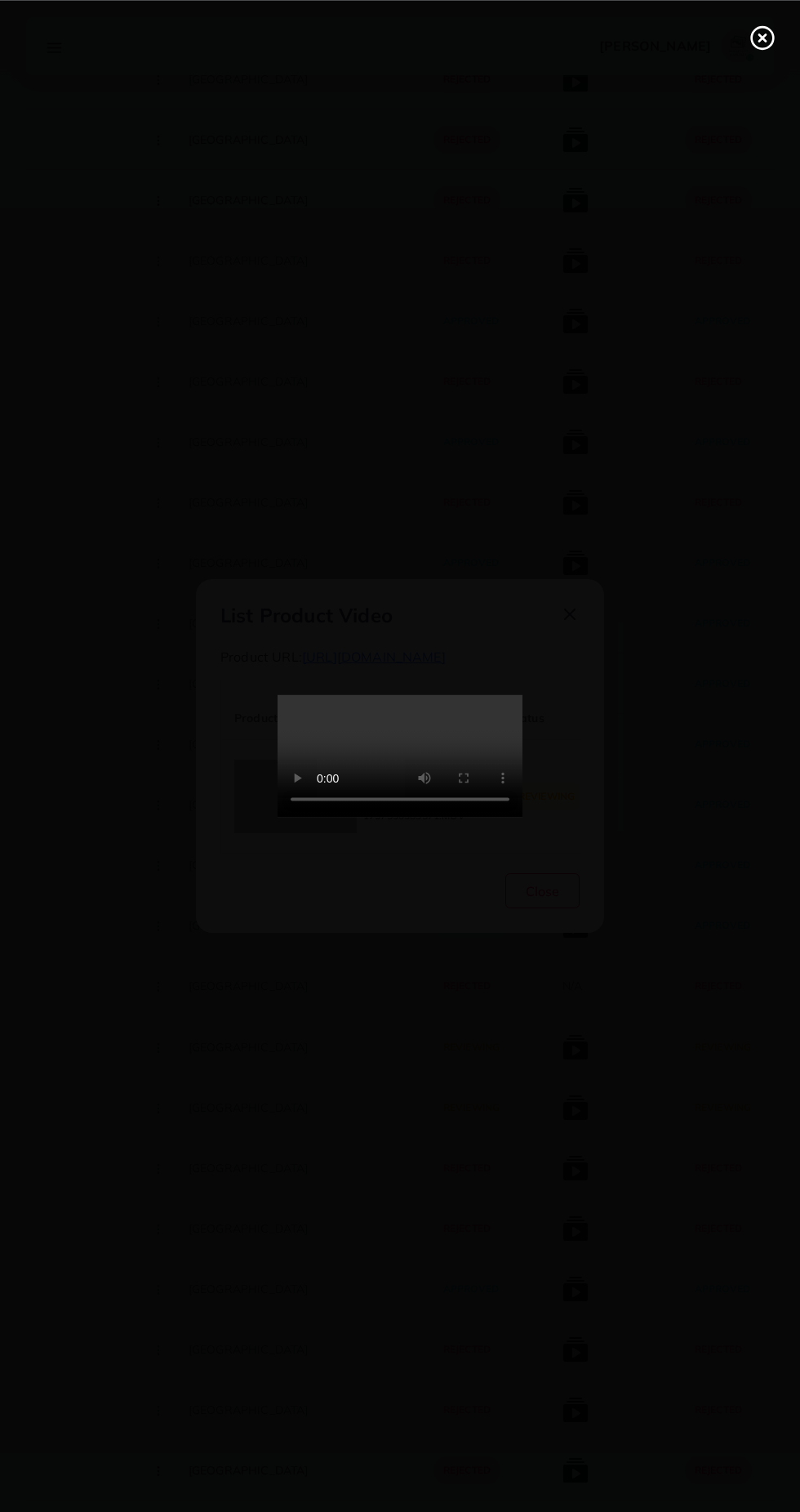
click at [762, 36] on line at bounding box center [762, 37] width 6 height 6
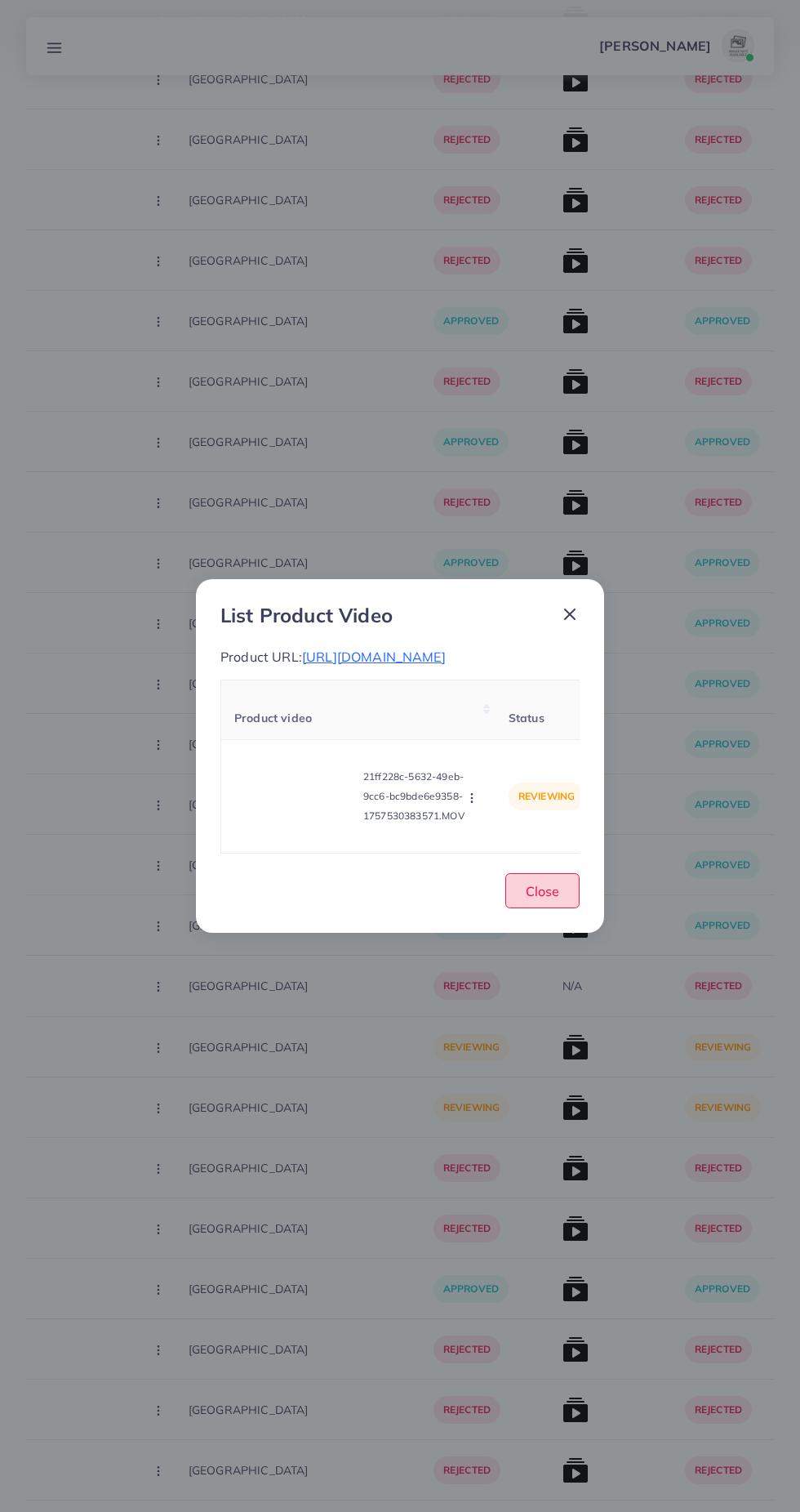
click at [551, 899] on span "Close" at bounding box center [542, 892] width 34 height 16
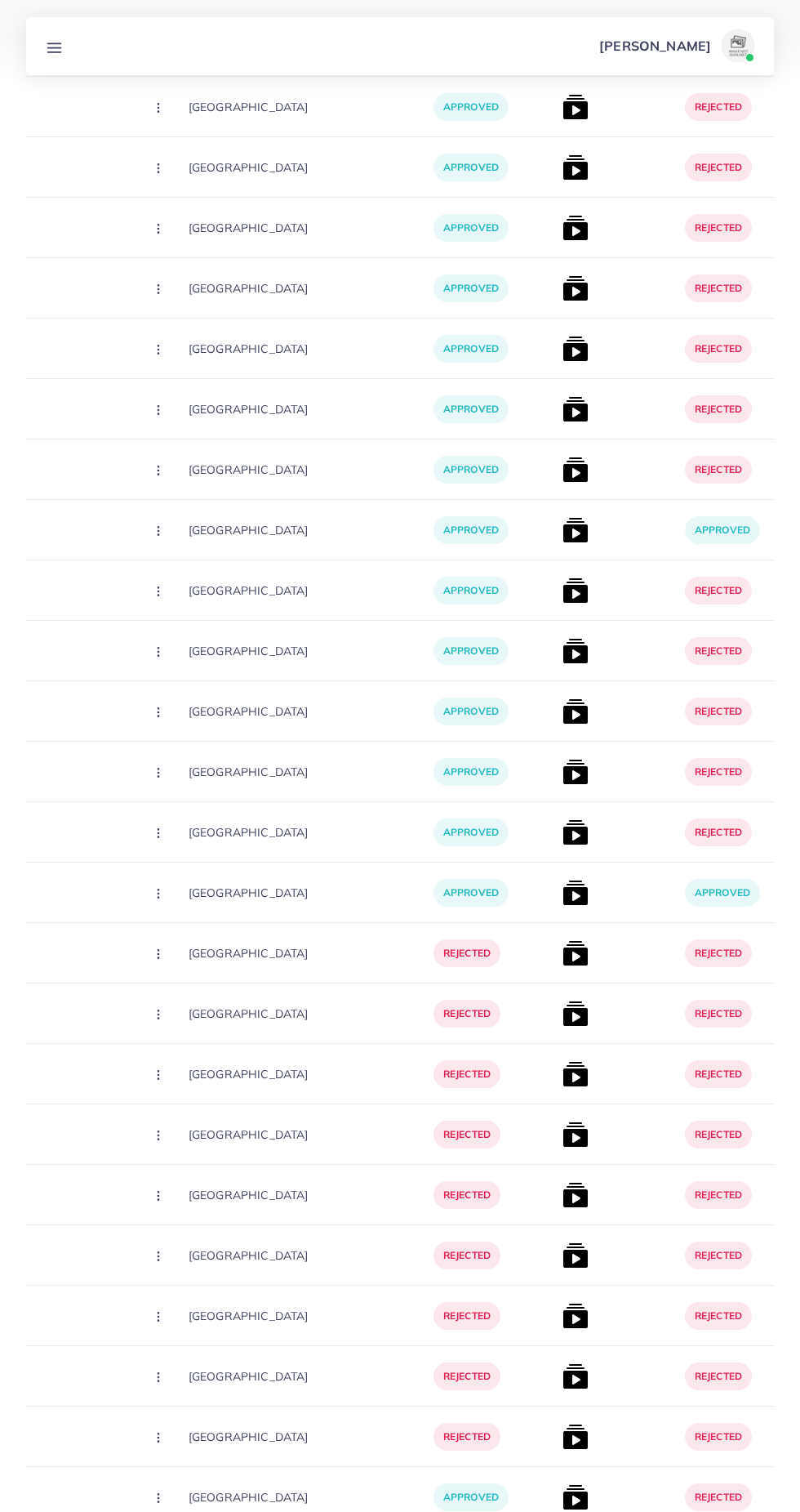
scroll to position [0, 0]
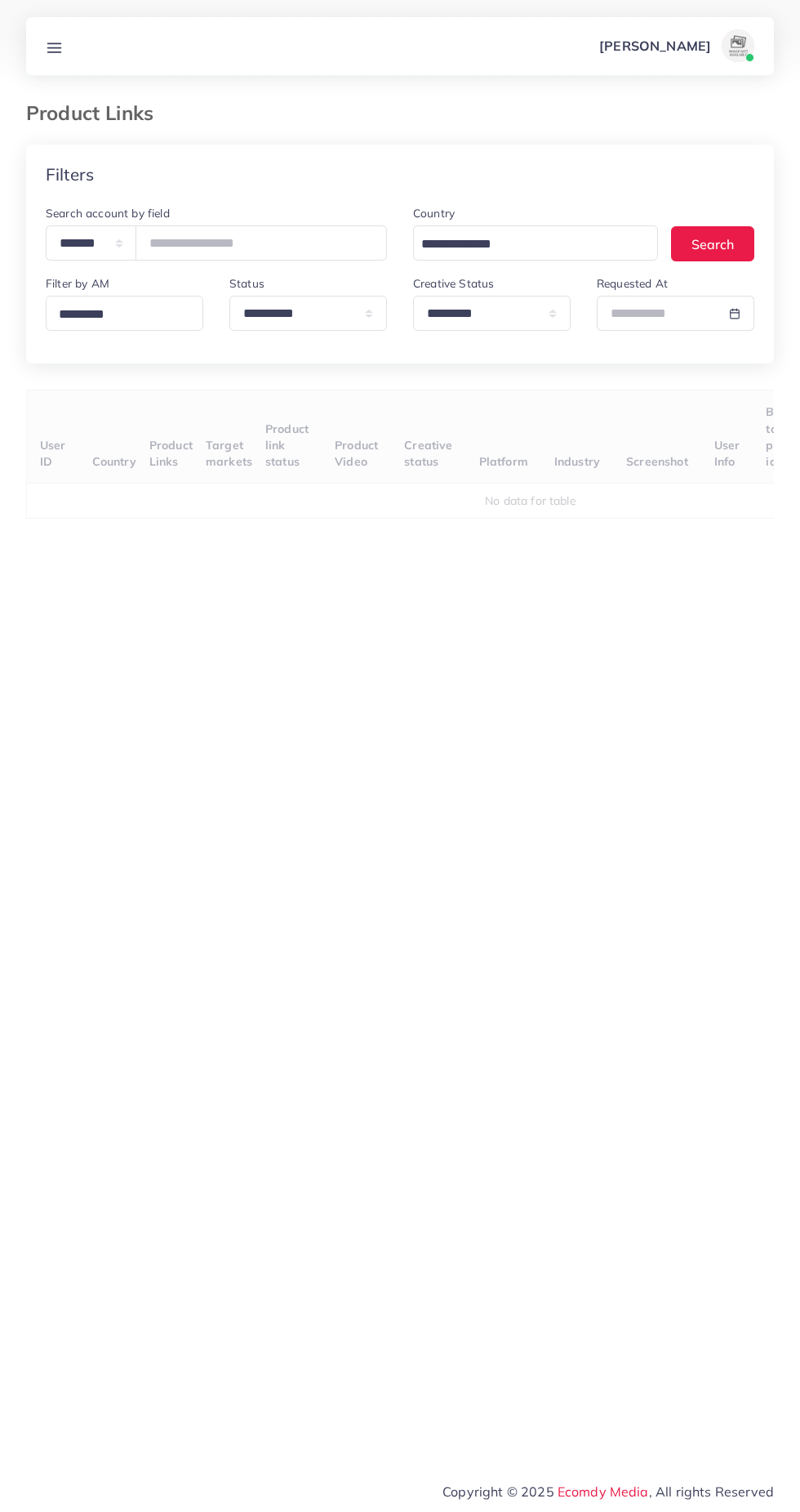
select select "*********"
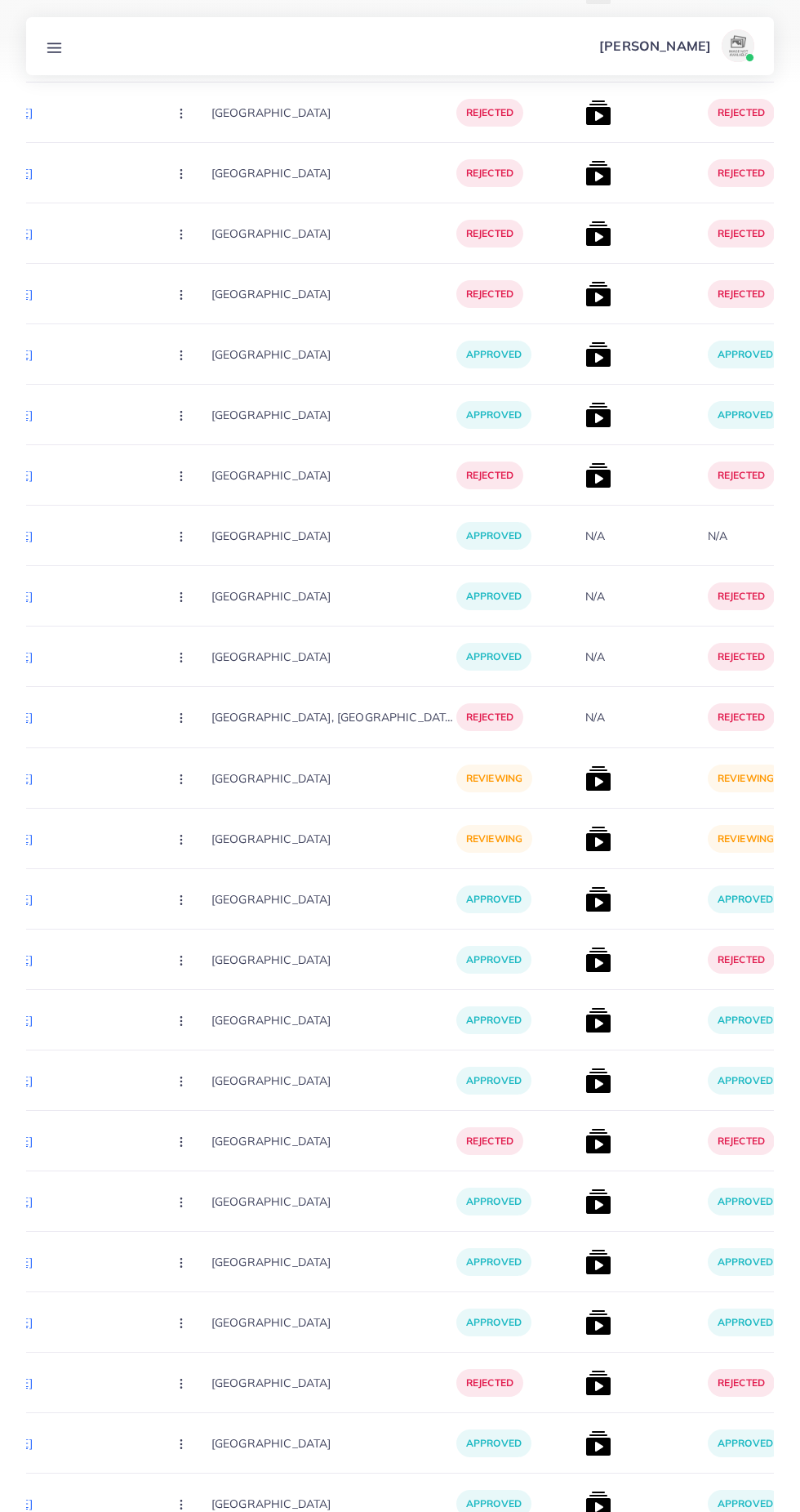
scroll to position [0, 362]
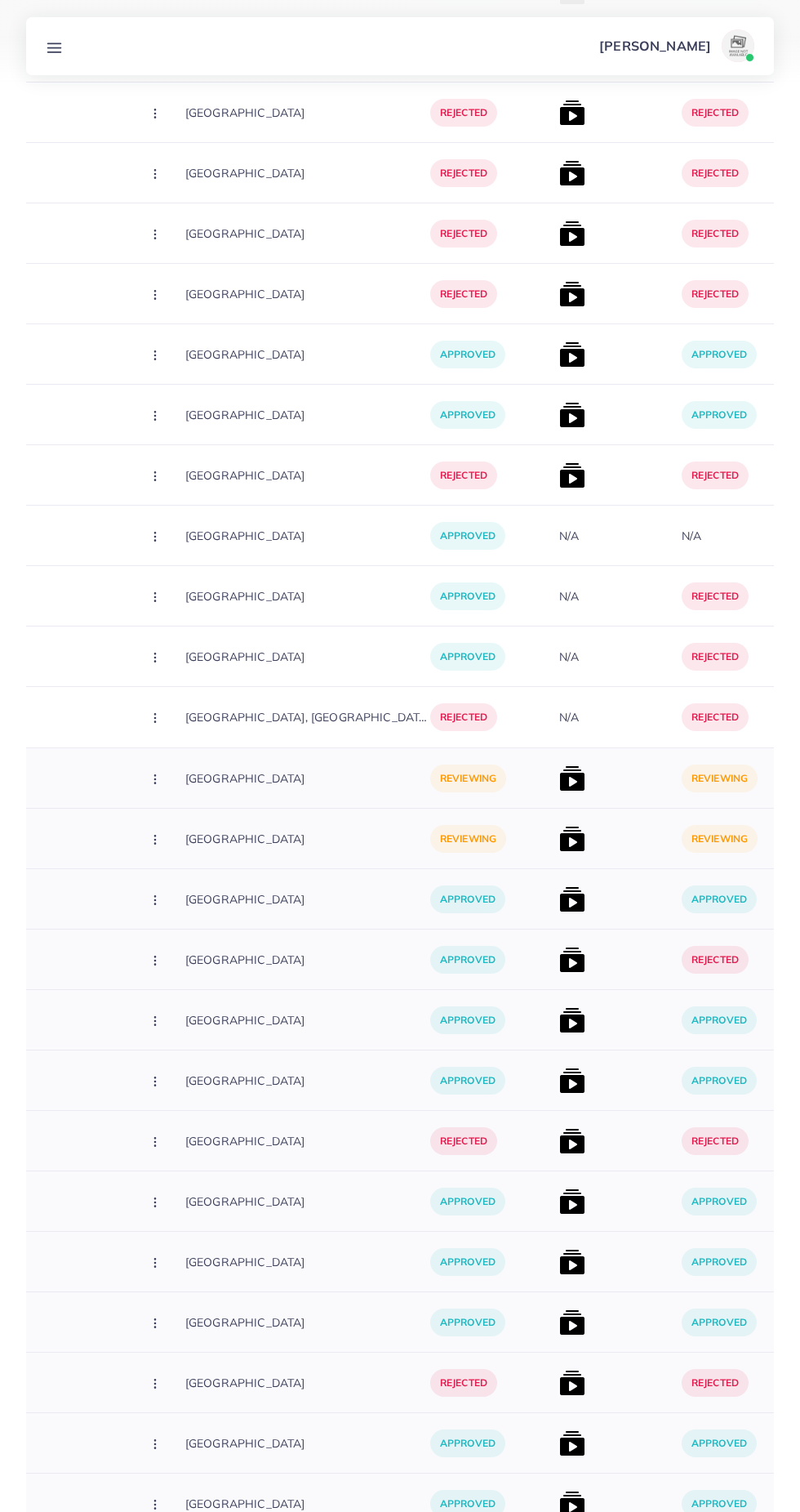
click at [559, 829] on img at bounding box center [572, 839] width 26 height 26
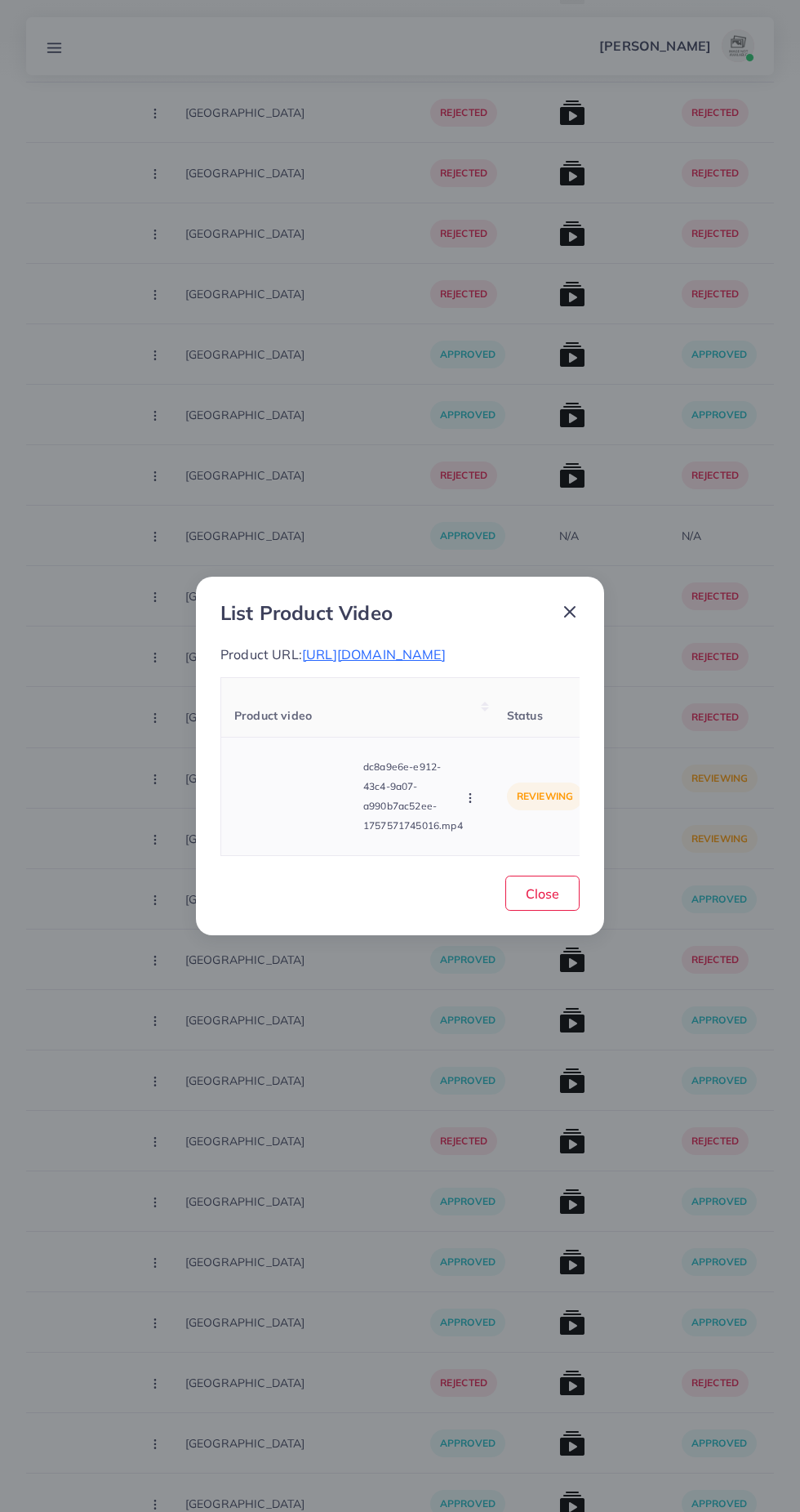
click at [297, 833] on video at bounding box center [296, 796] width 122 height 74
click at [292, 833] on div at bounding box center [296, 796] width 122 height 74
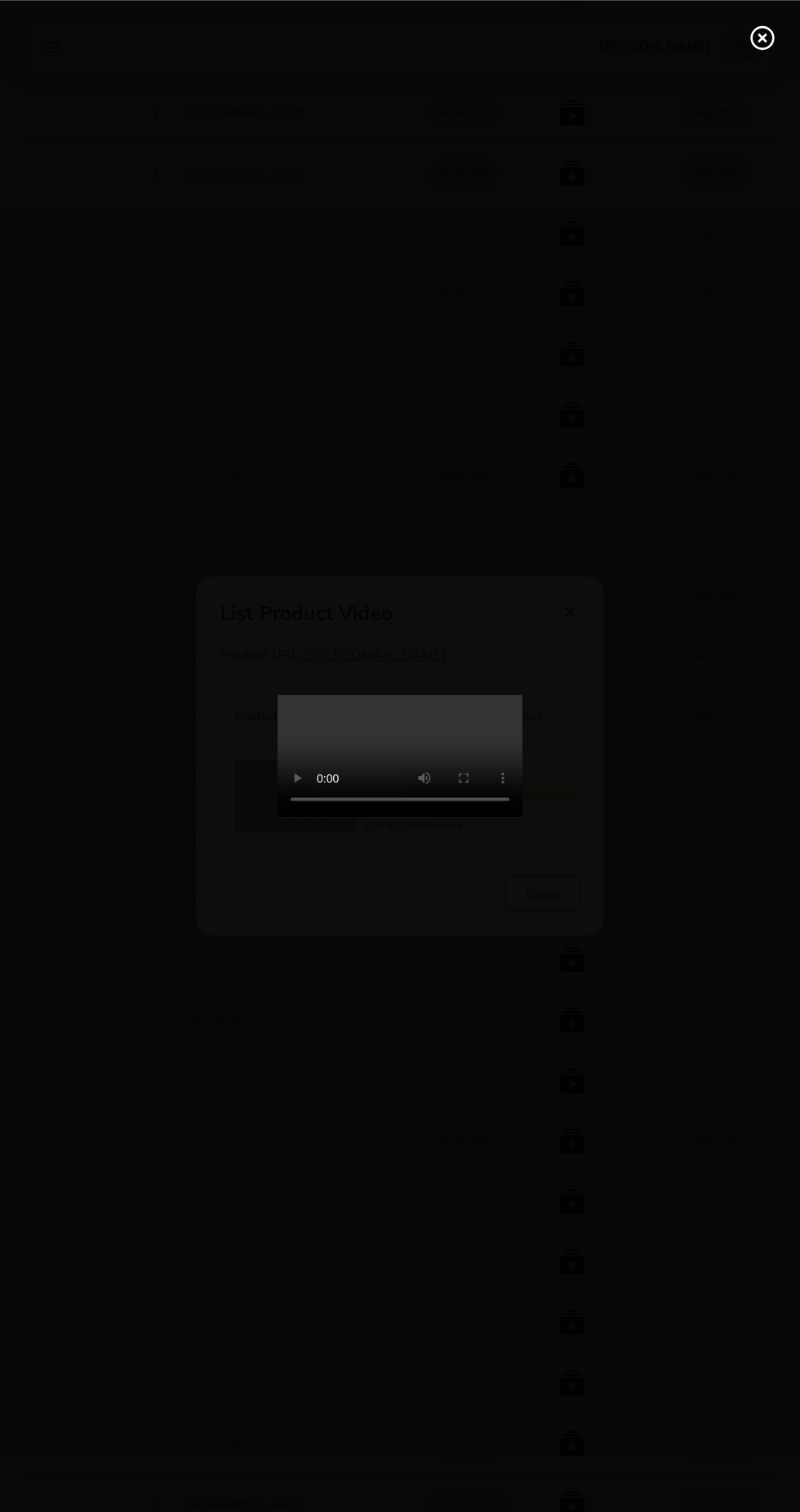
click at [762, 36] on line at bounding box center [762, 37] width 6 height 6
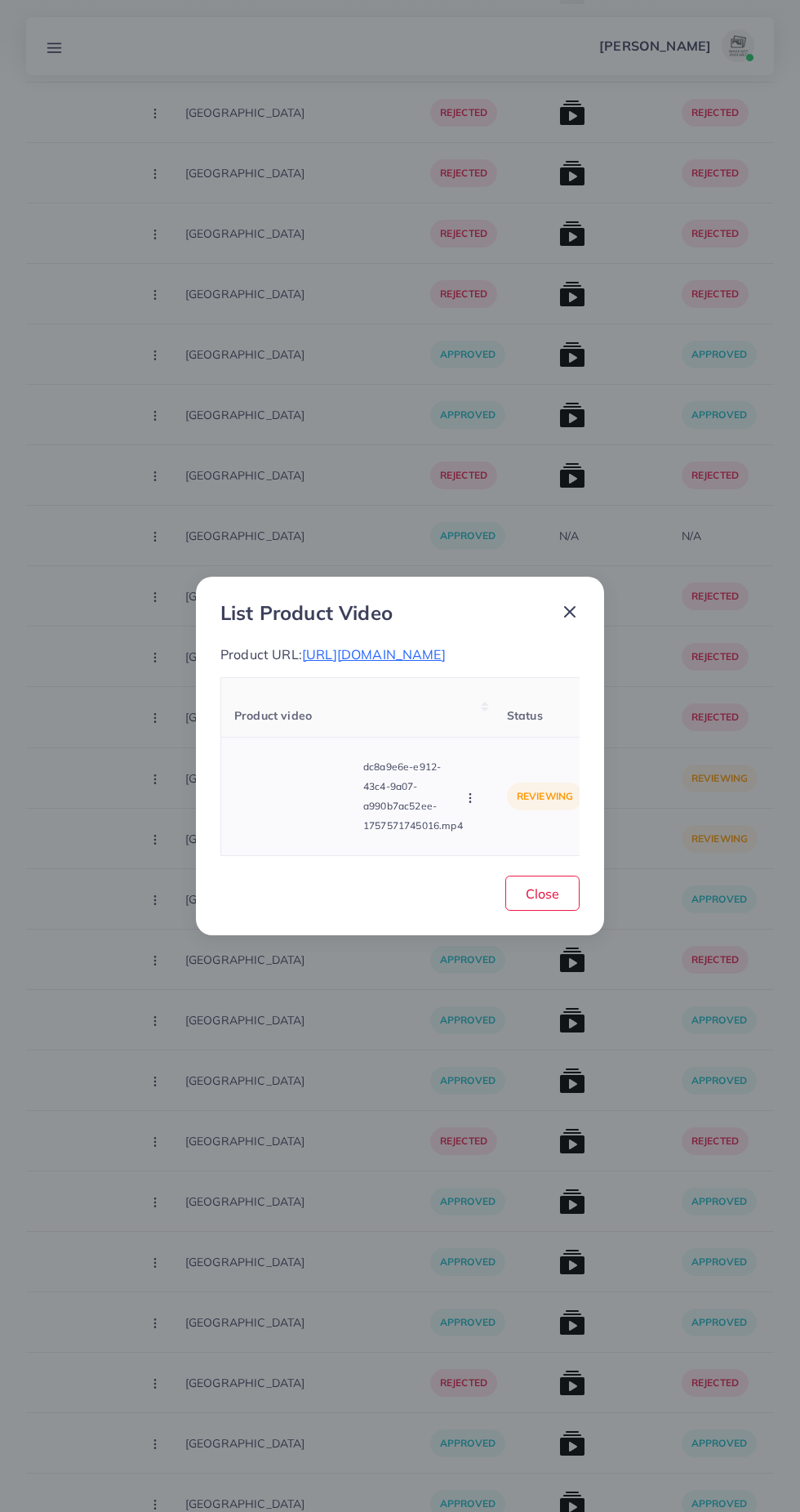
click at [317, 833] on video at bounding box center [296, 796] width 122 height 74
click at [305, 809] on icon at bounding box center [296, 796] width 26 height 26
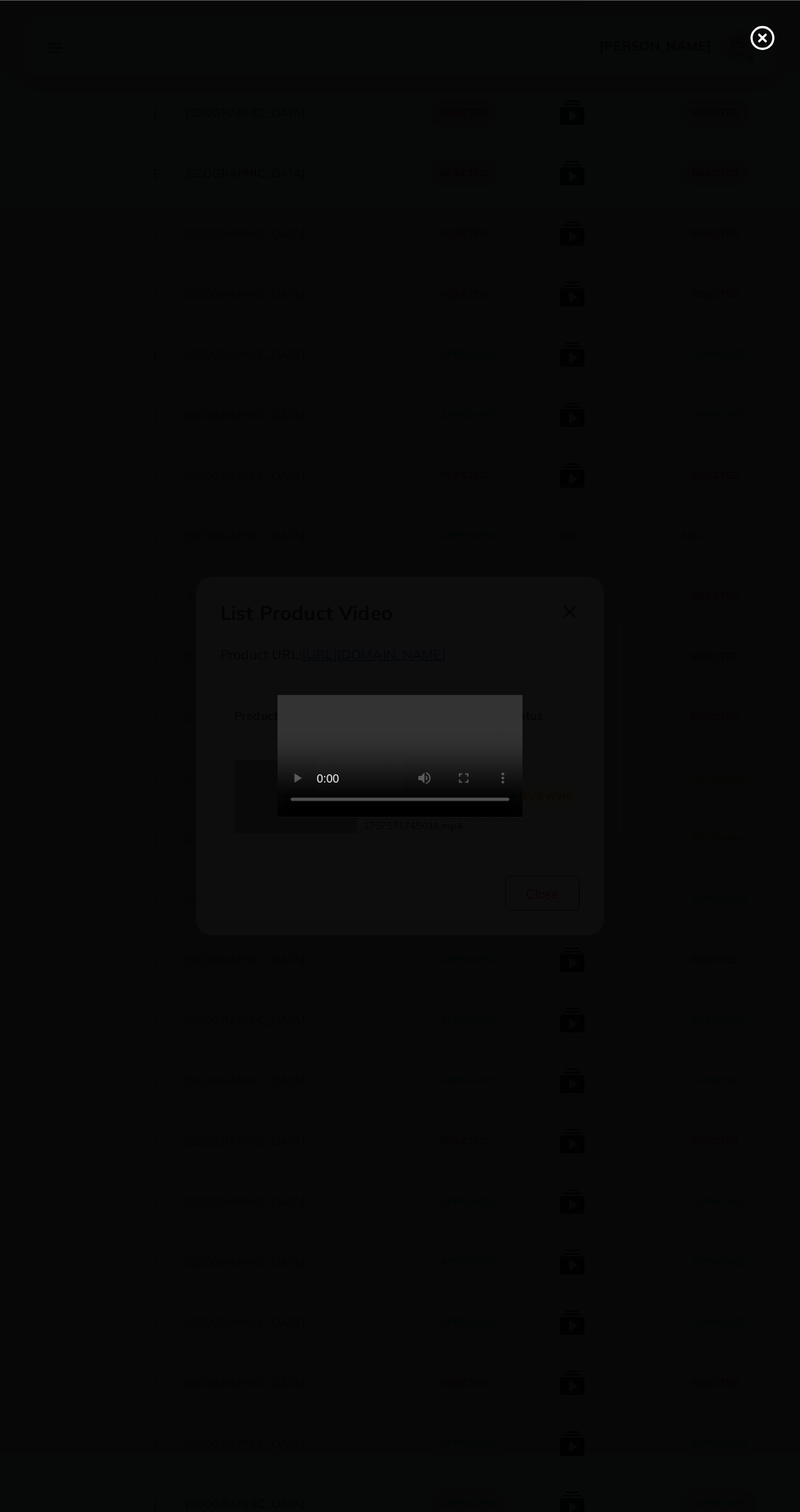
click at [782, 23] on div at bounding box center [400, 756] width 800 height 1512
click at [768, 33] on icon at bounding box center [763, 37] width 26 height 26
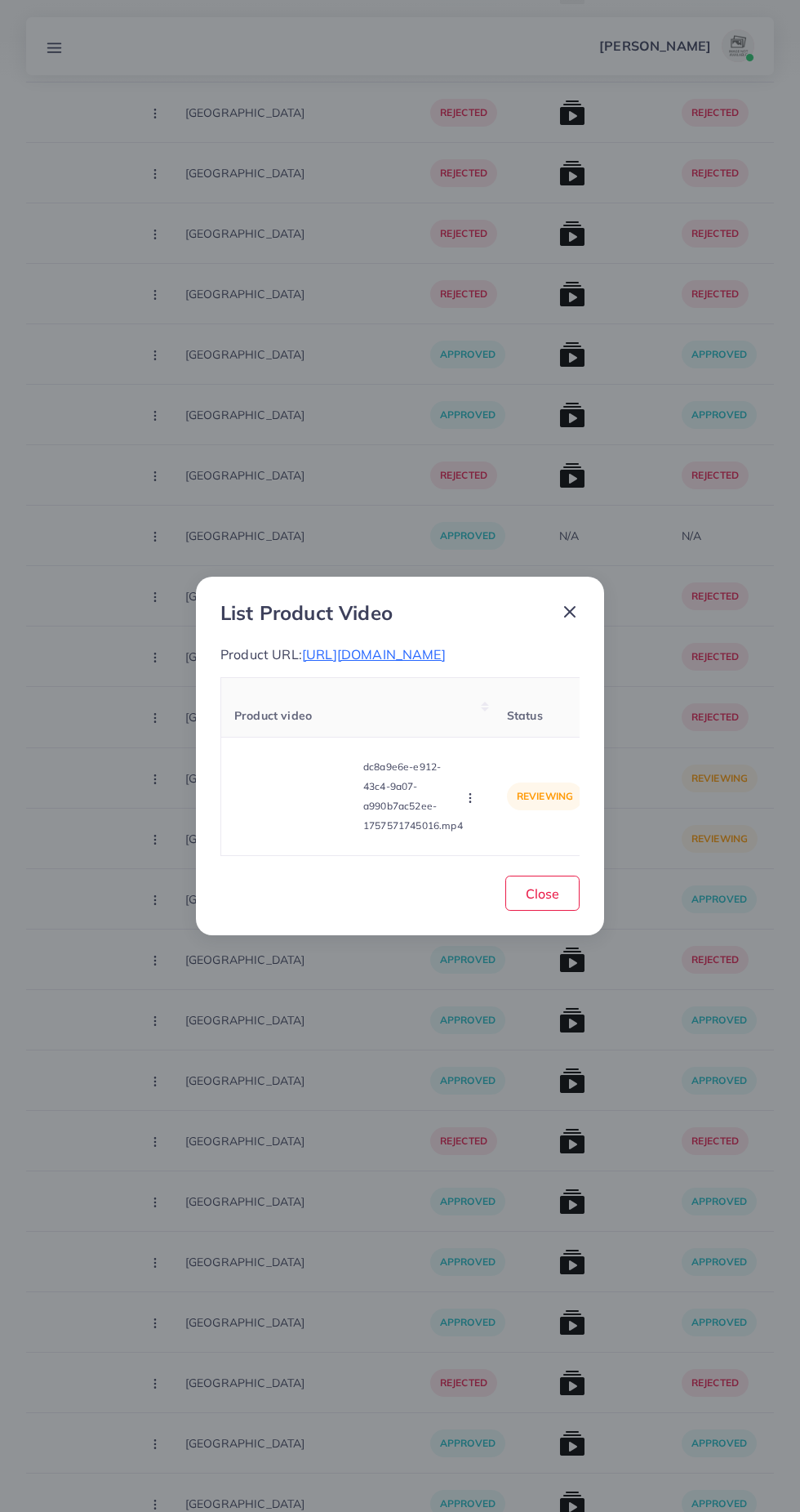
click at [576, 621] on icon at bounding box center [569, 611] width 19 height 19
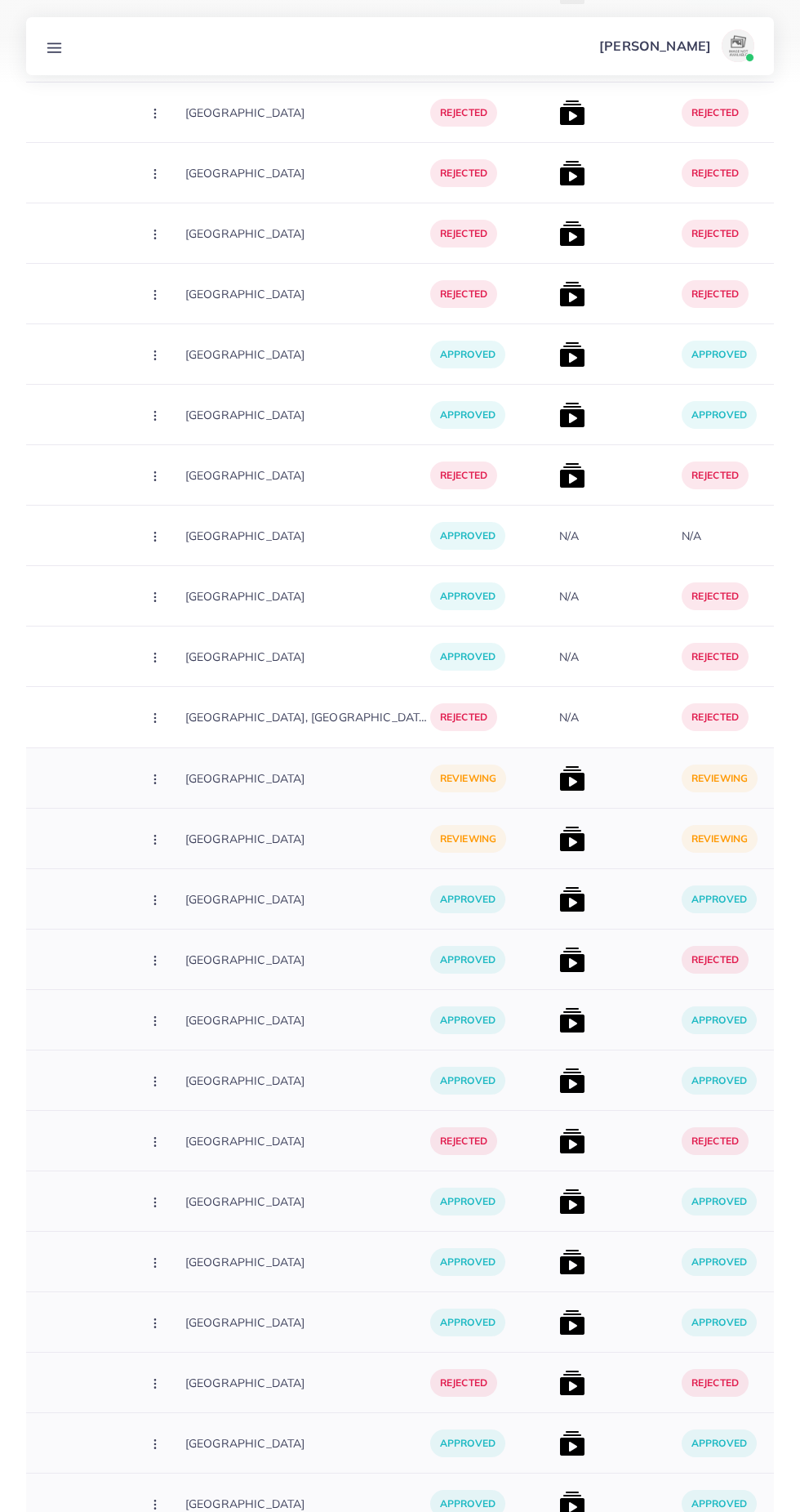
click at [559, 785] on img at bounding box center [572, 778] width 26 height 26
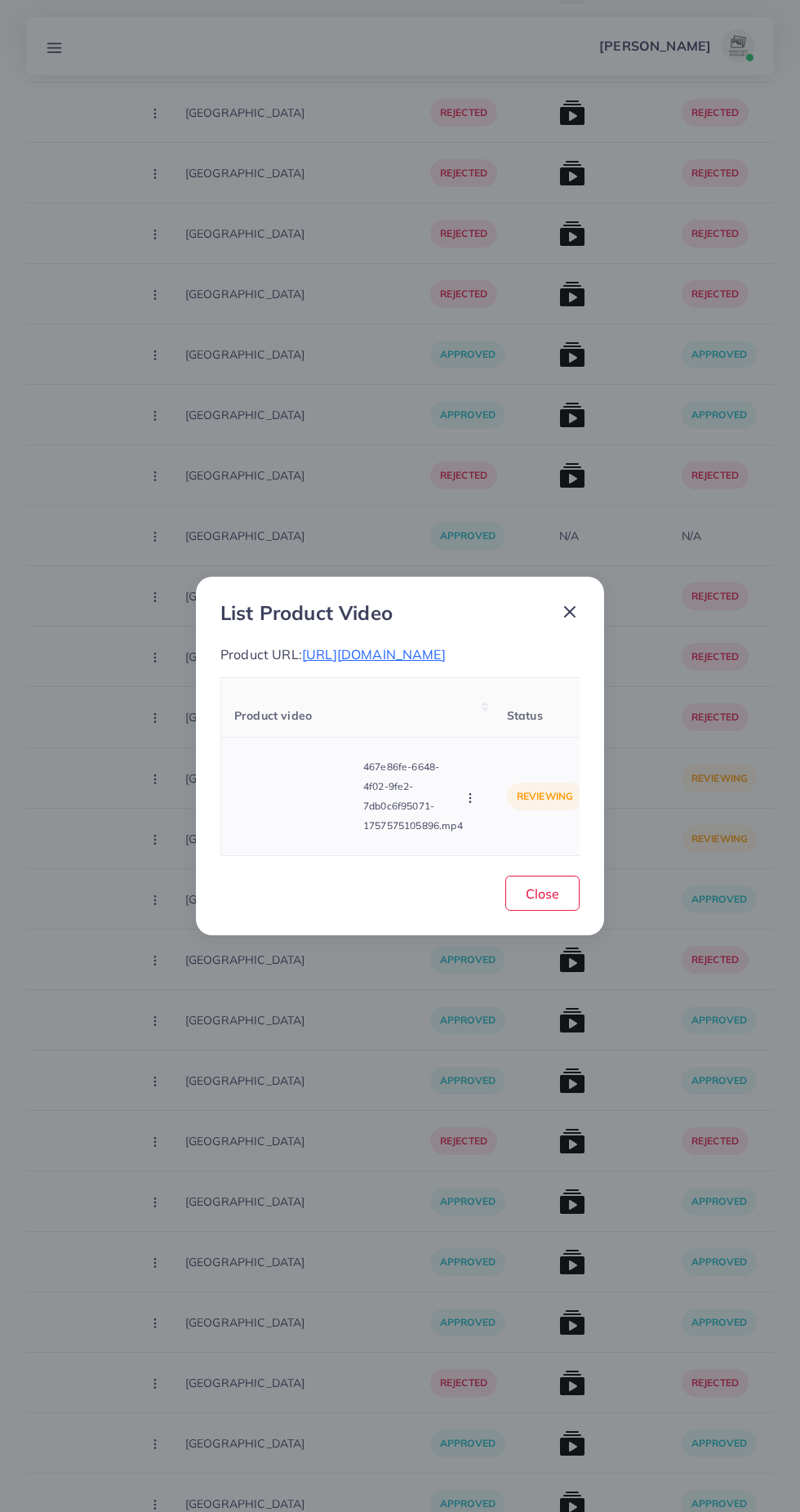
click at [292, 833] on video at bounding box center [296, 796] width 122 height 74
click at [324, 833] on div at bounding box center [296, 796] width 122 height 74
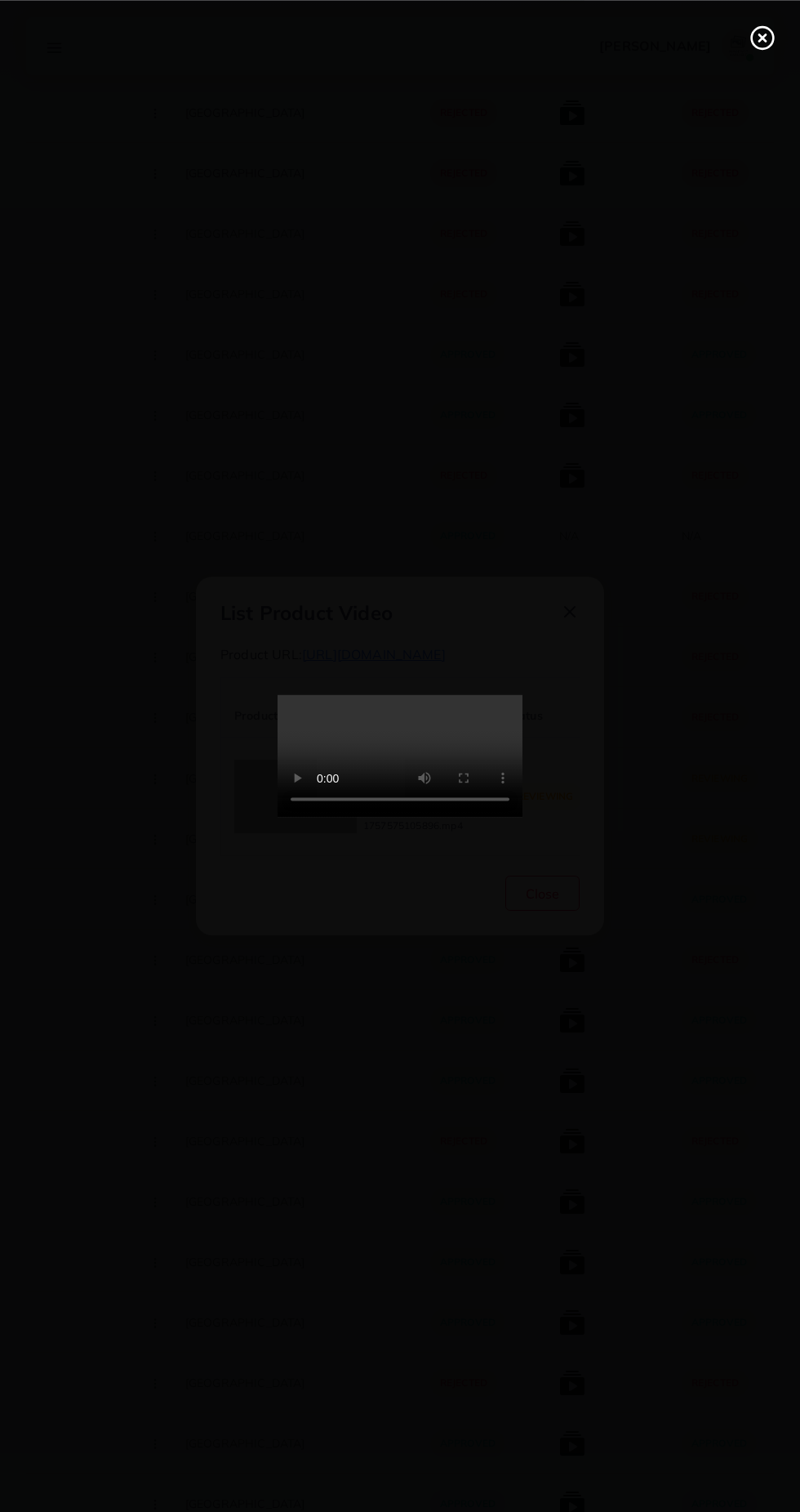
click at [762, 36] on line at bounding box center [762, 37] width 6 height 6
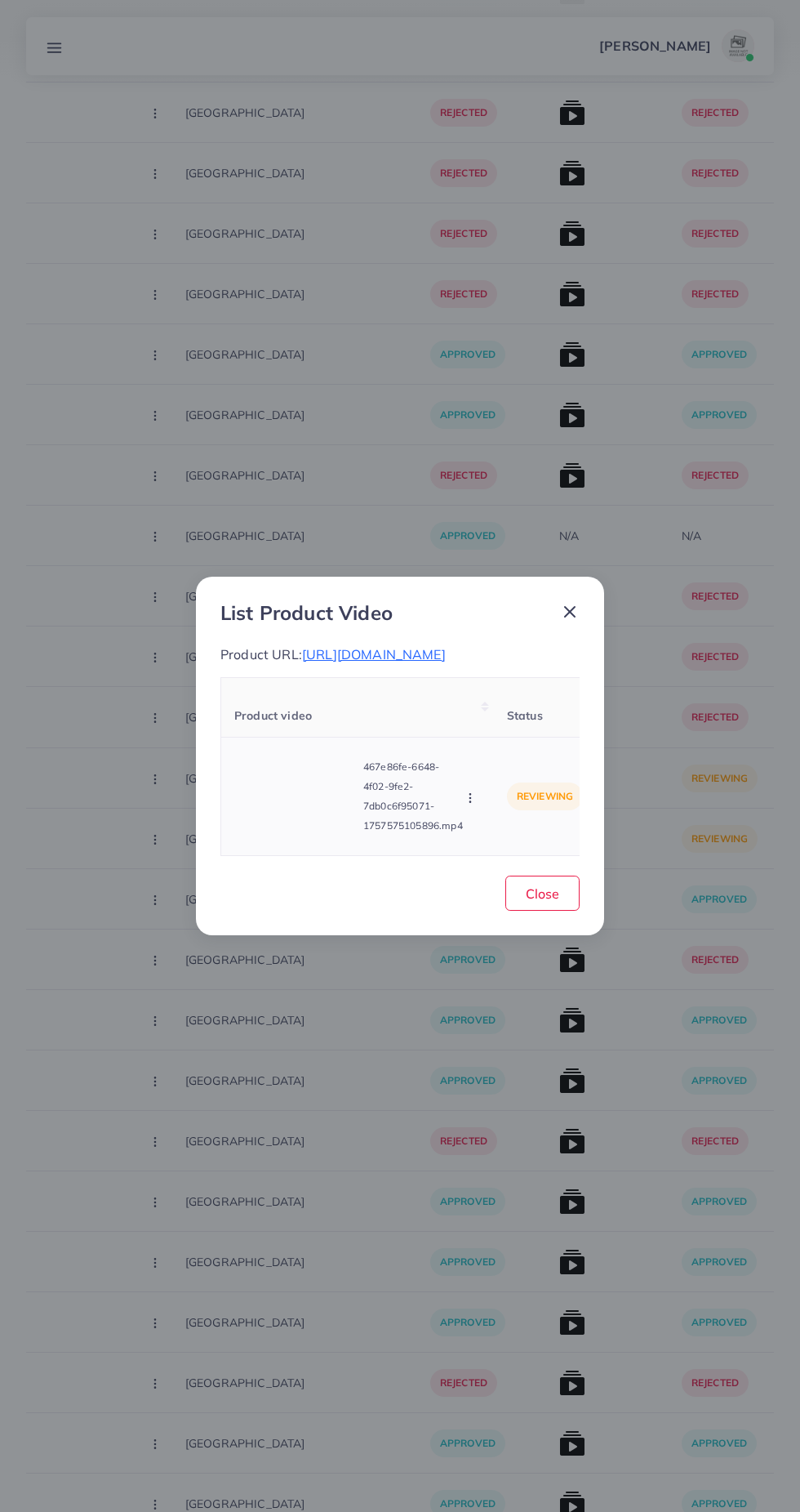
click at [468, 805] on icon "button" at bounding box center [470, 798] width 13 height 13
click at [535, 740] on link "Approve" at bounding box center [508, 722] width 129 height 36
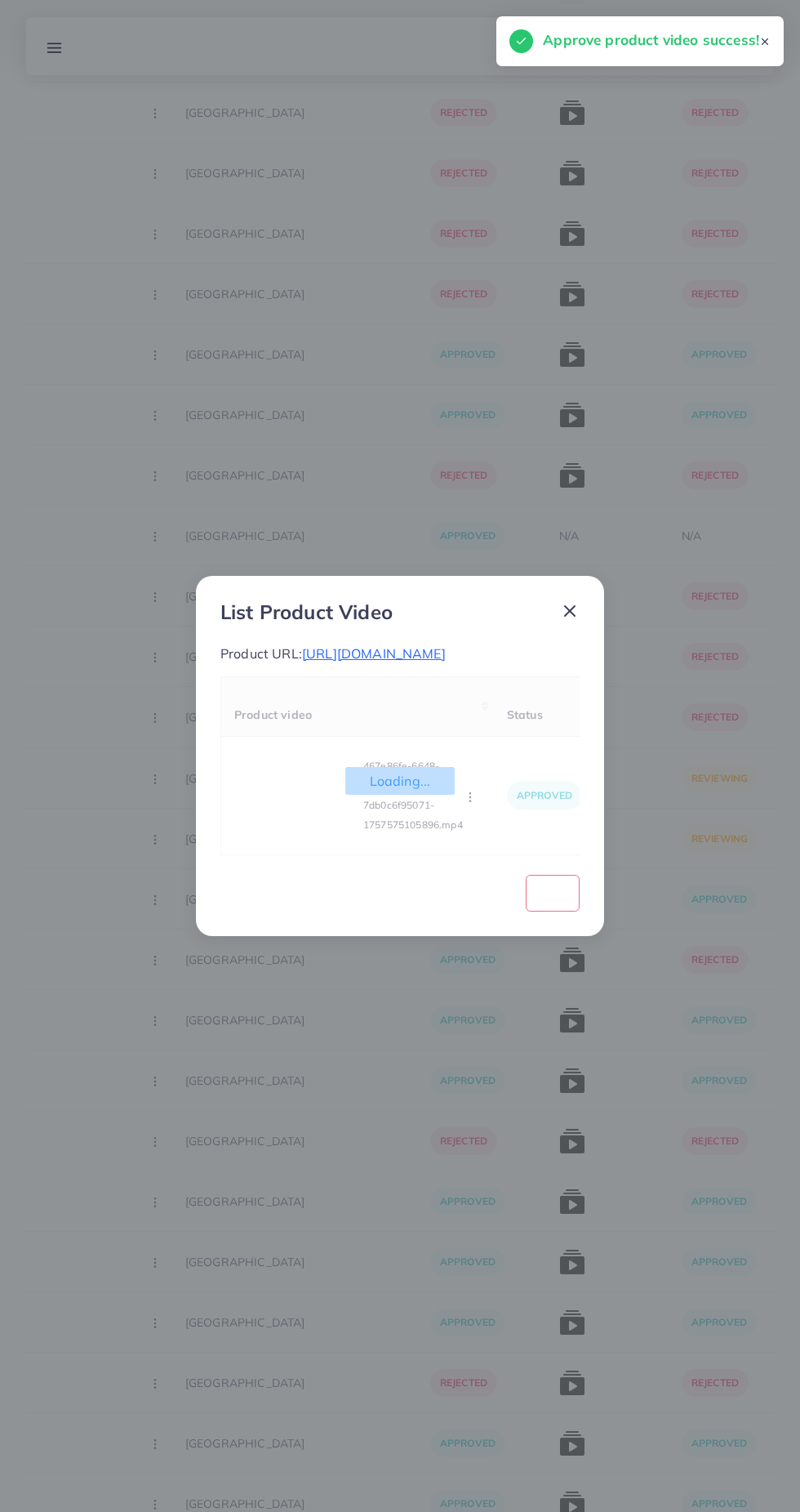
click at [452, 795] on span "Loading..." at bounding box center [400, 780] width 110 height 27
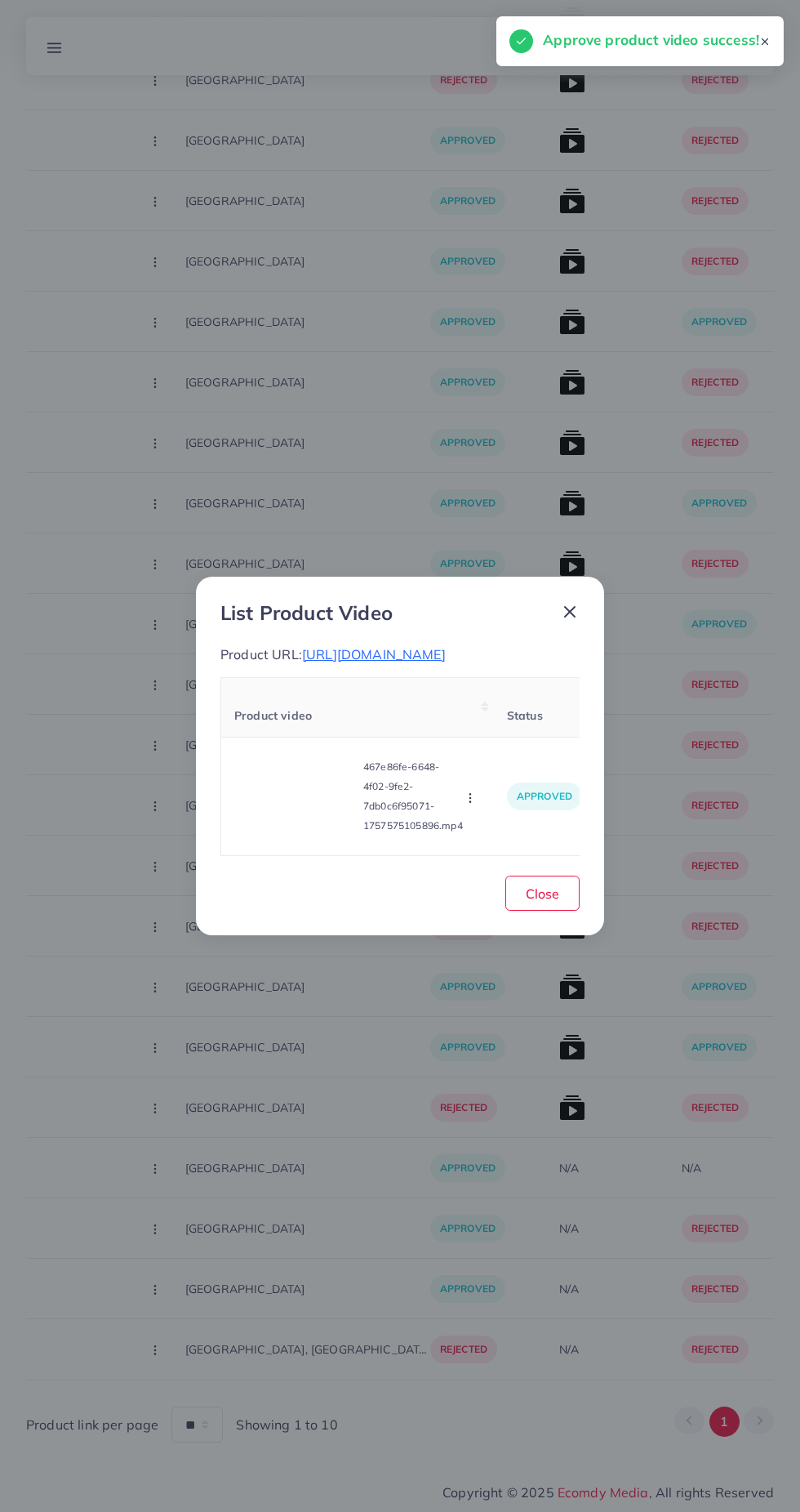
scroll to position [3759, 0]
click at [471, 798] on circle "button" at bounding box center [470, 798] width 1 height 1
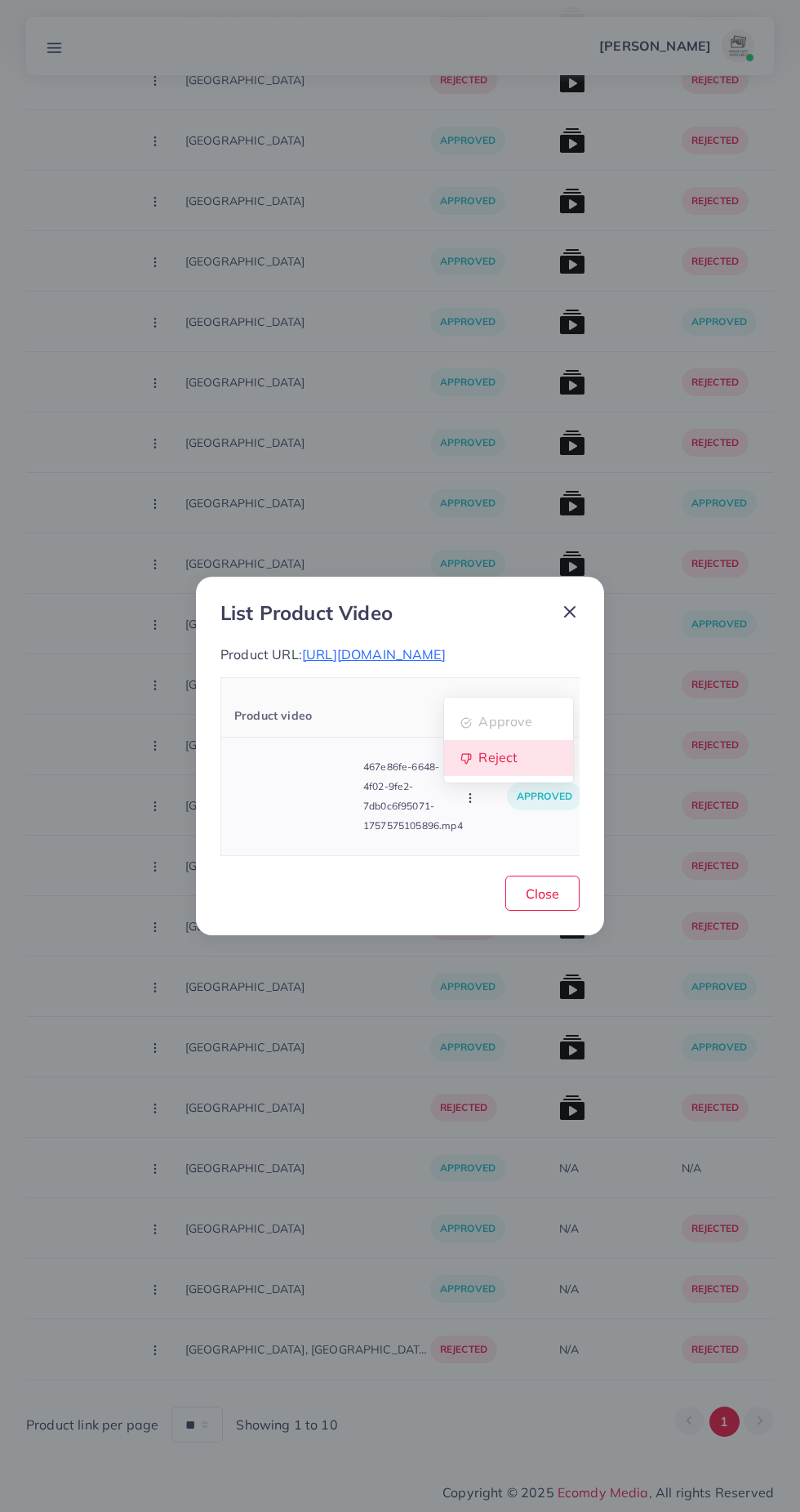
click at [529, 776] on link "Reject" at bounding box center [508, 757] width 129 height 36
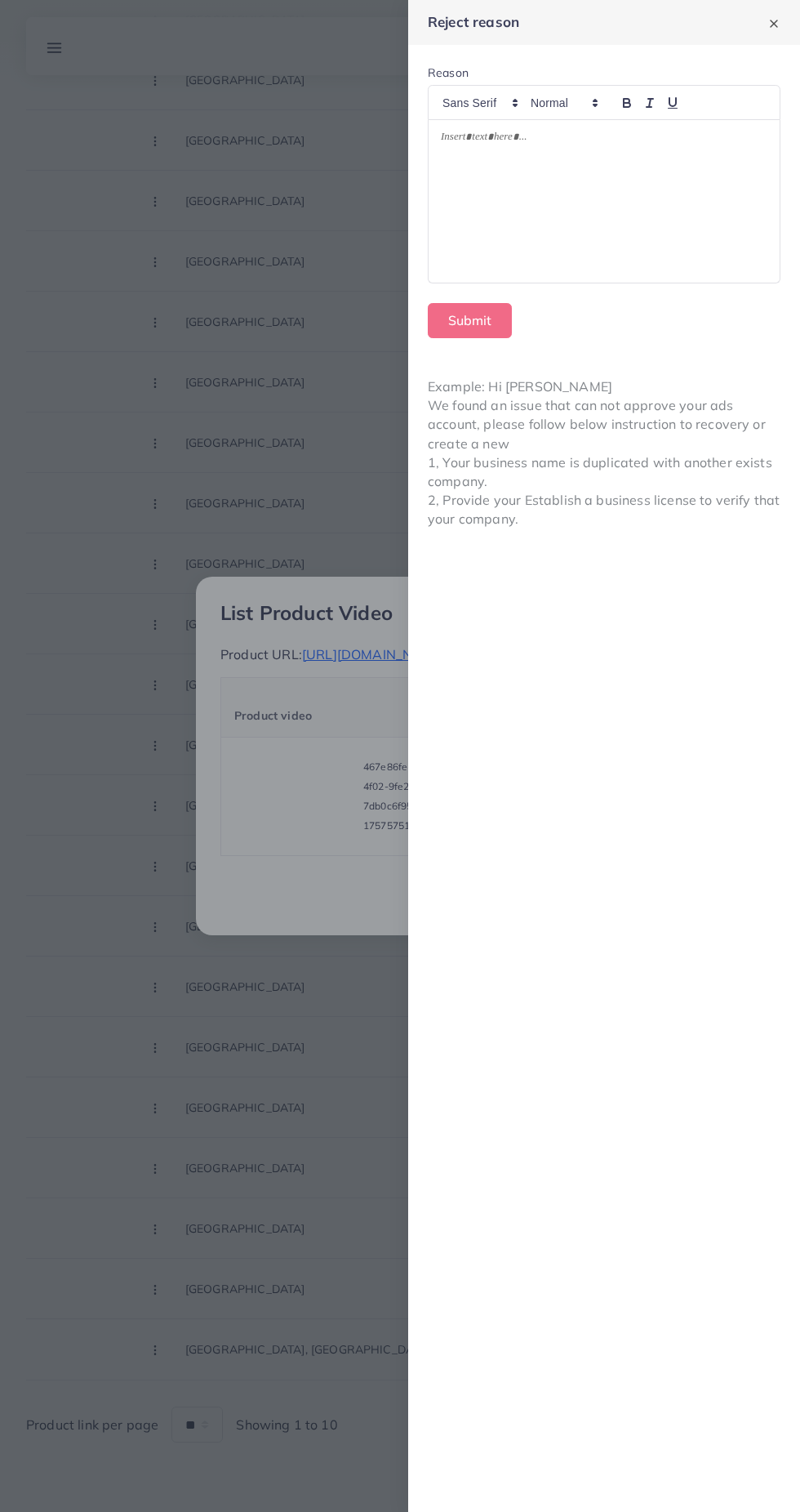
click at [653, 193] on div at bounding box center [604, 202] width 351 height 162
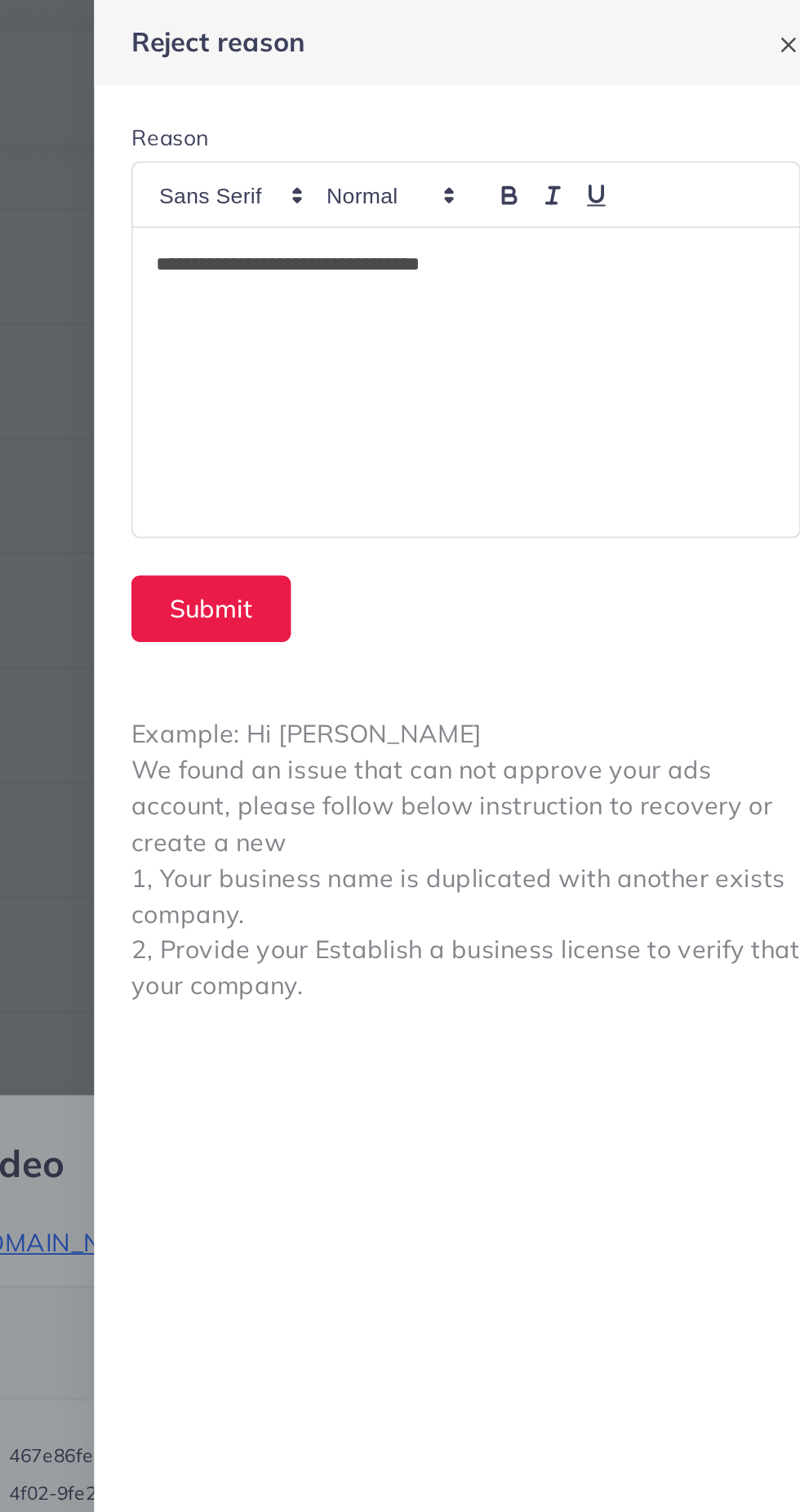
click at [518, 138] on p "**********" at bounding box center [604, 139] width 327 height 19
click at [551, 131] on p "**********" at bounding box center [604, 139] width 327 height 19
click at [751, 213] on div "**********" at bounding box center [604, 202] width 351 height 162
click at [537, 131] on p "**********" at bounding box center [604, 139] width 327 height 19
click at [522, 141] on p "**********" at bounding box center [604, 139] width 327 height 19
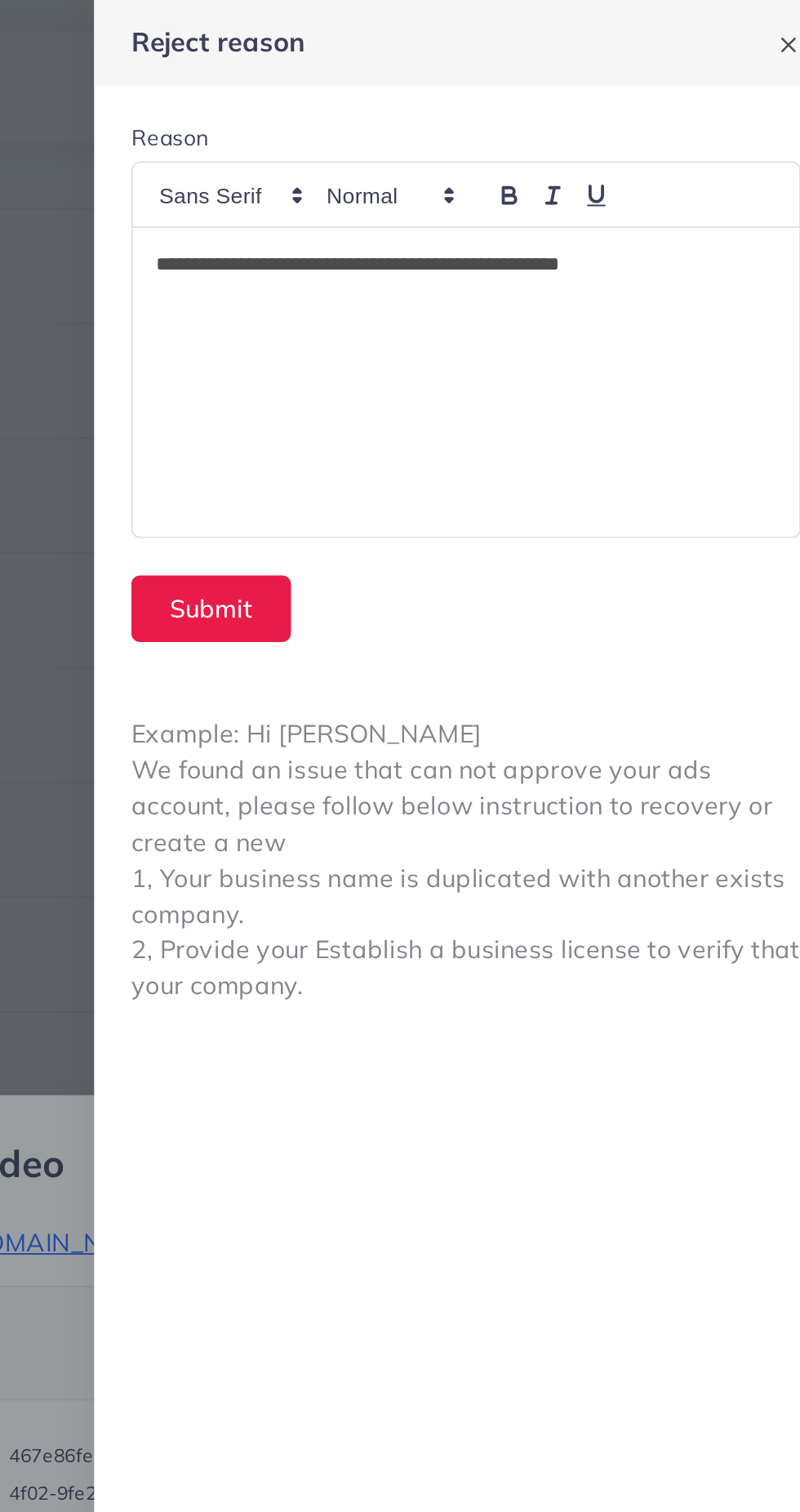
click at [739, 173] on div "**********" at bounding box center [604, 202] width 351 height 162
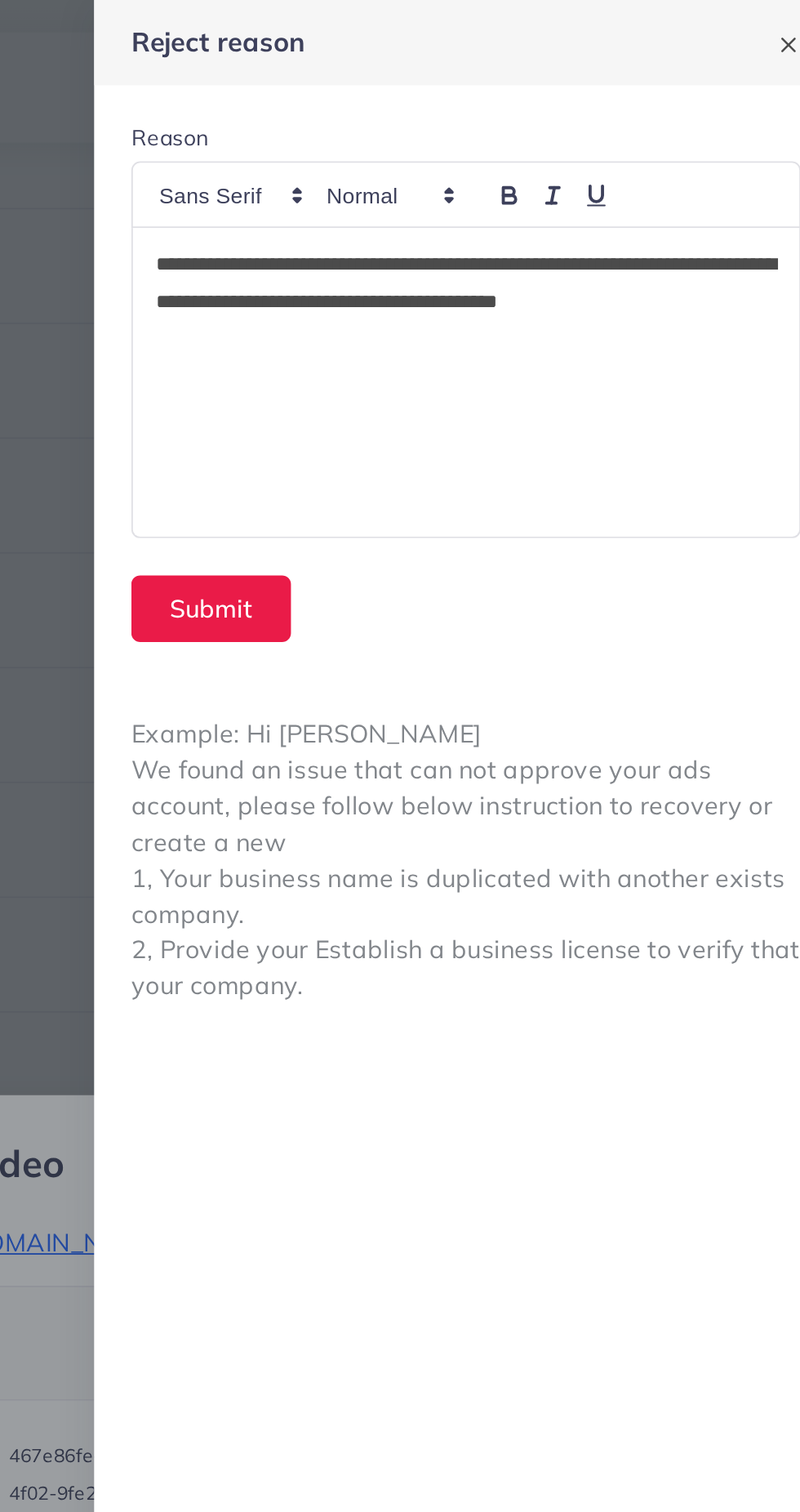
click at [516, 153] on p "**********" at bounding box center [604, 149] width 327 height 39
click at [545, 172] on p "**********" at bounding box center [604, 159] width 327 height 58
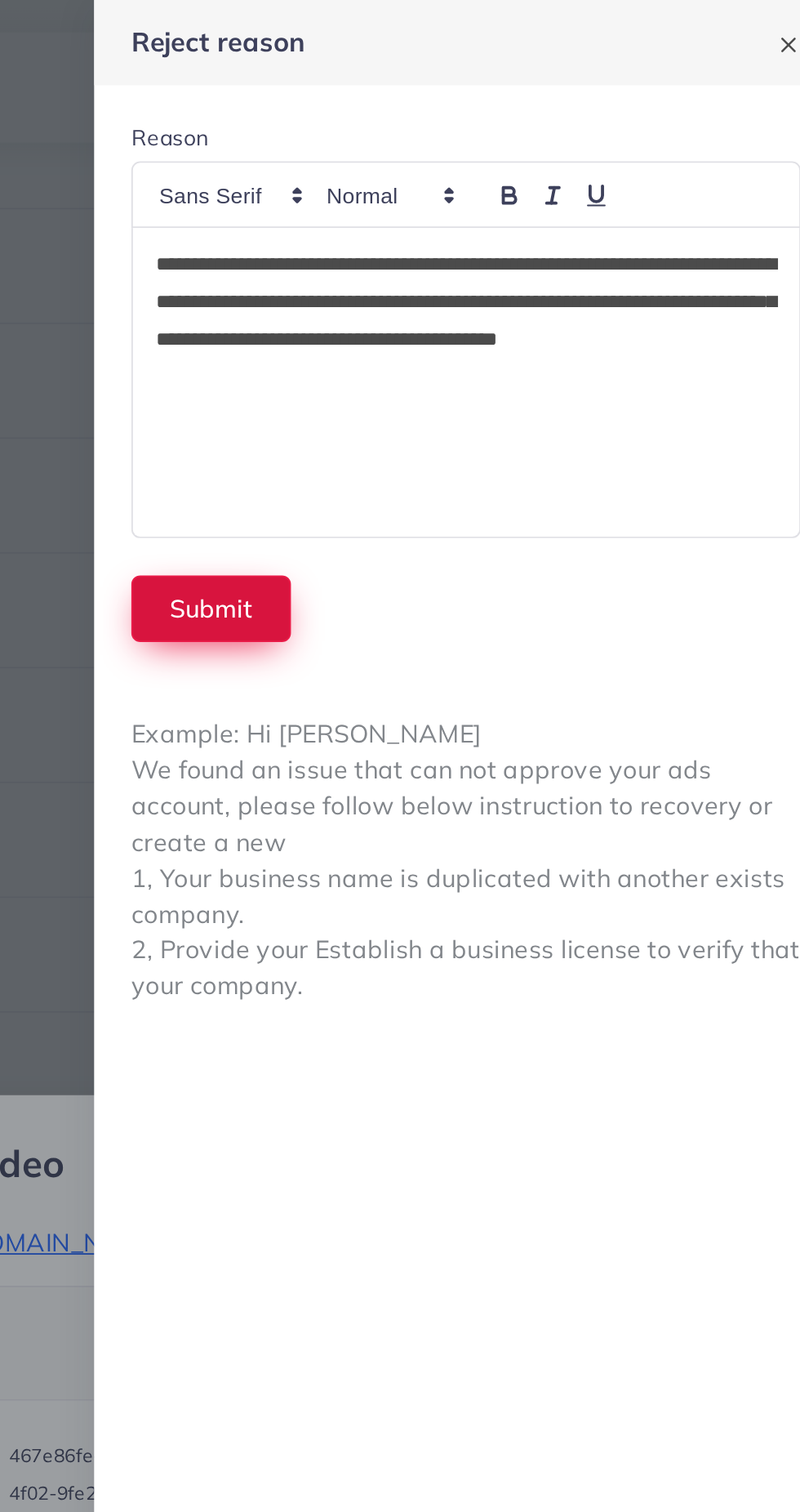
click at [459, 326] on button "Submit" at bounding box center [470, 320] width 84 height 35
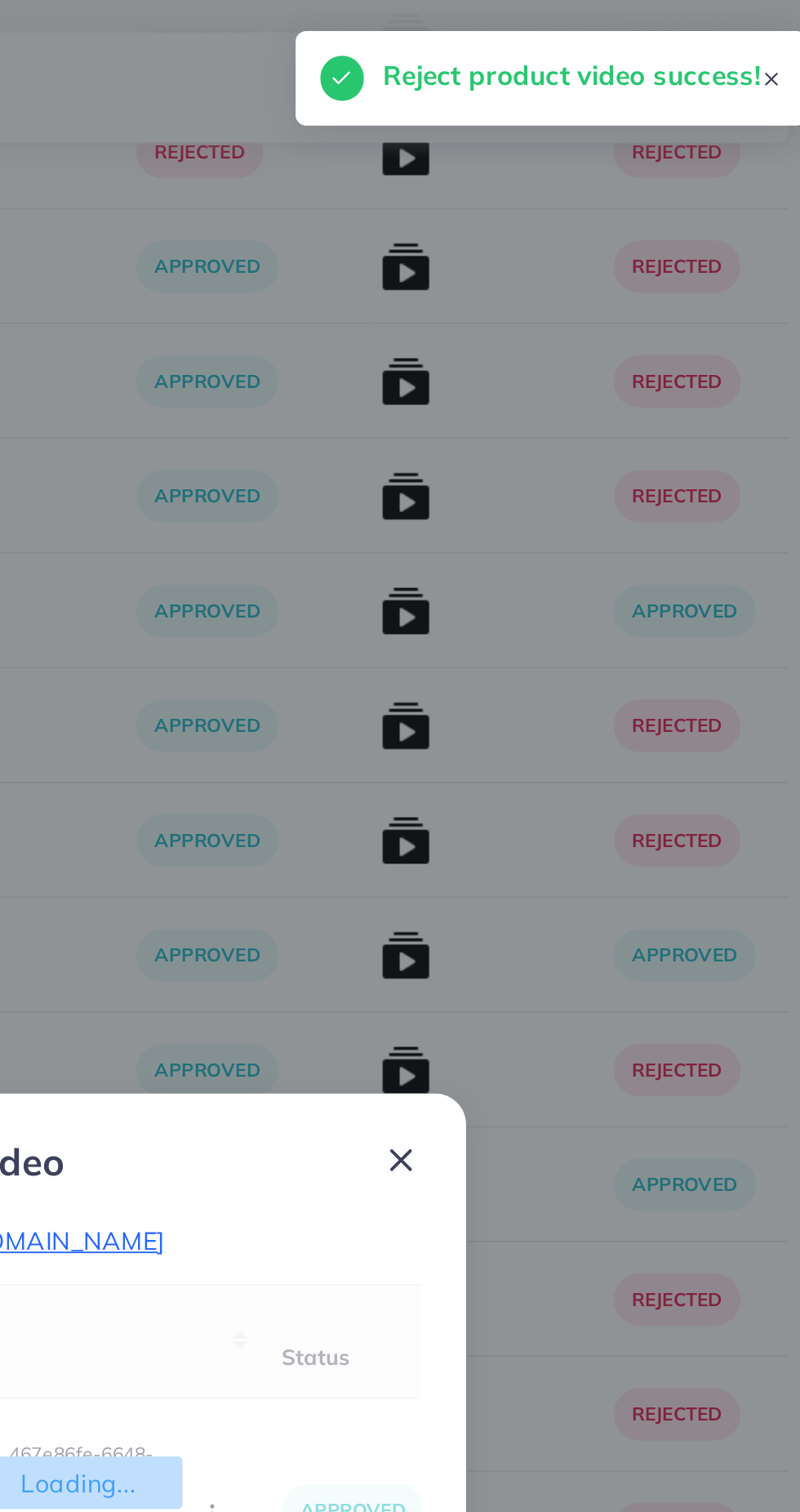
click at [449, 325] on div "List Product Video Product URL: https://jdmart.club/products/smart-wallet?utm_s…" at bounding box center [400, 756] width 800 height 1512
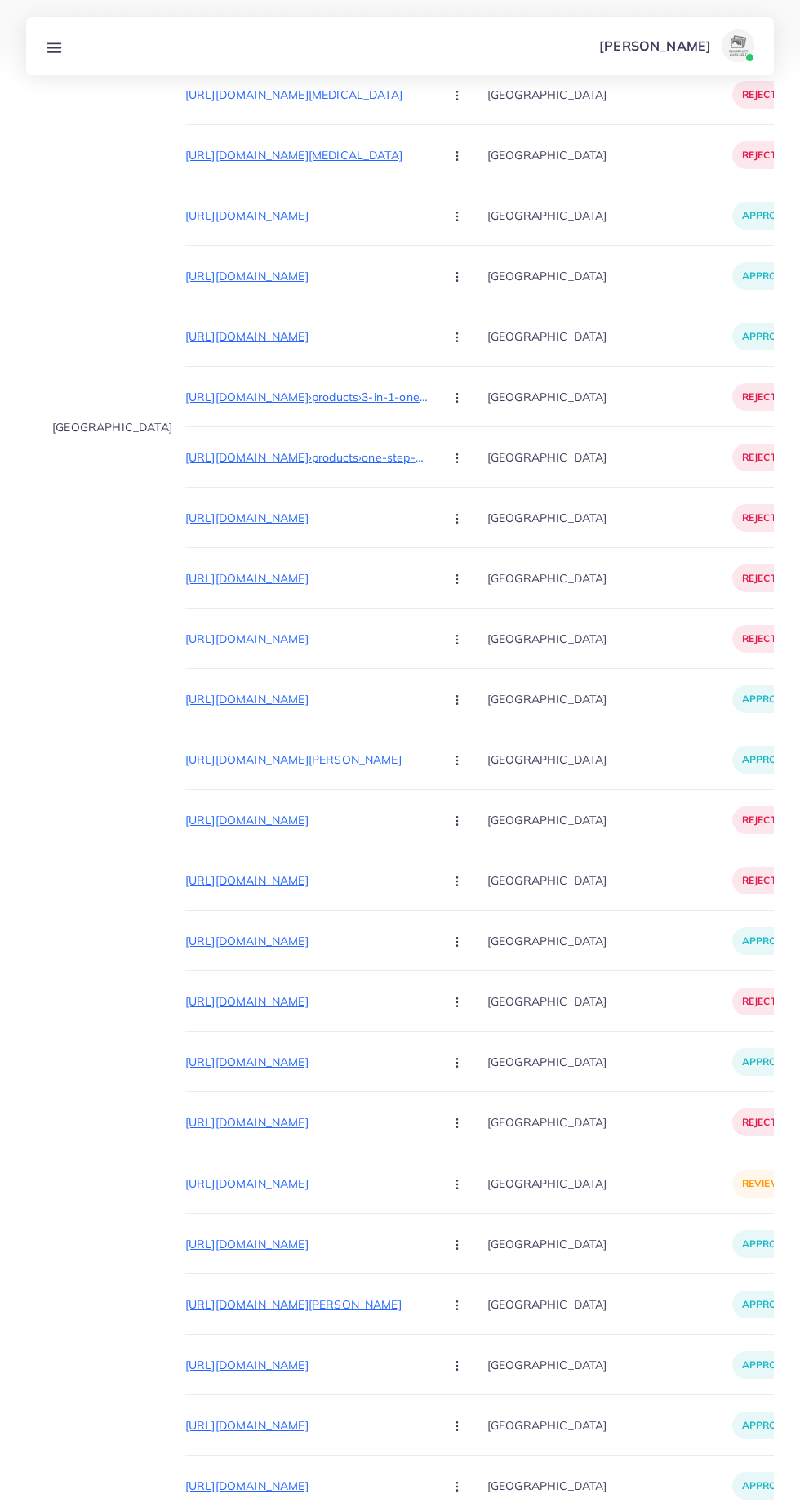
scroll to position [0, 57]
click at [327, 1187] on p "[URL][DOMAIN_NAME]" at bounding box center [311, 1183] width 245 height 19
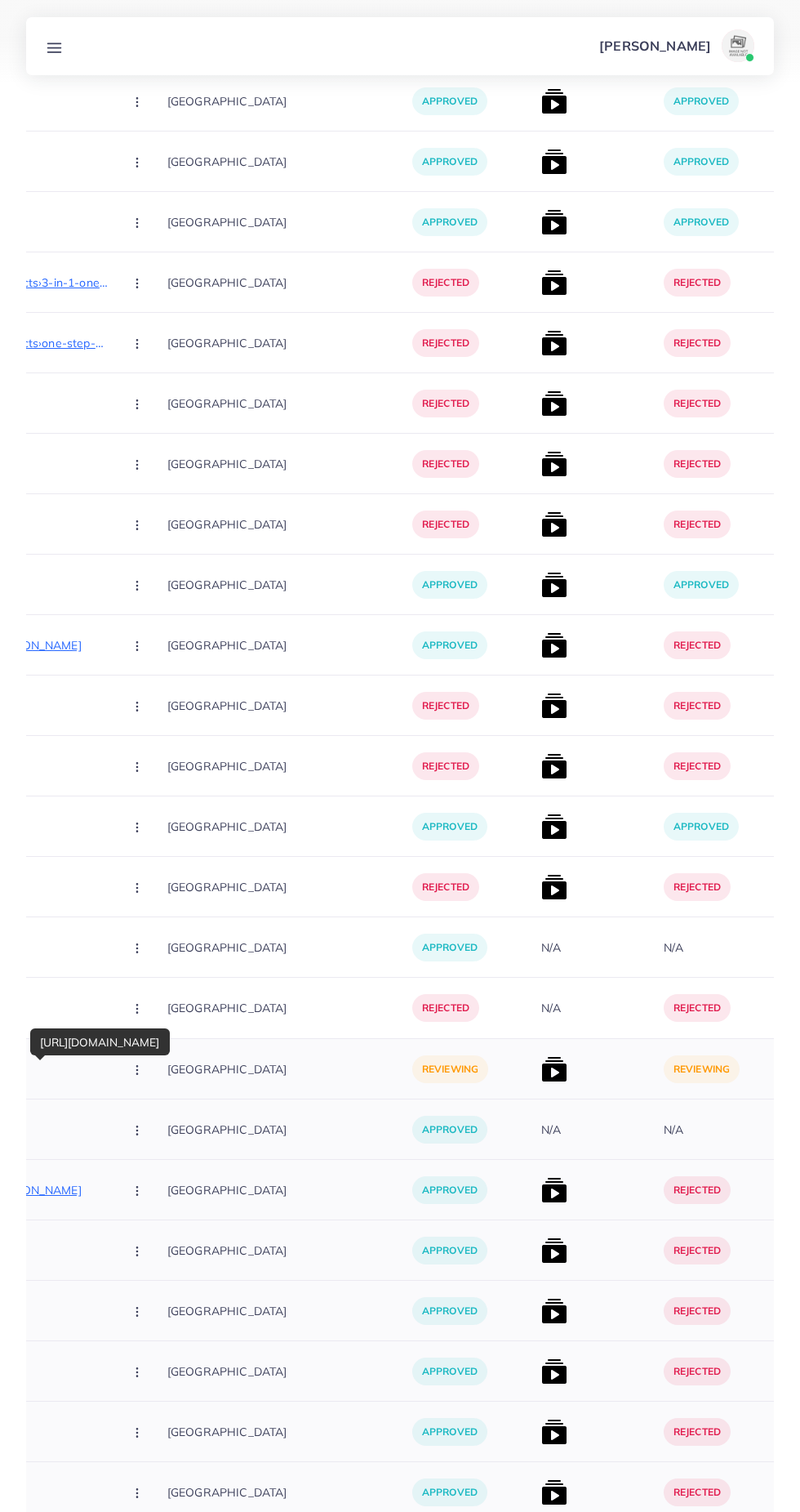
scroll to position [0, 387]
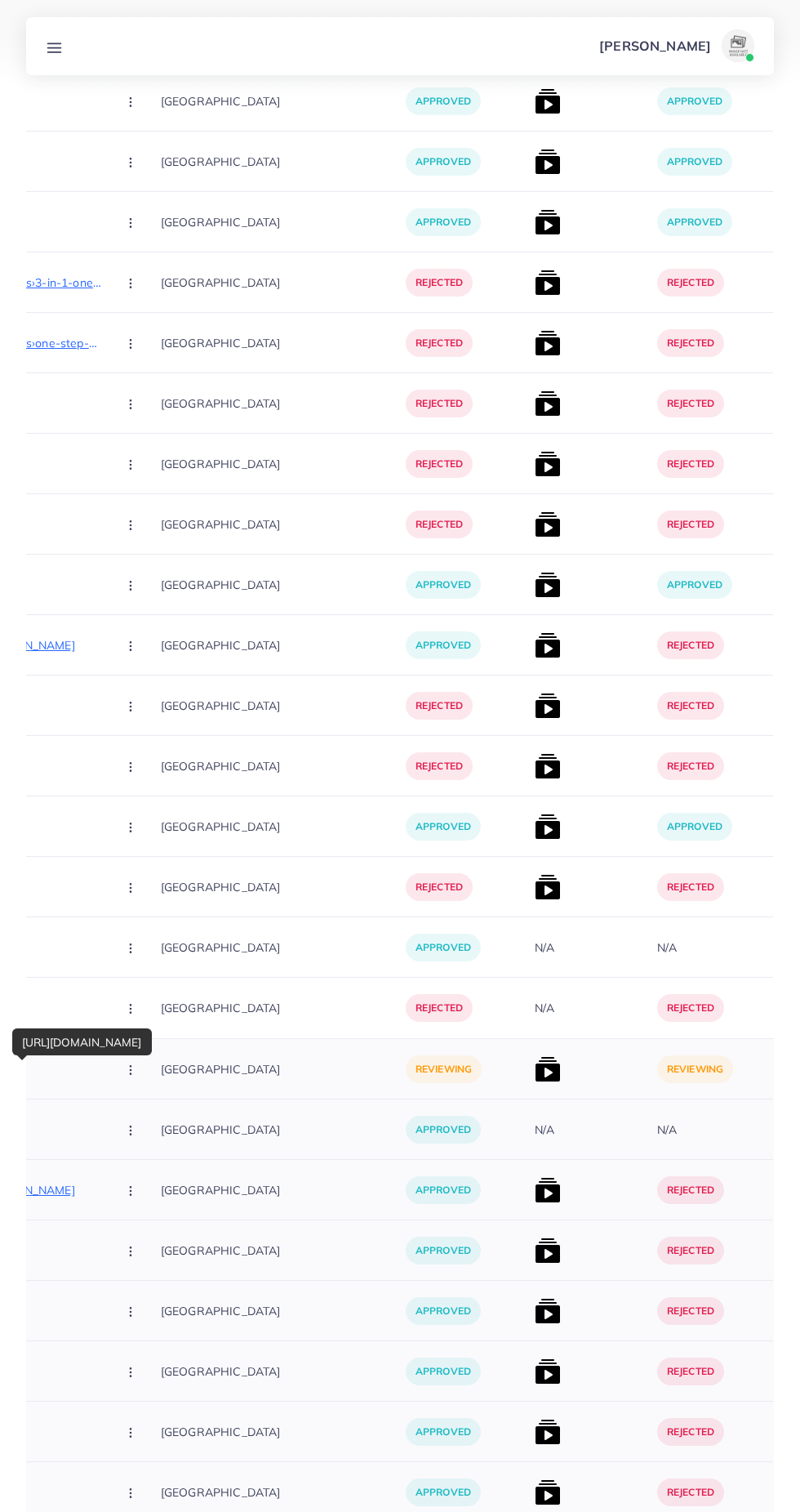
click at [535, 1069] on img at bounding box center [547, 1069] width 26 height 26
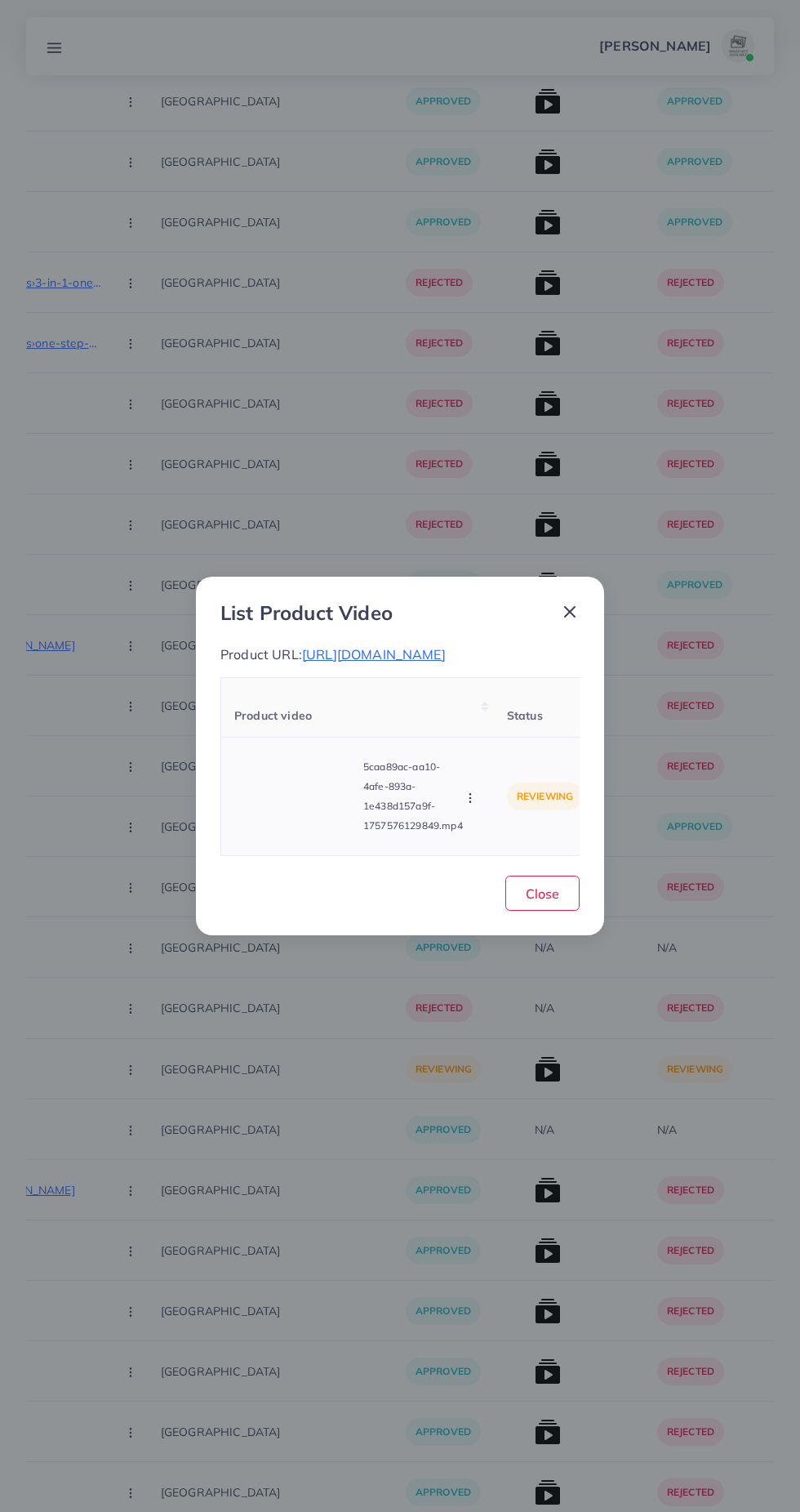
click at [333, 775] on video at bounding box center [296, 796] width 122 height 74
click at [317, 817] on div at bounding box center [296, 796] width 122 height 74
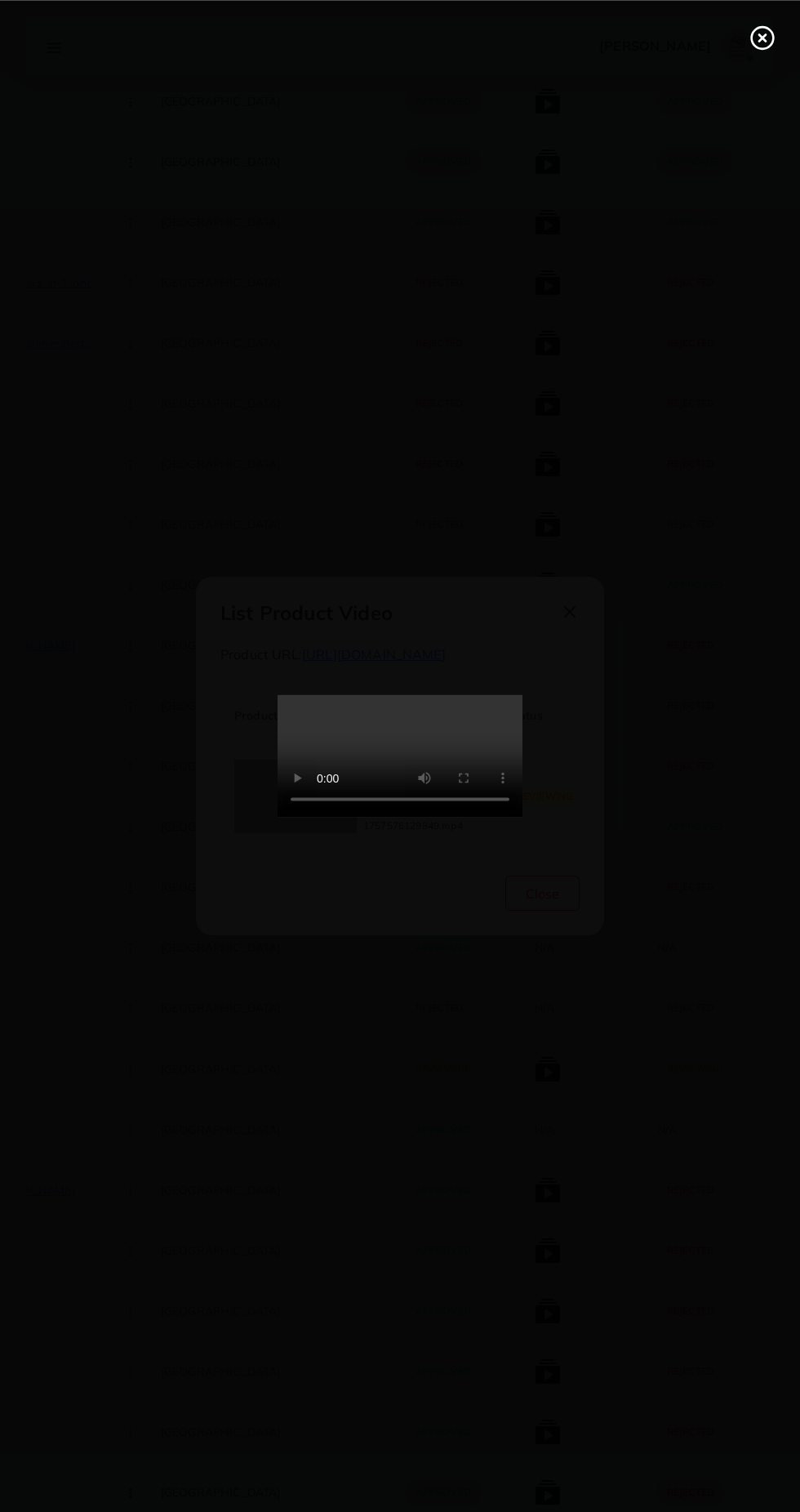
click at [752, 47] on icon at bounding box center [763, 37] width 26 height 26
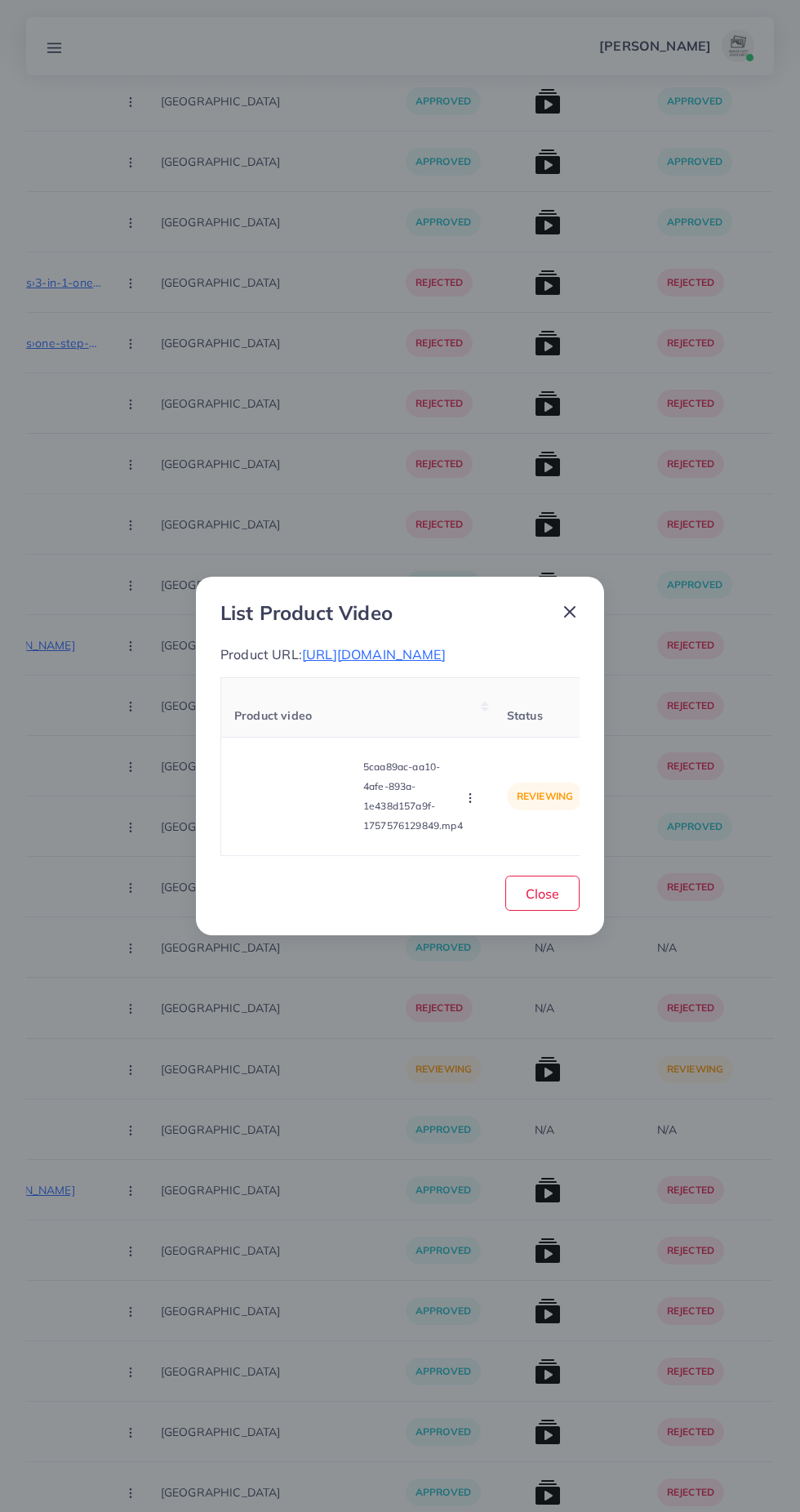
click at [581, 577] on div "List Product Video Product URL: https://comfortclothing.pk/product/women-drop-s…" at bounding box center [400, 756] width 409 height 360
click at [573, 602] on icon at bounding box center [569, 611] width 19 height 19
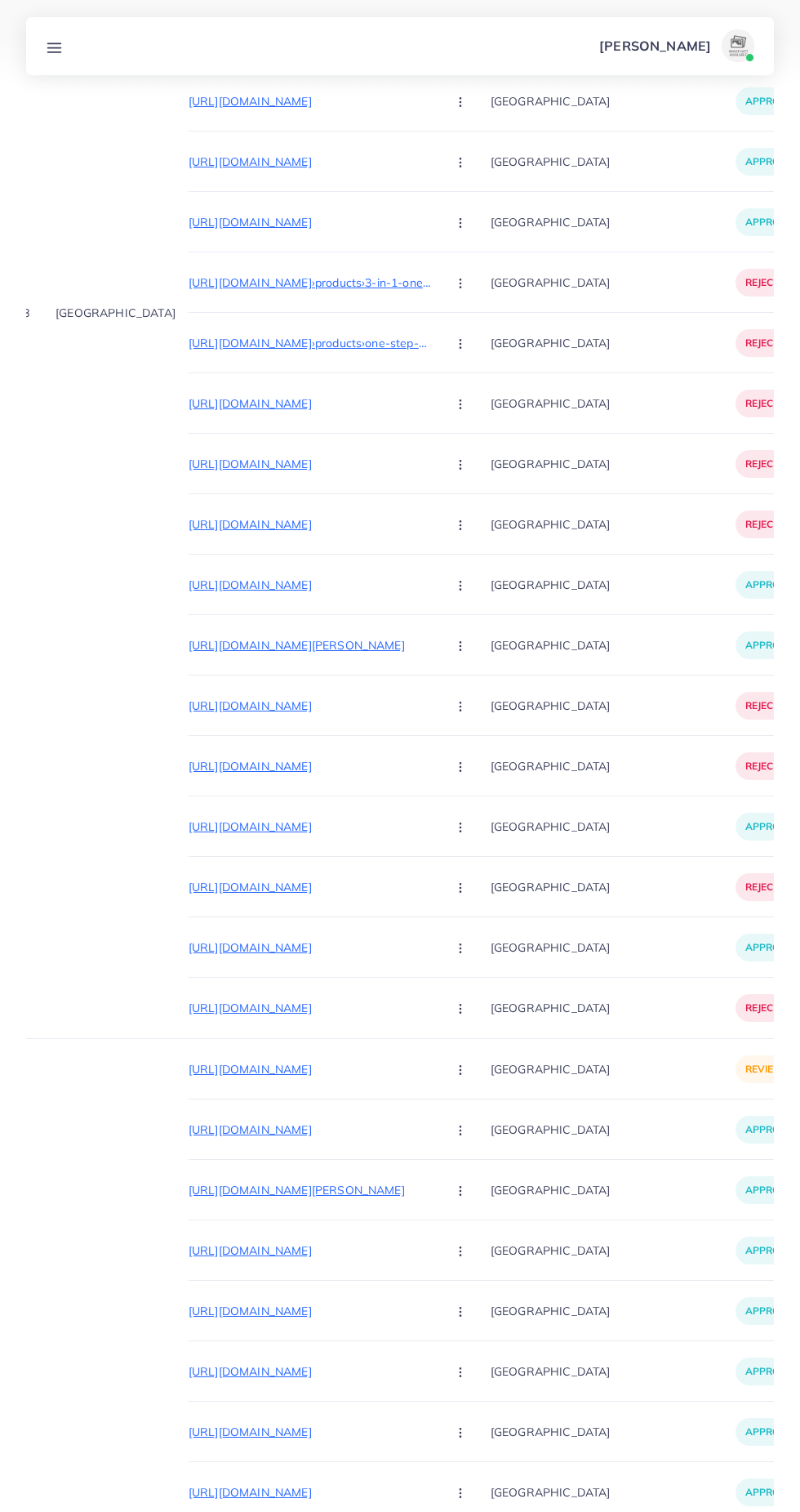
scroll to position [0, 0]
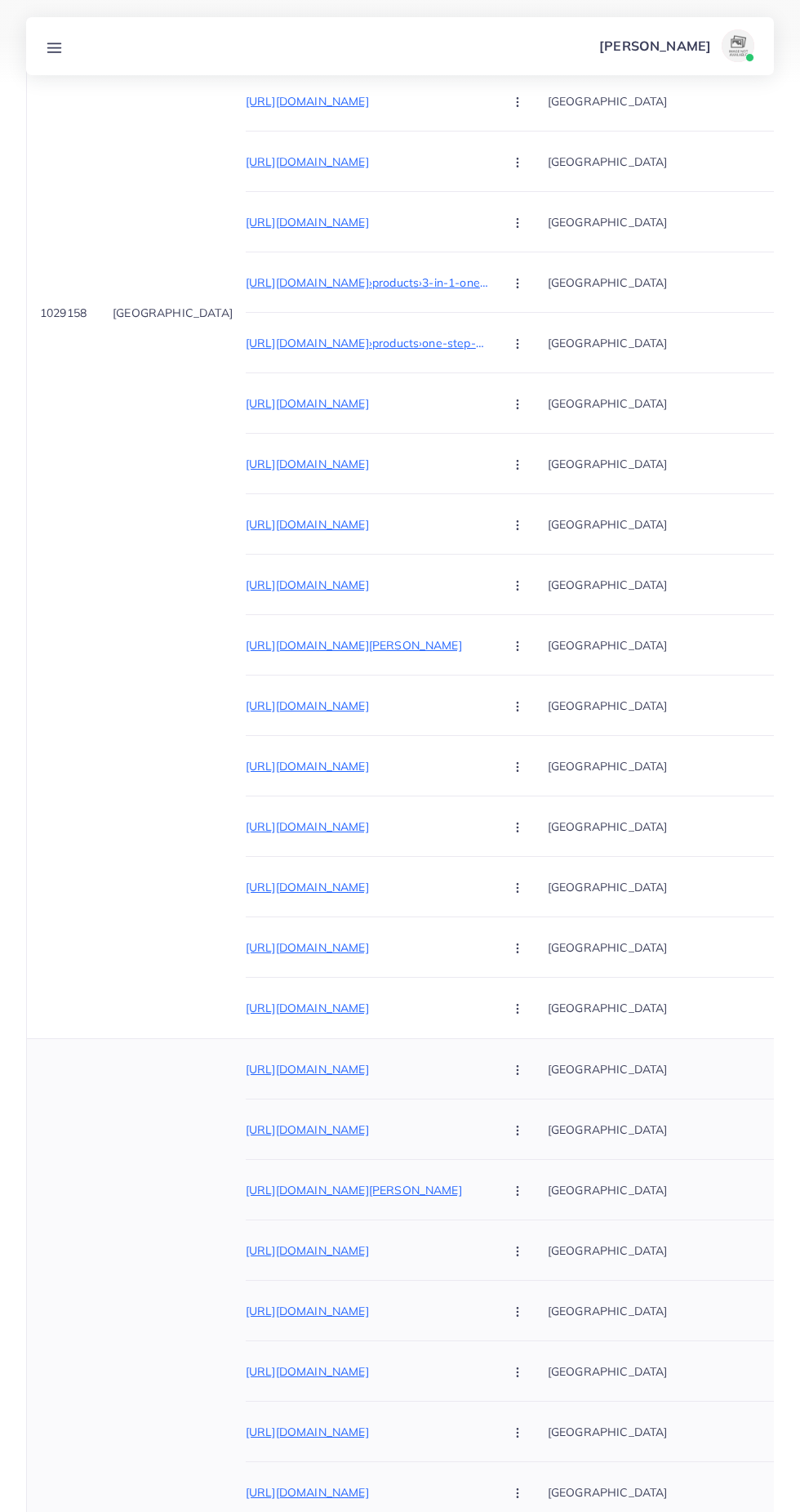
click at [517, 1069] on circle "button" at bounding box center [517, 1069] width 1 height 1
click at [497, 1162] on link "Reject" at bounding box center [556, 1154] width 129 height 36
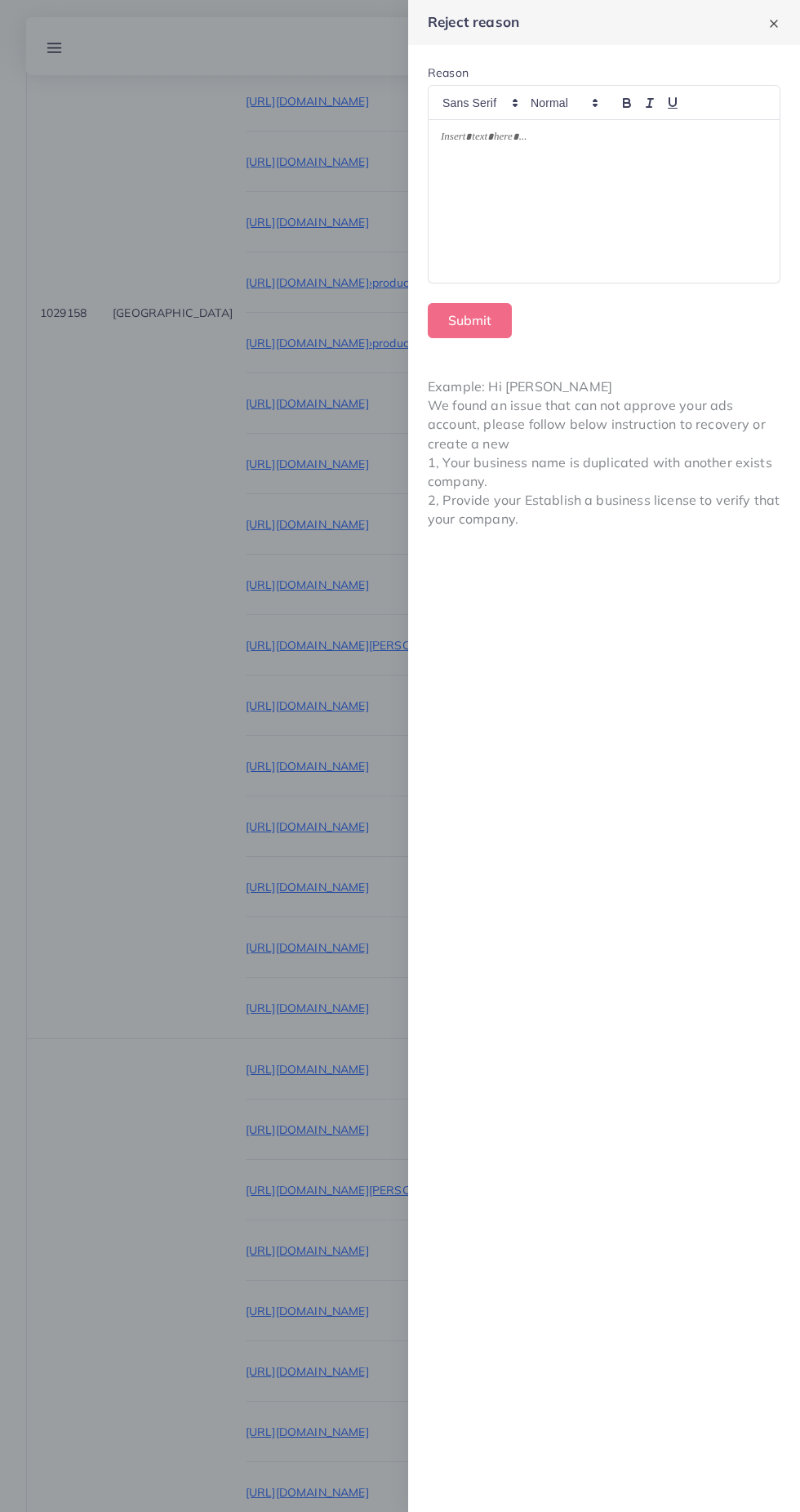
click at [645, 182] on div at bounding box center [604, 202] width 351 height 162
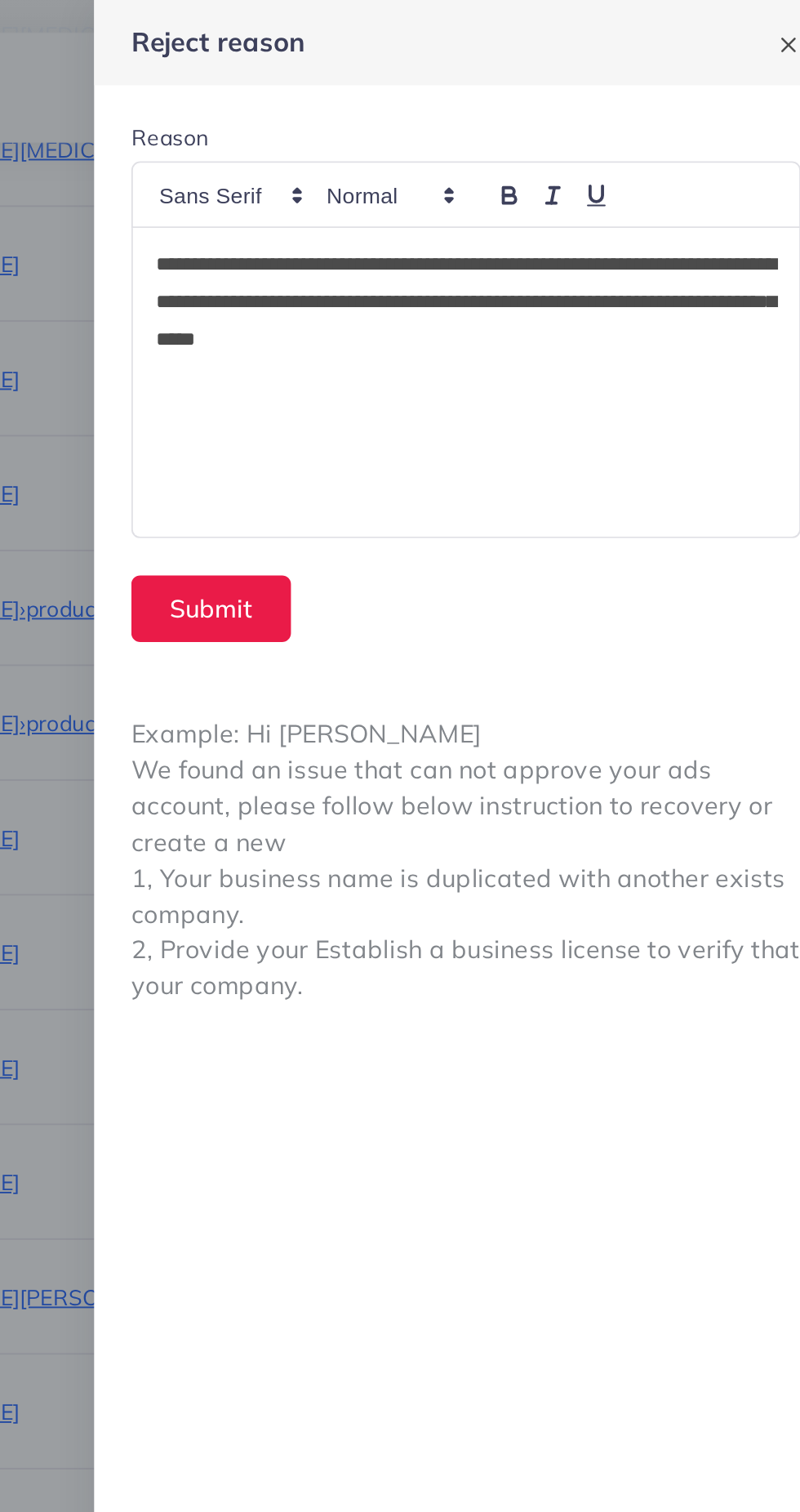
click at [720, 151] on p "**********" at bounding box center [604, 159] width 327 height 58
click at [670, 247] on div "**********" at bounding box center [604, 202] width 351 height 162
click at [566, 170] on p "**********" at bounding box center [604, 159] width 327 height 58
click at [549, 175] on p "**********" at bounding box center [604, 159] width 327 height 58
click at [563, 170] on p "**********" at bounding box center [604, 159] width 327 height 58
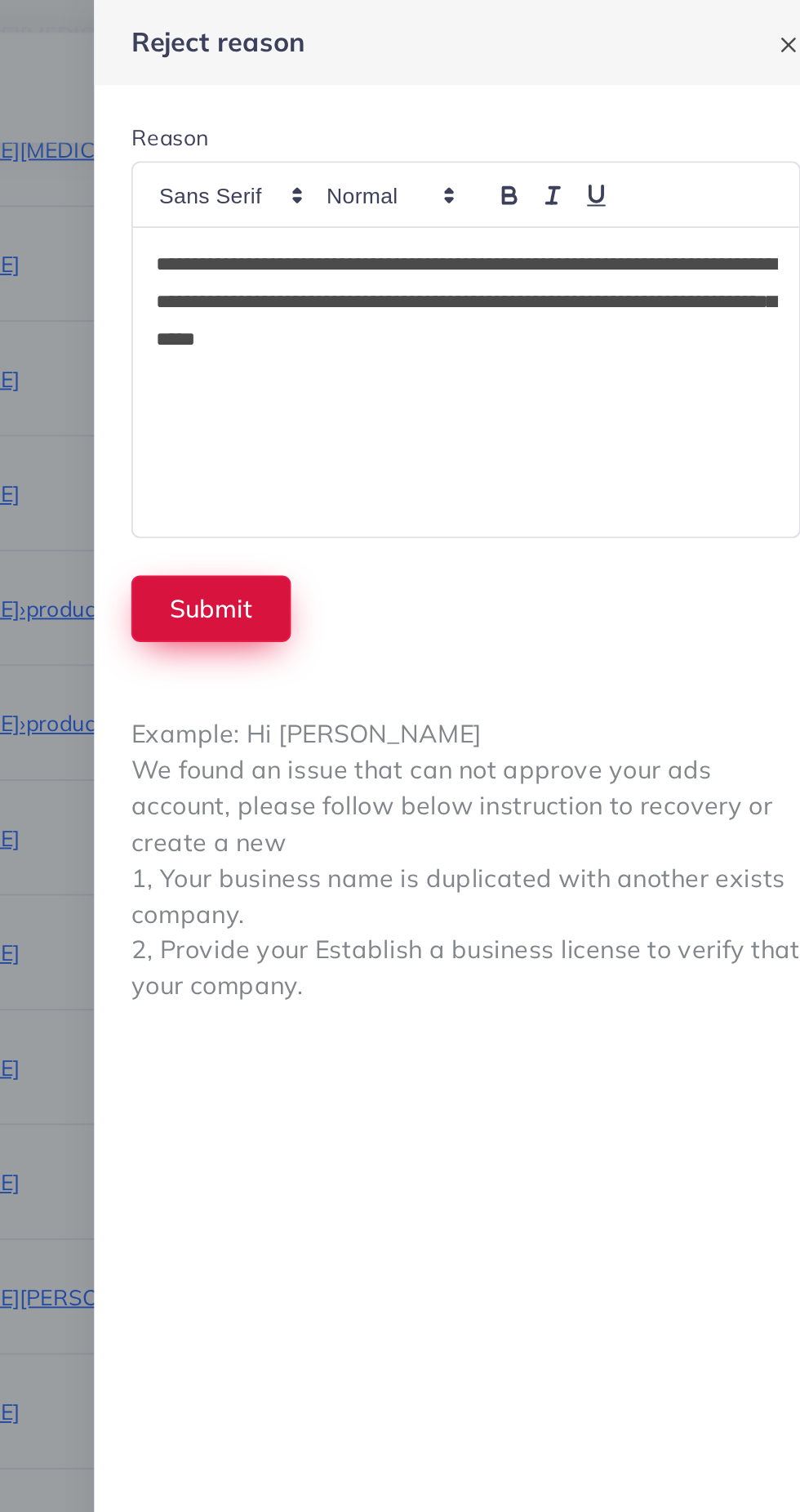
click at [499, 305] on button "Submit" at bounding box center [470, 320] width 84 height 35
click at [486, 320] on button "Submit" at bounding box center [470, 320] width 84 height 35
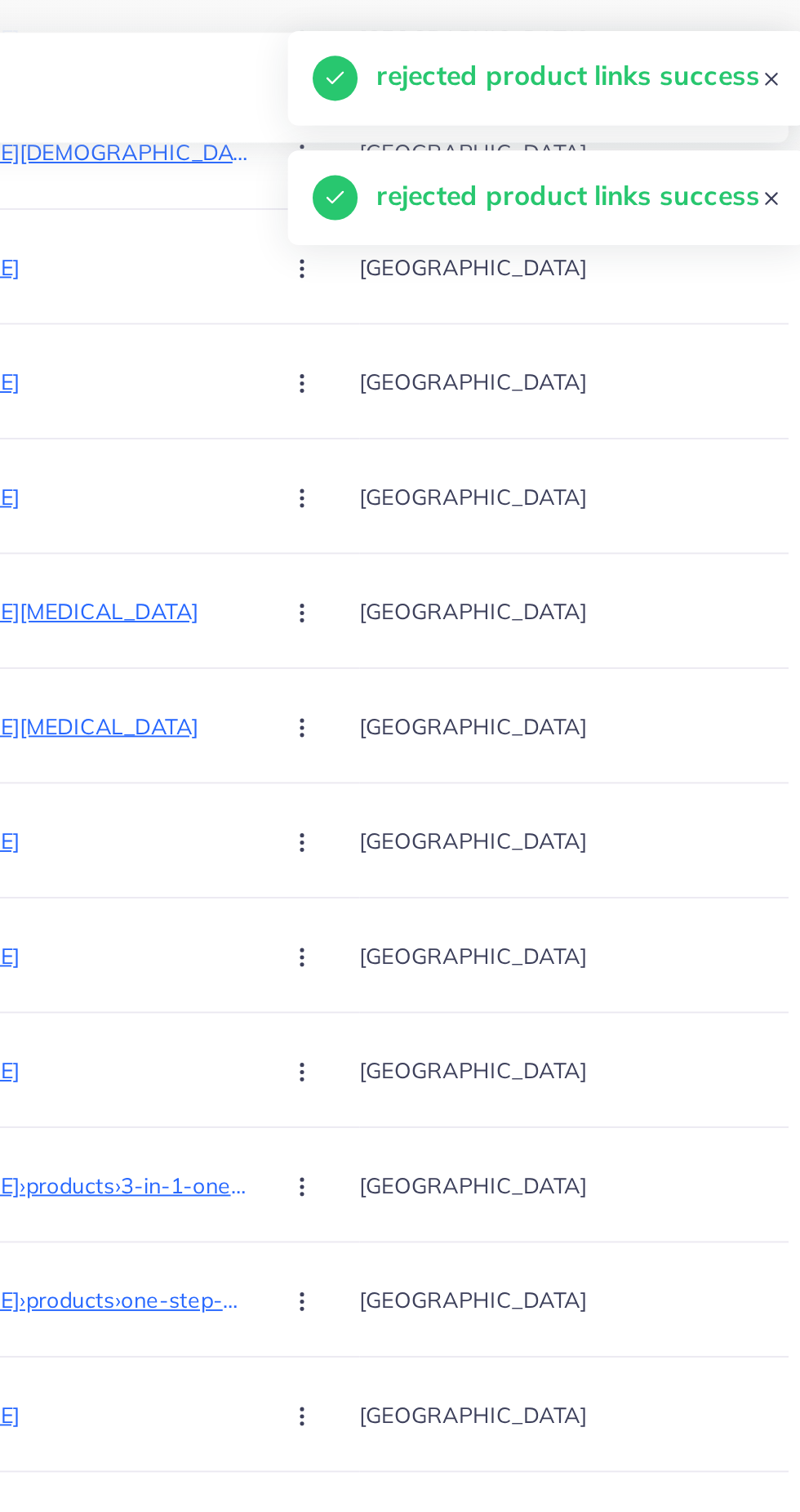
scroll to position [556, 0]
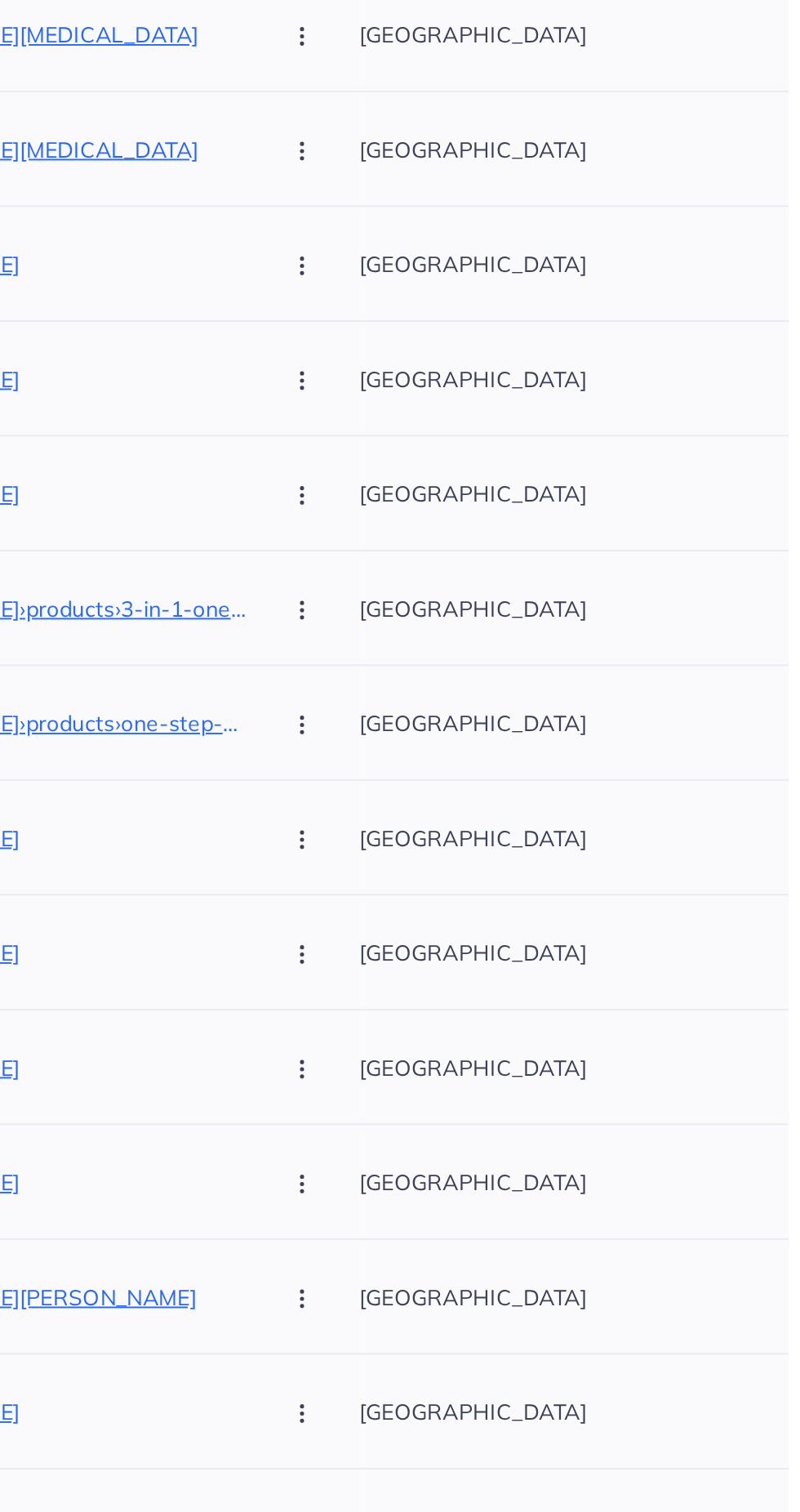
click at [548, 632] on p "[GEOGRAPHIC_DATA]" at bounding box center [670, 623] width 245 height 36
